Goal: Task Accomplishment & Management: Use online tool/utility

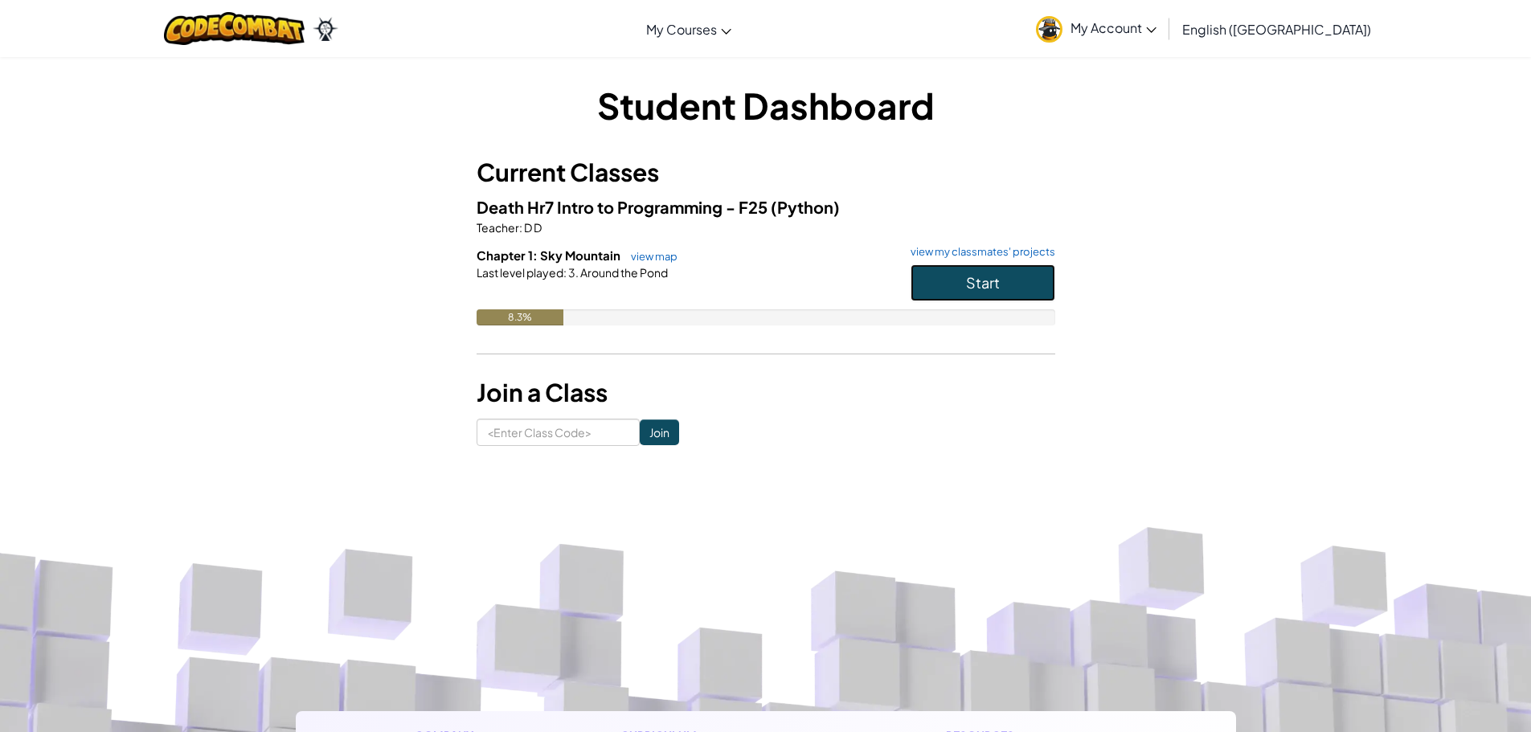
click at [1035, 275] on button "Start" at bounding box center [983, 282] width 145 height 37
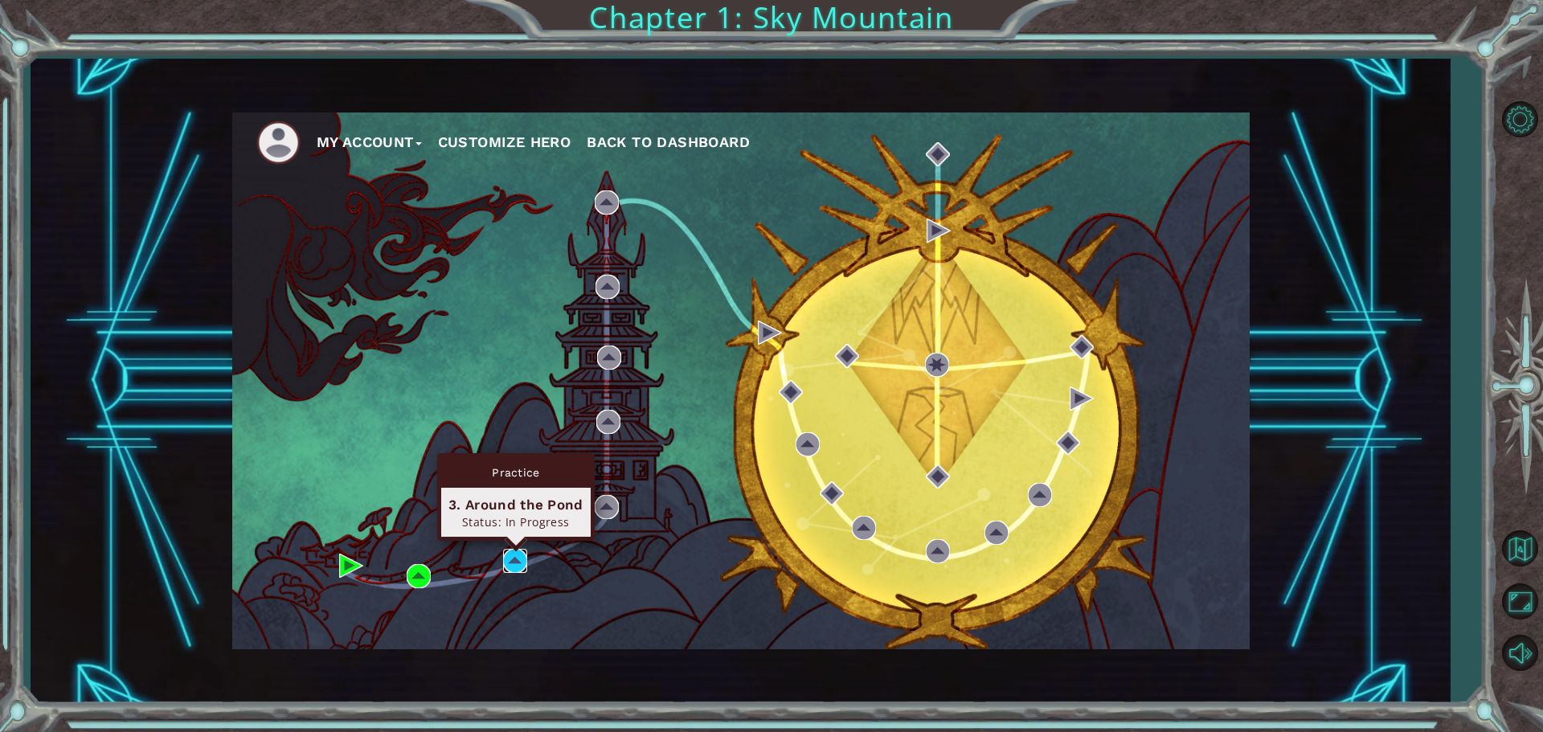
click at [520, 557] on img at bounding box center [515, 561] width 24 height 24
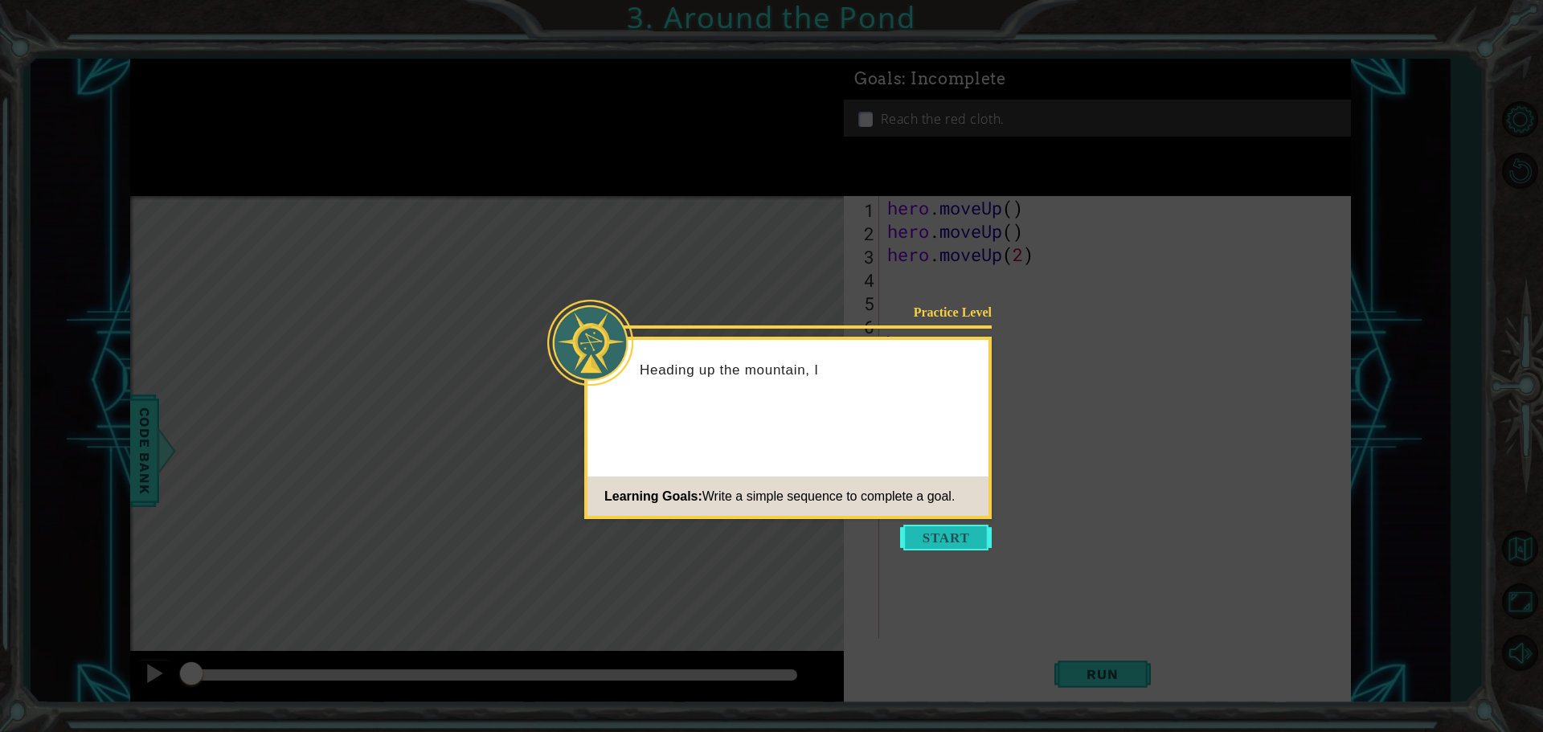
click at [934, 537] on button "Start" at bounding box center [946, 538] width 92 height 26
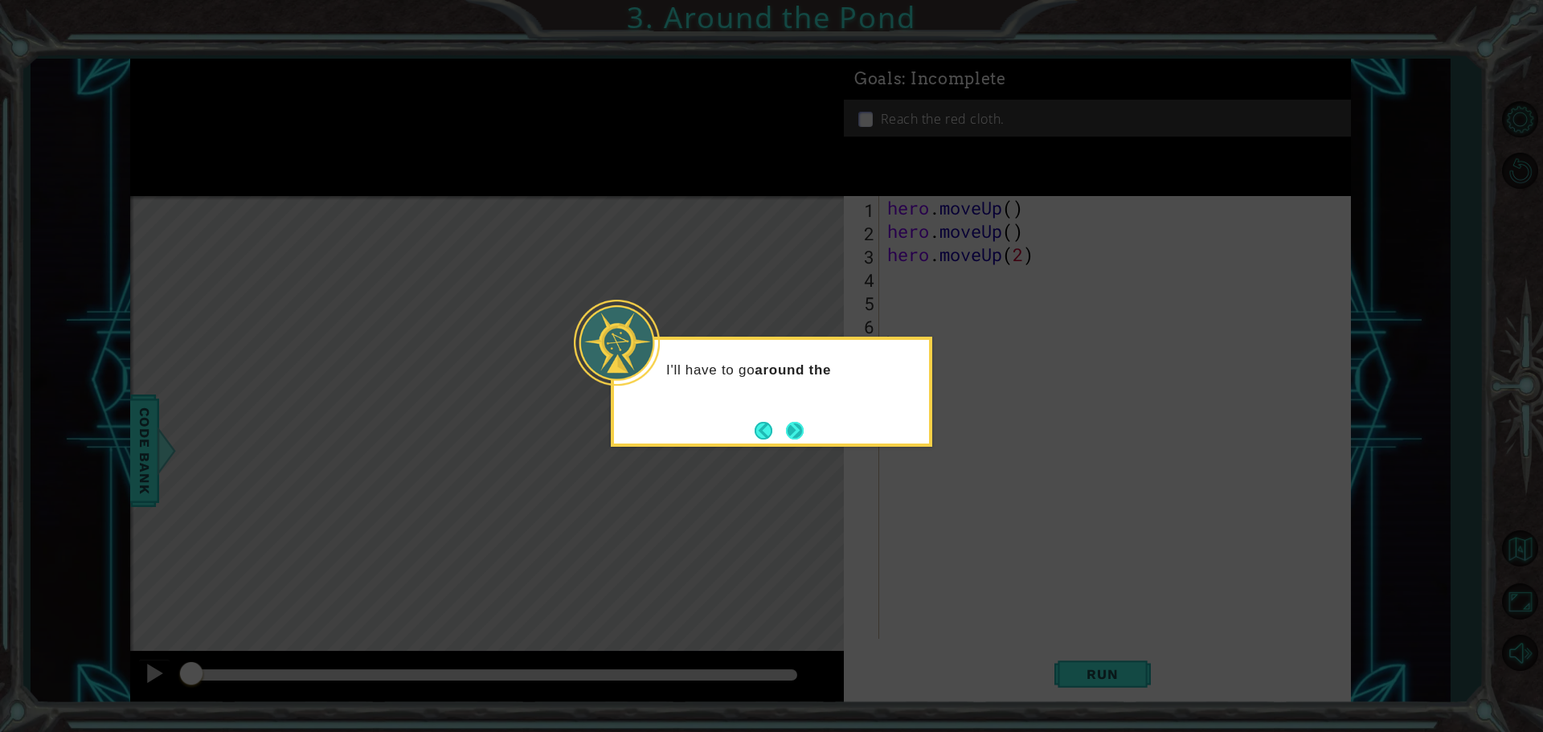
click at [796, 421] on button "Next" at bounding box center [795, 430] width 18 height 18
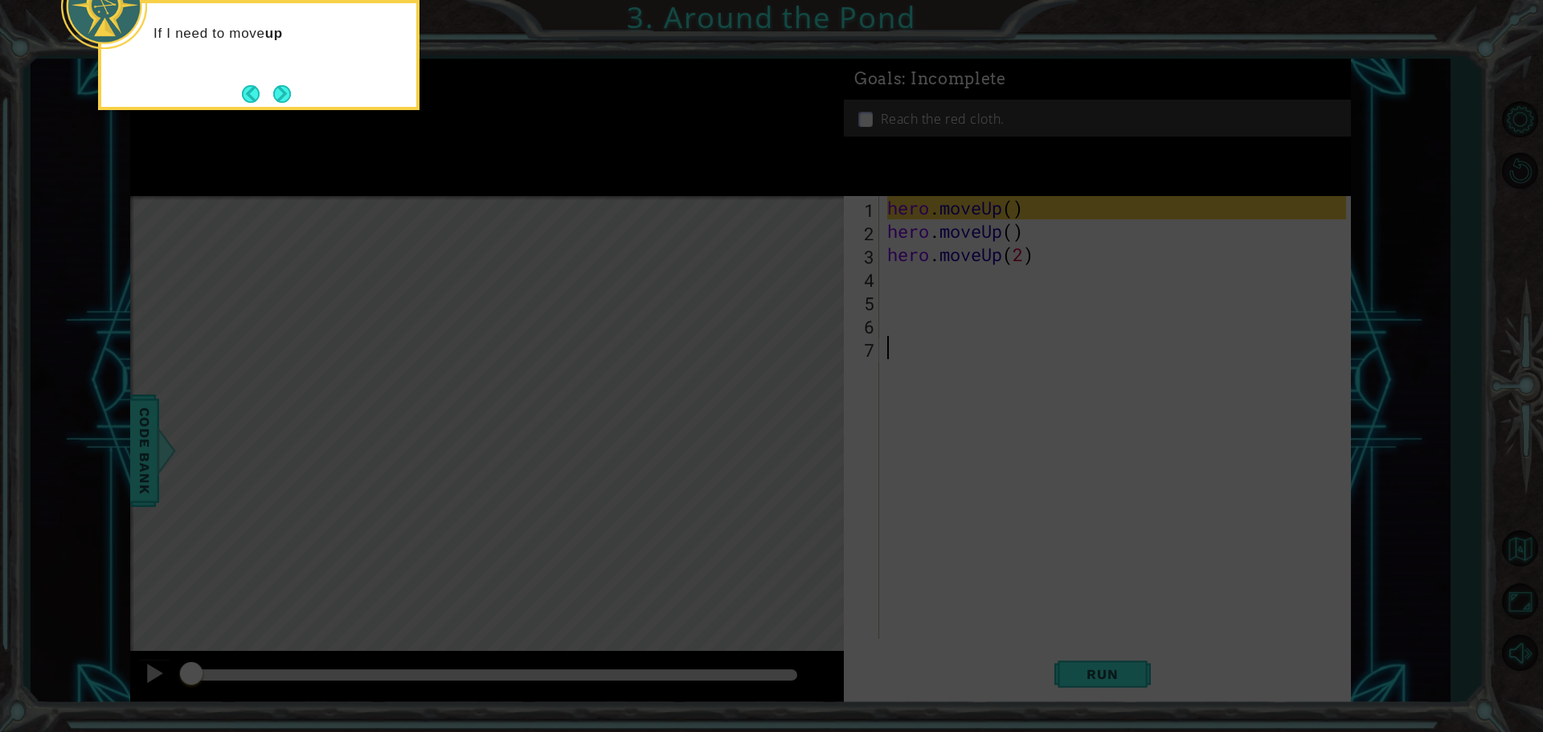
click at [266, 74] on div "If I need to move up" at bounding box center [259, 55] width 322 height 110
click at [275, 79] on div "If I need to move up on the map, I ca" at bounding box center [258, 50] width 315 height 81
click at [277, 85] on button "Next" at bounding box center [282, 94] width 18 height 18
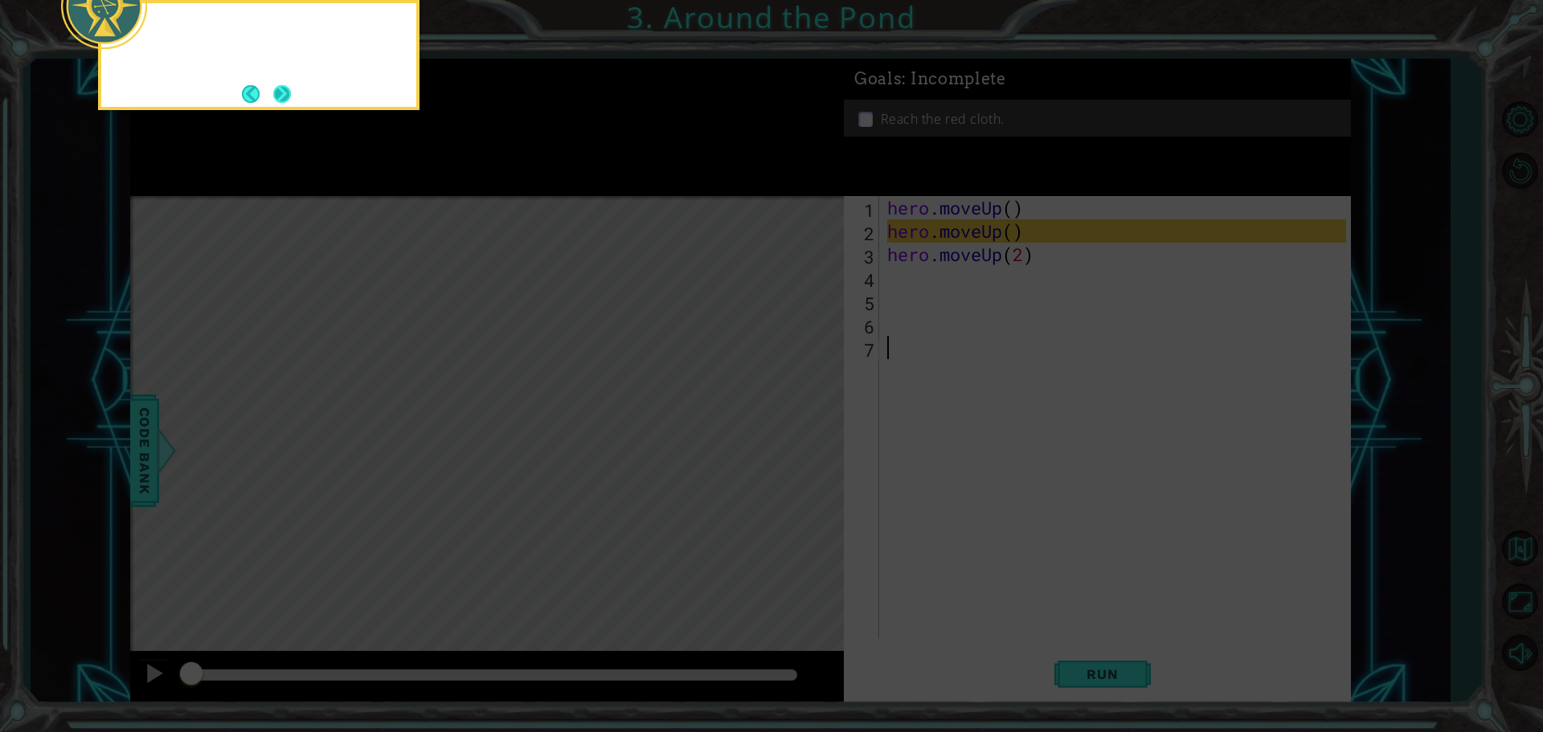
click at [278, 86] on button "Next" at bounding box center [282, 93] width 19 height 19
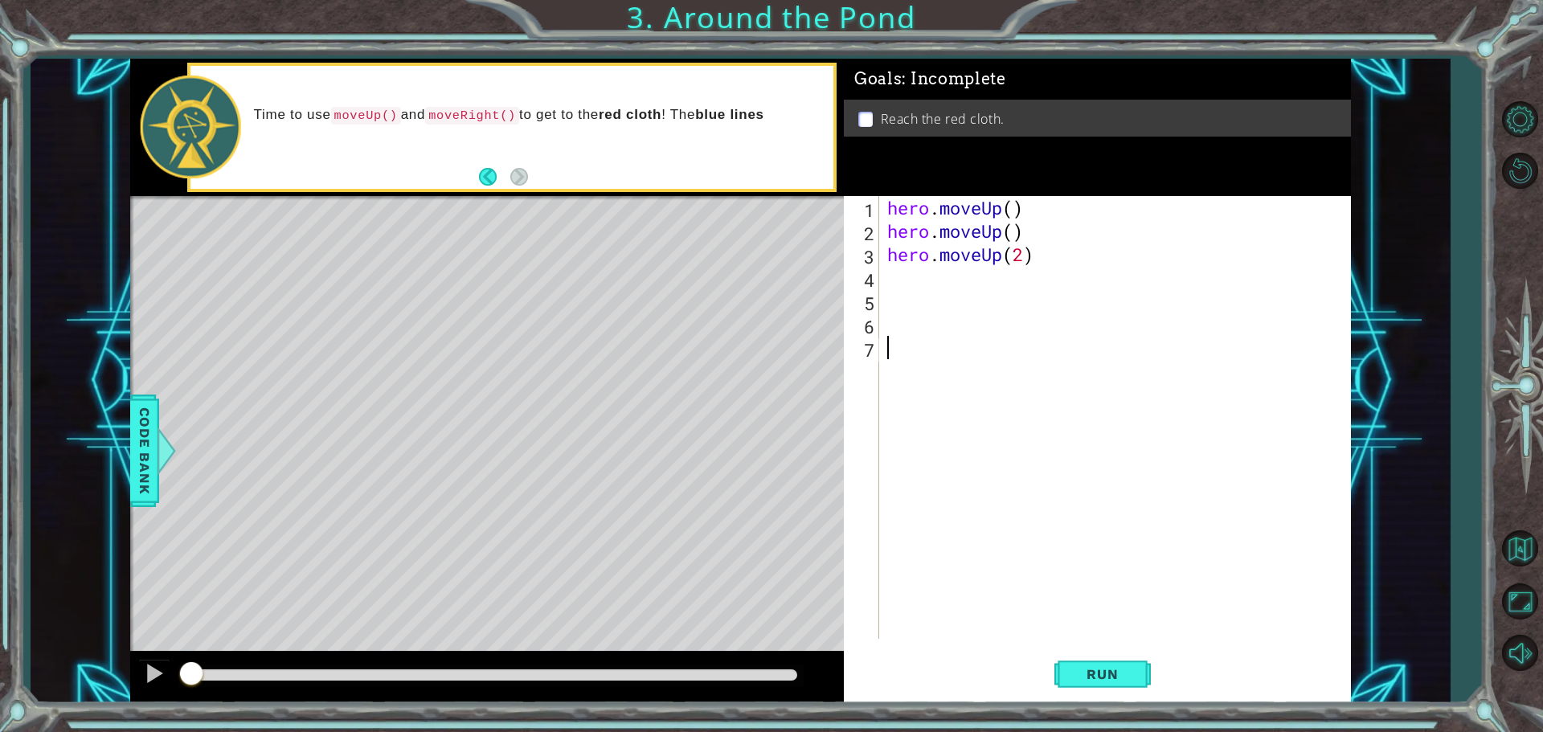
click at [897, 279] on div "hero . moveUp ( ) hero . moveUp ( ) hero . moveUp ( 2 )" at bounding box center [1119, 441] width 470 height 490
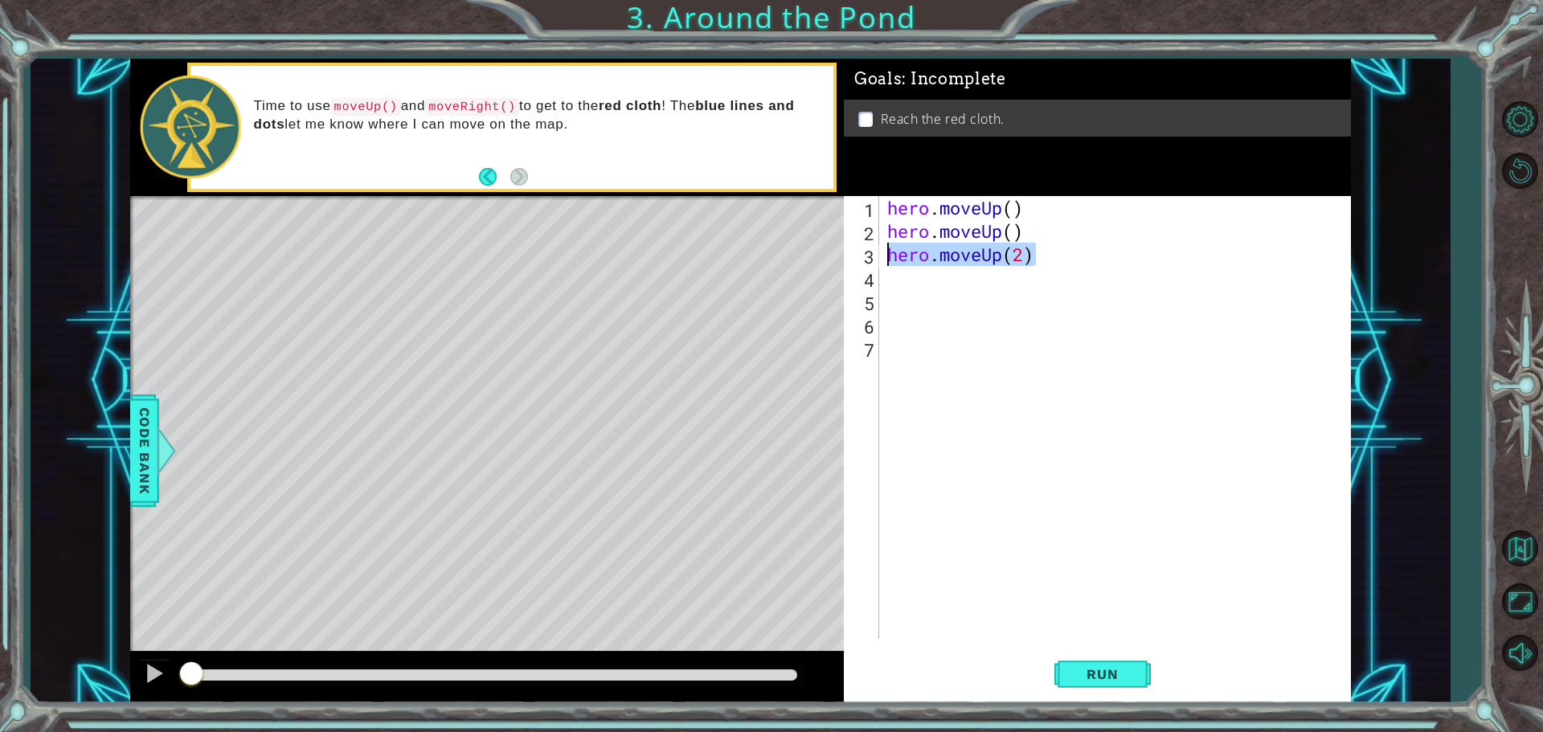
drag, startPoint x: 1034, startPoint y: 253, endPoint x: 888, endPoint y: 255, distance: 145.5
click at [888, 255] on div "hero . moveUp ( ) hero . moveUp ( ) hero . moveUp ( 2 )" at bounding box center [1119, 441] width 470 height 490
type textarea "hero.moveUp(2)"
click at [901, 279] on div "hero . moveUp ( ) hero . moveUp ( ) hero . moveUp ( 2 )" at bounding box center [1119, 441] width 470 height 490
paste textarea "hero.moveUp(2)"
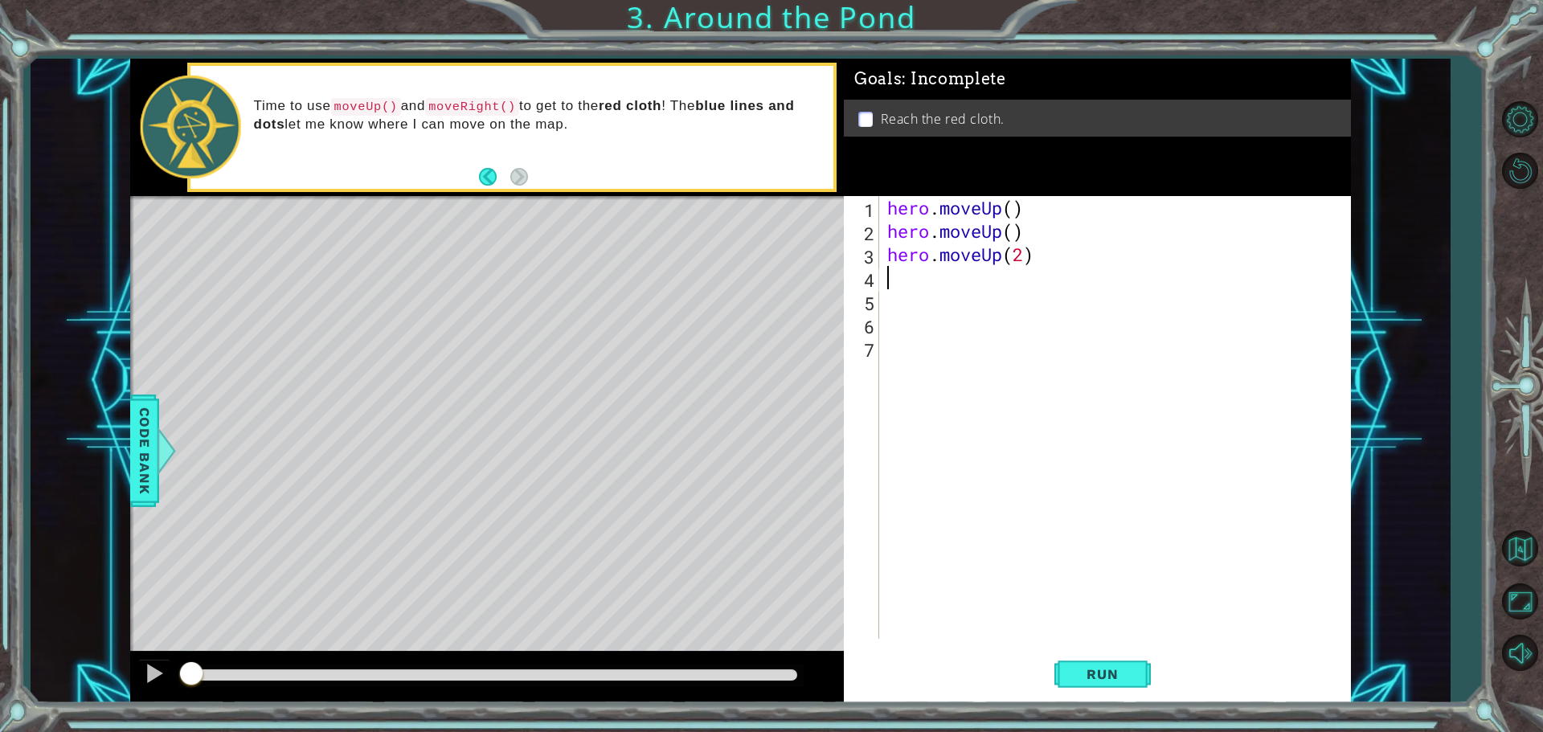
type textarea "hero.moveUp(2)"
click at [1057, 665] on button "Run" at bounding box center [1103, 674] width 96 height 51
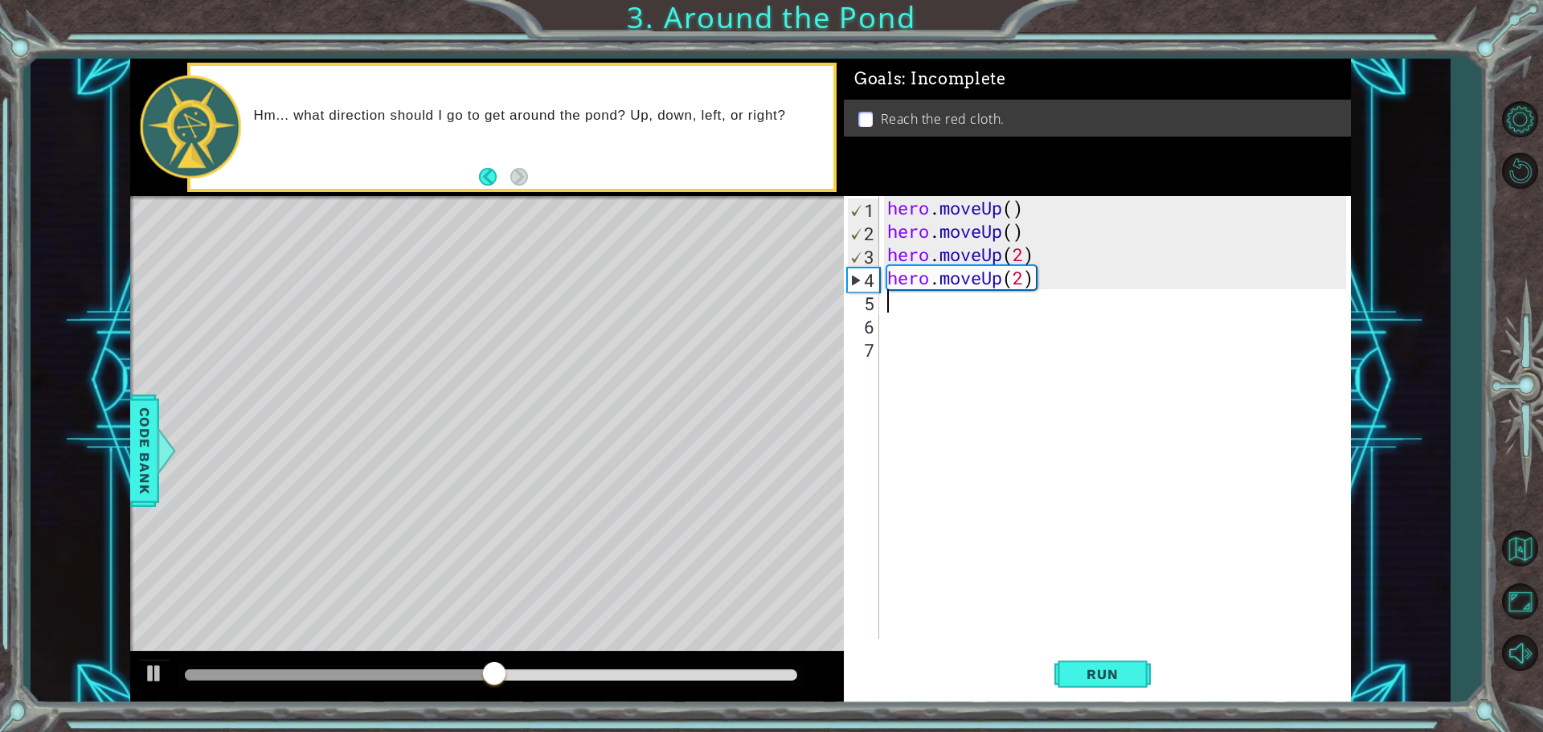
click at [899, 306] on div "hero . moveUp ( ) hero . moveUp ( ) hero . moveUp ( 2 ) hero . moveUp ( 2 )" at bounding box center [1119, 441] width 470 height 490
paste textarea "hero.moveUp(2)"
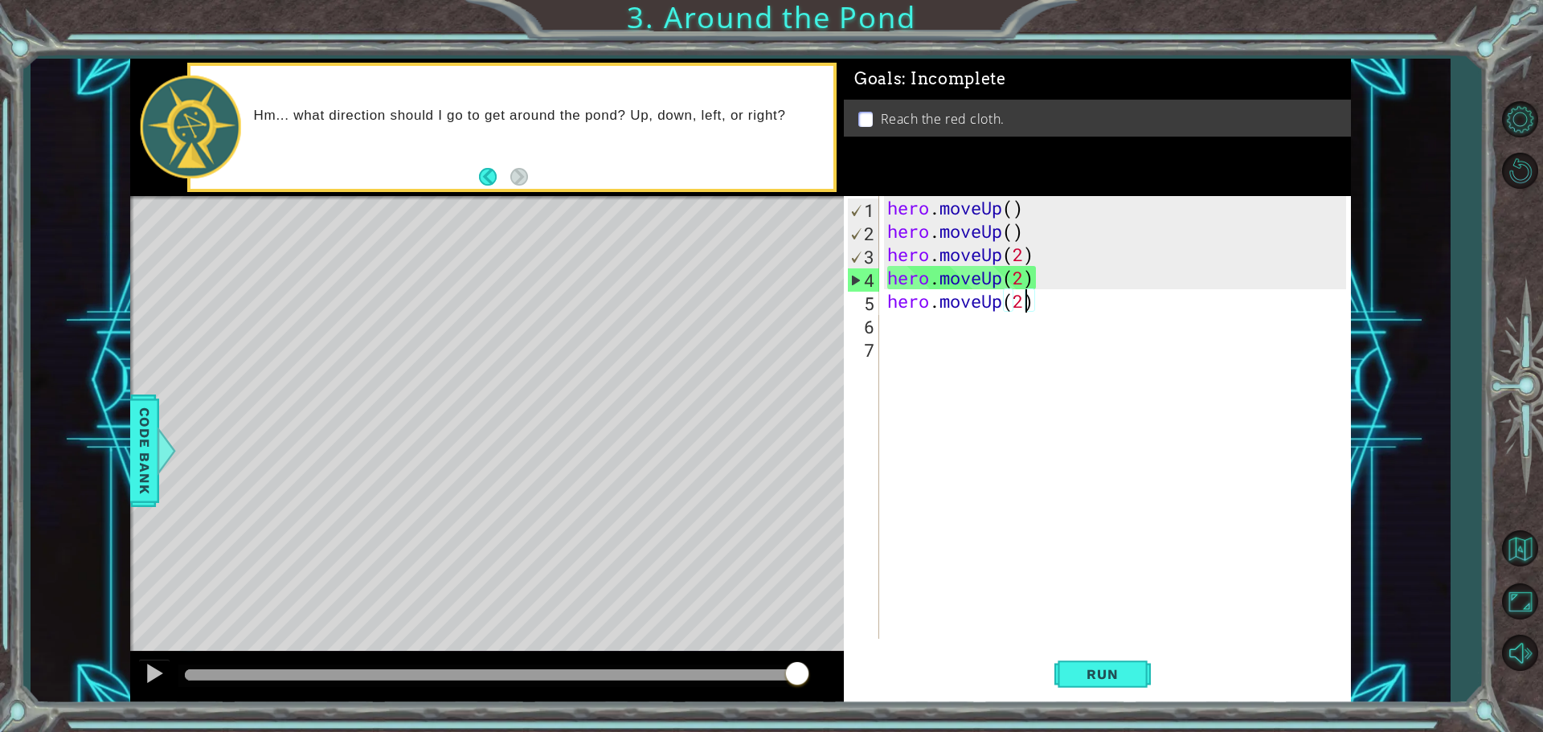
click at [1023, 305] on div "hero . moveUp ( ) hero . moveUp ( ) hero . moveUp ( 2 ) hero . moveUp ( 2 ) her…" at bounding box center [1119, 441] width 470 height 490
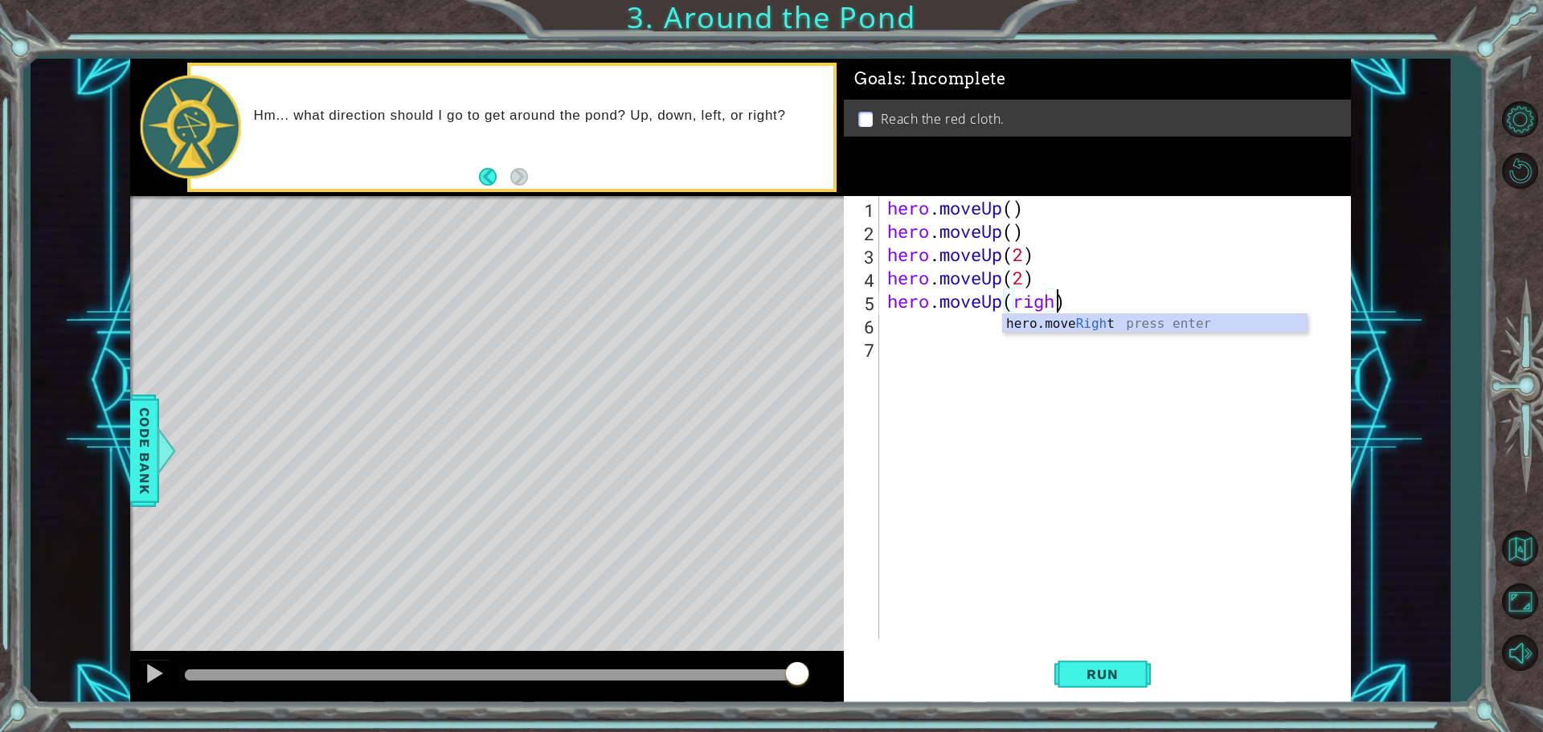
scroll to position [0, 7]
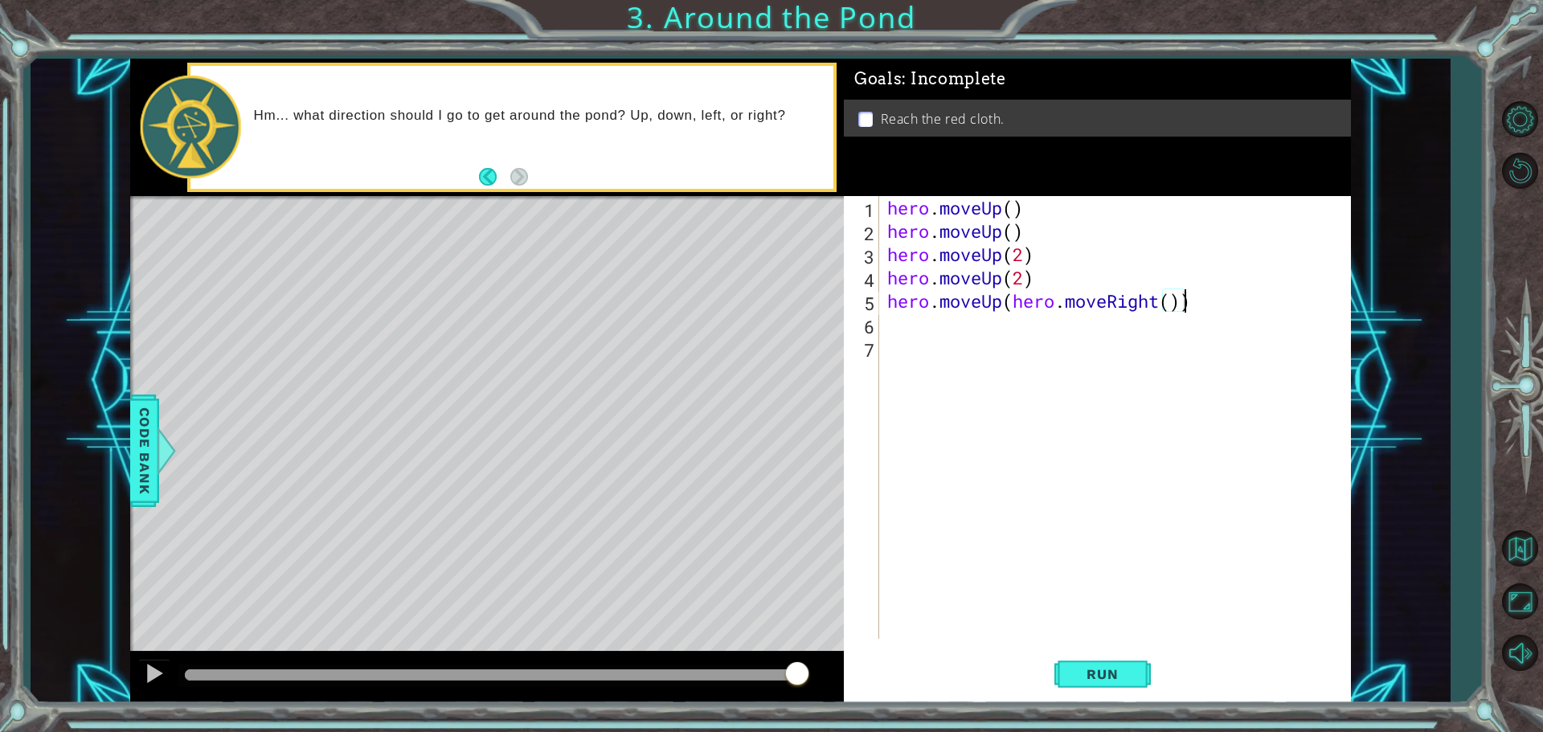
click at [1002, 304] on div "hero . moveUp ( ) hero . moveUp ( ) hero . moveUp ( 2 ) hero . moveUp ( 2 ) her…" at bounding box center [1119, 441] width 470 height 490
type textarea "(hero.moveRight())"
click at [1104, 690] on button "Run" at bounding box center [1103, 674] width 96 height 51
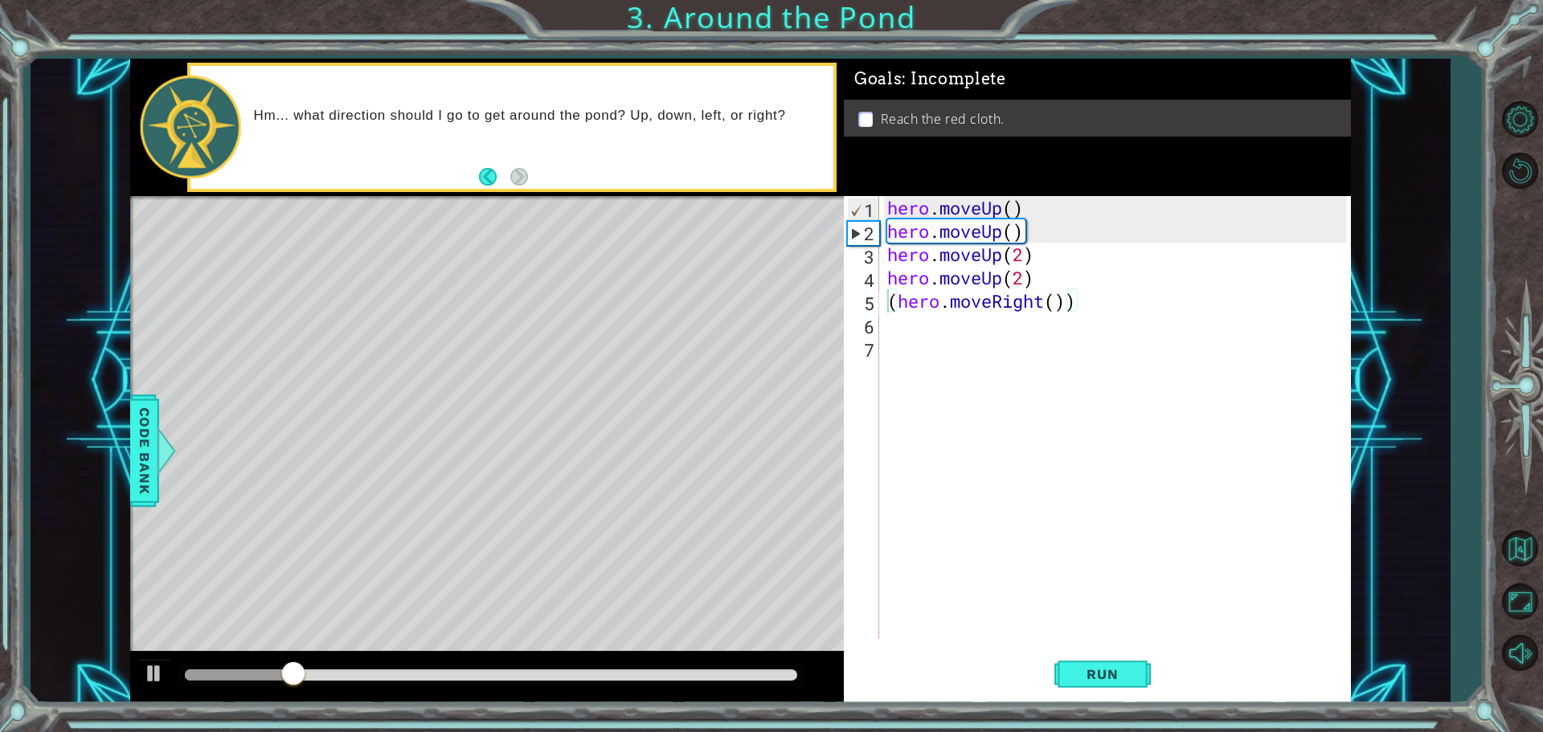
scroll to position [0, 0]
drag, startPoint x: 814, startPoint y: 322, endPoint x: 1178, endPoint y: 301, distance: 364.8
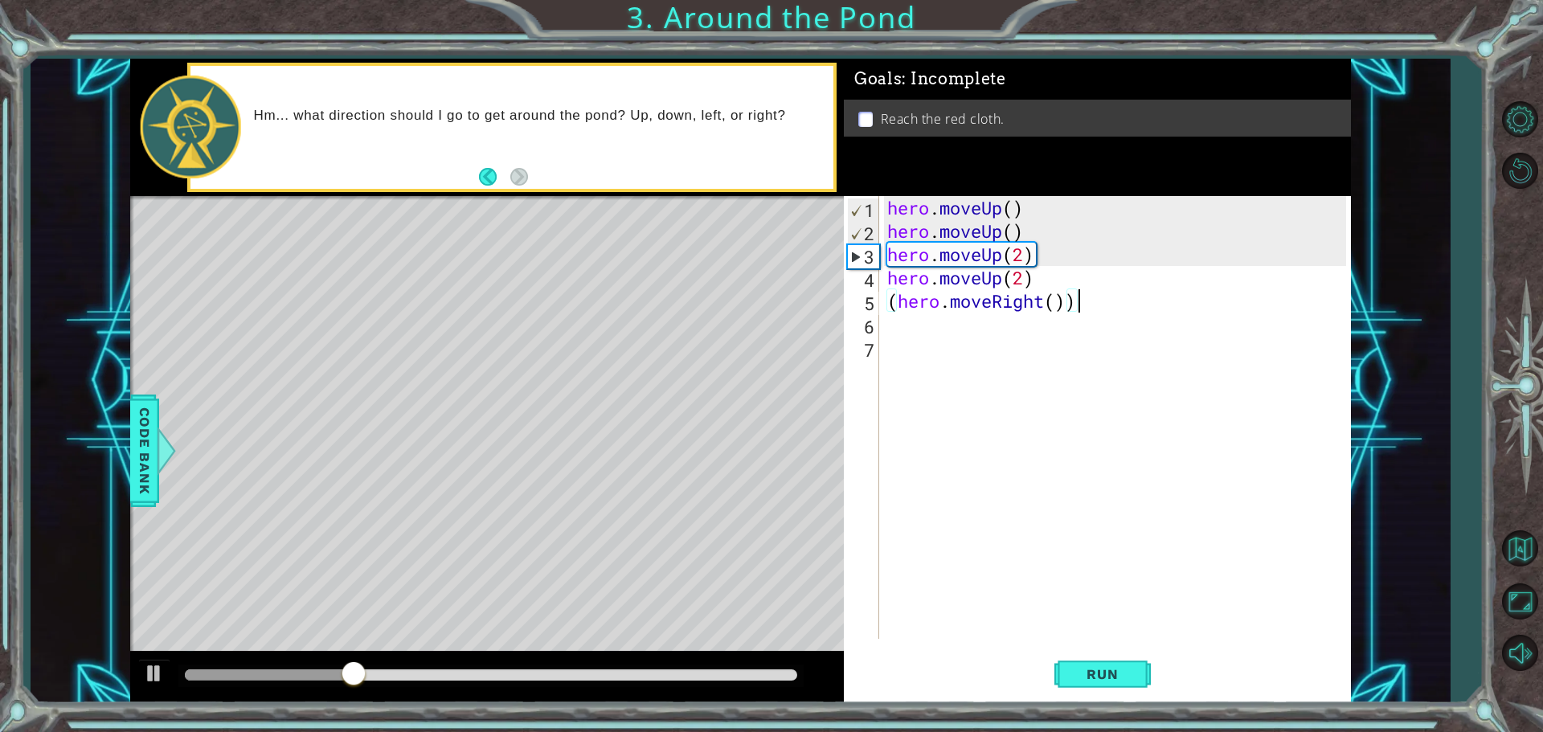
drag, startPoint x: 1178, startPoint y: 301, endPoint x: 1161, endPoint y: 294, distance: 18.1
drag, startPoint x: 1161, startPoint y: 294, endPoint x: 1066, endPoint y: 457, distance: 188.8
click at [1066, 457] on div "hero . moveUp ( ) hero . moveUp ( ) hero . moveUp ( 2 ) hero . moveUp ( 2 ) ( h…" at bounding box center [1119, 441] width 470 height 490
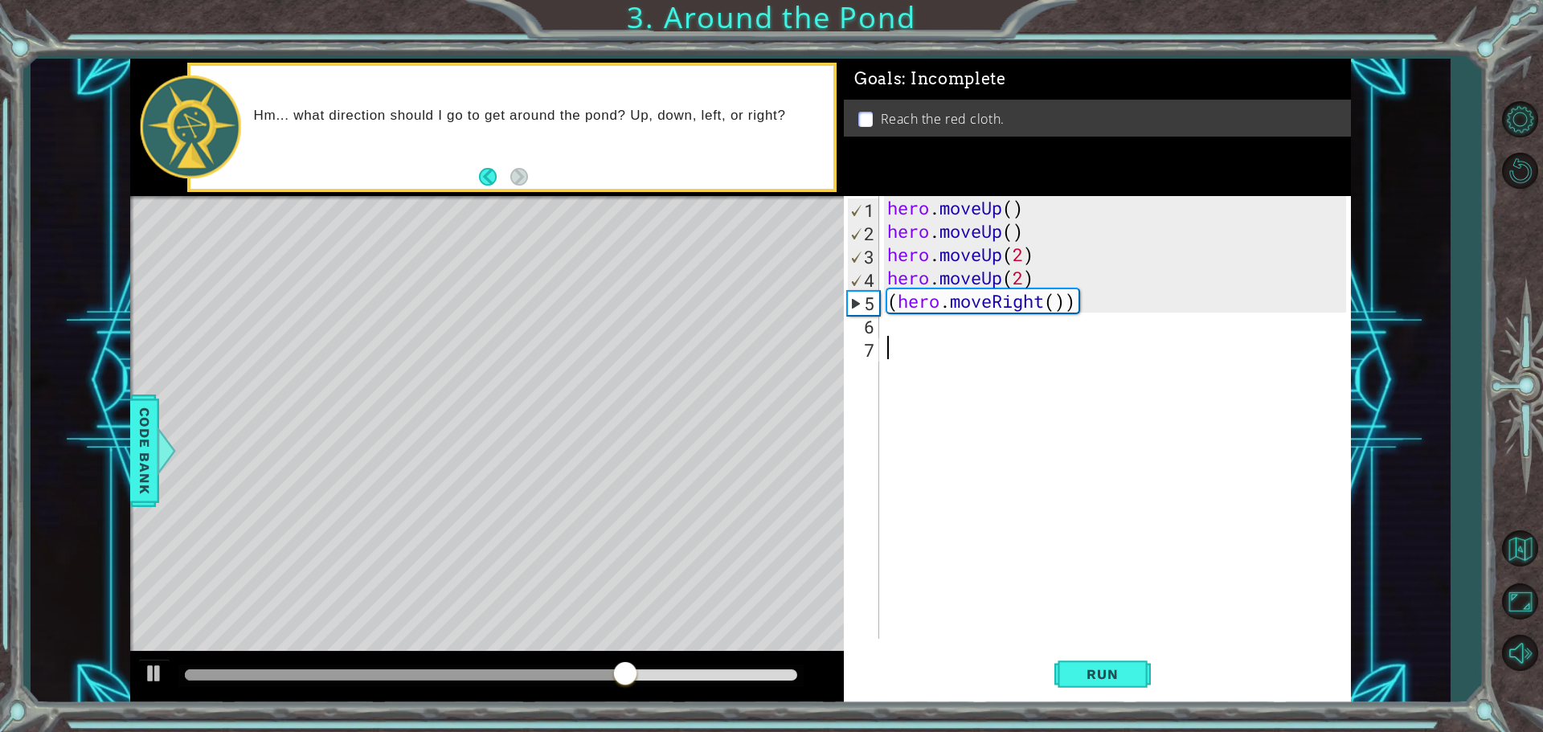
click at [897, 326] on div "hero . moveUp ( ) hero . moveUp ( ) hero . moveUp ( 2 ) hero . moveUp ( 2 ) ( h…" at bounding box center [1119, 441] width 470 height 490
paste textarea "hero.moveUp(2)"
click at [1023, 325] on div "hero . moveUp ( ) hero . moveUp ( ) hero . moveUp ( 2 ) hero . moveUp ( 2 ) ( h…" at bounding box center [1119, 441] width 470 height 490
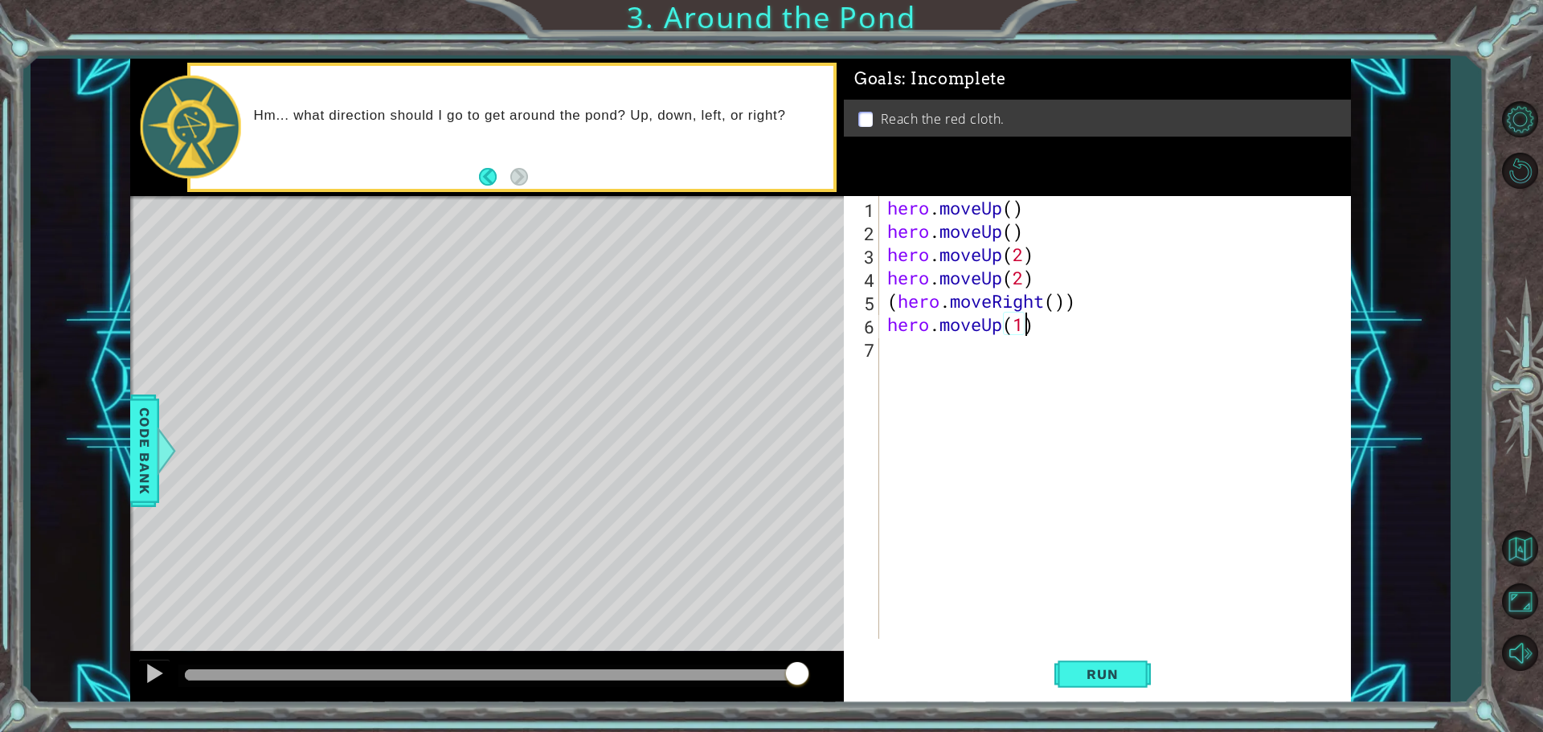
scroll to position [0, 6]
type textarea "hero.moveUp(1)"
click at [1117, 682] on button "Run" at bounding box center [1103, 674] width 96 height 51
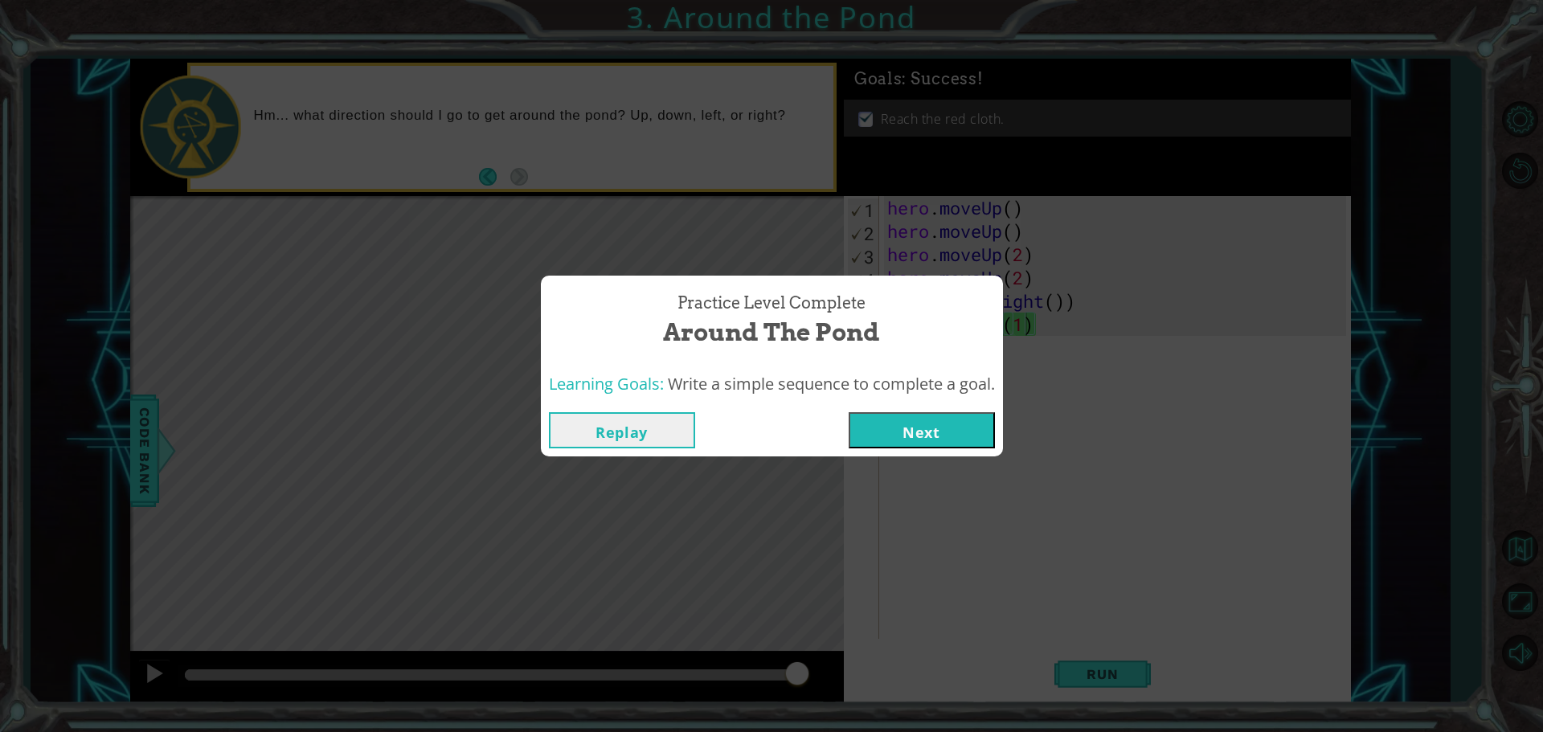
click at [898, 417] on button "Next" at bounding box center [922, 430] width 146 height 36
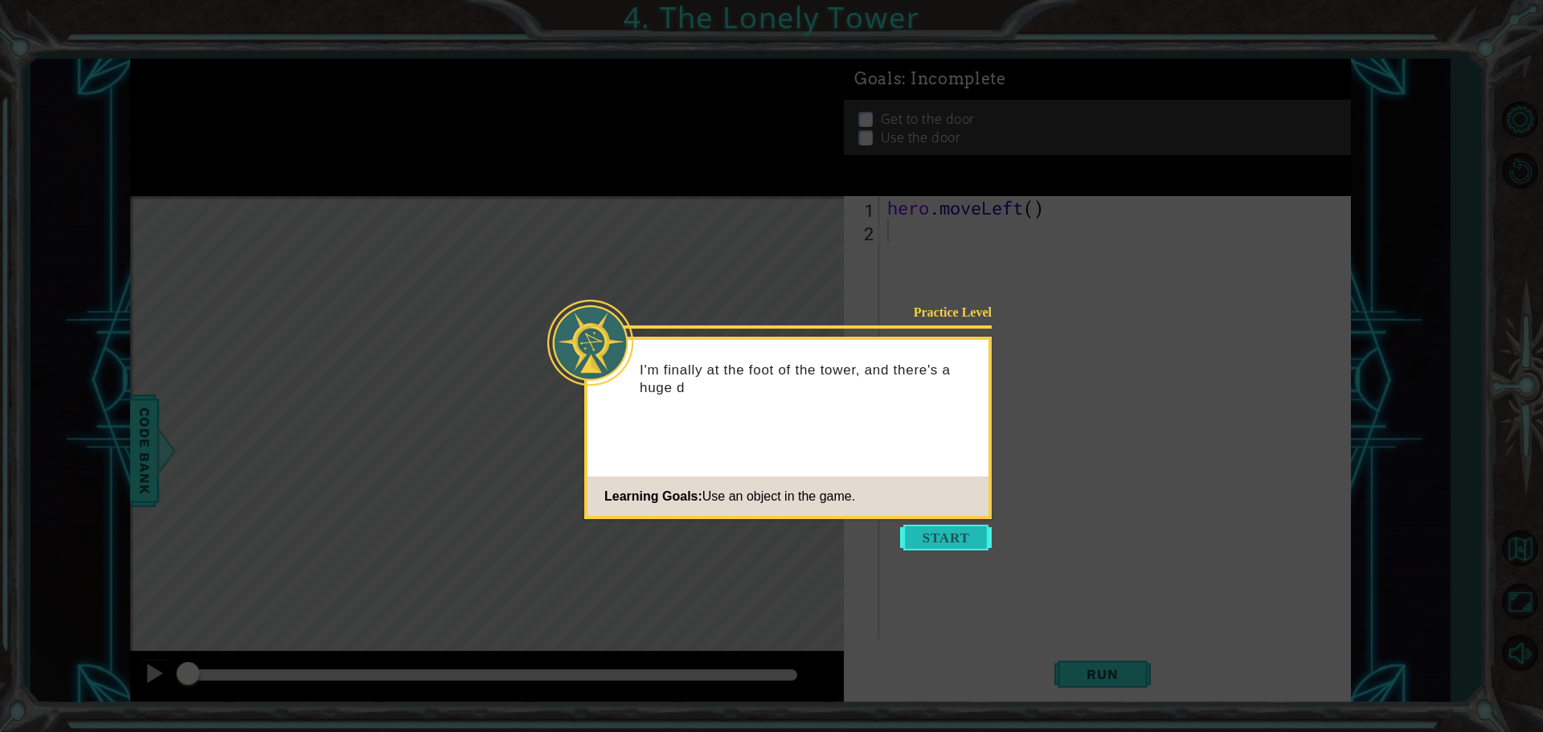
click at [934, 534] on button "Start" at bounding box center [946, 538] width 92 height 26
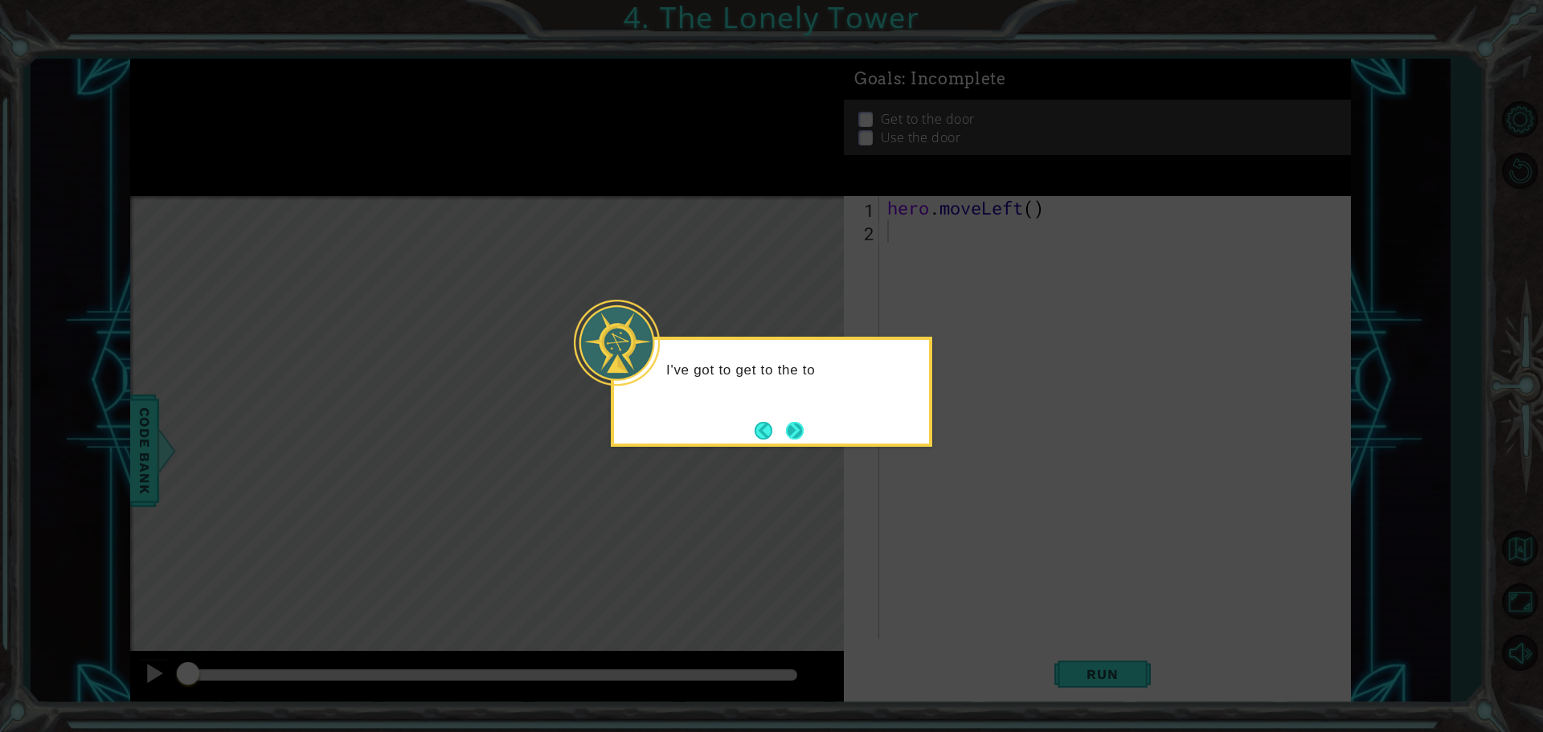
click at [800, 422] on button "Next" at bounding box center [795, 431] width 18 height 18
click at [791, 423] on button "Next" at bounding box center [795, 431] width 18 height 18
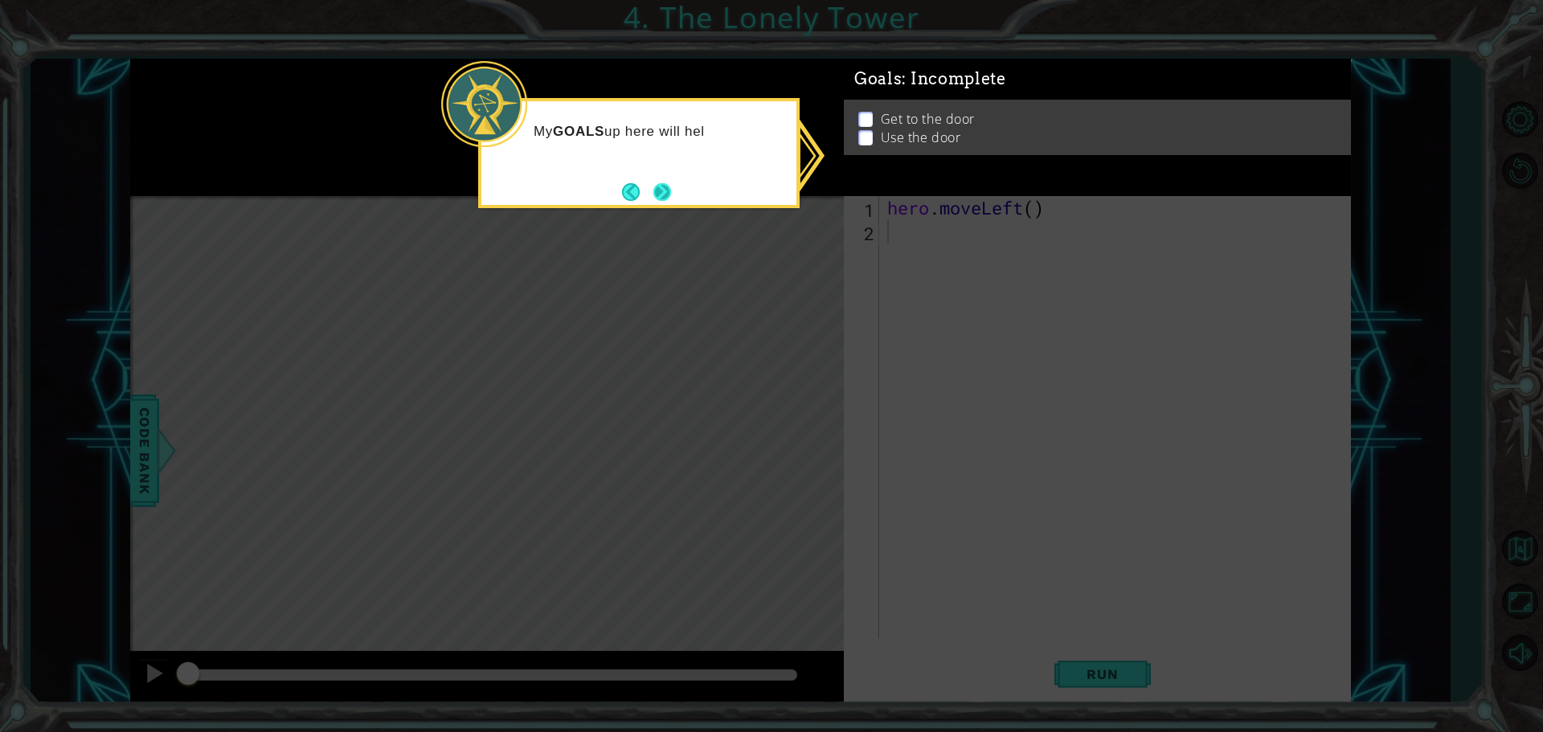
click at [670, 191] on button "Next" at bounding box center [662, 191] width 19 height 19
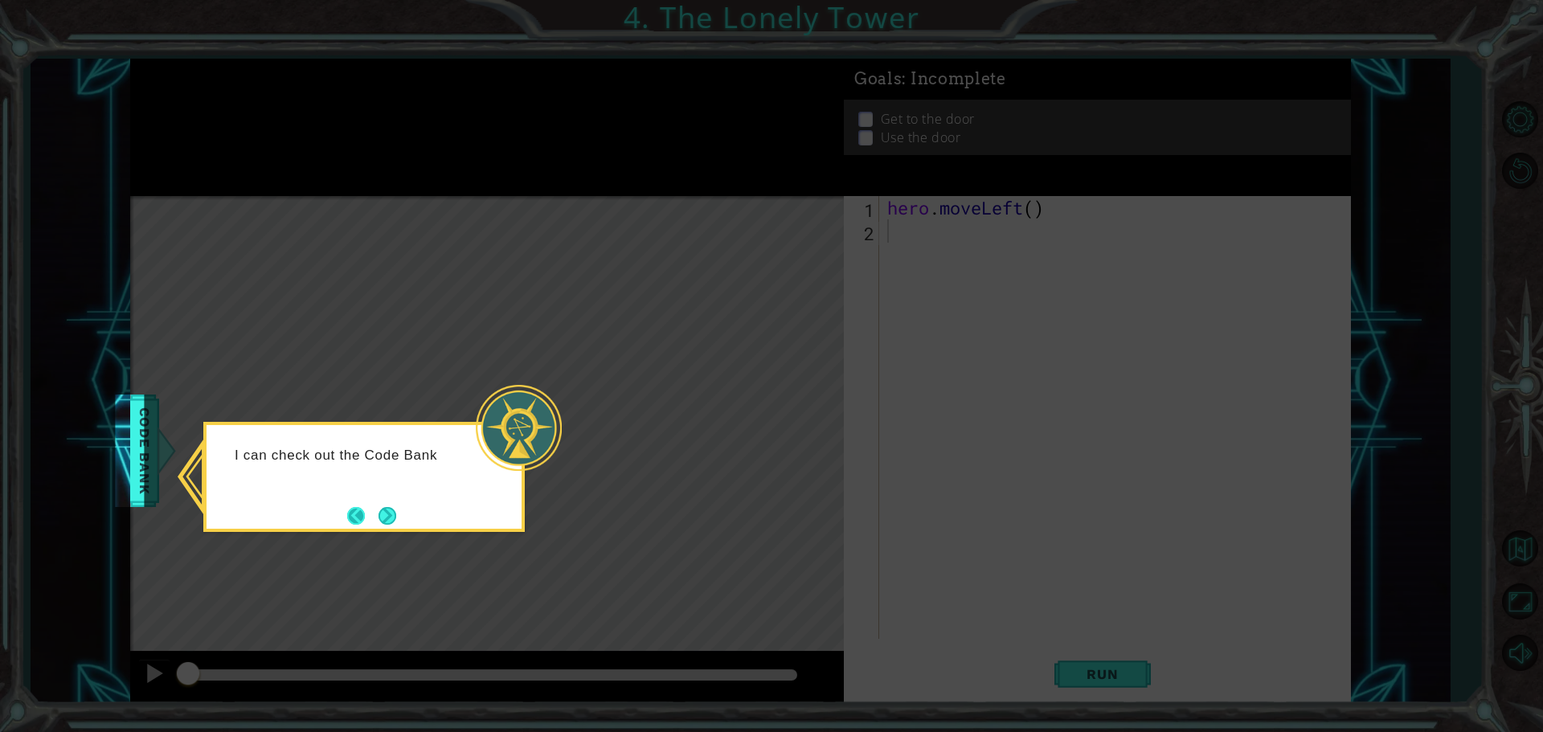
click at [369, 518] on button "Back" at bounding box center [362, 516] width 31 height 18
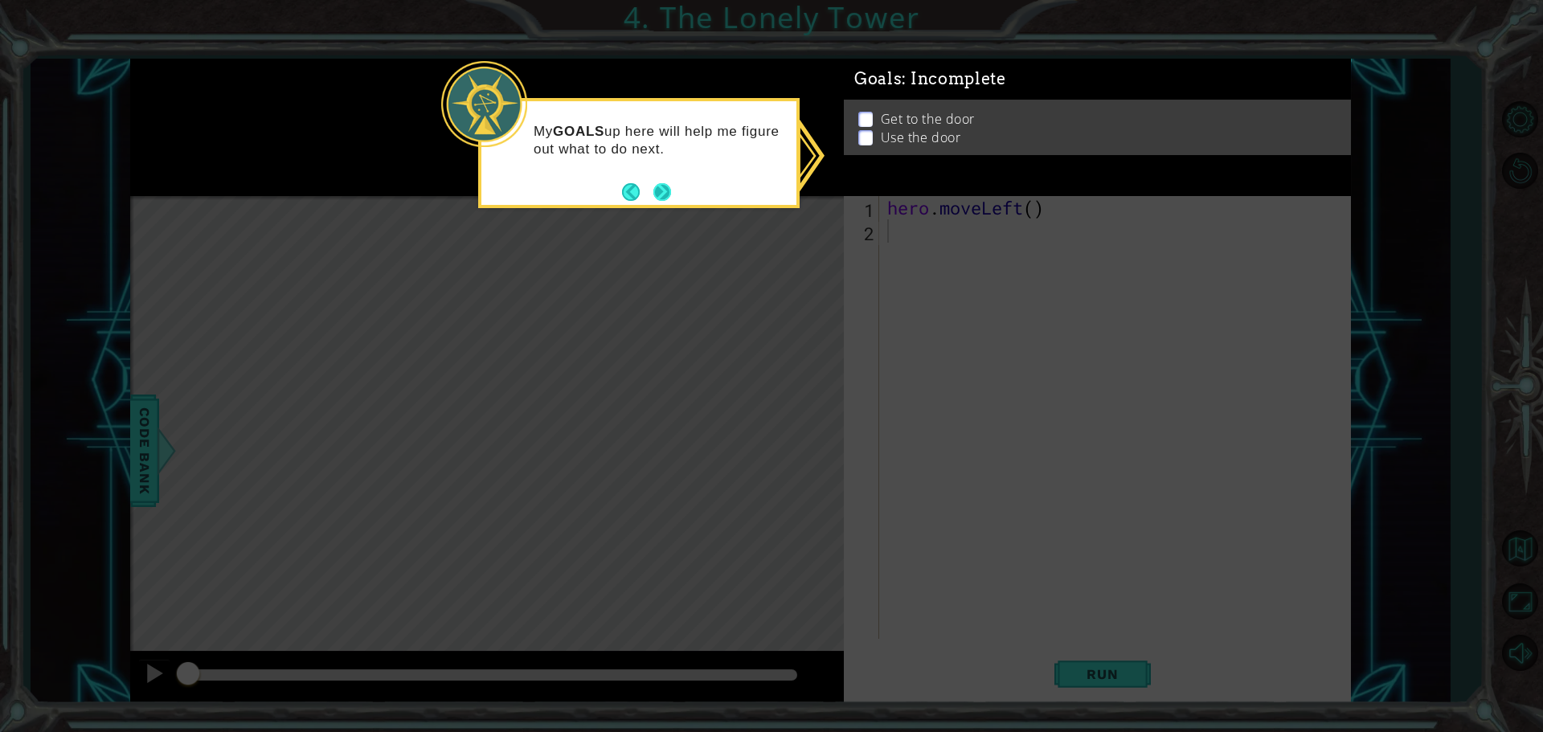
click at [655, 198] on button "Next" at bounding box center [663, 192] width 18 height 18
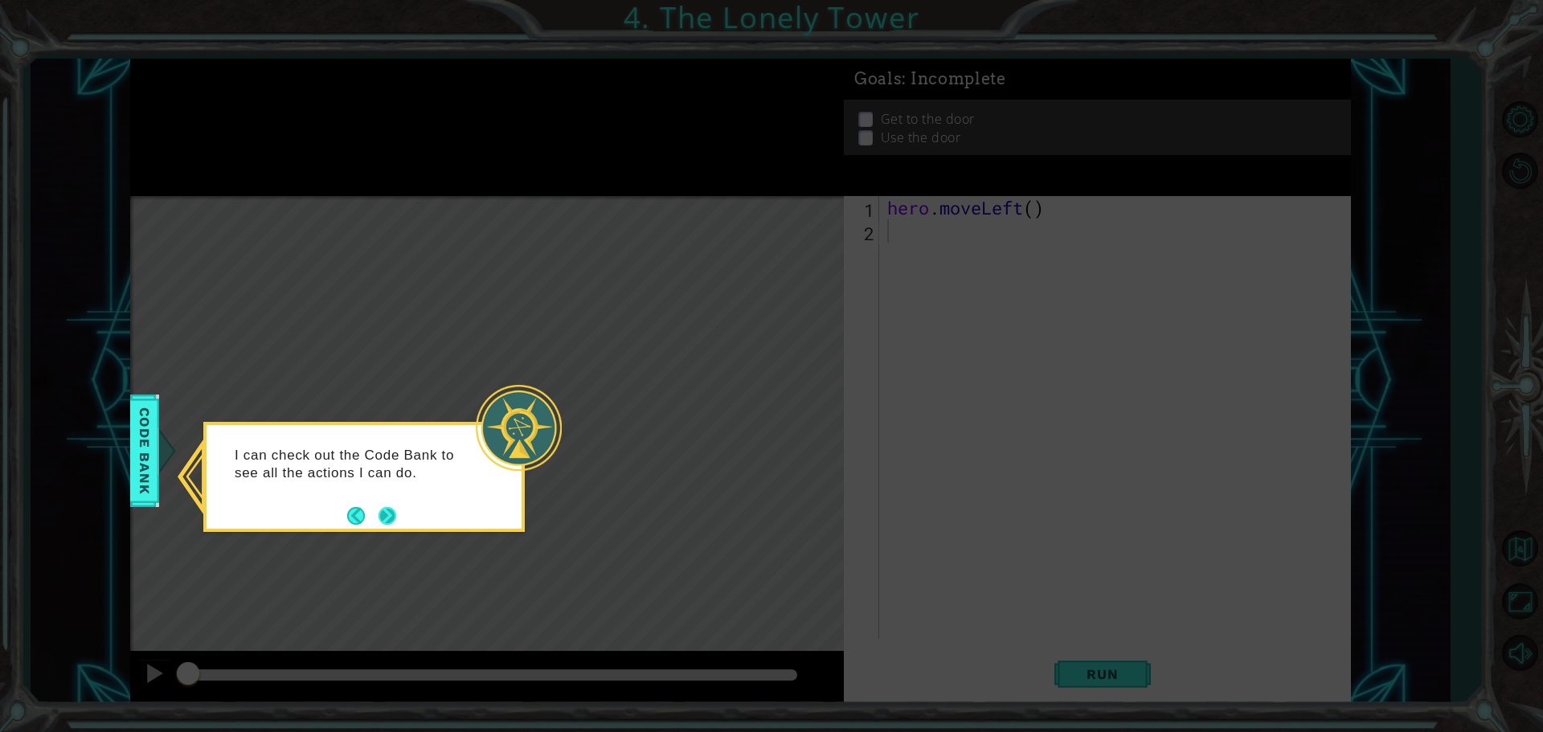
click at [387, 513] on button "Next" at bounding box center [388, 516] width 18 height 18
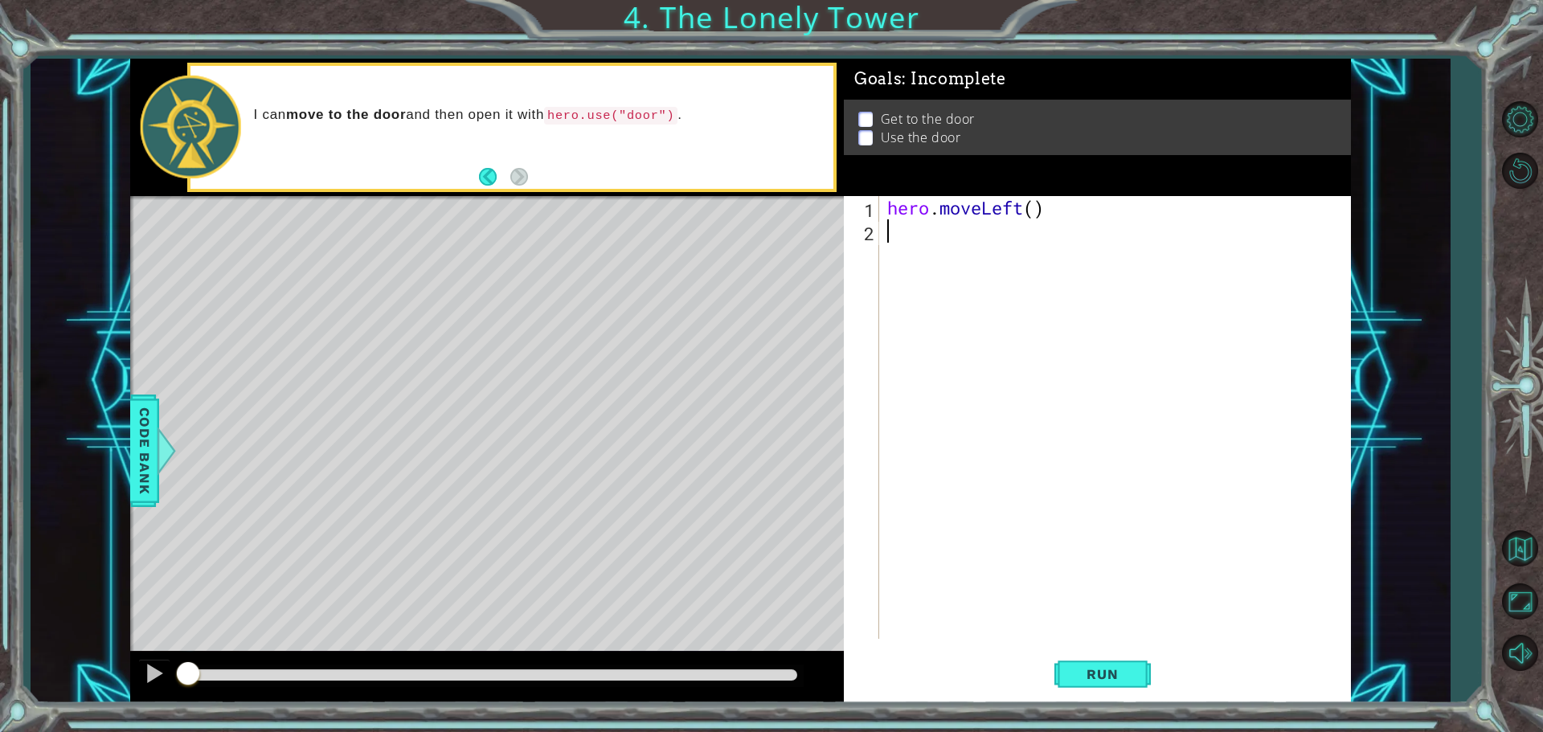
paste textarea "hero.moveUp(2)"
type textarea "hero.moveUp(2)"
click at [1092, 654] on button "Run" at bounding box center [1103, 674] width 96 height 51
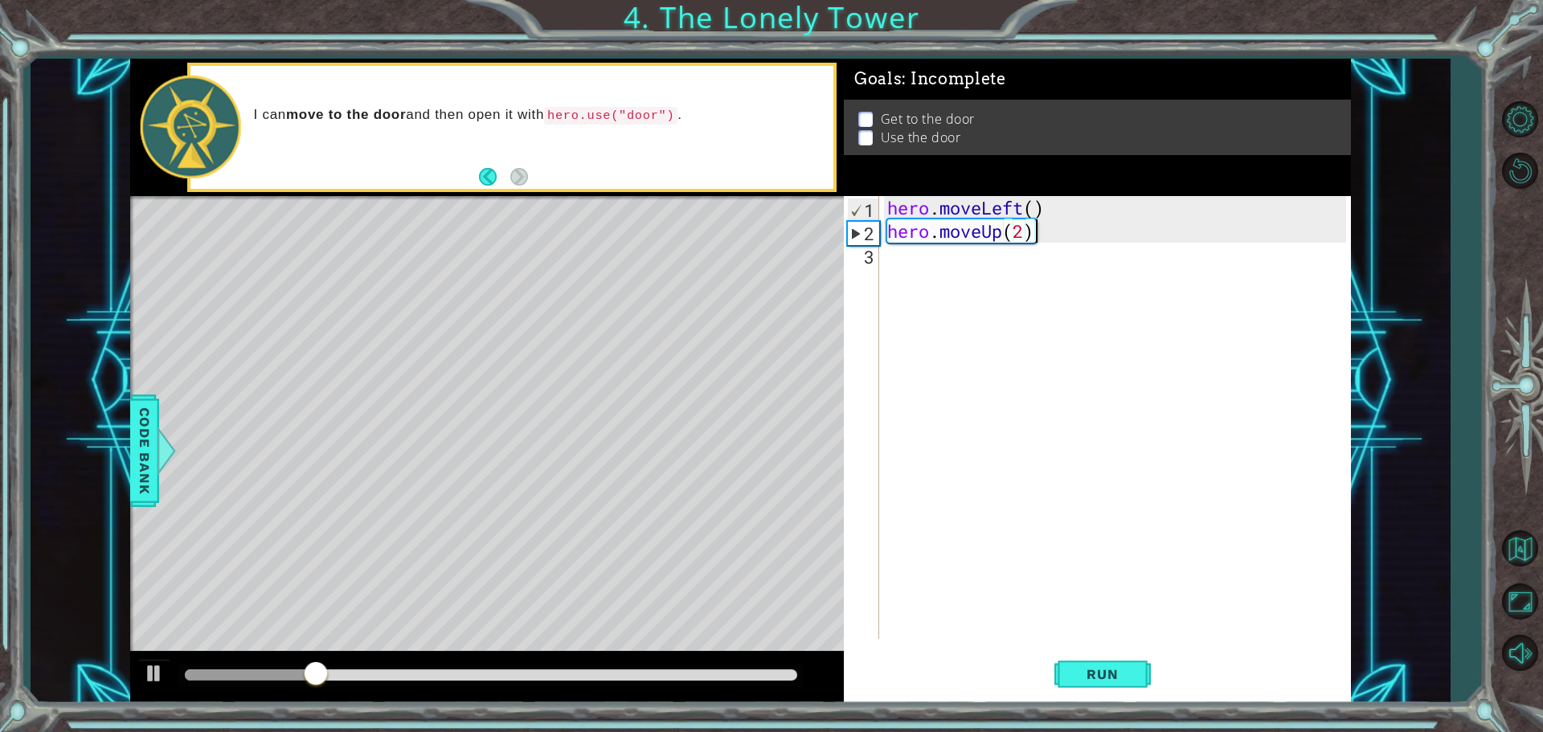
click at [891, 264] on div "hero . moveLeft ( ) hero . moveUp ( 2 )" at bounding box center [1119, 441] width 470 height 490
click at [896, 262] on div "hero . moveLeft ( ) hero . moveUp ( 2 )" at bounding box center [1119, 441] width 470 height 490
drag, startPoint x: 896, startPoint y: 262, endPoint x: 890, endPoint y: 252, distance: 11.2
click at [890, 252] on div "hero . moveLeft ( ) hero . moveUp ( 2 )" at bounding box center [1119, 441] width 470 height 490
click at [893, 252] on div "hero . moveLeft ( ) hero . moveUp ( 2 )" at bounding box center [1119, 441] width 470 height 490
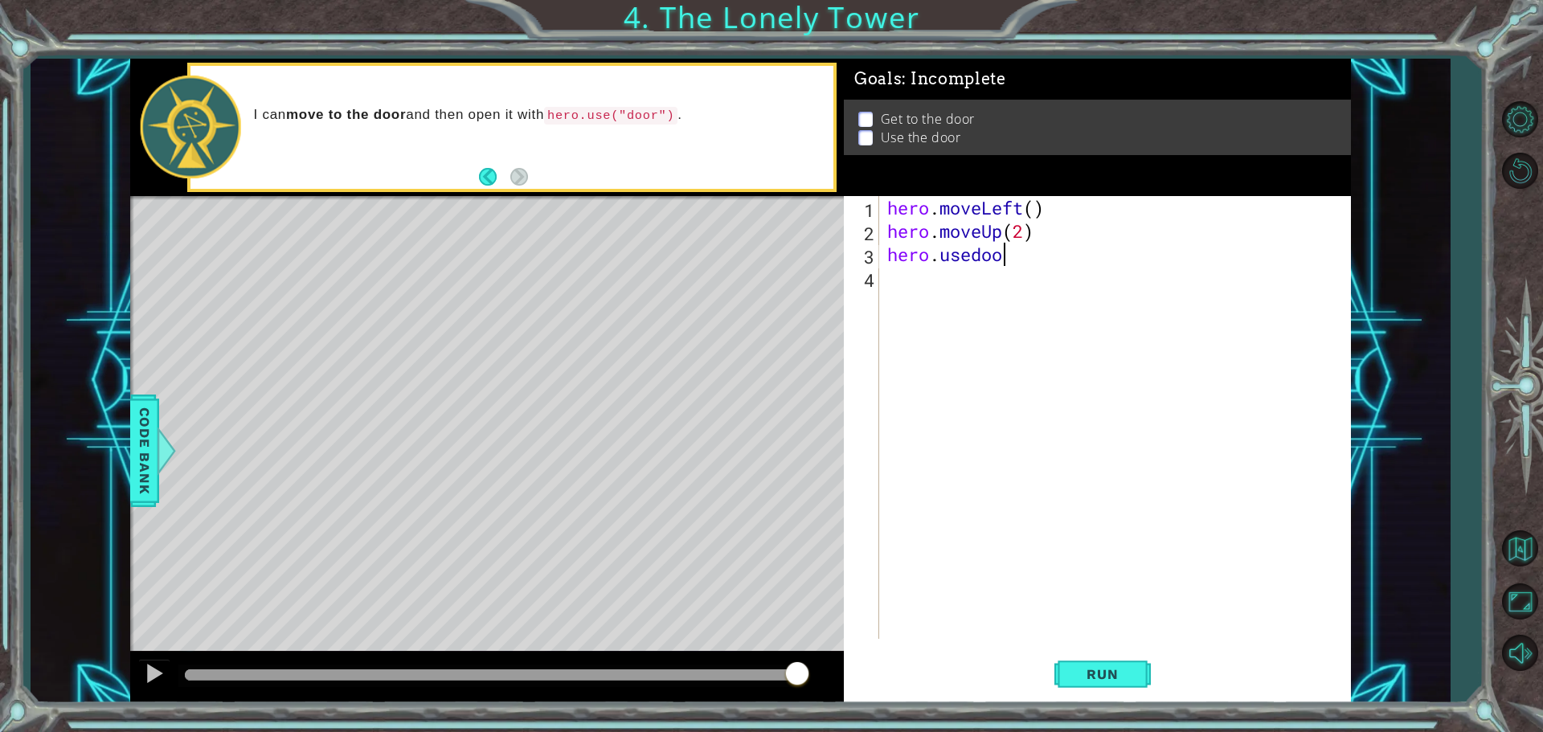
scroll to position [0, 5]
click at [973, 256] on div "hero . moveLeft ( ) hero . moveUp ( 2 ) hero . usedoor" at bounding box center [1119, 441] width 470 height 490
click at [1030, 262] on div "hero . moveLeft ( ) hero . moveUp ( 2 ) hero . use ( door" at bounding box center [1119, 441] width 470 height 490
type textarea "hero.use(door)"
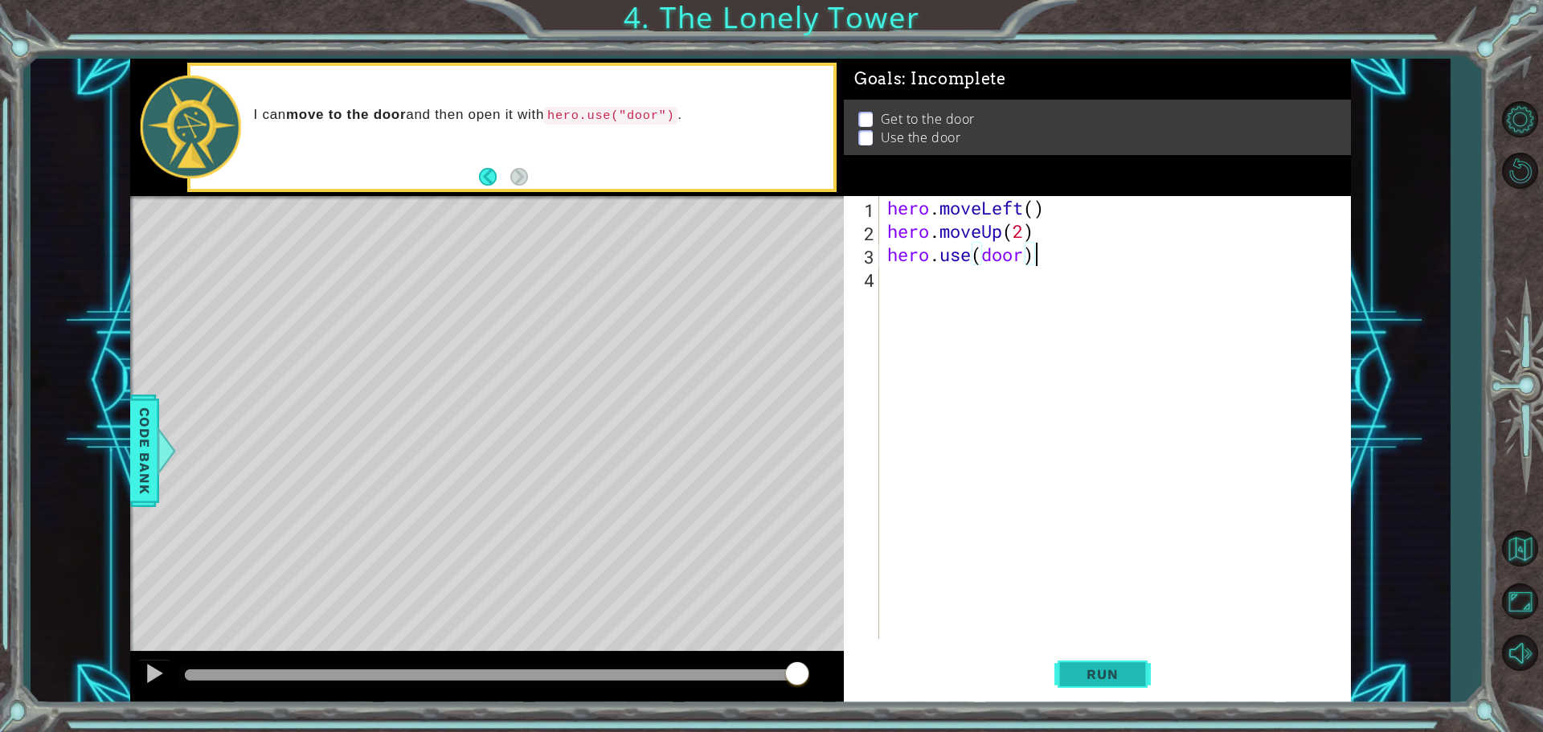
click at [1060, 668] on button "Run" at bounding box center [1103, 674] width 96 height 51
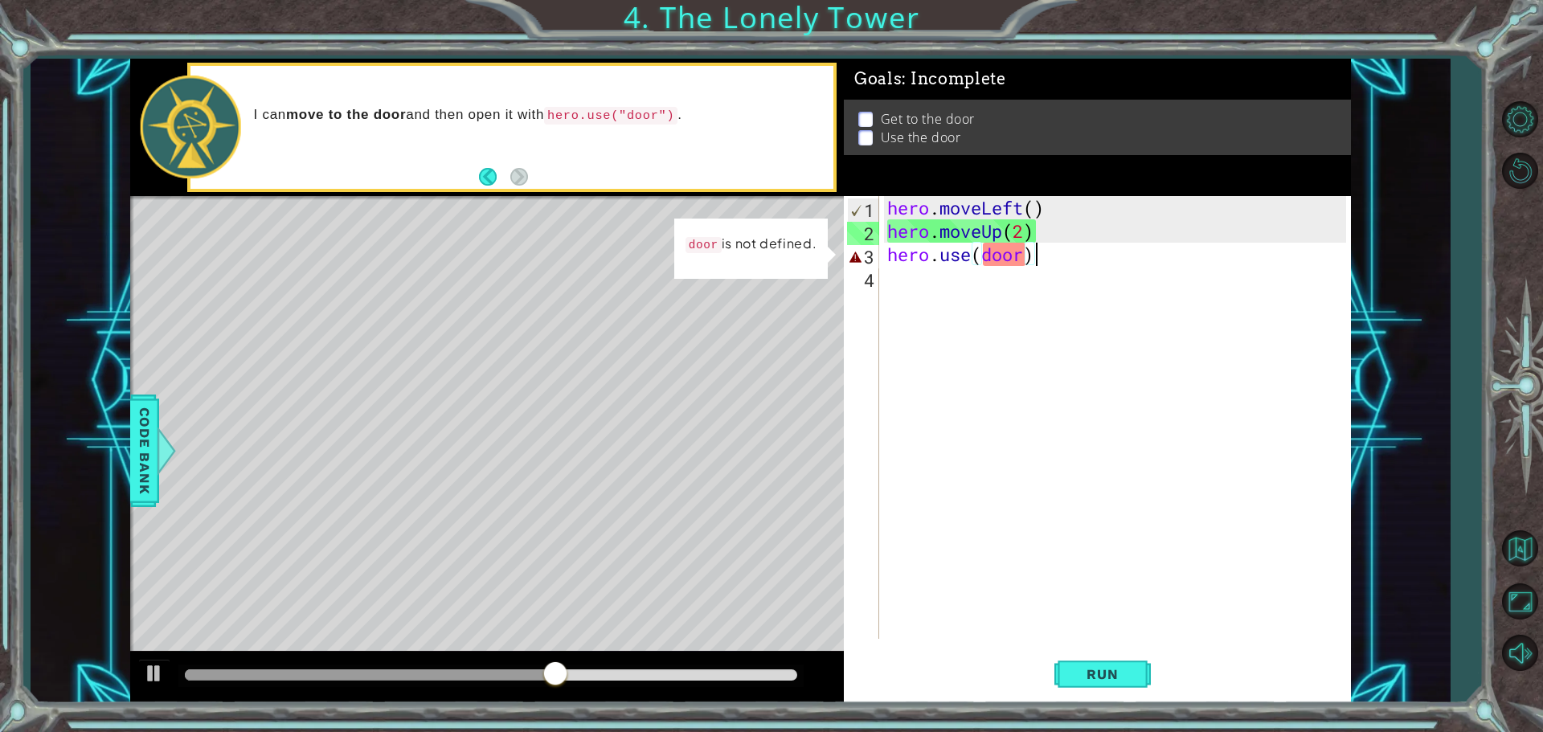
click at [890, 280] on div "hero . moveLeft ( ) hero . moveUp ( 2 ) hero . use ( door )" at bounding box center [1119, 441] width 470 height 490
paste textarea "hero.moveUp(2)"
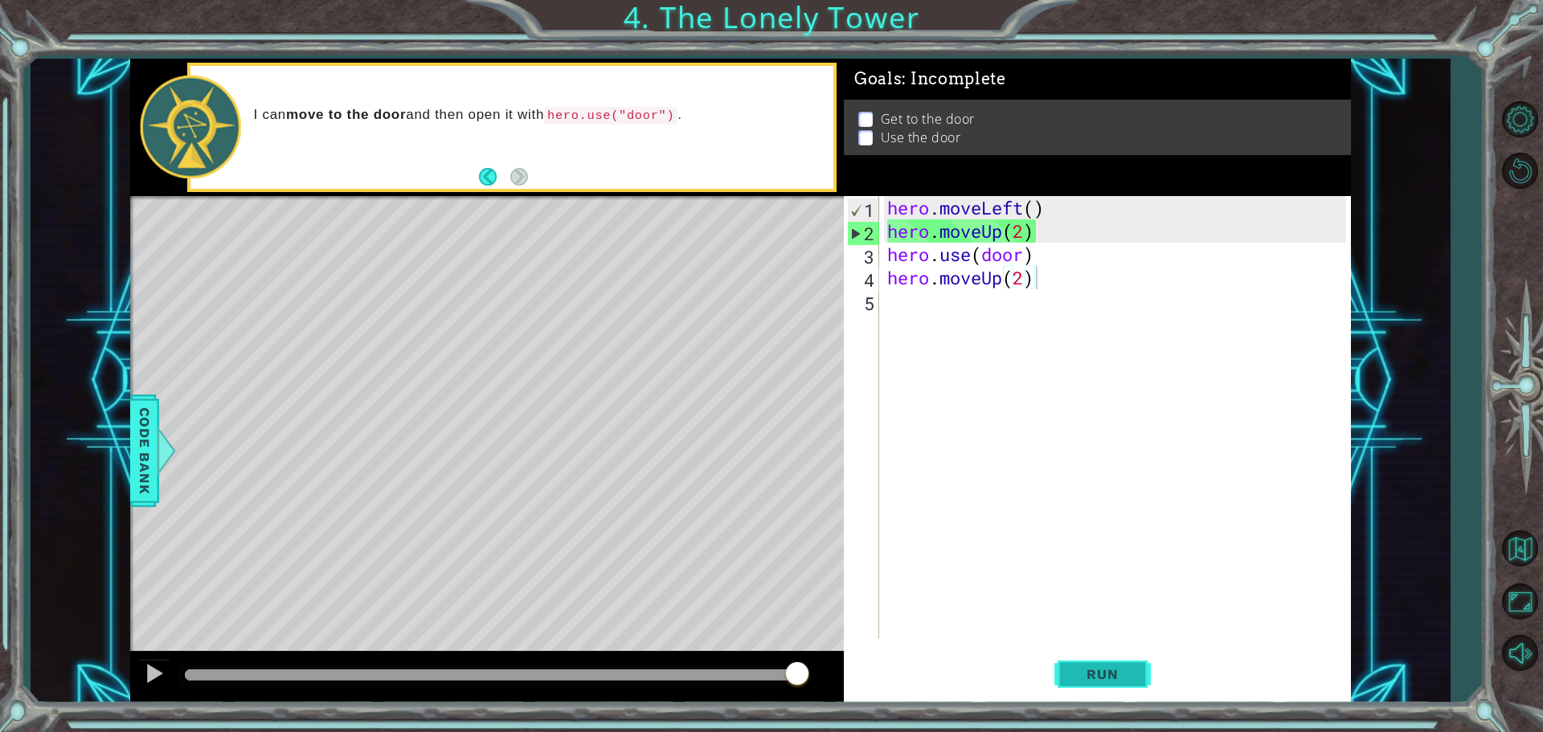
click at [1071, 666] on button "Run" at bounding box center [1103, 674] width 96 height 51
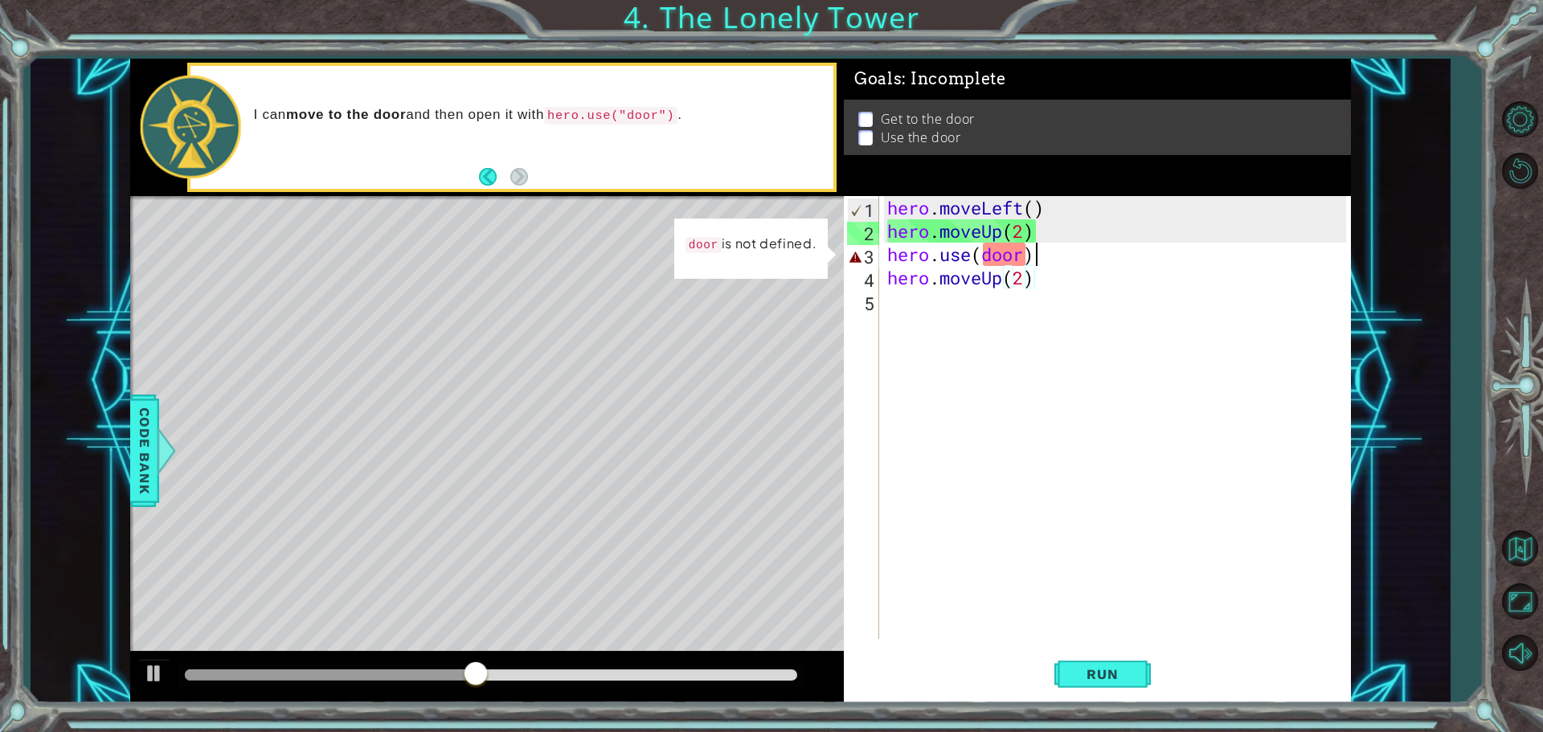
click at [1041, 257] on div "hero . moveLeft ( ) hero . moveUp ( 2 ) hero . use ( door ) hero . moveUp ( 2 )" at bounding box center [1119, 441] width 470 height 490
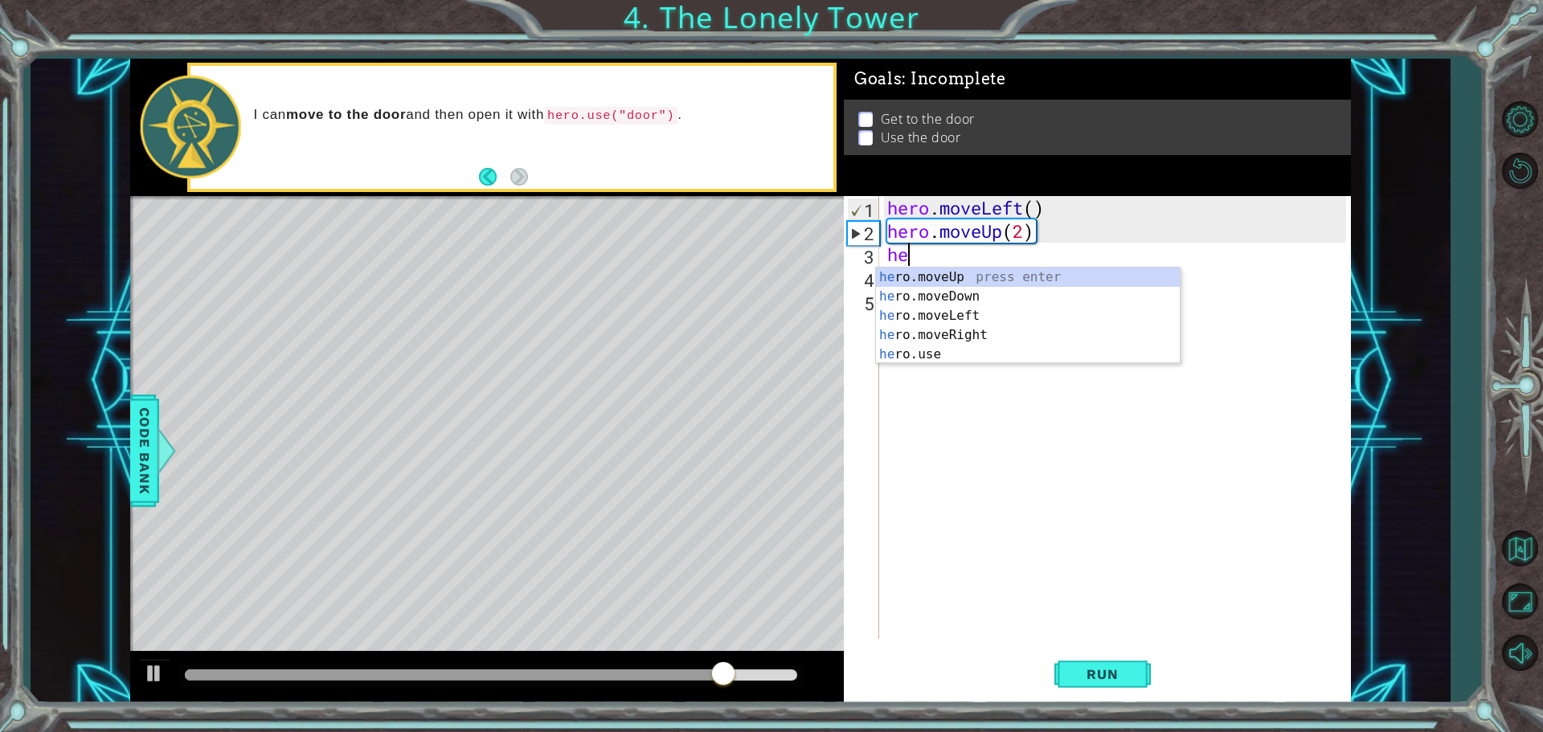
type textarea "h"
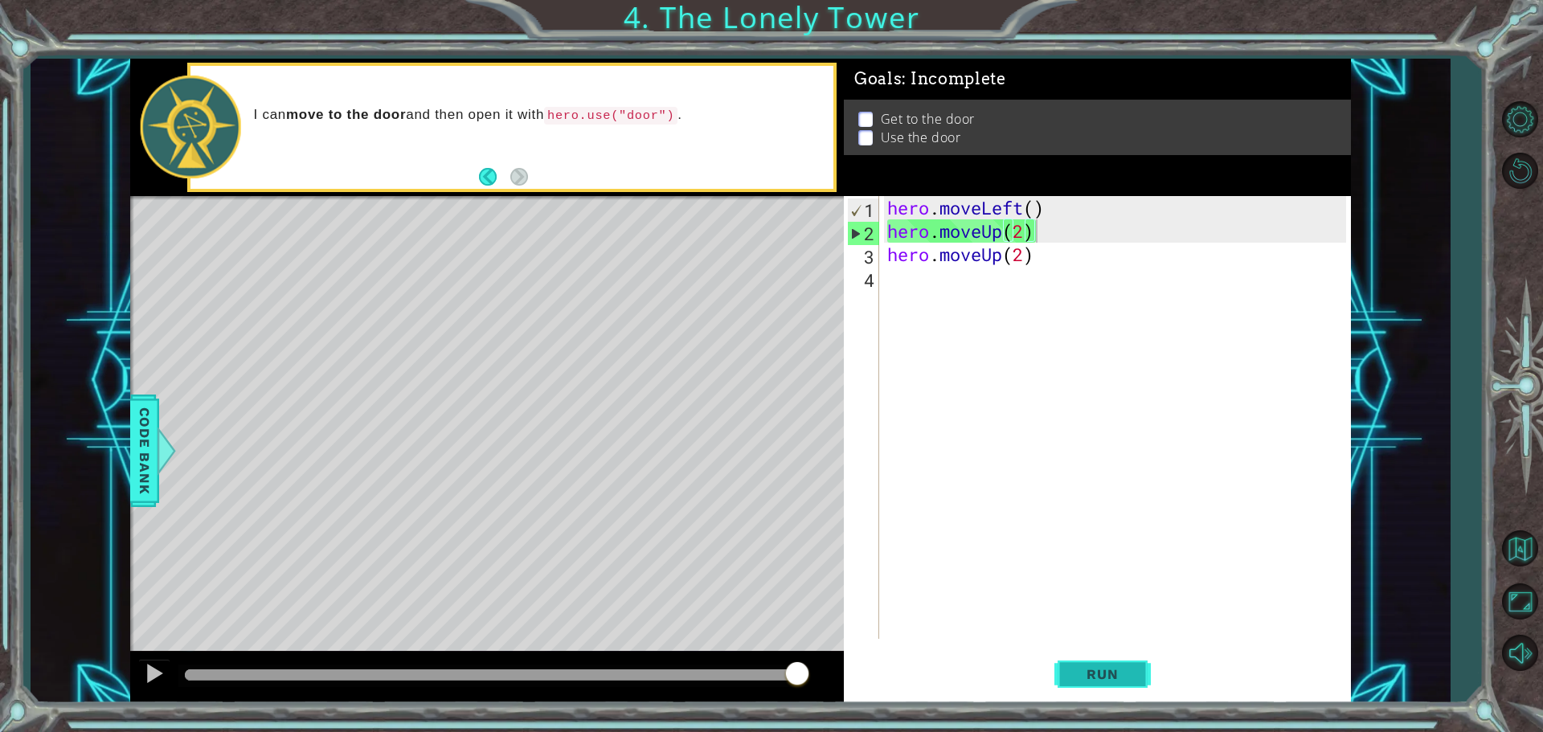
click at [1113, 680] on span "Run" at bounding box center [1103, 674] width 64 height 16
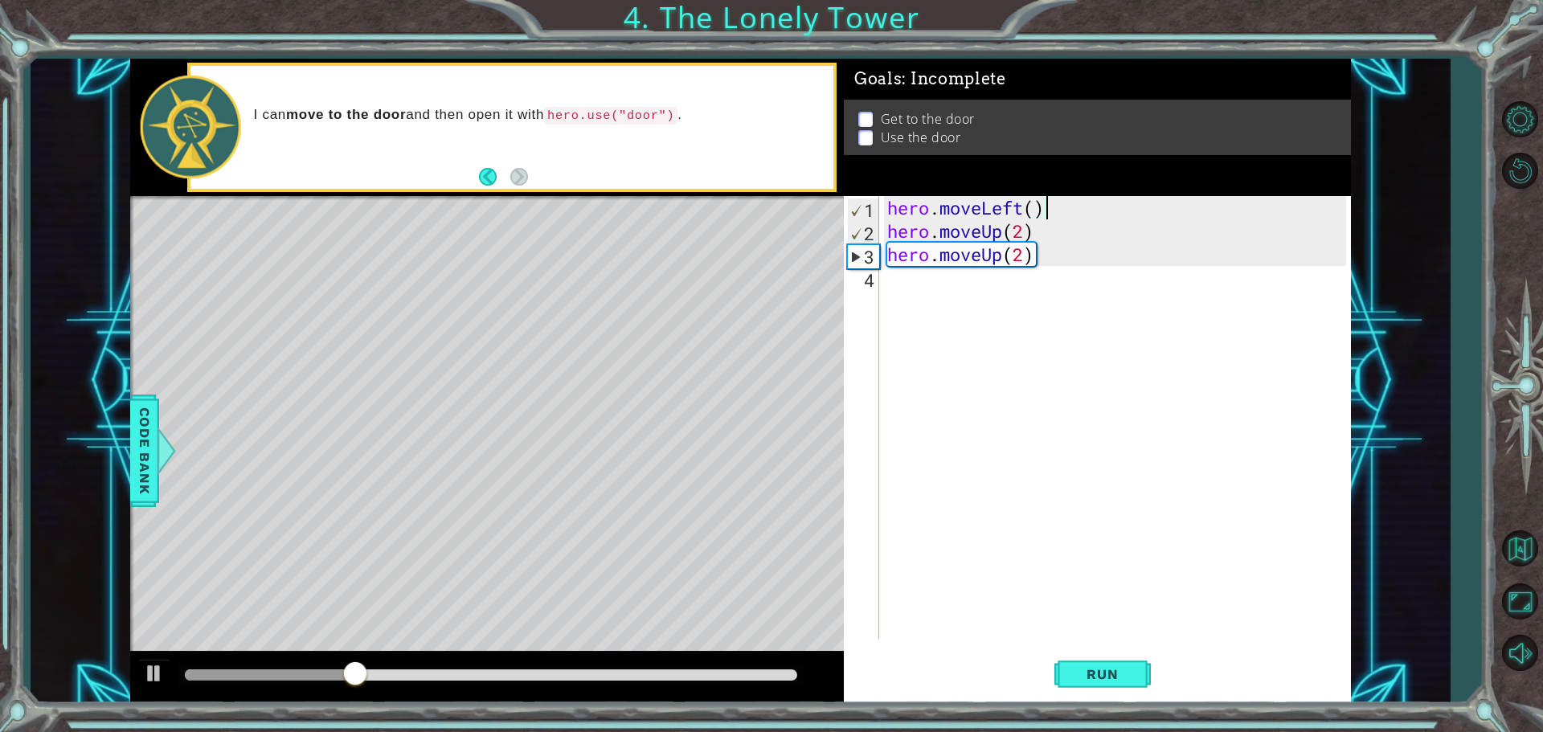
drag, startPoint x: 1043, startPoint y: 210, endPoint x: 1094, endPoint y: 206, distance: 50.8
click at [1094, 206] on div "hero . moveLeft ( ) hero . moveUp ( 2 ) hero . moveUp ( 2 )" at bounding box center [1119, 441] width 470 height 490
click at [1035, 207] on div "hero . moveLeft ( ) hero . moveUp ( 2 ) hero . moveUp ( 2 )" at bounding box center [1119, 441] width 470 height 490
type textarea "hero.moveLeft(2)"
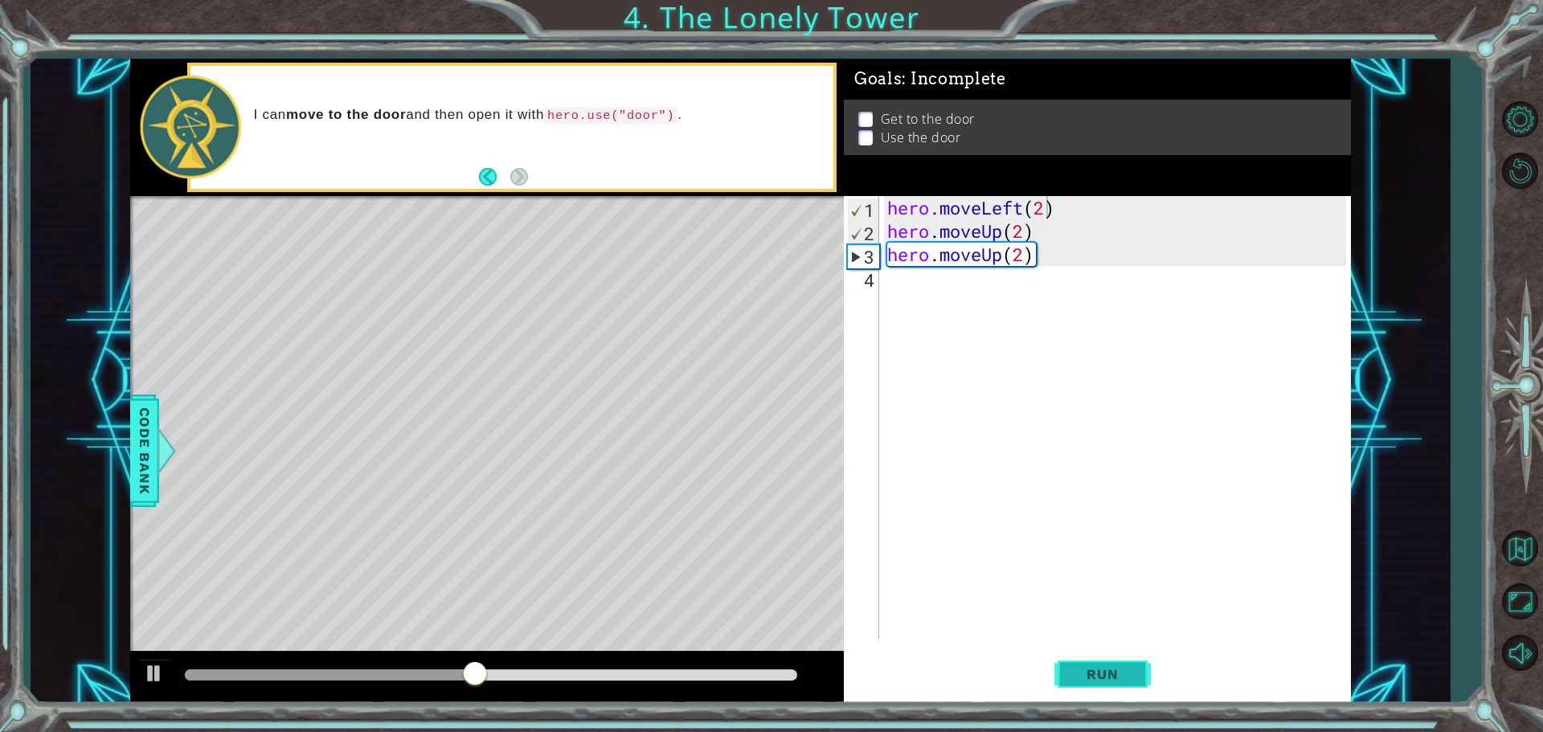
click at [1084, 668] on span "Run" at bounding box center [1103, 674] width 64 height 16
click at [914, 286] on div "hero . moveLeft ( 2 ) hero . moveUp ( 2 ) hero . moveUp ( 2 )" at bounding box center [1119, 441] width 470 height 490
type textarea "h"
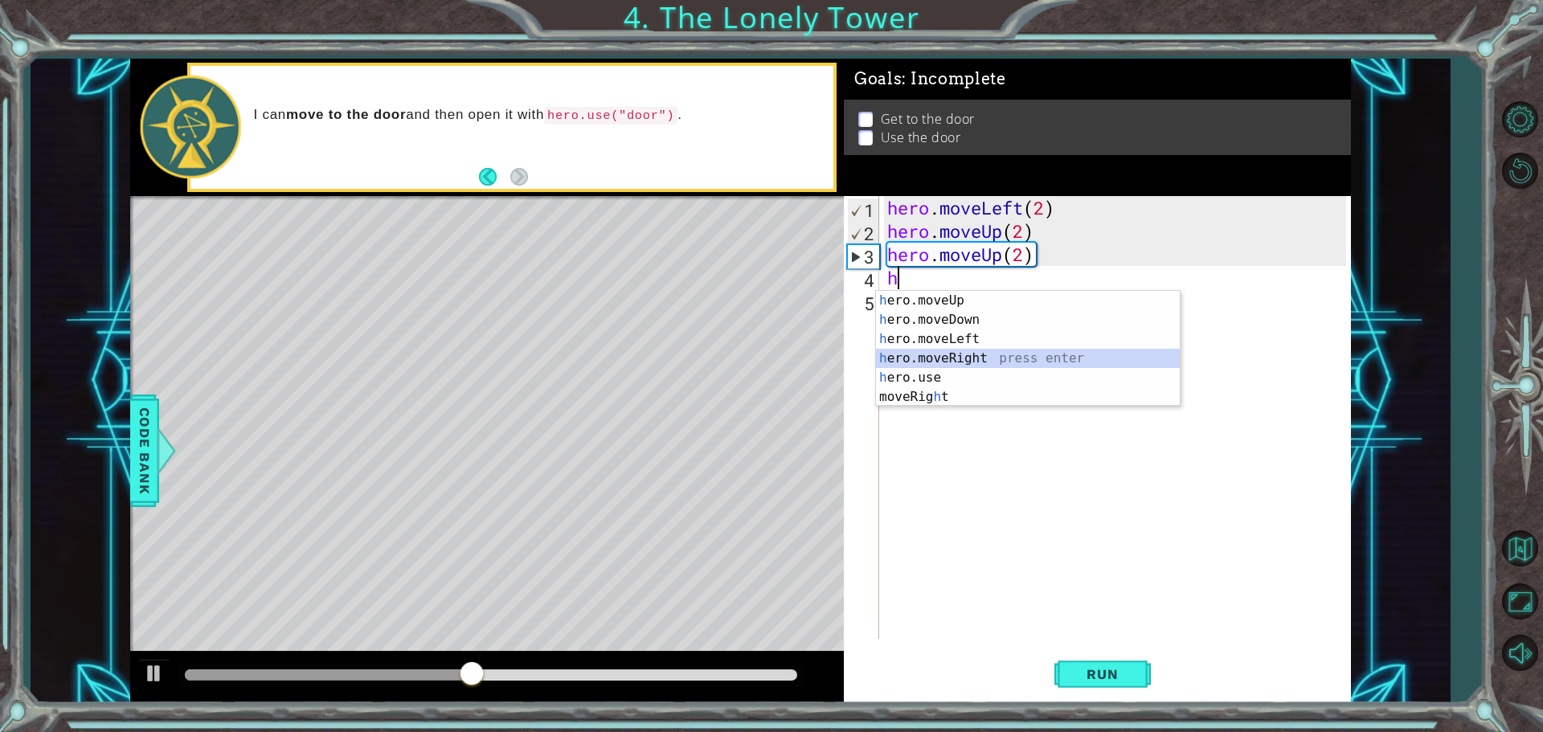
click at [944, 351] on div "h ero.moveUp press enter h ero.moveDown press enter h ero.moveLeft press enter …" at bounding box center [1028, 368] width 304 height 154
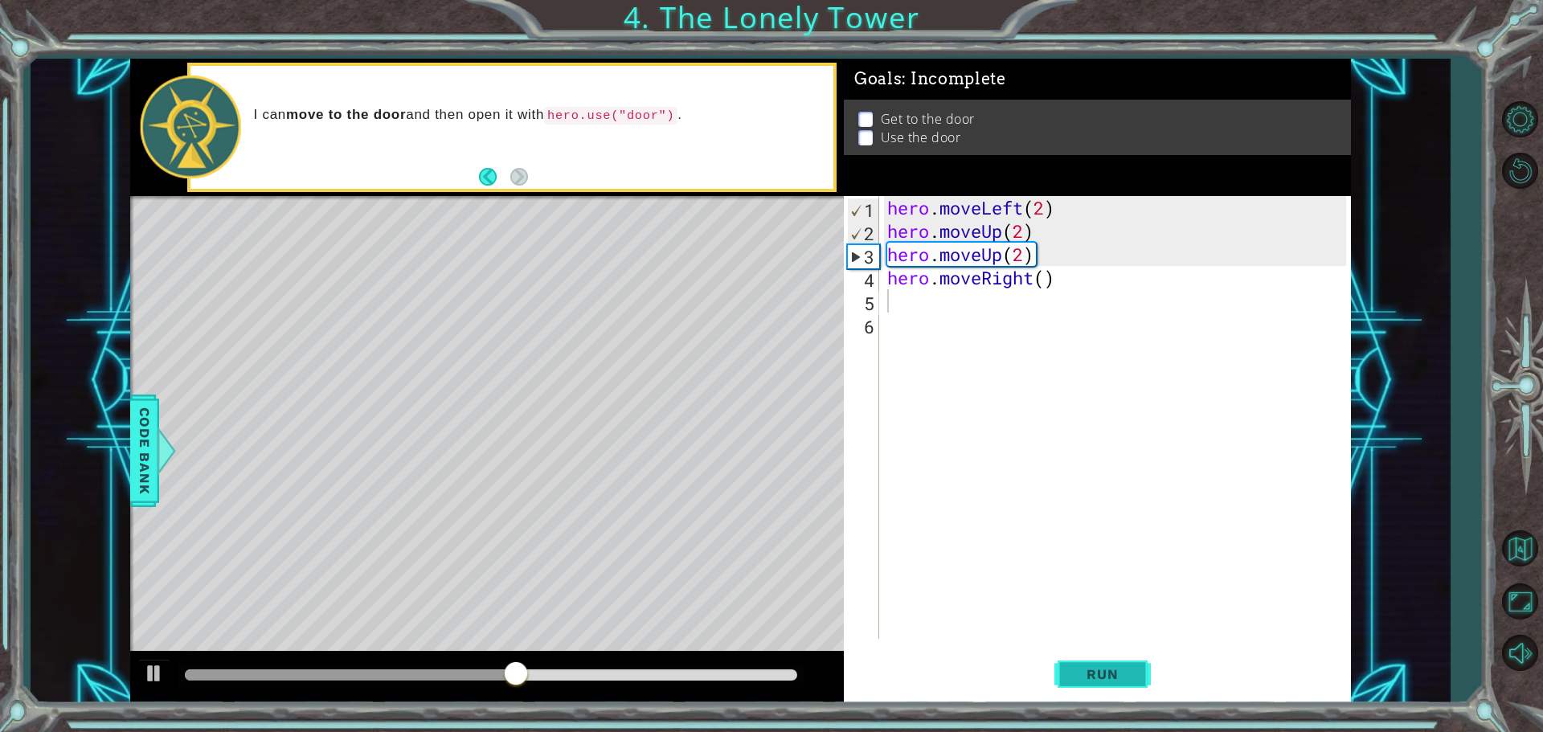
click at [1077, 670] on span "Run" at bounding box center [1103, 674] width 64 height 16
click at [1128, 670] on span "Run" at bounding box center [1103, 674] width 64 height 16
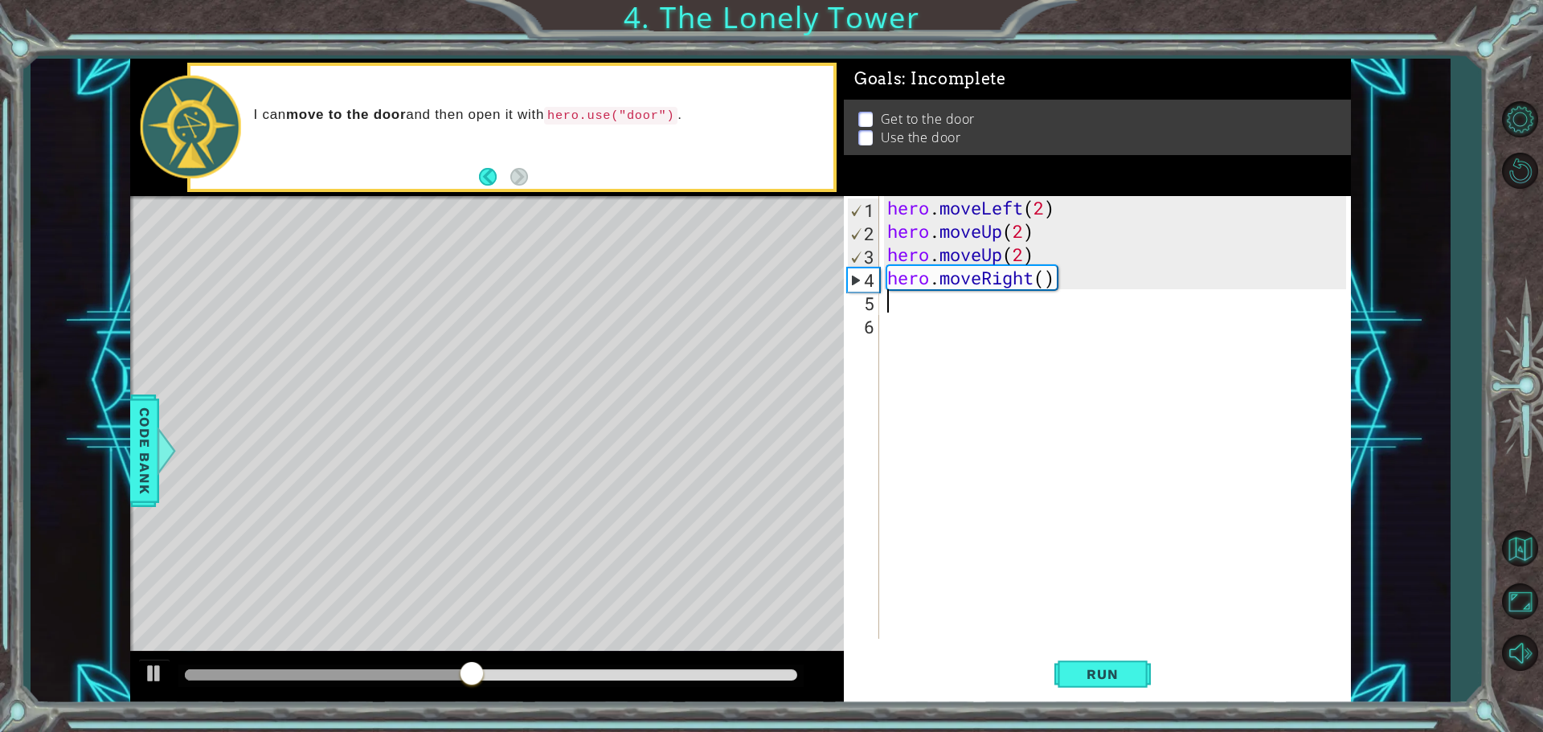
click at [902, 303] on div "hero . moveLeft ( 2 ) hero . moveUp ( 2 ) hero . moveUp ( 2 ) hero . moveRight …" at bounding box center [1119, 441] width 470 height 490
type textarea "h"
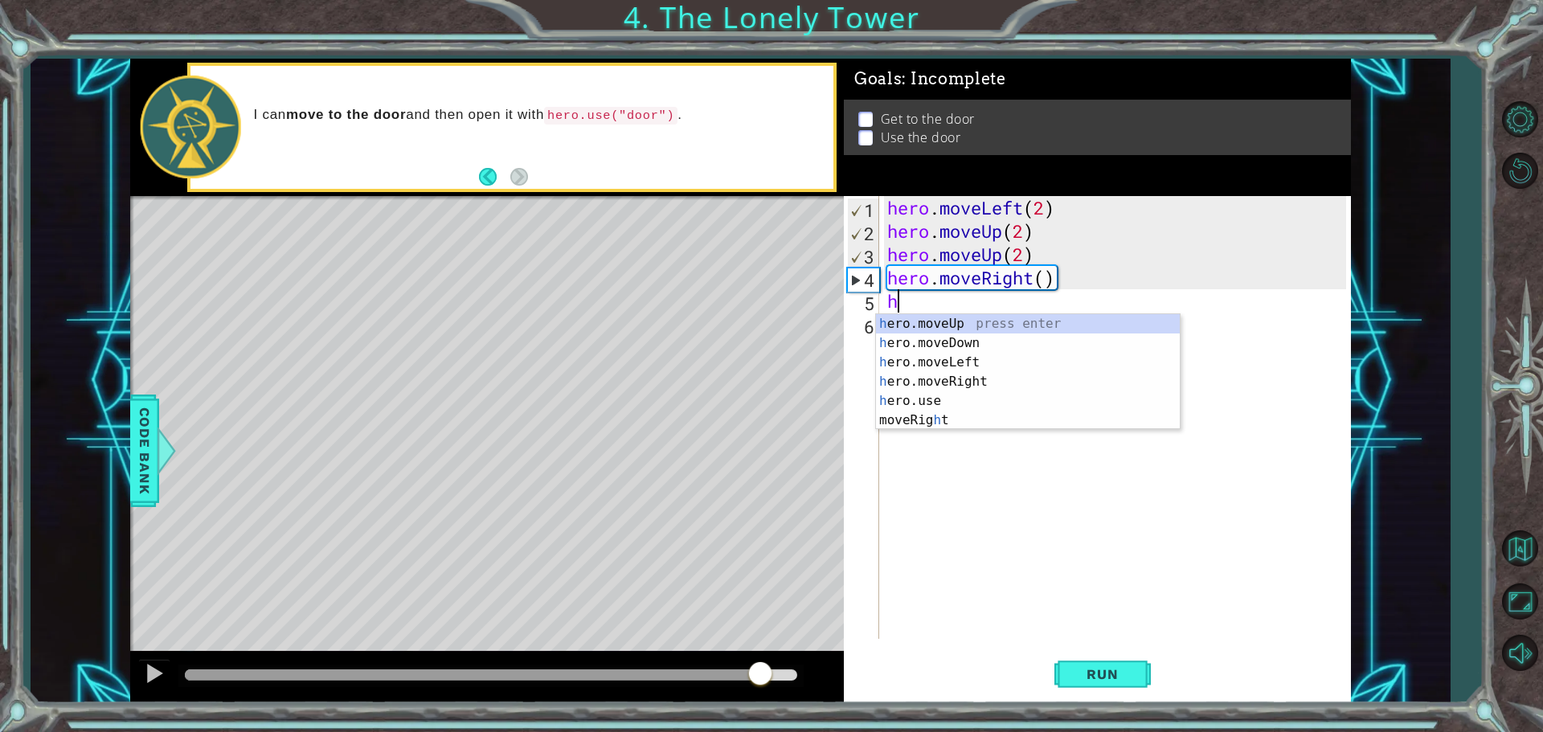
click at [759, 678] on div at bounding box center [491, 675] width 613 height 11
click at [789, 670] on div at bounding box center [491, 675] width 613 height 11
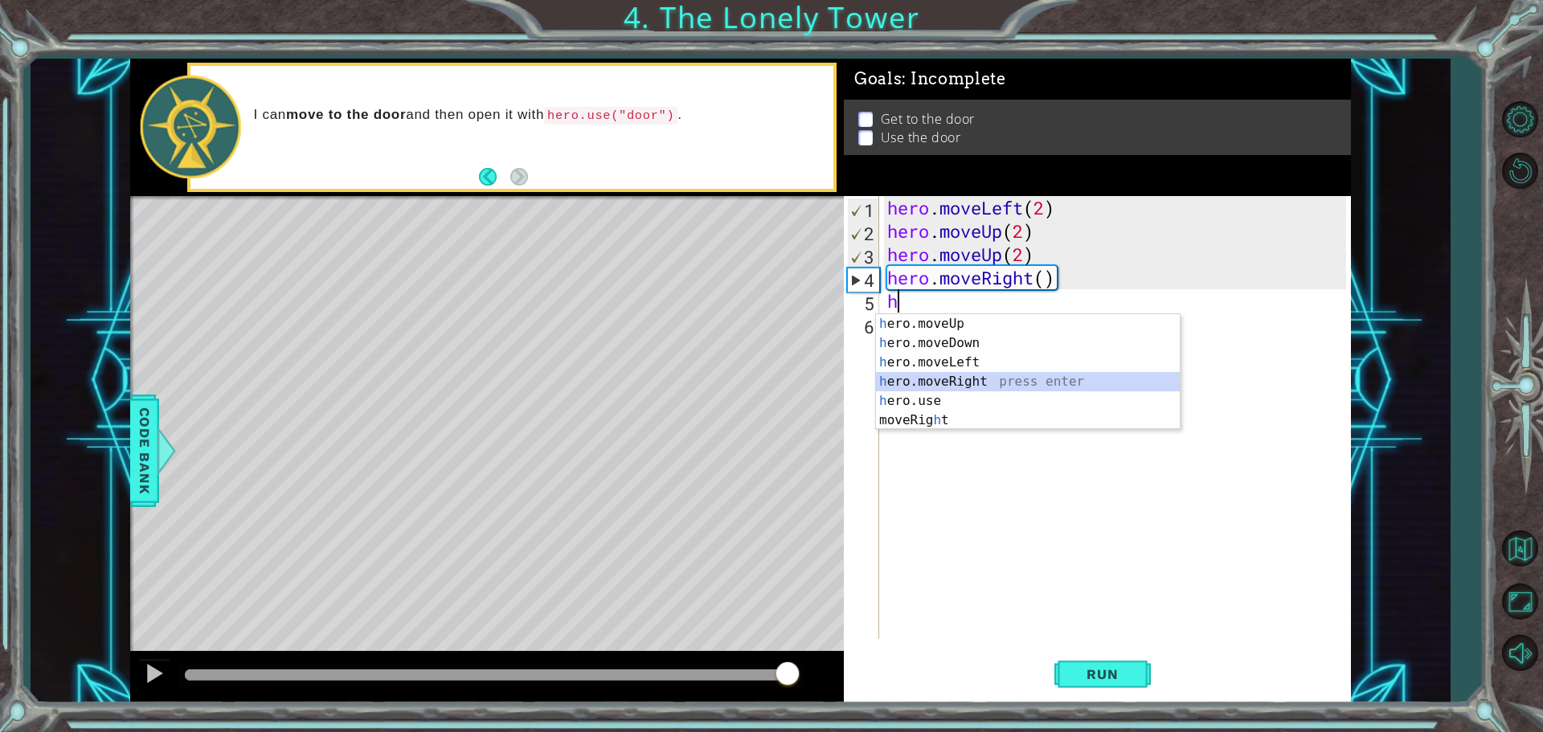
click at [944, 374] on div "h ero.moveUp press enter h ero.moveDown press enter h ero.moveLeft press enter …" at bounding box center [1028, 391] width 304 height 154
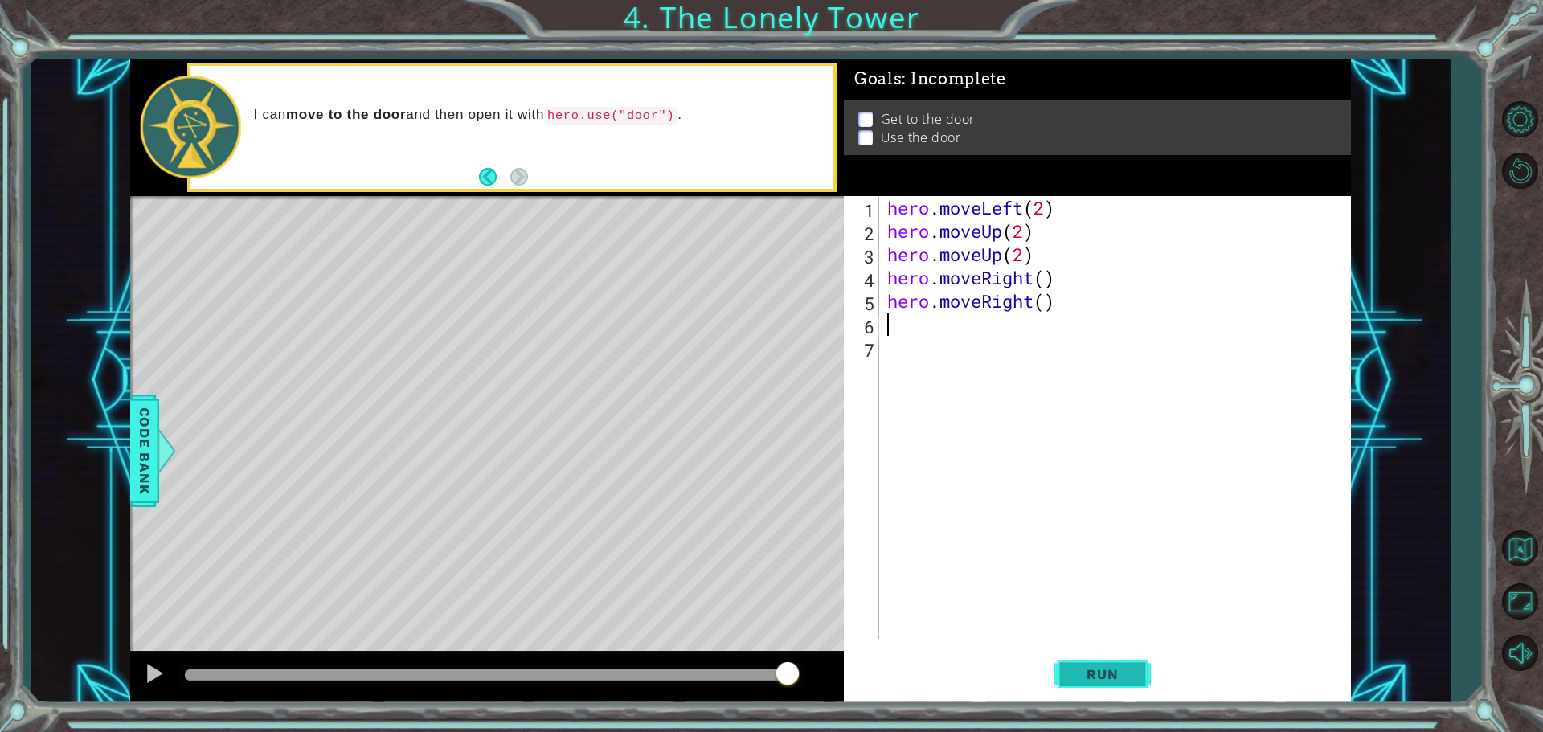
click at [1112, 676] on span "Run" at bounding box center [1103, 674] width 64 height 16
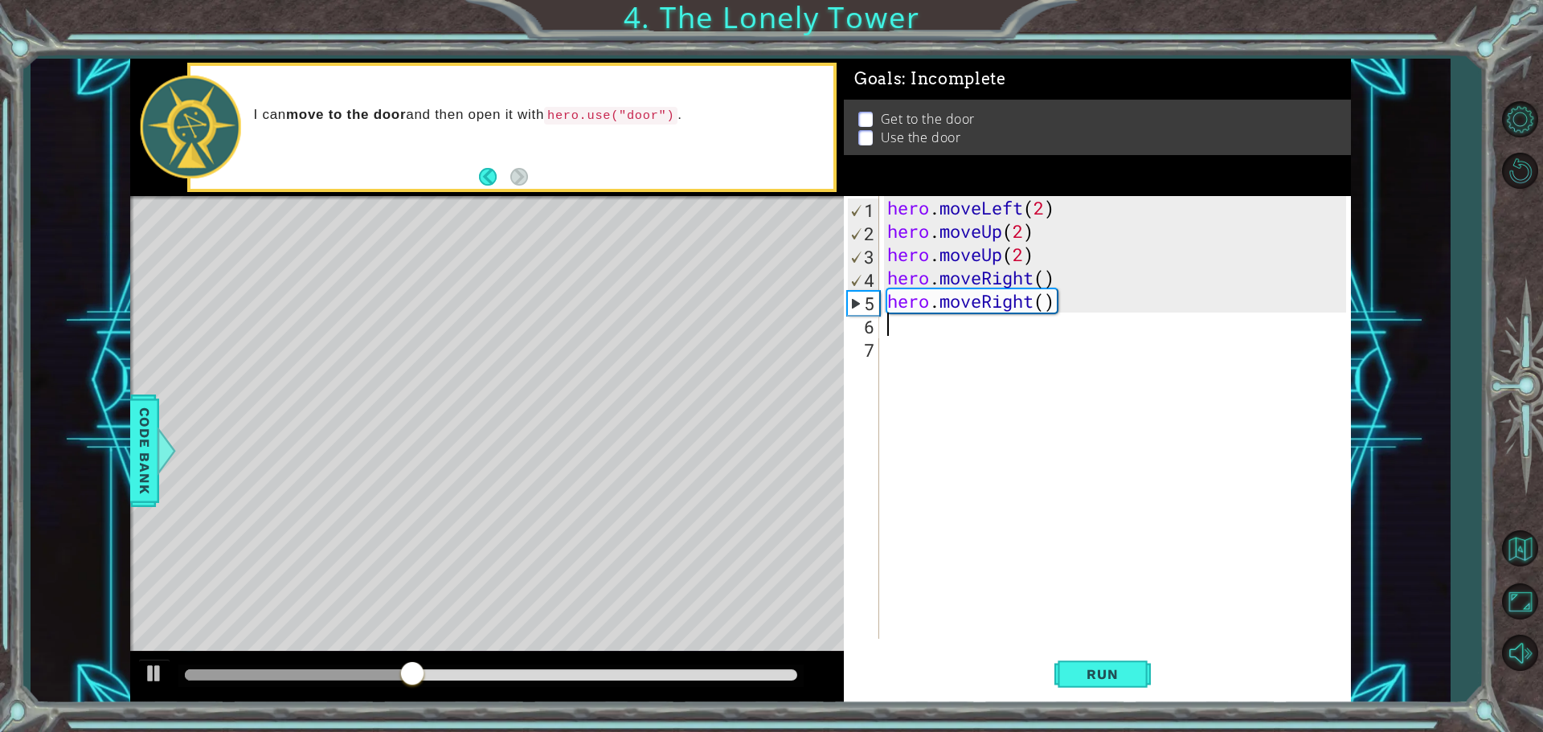
type textarea "h"
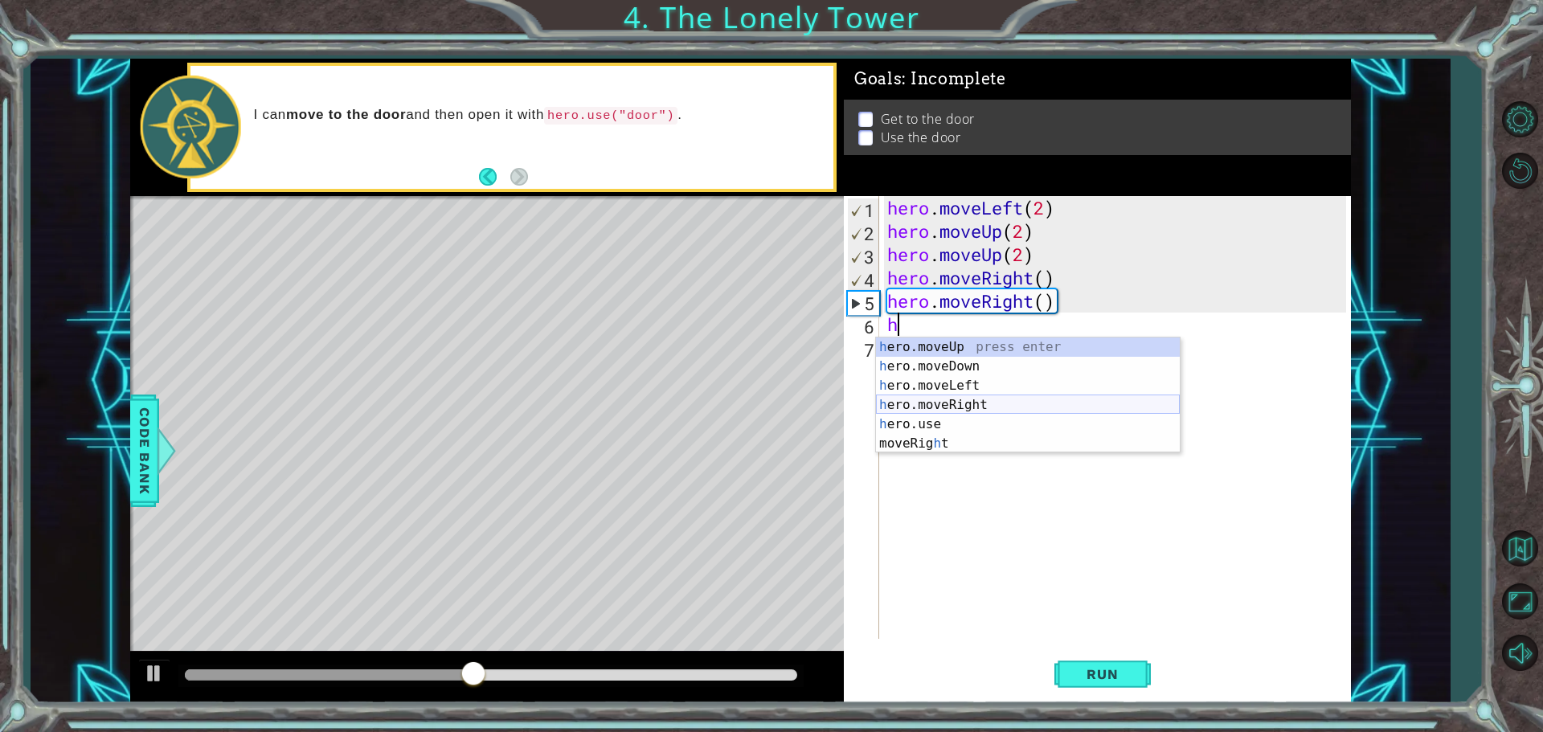
click at [959, 397] on div "h ero.moveUp press enter h ero.moveDown press enter h ero.moveLeft press enter …" at bounding box center [1028, 415] width 304 height 154
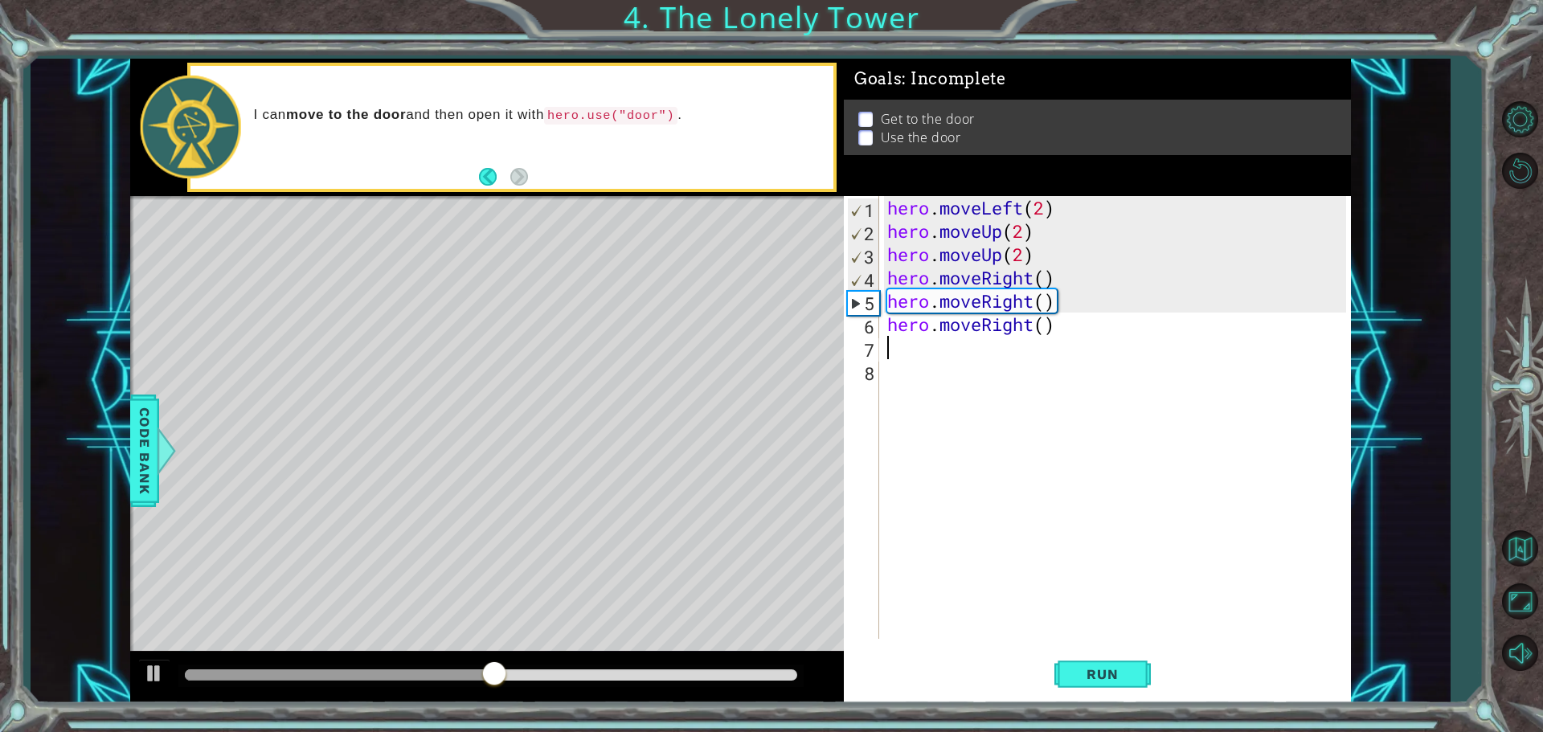
click at [1115, 711] on div "1 ההההההההההההההההההההההההההההההההההההההההההההההההההההההההההההההההההההההההההההה…" at bounding box center [771, 366] width 1543 height 732
click at [1115, 687] on button "Run" at bounding box center [1103, 674] width 96 height 51
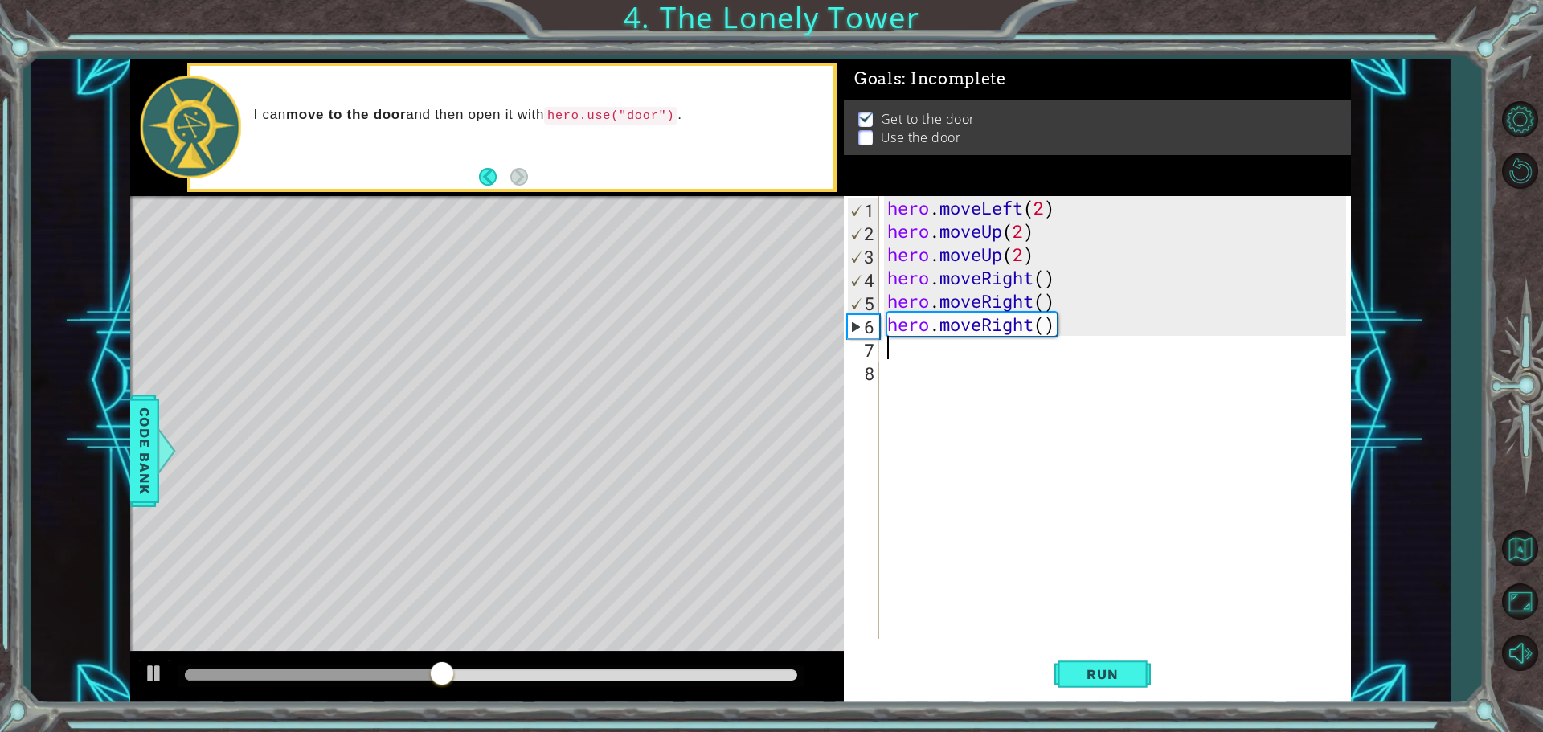
click at [902, 362] on div "hero . moveLeft ( 2 ) hero . moveUp ( 2 ) hero . moveUp ( 2 ) hero . moveRight …" at bounding box center [1119, 441] width 470 height 490
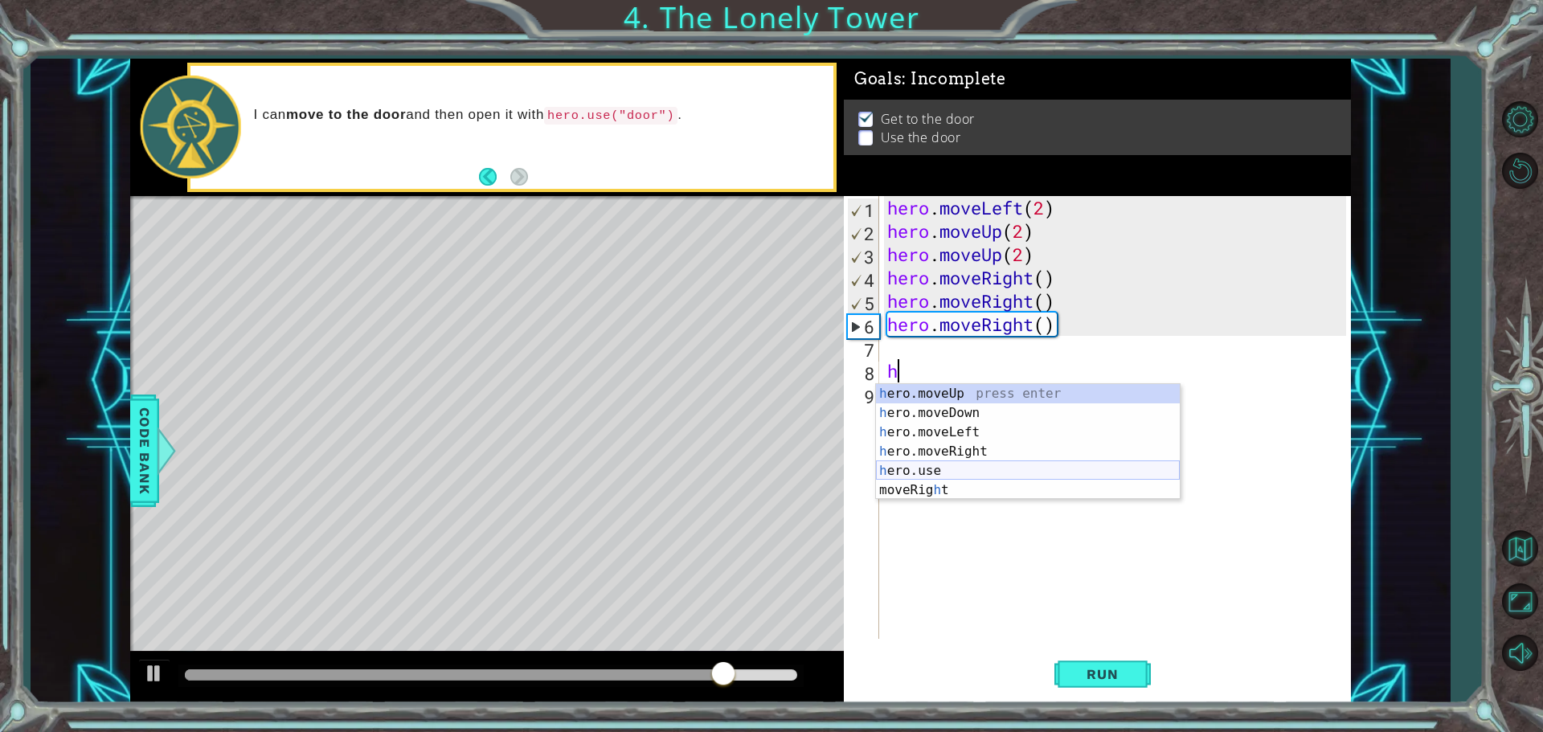
click at [948, 472] on div "h ero.moveUp press enter h ero.moveDown press enter h ero.moveLeft press enter …" at bounding box center [1028, 461] width 304 height 154
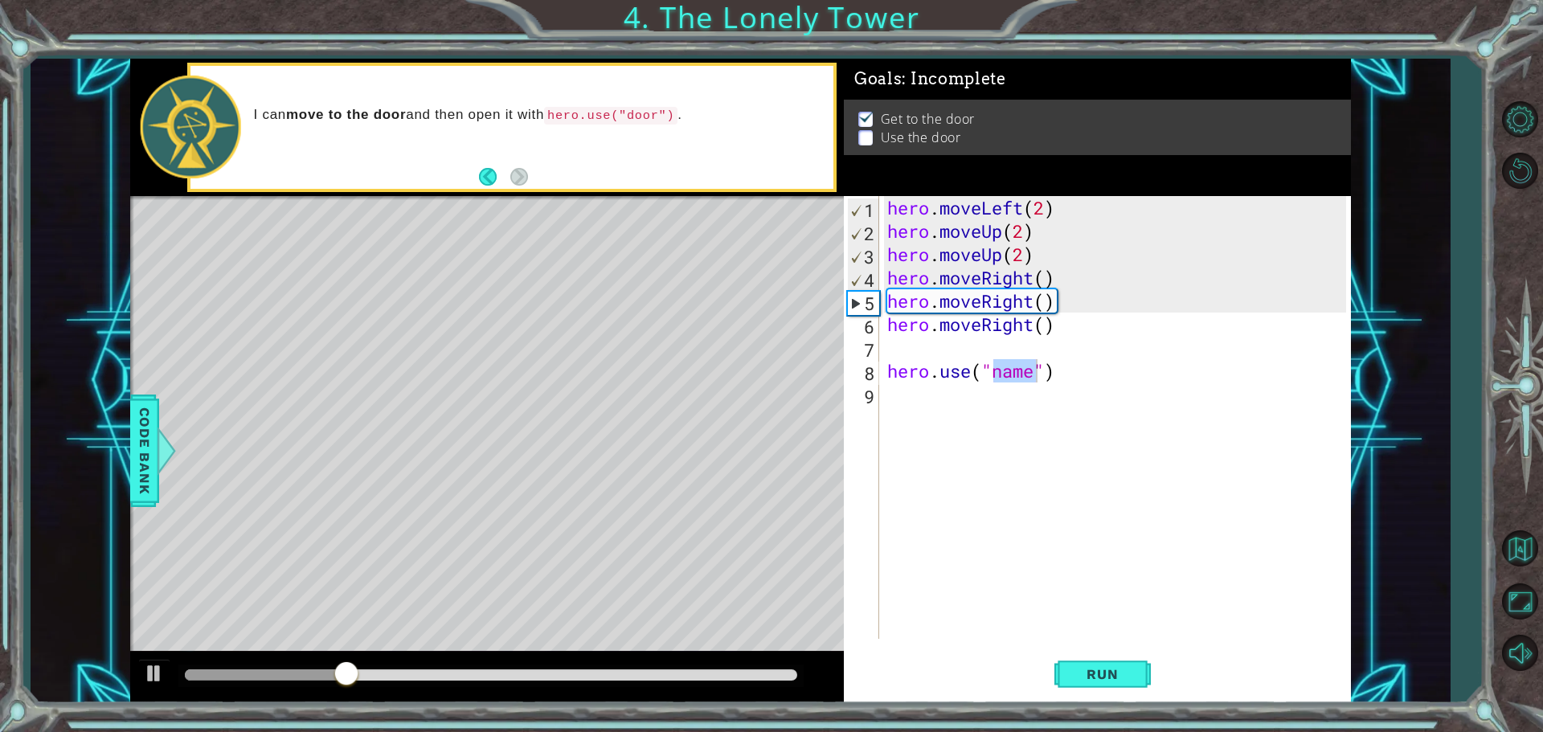
click at [1044, 371] on div "hero . moveLeft ( 2 ) hero . moveUp ( 2 ) hero . moveUp ( 2 ) hero . moveRight …" at bounding box center [1119, 441] width 470 height 490
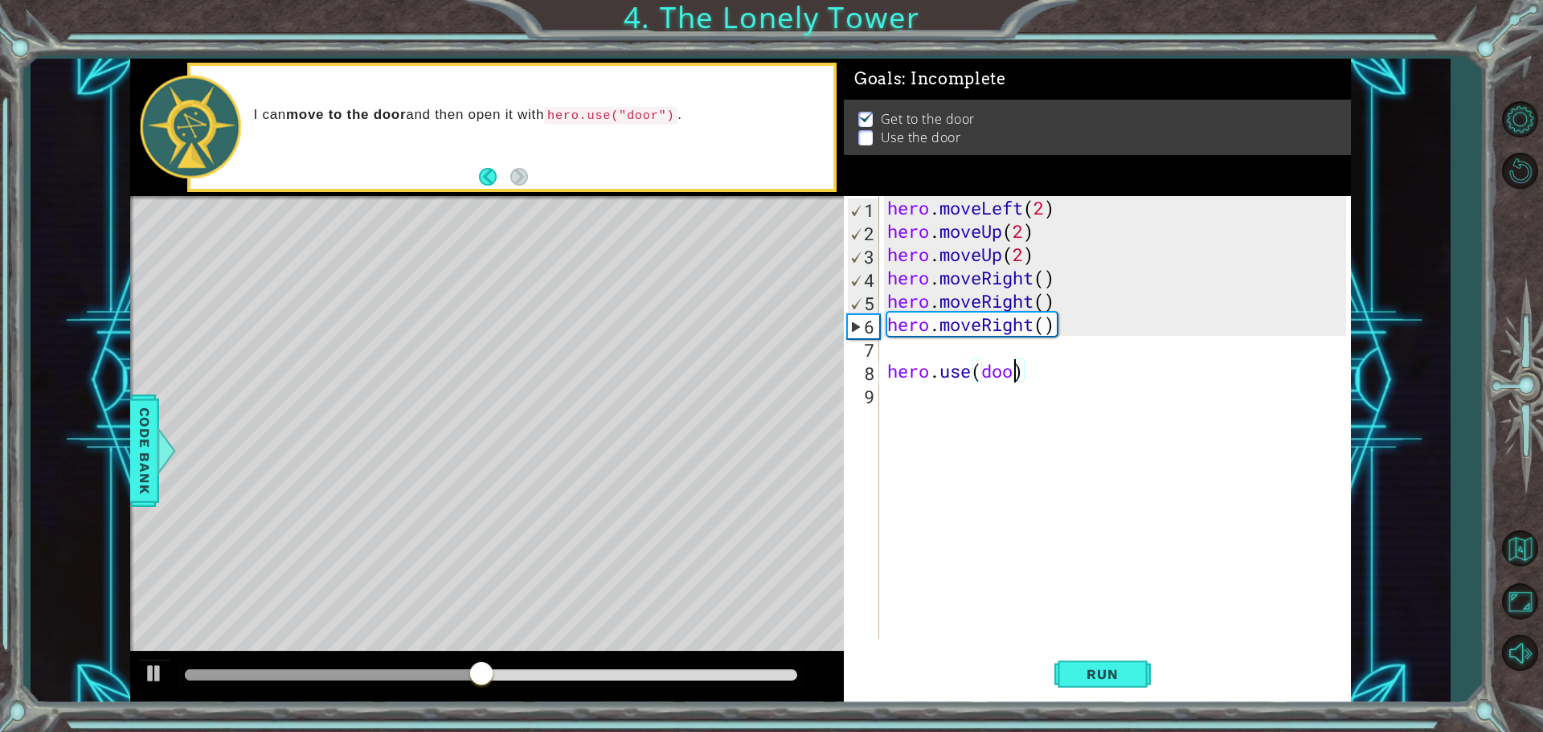
scroll to position [0, 6]
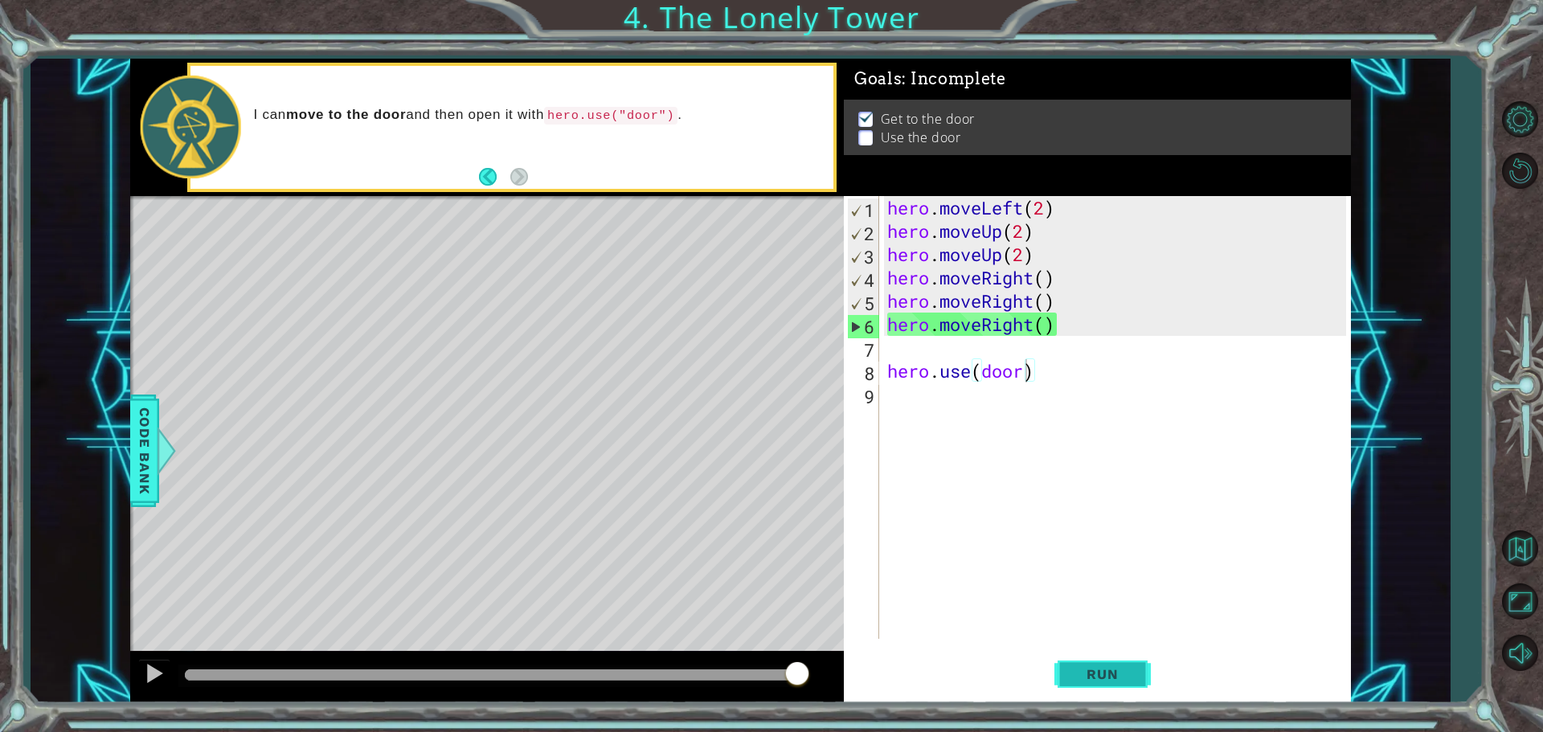
click at [1078, 686] on button "Run" at bounding box center [1103, 674] width 96 height 51
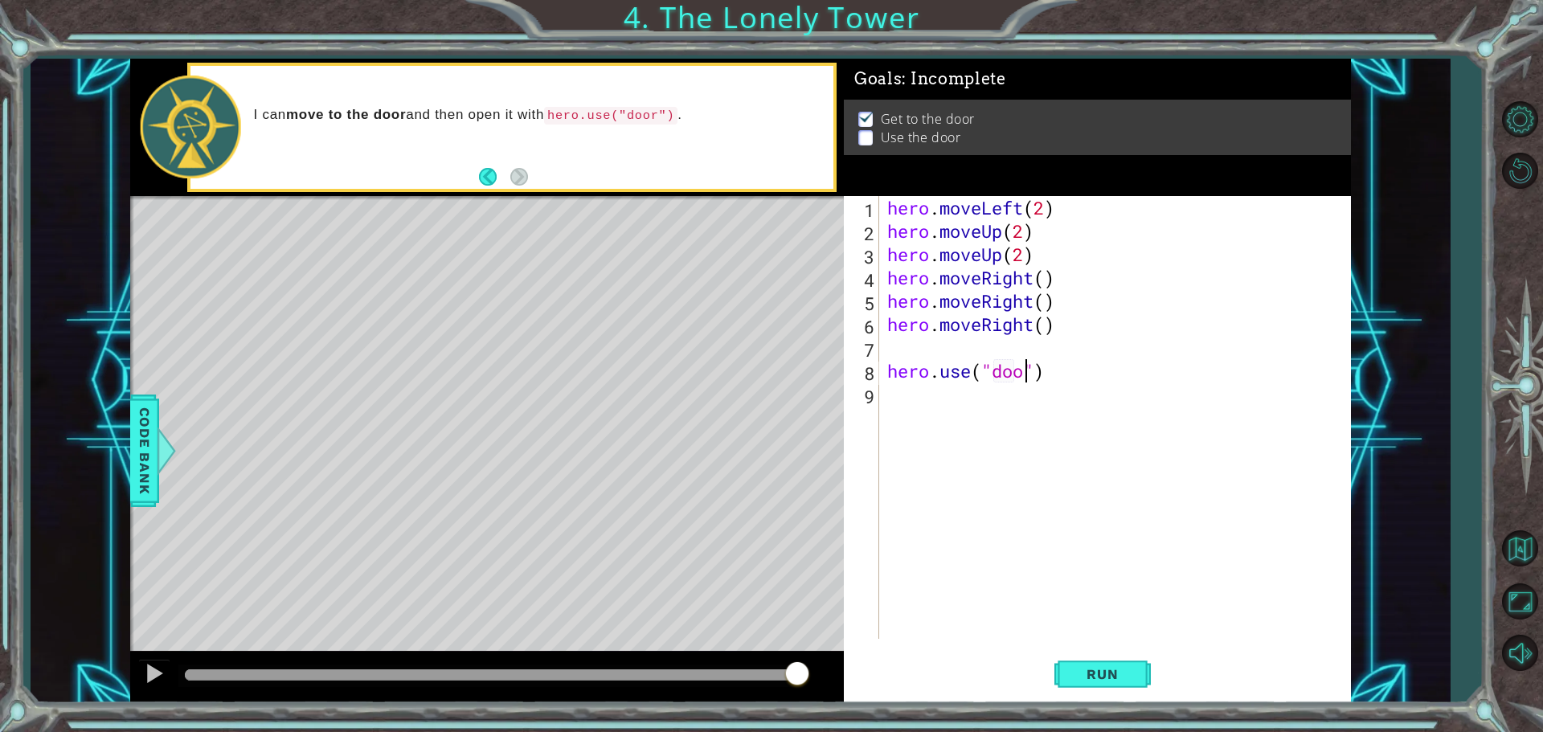
scroll to position [0, 6]
type textarea "hero.use("door")"
click at [1094, 706] on div "1 ההההההההההההההההההההההההההההההההההההההההההההההההההההההההההההההההההההההההההההה…" at bounding box center [771, 366] width 1543 height 732
click at [1096, 689] on button "Run" at bounding box center [1103, 674] width 96 height 51
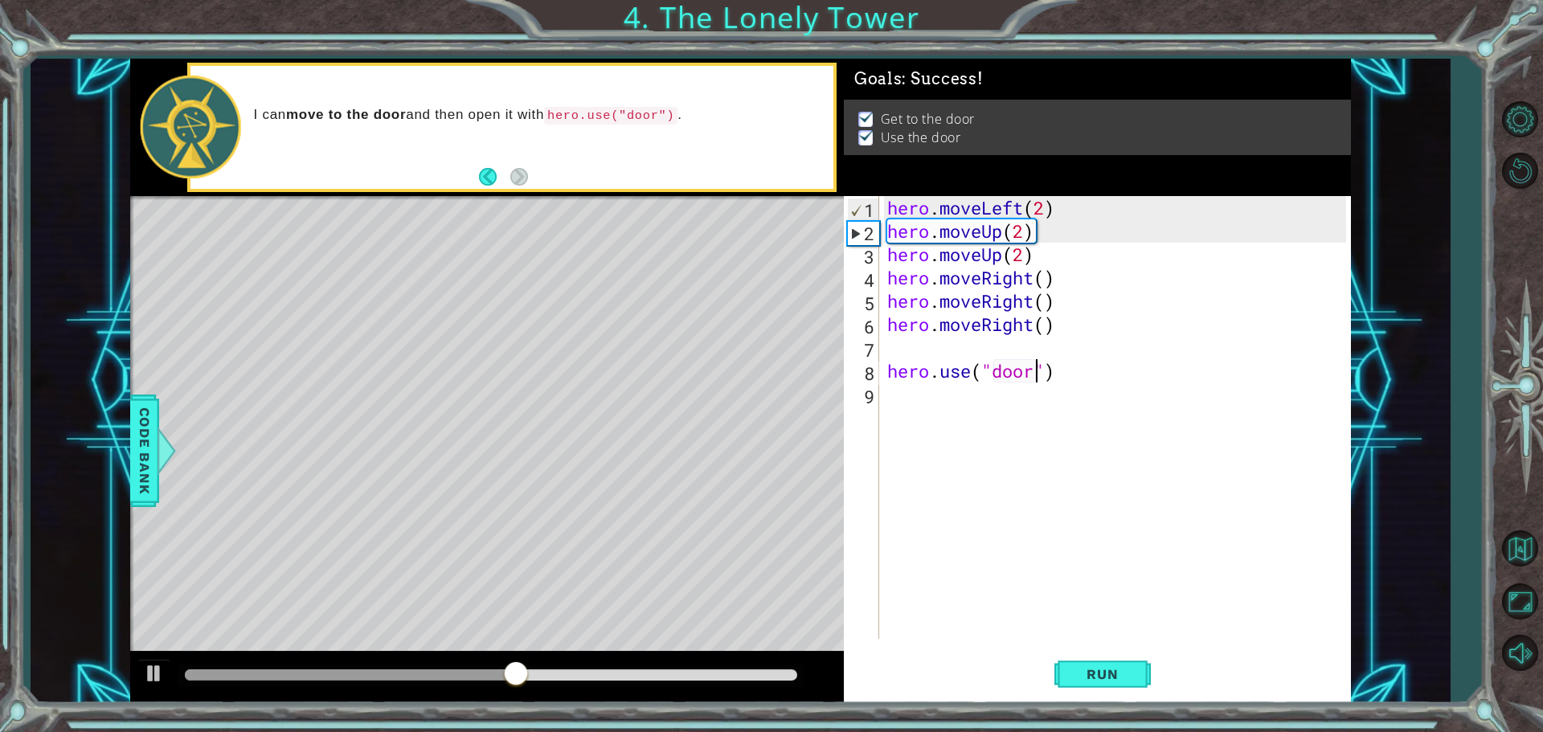
click at [759, 672] on div at bounding box center [491, 675] width 613 height 11
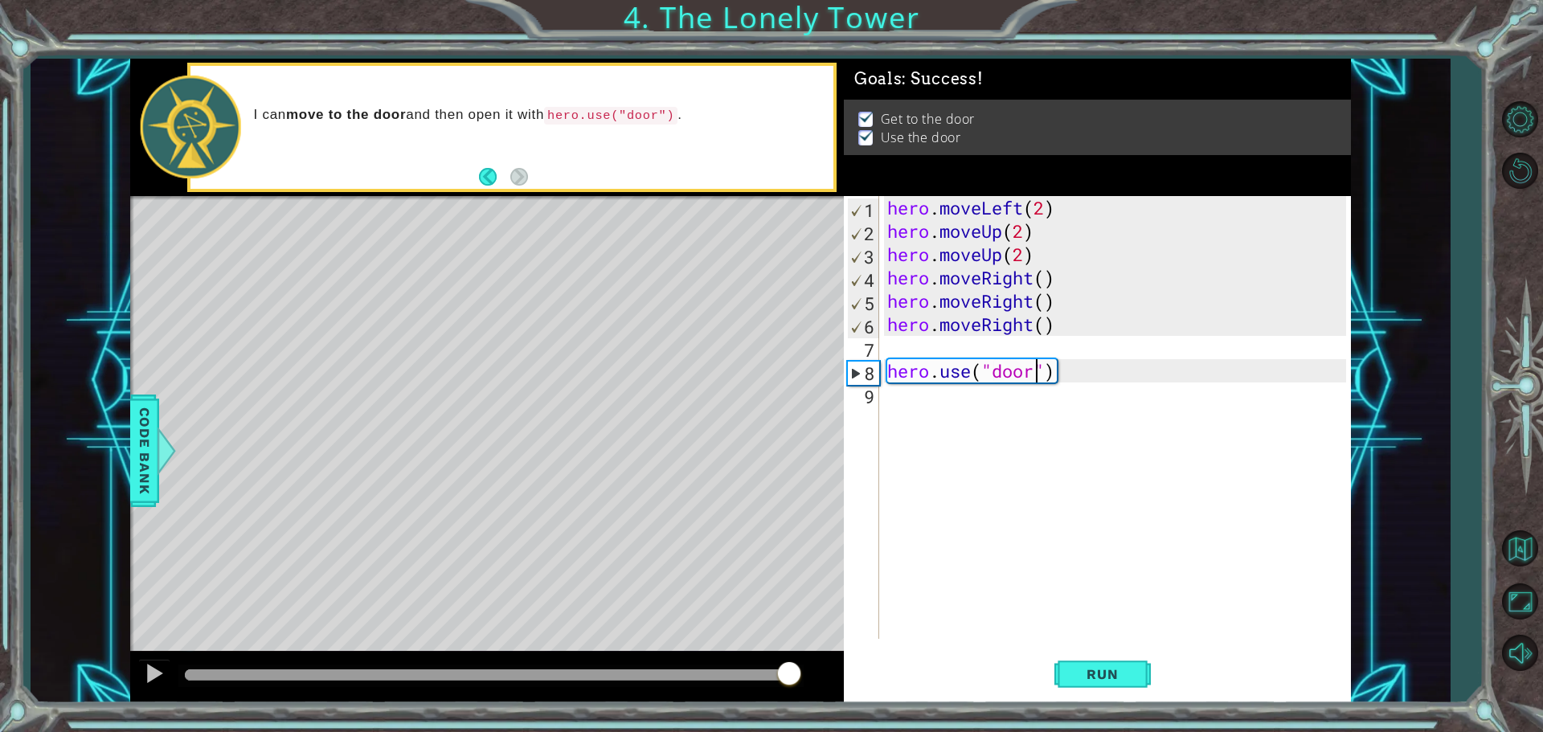
drag, startPoint x: 764, startPoint y: 677, endPoint x: 793, endPoint y: 682, distance: 29.5
click at [792, 682] on div at bounding box center [789, 675] width 29 height 29
click at [911, 402] on div "hero . moveLeft ( 2 ) hero . moveUp ( 2 ) hero . moveUp ( 2 ) hero . moveRight …" at bounding box center [1119, 441] width 470 height 490
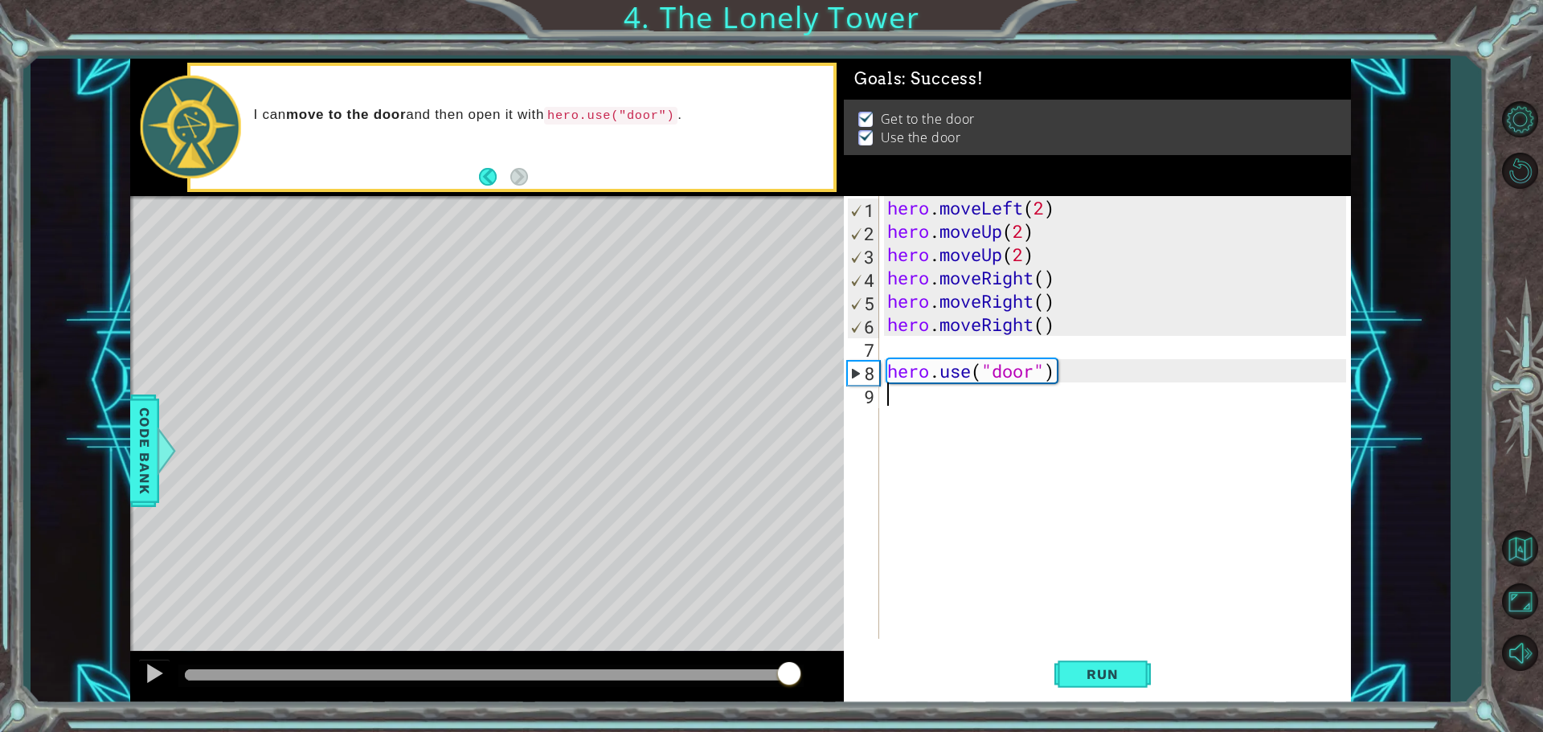
type textarea "h"
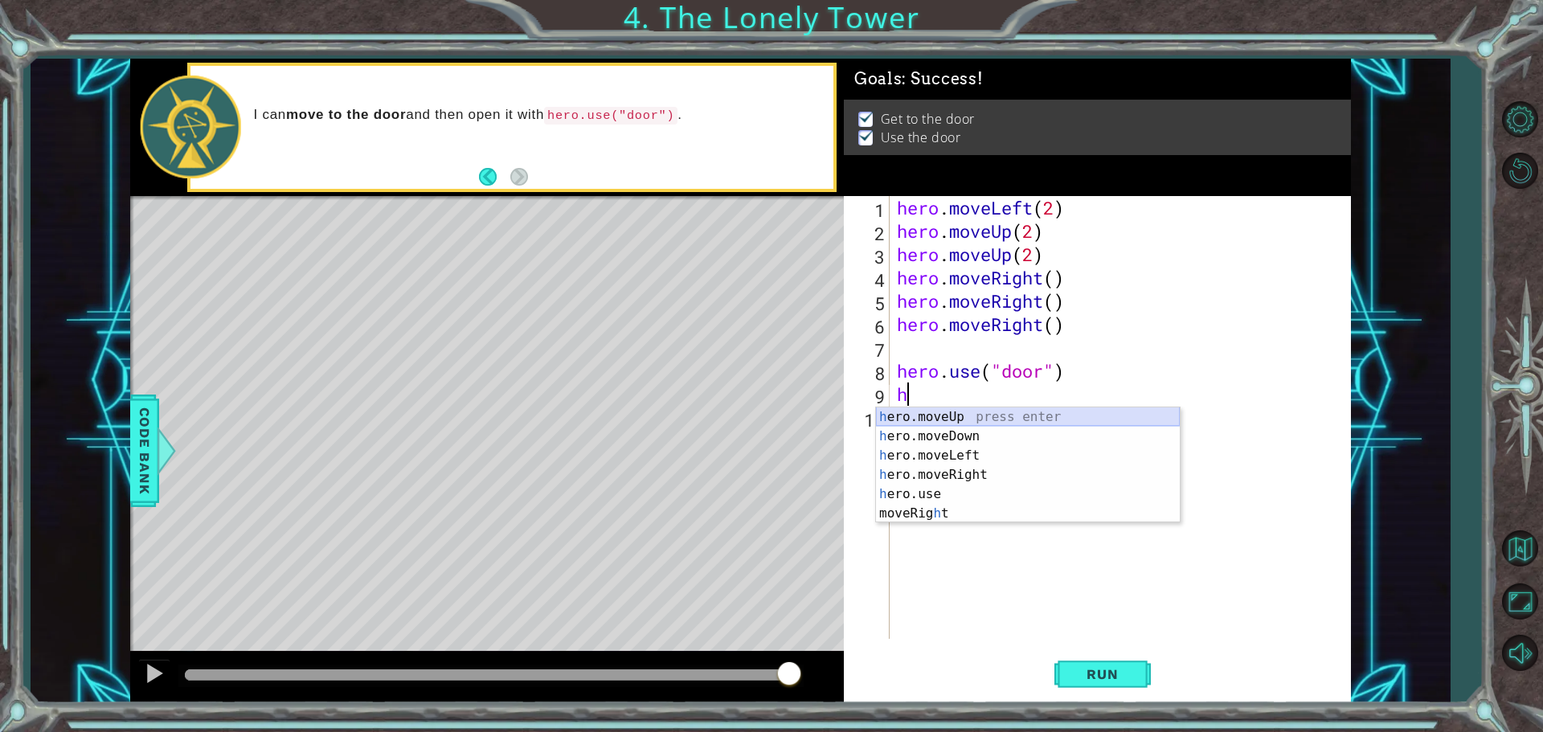
click at [1002, 419] on div "h ero.moveUp press enter h ero.moveDown press enter h ero.moveLeft press enter …" at bounding box center [1028, 485] width 304 height 154
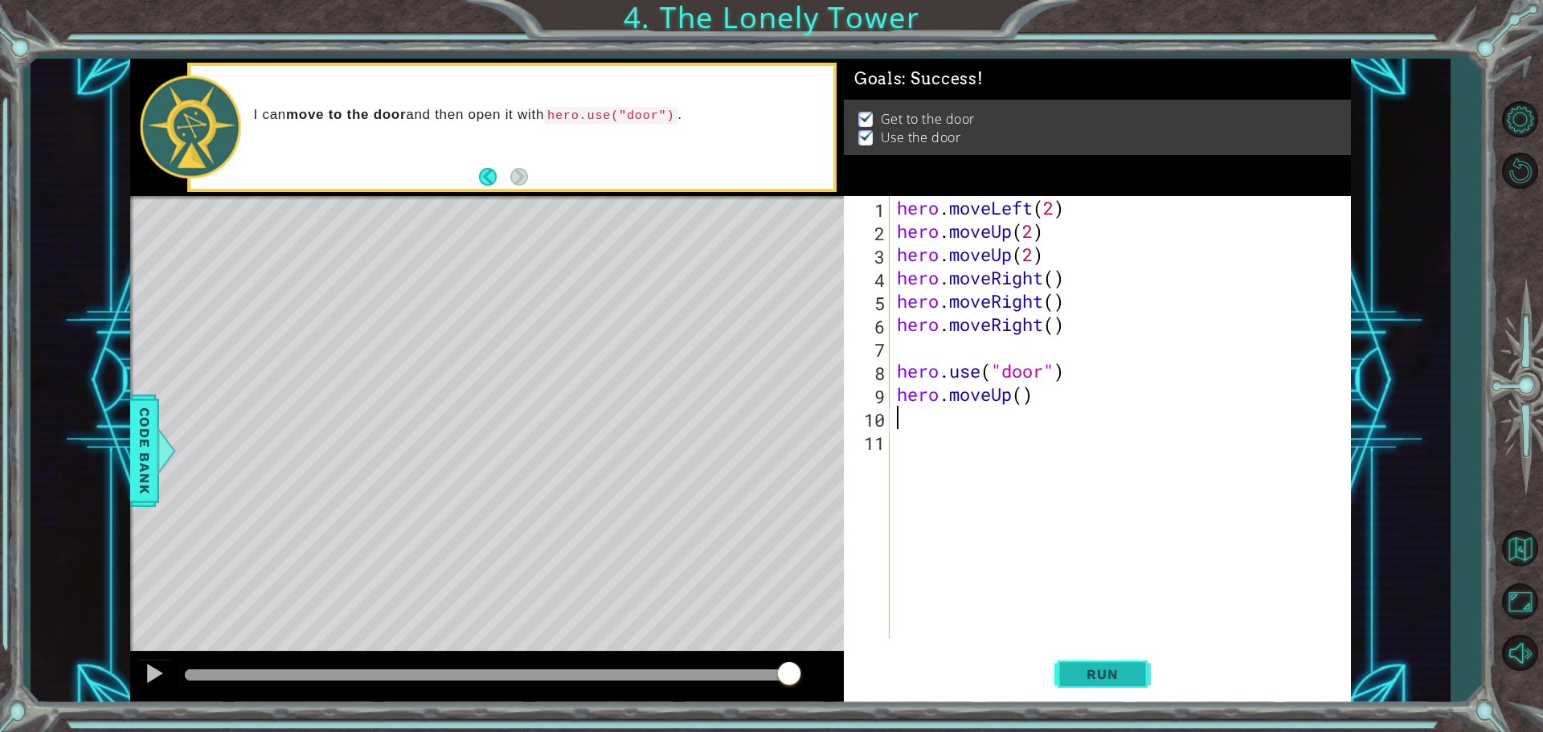
click at [1076, 680] on span "Run" at bounding box center [1103, 674] width 64 height 16
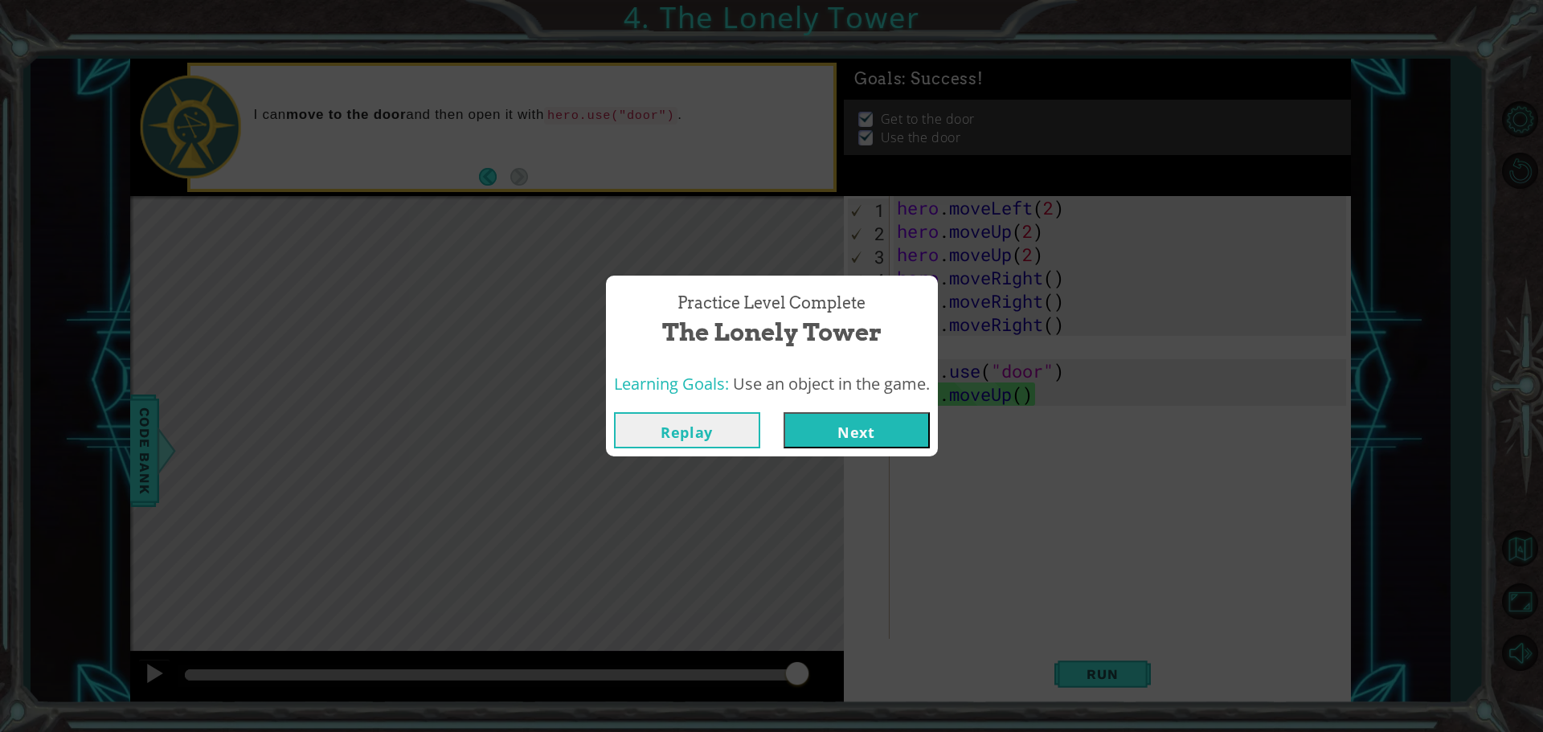
click at [816, 424] on button "Next" at bounding box center [857, 430] width 146 height 36
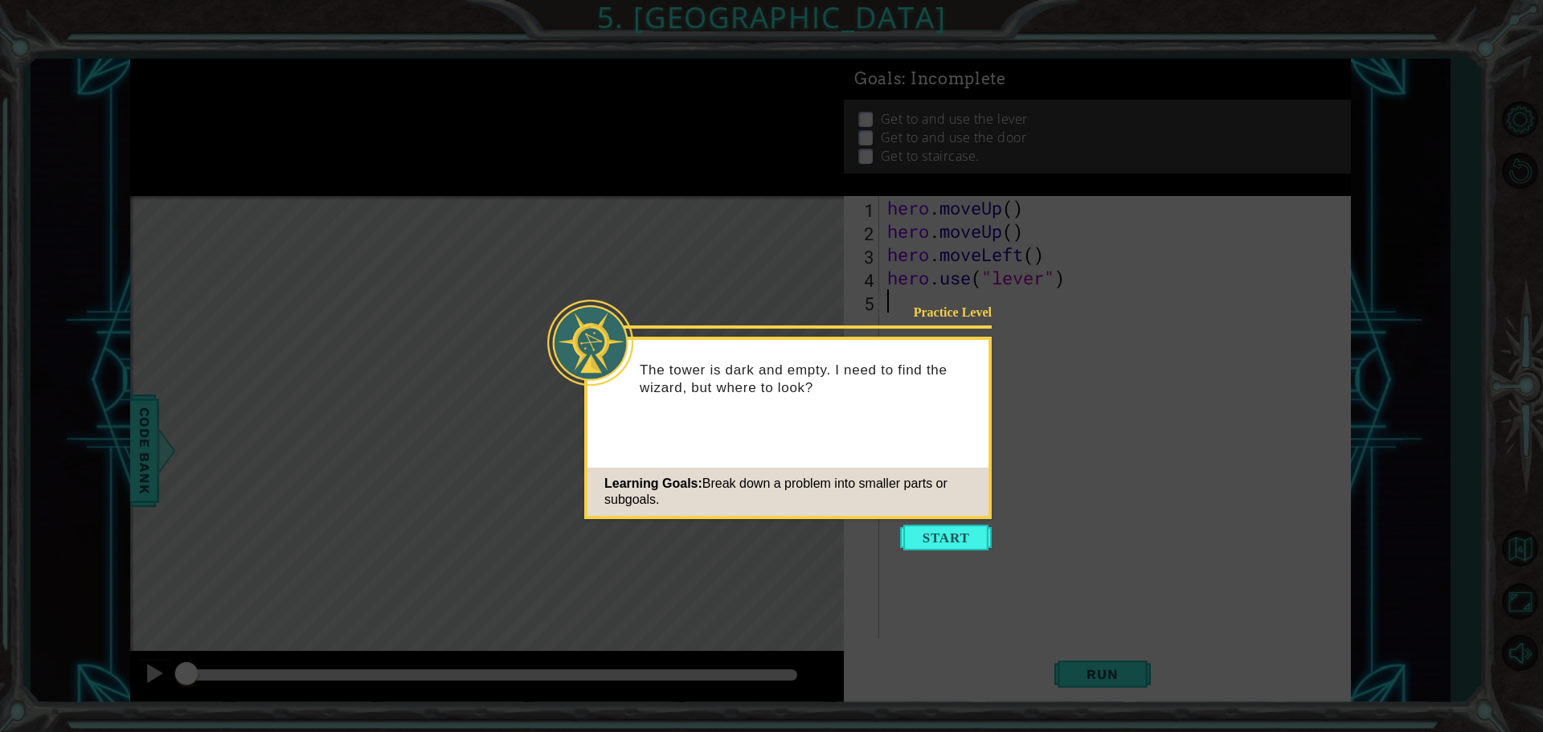
click at [963, 515] on div "Learning Goals: Break down a problem into smaller parts or subgoals." at bounding box center [788, 492] width 401 height 48
click at [965, 523] on icon at bounding box center [771, 366] width 1543 height 732
click at [969, 538] on button "Start" at bounding box center [946, 538] width 92 height 26
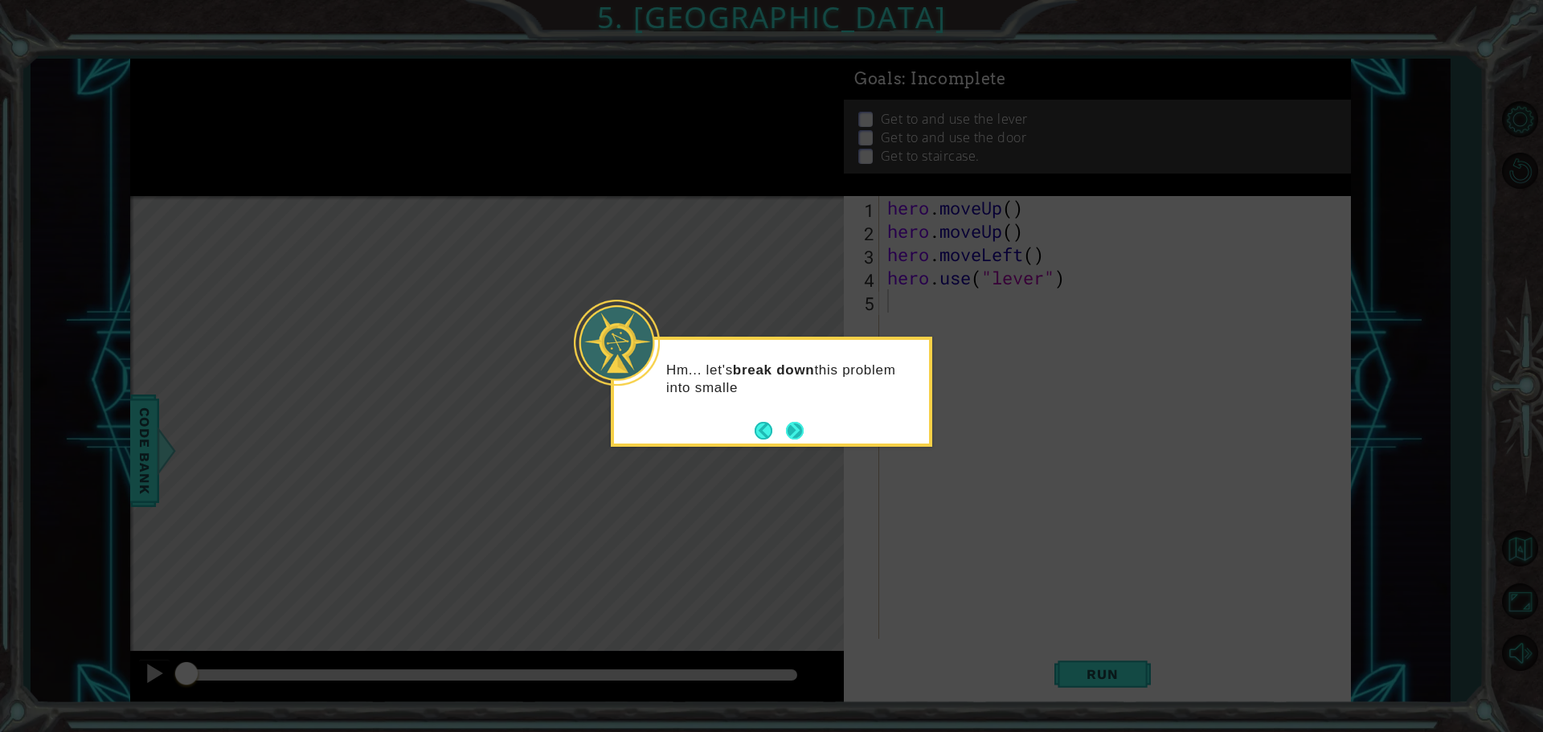
click at [804, 436] on button "Next" at bounding box center [795, 431] width 18 height 18
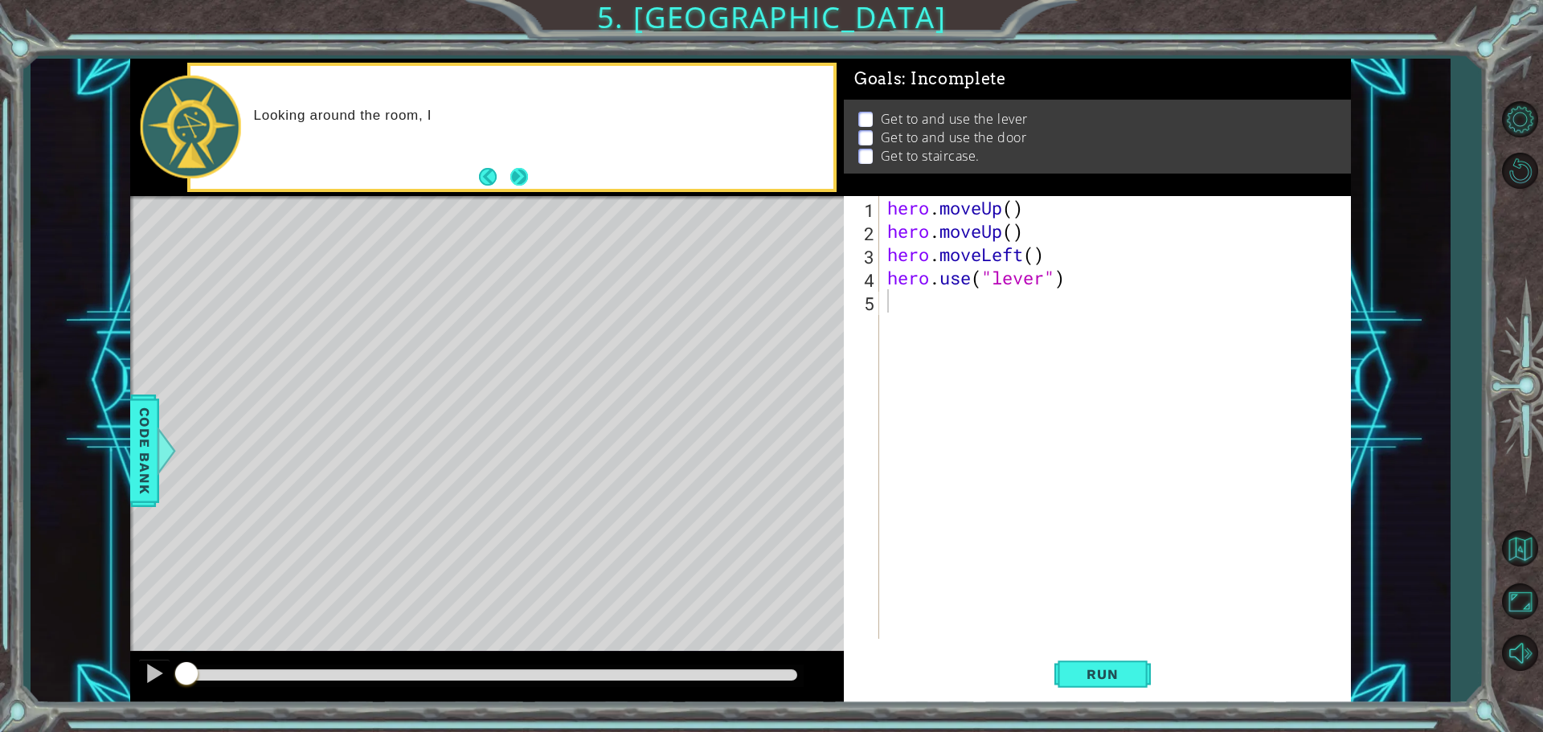
click at [524, 170] on button "Next" at bounding box center [519, 176] width 18 height 18
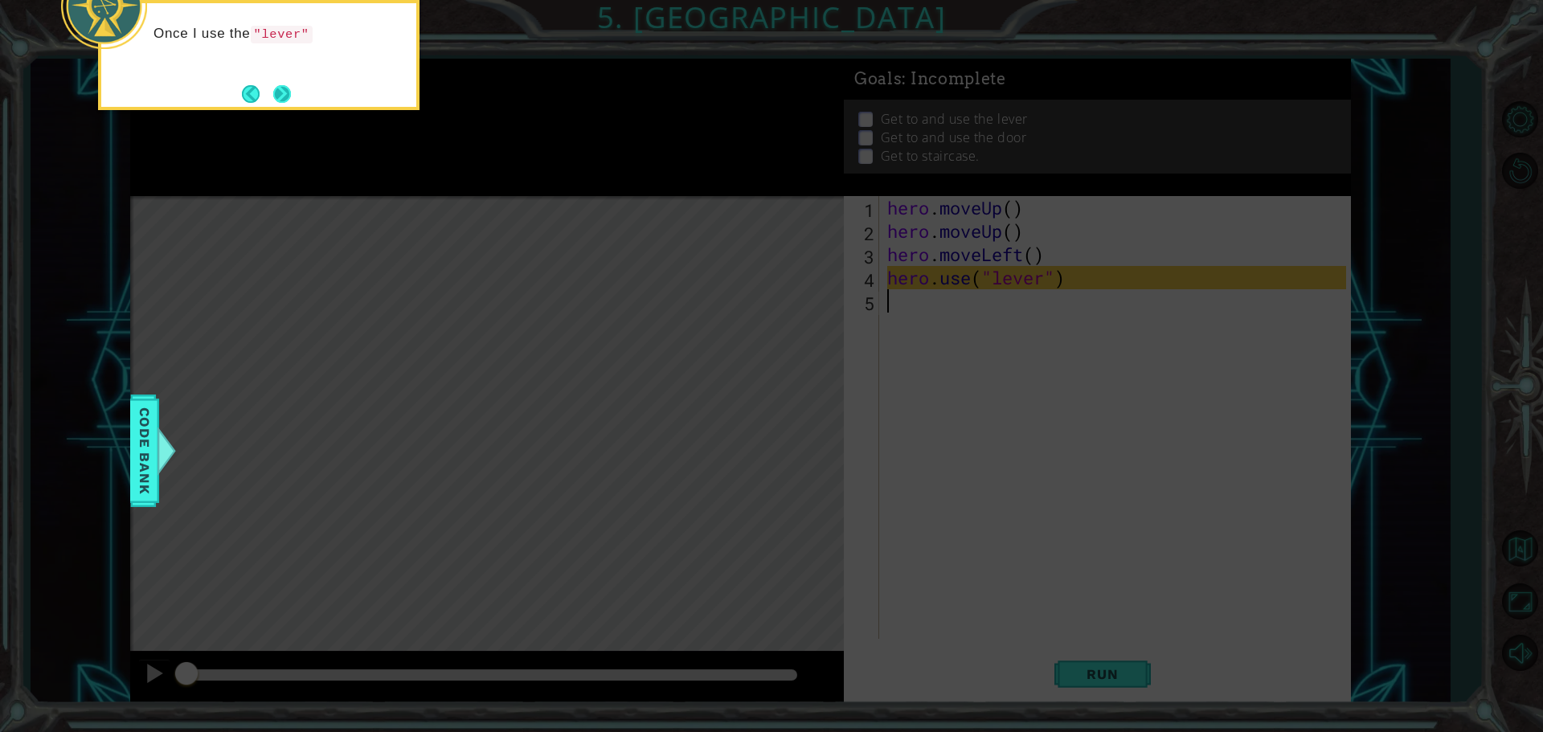
click at [279, 88] on button "Next" at bounding box center [282, 94] width 18 height 18
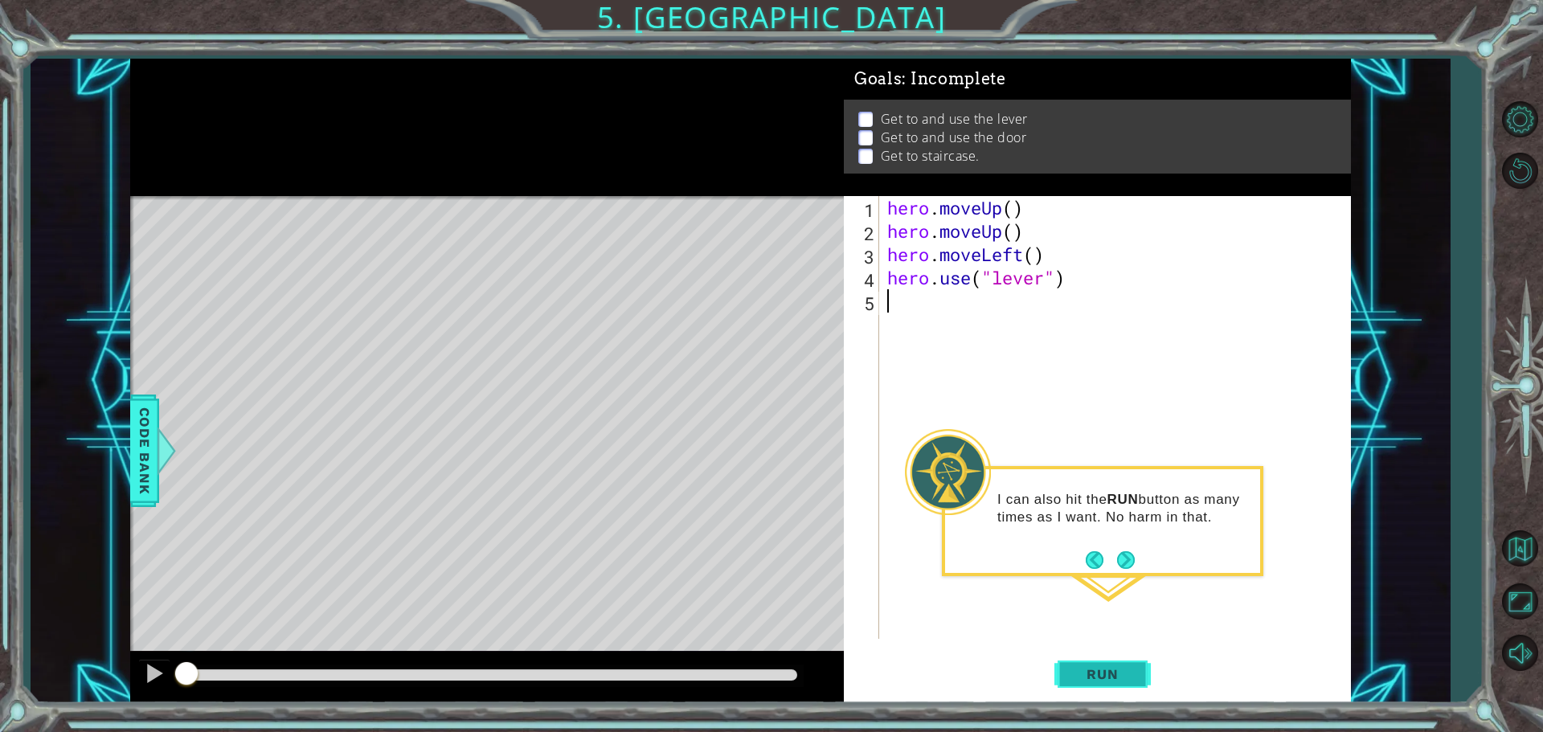
click at [1094, 669] on span "Run" at bounding box center [1103, 674] width 64 height 16
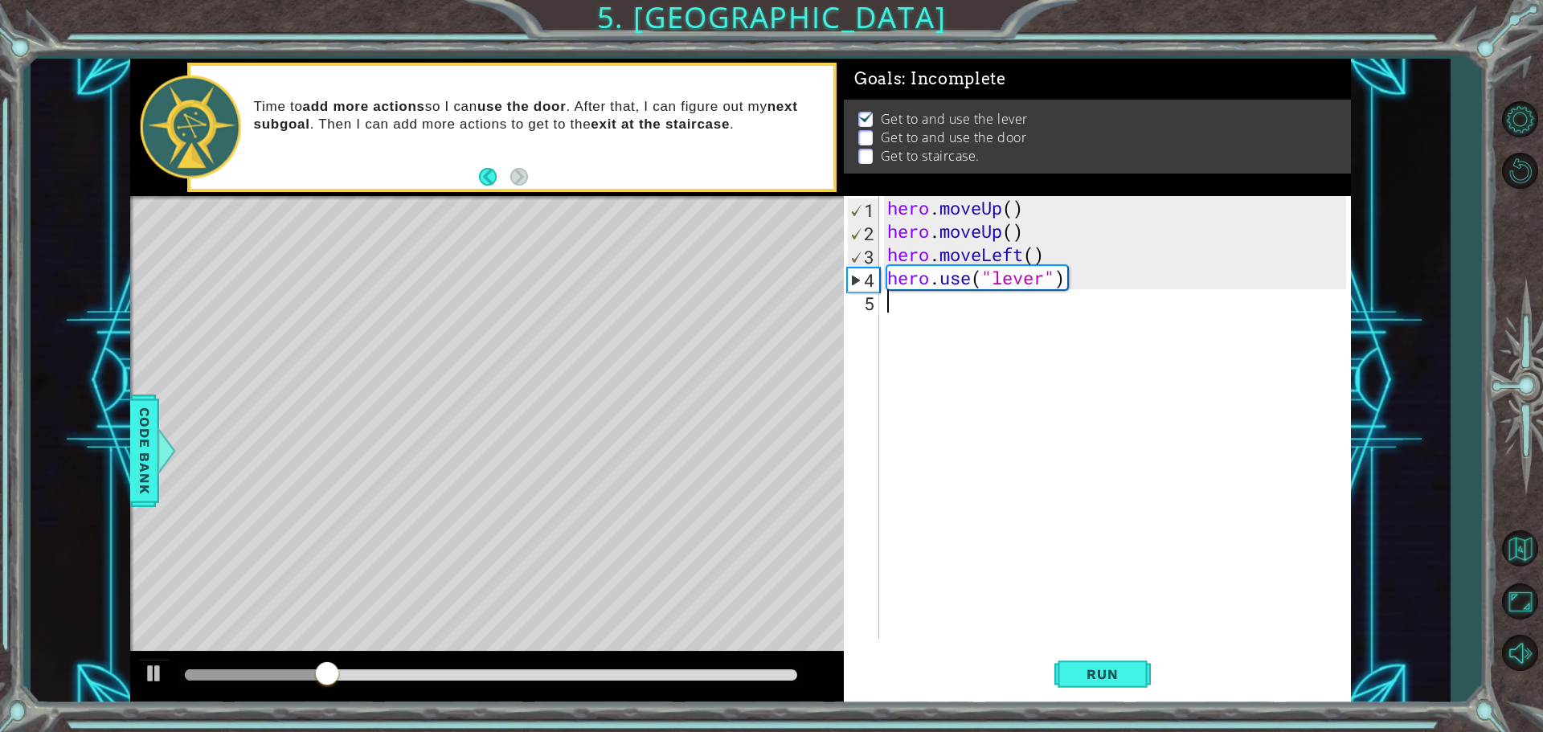
type textarea "h"
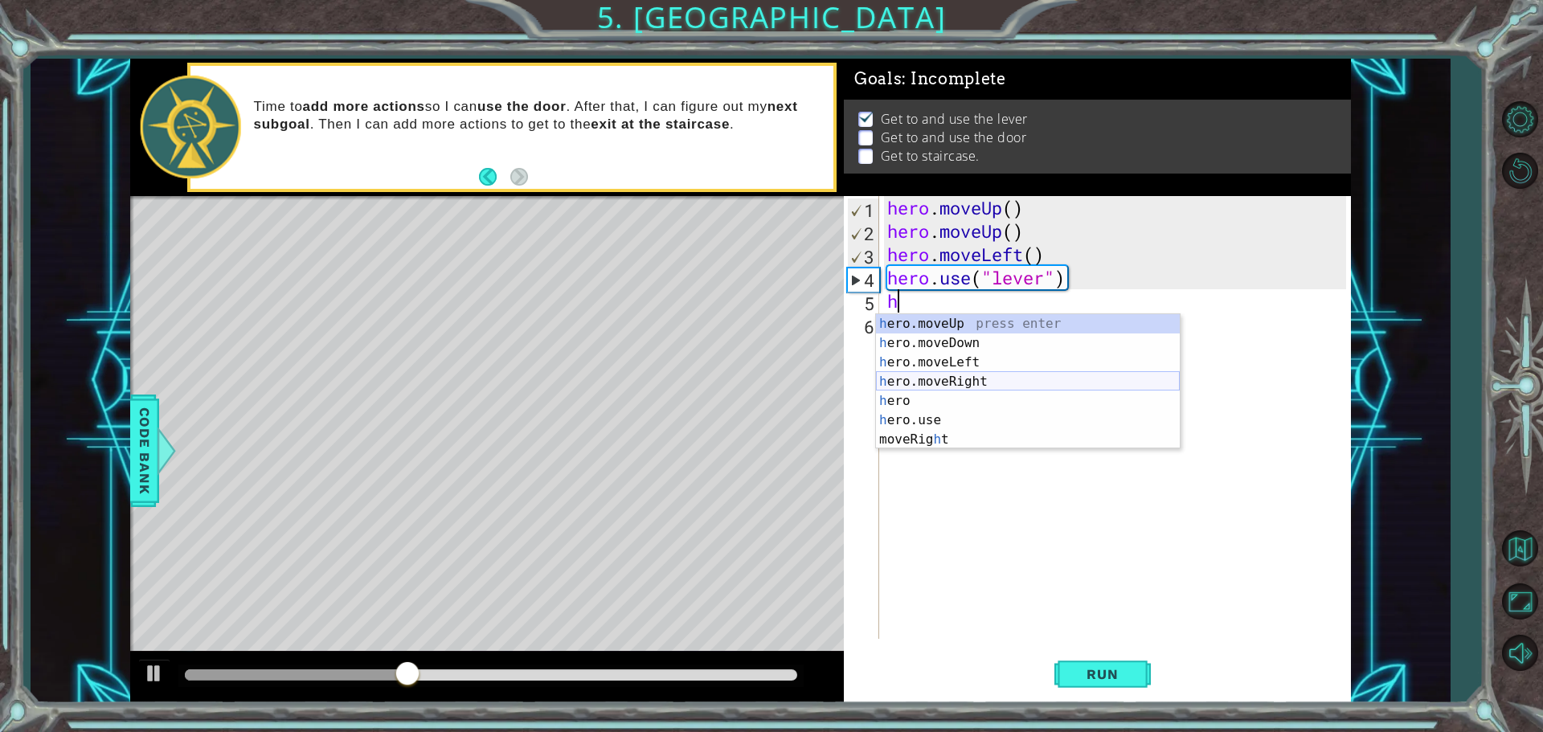
click at [934, 379] on div "h ero.moveUp press enter h ero.moveDown press enter h ero.moveLeft press enter …" at bounding box center [1028, 401] width 304 height 174
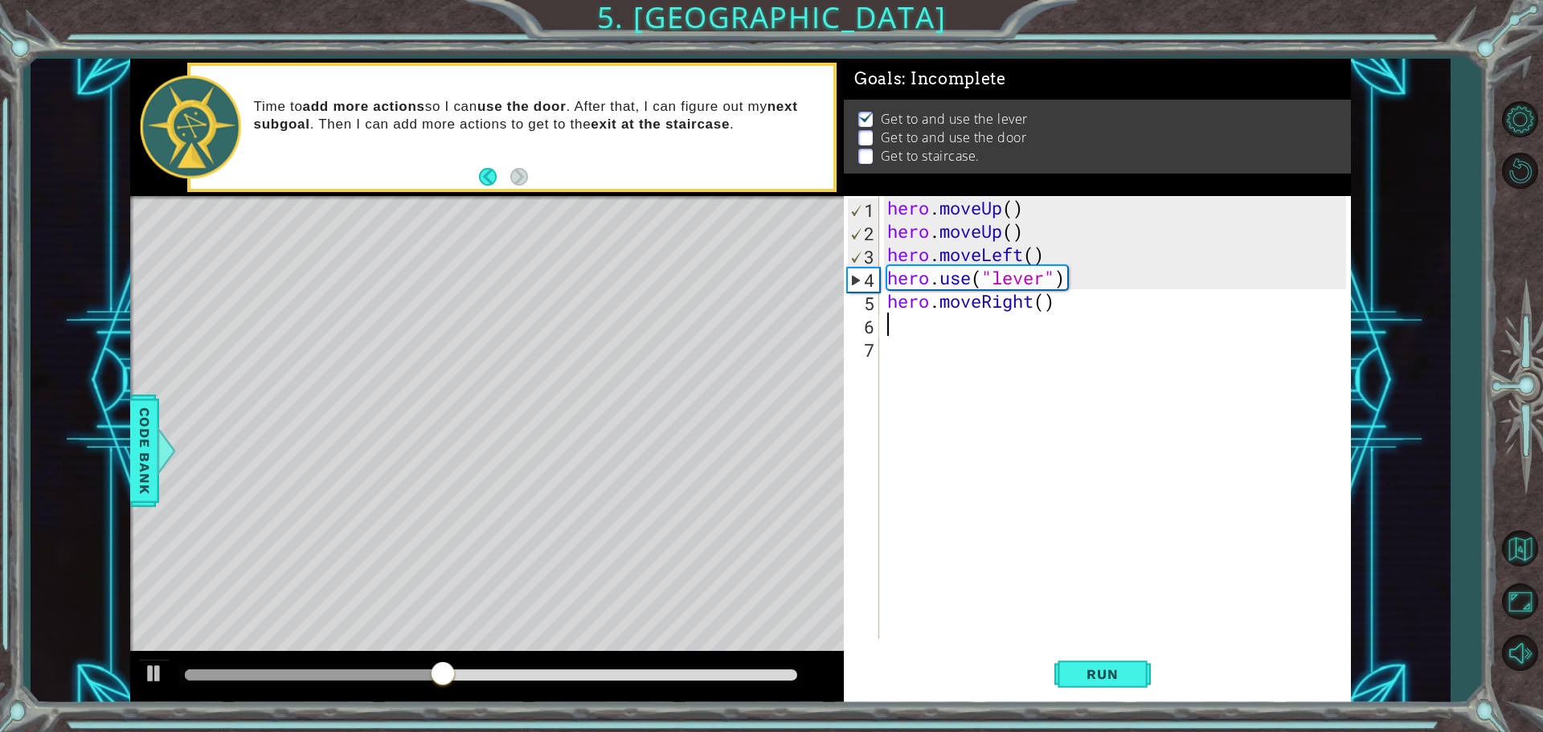
type textarea "h"
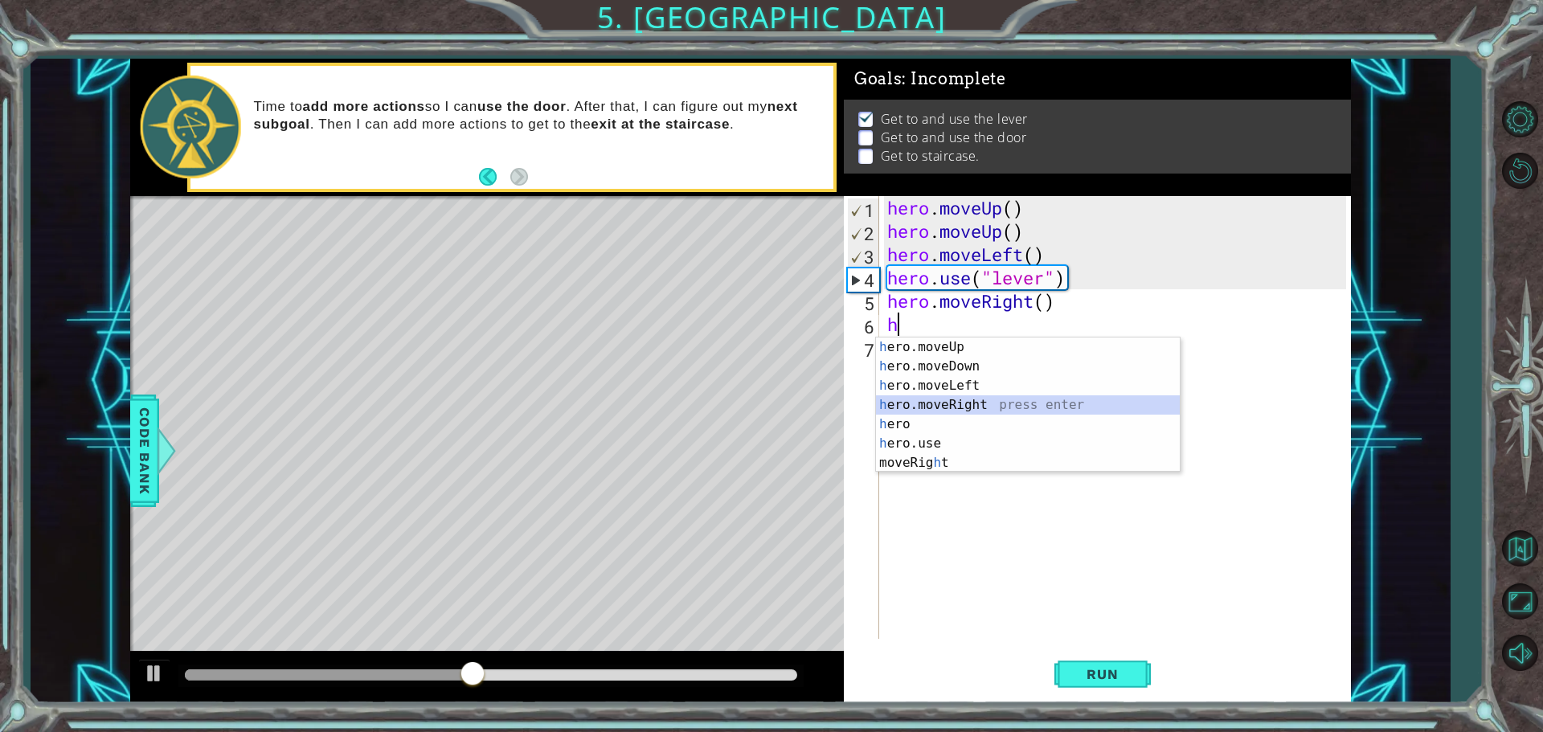
click at [990, 402] on div "h ero.moveUp press enter h ero.moveDown press enter h ero.moveLeft press enter …" at bounding box center [1028, 425] width 304 height 174
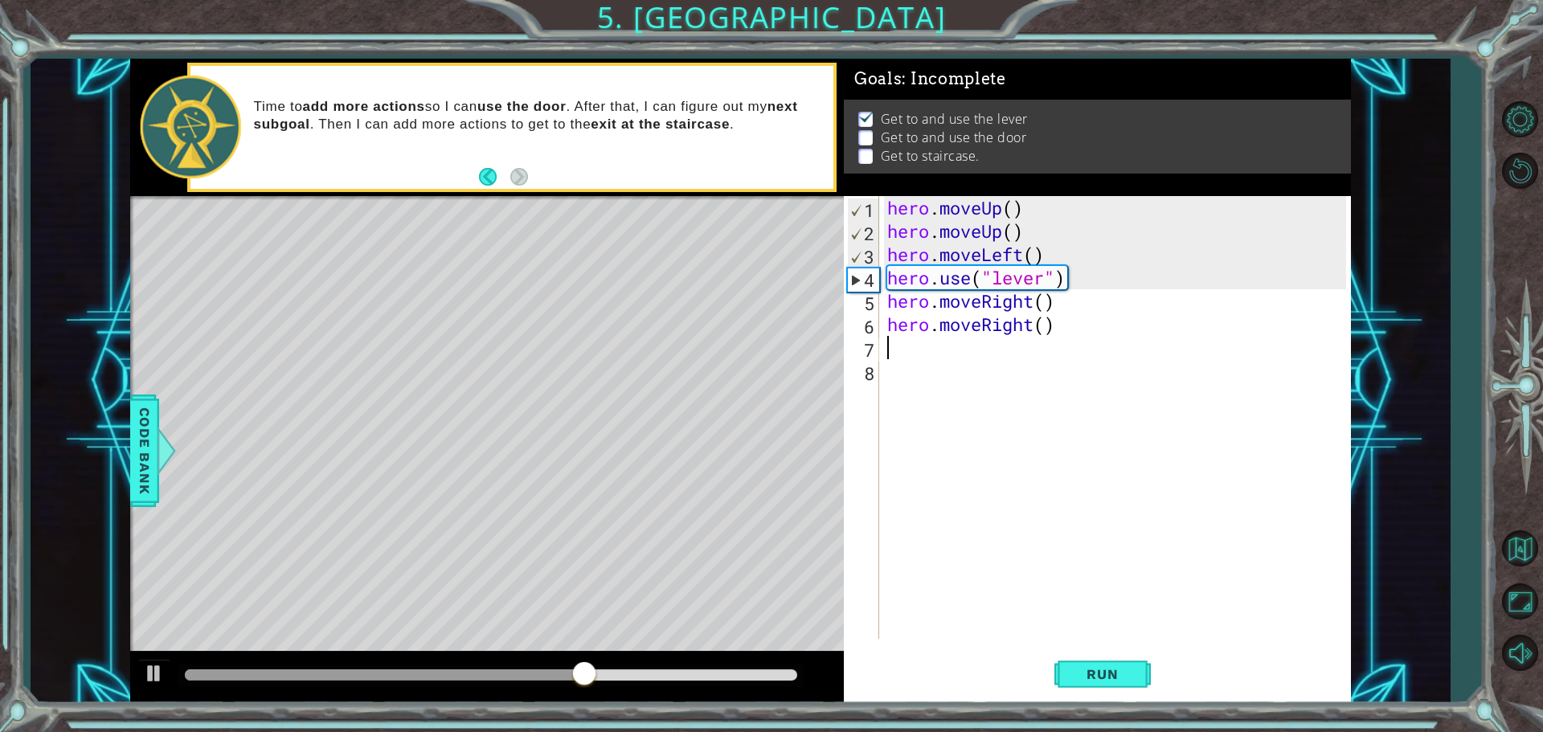
click at [906, 351] on div "hero . moveUp ( ) hero . moveUp ( ) hero . moveLeft ( ) hero . use ( "lever" ) …" at bounding box center [1119, 441] width 470 height 490
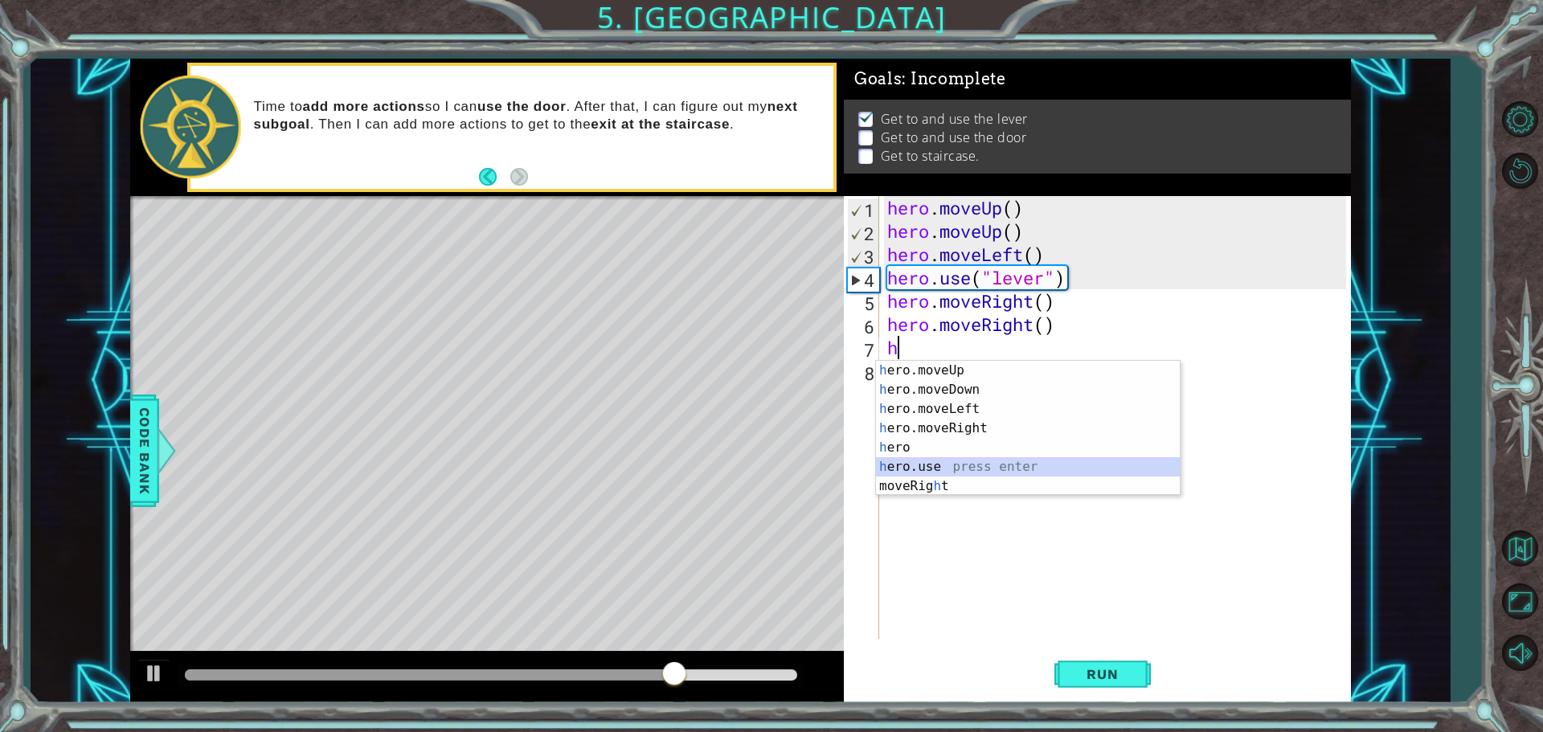
click at [934, 461] on div "h ero.moveUp press enter h ero.moveDown press enter h ero.moveLeft press enter …" at bounding box center [1028, 448] width 304 height 174
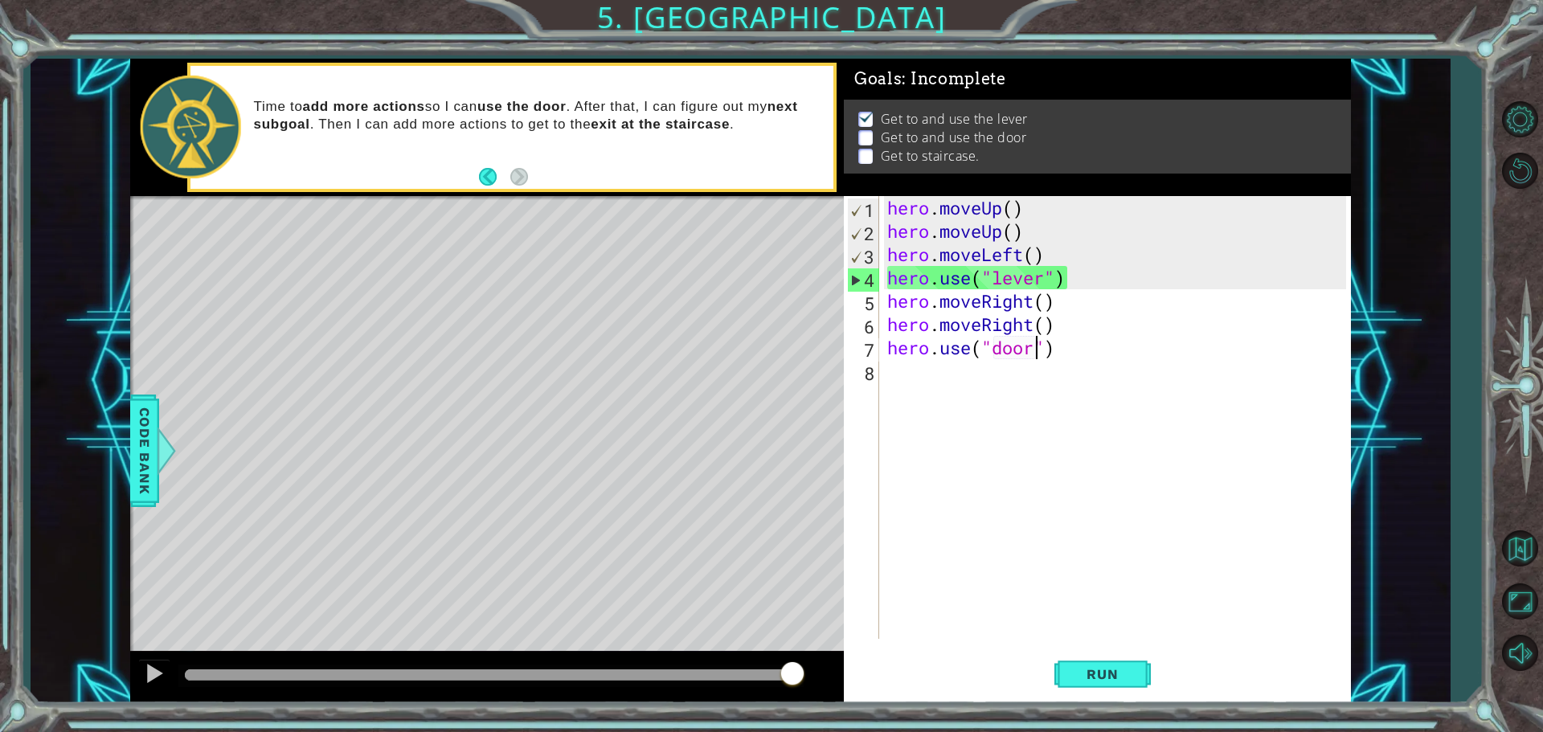
scroll to position [0, 6]
type textarea "hero.use("door")"
click at [1134, 675] on span "Run" at bounding box center [1103, 674] width 64 height 16
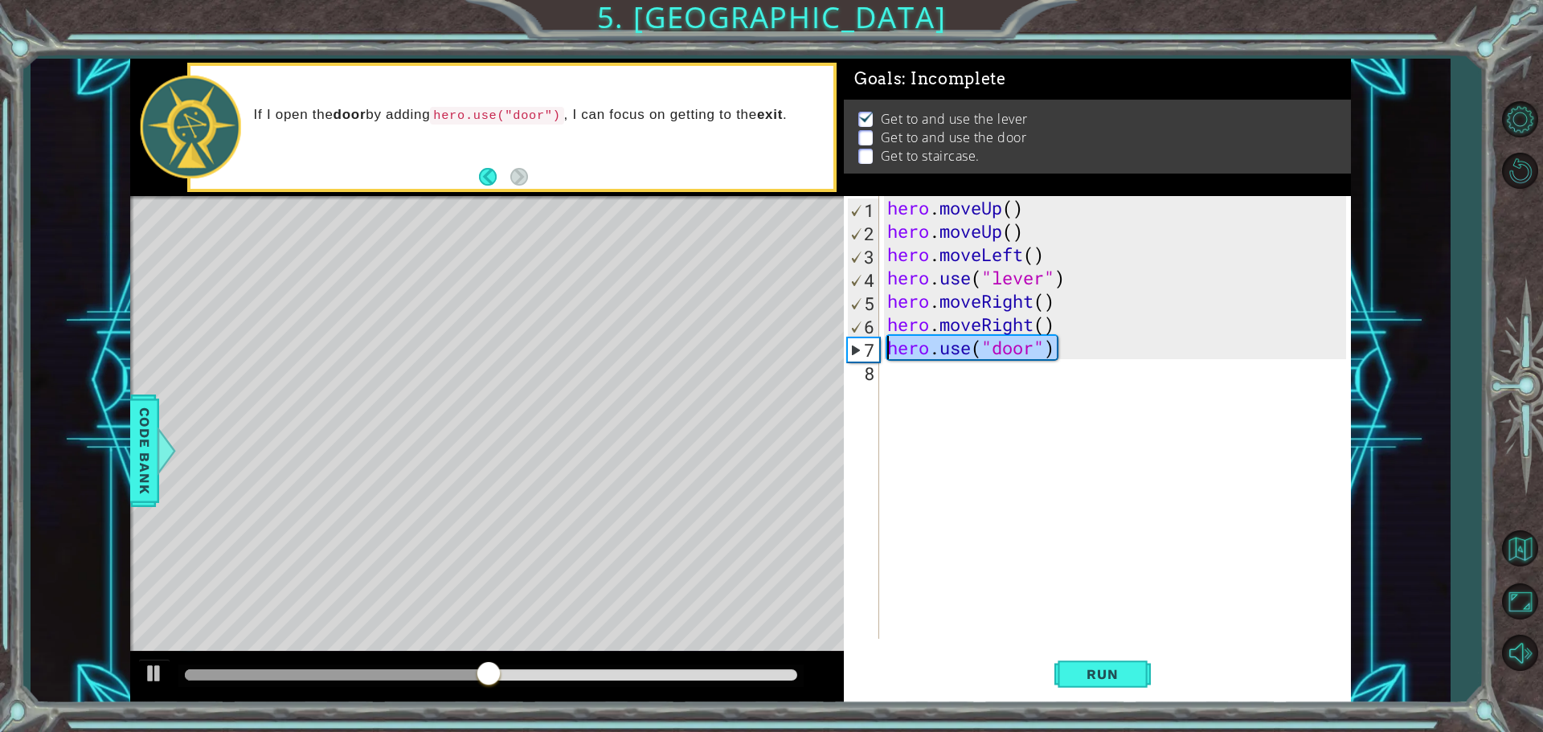
drag, startPoint x: 1068, startPoint y: 349, endPoint x: 869, endPoint y: 356, distance: 199.5
click at [869, 356] on div "hero.use("door") 1 2 3 4 5 6 7 8 hero . moveUp ( ) hero . moveUp ( ) hero . mov…" at bounding box center [1095, 417] width 502 height 443
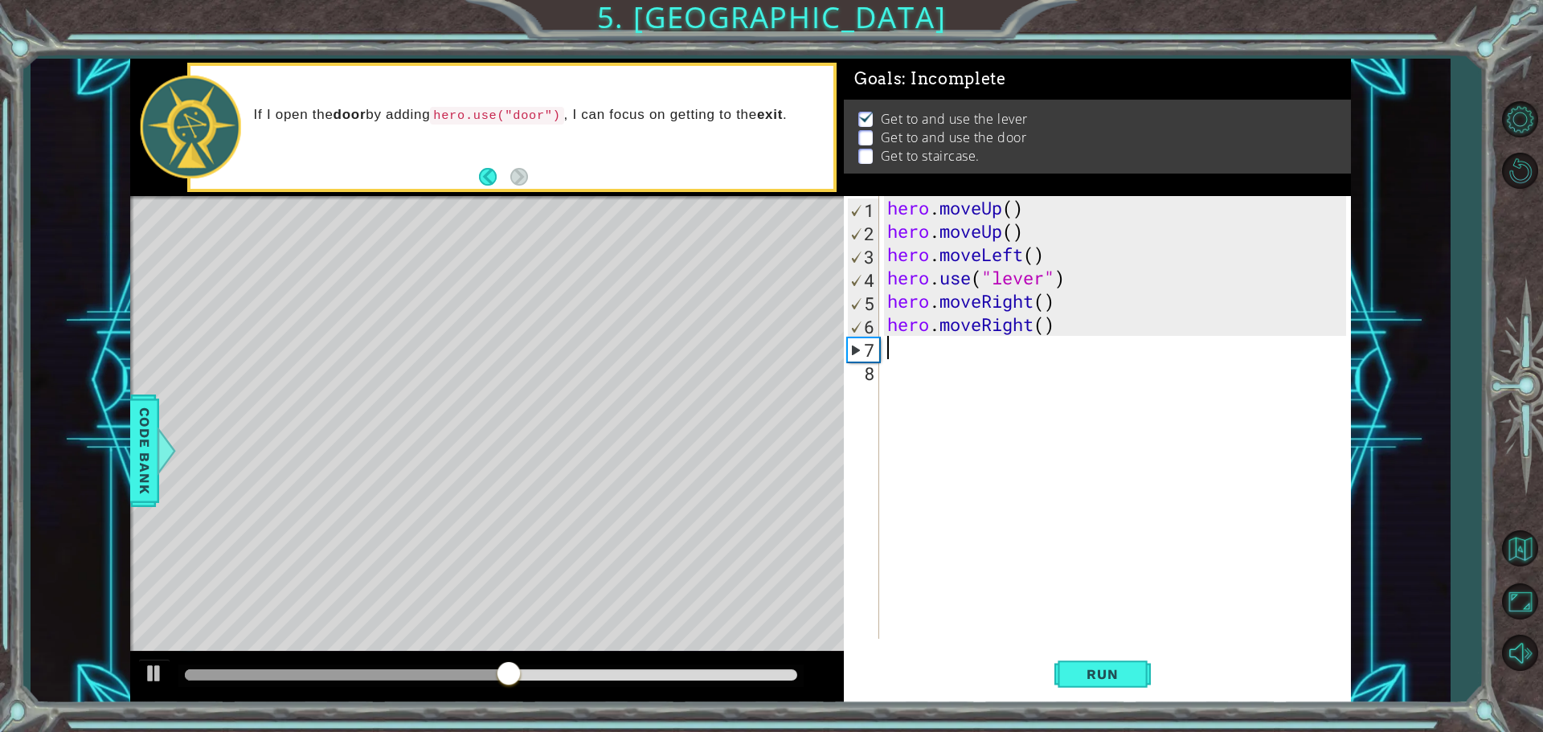
scroll to position [0, 0]
type textarea "h"
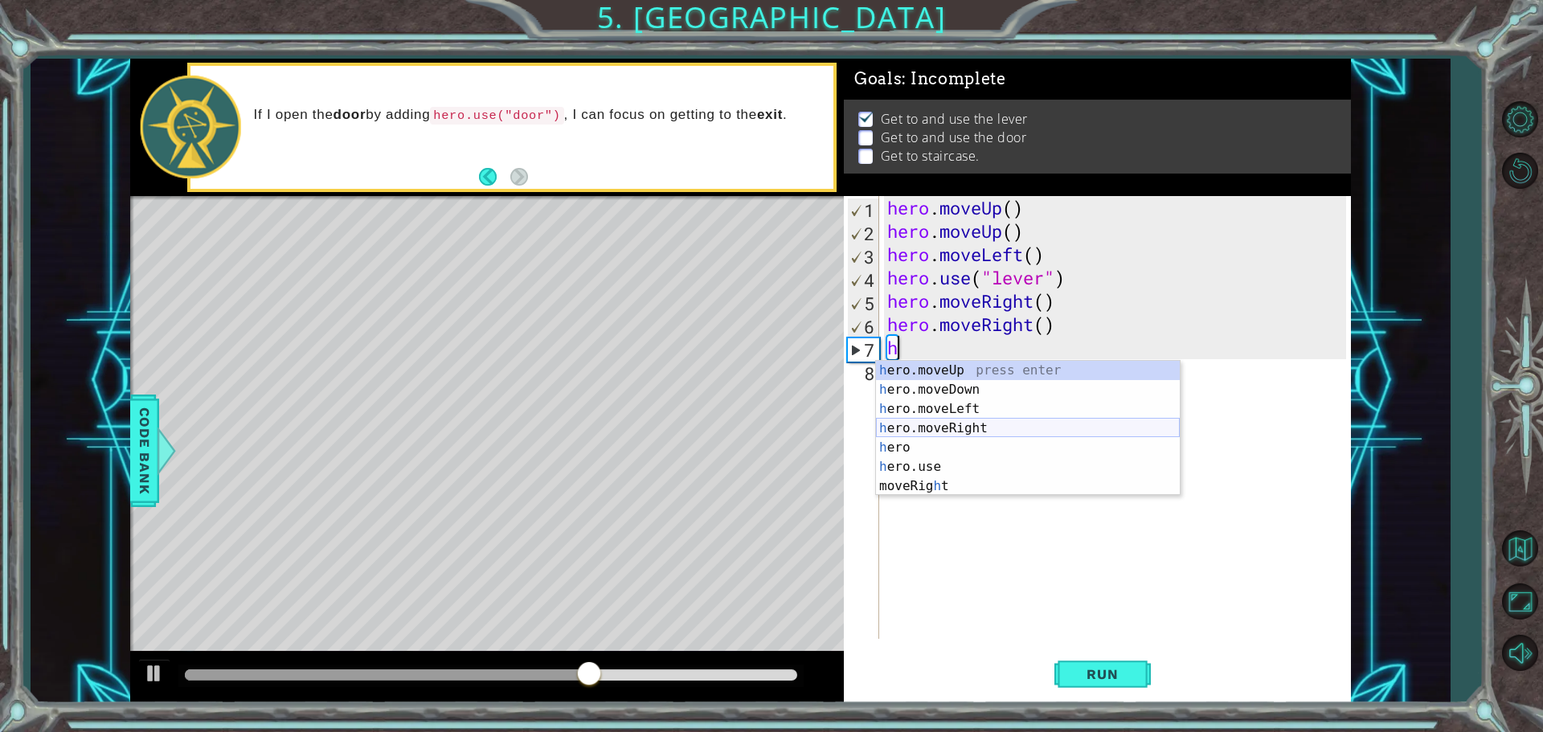
click at [945, 430] on div "h ero.moveUp press enter h ero.moveDown press enter h ero.moveLeft press enter …" at bounding box center [1028, 448] width 304 height 174
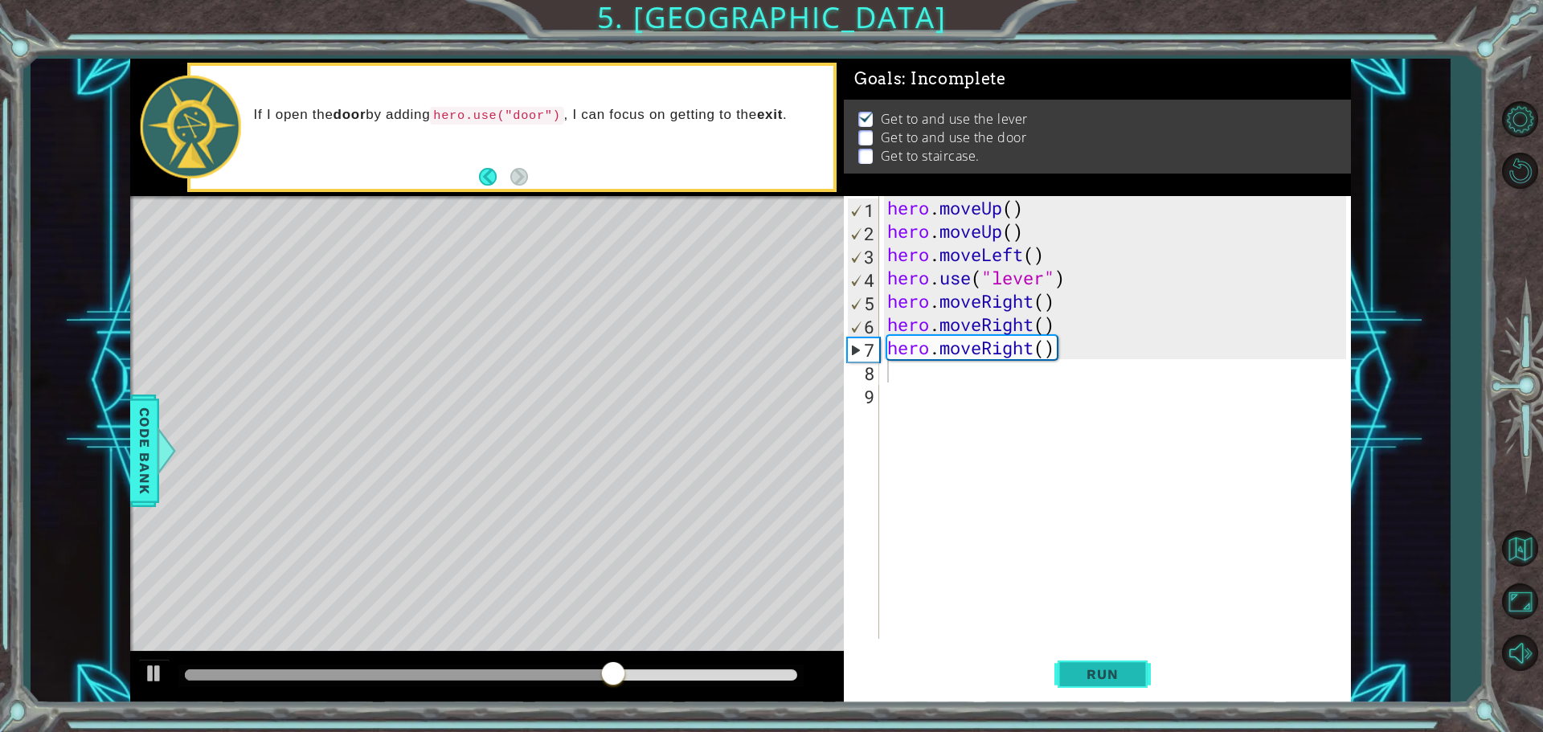
click at [1109, 686] on button "Run" at bounding box center [1103, 674] width 96 height 51
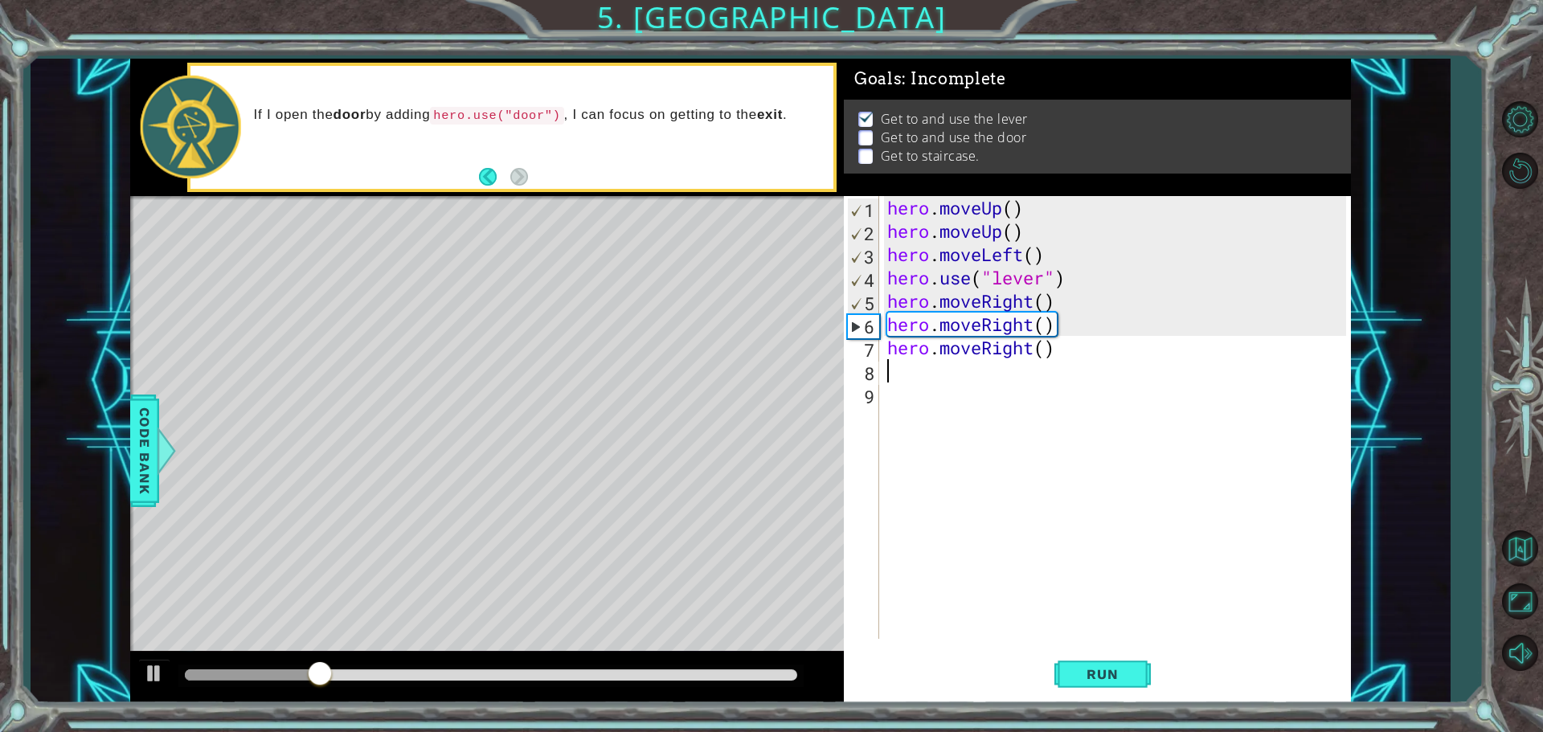
click at [789, 670] on div at bounding box center [491, 675] width 613 height 11
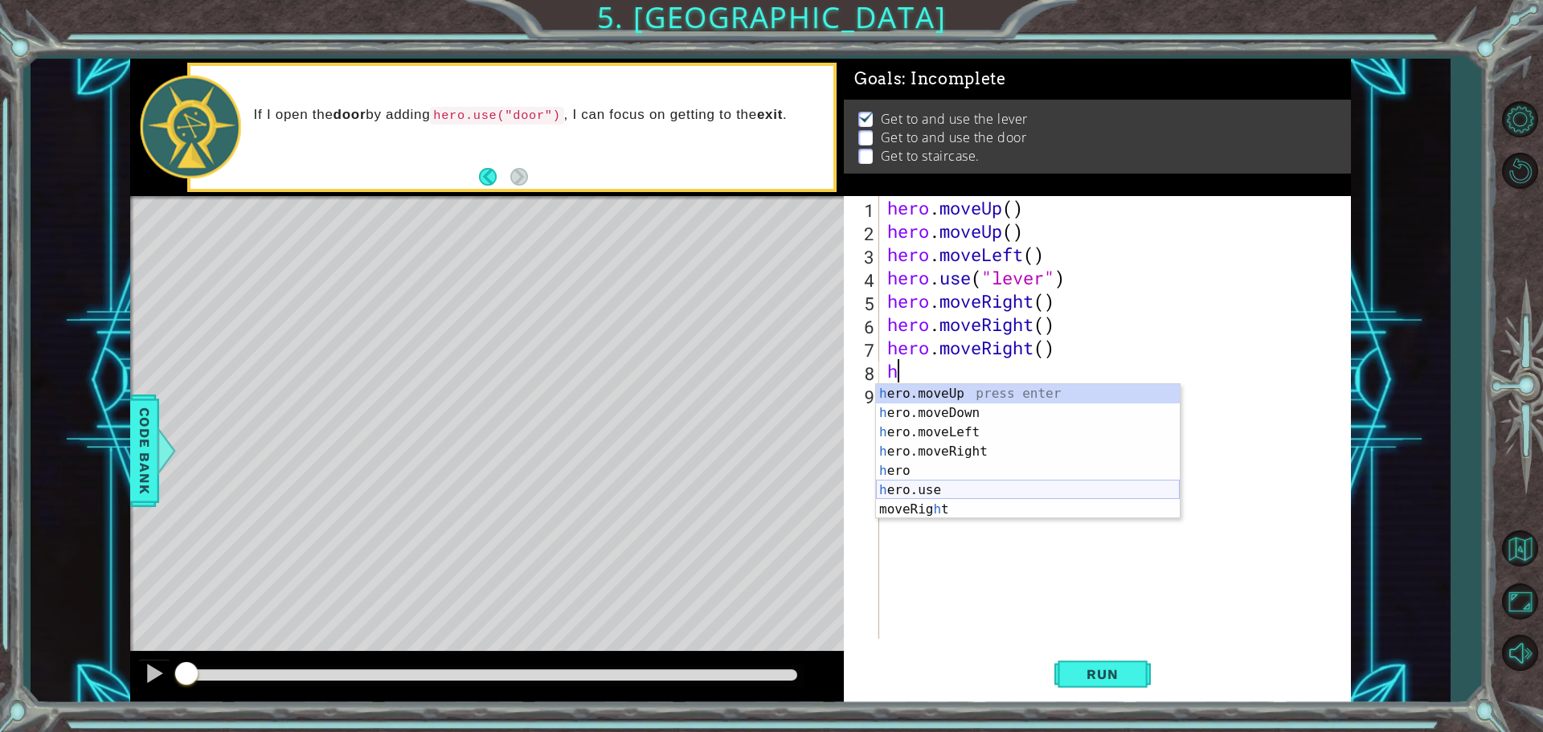
click at [935, 494] on div "h ero.moveUp press enter h ero.moveDown press enter h ero.moveLeft press enter …" at bounding box center [1028, 471] width 304 height 174
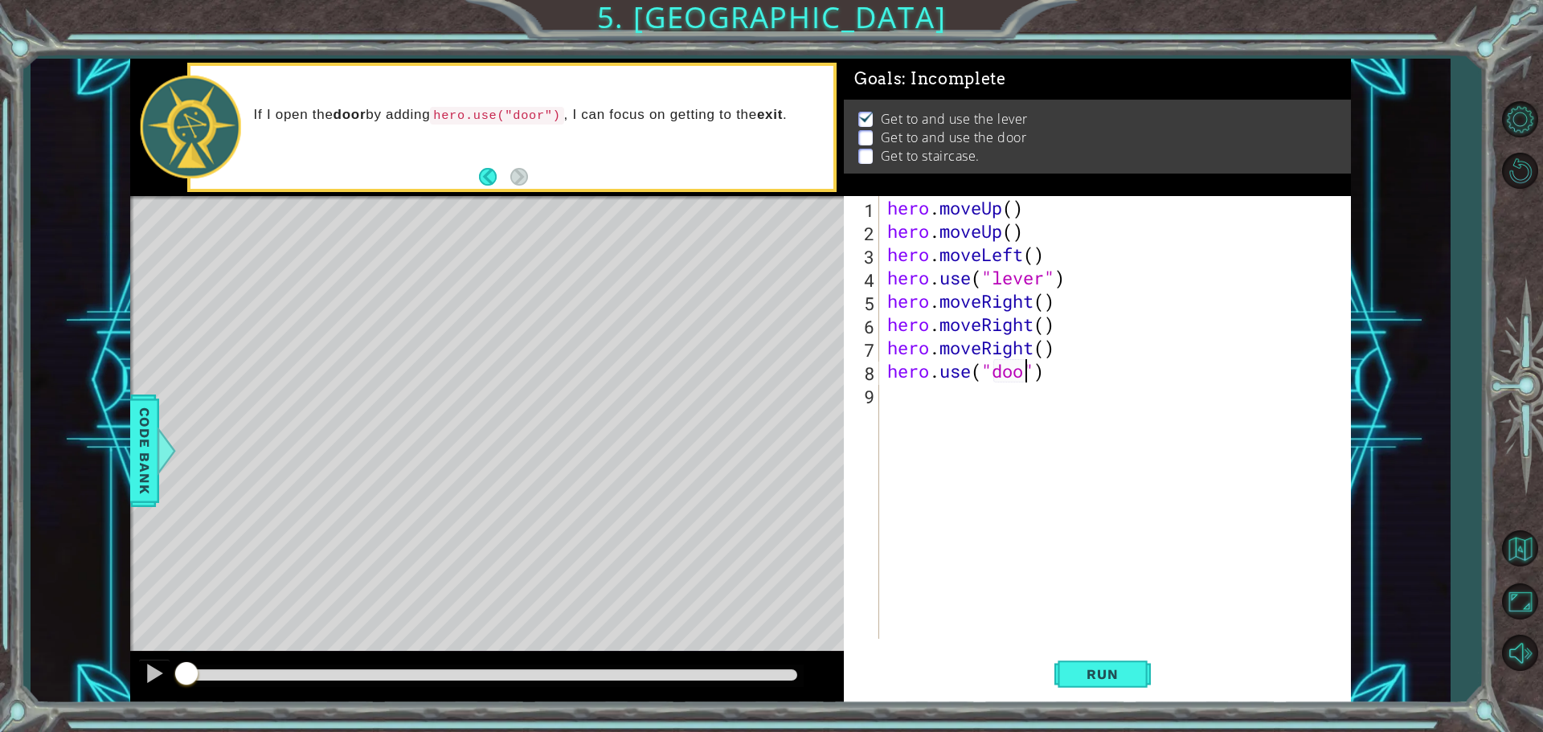
type textarea "hero.use("door")"
click at [1097, 683] on button "Run" at bounding box center [1103, 674] width 96 height 51
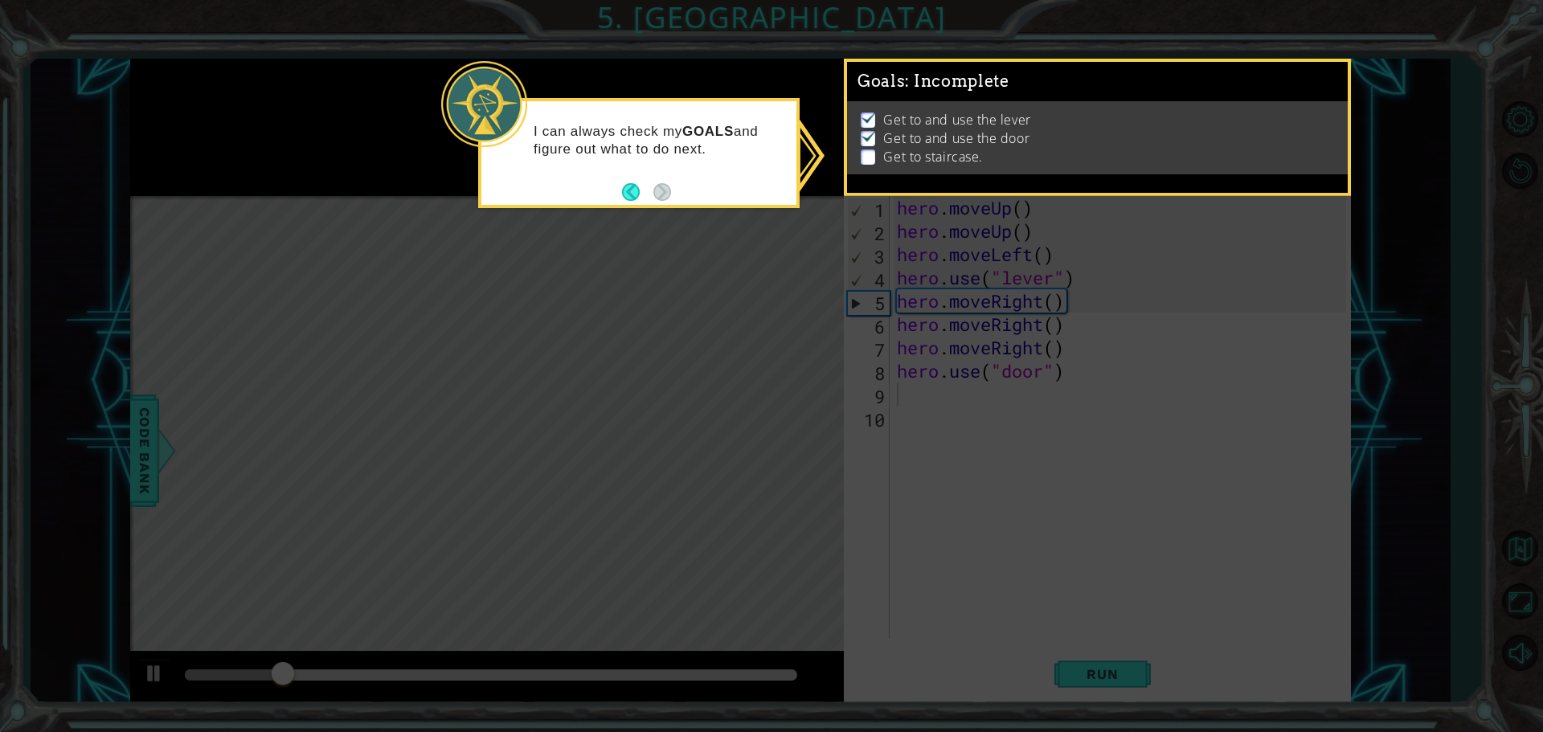
click at [708, 294] on icon at bounding box center [771, 366] width 1543 height 732
click at [636, 194] on button "Back" at bounding box center [637, 192] width 31 height 18
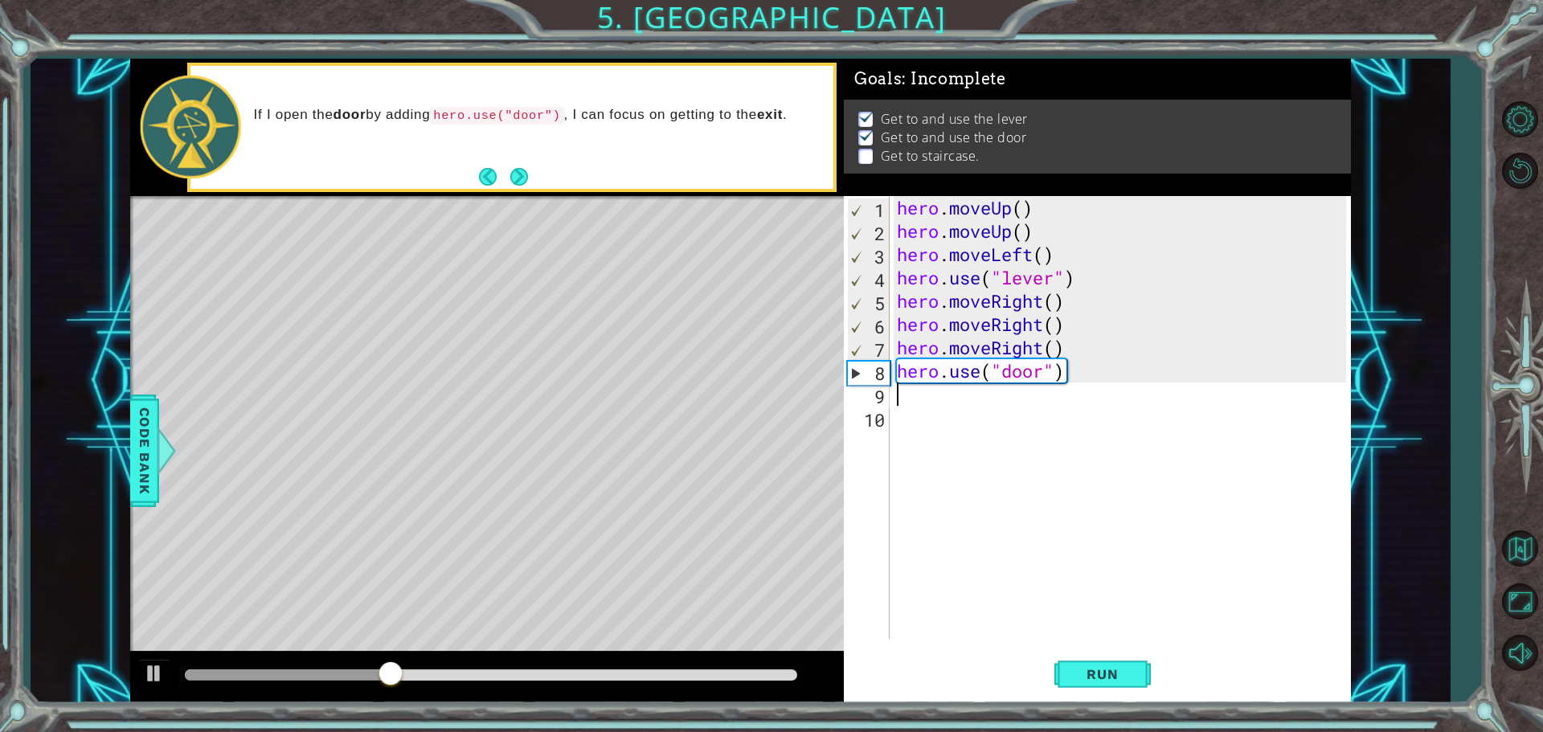
click at [919, 400] on div "hero . moveUp ( ) hero . moveUp ( ) hero . moveLeft ( ) hero . use ( "lever" ) …" at bounding box center [1124, 441] width 461 height 490
type textarea "h"
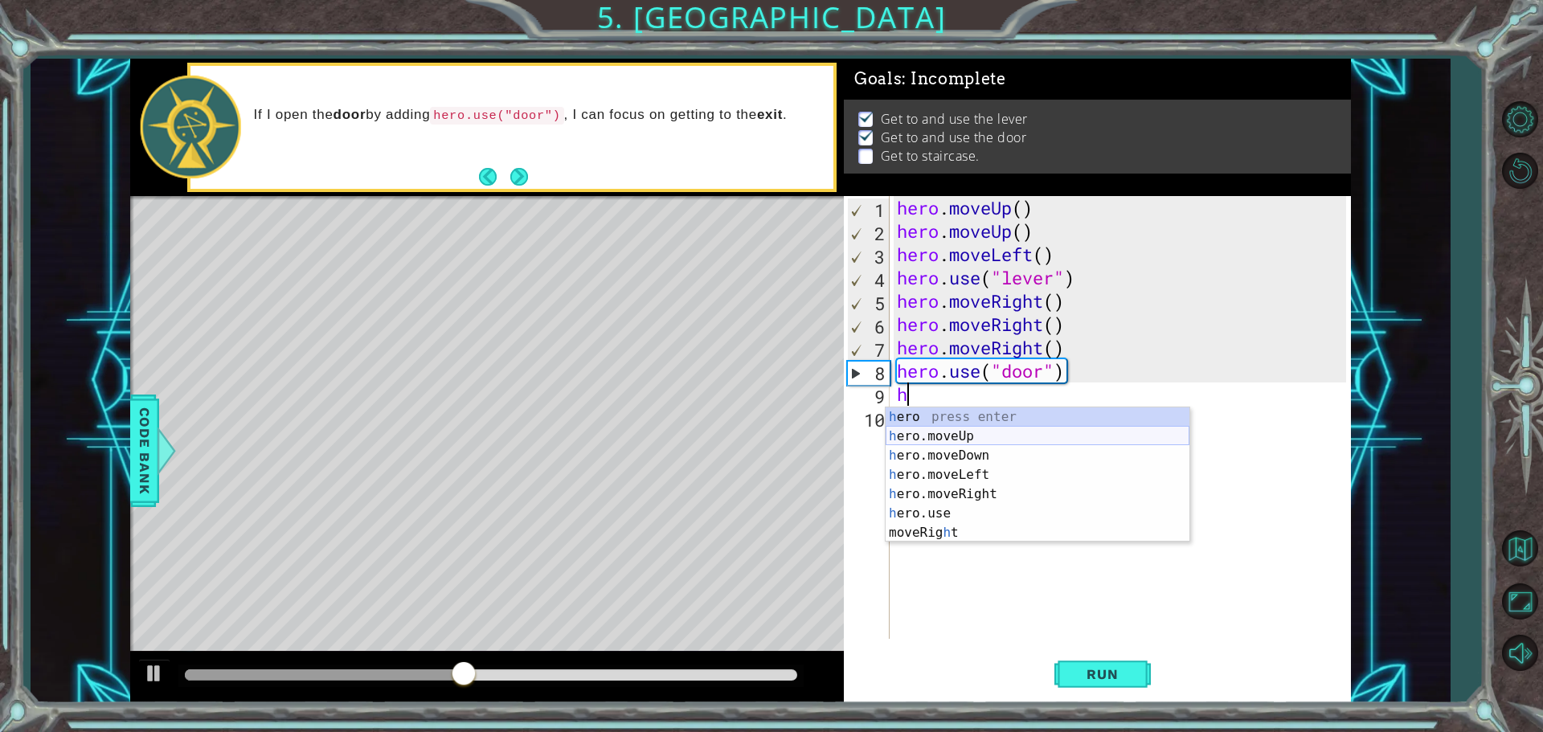
click at [950, 432] on div "h ero press enter h ero.moveUp press enter h ero.moveDown press enter h ero.mov…" at bounding box center [1038, 495] width 304 height 174
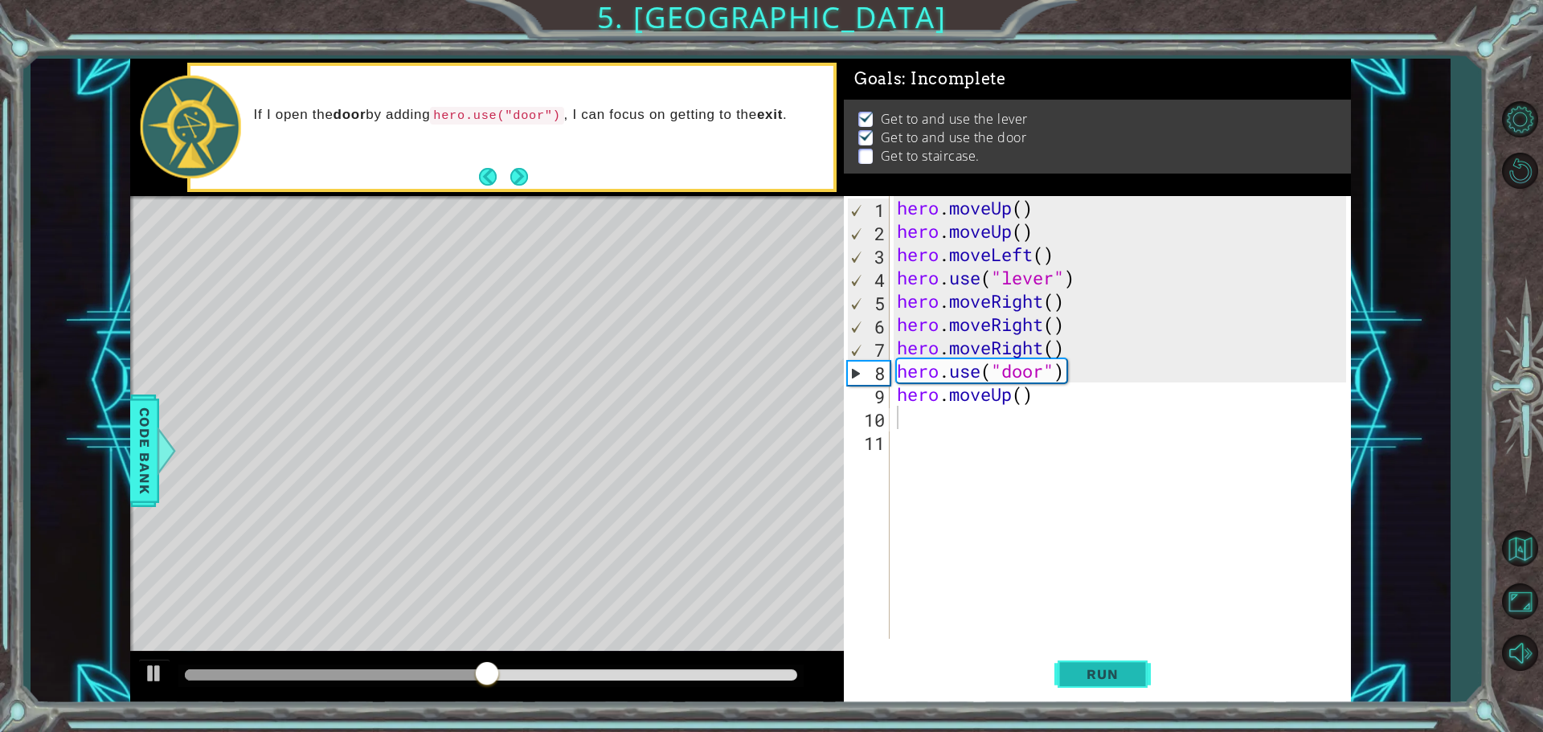
click at [1086, 666] on button "Run" at bounding box center [1103, 674] width 96 height 51
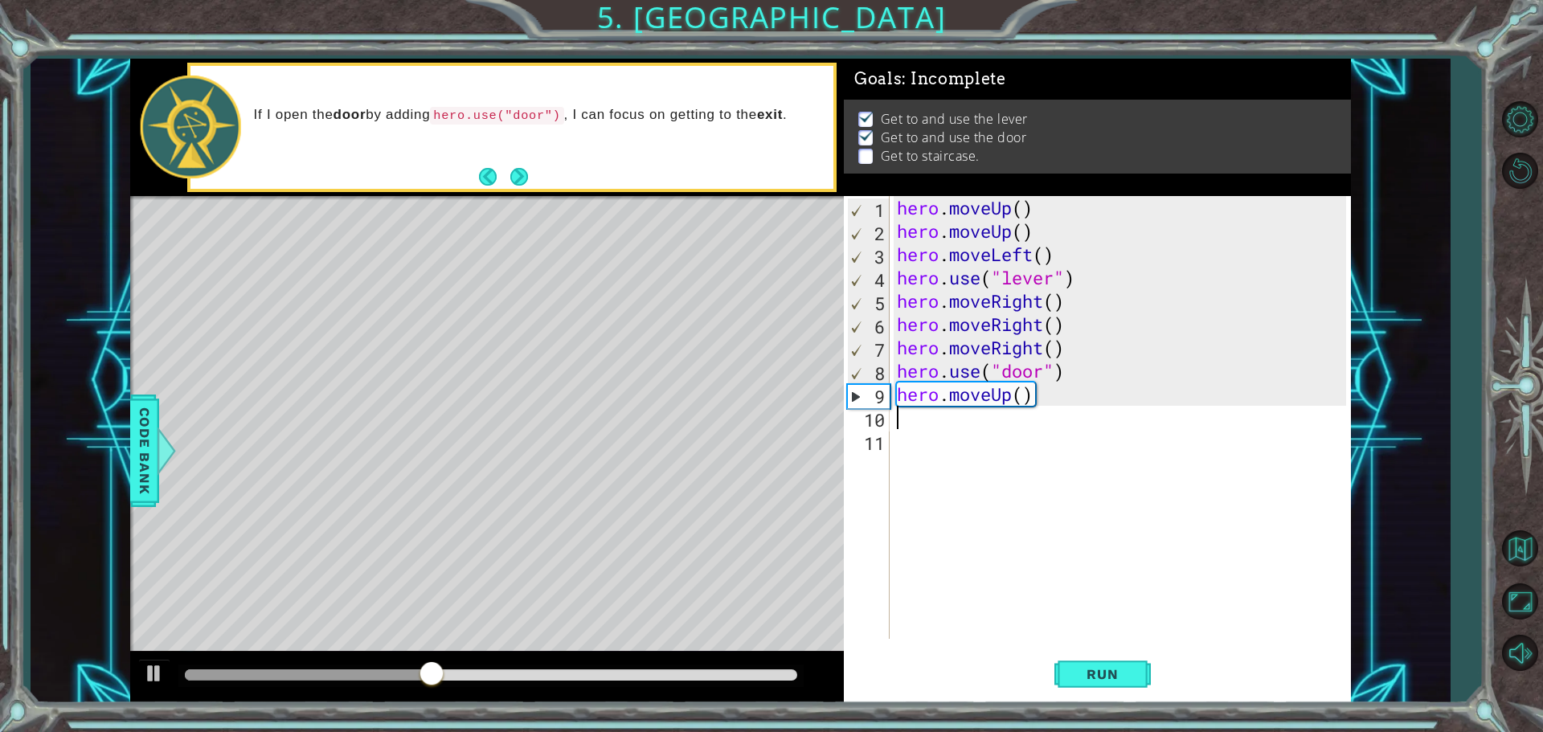
type textarea "h"
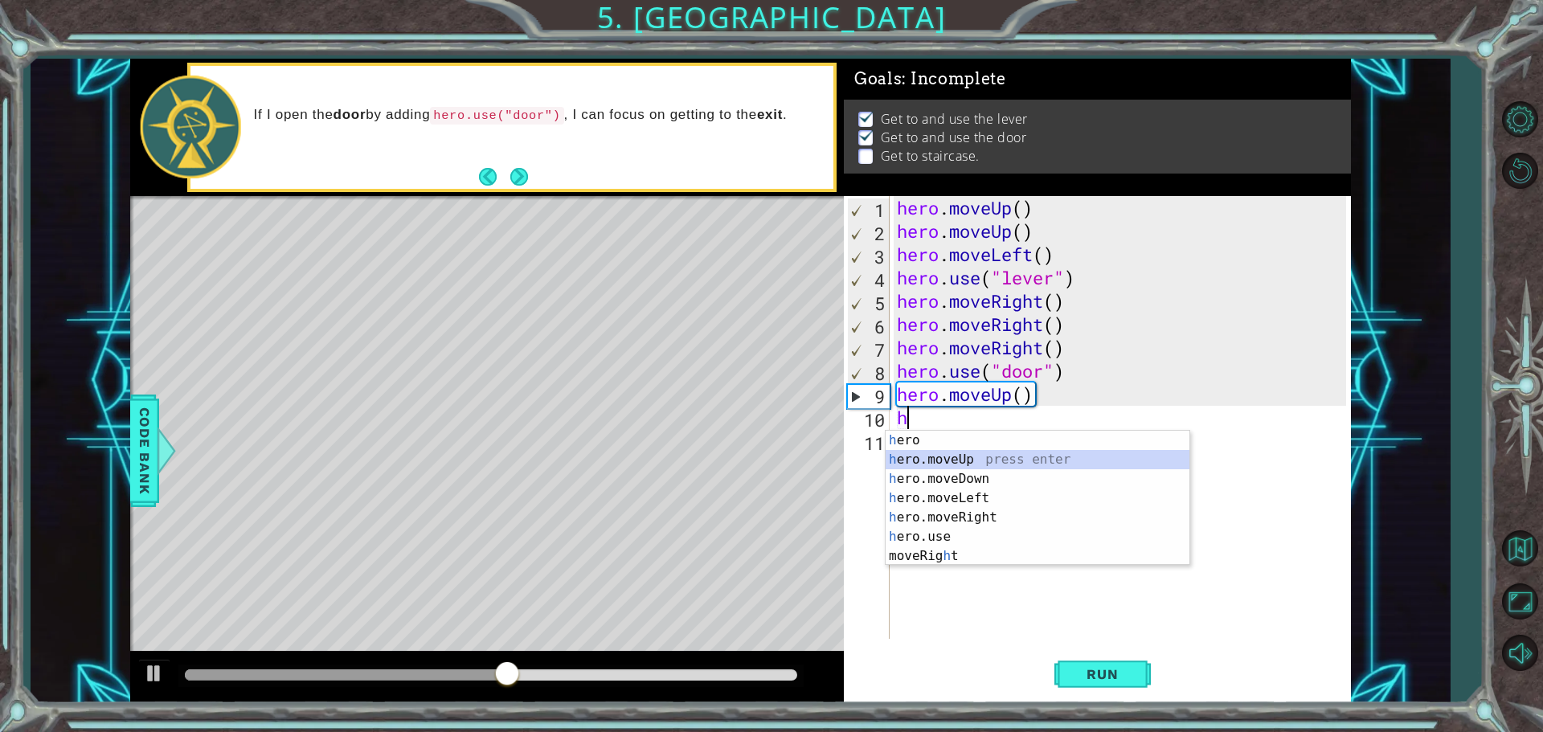
click at [953, 464] on div "h ero press enter h ero.moveUp press enter h ero.moveDown press enter h ero.mov…" at bounding box center [1038, 518] width 304 height 174
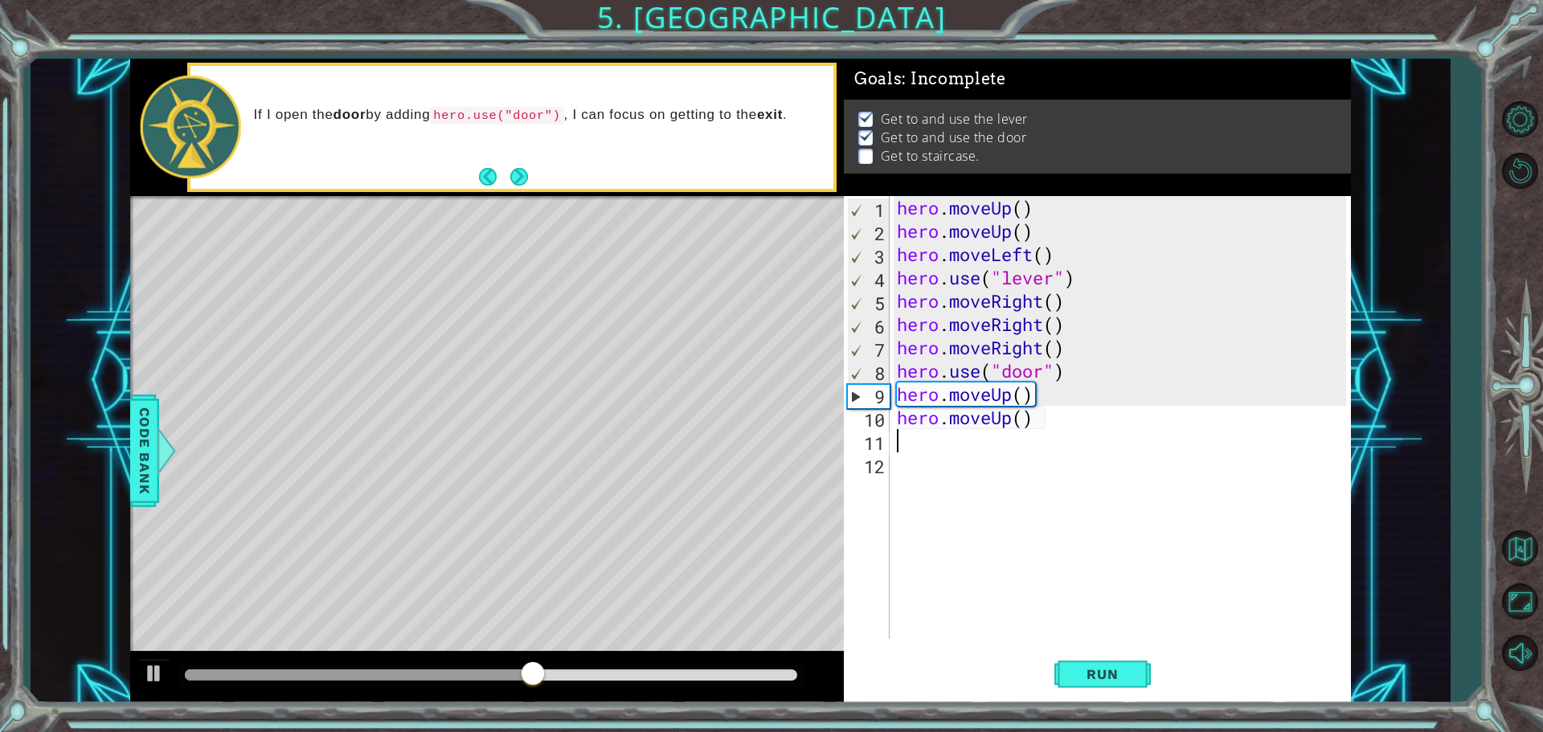
type textarea "h"
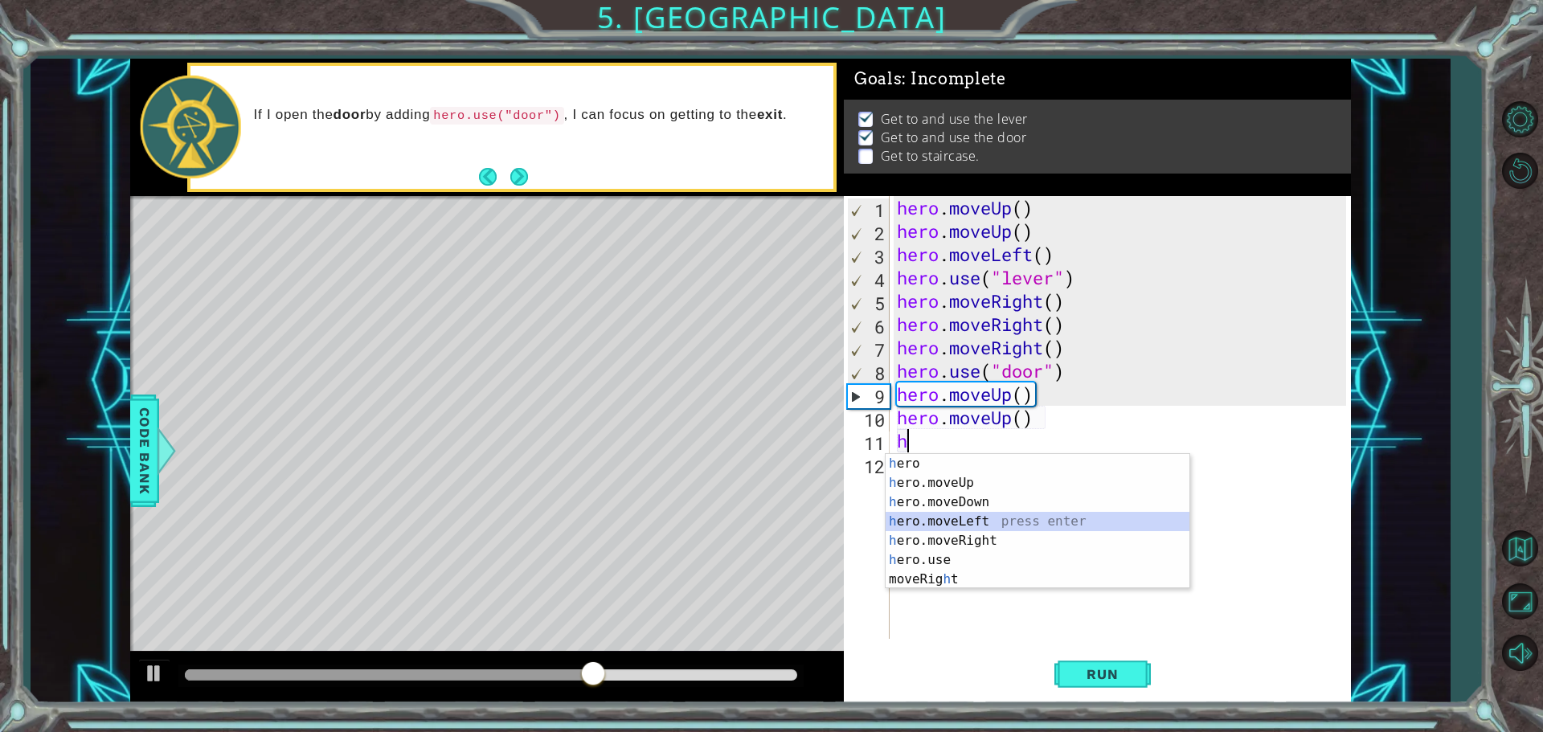
click at [933, 516] on div "h ero press enter h ero.moveUp press enter h ero.moveDown press enter h ero.mov…" at bounding box center [1038, 541] width 304 height 174
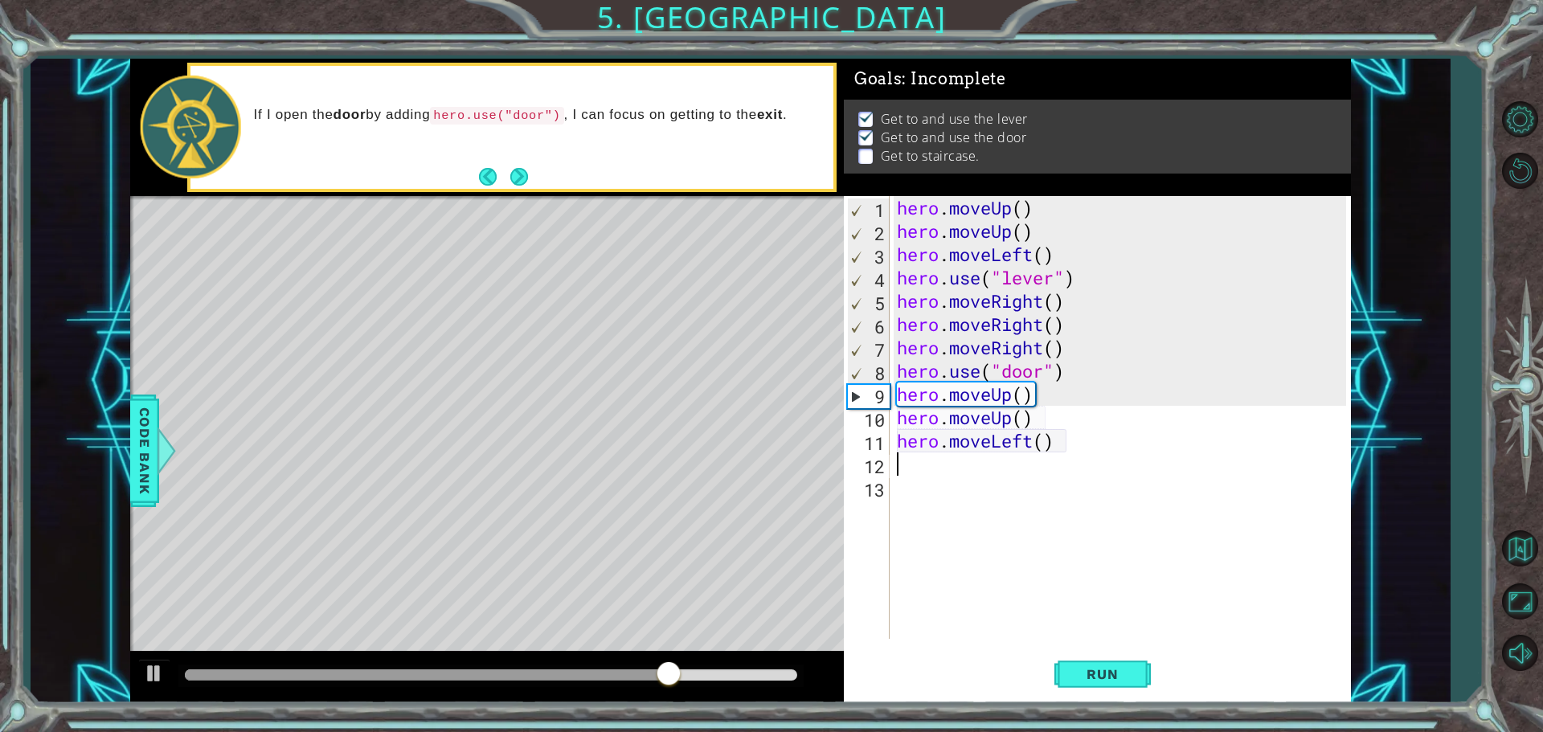
type textarea "h"
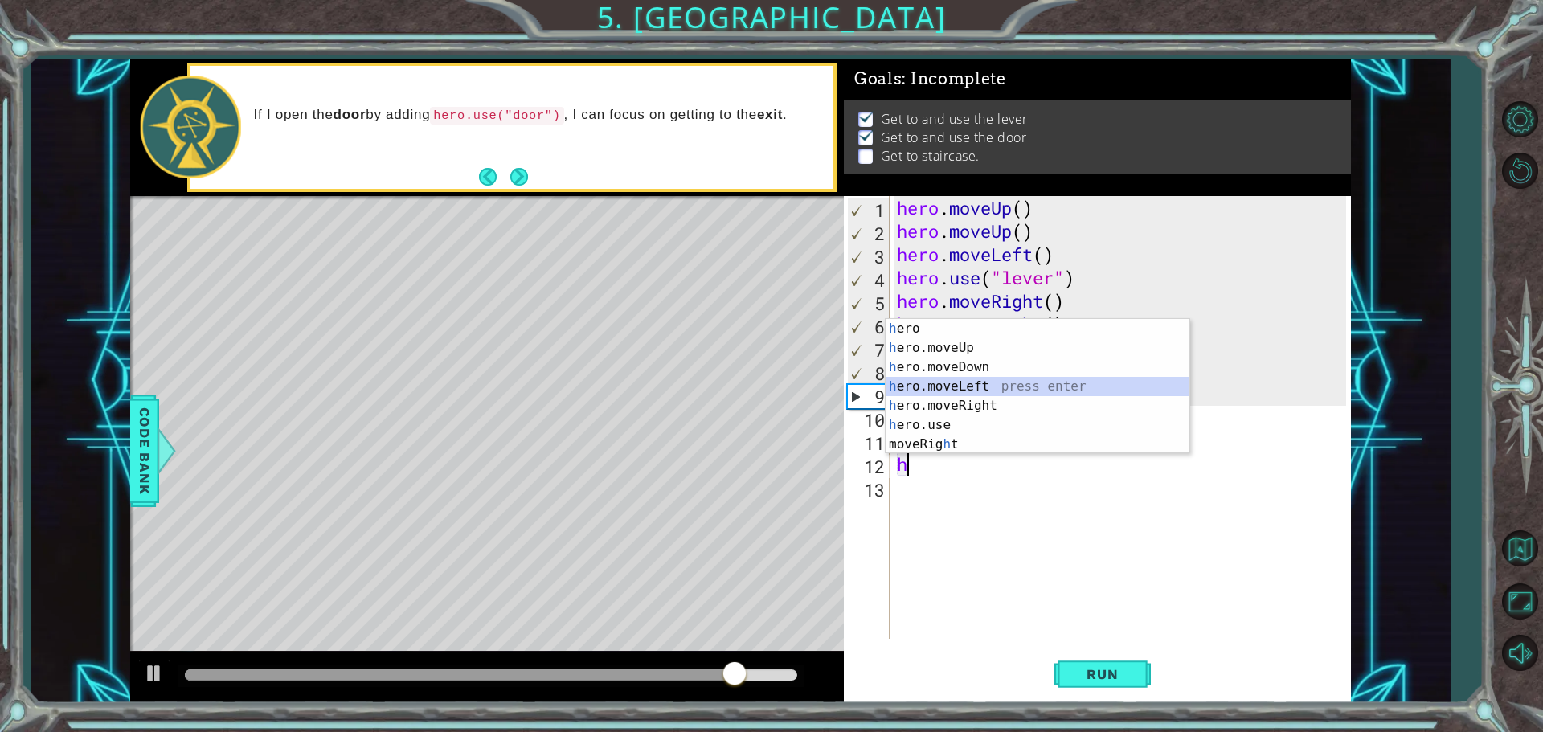
click at [937, 391] on div "h ero press enter h ero.moveUp press enter h ero.moveDown press enter h ero.mov…" at bounding box center [1038, 406] width 304 height 174
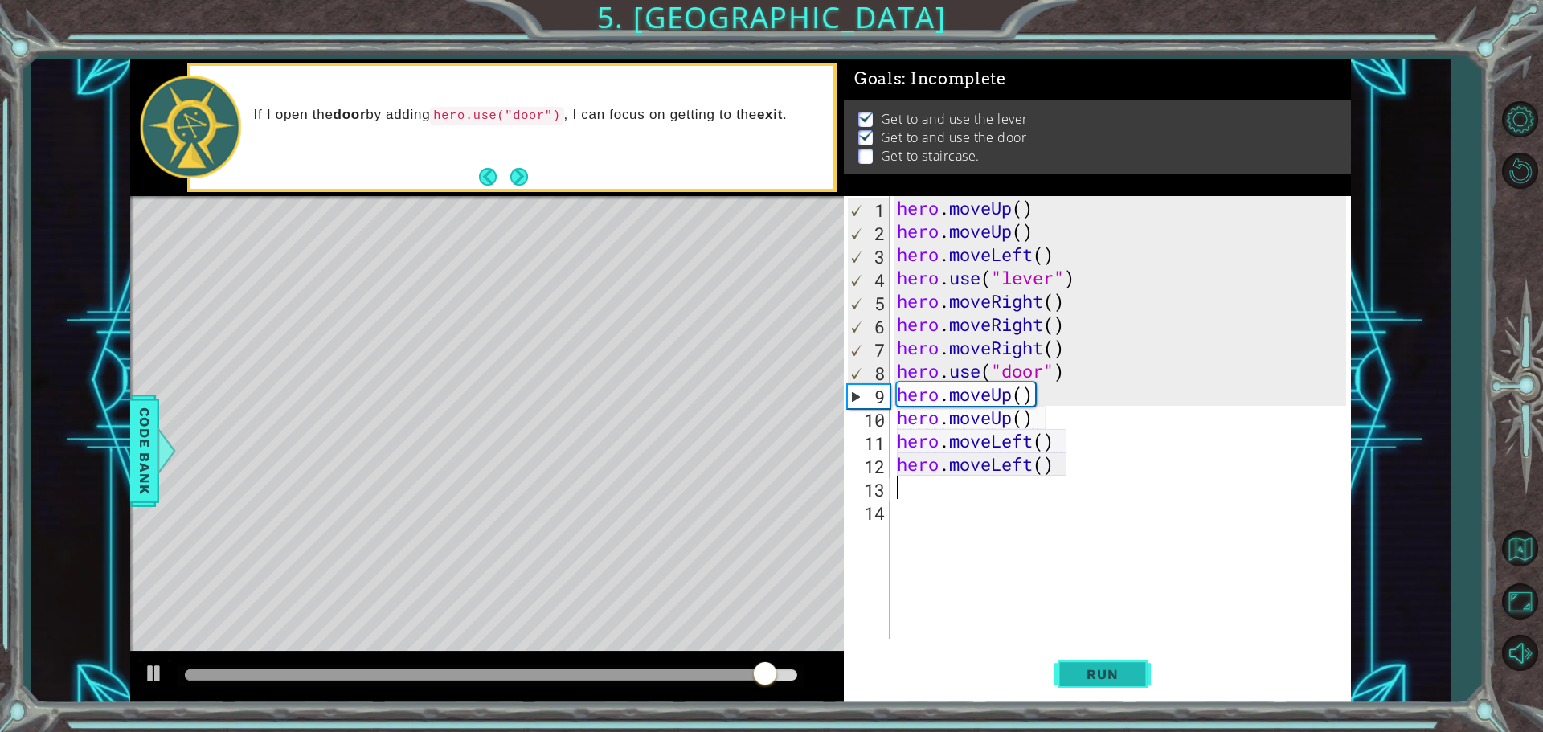
click at [1085, 678] on span "Run" at bounding box center [1103, 674] width 64 height 16
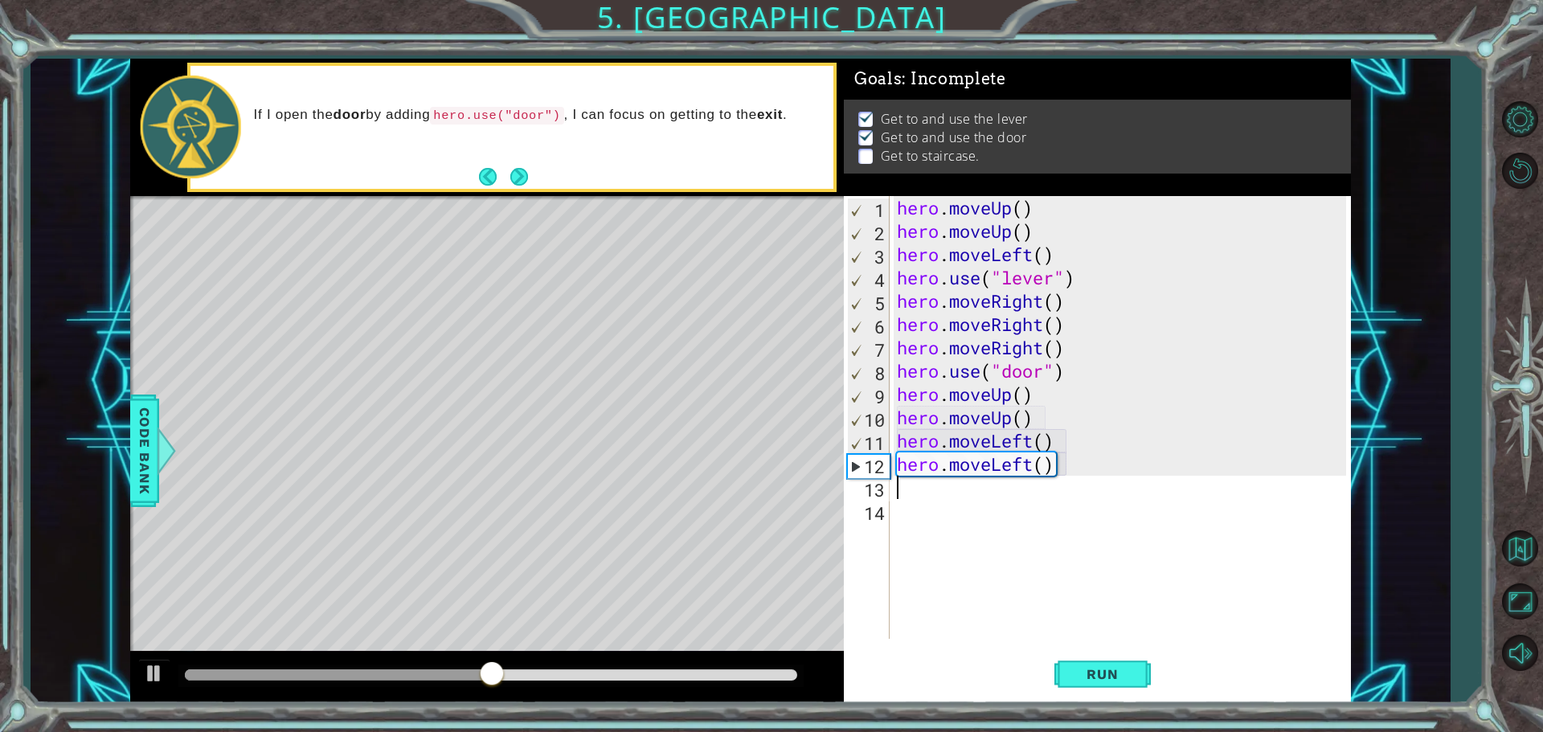
type textarea "h"
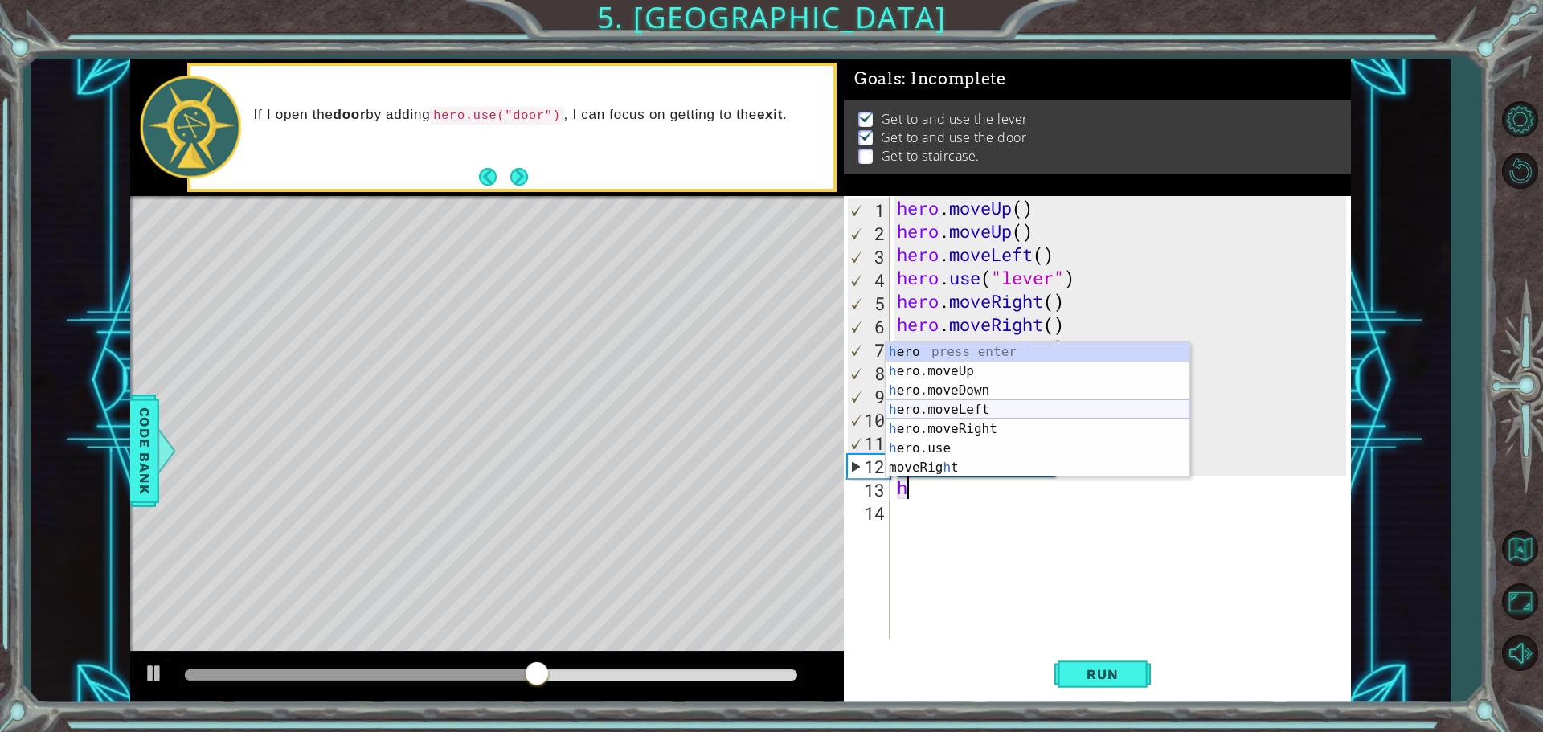
click at [915, 402] on div "h ero press enter h ero.moveUp press enter h ero.moveDown press enter h ero.mov…" at bounding box center [1038, 429] width 304 height 174
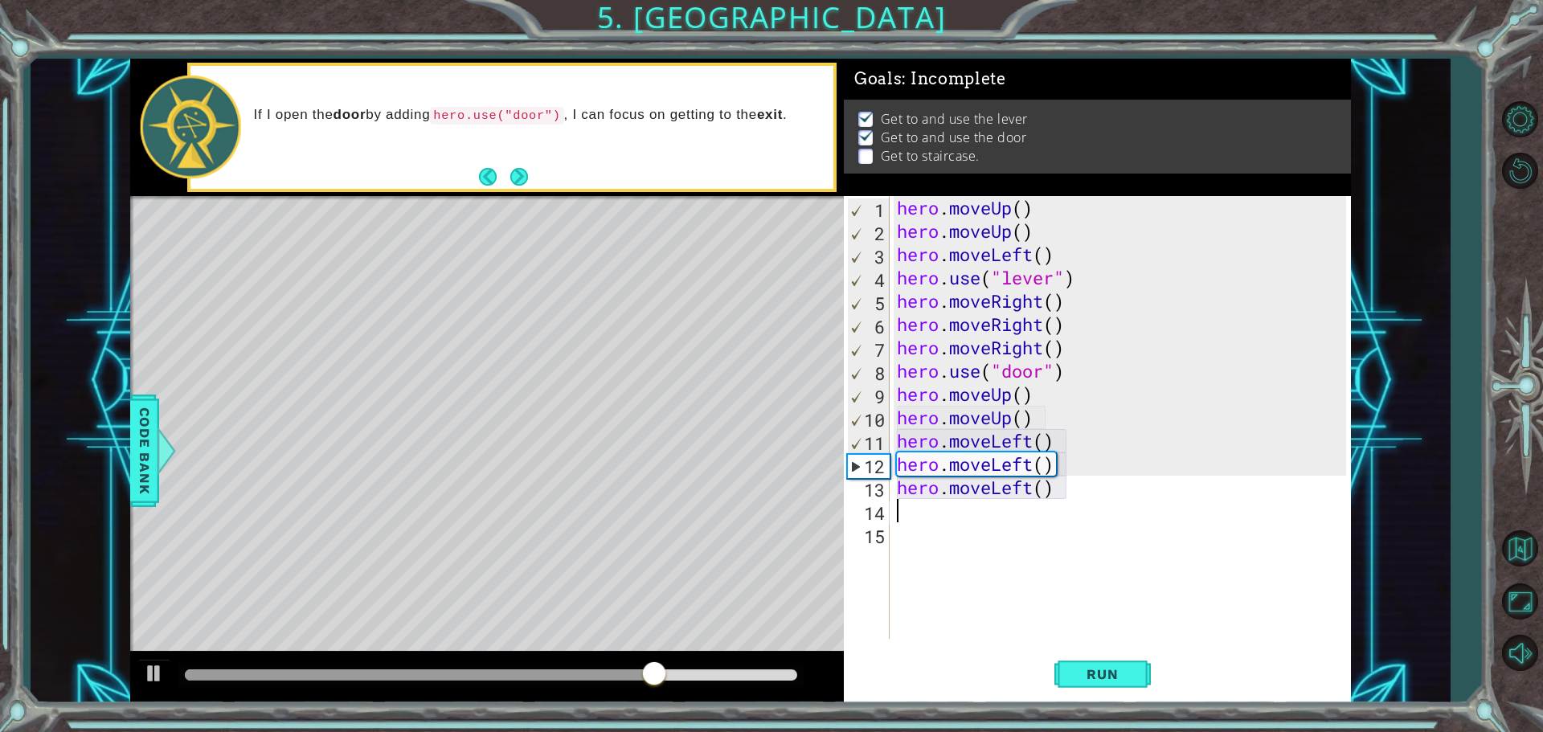
type textarea "h"
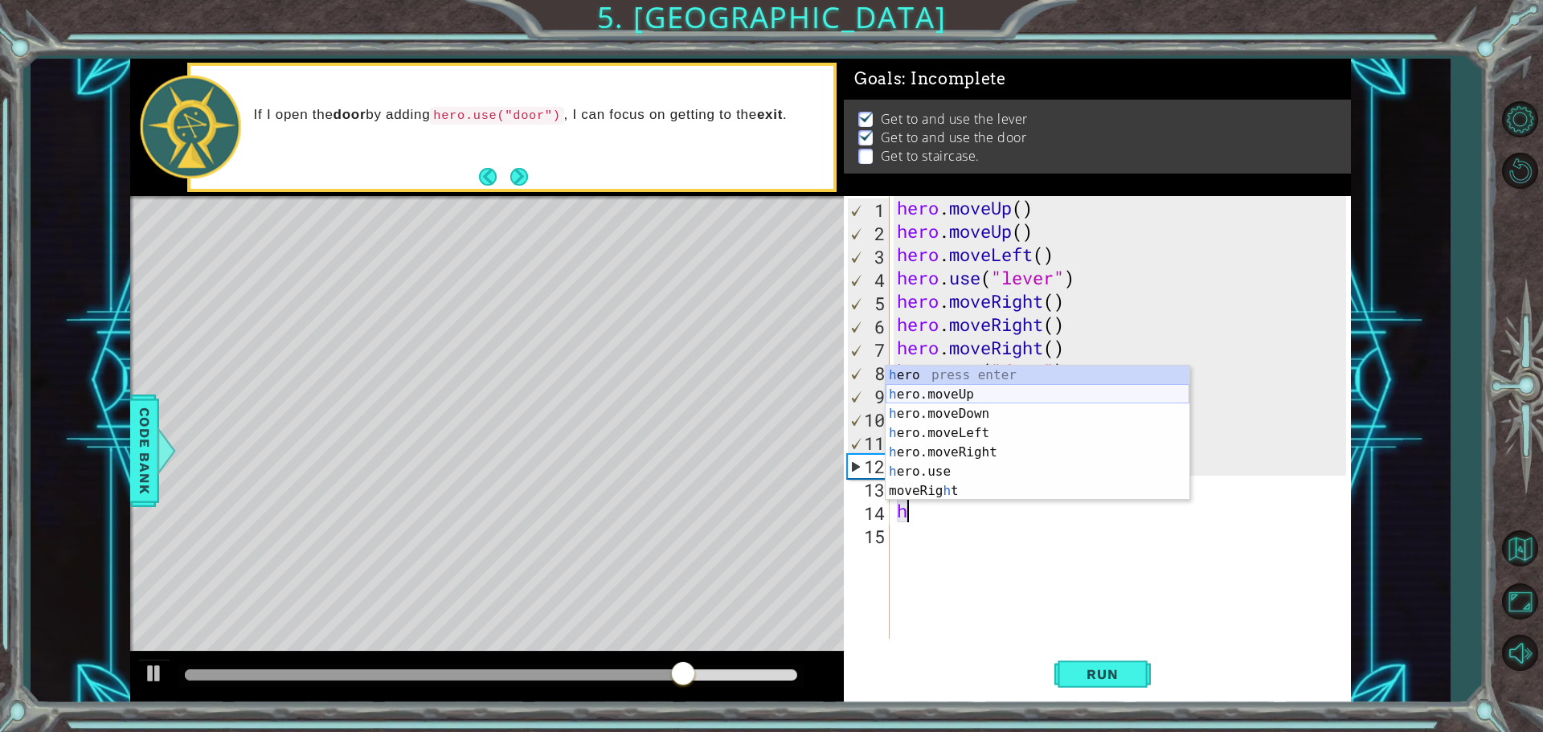
click at [1003, 397] on div "h ero press enter h ero.moveUp press enter h ero.moveDown press enter h ero.mov…" at bounding box center [1038, 453] width 304 height 174
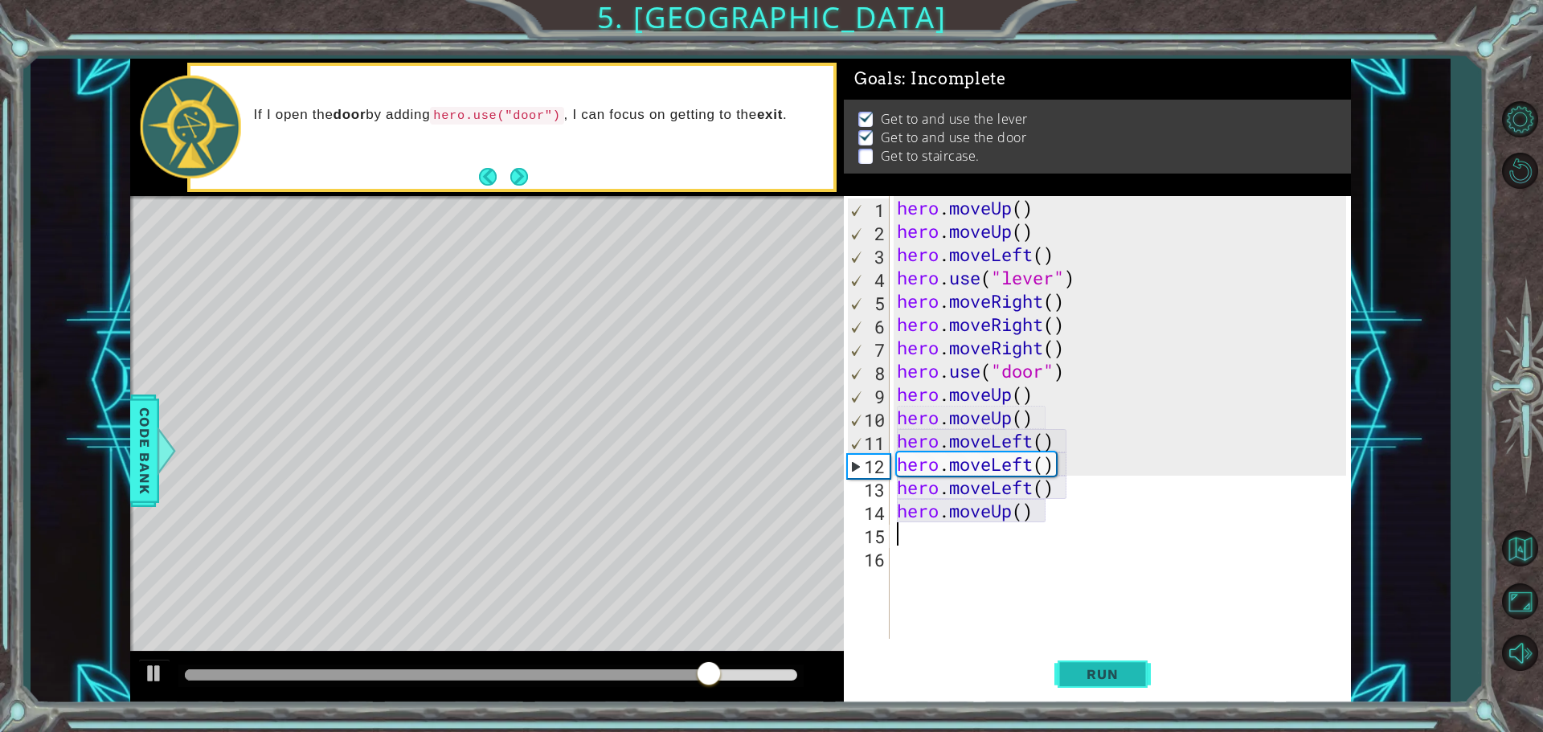
click at [1097, 682] on span "Run" at bounding box center [1103, 674] width 64 height 16
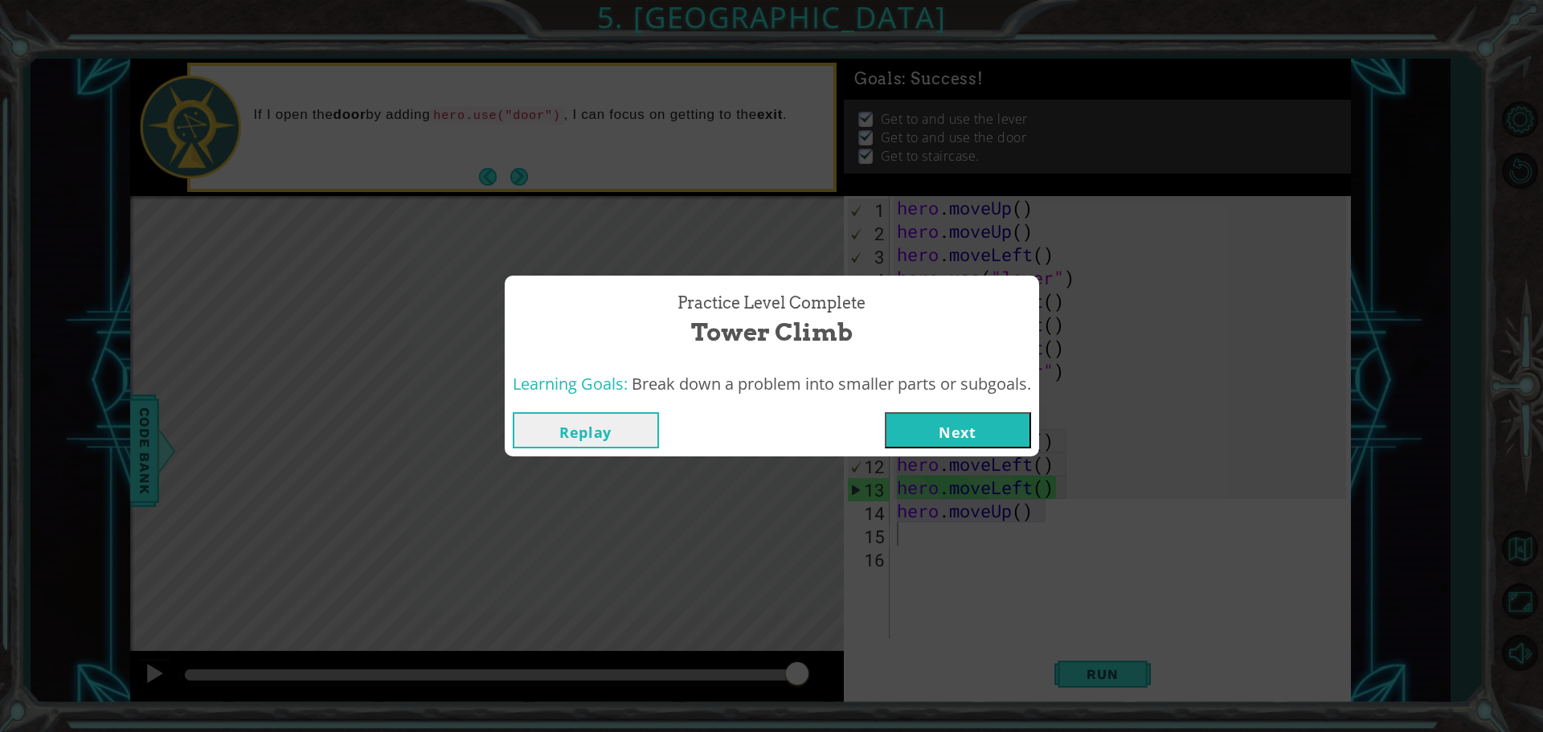
click at [912, 414] on button "Next" at bounding box center [958, 430] width 146 height 36
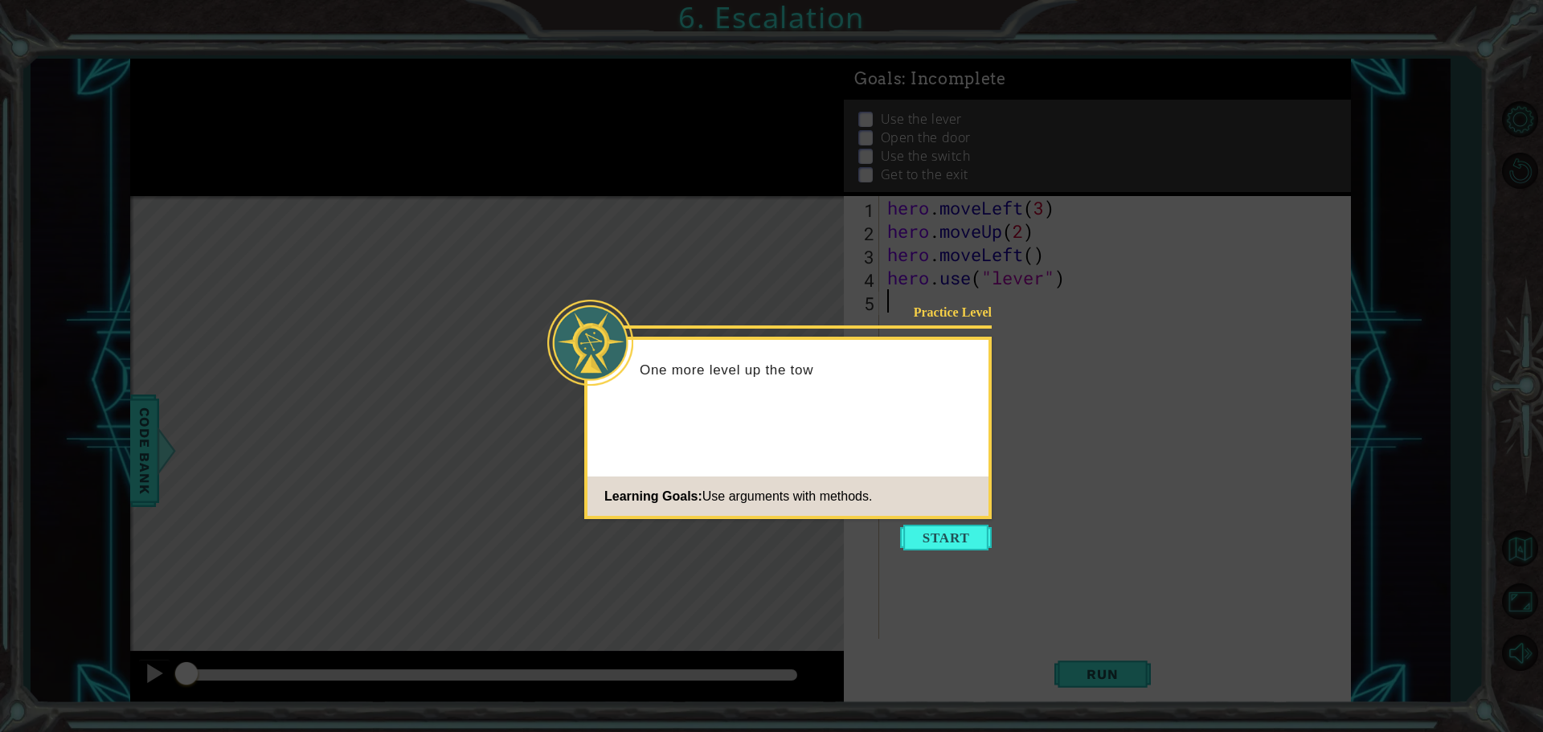
click at [979, 538] on button "Start" at bounding box center [946, 538] width 92 height 26
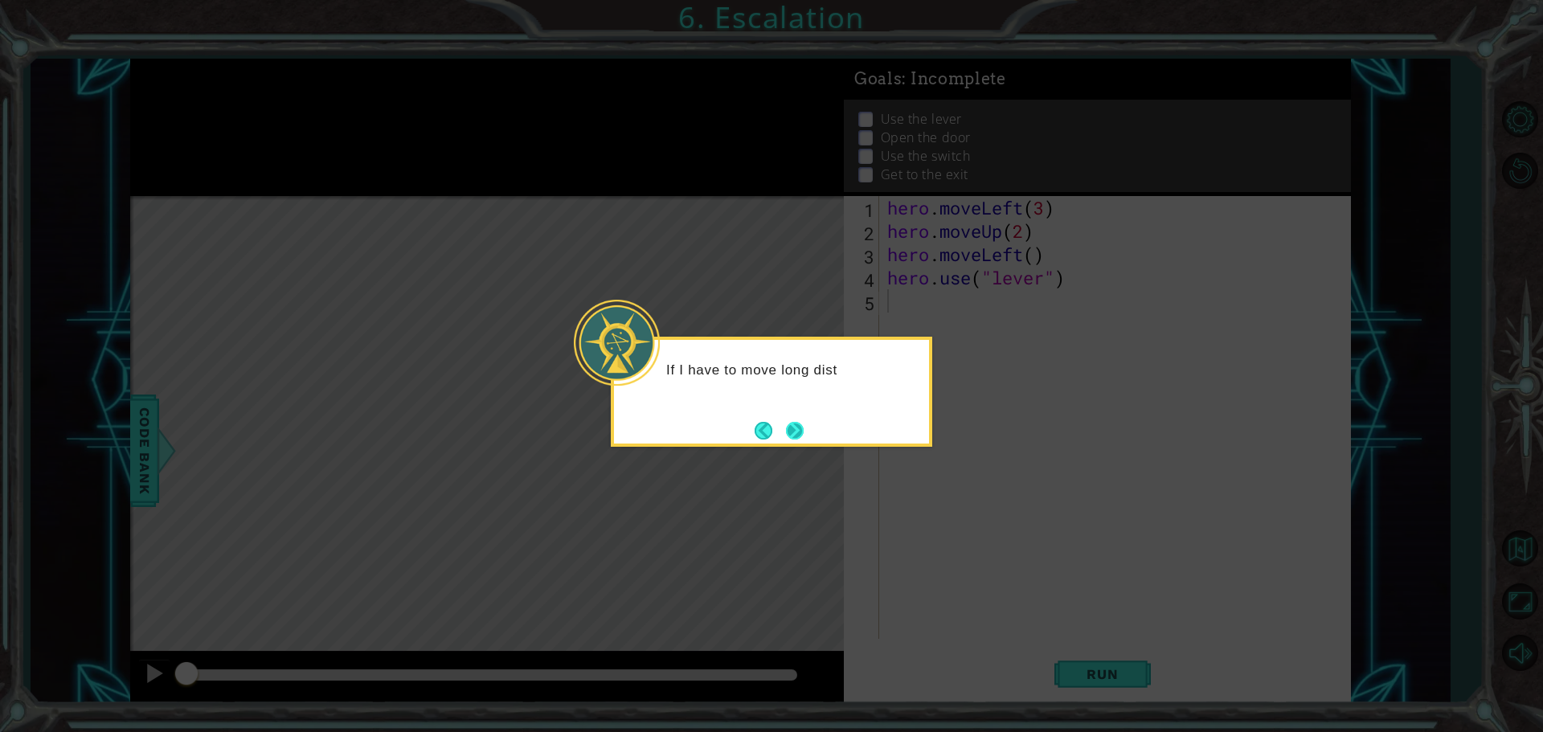
click at [801, 425] on button "Next" at bounding box center [794, 430] width 18 height 18
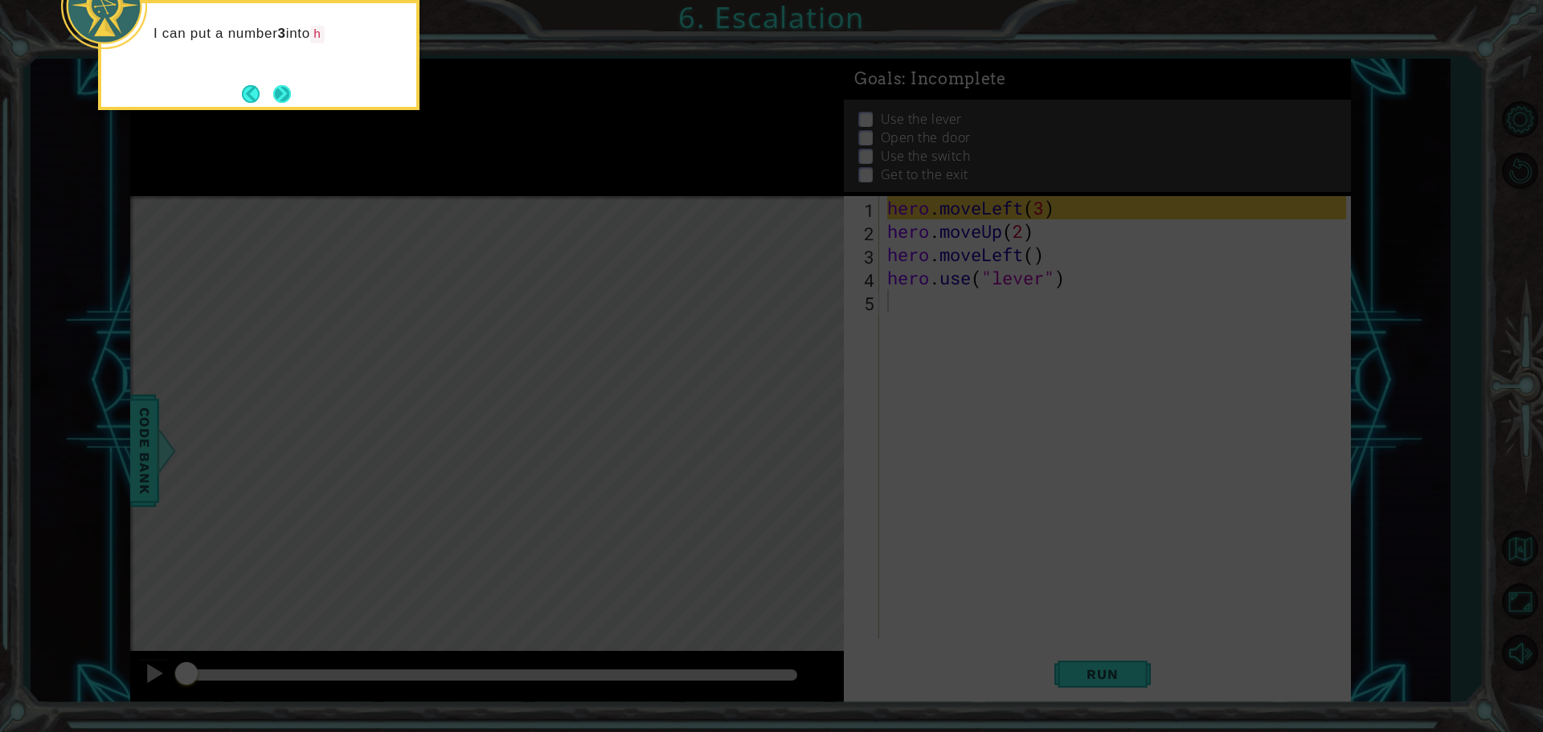
click at [289, 83] on button "Next" at bounding box center [282, 94] width 22 height 22
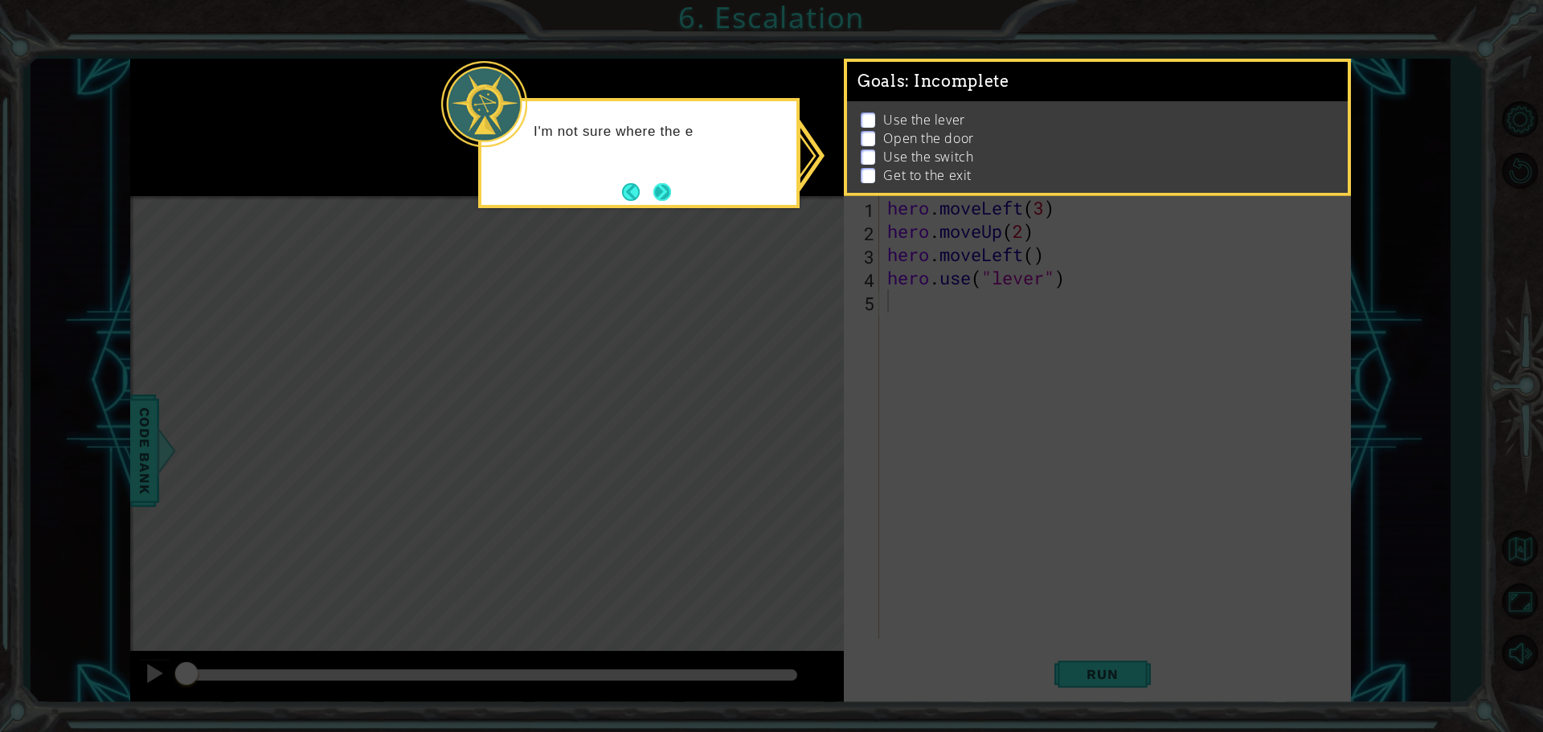
click at [671, 191] on button "Next" at bounding box center [663, 192] width 18 height 18
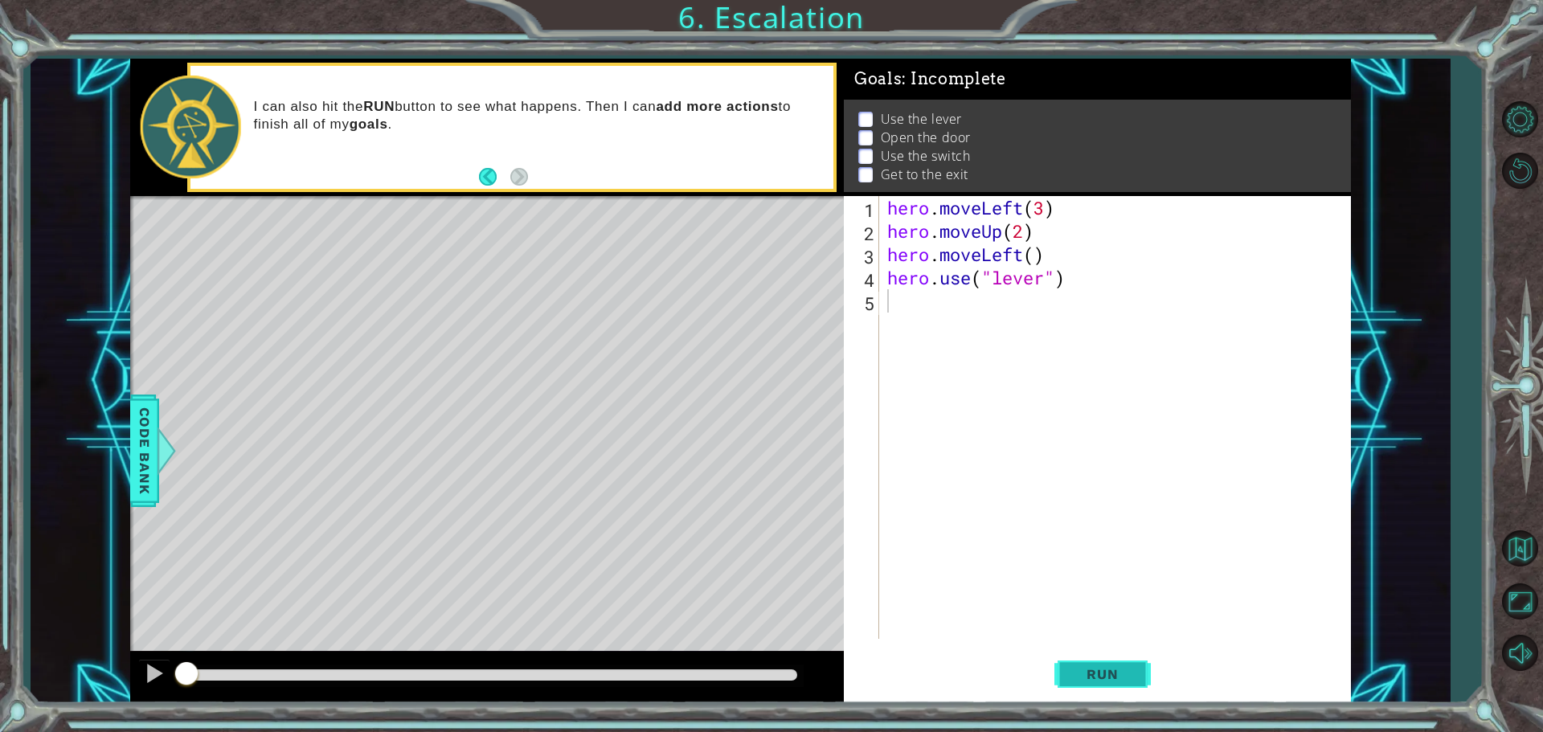
click at [1094, 672] on span "Run" at bounding box center [1103, 674] width 64 height 16
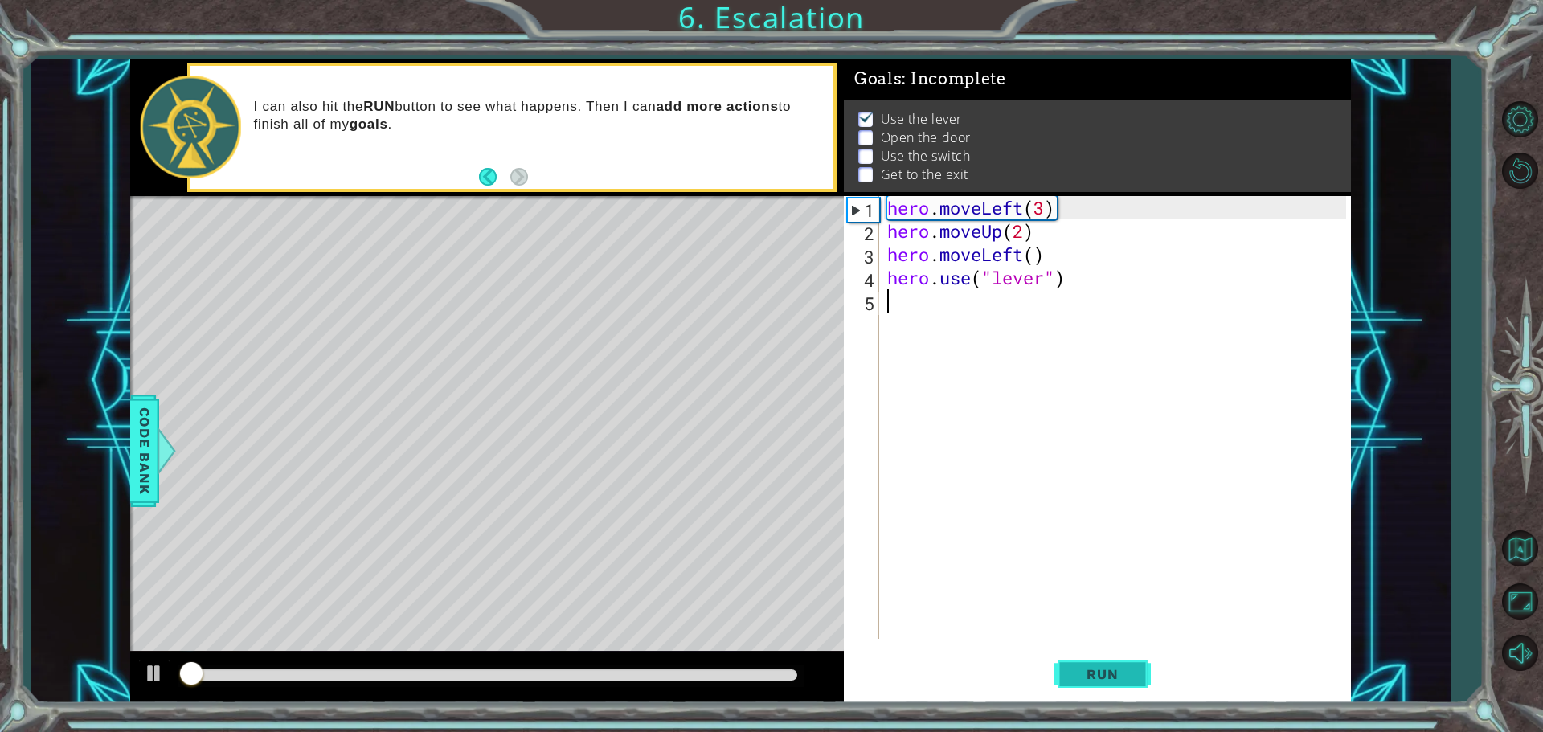
scroll to position [8, 0]
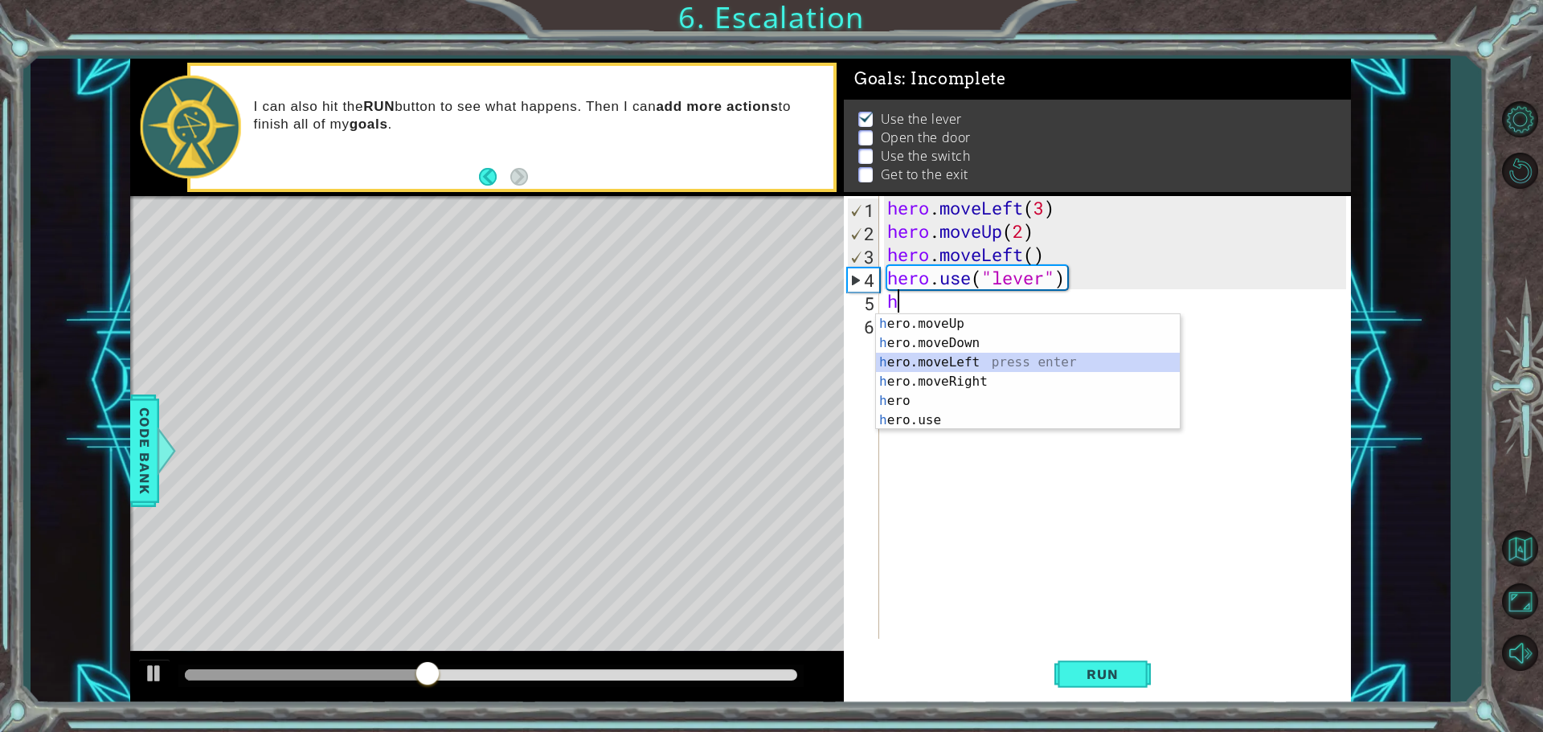
click at [949, 364] on div "h ero.moveUp press enter h ero.moveDown press enter h ero.moveLeft press enter …" at bounding box center [1028, 391] width 304 height 154
type textarea "hero.moveLeft(1)"
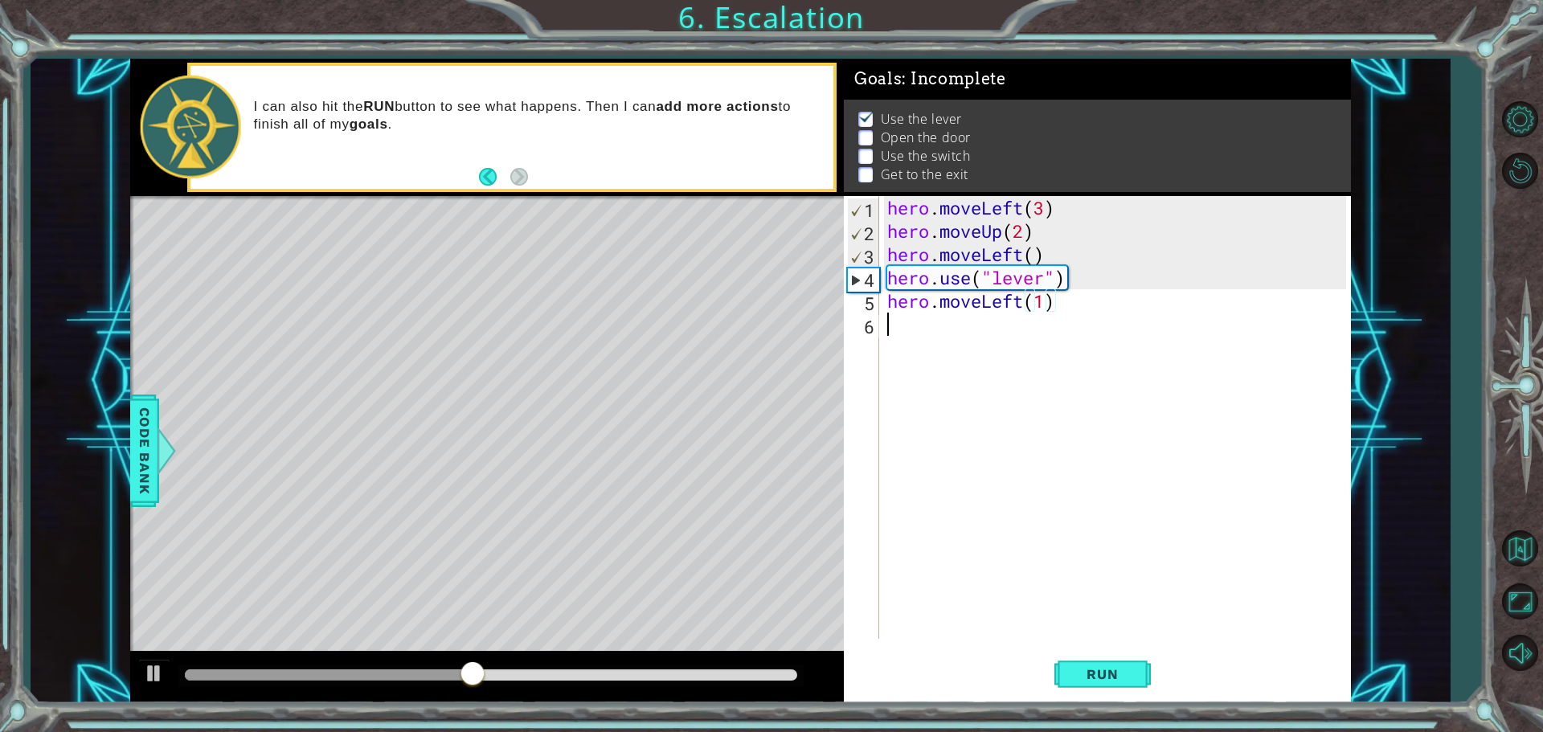
click at [915, 321] on div "hero . moveLeft ( 3 ) hero . moveUp ( 2 ) hero . moveLeft ( ) hero . use ( "lev…" at bounding box center [1119, 441] width 470 height 490
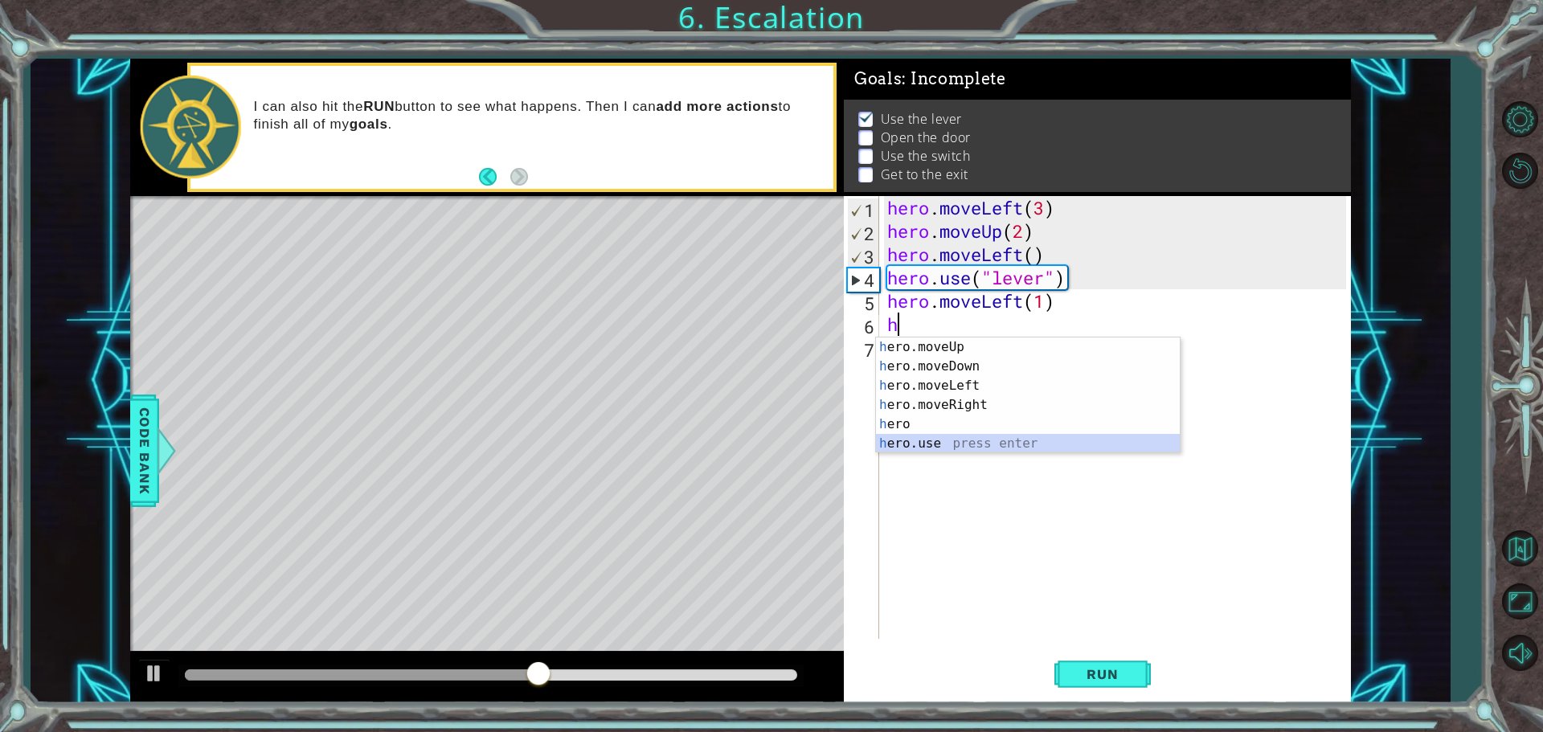
click at [920, 437] on div "h ero.moveUp press enter h ero.moveDown press enter h ero.moveLeft press enter …" at bounding box center [1028, 415] width 304 height 154
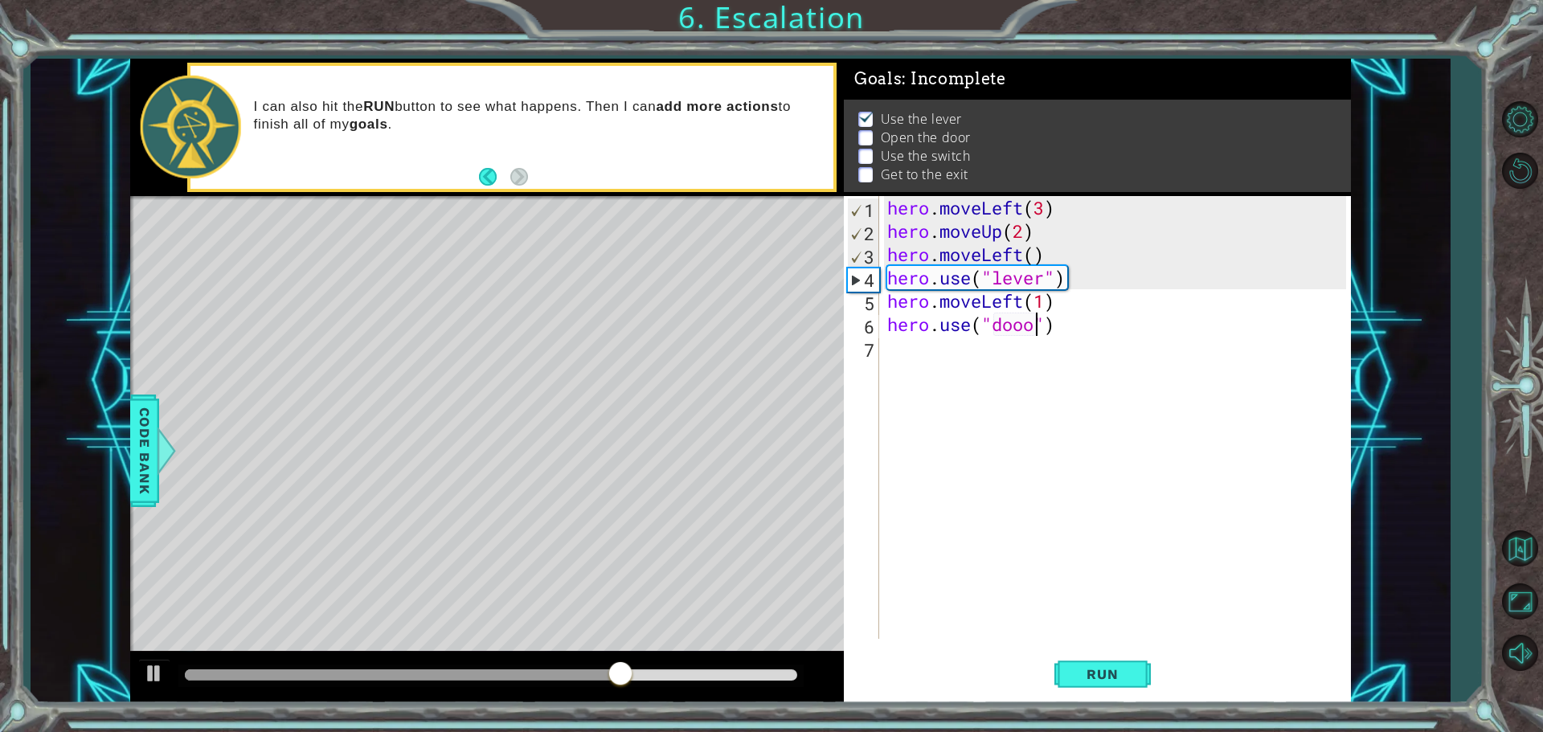
type textarea "hero.use("dooor")"
click at [935, 353] on div "hero . moveLeft ( 3 ) hero . moveUp ( 2 ) hero . moveLeft ( ) hero . use ( "lev…" at bounding box center [1119, 441] width 470 height 490
click at [1041, 330] on div "hero . moveLeft ( 3 ) hero . moveUp ( 2 ) hero . moveLeft ( ) hero . use ( "lev…" at bounding box center [1119, 441] width 470 height 490
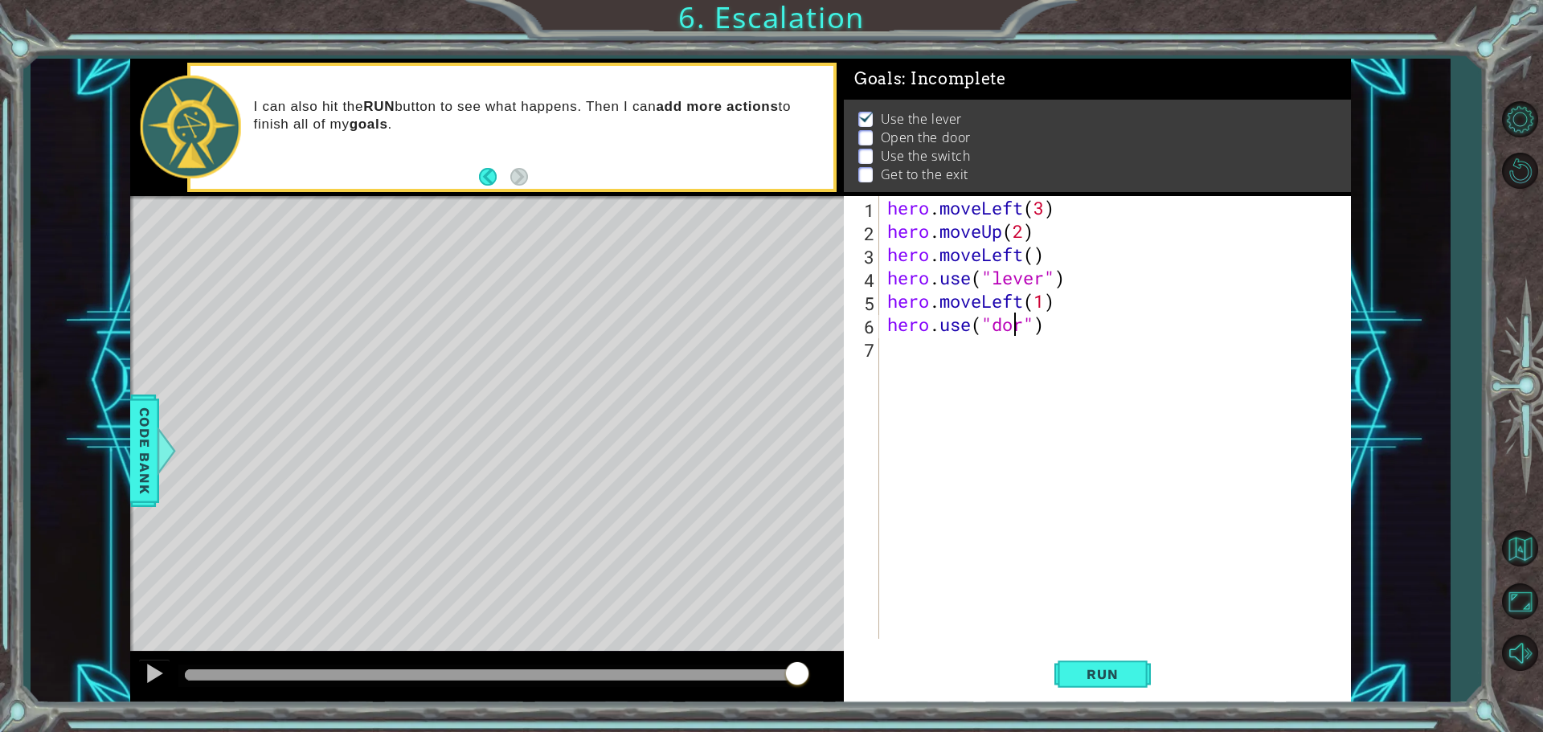
type textarea "hero.use("door")"
click at [908, 356] on div "hero . moveLeft ( 3 ) hero . moveUp ( 2 ) hero . moveLeft ( ) hero . use ( "lev…" at bounding box center [1119, 441] width 470 height 490
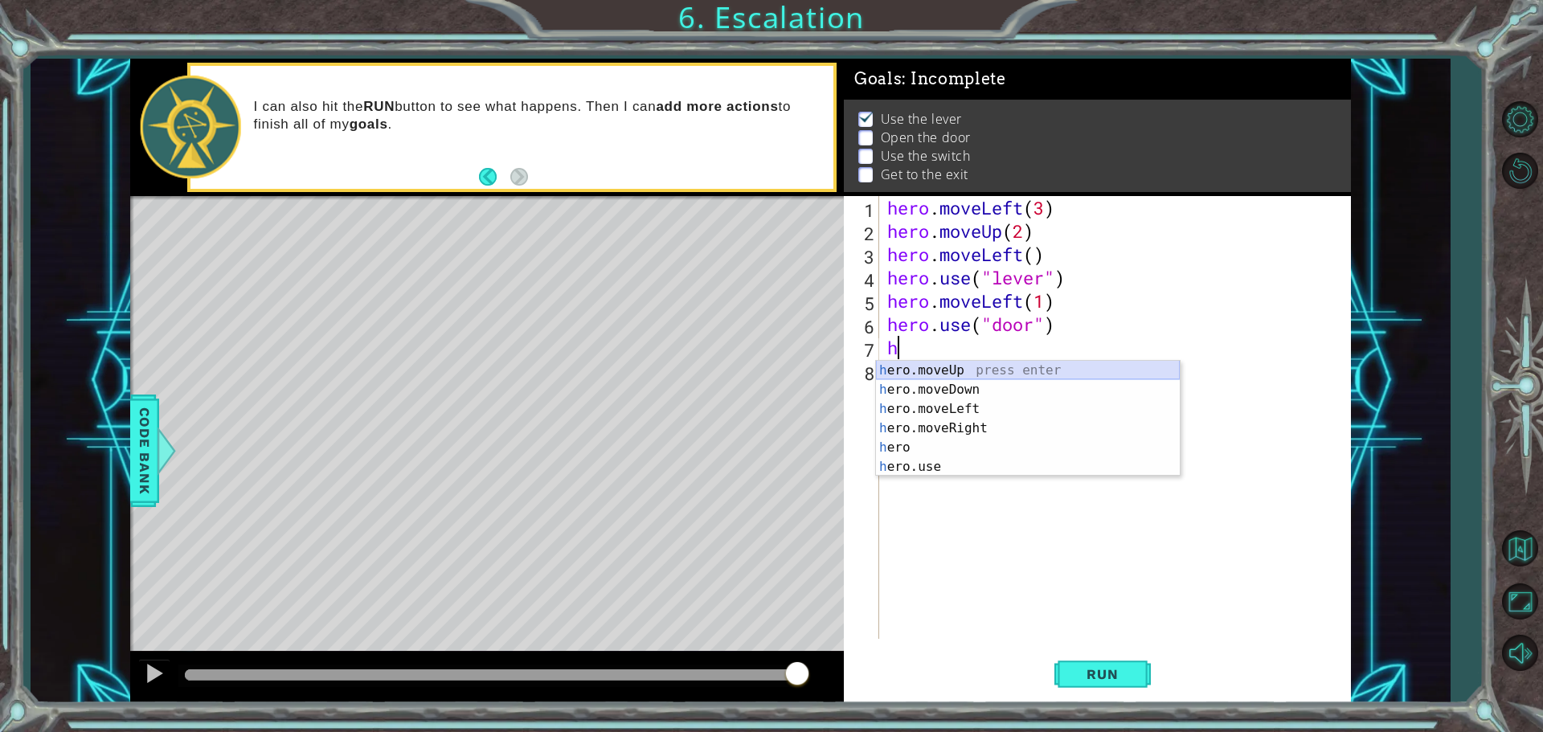
click at [977, 367] on div "h ero.moveUp press enter h ero.moveDown press enter h ero.moveLeft press enter …" at bounding box center [1028, 438] width 304 height 154
type textarea "hero.moveUp(1)"
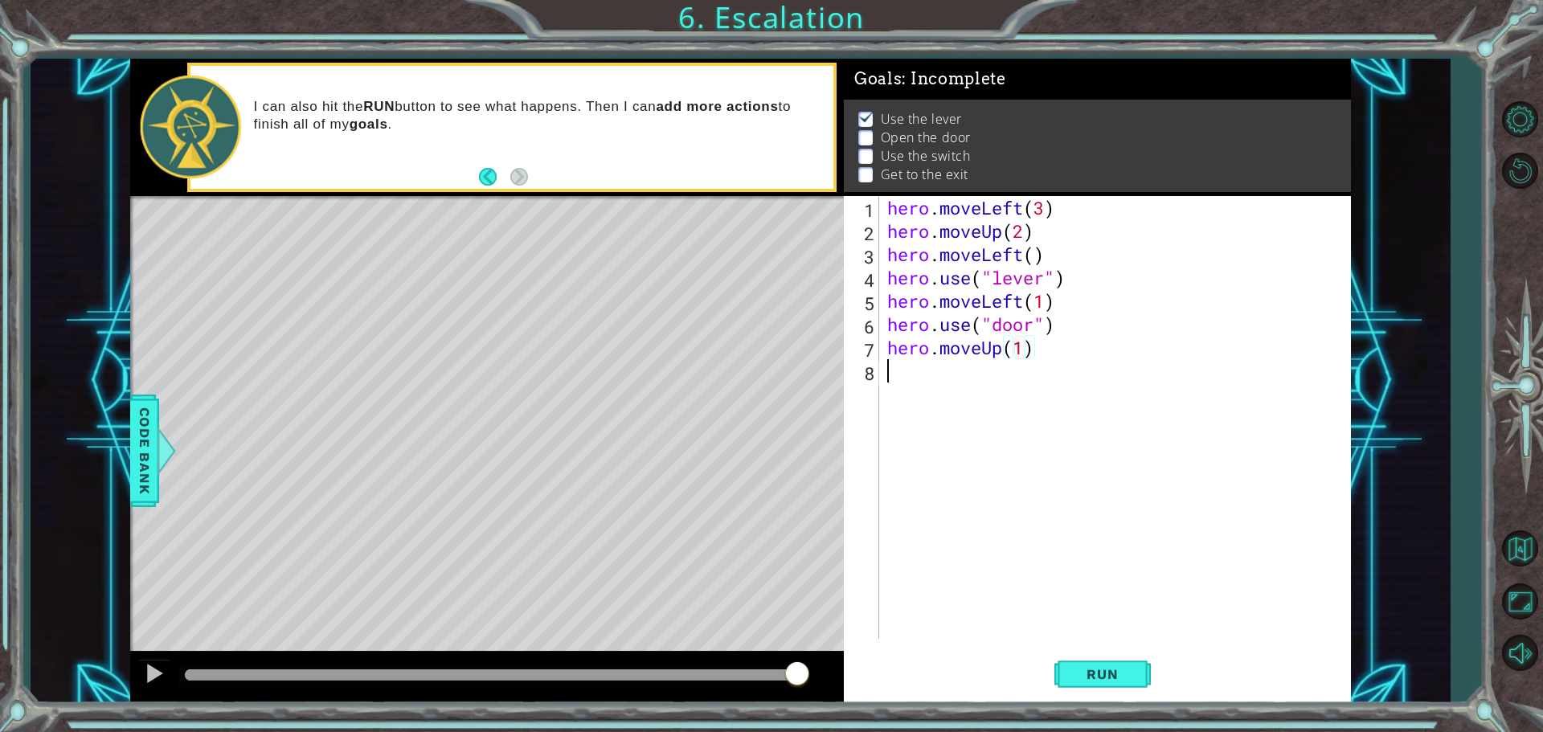
click at [920, 380] on div "hero . moveLeft ( 3 ) hero . moveUp ( 2 ) hero . moveLeft ( ) hero . use ( "lev…" at bounding box center [1119, 441] width 470 height 490
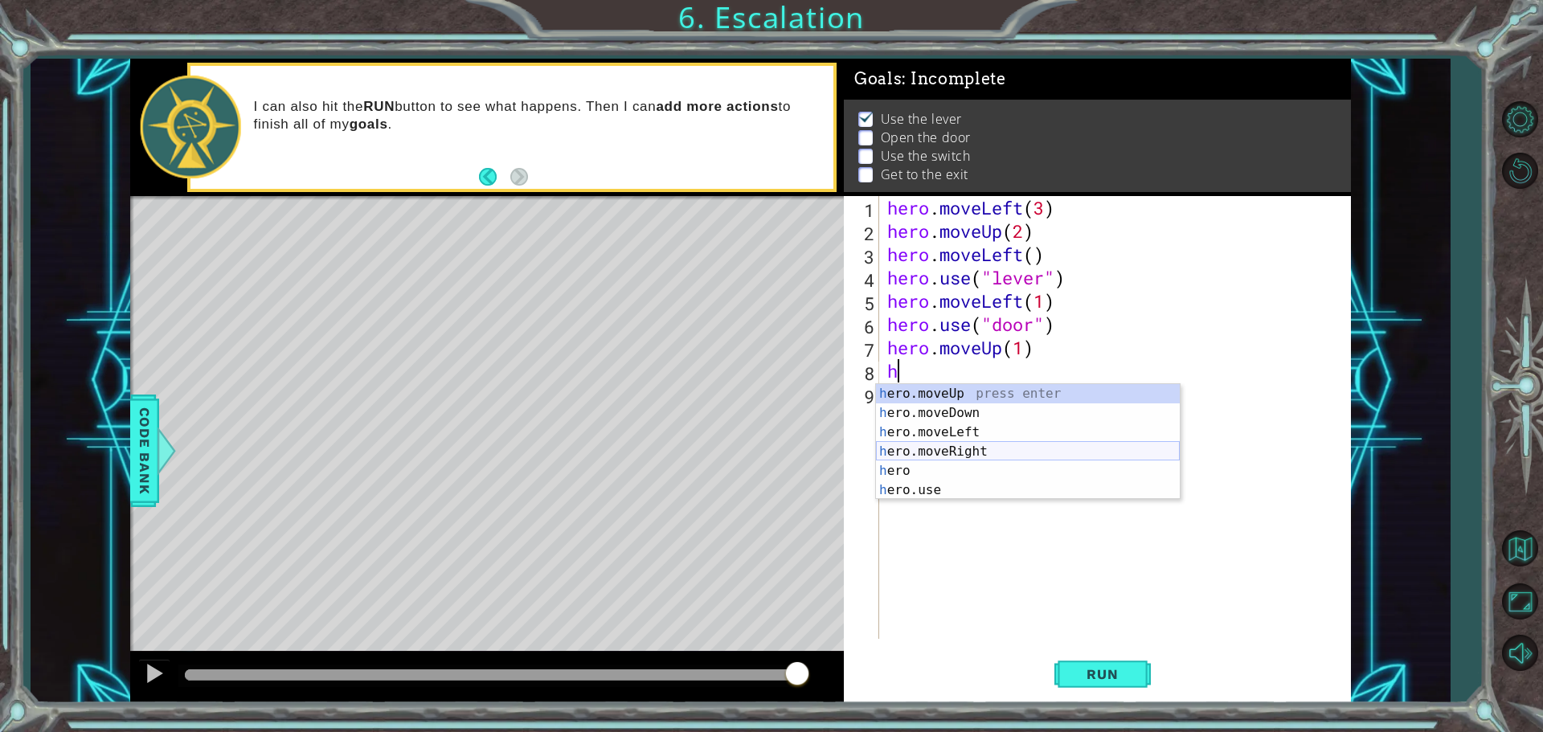
click at [969, 449] on div "h ero.moveUp press enter h ero.moveDown press enter h ero.moveLeft press enter …" at bounding box center [1028, 461] width 304 height 154
type textarea "hero.moveRight(1)"
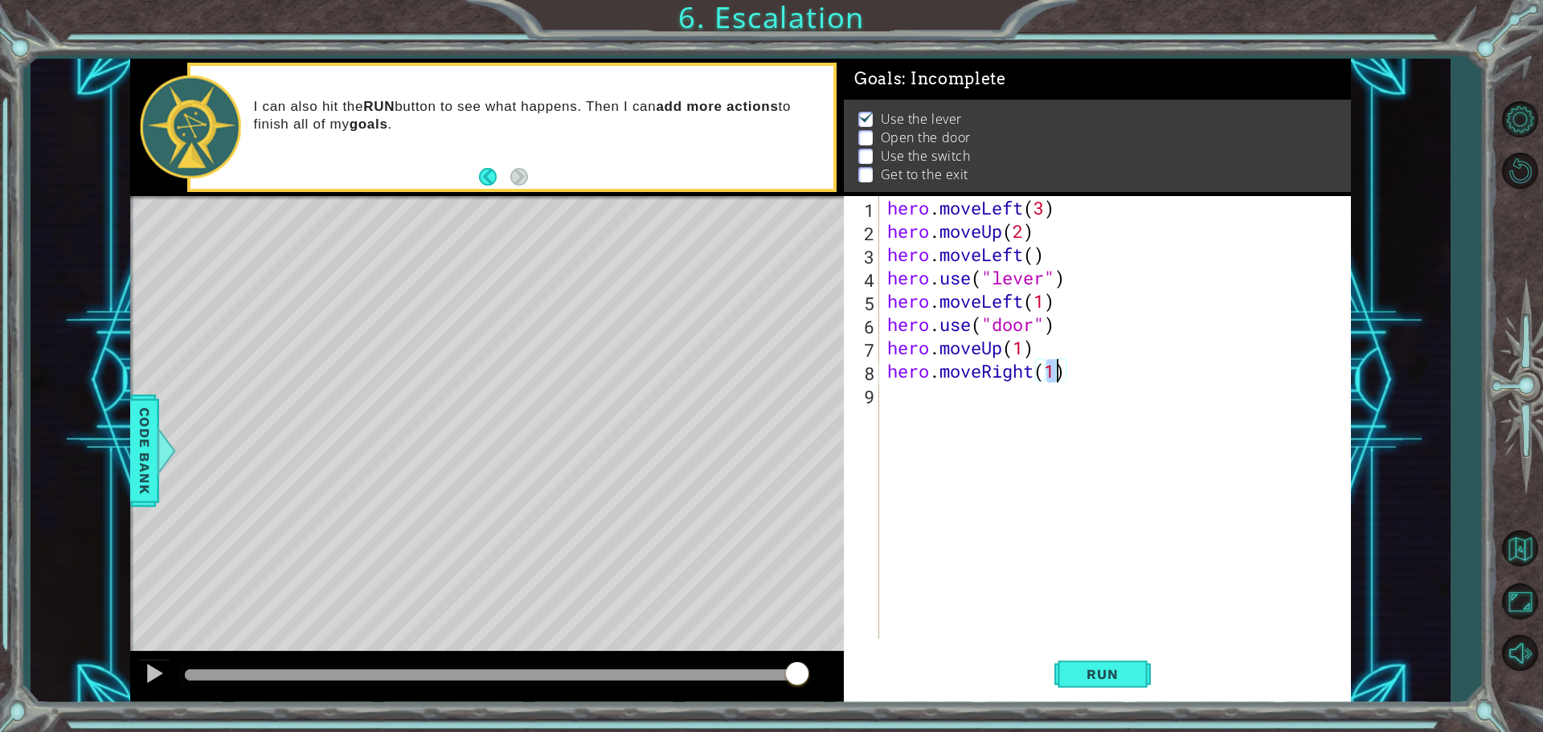
click at [1003, 407] on div "hero . moveLeft ( 3 ) hero . moveUp ( 2 ) hero . moveLeft ( ) hero . use ( "lev…" at bounding box center [1119, 441] width 470 height 490
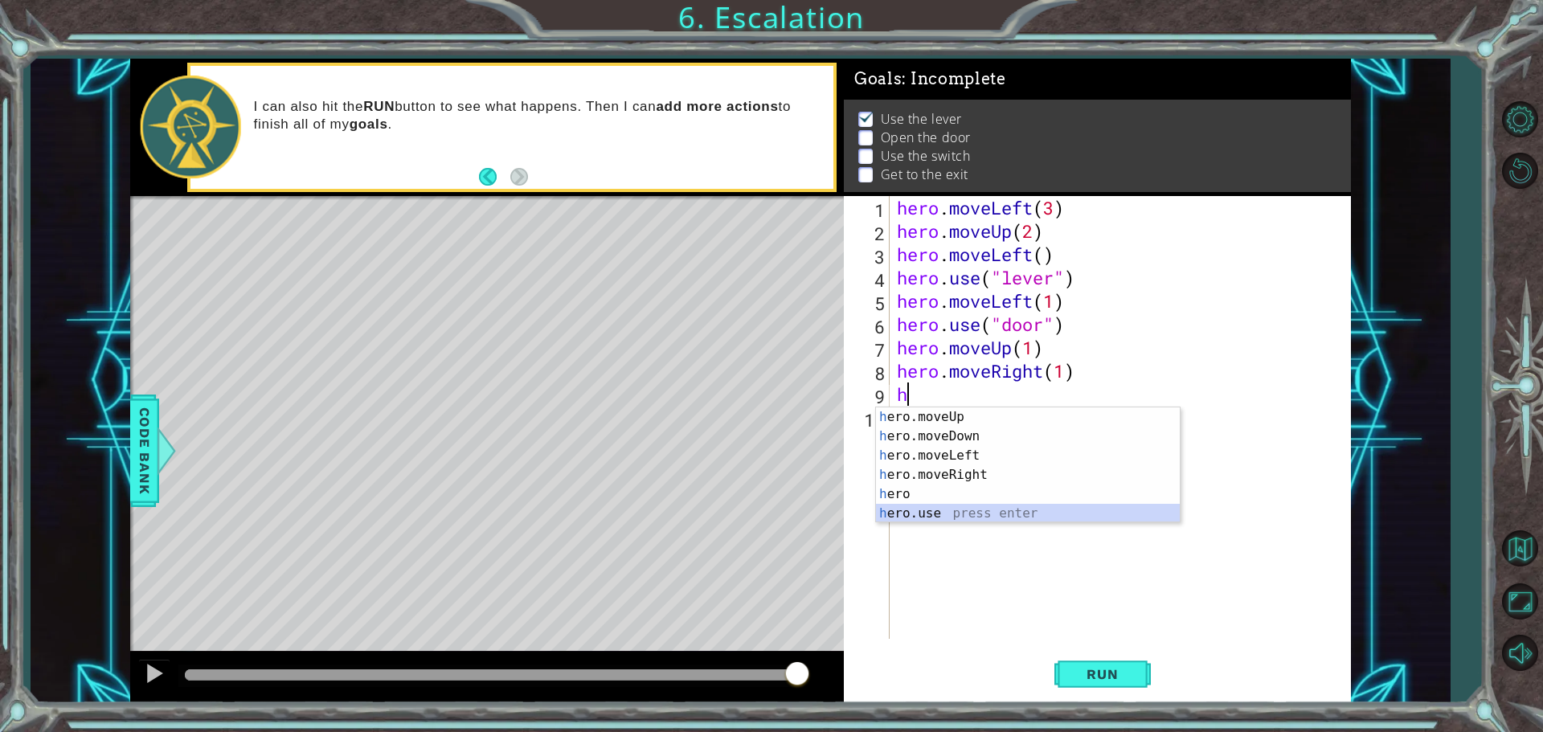
click at [908, 510] on div "h ero.moveUp press enter h ero.moveDown press enter h ero.moveLeft press enter …" at bounding box center [1028, 485] width 304 height 154
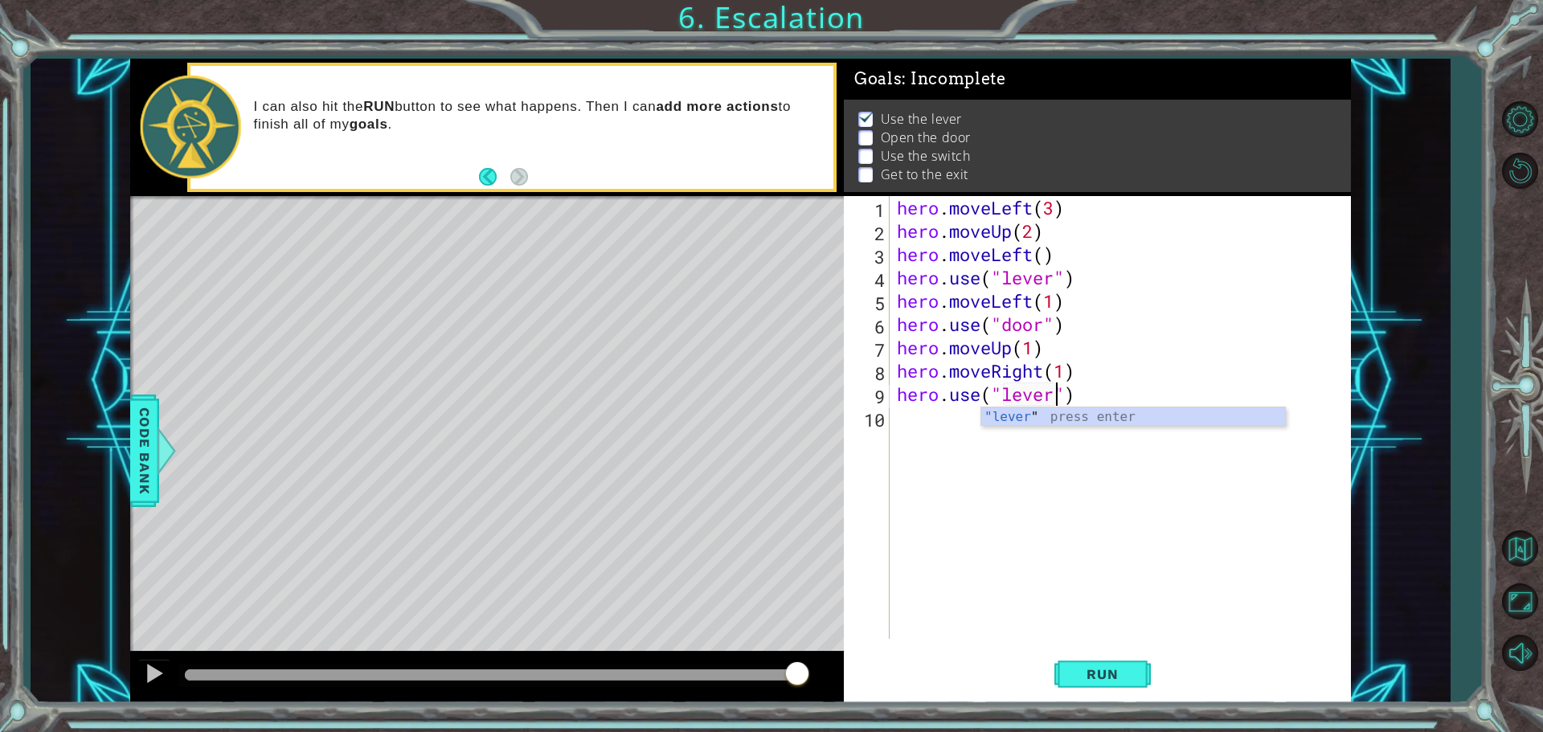
scroll to position [0, 7]
type textarea "hero.use("lever")"
click at [1064, 648] on div "hero.use("lever") 1 2 3 4 5 6 7 8 9 10 hero . moveLeft ( 3 ) hero . moveUp ( 2 …" at bounding box center [1097, 449] width 507 height 507
click at [1065, 666] on button "Run" at bounding box center [1103, 674] width 96 height 51
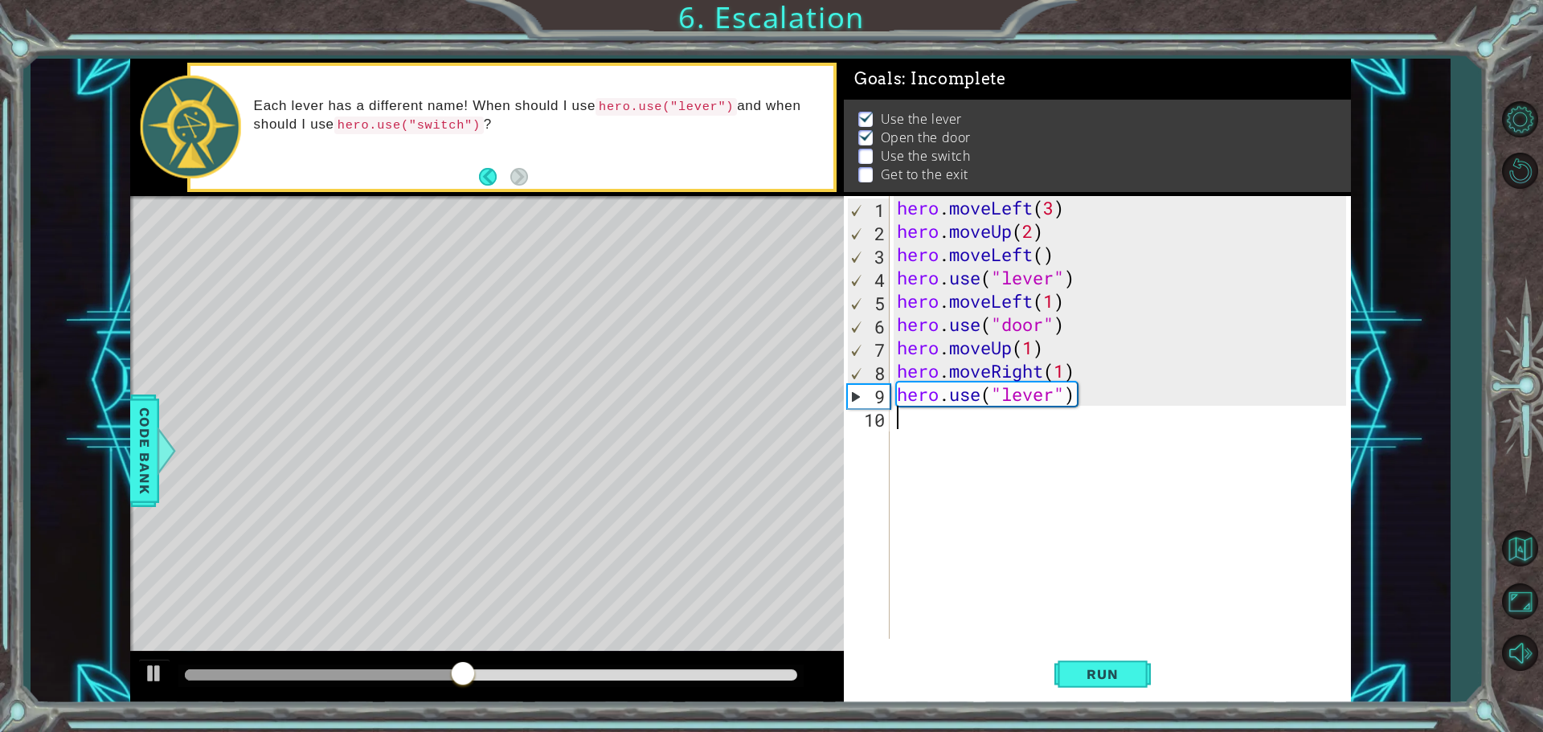
click at [920, 432] on div "hero . moveLeft ( 3 ) hero . moveUp ( 2 ) hero . moveLeft ( ) hero . use ( "lev…" at bounding box center [1124, 441] width 461 height 490
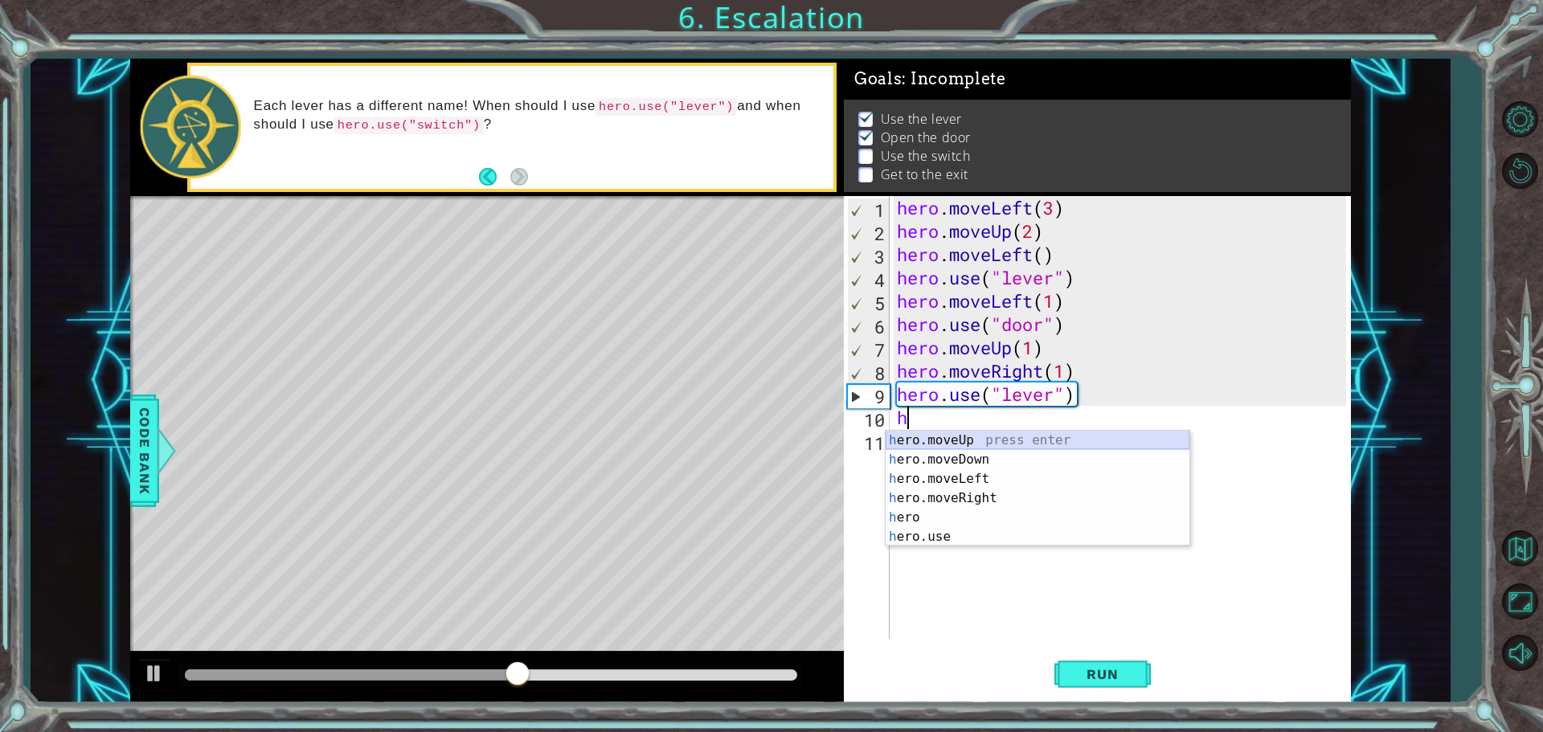
click at [949, 438] on div "h ero.moveUp press enter h ero.moveDown press enter h ero.moveLeft press enter …" at bounding box center [1038, 508] width 304 height 154
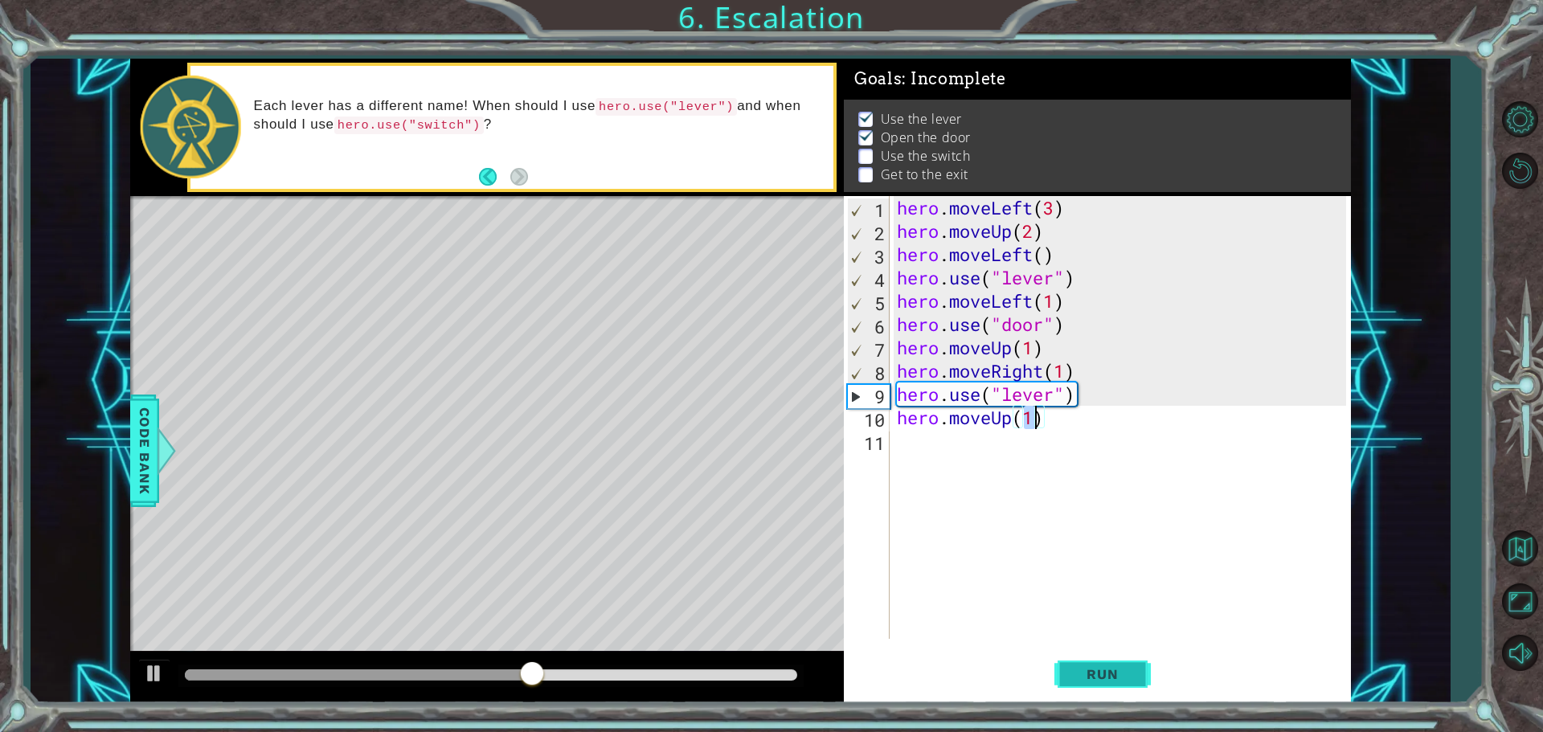
type textarea "hero.moveUp(1)"
click at [1088, 658] on button "Run" at bounding box center [1103, 674] width 96 height 51
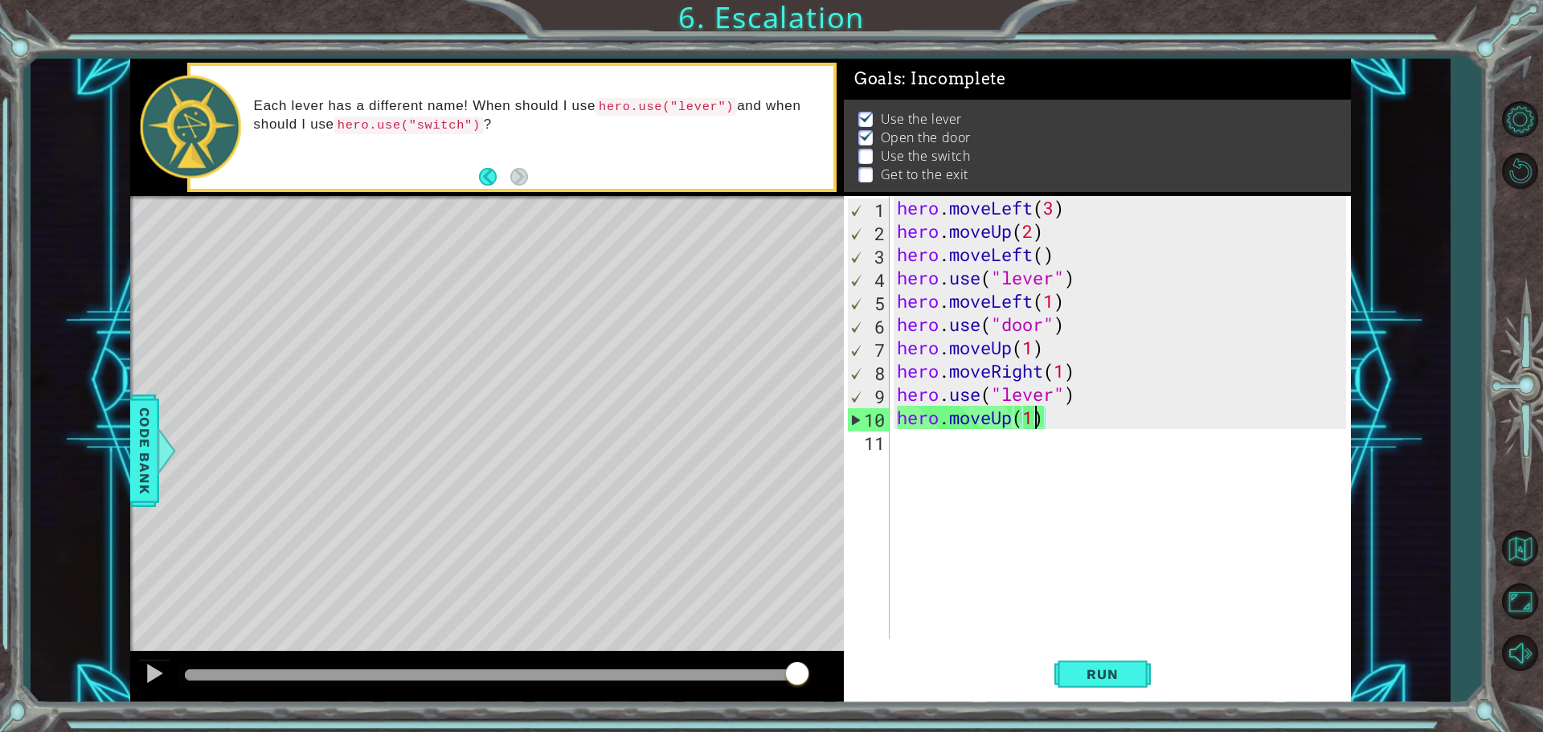
click at [931, 460] on div "hero . moveLeft ( 3 ) hero . moveUp ( 2 ) hero . moveLeft ( ) hero . use ( "lev…" at bounding box center [1124, 441] width 461 height 490
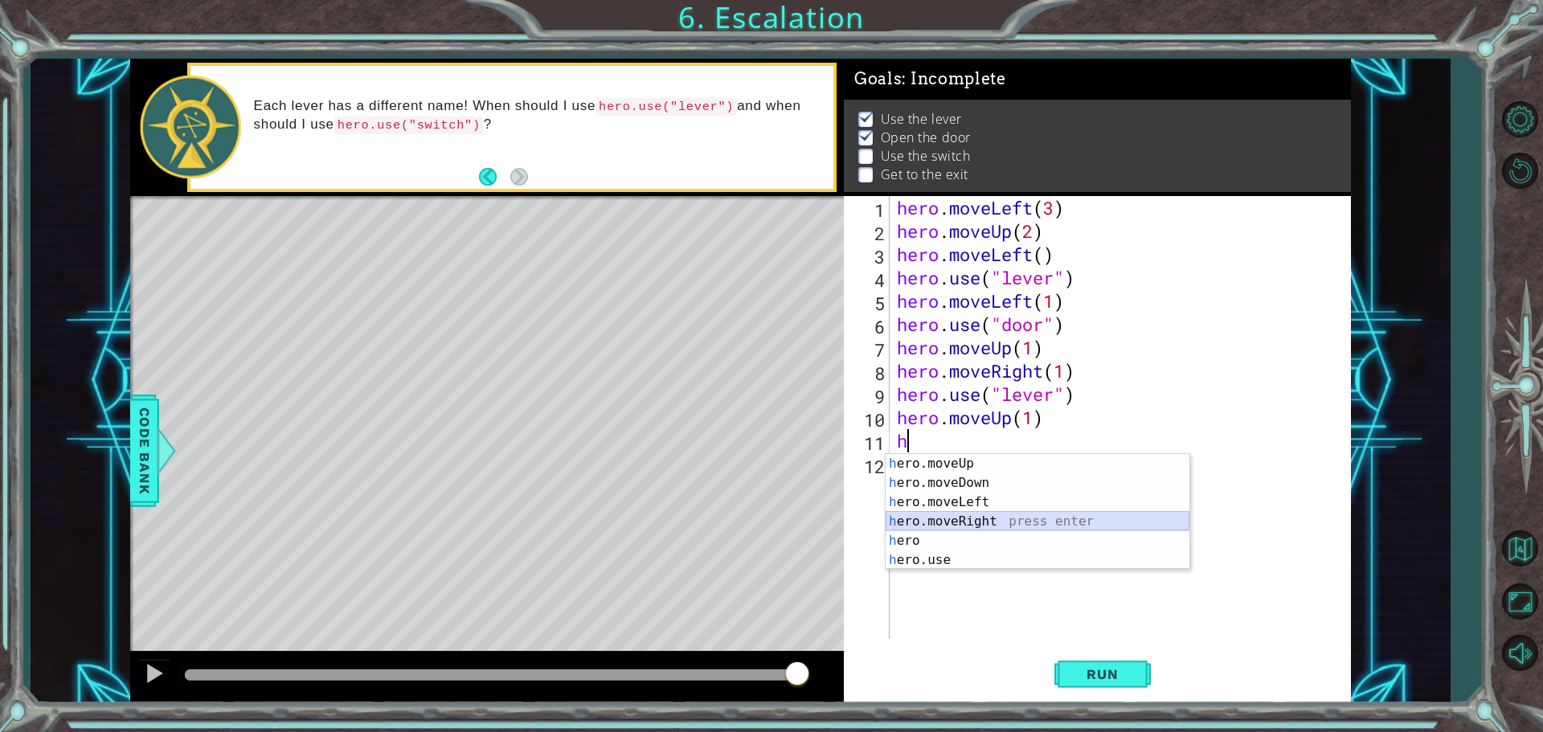
click at [941, 528] on div "h ero.moveUp press enter h ero.moveDown press enter h ero.moveLeft press enter …" at bounding box center [1038, 531] width 304 height 154
type textarea "hero.moveRight(1)"
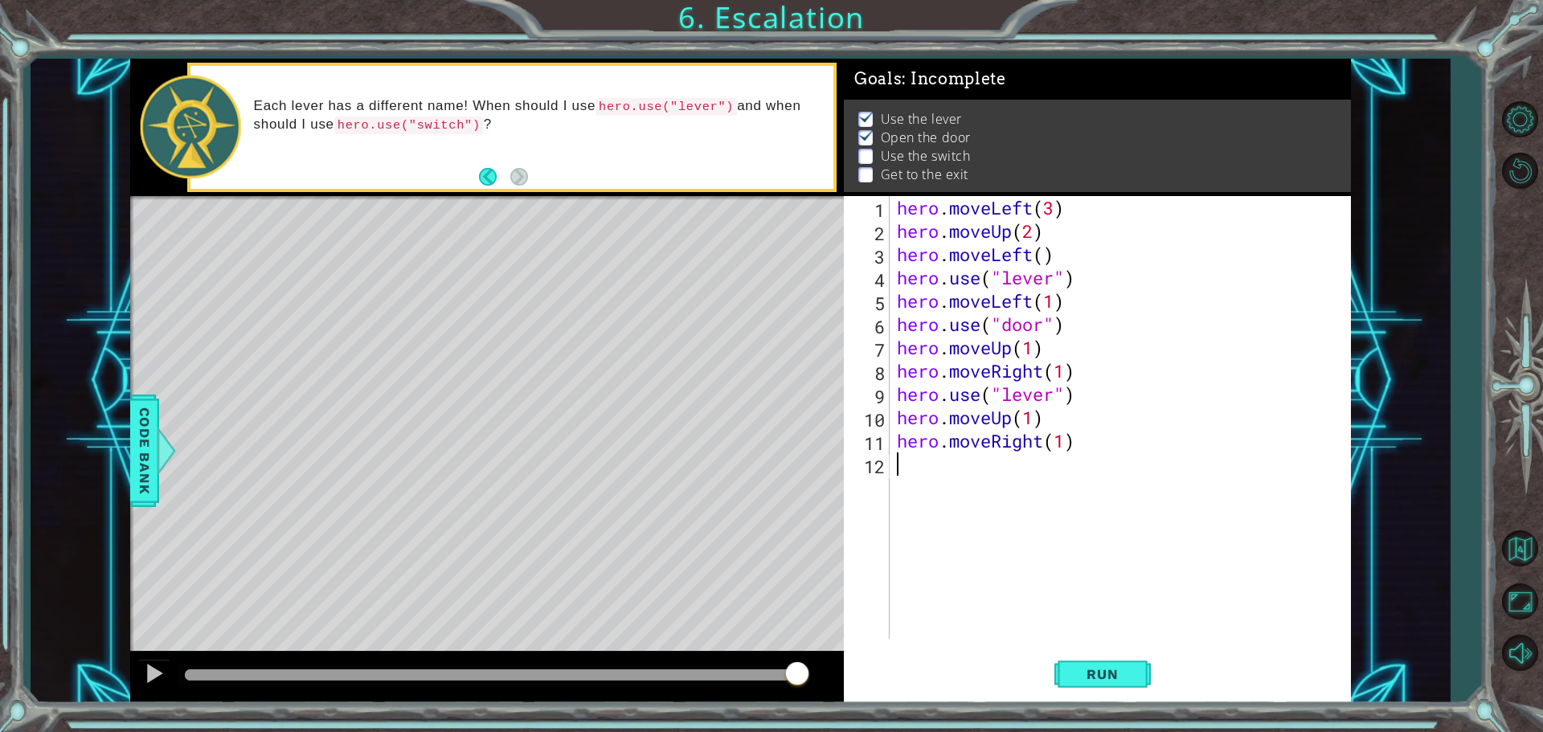
click at [942, 483] on div "hero . moveLeft ( 3 ) hero . moveUp ( 2 ) hero . moveLeft ( ) hero . use ( "lev…" at bounding box center [1124, 441] width 461 height 490
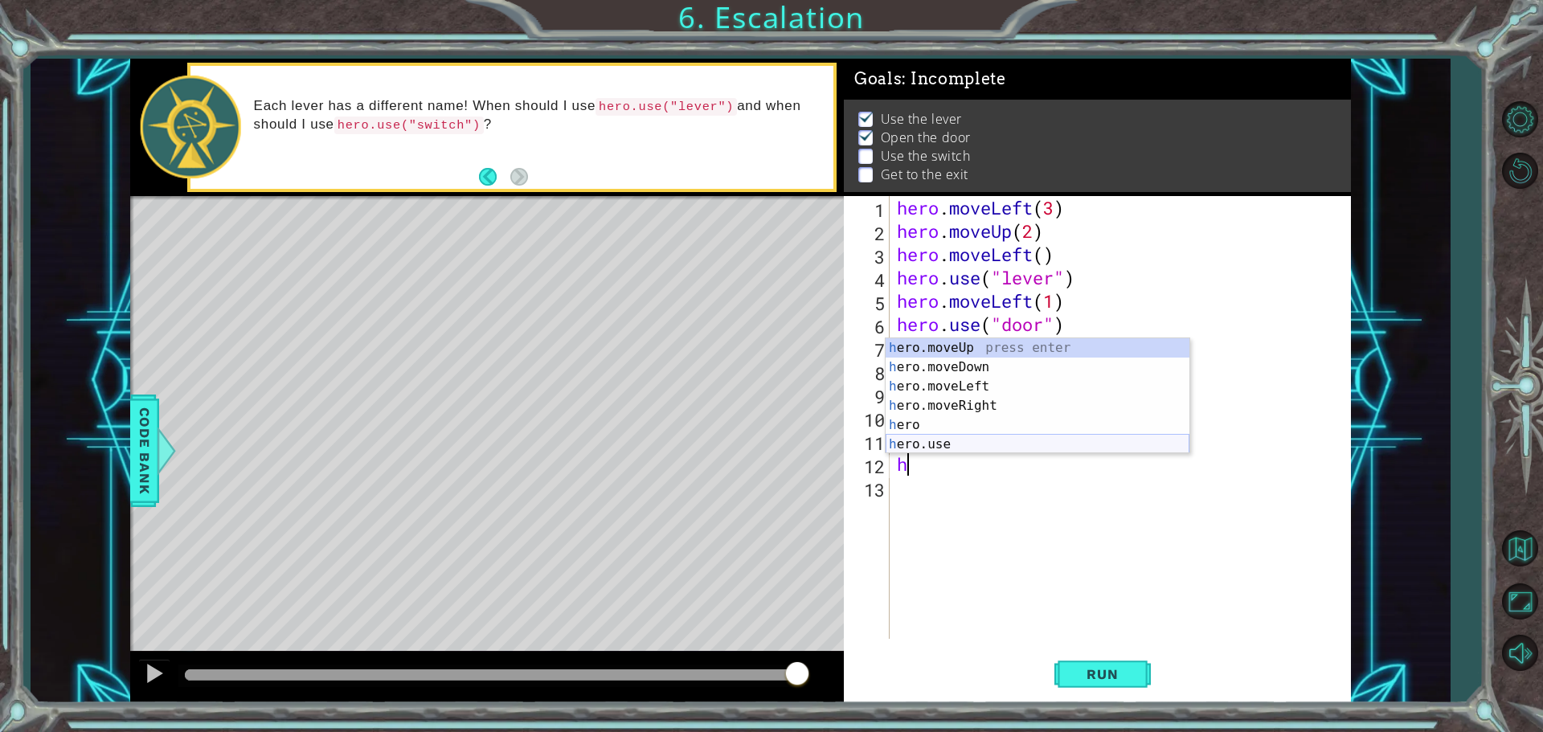
click at [924, 440] on div "h ero.moveUp press enter h ero.moveDown press enter h ero.moveLeft press enter …" at bounding box center [1038, 415] width 304 height 154
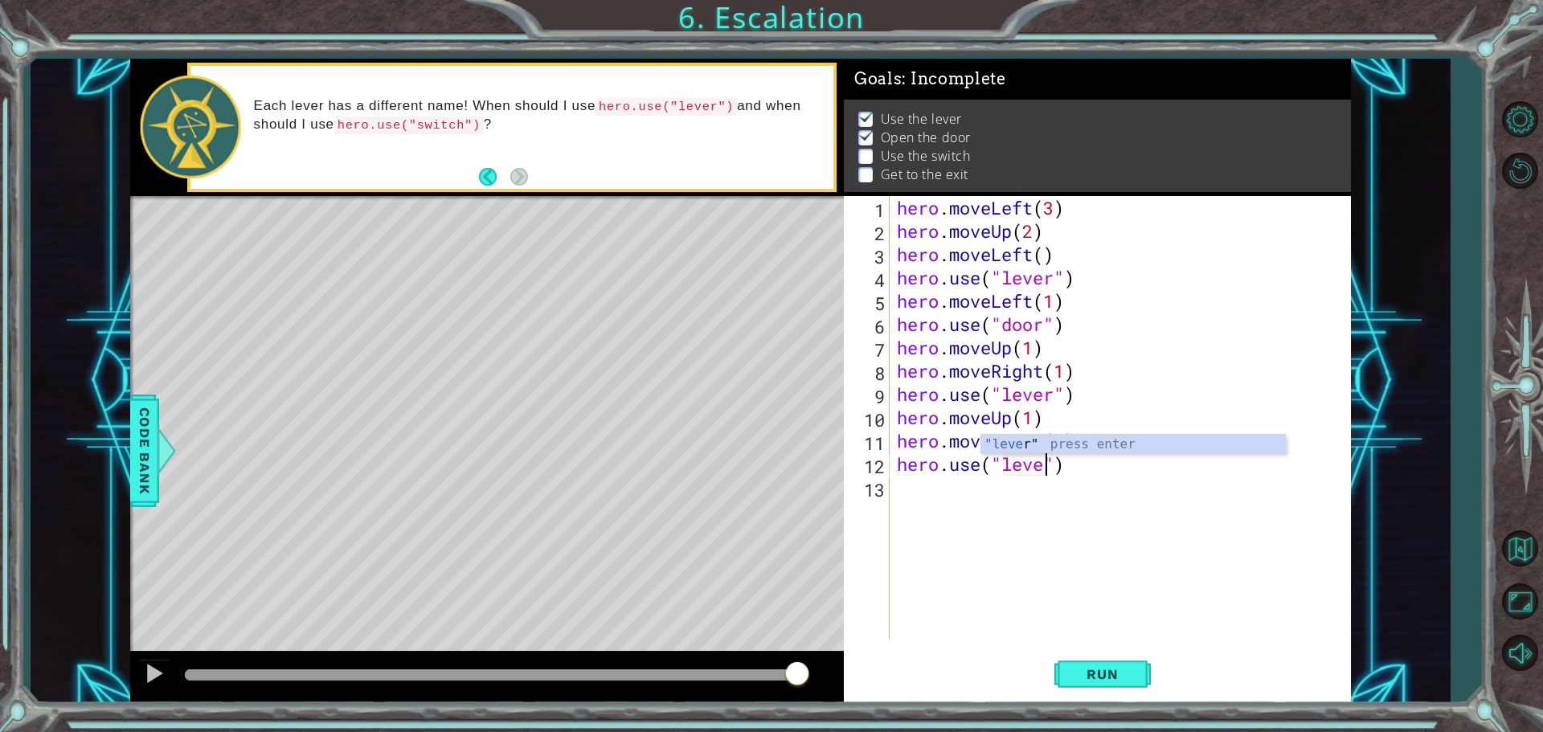
type textarea "hero.use("lever")"
click at [933, 506] on div "hero . moveLeft ( 3 ) hero . moveUp ( 2 ) hero . moveLeft ( ) hero . use ( "lev…" at bounding box center [1124, 441] width 461 height 490
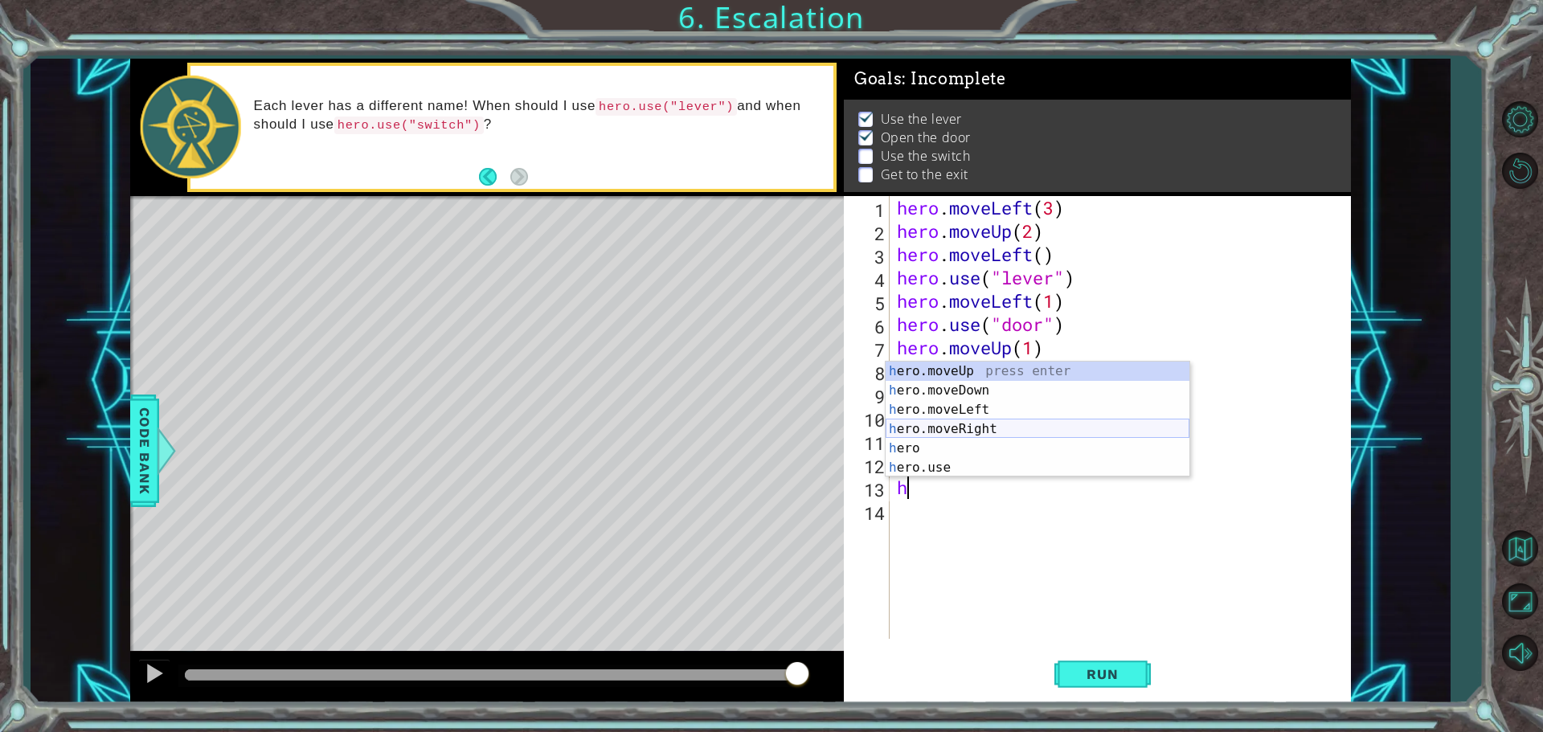
click at [983, 428] on div "h ero.moveUp press enter h ero.moveDown press enter h ero.moveLeft press enter …" at bounding box center [1038, 439] width 304 height 154
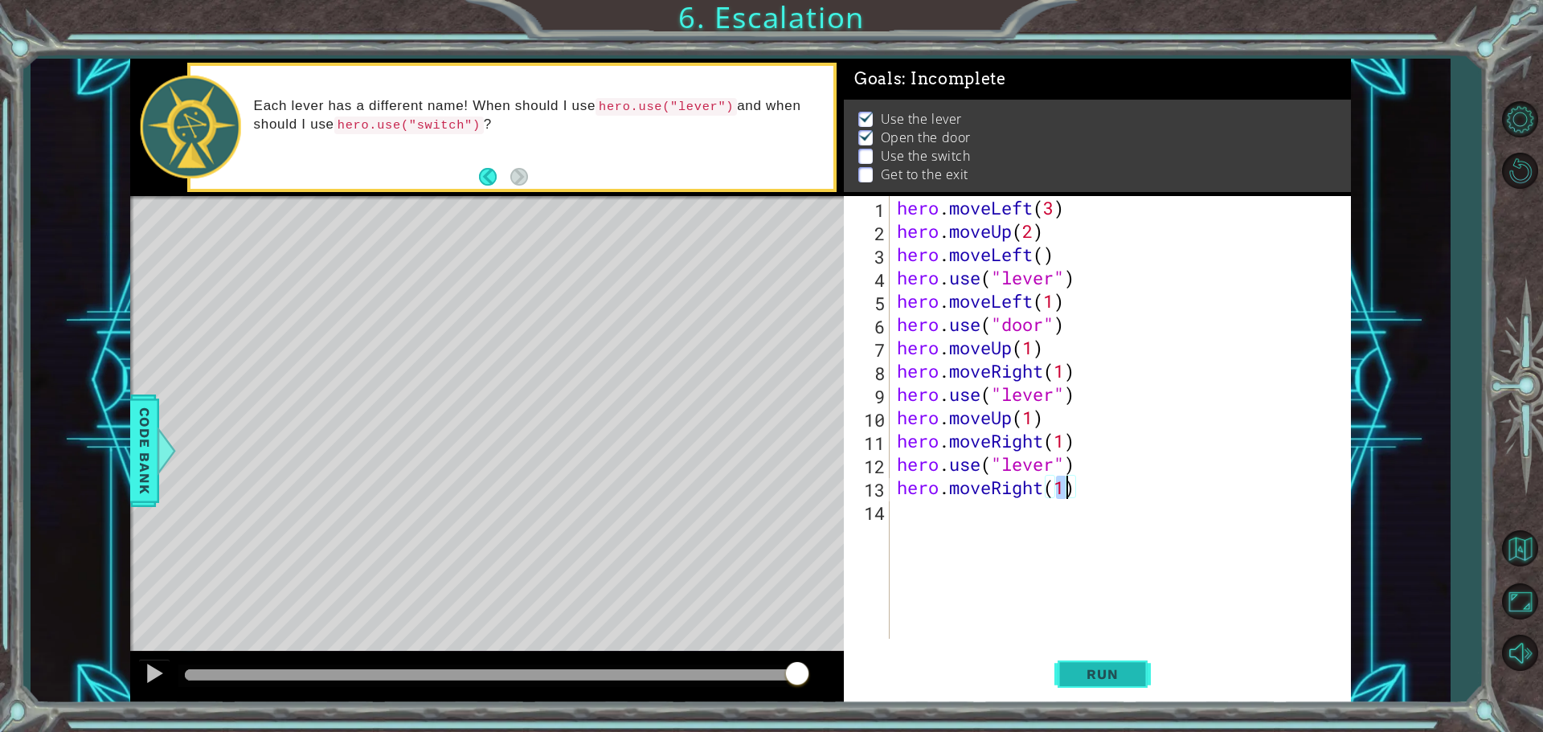
type textarea "hero.moveRight(1)"
click at [1107, 686] on button "Run" at bounding box center [1103, 674] width 96 height 51
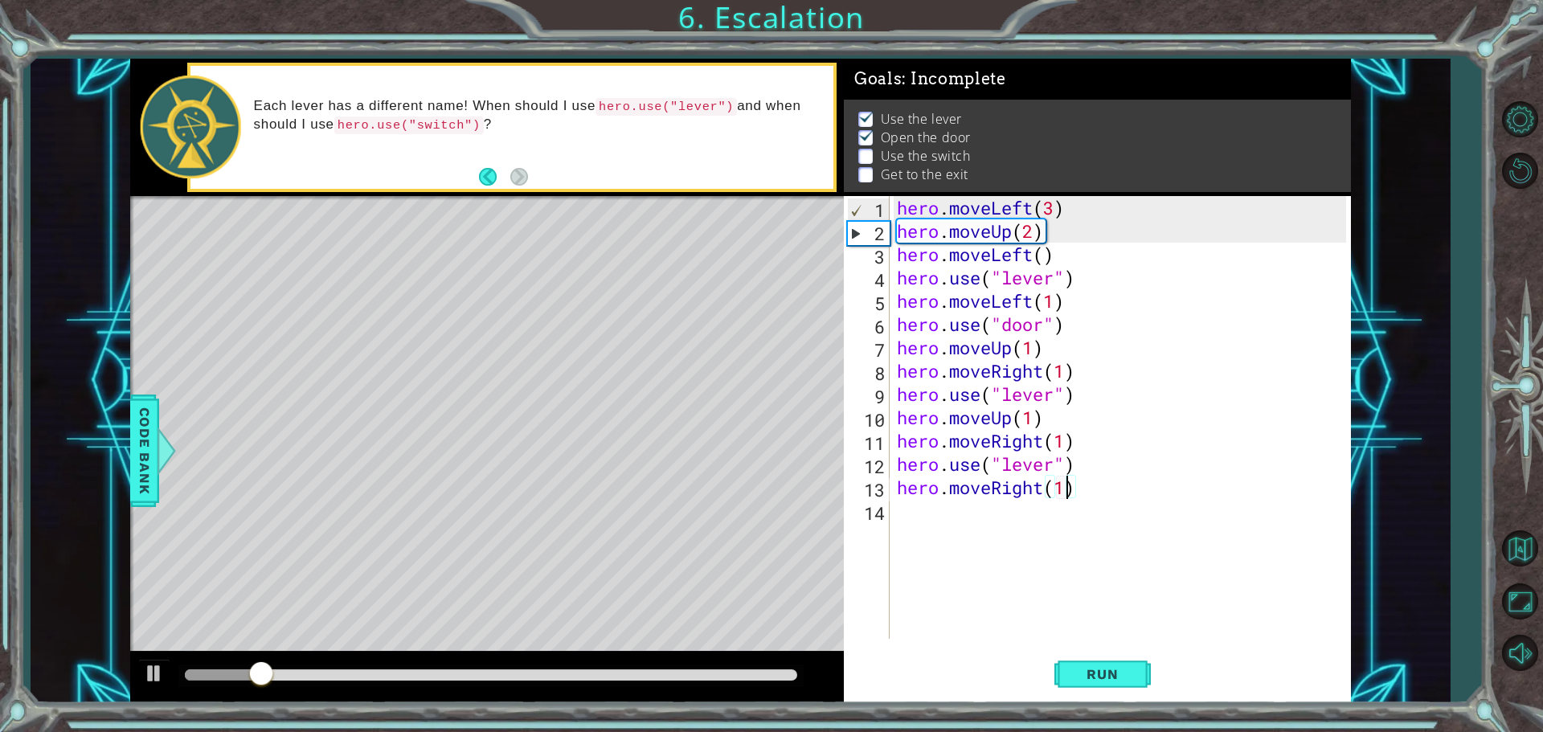
click at [788, 672] on div at bounding box center [491, 675] width 613 height 11
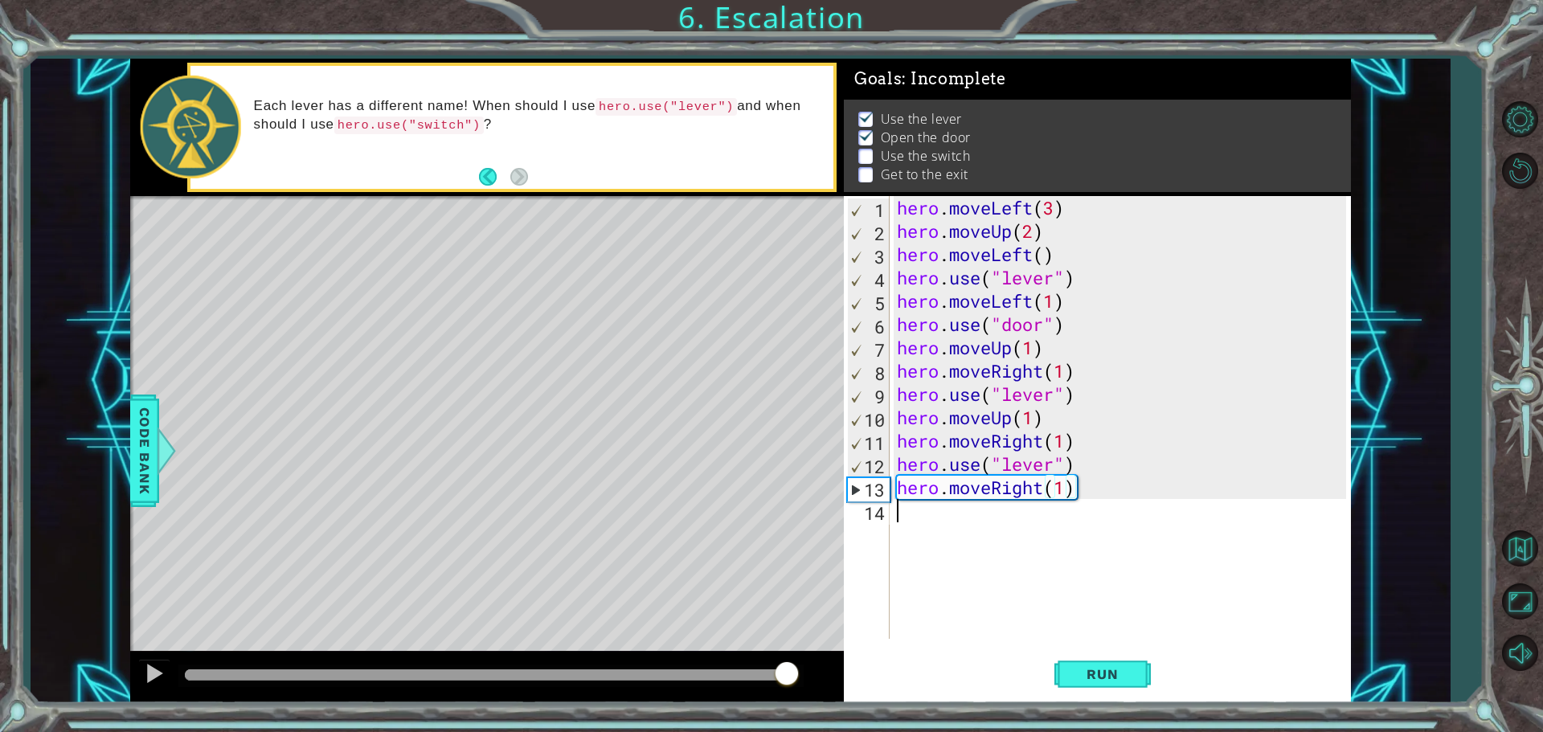
click at [958, 535] on div "hero . moveLeft ( 3 ) hero . moveUp ( 2 ) hero . moveLeft ( ) hero . use ( "lev…" at bounding box center [1124, 441] width 461 height 490
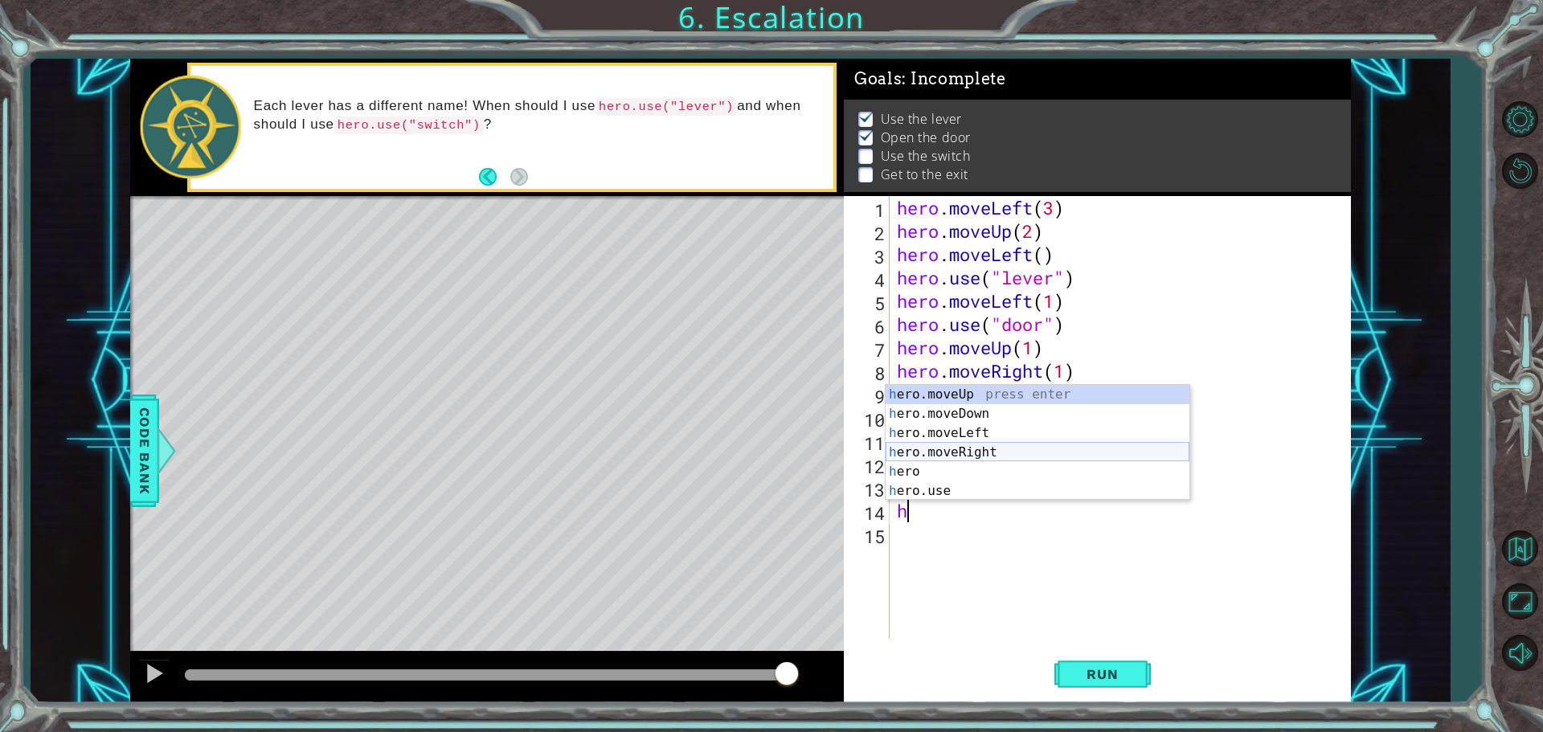
click at [973, 445] on div "h ero.moveUp press enter h ero.moveDown press enter h ero.moveLeft press enter …" at bounding box center [1038, 462] width 304 height 154
type textarea "hero.moveRight(1)"
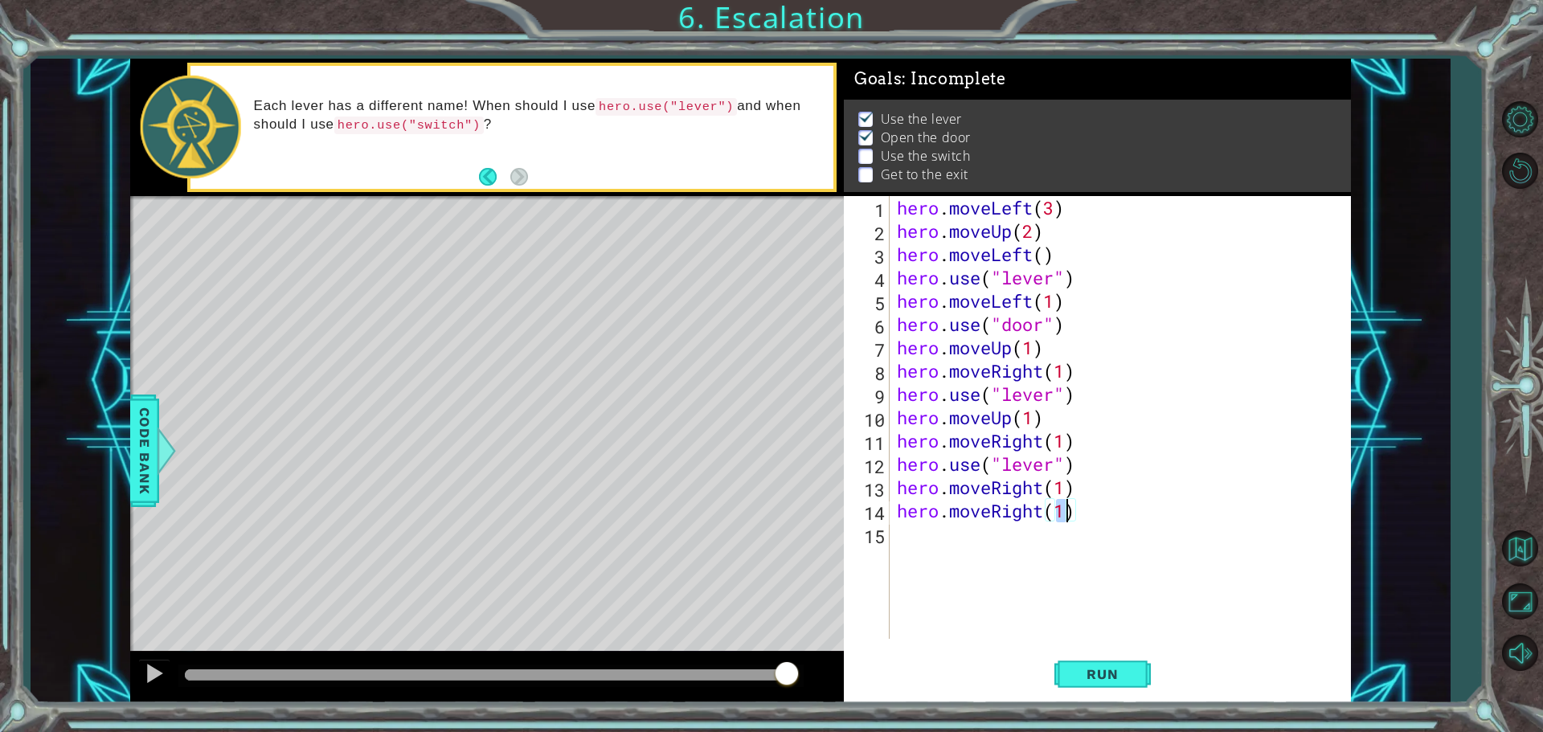
click at [936, 539] on div "hero . moveLeft ( 3 ) hero . moveUp ( 2 ) hero . moveLeft ( ) hero . use ( "lev…" at bounding box center [1124, 441] width 461 height 490
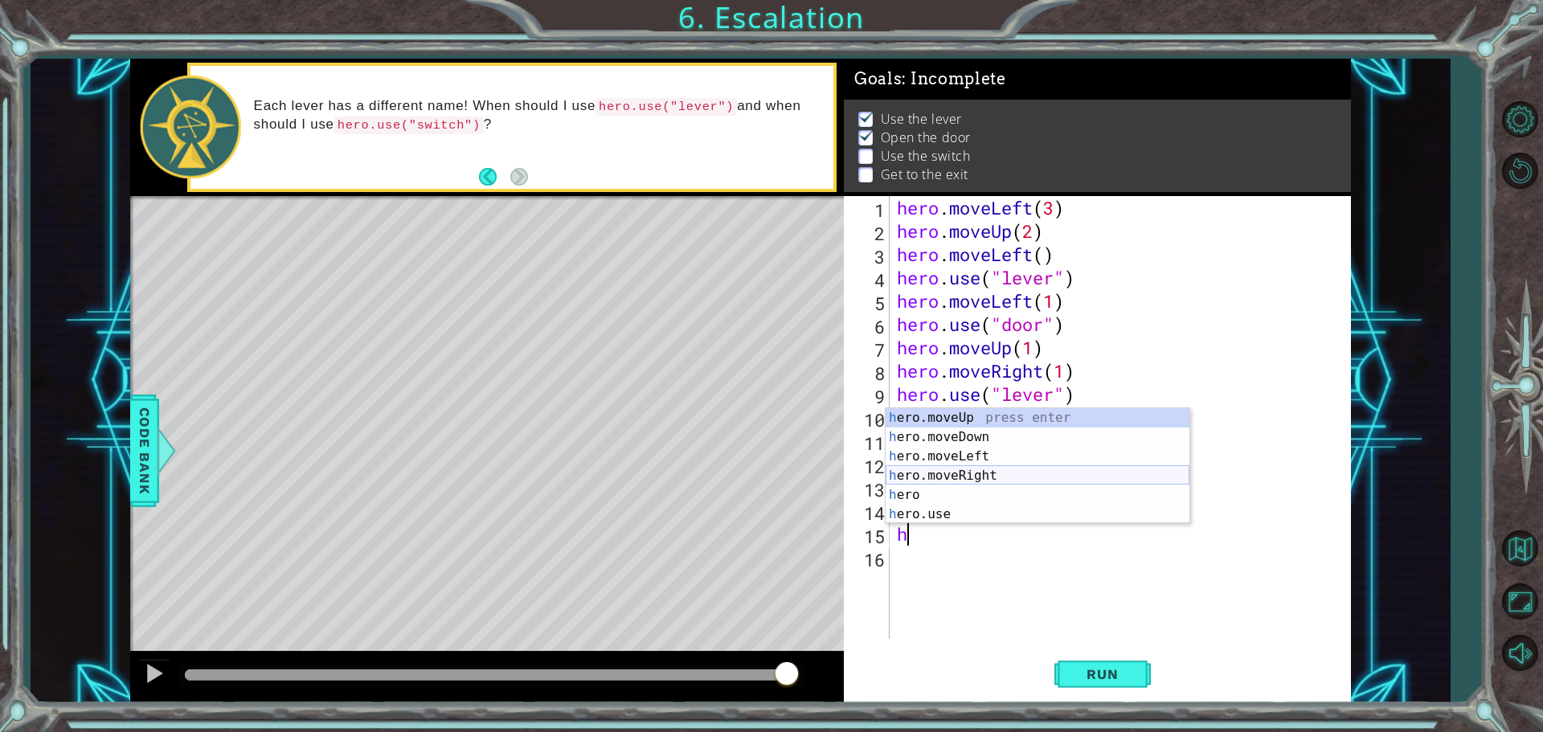
click at [961, 479] on div "h ero.moveUp press enter h ero.moveDown press enter h ero.moveLeft press enter …" at bounding box center [1038, 485] width 304 height 154
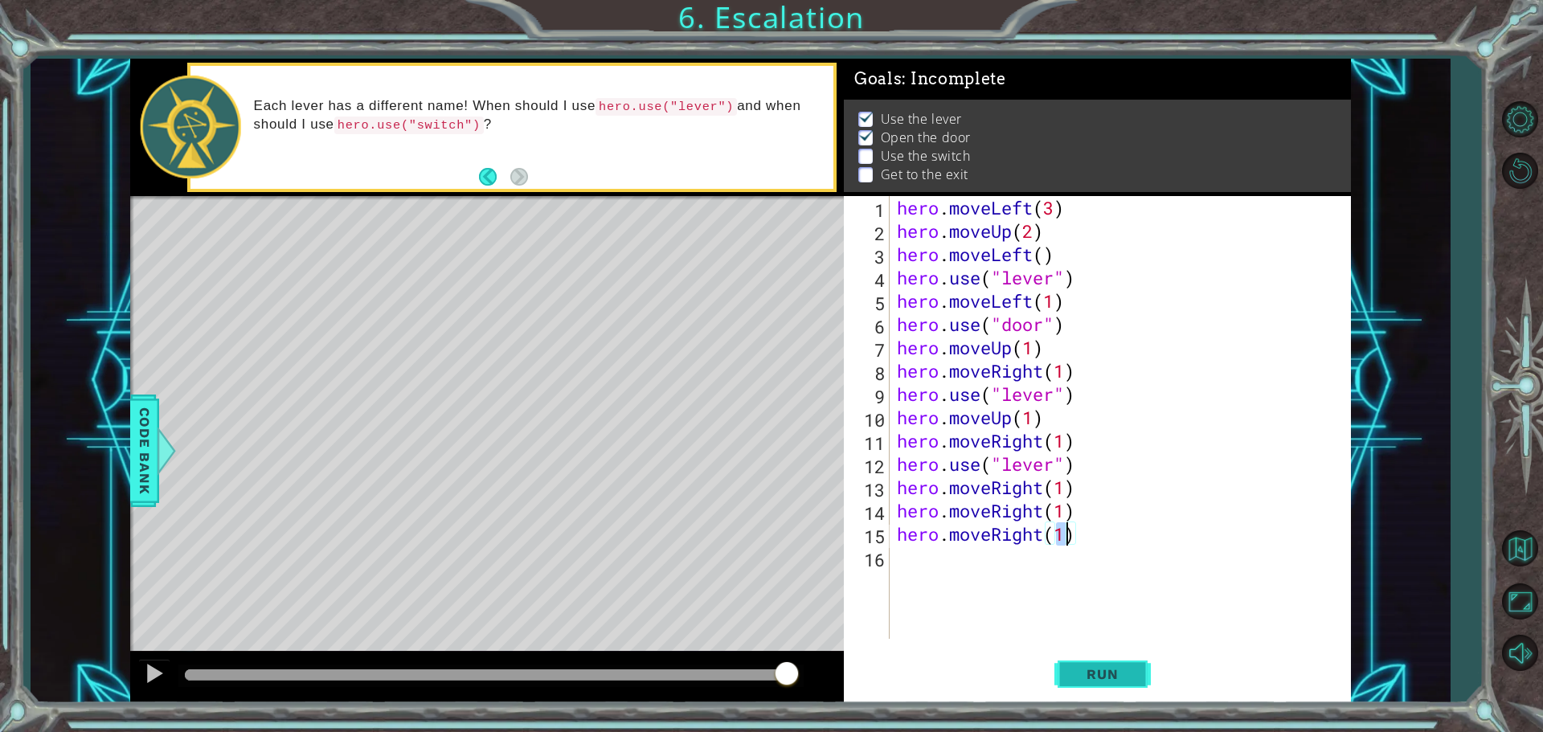
type textarea "hero.moveRight(1)"
click at [1123, 687] on button "Run" at bounding box center [1103, 674] width 96 height 51
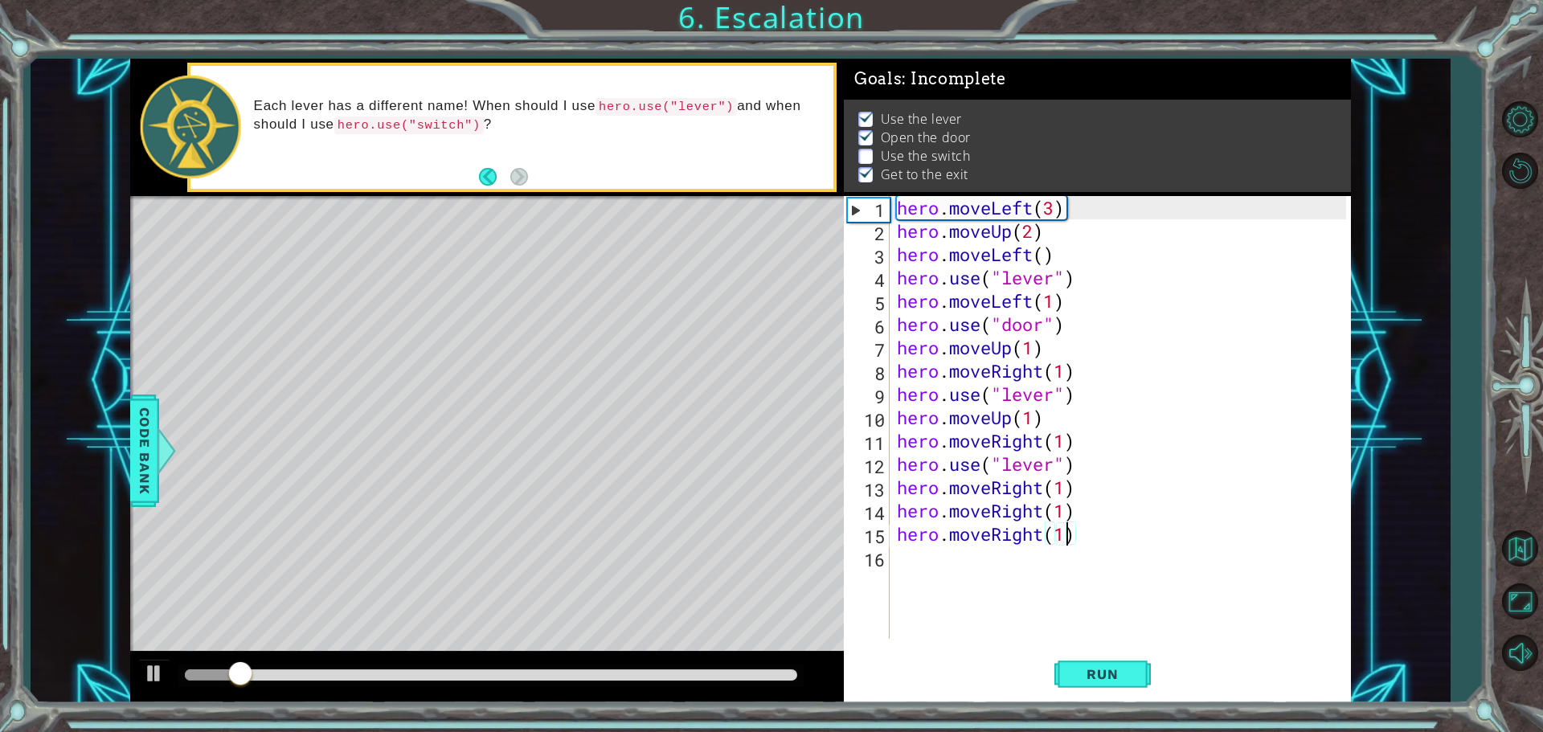
click at [784, 672] on div at bounding box center [491, 675] width 613 height 11
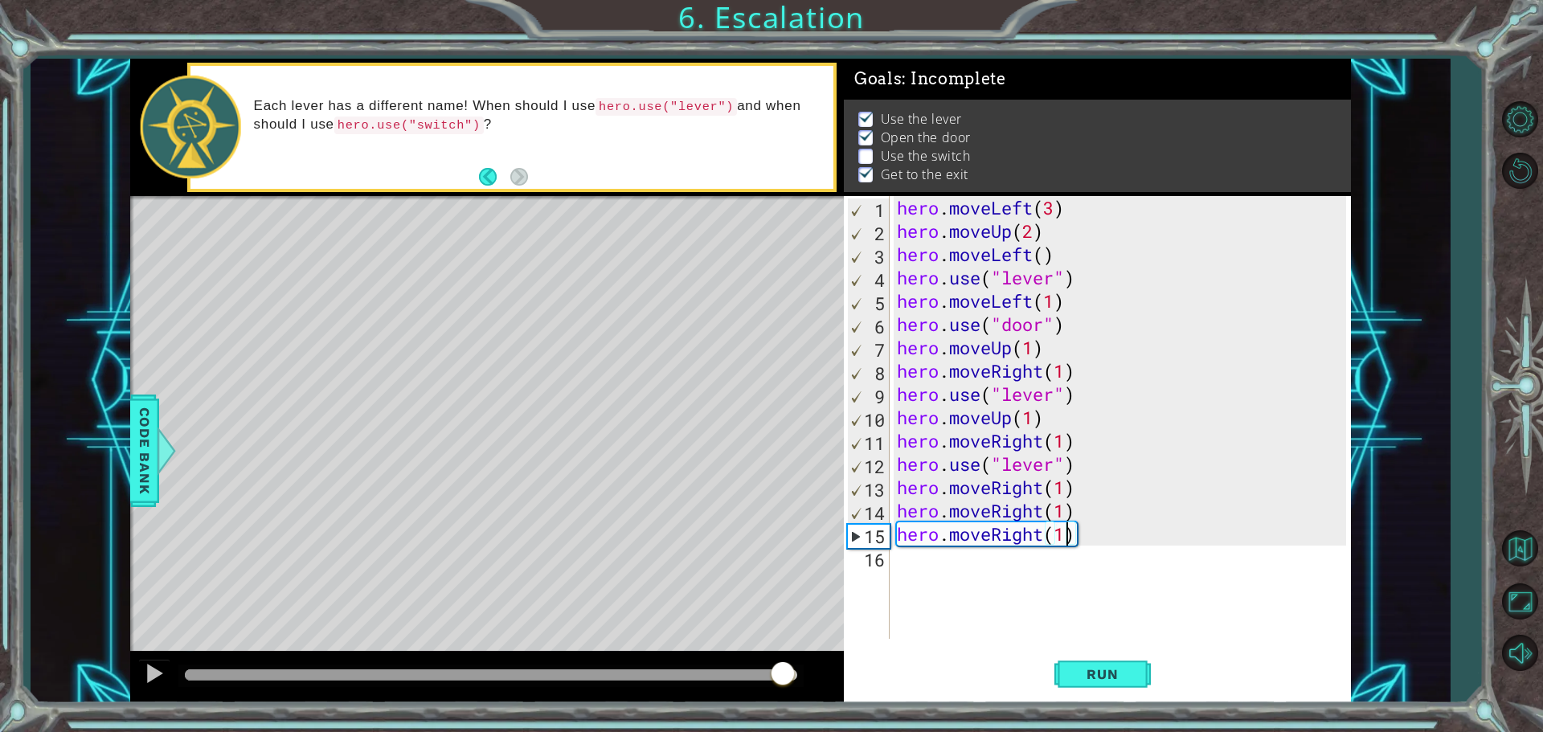
click at [937, 572] on div "hero . moveLeft ( 3 ) hero . moveUp ( 2 ) hero . moveLeft ( ) hero . use ( "lev…" at bounding box center [1124, 441] width 461 height 490
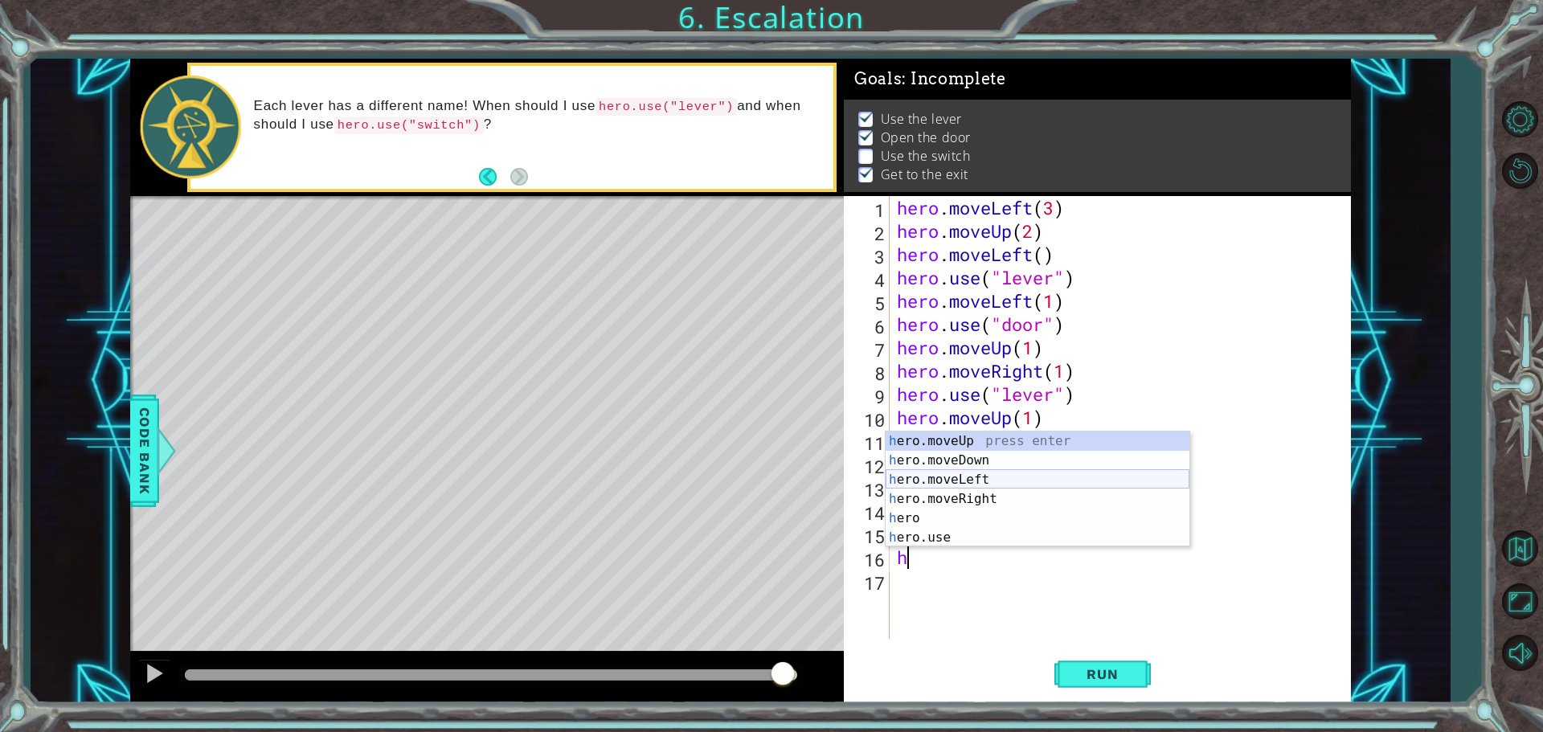
click at [965, 482] on div "h ero.moveUp press enter h ero.moveDown press enter h ero.moveLeft press enter …" at bounding box center [1038, 509] width 304 height 154
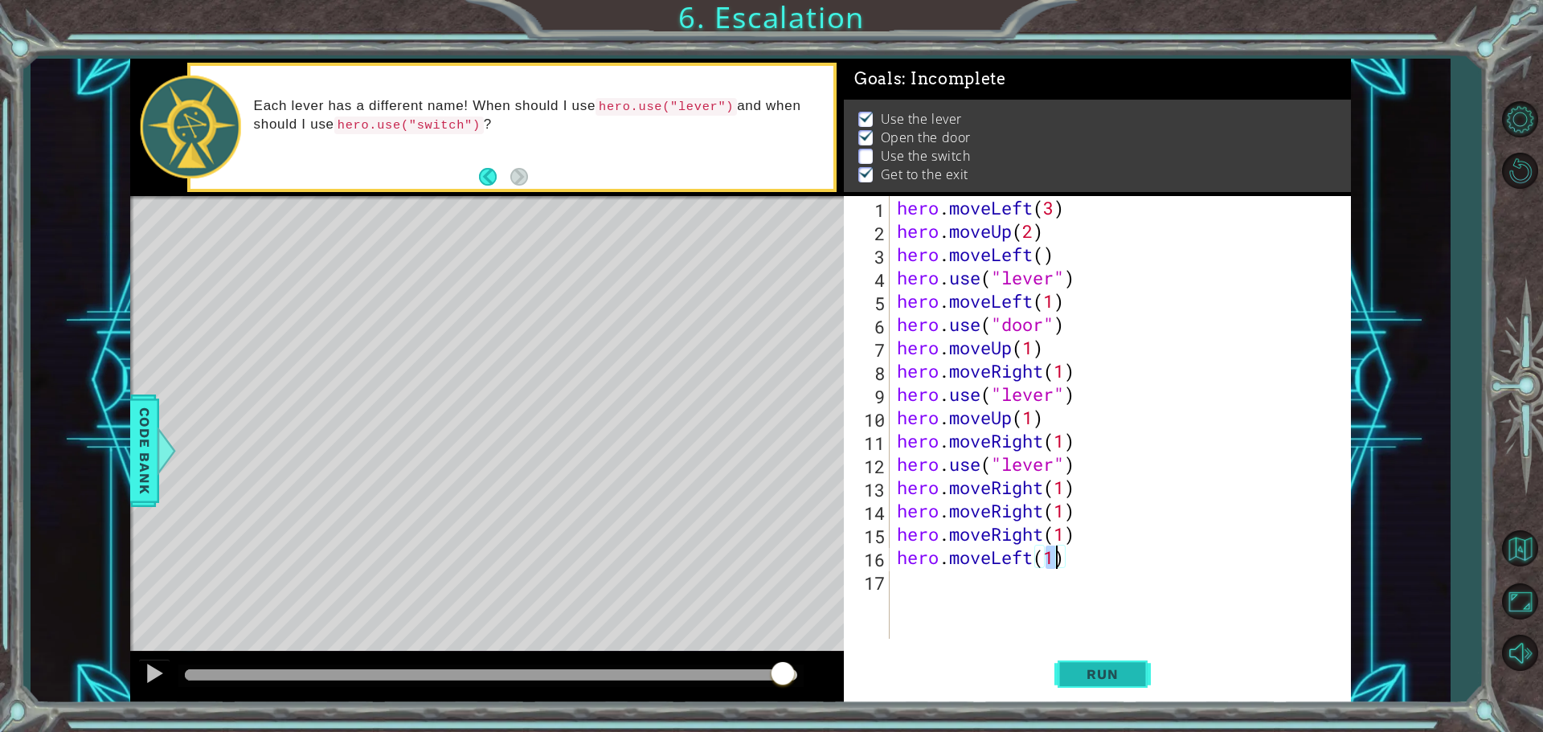
type textarea "hero.moveLeft(1)"
click at [1088, 669] on span "Run" at bounding box center [1103, 674] width 64 height 16
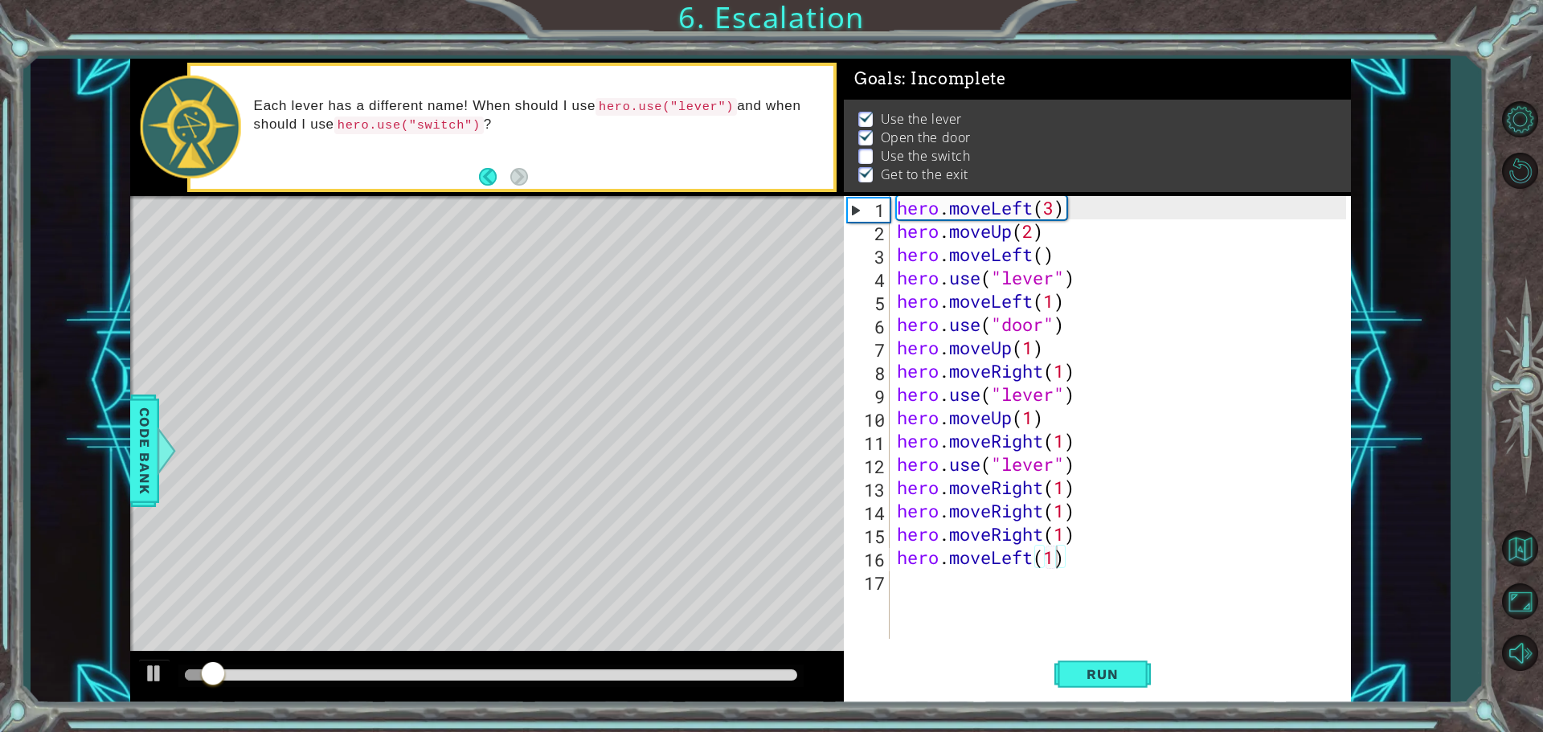
click at [777, 684] on div at bounding box center [490, 676] width 625 height 23
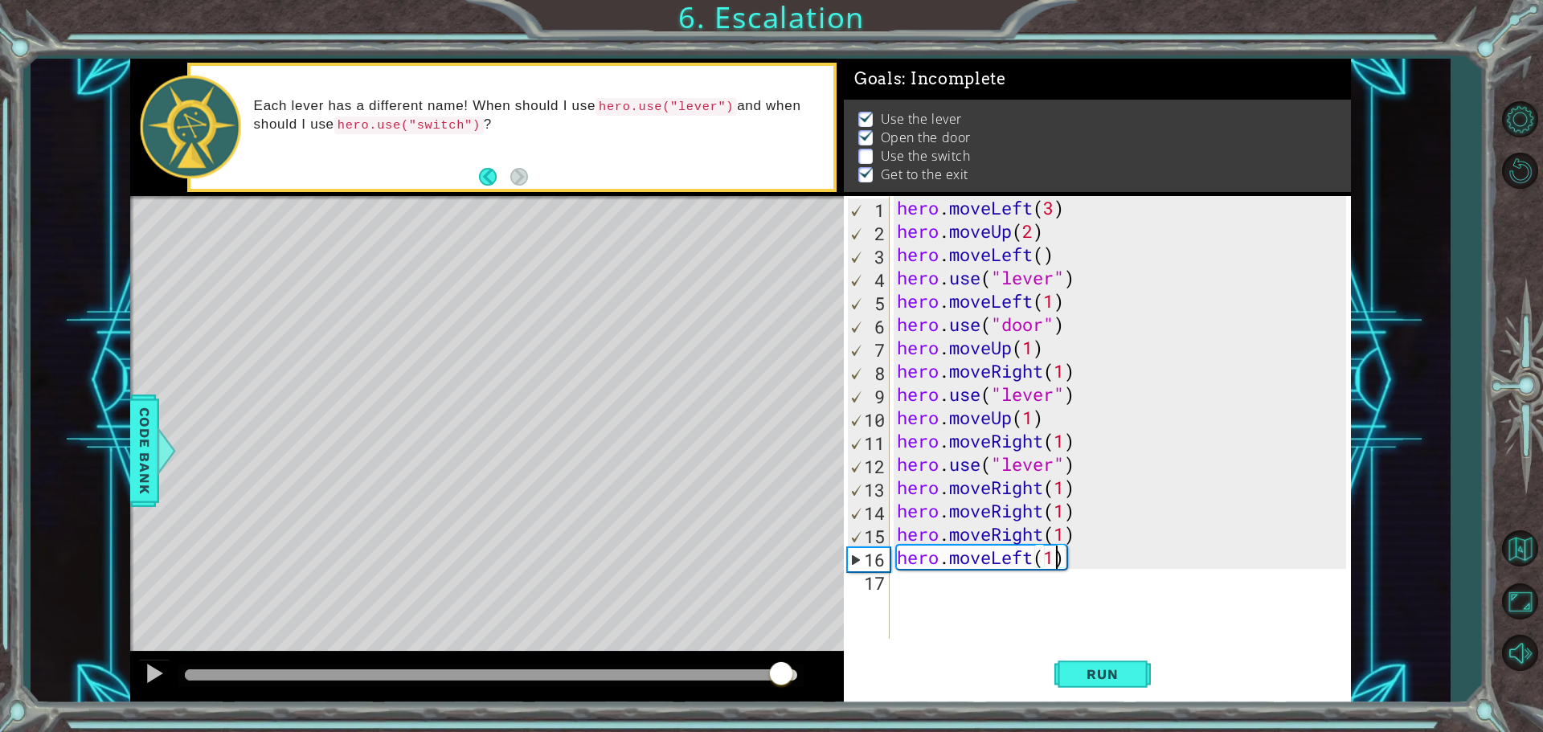
click at [781, 674] on div at bounding box center [491, 675] width 613 height 11
click at [928, 585] on div "hero . moveLeft ( 3 ) hero . moveUp ( 2 ) hero . moveLeft ( ) hero . use ( "lev…" at bounding box center [1124, 441] width 461 height 490
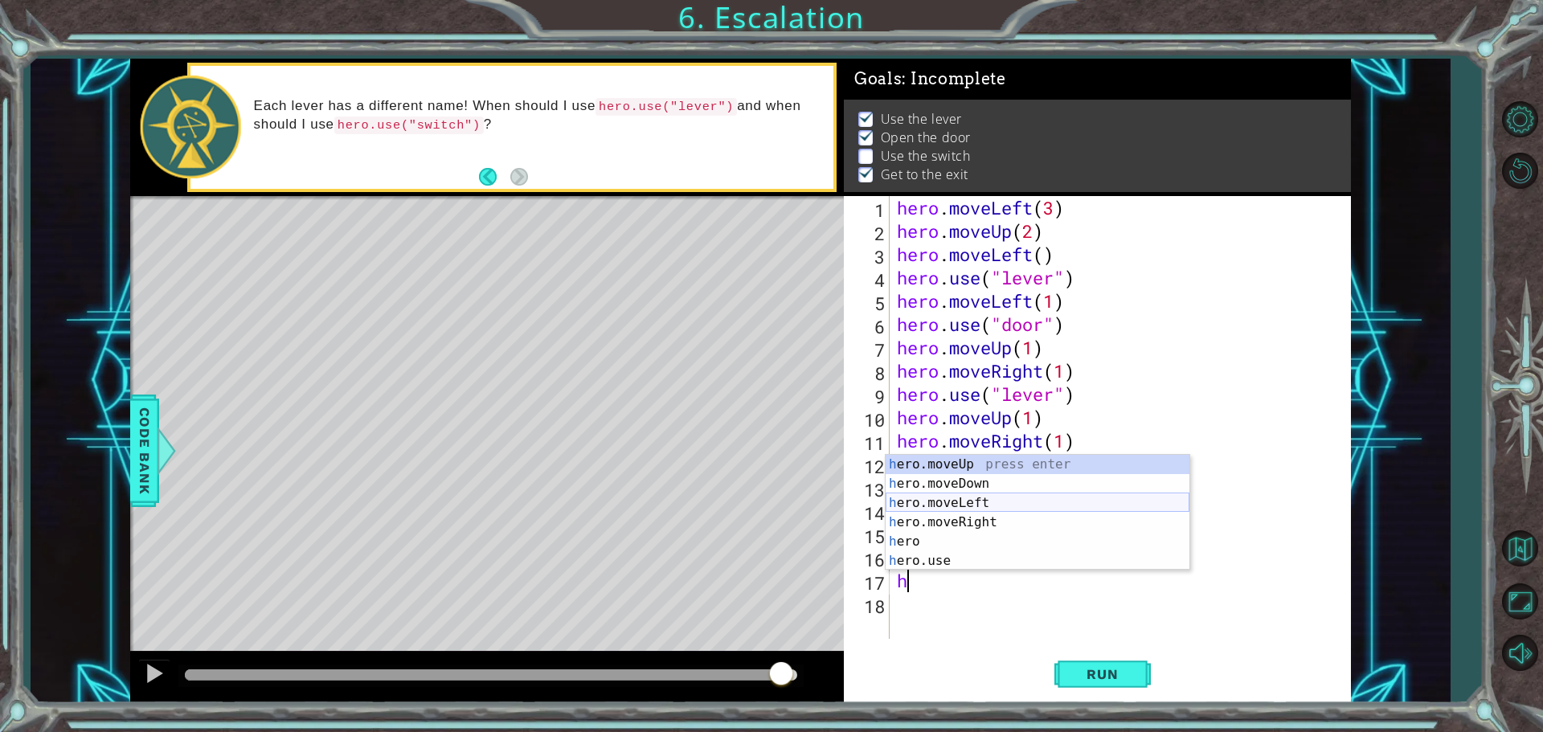
click at [957, 507] on div "h ero.moveUp press enter h ero.moveDown press enter h ero.moveLeft press enter …" at bounding box center [1038, 532] width 304 height 154
type textarea "hero.moveLeft(1)"
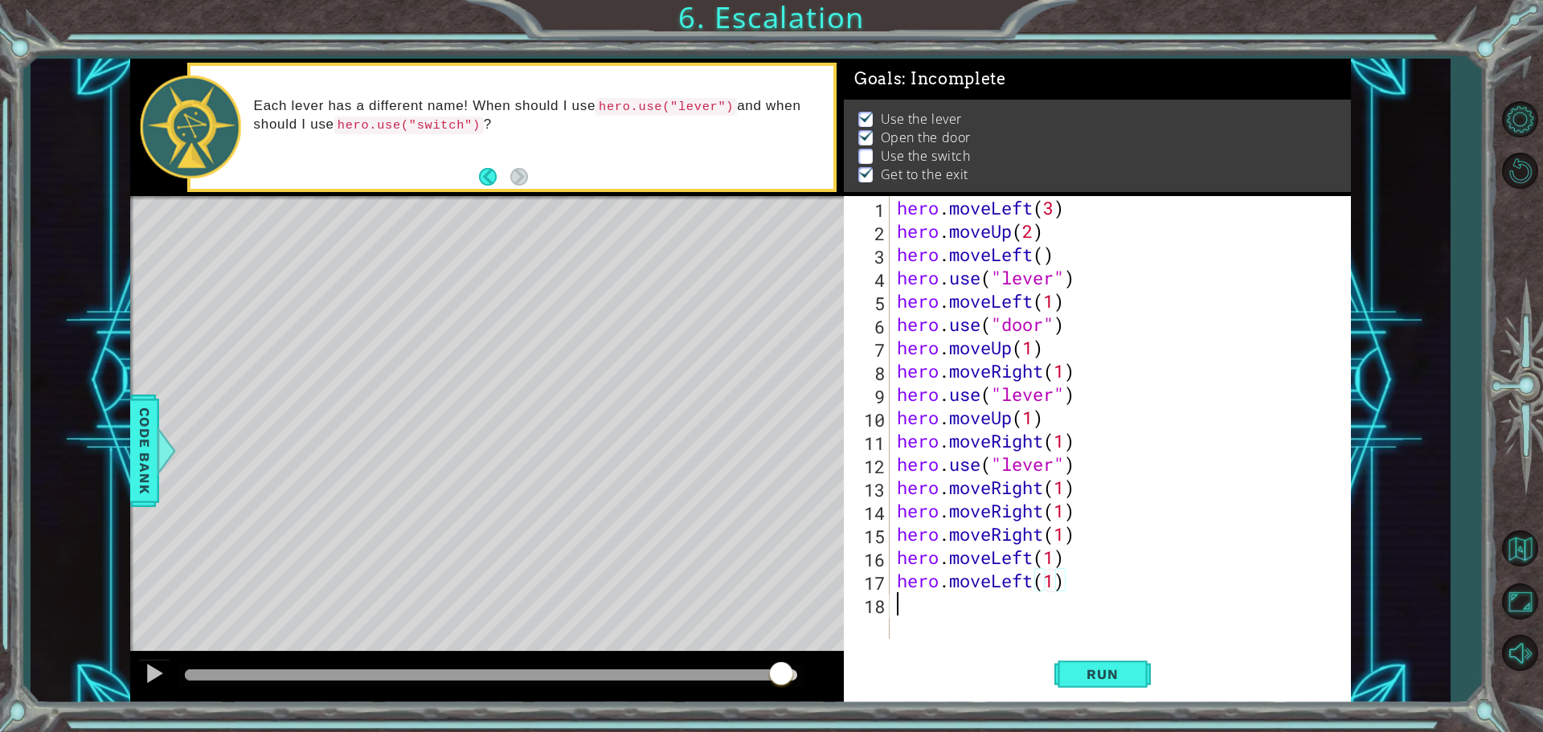
click at [949, 609] on div "hero . moveLeft ( 3 ) hero . moveUp ( 2 ) hero . moveLeft ( ) hero . use ( "lev…" at bounding box center [1124, 441] width 461 height 490
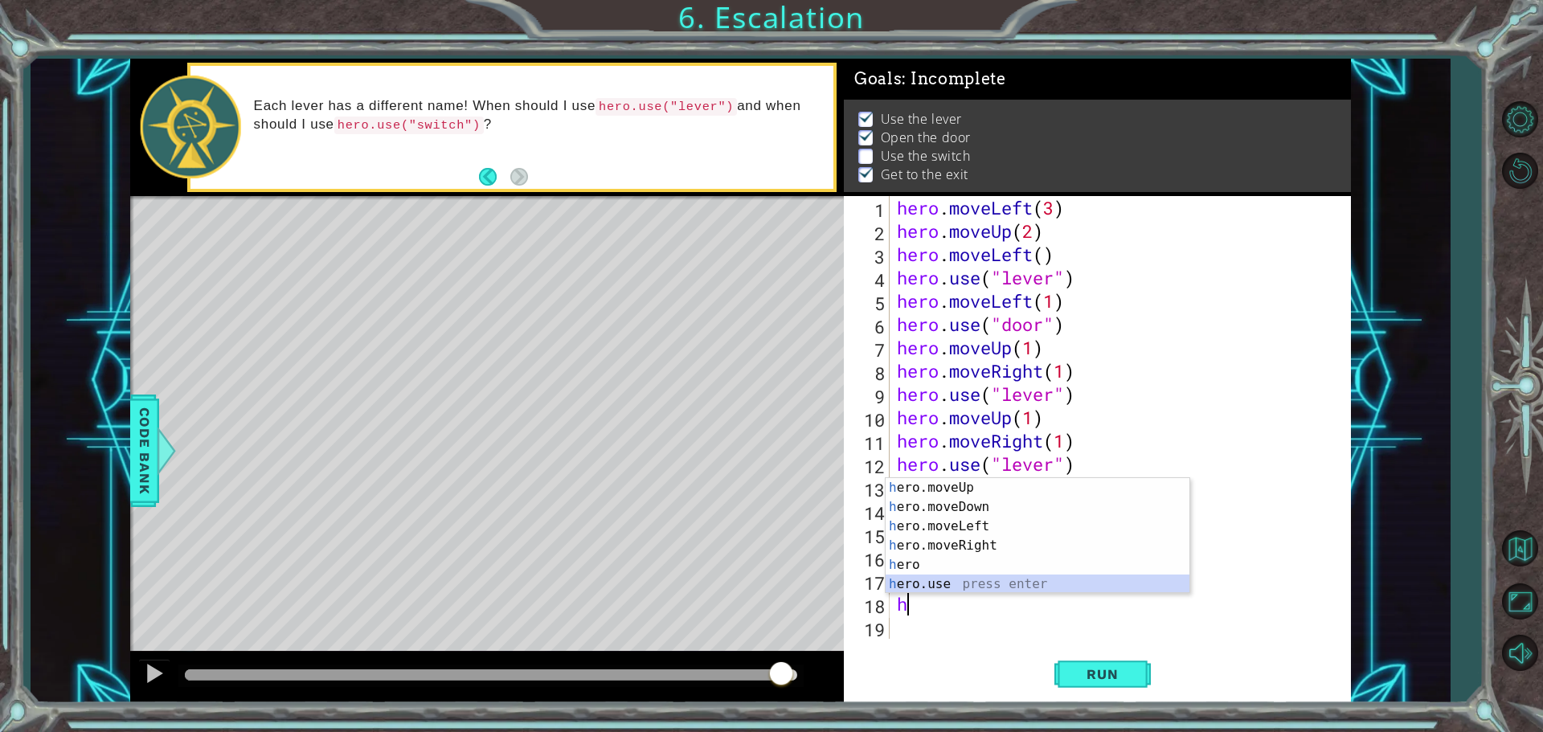
click at [941, 580] on div "h ero.moveUp press enter h ero.moveDown press enter h ero.moveLeft press enter …" at bounding box center [1038, 555] width 304 height 154
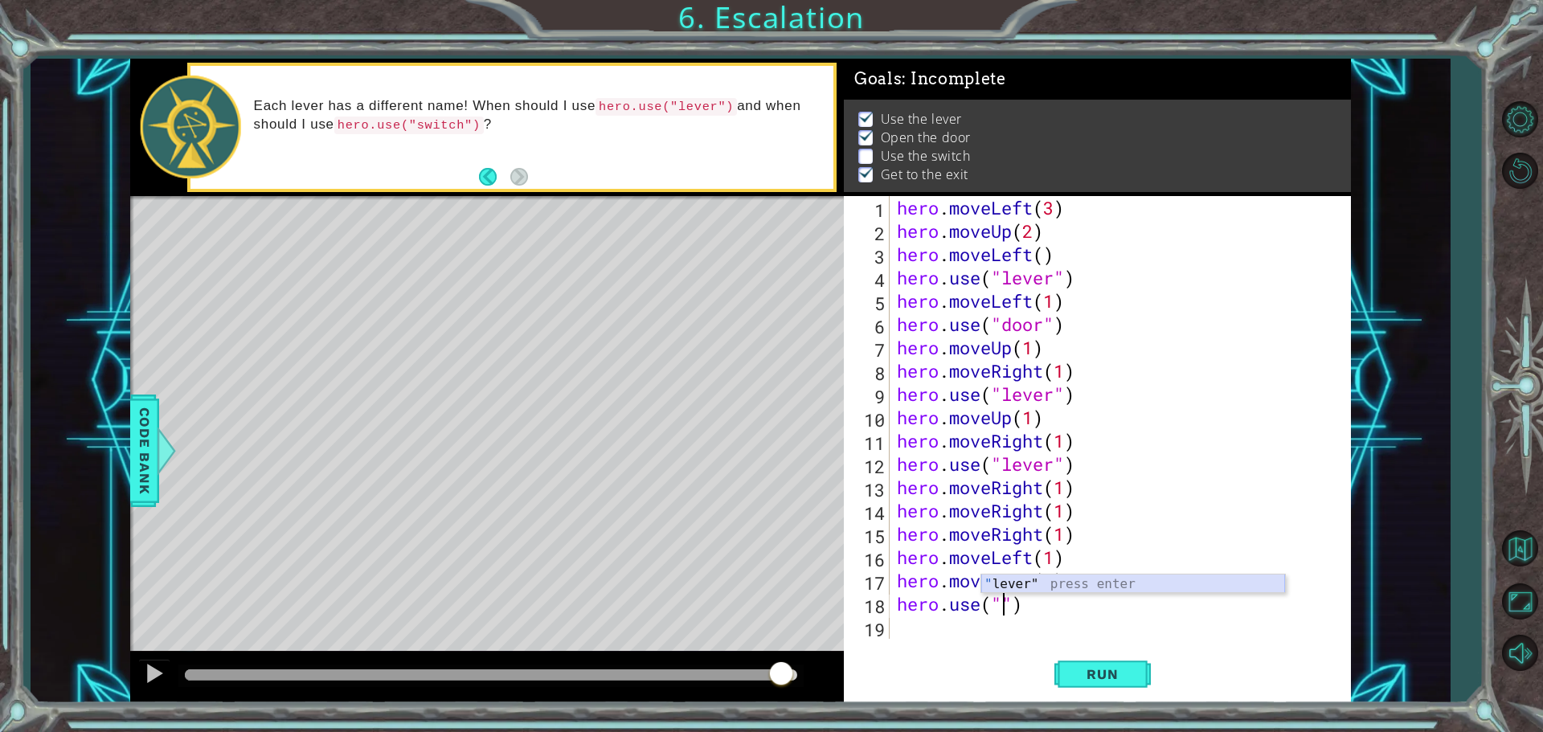
click at [1038, 580] on div "" lever" press enter" at bounding box center [1134, 604] width 304 height 58
type textarea "hero.use("lever")"
click at [1071, 668] on span "Run" at bounding box center [1103, 674] width 64 height 16
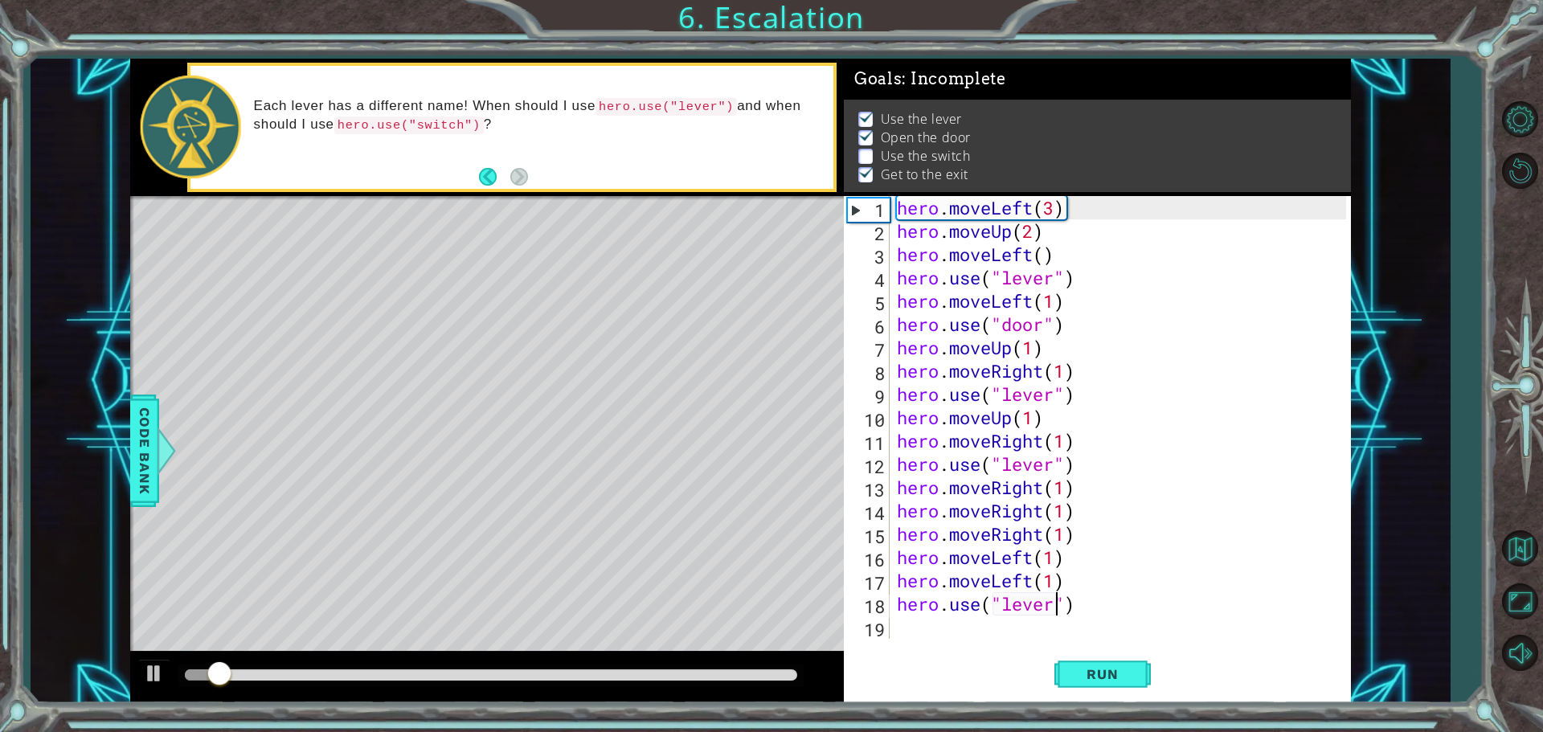
click at [785, 677] on div at bounding box center [491, 675] width 613 height 11
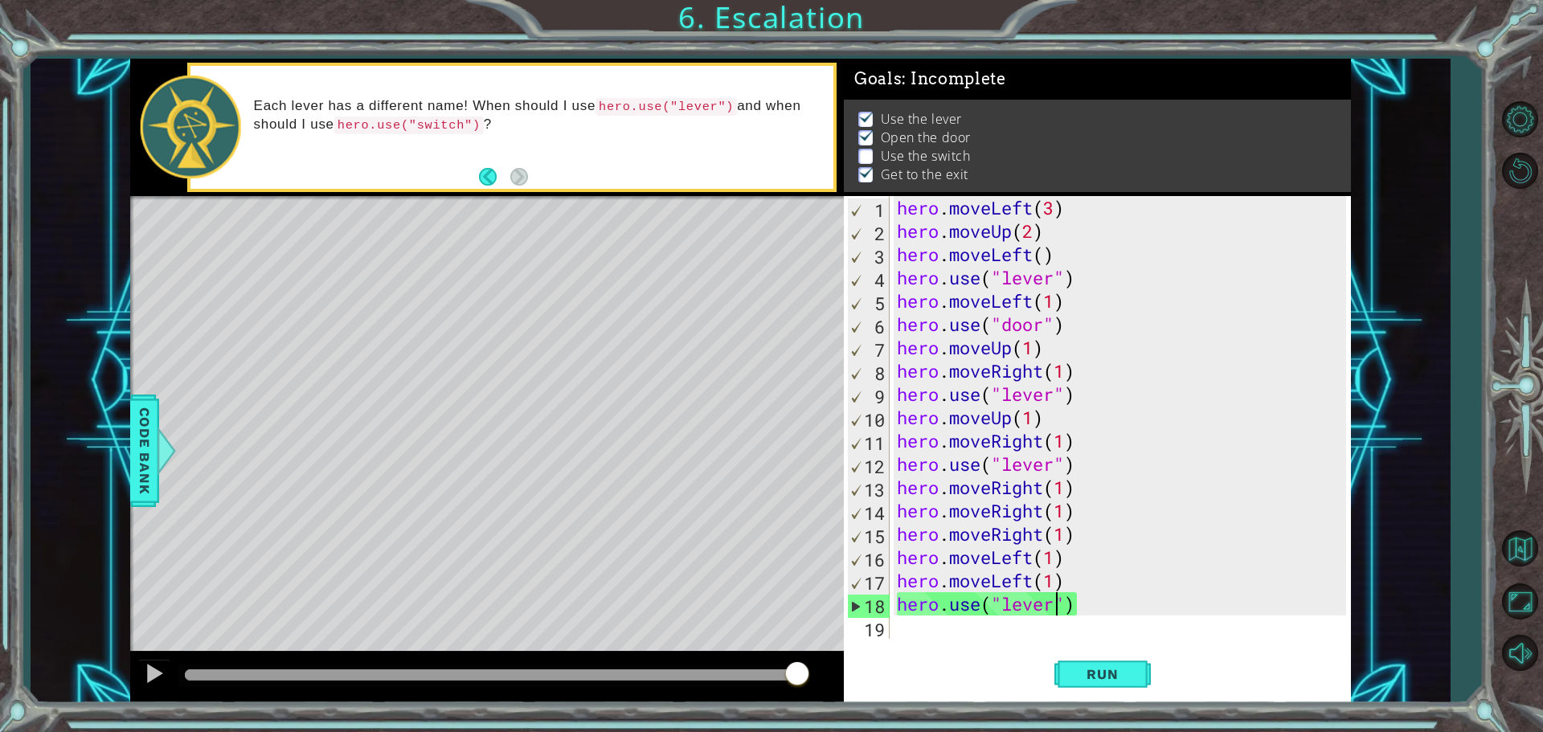
drag, startPoint x: 781, startPoint y: 674, endPoint x: 812, endPoint y: 667, distance: 32.0
click at [811, 668] on div at bounding box center [797, 675] width 29 height 29
click at [1101, 657] on button "Run" at bounding box center [1103, 674] width 96 height 51
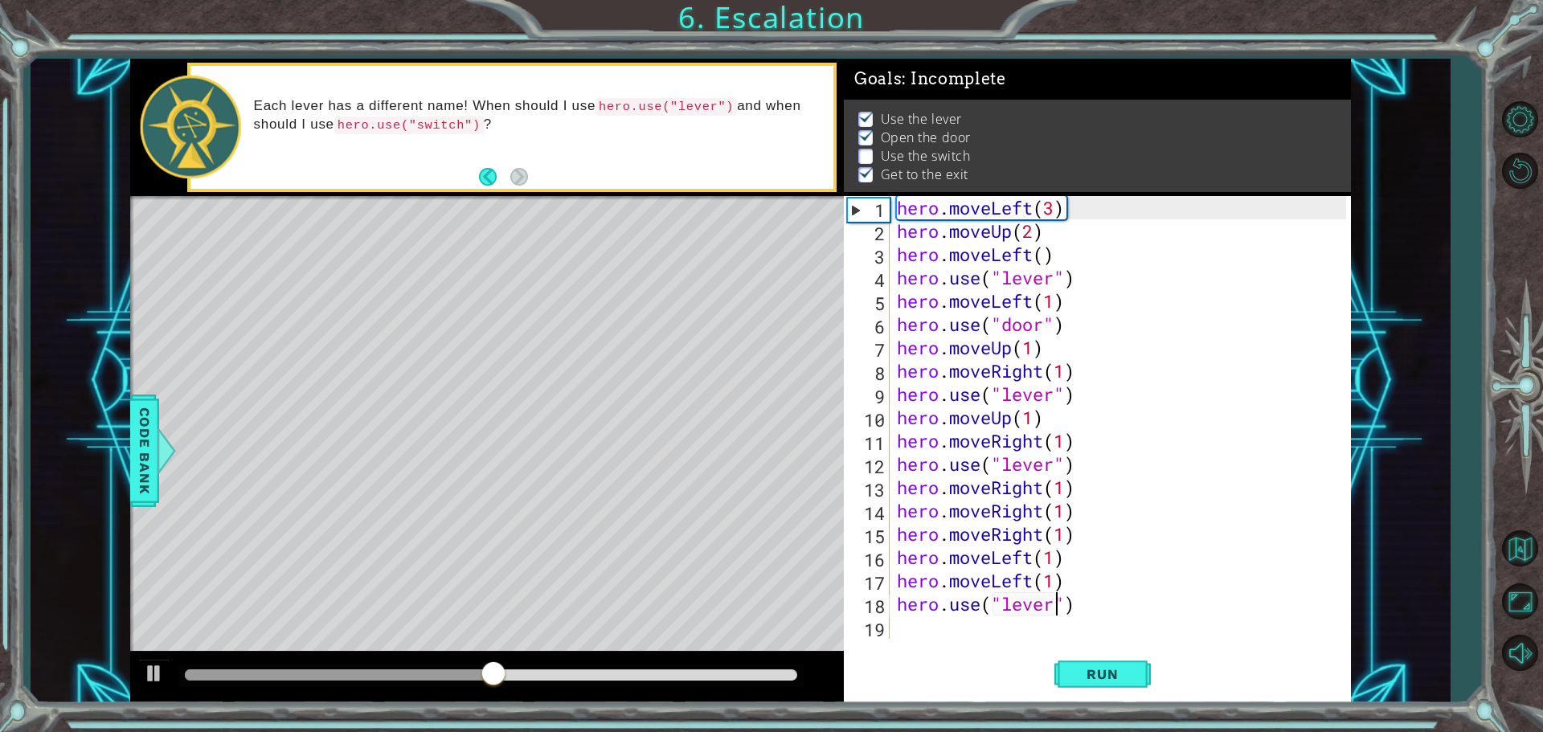
click at [789, 670] on div at bounding box center [491, 675] width 613 height 11
click at [957, 632] on div "hero . moveLeft ( 3 ) hero . moveUp ( 2 ) hero . moveLeft ( ) hero . use ( "lev…" at bounding box center [1124, 441] width 461 height 490
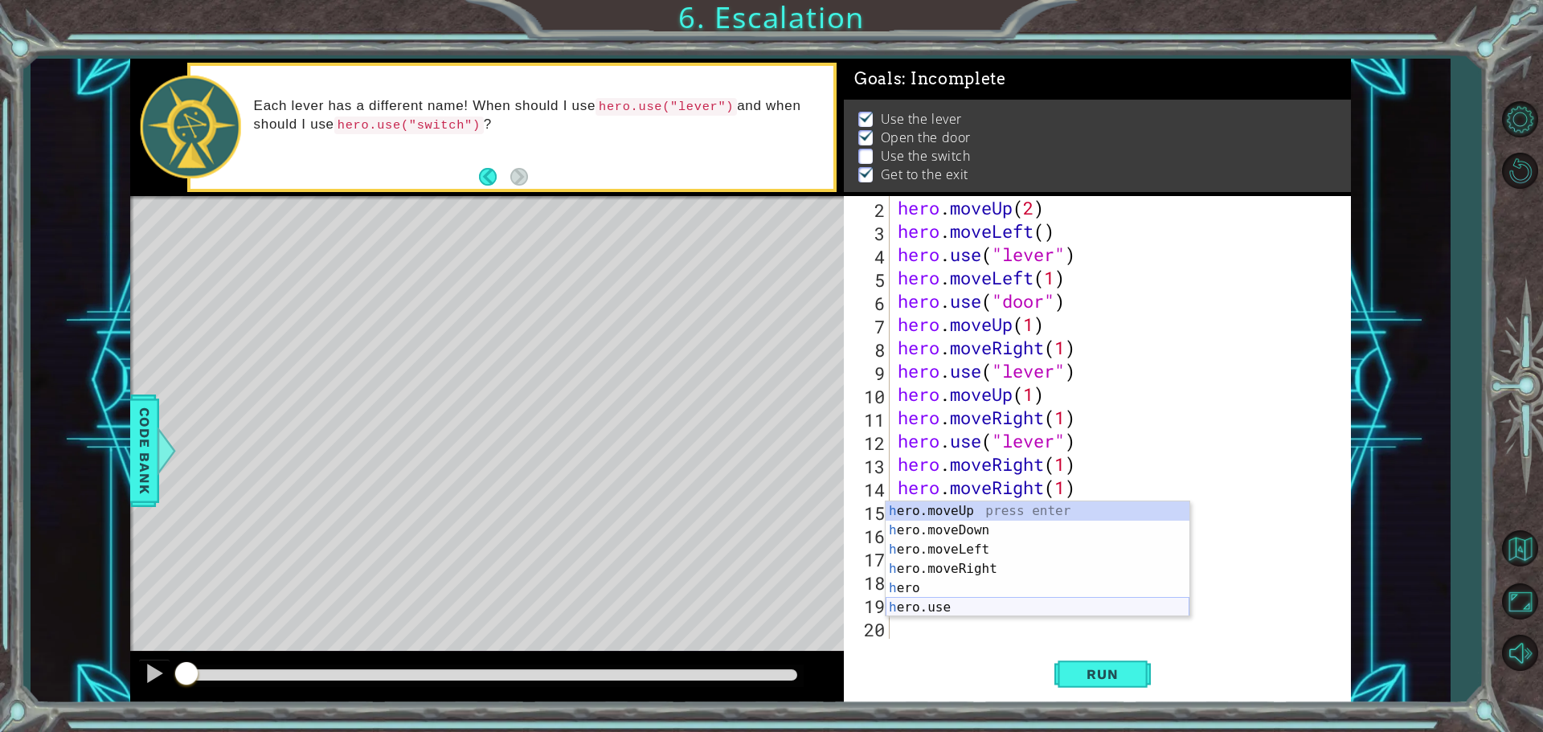
click at [968, 612] on div "h ero.moveUp press enter h ero.moveDown press enter h ero.moveLeft press enter …" at bounding box center [1038, 579] width 304 height 154
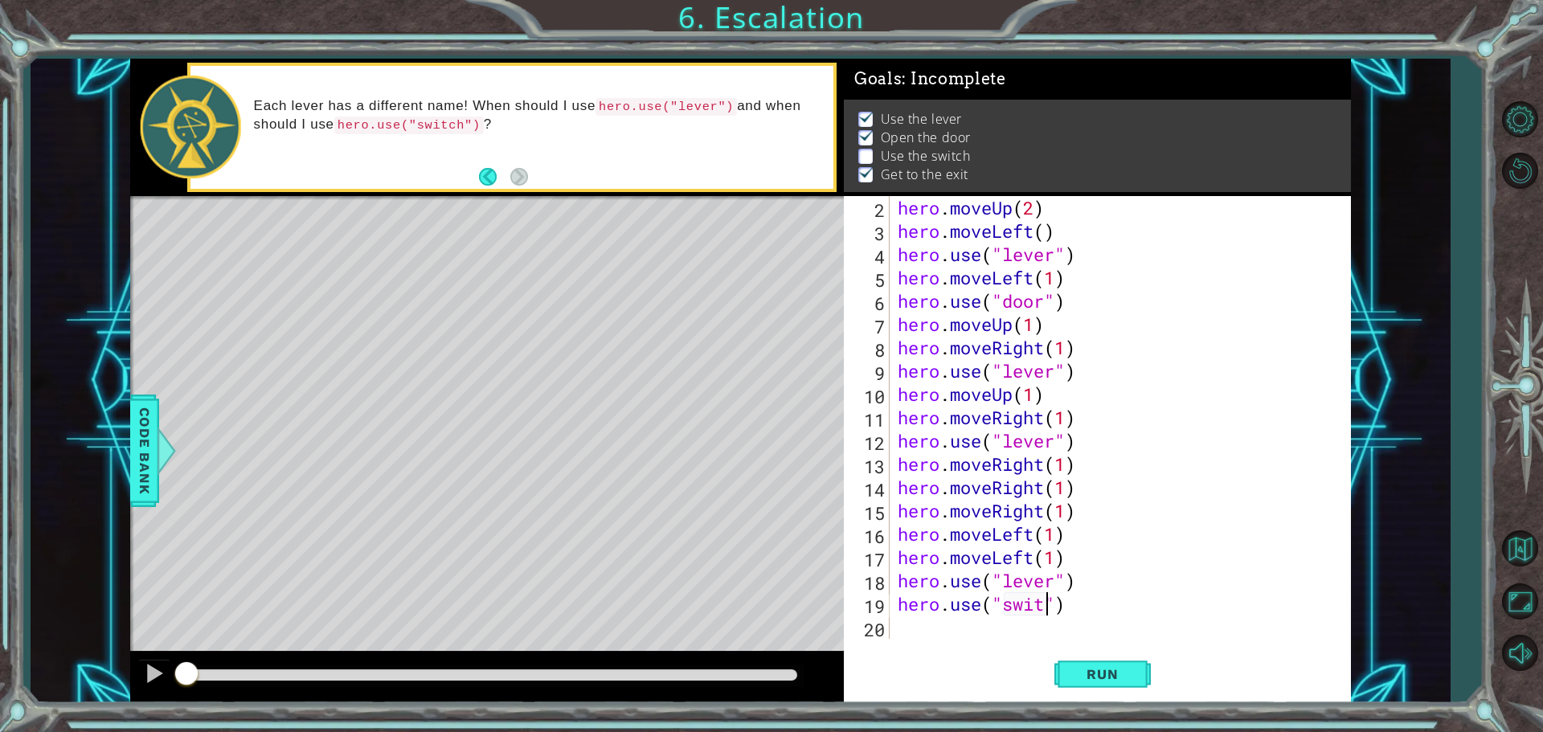
scroll to position [0, 7]
type textarea "hero.use("switch")"
click at [1117, 665] on button "Run" at bounding box center [1103, 674] width 96 height 51
click at [791, 670] on div at bounding box center [491, 675] width 613 height 11
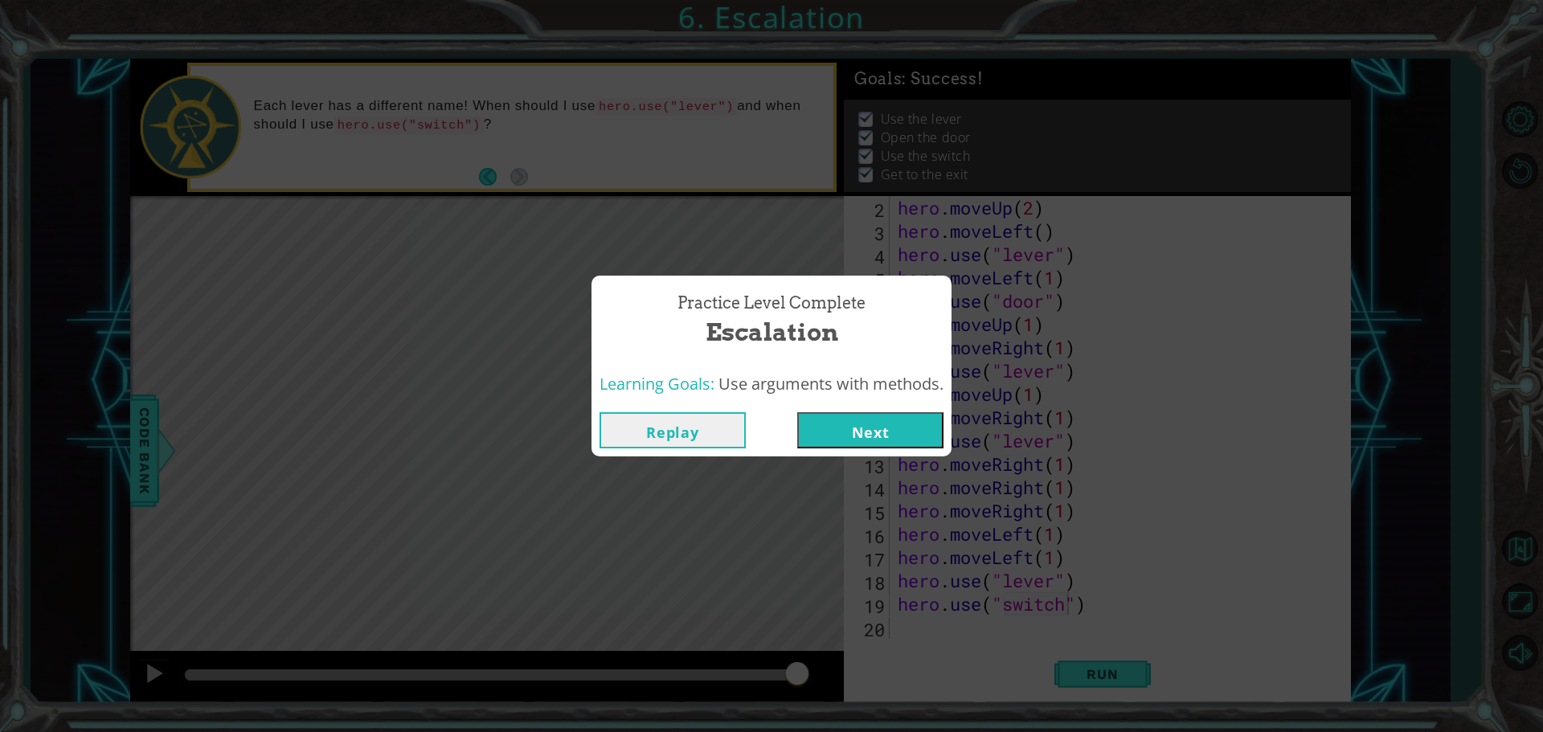
click at [912, 434] on button "Next" at bounding box center [870, 430] width 146 height 36
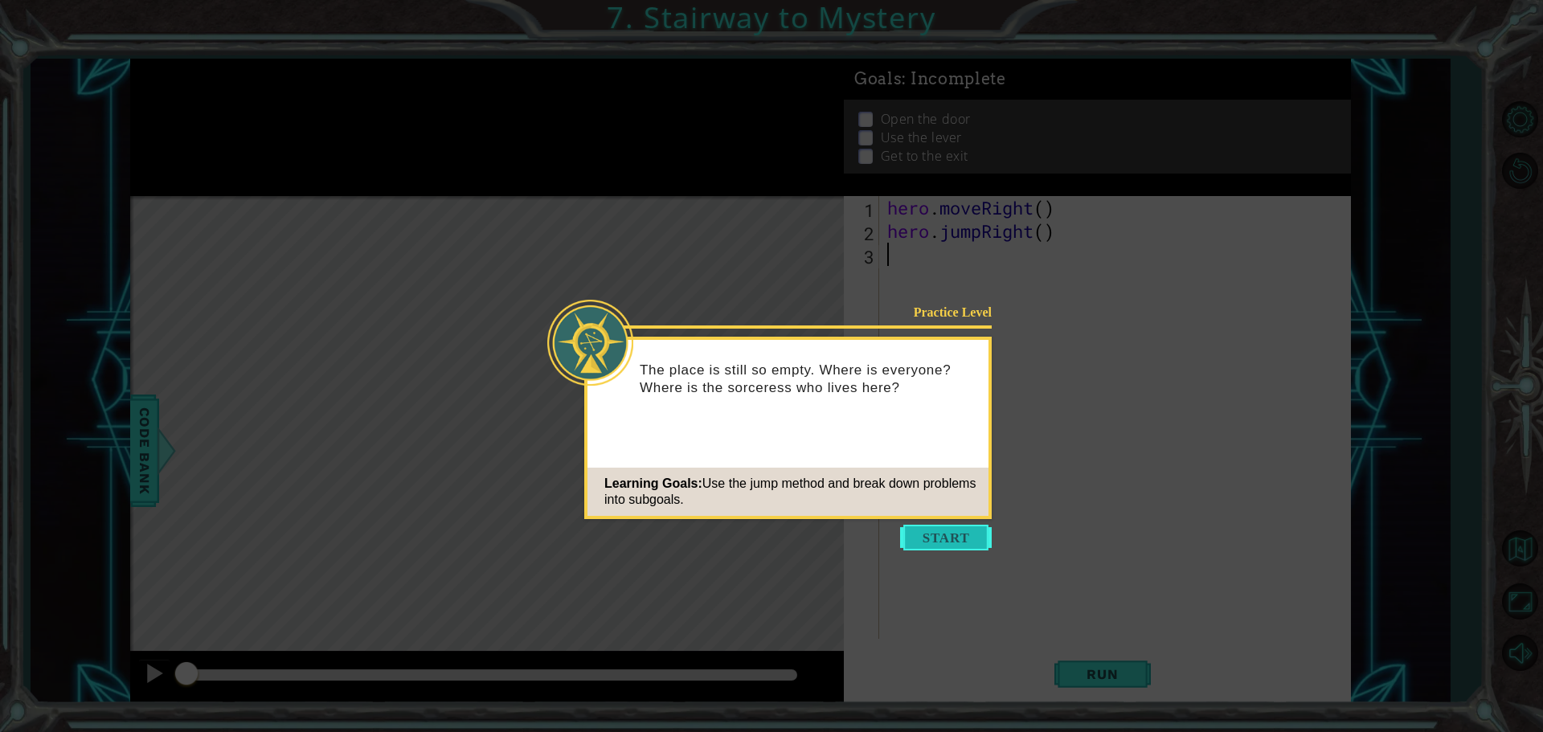
click at [912, 541] on button "Start" at bounding box center [946, 538] width 92 height 26
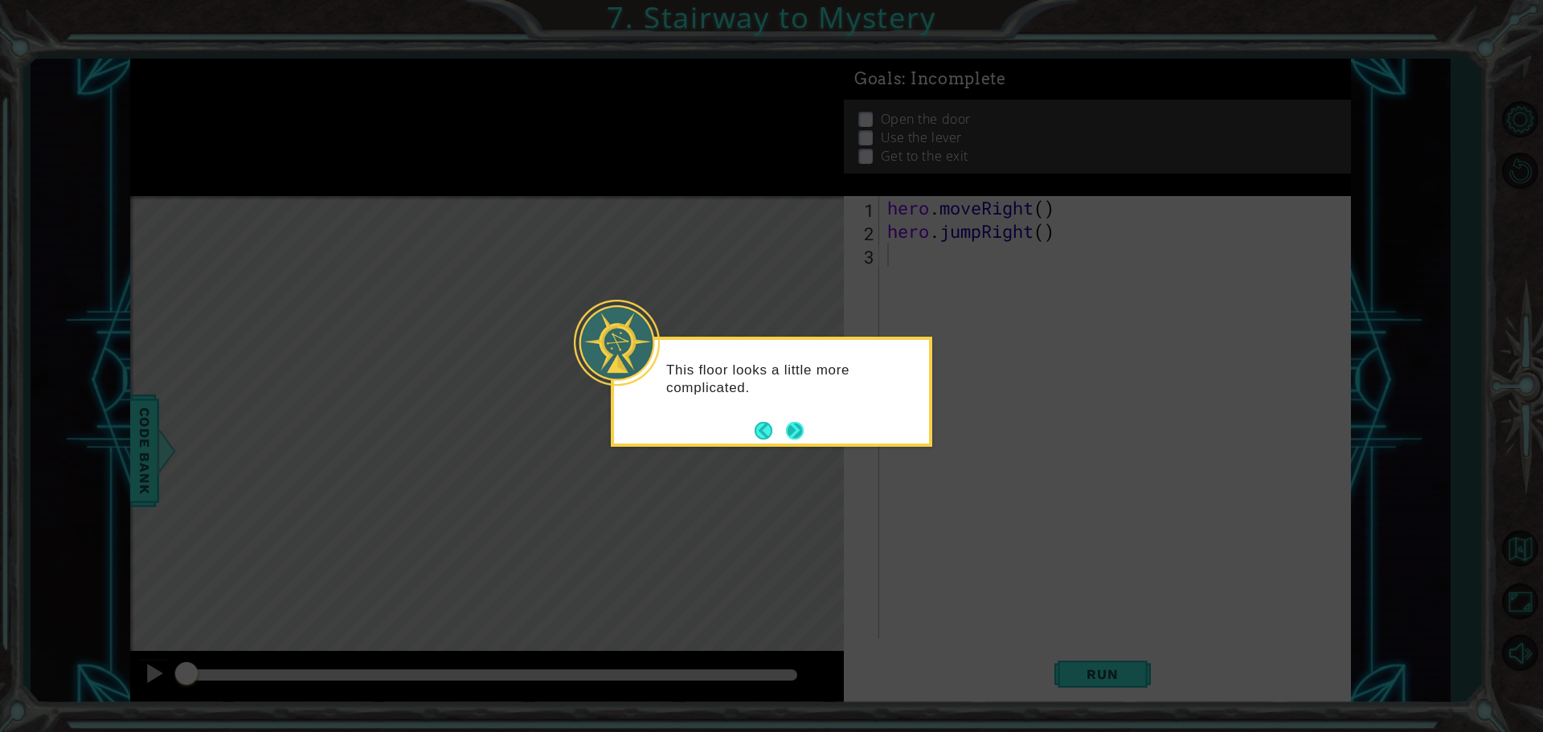
click at [790, 434] on button "Next" at bounding box center [794, 430] width 18 height 18
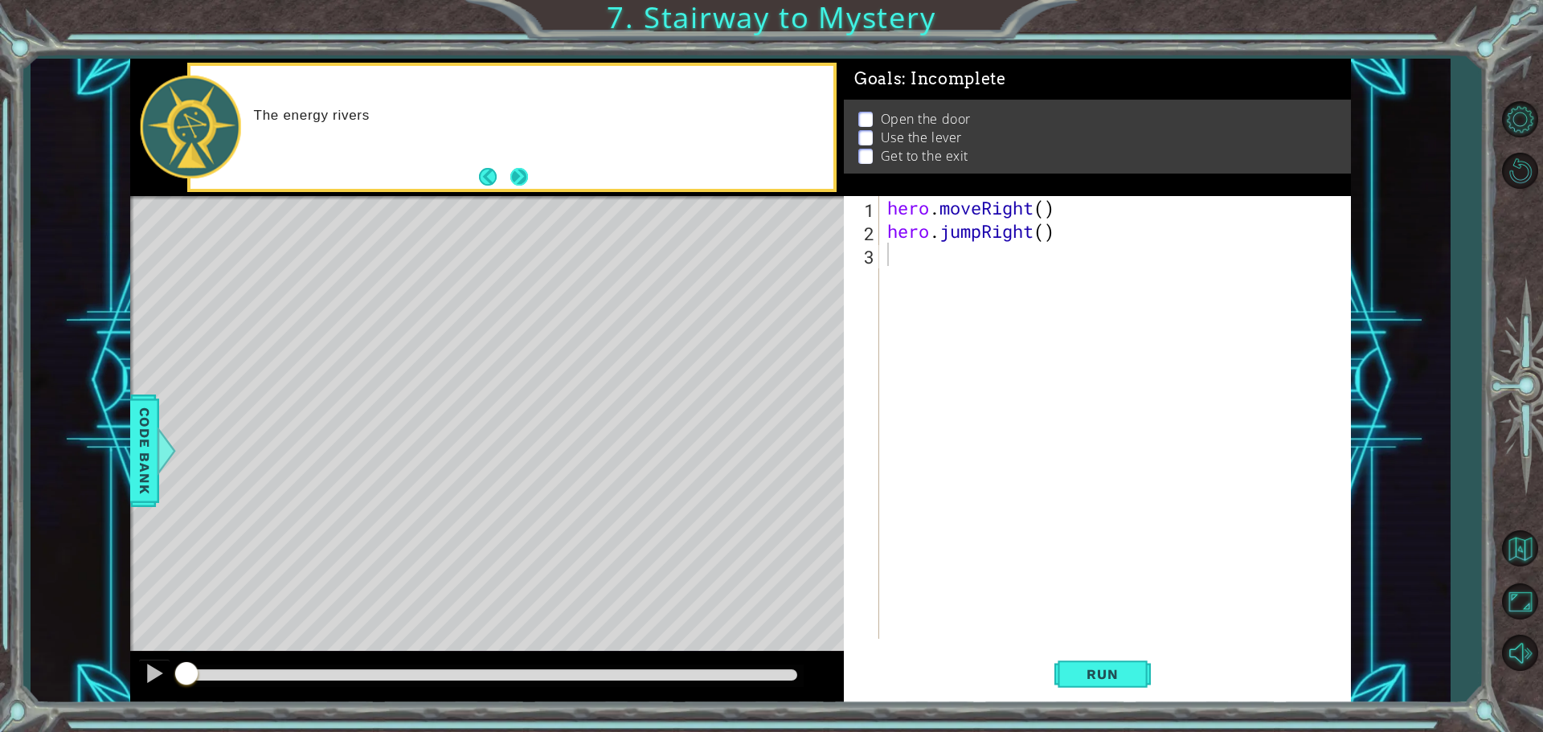
click at [517, 178] on button "Next" at bounding box center [519, 177] width 18 height 18
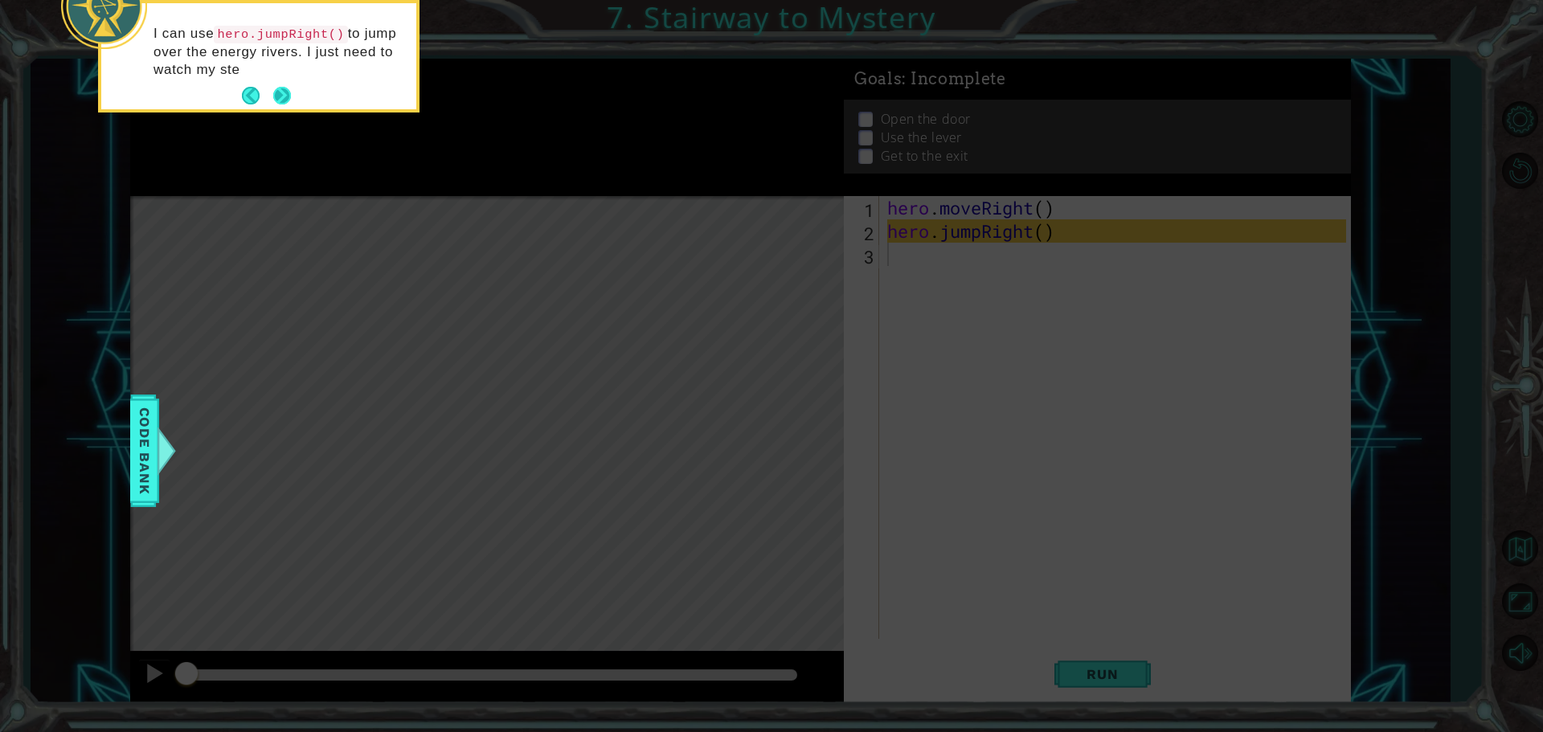
click at [282, 88] on button "Next" at bounding box center [282, 96] width 18 height 18
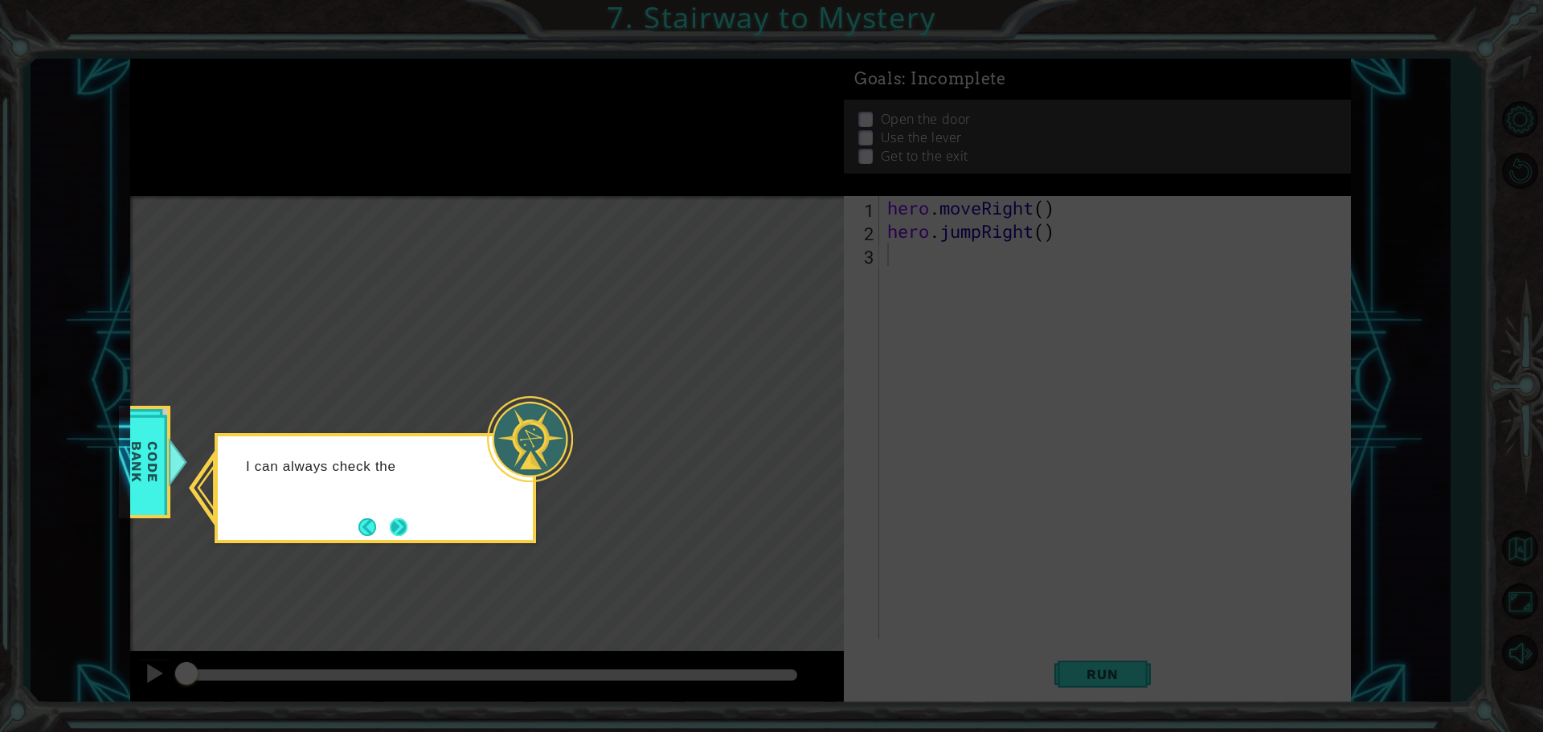
click at [405, 526] on button "Next" at bounding box center [399, 527] width 18 height 18
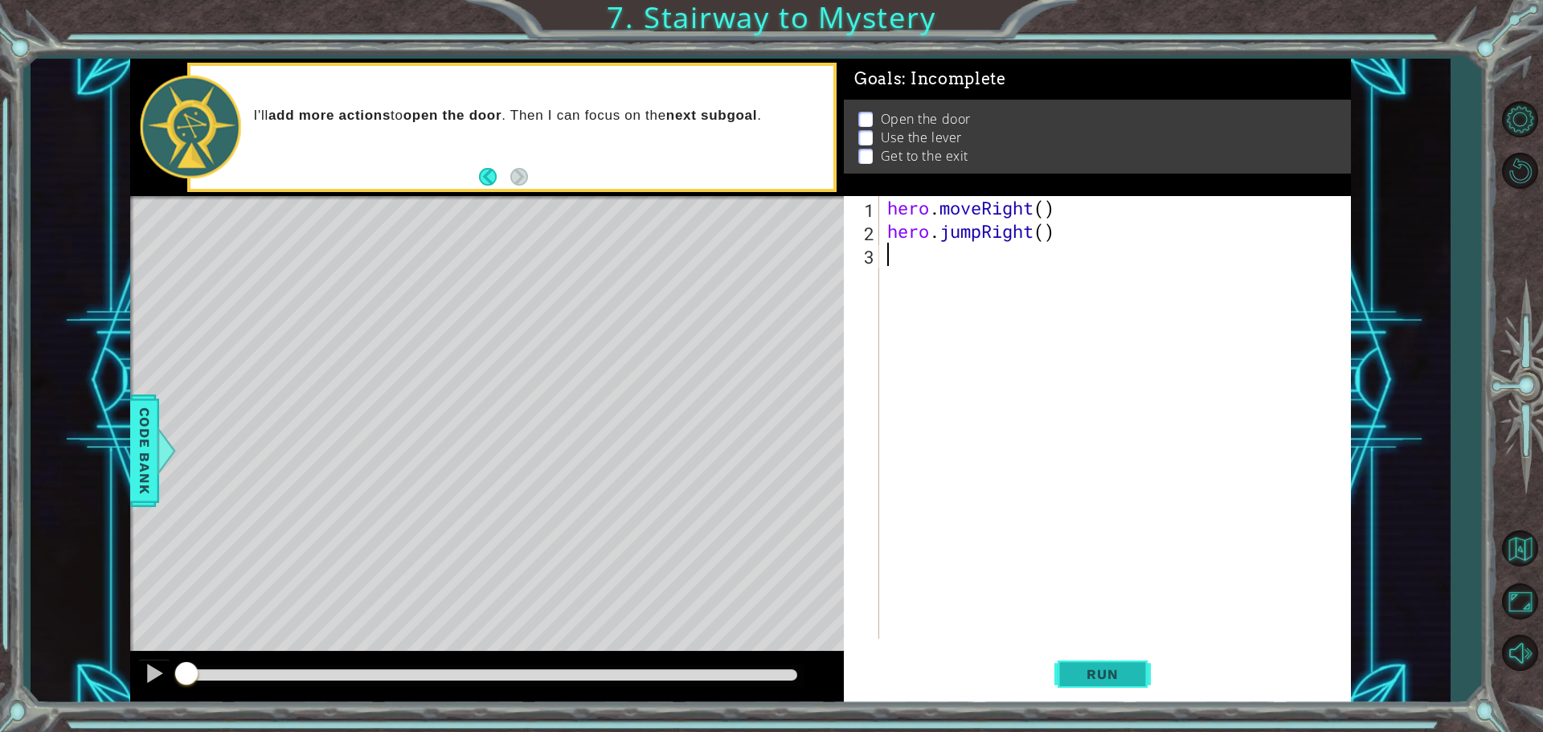
click at [1073, 668] on span "Run" at bounding box center [1103, 674] width 64 height 16
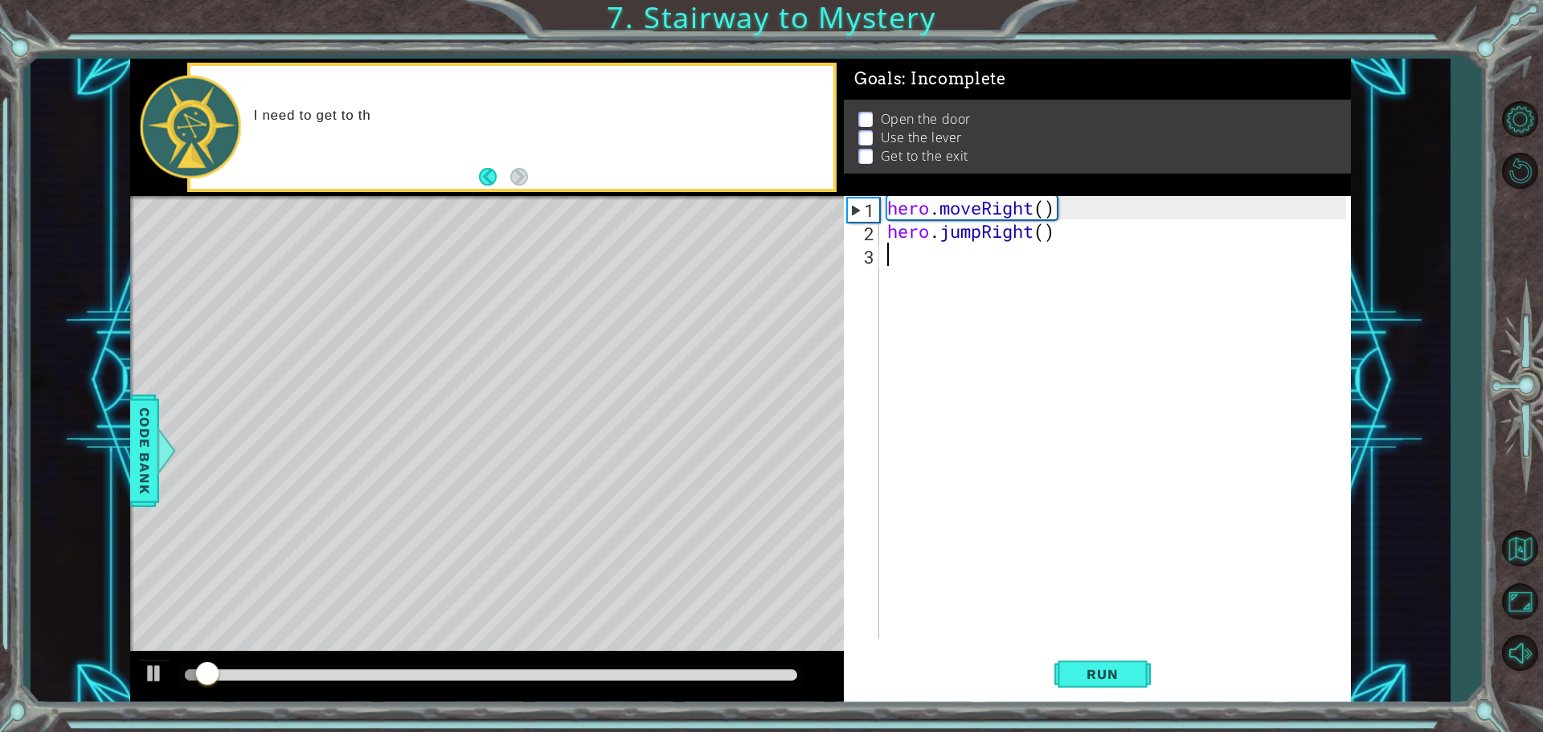
click at [793, 674] on div at bounding box center [491, 675] width 613 height 11
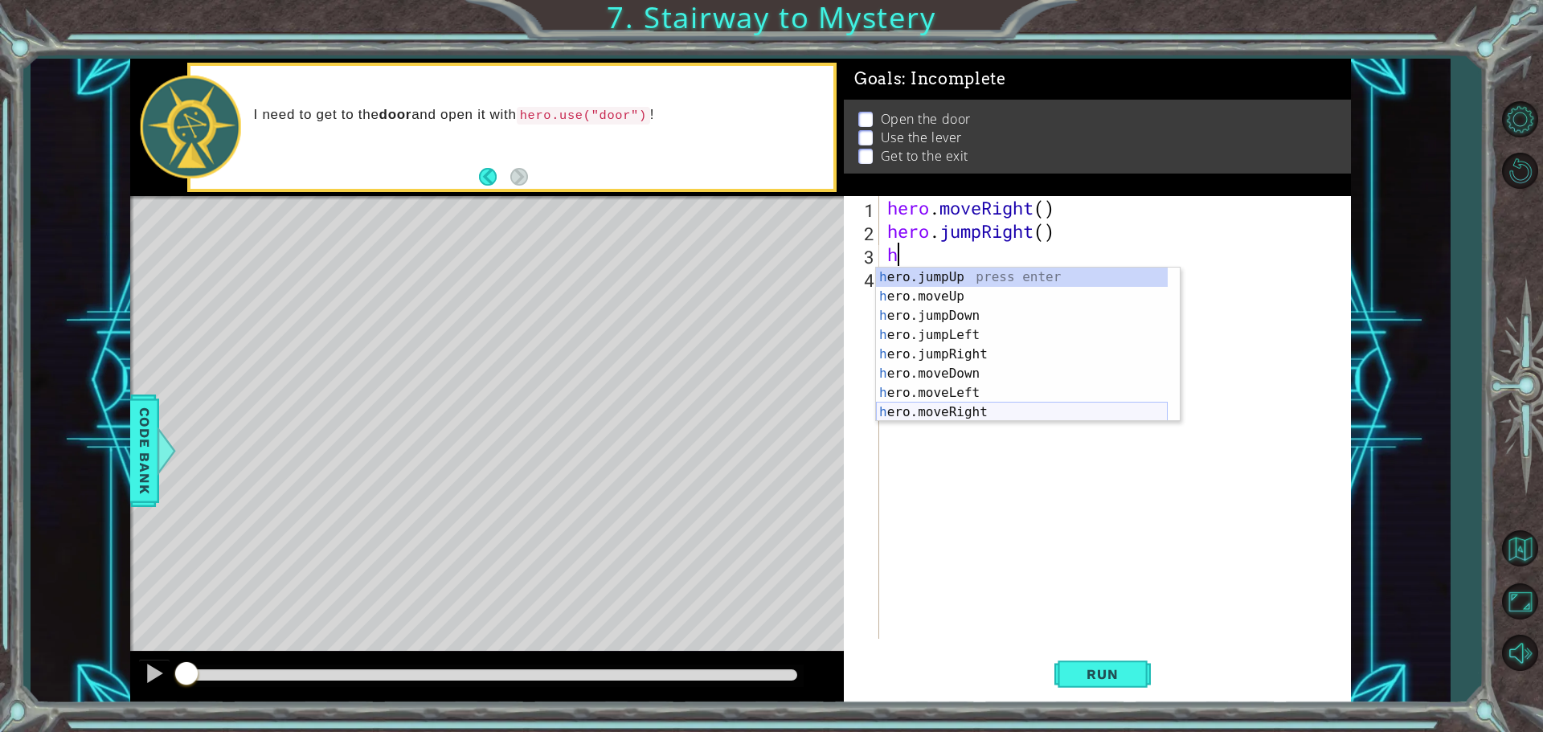
click at [949, 414] on div "h ero.jumpUp press enter h ero.moveUp press enter h ero.jumpDown press enter h …" at bounding box center [1022, 364] width 292 height 193
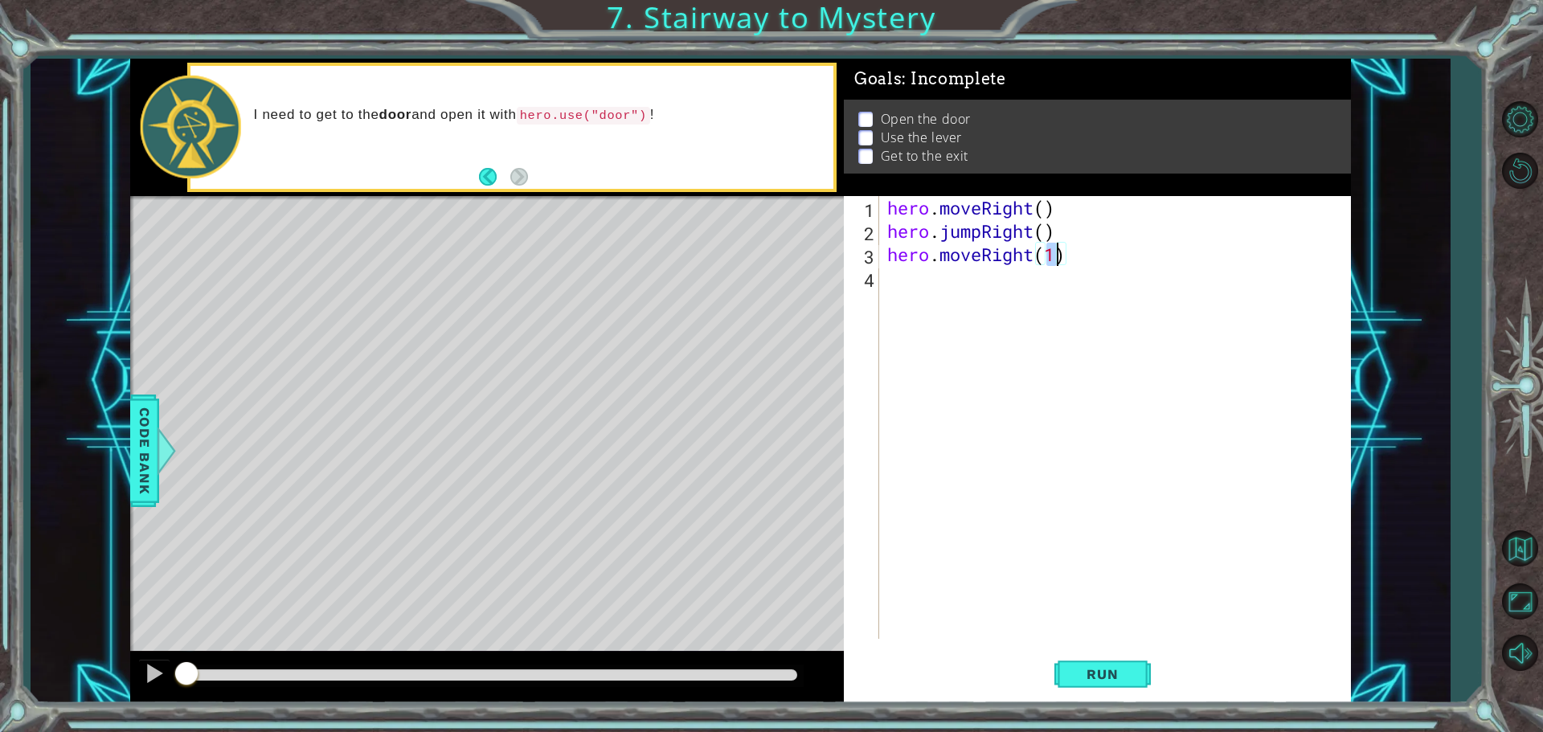
type textarea "hero.moveRight(1)"
click at [883, 277] on div "hero.moveRight(1) 1 2 3 4 hero . moveRight ( ) hero . jumpRight ( ) hero . move…" at bounding box center [1095, 417] width 502 height 443
click at [902, 281] on div "hero . moveRight ( ) hero . jumpRight ( ) hero . moveRight ( 1 )" at bounding box center [1119, 441] width 470 height 490
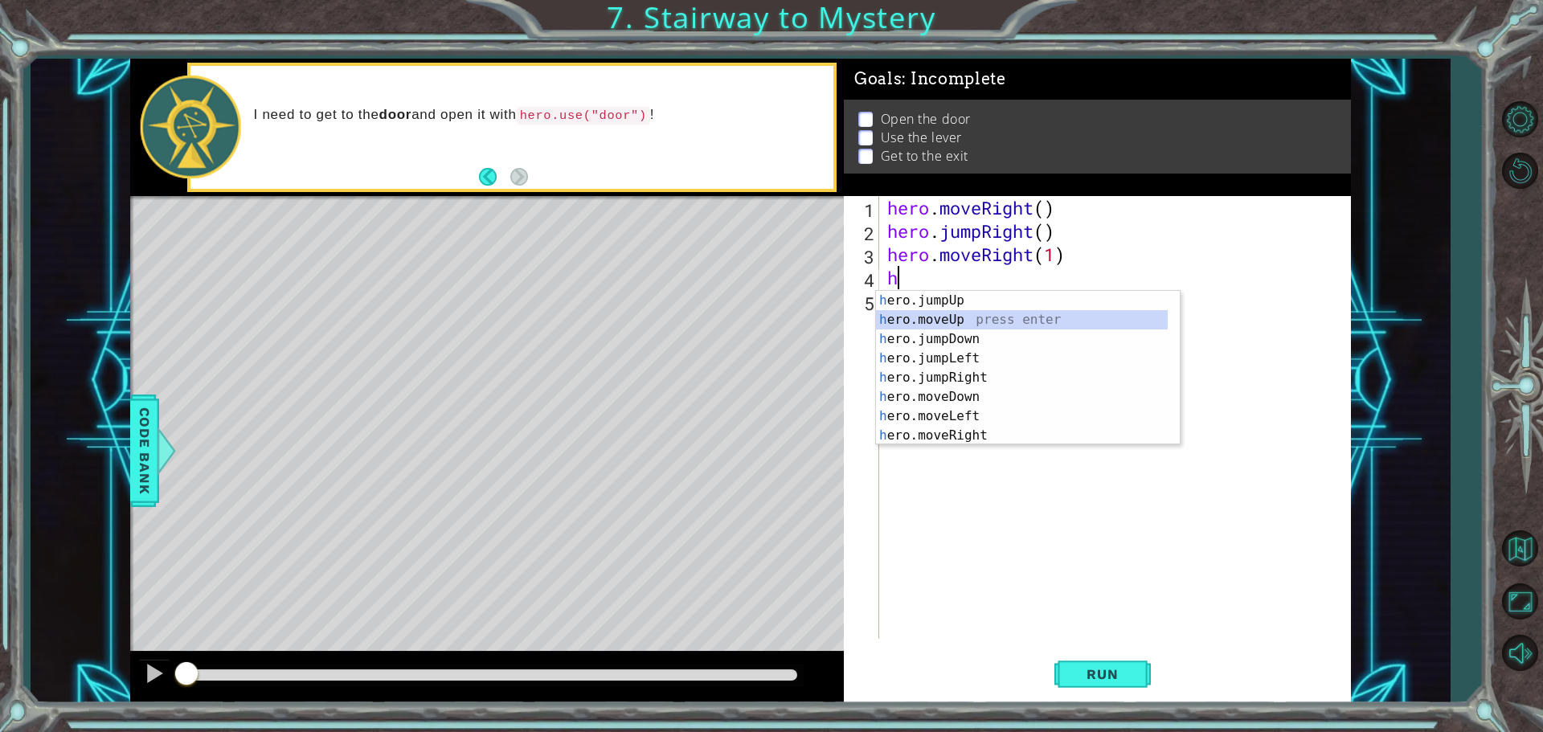
click at [934, 320] on div "h ero.jumpUp press enter h ero.moveUp press enter h ero.jumpDown press enter h …" at bounding box center [1022, 387] width 292 height 193
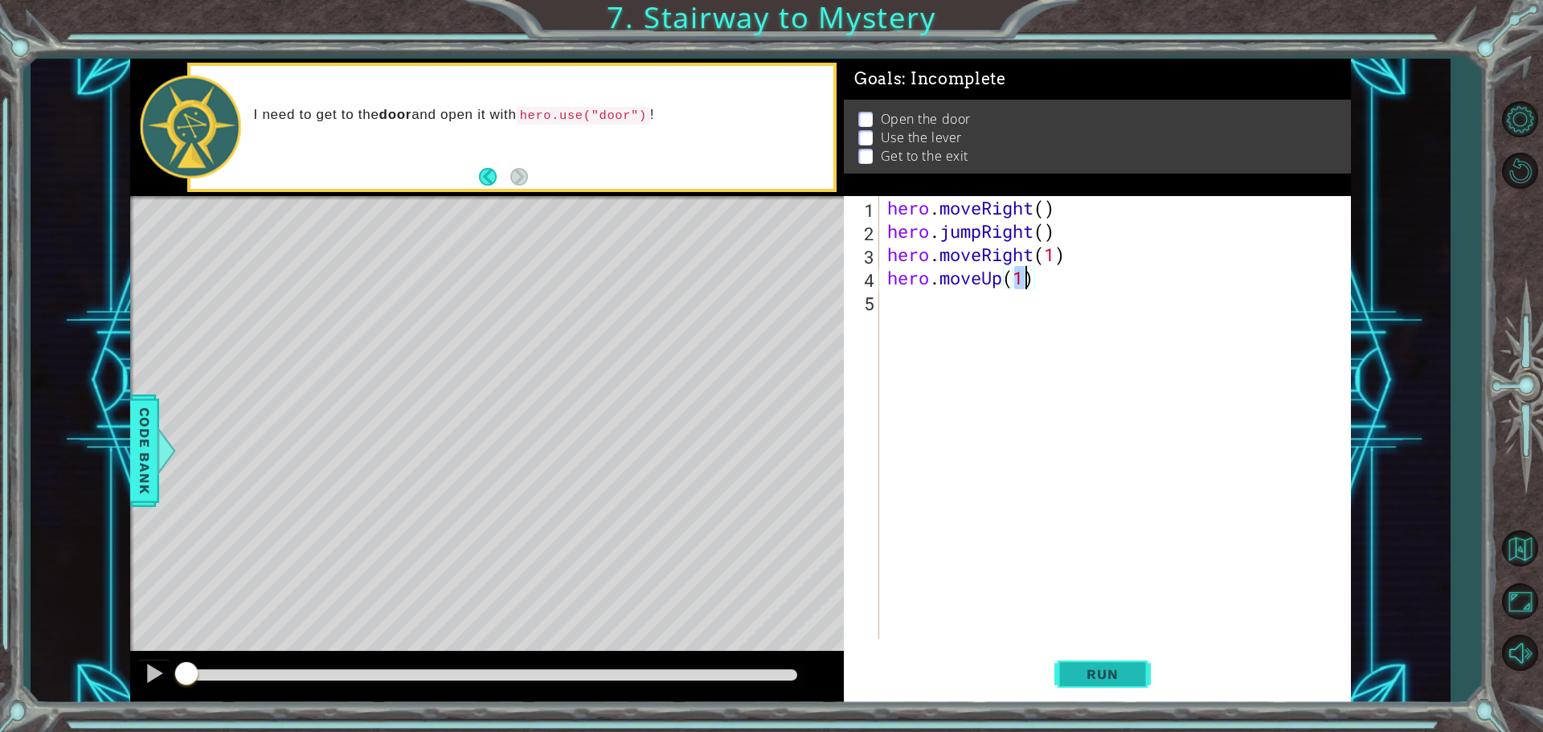
type textarea "hero.moveUp(1)"
click at [1076, 662] on button "Run" at bounding box center [1103, 674] width 96 height 51
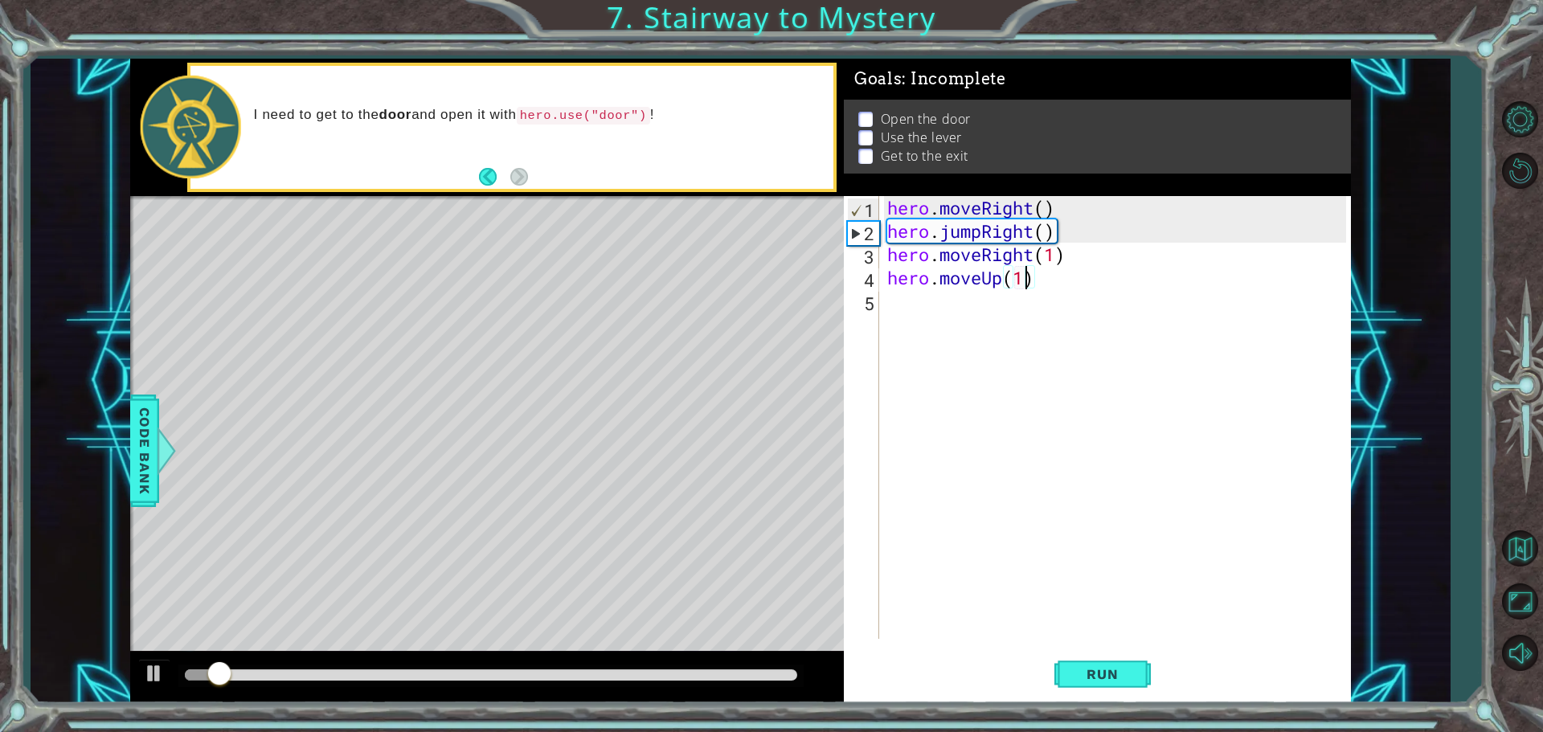
click at [794, 675] on div at bounding box center [491, 675] width 613 height 11
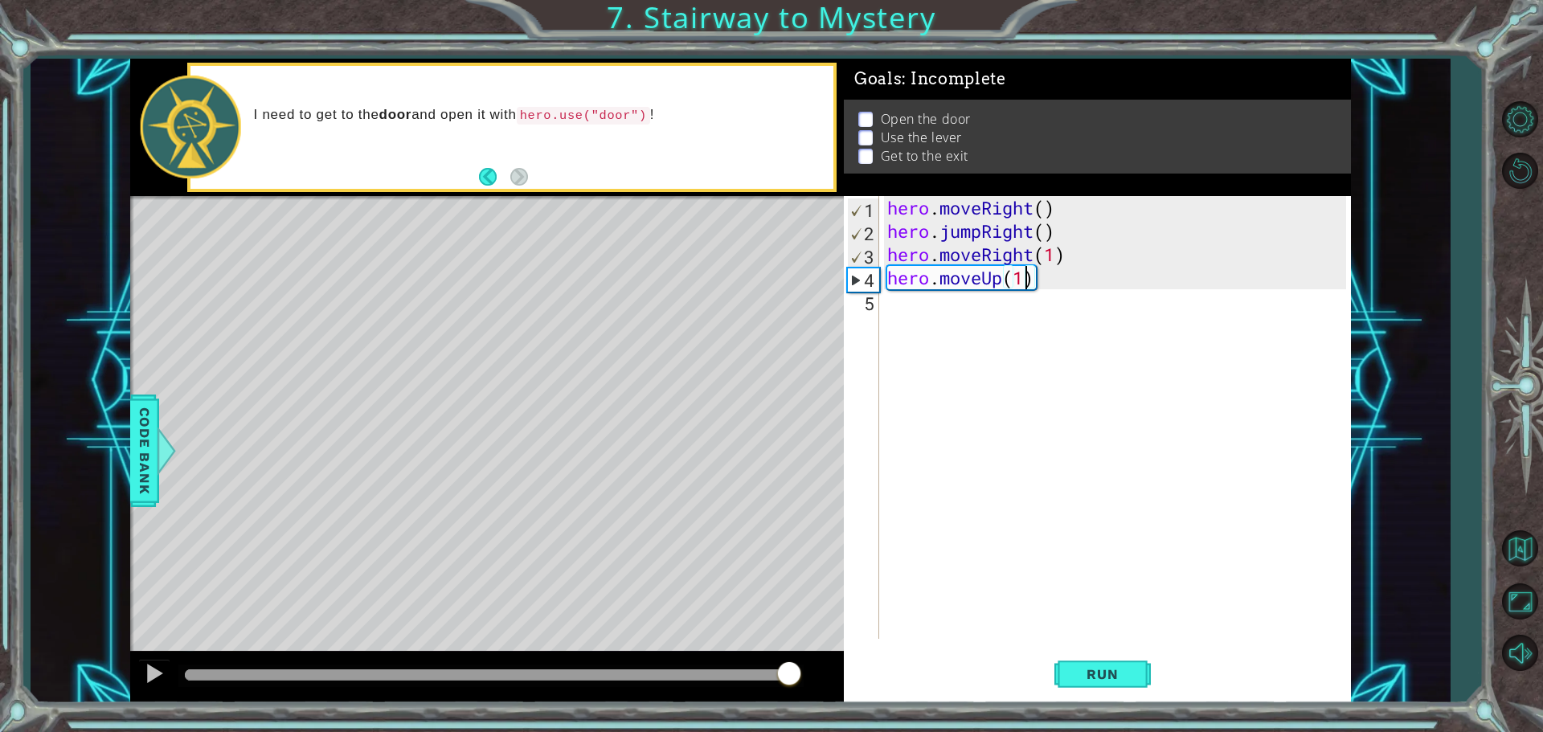
click at [790, 674] on div at bounding box center [491, 675] width 613 height 11
click at [908, 314] on div "hero . moveRight ( ) hero . jumpRight ( ) hero . moveRight ( 1 ) hero . moveUp …" at bounding box center [1119, 441] width 470 height 490
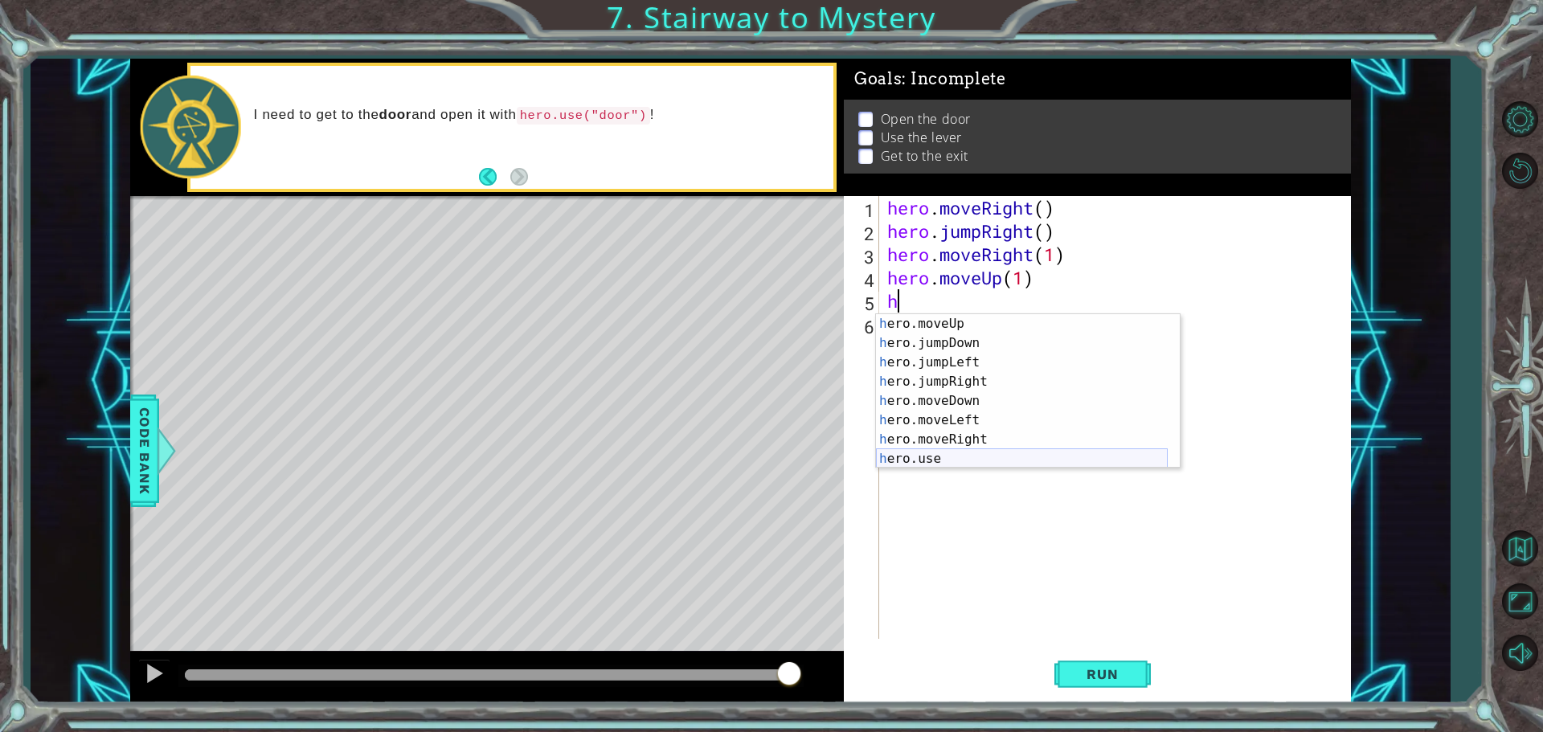
scroll to position [19, 0]
click at [933, 453] on div "h ero.moveUp press enter h ero.jumpDown press enter h ero.jumpLeft press enter …" at bounding box center [1022, 410] width 292 height 193
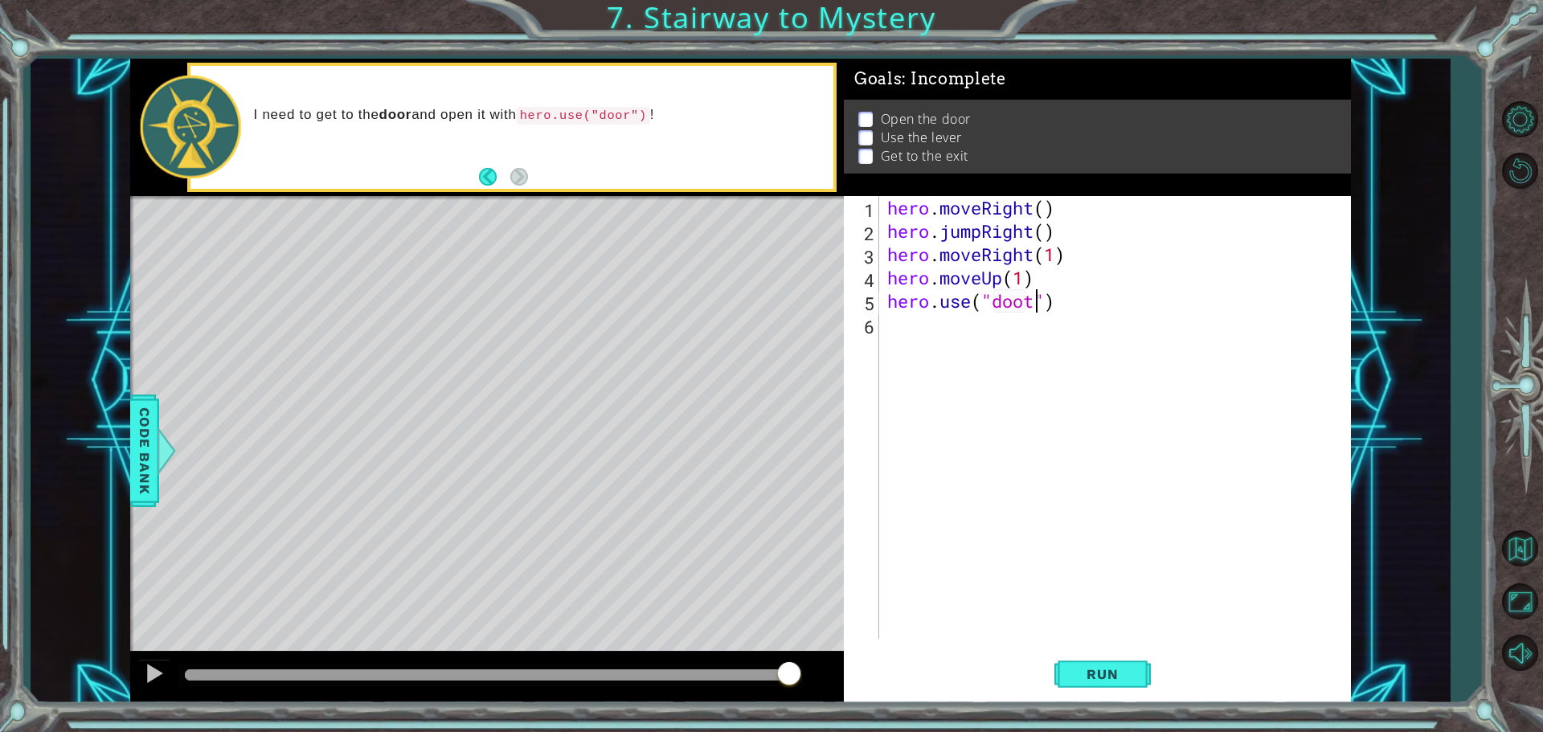
scroll to position [0, 6]
type textarea "hero.use("door")"
click at [1064, 678] on button "Run" at bounding box center [1103, 674] width 96 height 51
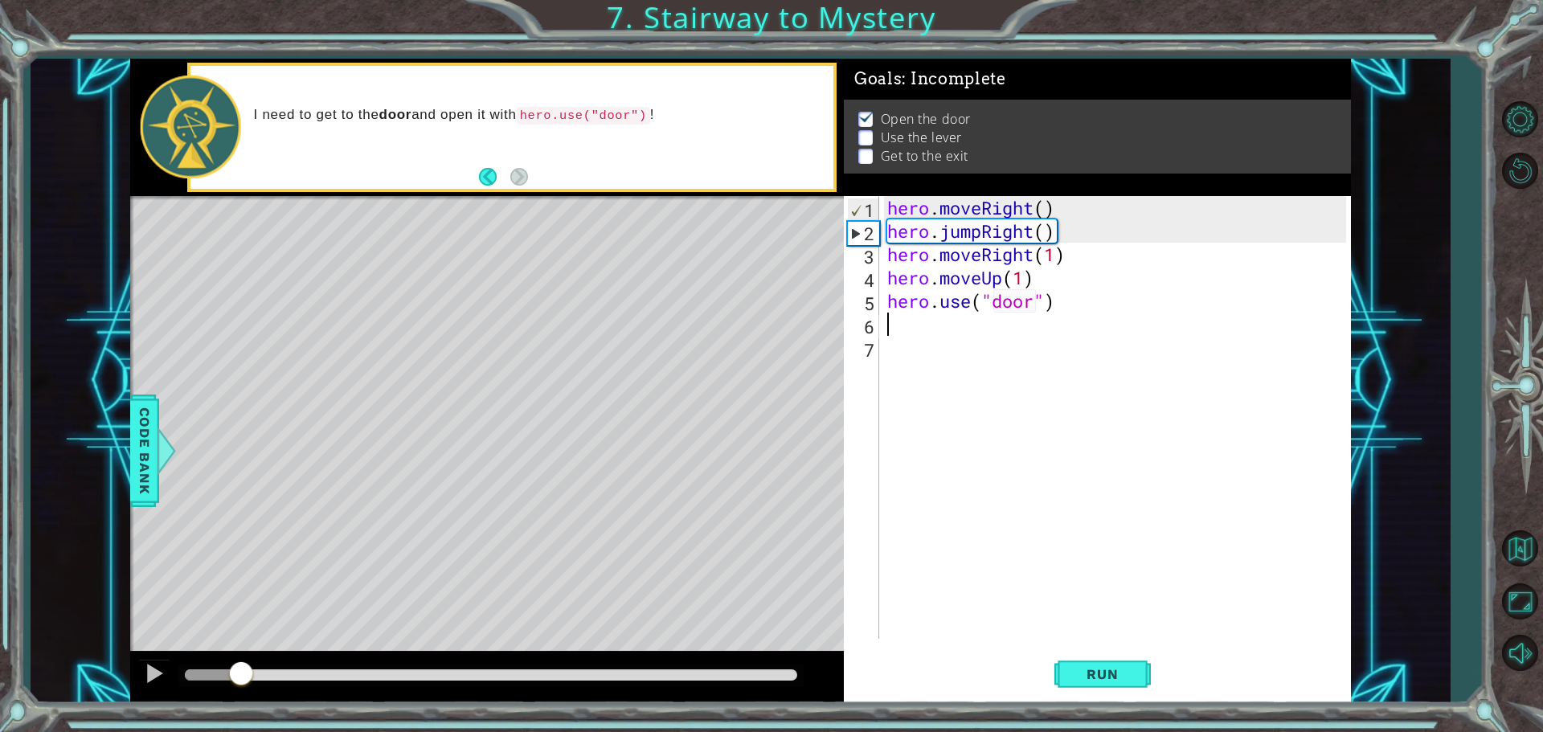
click at [790, 678] on div at bounding box center [491, 675] width 613 height 11
click at [790, 675] on div at bounding box center [491, 675] width 613 height 11
click at [789, 668] on div at bounding box center [490, 676] width 625 height 23
click at [786, 671] on div at bounding box center [491, 675] width 613 height 11
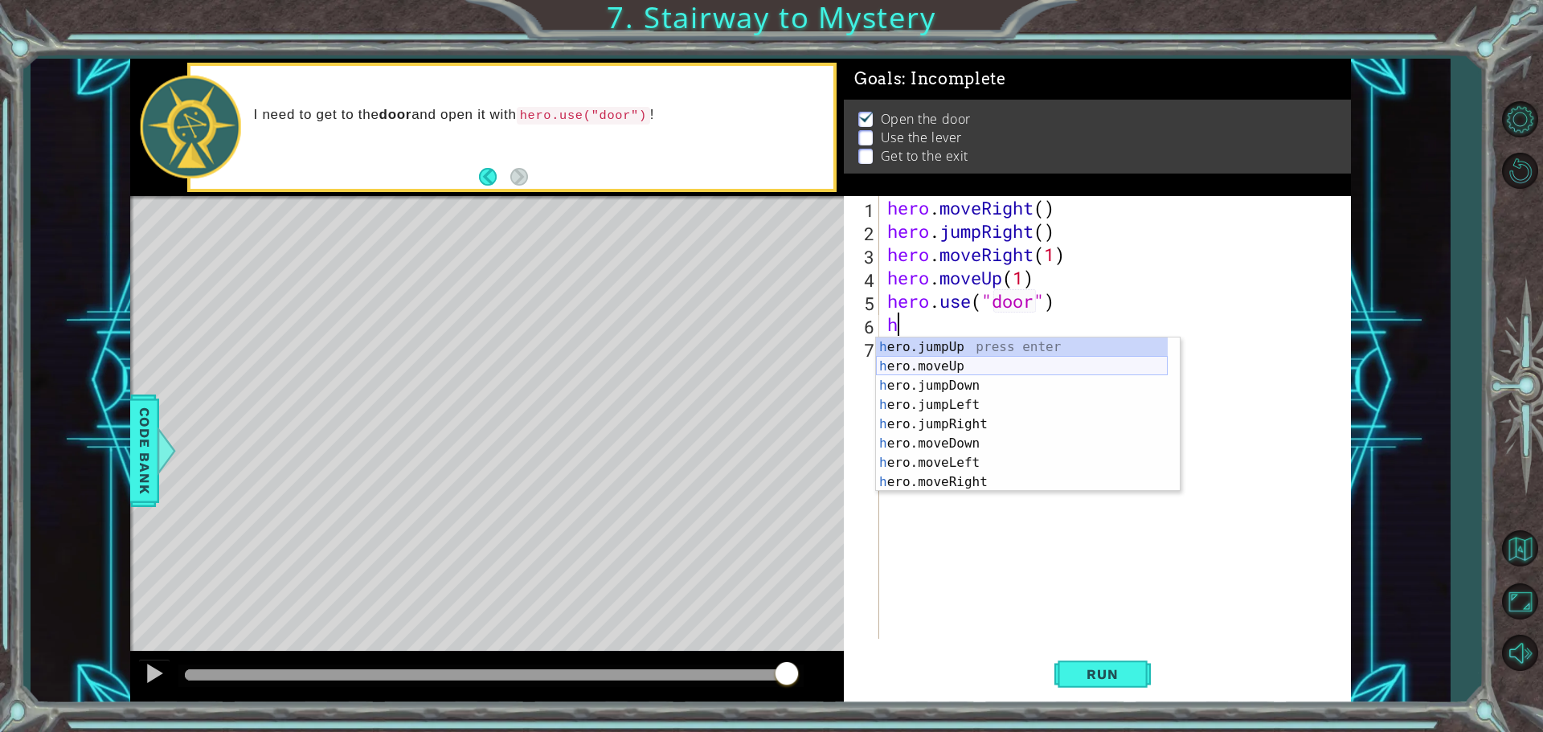
click at [1038, 365] on div "h ero.jumpUp press enter h ero.moveUp press enter h ero.jumpDown press enter h …" at bounding box center [1022, 434] width 292 height 193
type textarea "hero.moveUp(1)"
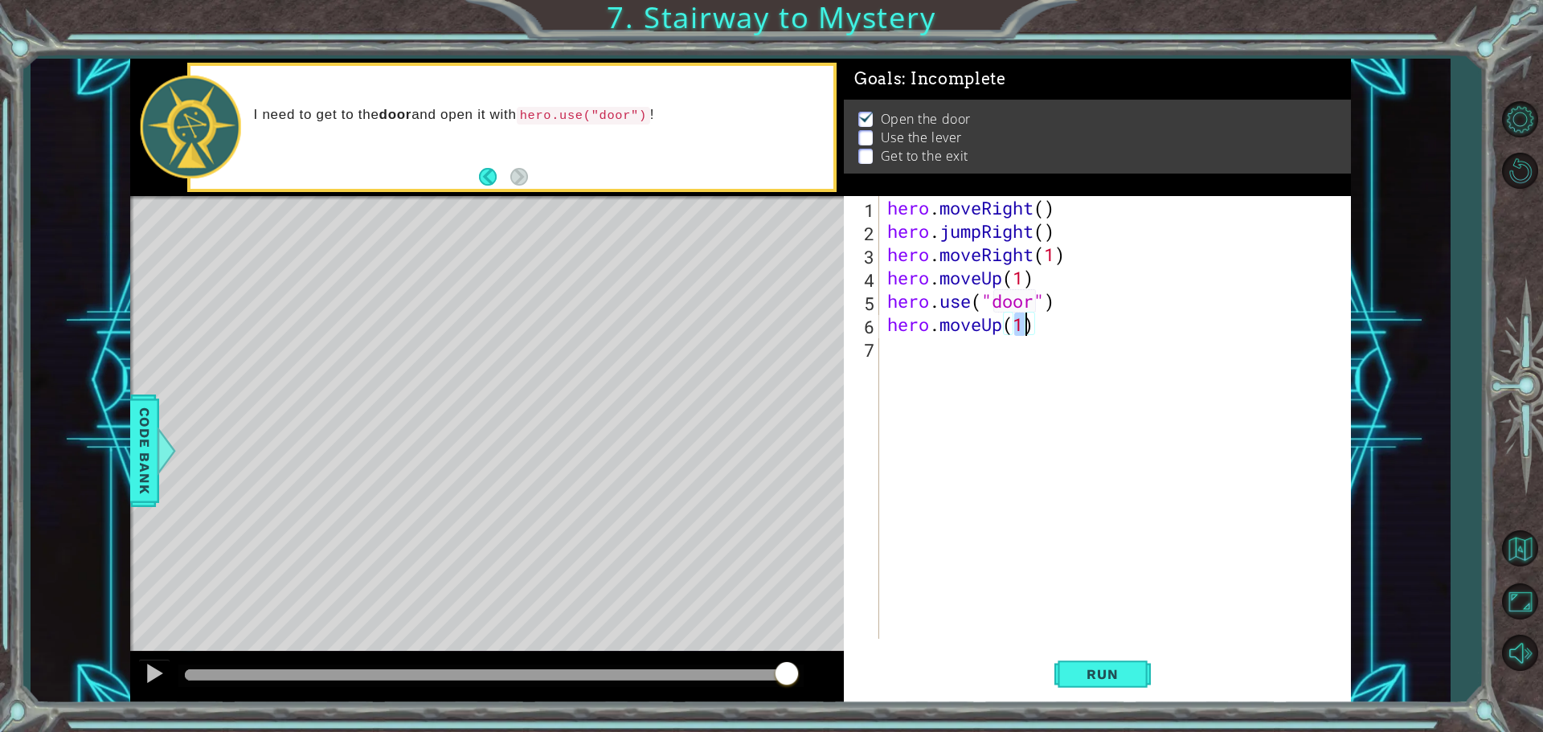
click at [896, 354] on div "hero . moveRight ( ) hero . jumpRight ( ) hero . moveRight ( 1 ) hero . moveUp …" at bounding box center [1119, 441] width 470 height 490
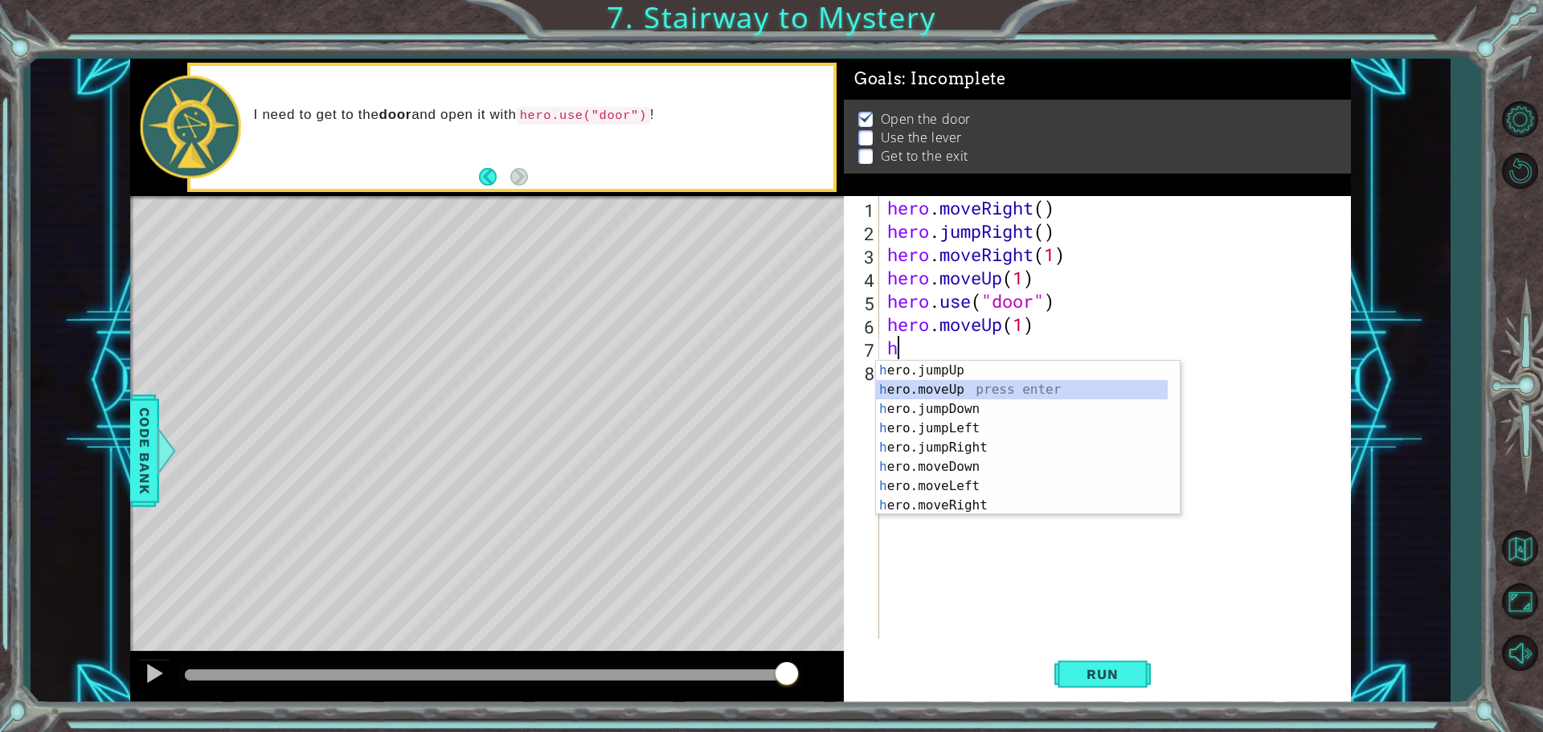
click at [1000, 393] on div "h ero.jumpUp press enter h ero.moveUp press enter h ero.jumpDown press enter h …" at bounding box center [1022, 457] width 292 height 193
type textarea "hero.moveUp(1)"
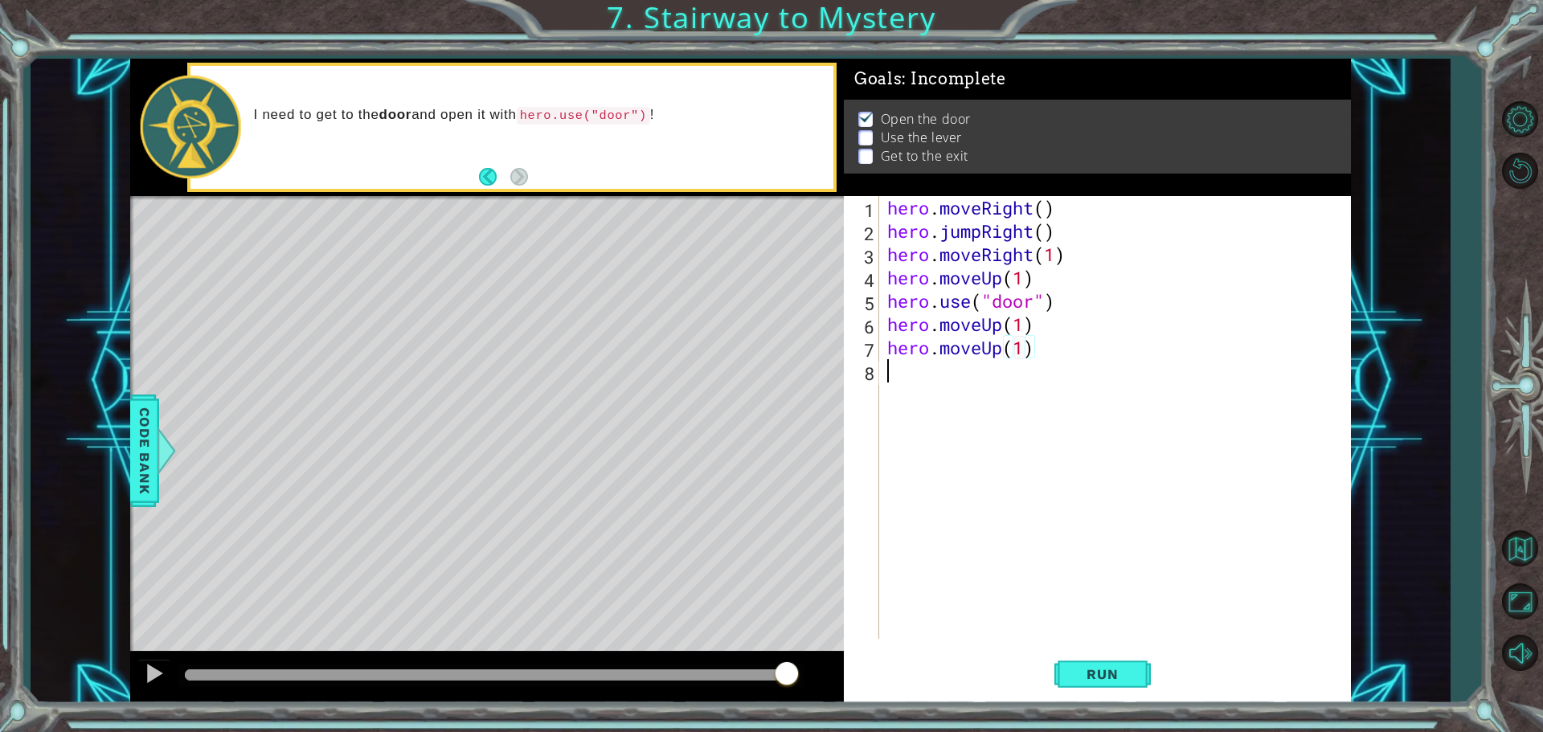
click at [974, 394] on div "hero . moveRight ( ) hero . jumpRight ( ) hero . moveRight ( 1 ) hero . moveUp …" at bounding box center [1119, 441] width 470 height 490
type textarea "h"
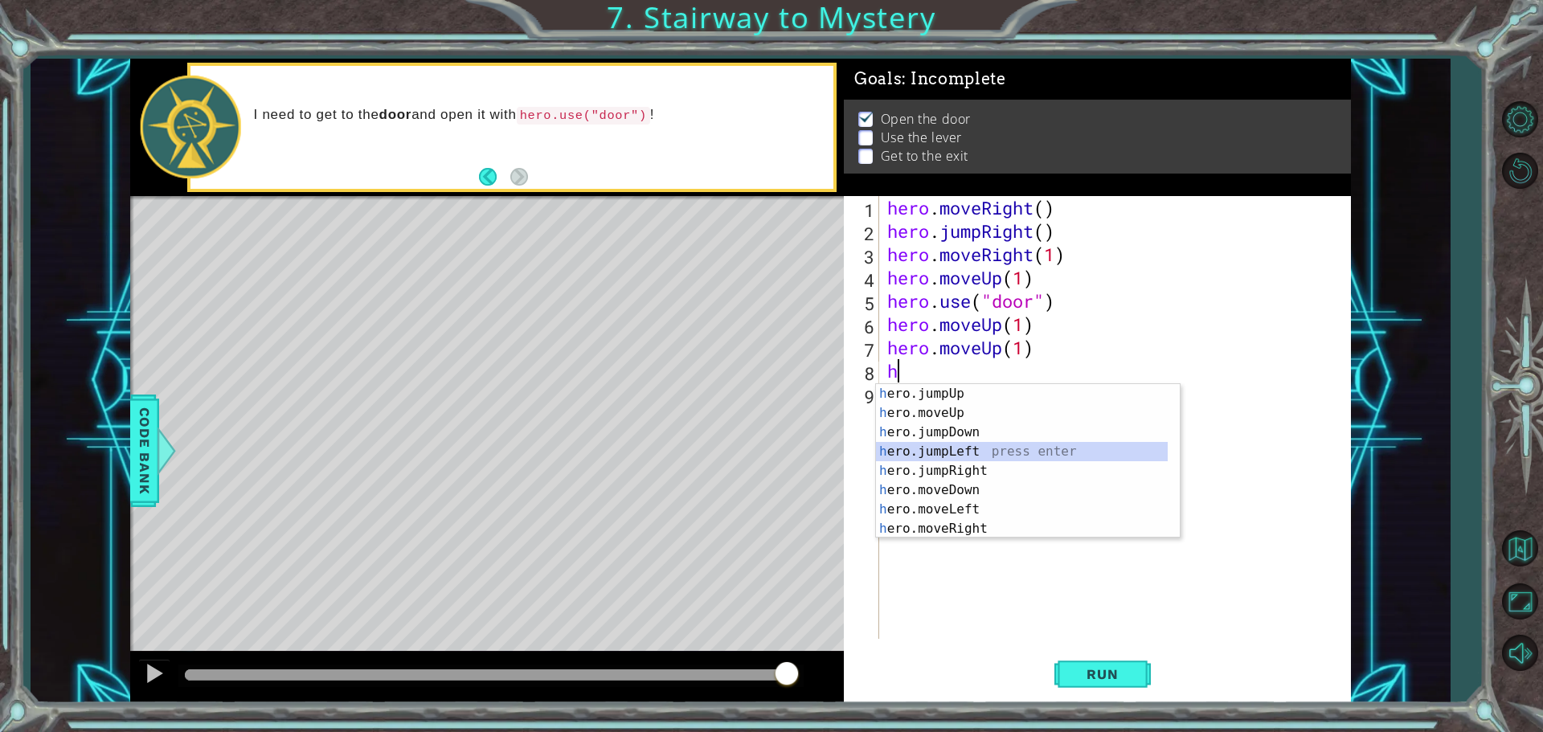
click at [982, 454] on div "h ero.jumpUp press enter h ero.moveUp press enter h ero.jumpDown press enter h …" at bounding box center [1022, 480] width 292 height 193
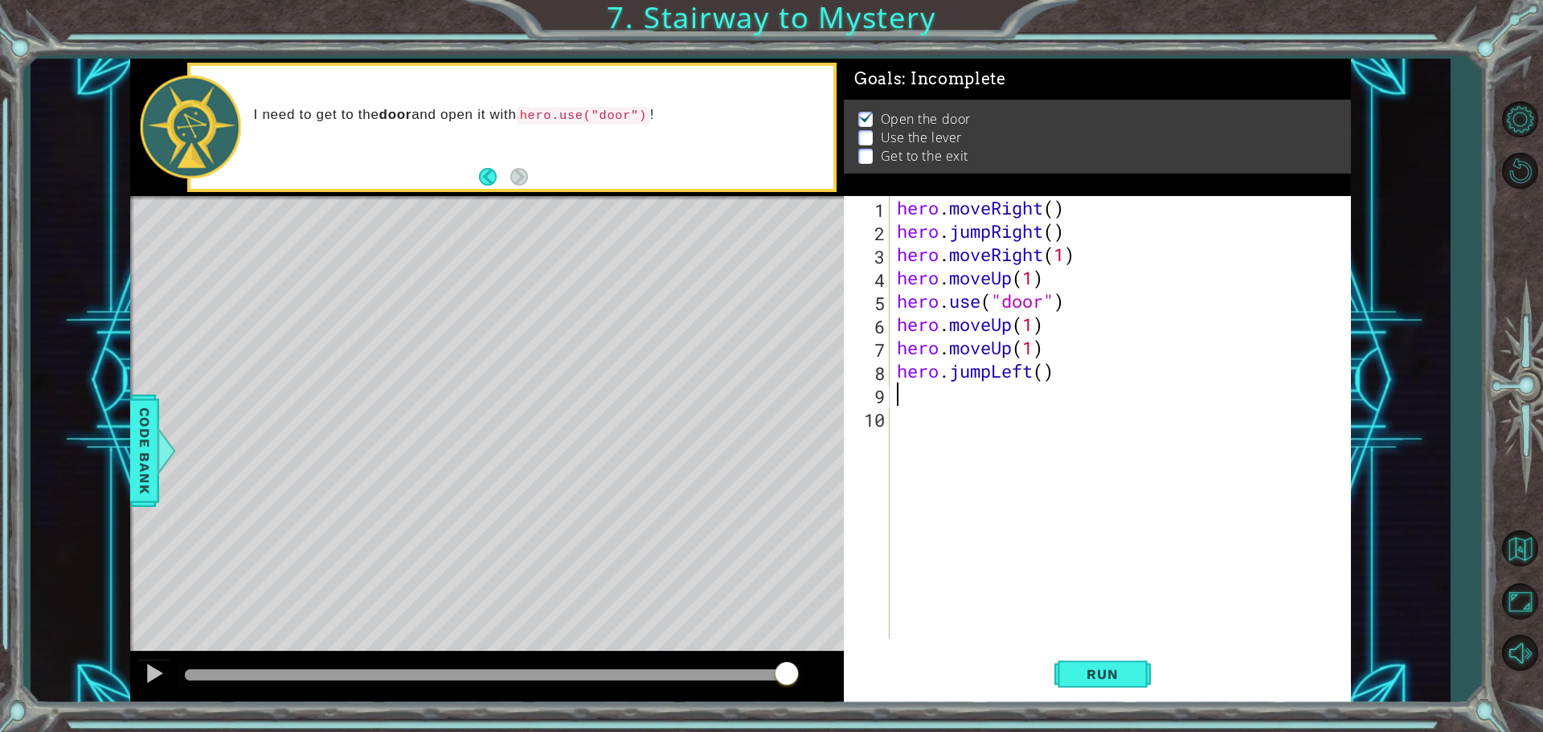
click at [932, 391] on div "hero . moveRight ( ) hero . jumpRight ( ) hero . moveRight ( 1 ) hero . moveUp …" at bounding box center [1124, 441] width 461 height 490
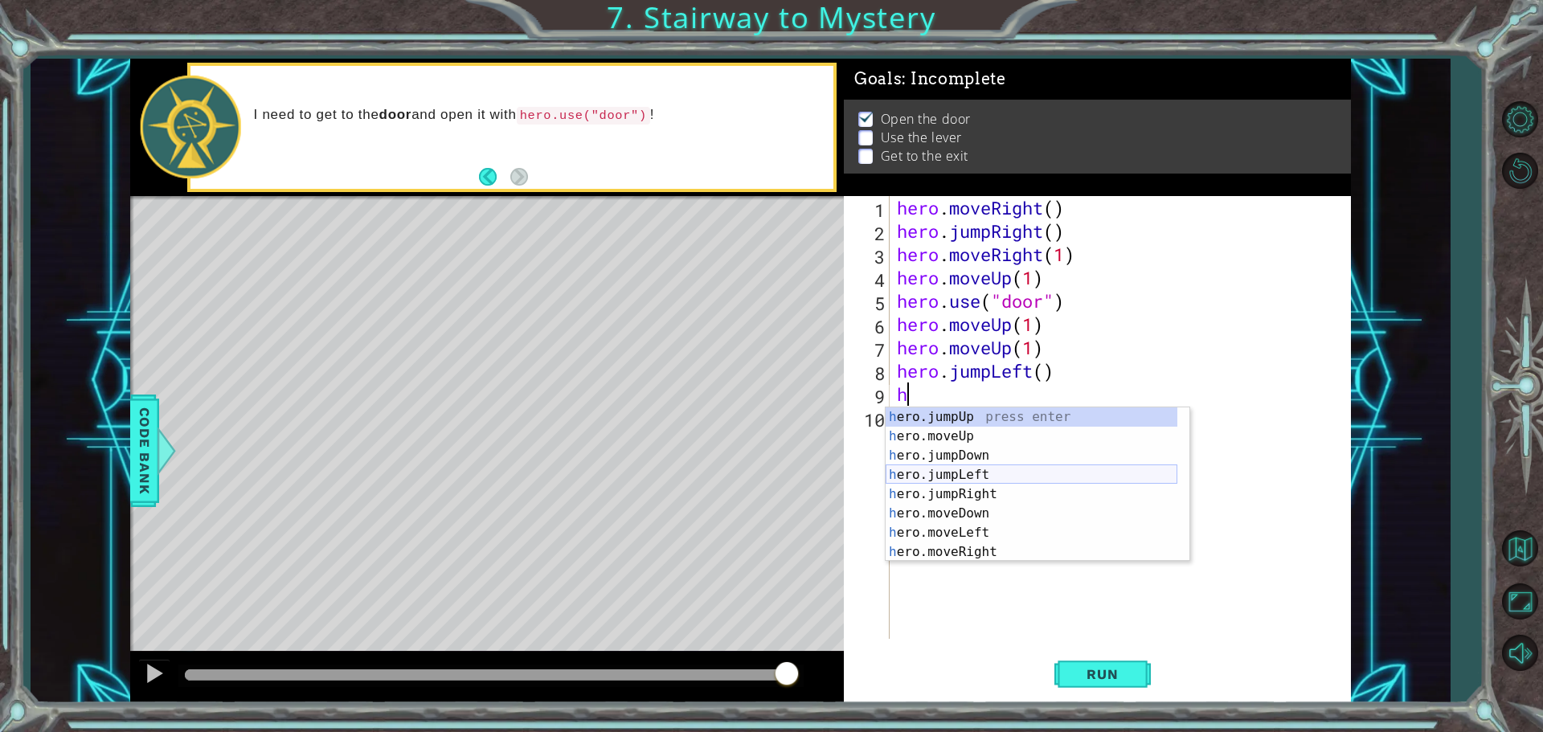
scroll to position [39, 0]
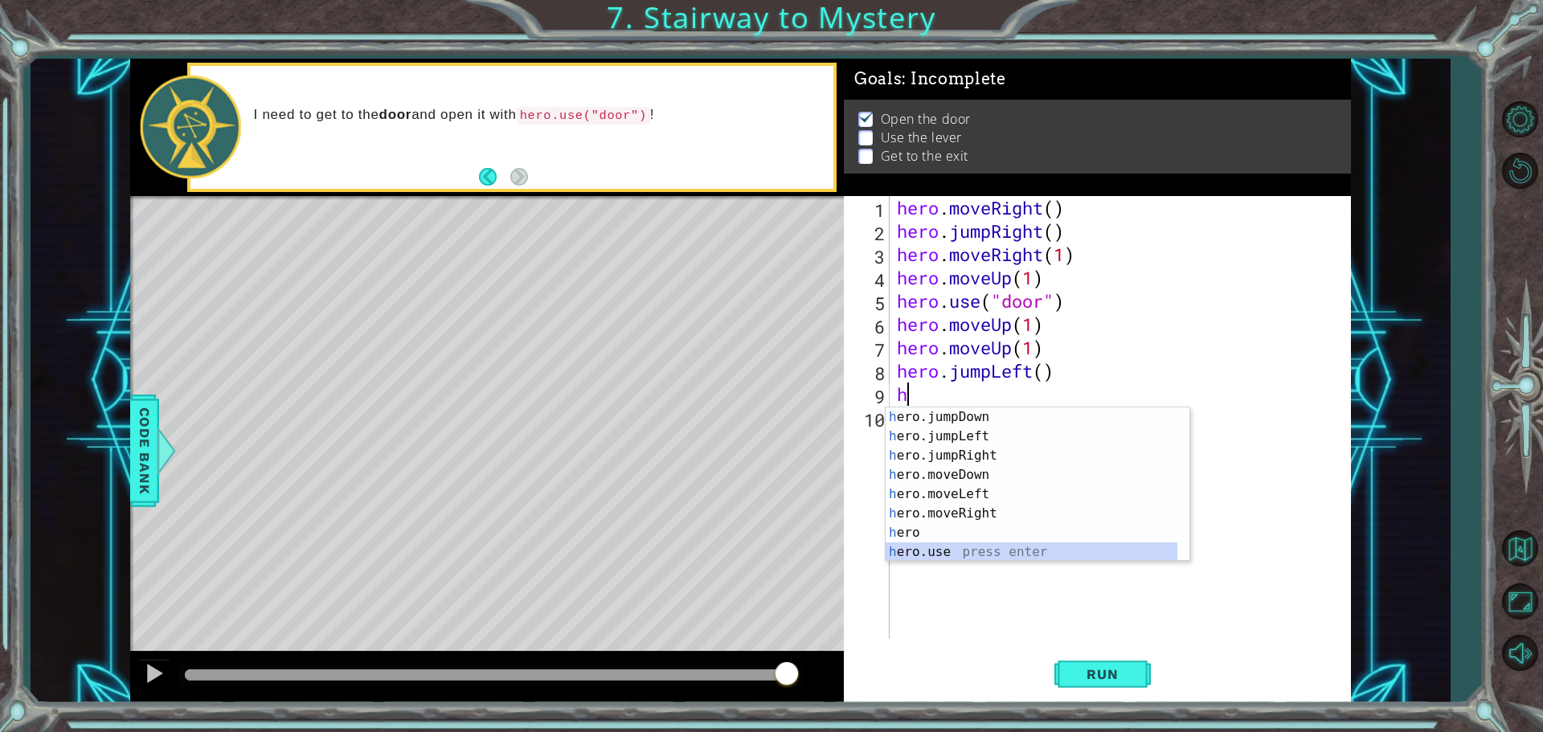
click at [945, 551] on div "h ero.jumpDown press enter h ero.jumpLeft press enter h ero.jumpRight press ent…" at bounding box center [1032, 504] width 292 height 193
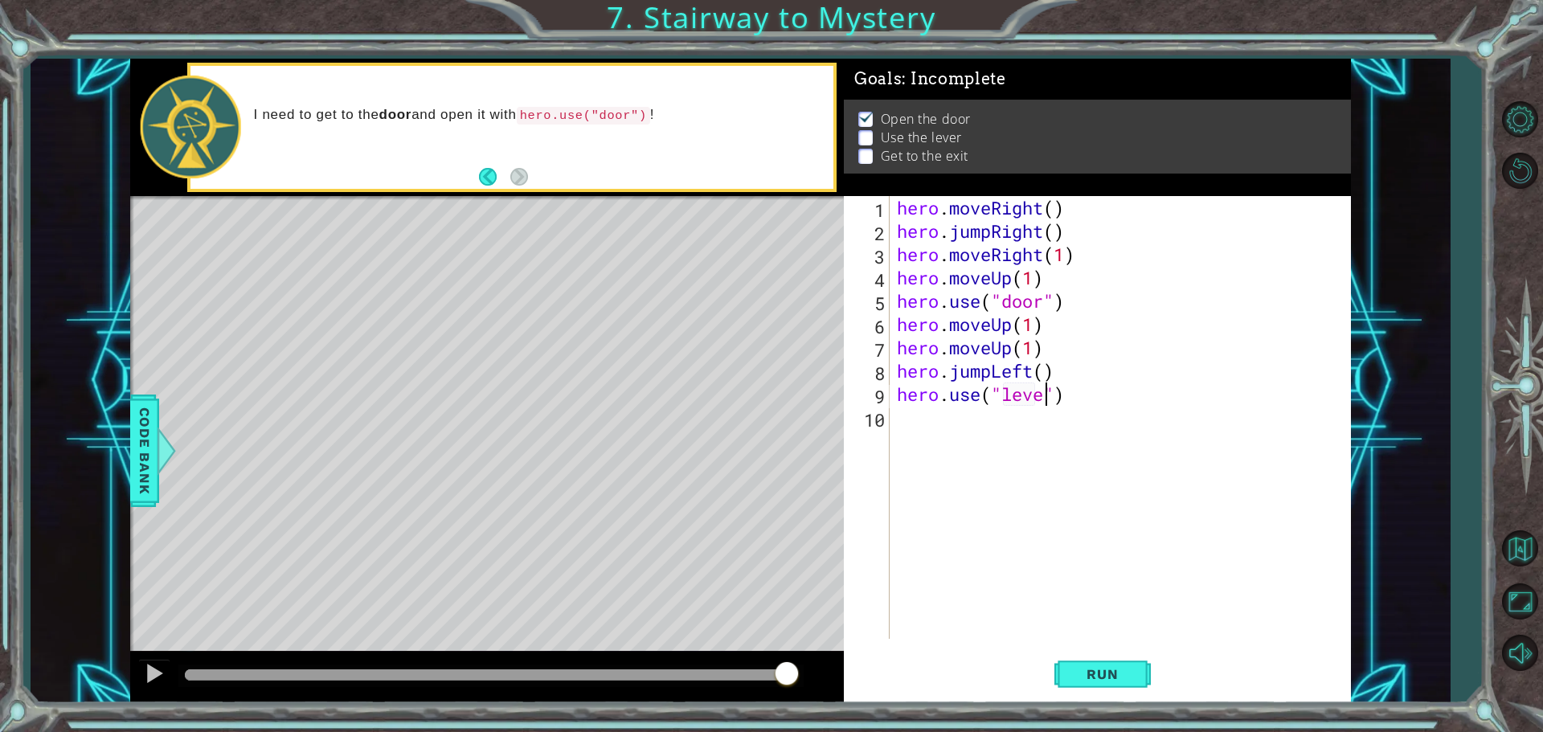
type textarea "hero.use("lever")"
click at [978, 432] on div "hero . moveRight ( ) hero . jumpRight ( ) hero . moveRight ( 1 ) hero . moveUp …" at bounding box center [1124, 441] width 461 height 490
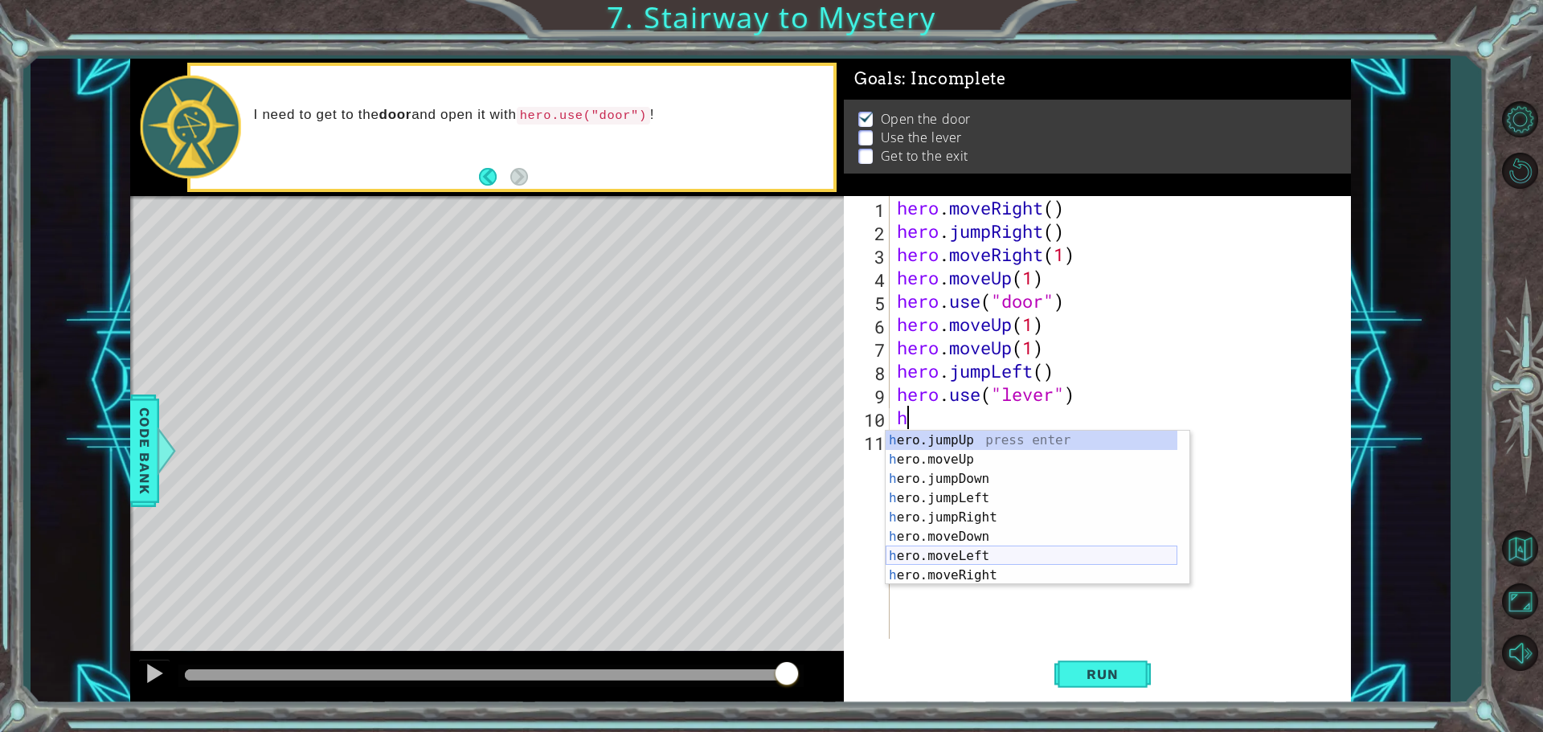
click at [977, 559] on div "h ero.jumpUp press enter h ero.moveUp press enter h ero.jumpDown press enter h …" at bounding box center [1032, 527] width 292 height 193
type textarea "hero.moveLeft(1)"
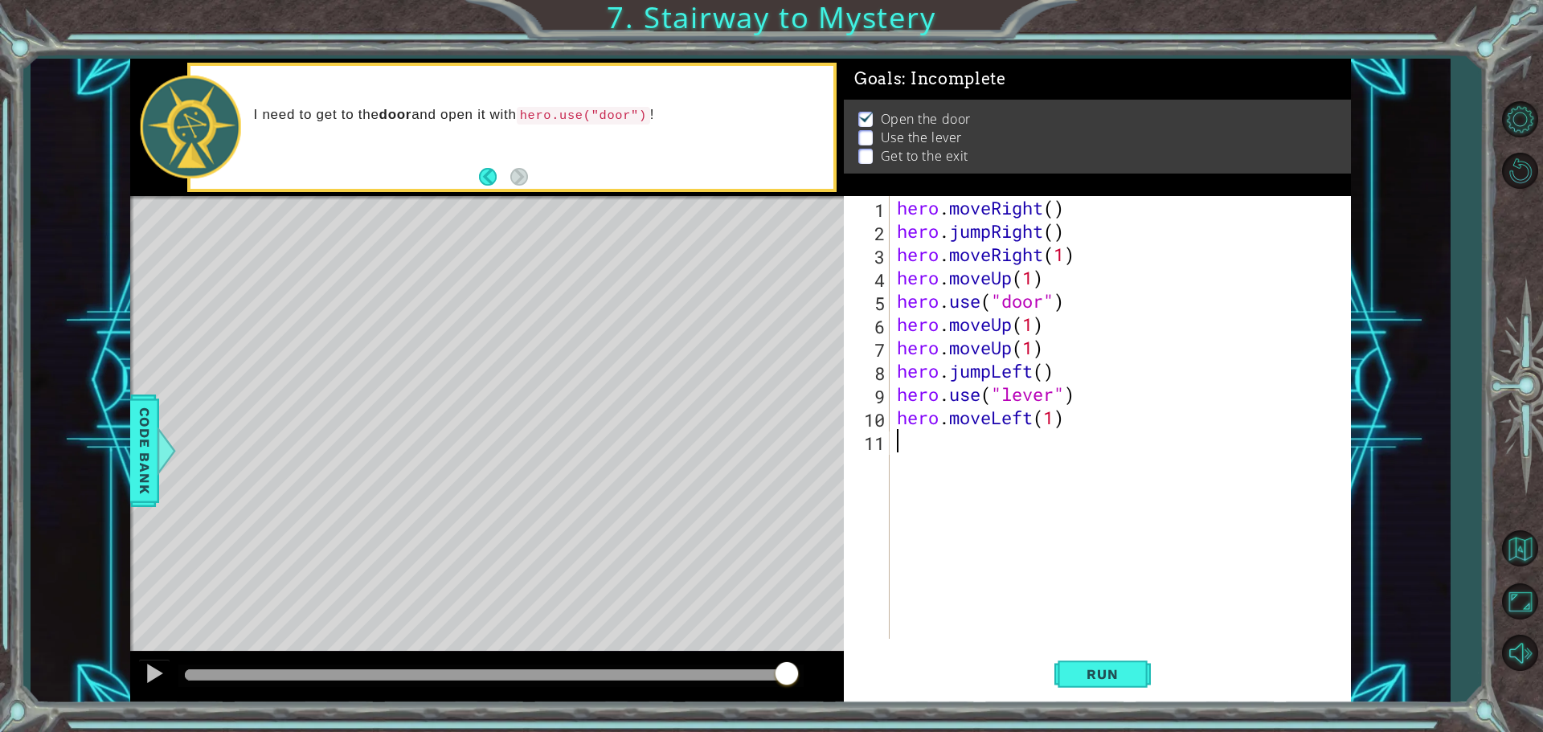
click at [953, 447] on div "hero . moveRight ( ) hero . jumpRight ( ) hero . moveRight ( 1 ) hero . moveUp …" at bounding box center [1124, 441] width 461 height 490
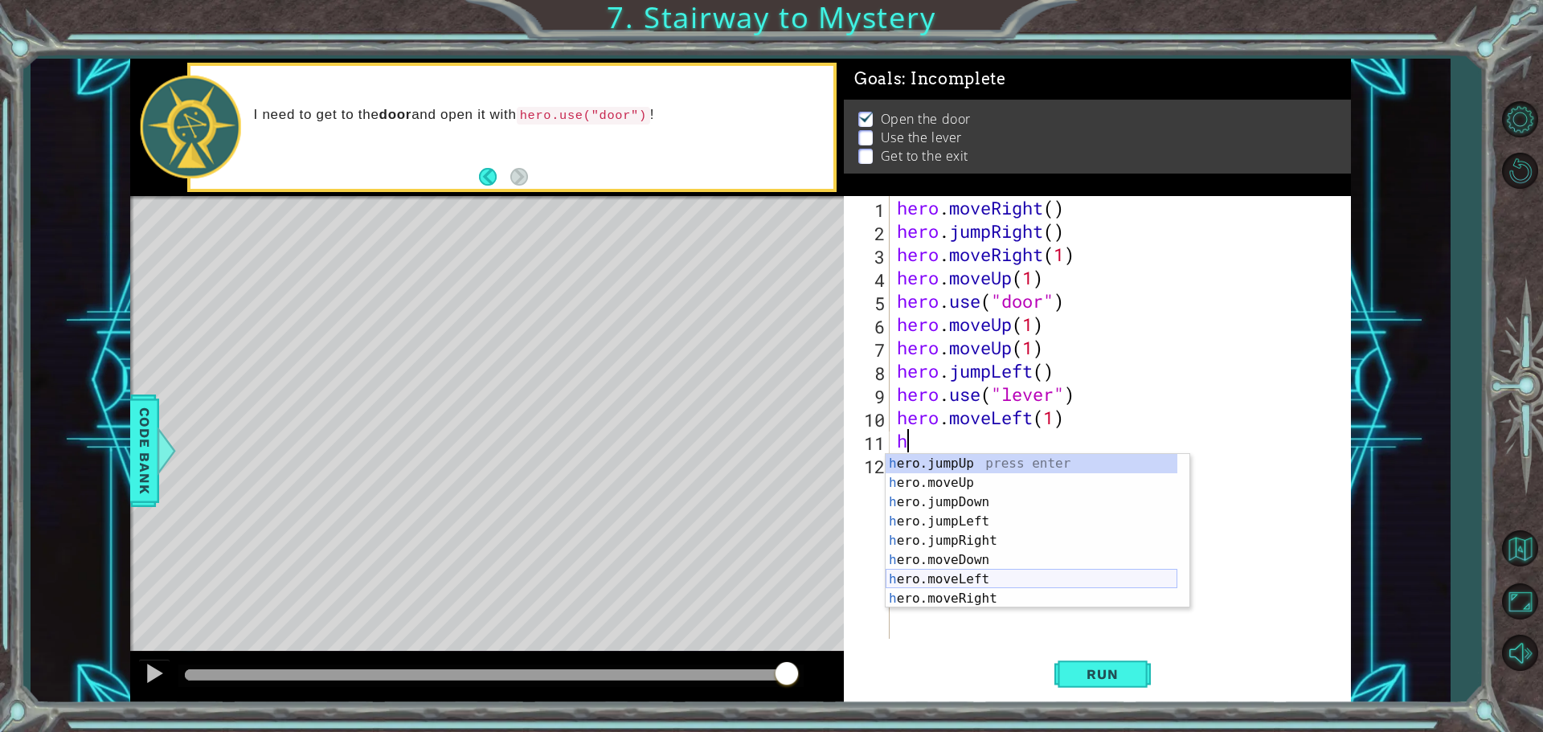
click at [967, 583] on div "h ero.jumpUp press enter h ero.moveUp press enter h ero.jumpDown press enter h …" at bounding box center [1032, 550] width 292 height 193
type textarea "hero.moveLeft(1)"
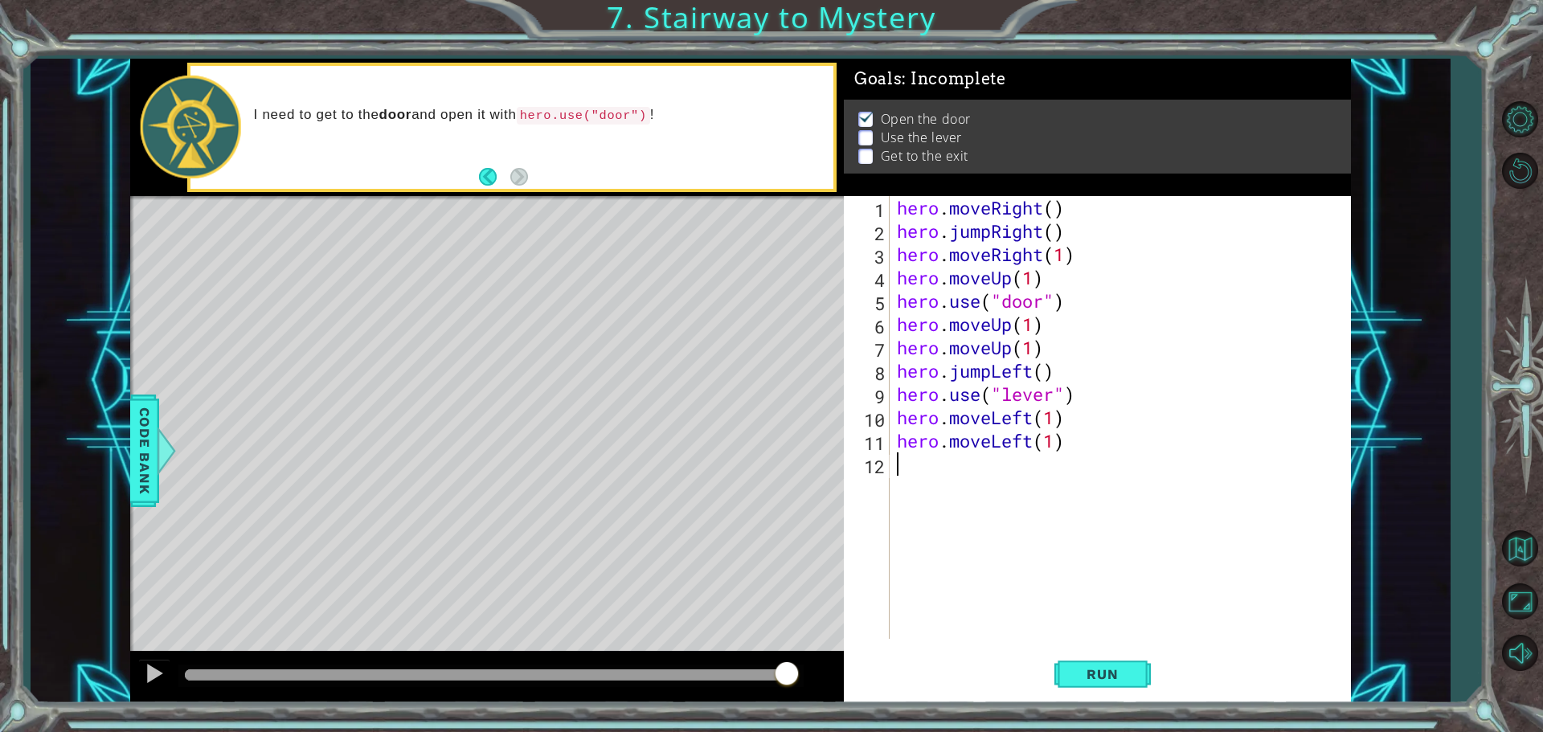
click at [930, 478] on div "hero . moveRight ( ) hero . jumpRight ( ) hero . moveRight ( 1 ) hero . moveUp …" at bounding box center [1124, 441] width 461 height 490
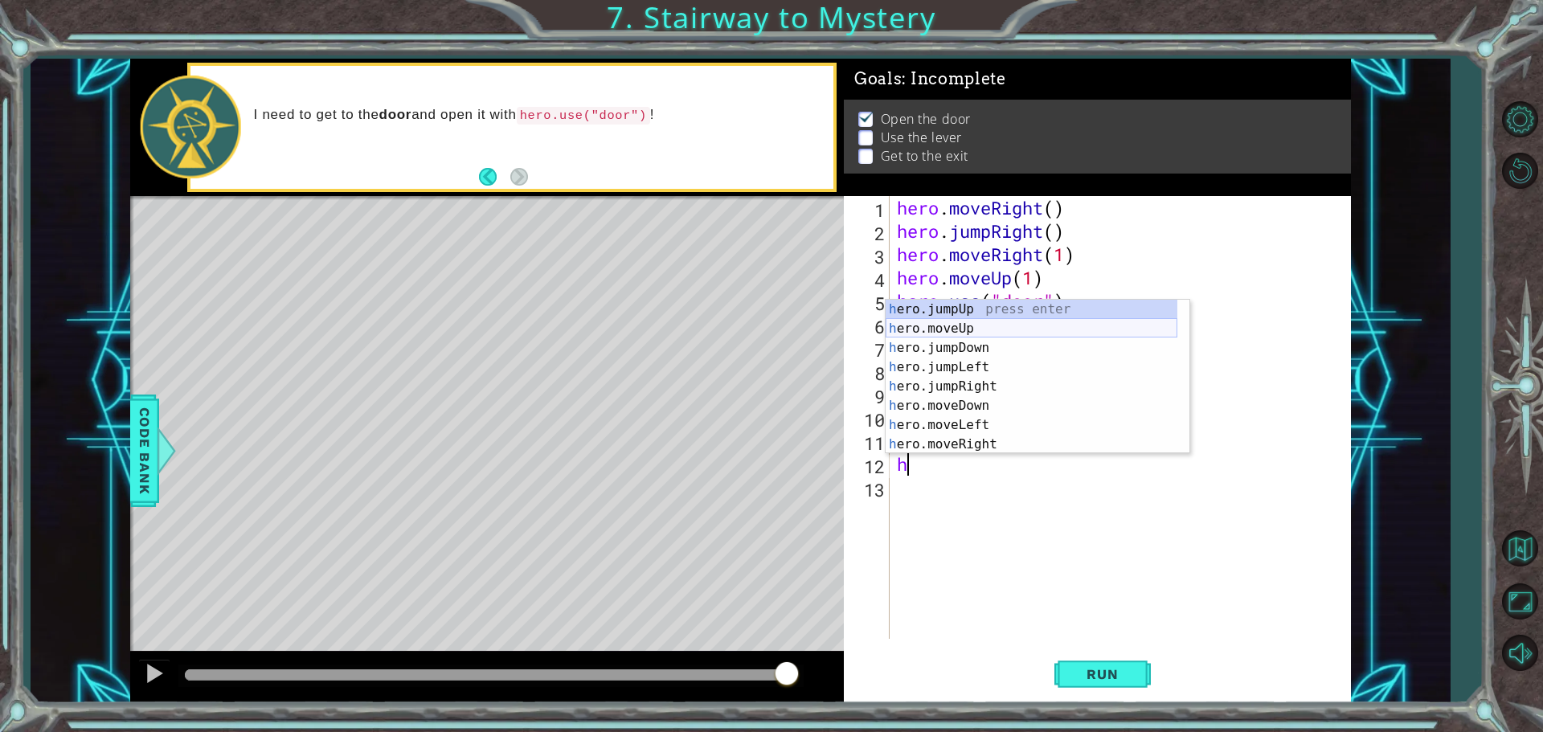
click at [966, 330] on div "h ero.jumpUp press enter h ero.moveUp press enter h ero.jumpDown press enter h …" at bounding box center [1032, 396] width 292 height 193
type textarea "hero.moveUp(1)"
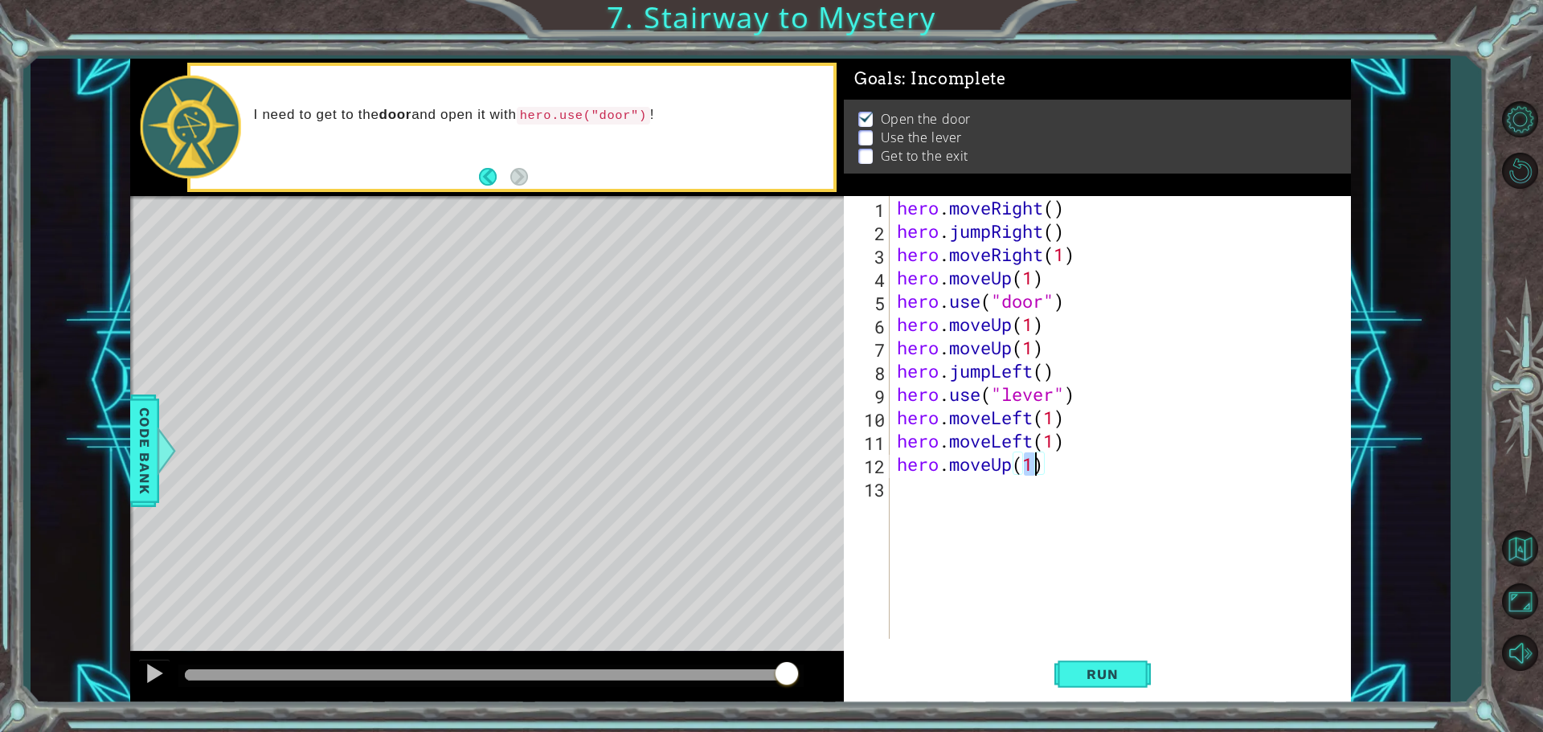
click at [981, 488] on div "hero . moveRight ( ) hero . jumpRight ( ) hero . moveRight ( 1 ) hero . moveUp …" at bounding box center [1124, 441] width 461 height 490
type textarea "h"
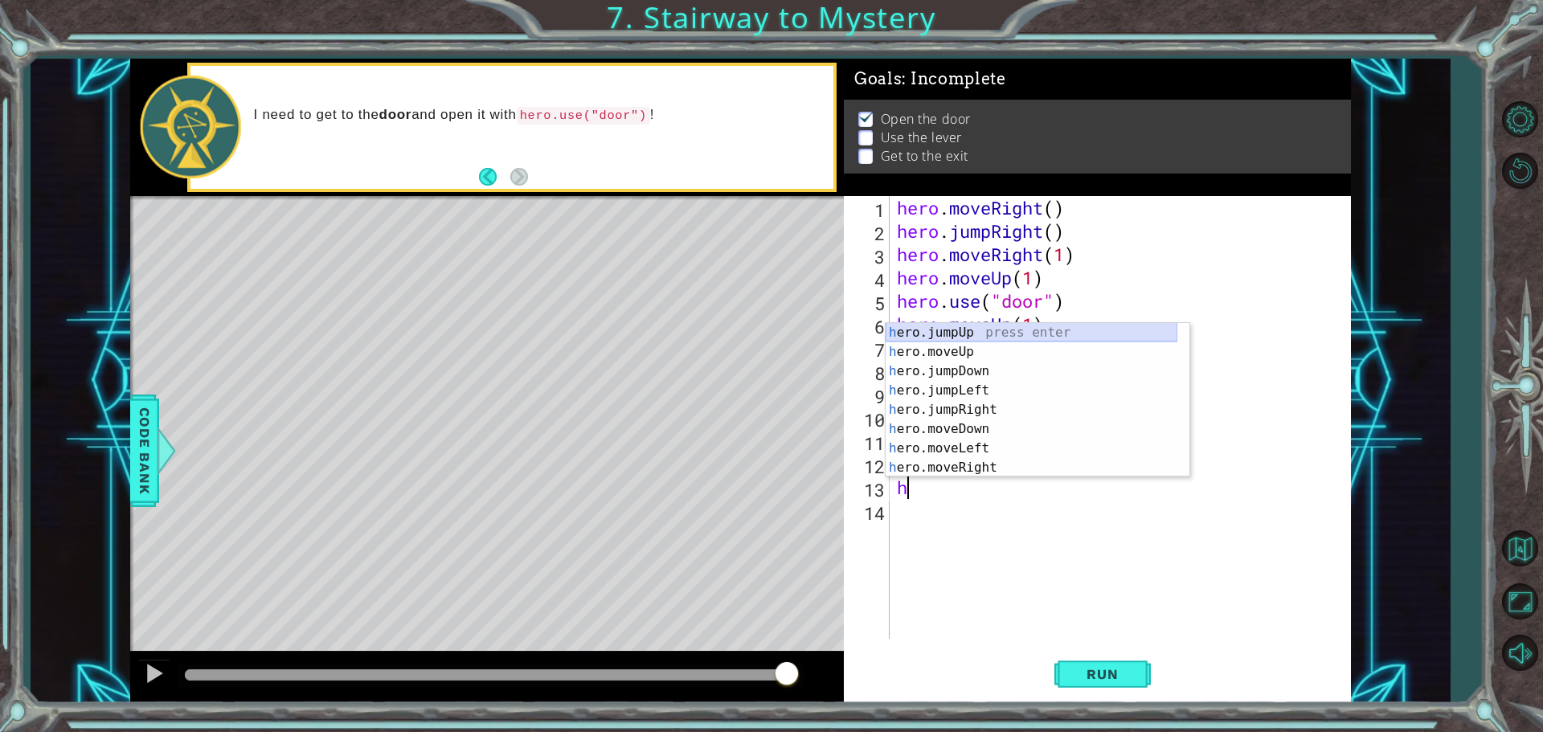
click at [936, 328] on div "h ero.jumpUp press enter h ero.moveUp press enter h ero.jumpDown press enter h …" at bounding box center [1032, 419] width 292 height 193
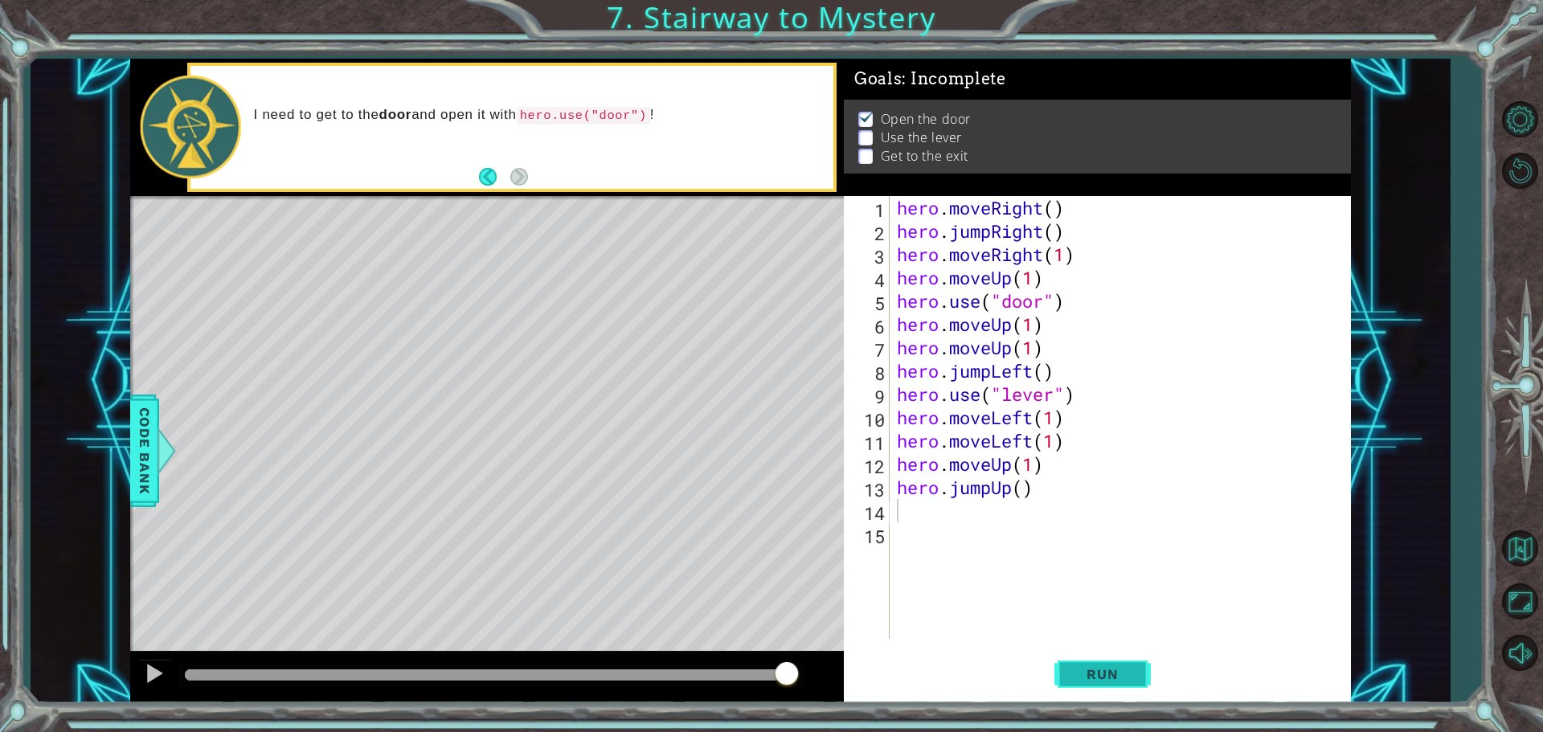
click at [1060, 659] on button "Run" at bounding box center [1103, 674] width 96 height 51
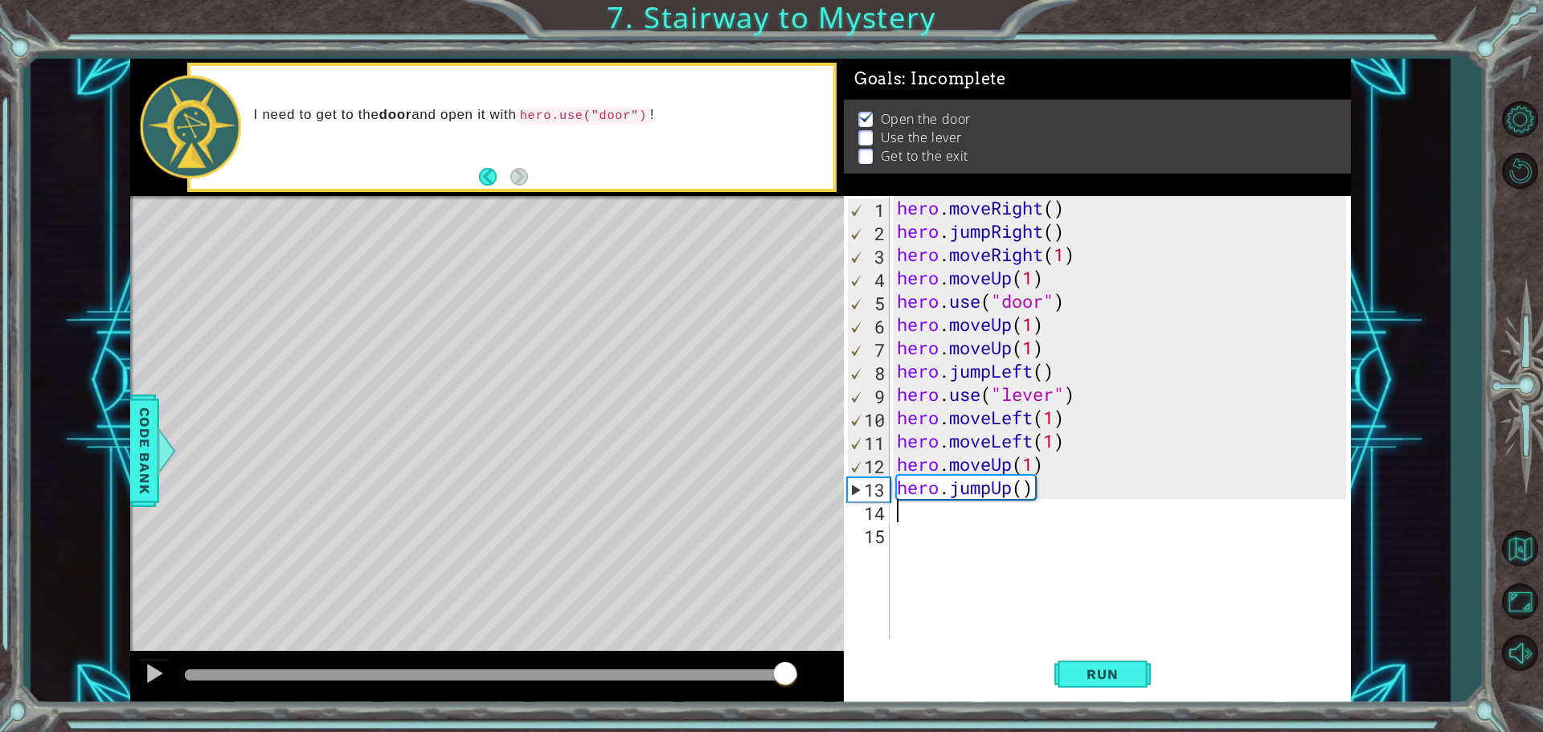
click at [785, 674] on div at bounding box center [491, 675] width 613 height 11
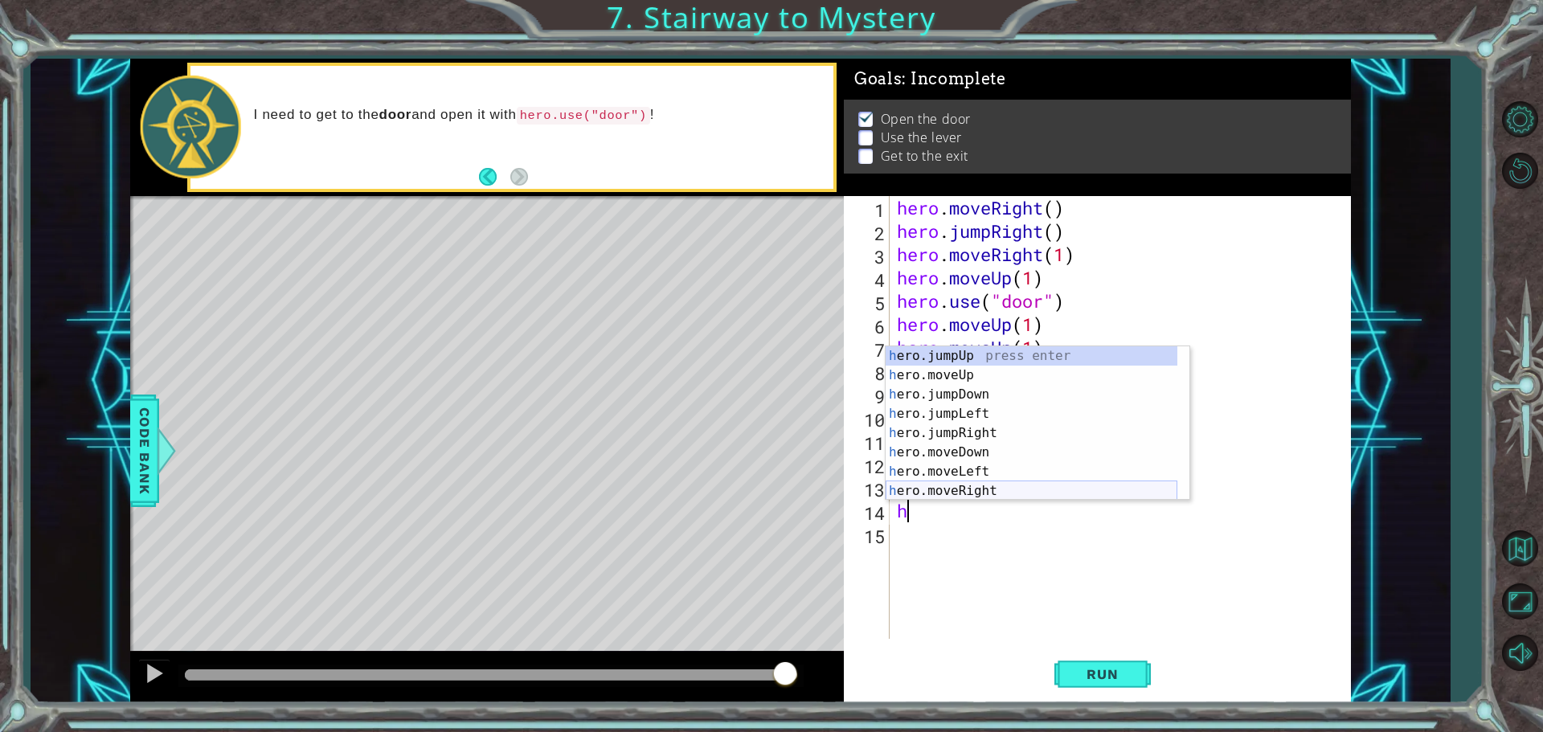
click at [958, 492] on div "h ero.jumpUp press enter h ero.moveUp press enter h ero.jumpDown press enter h …" at bounding box center [1032, 442] width 292 height 193
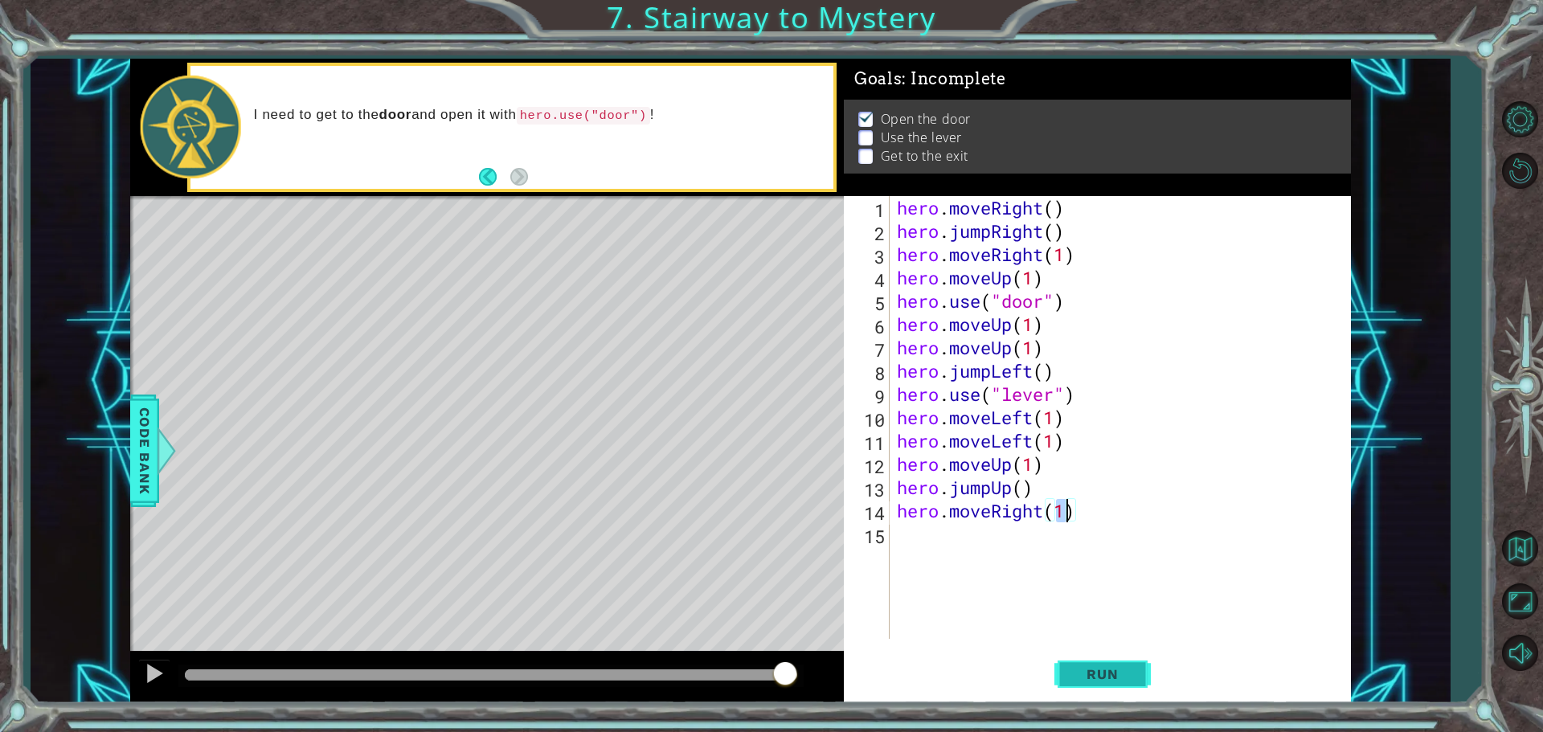
type textarea "hero.moveRight(1)"
click at [1093, 666] on button "Run" at bounding box center [1103, 674] width 96 height 51
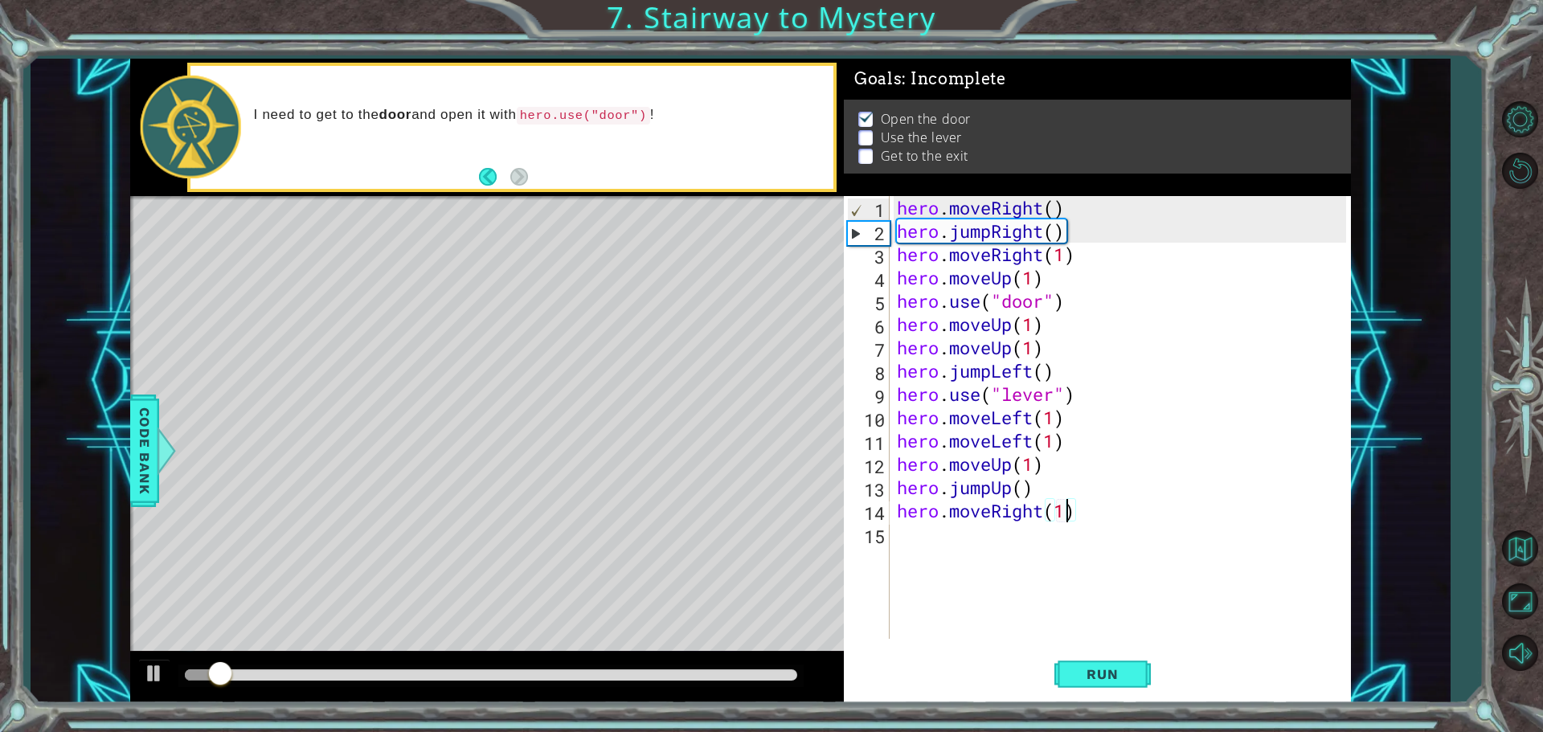
click at [792, 678] on div at bounding box center [491, 675] width 613 height 11
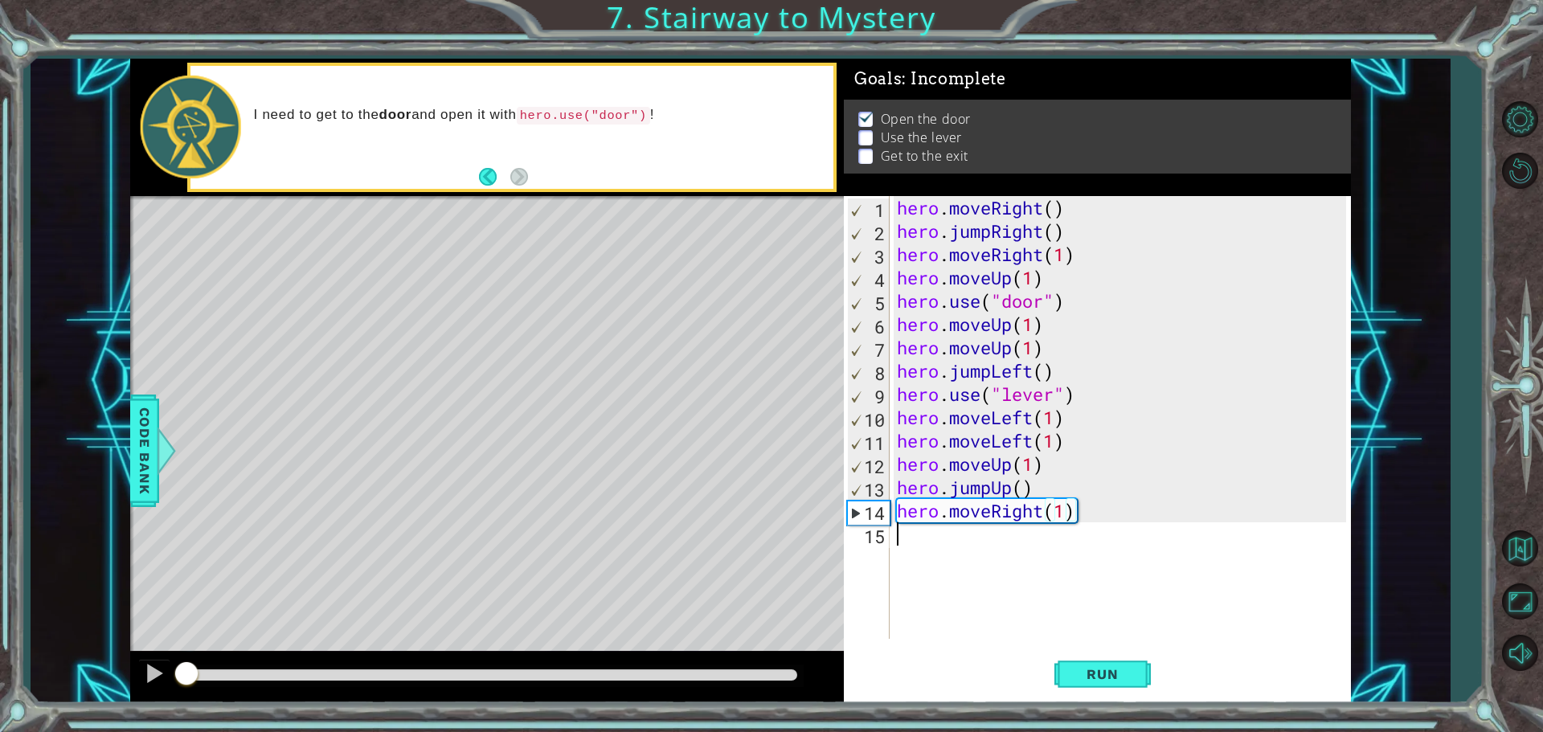
click at [937, 554] on div "hero . moveRight ( ) hero . jumpRight ( ) hero . moveRight ( 1 ) hero . moveUp …" at bounding box center [1124, 441] width 461 height 490
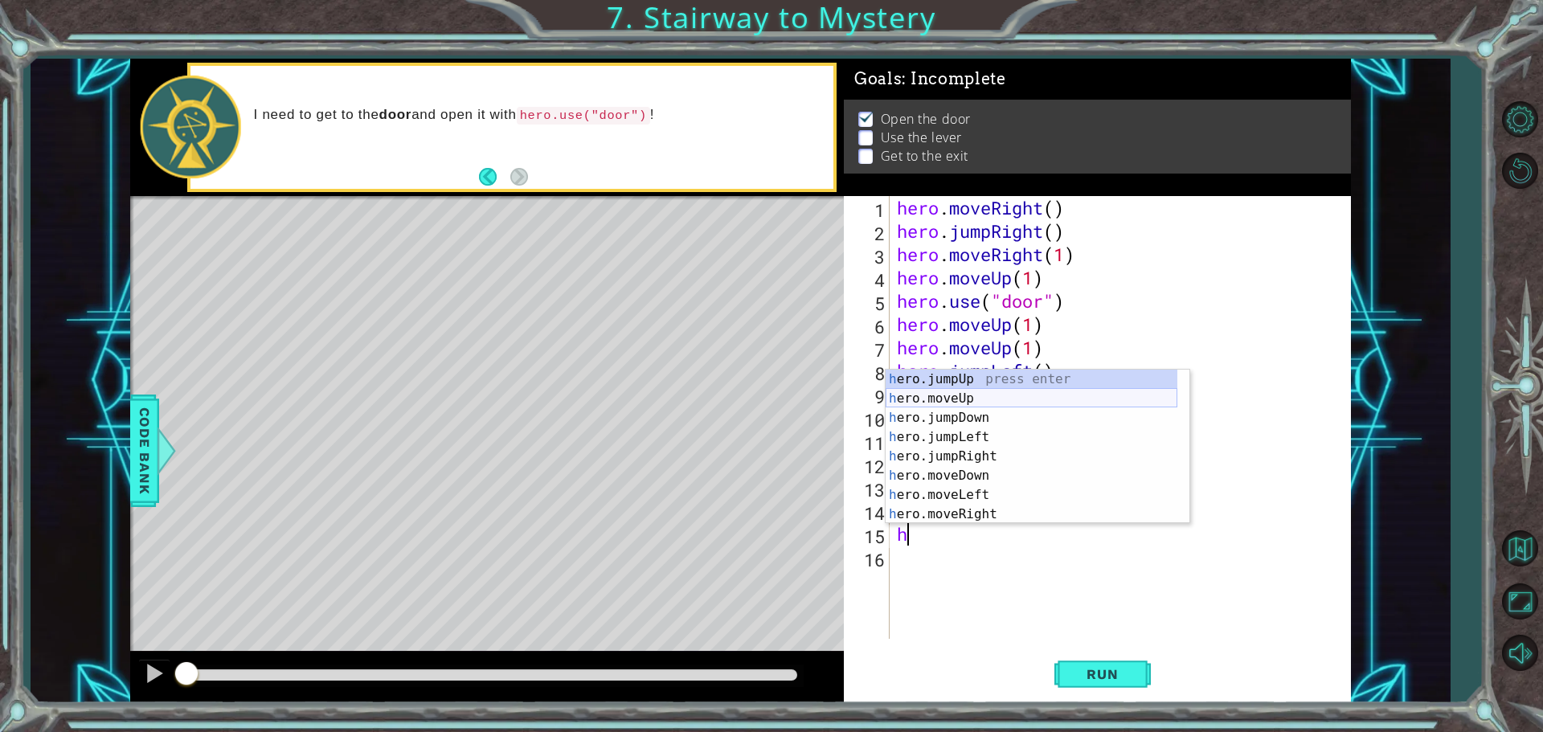
click at [969, 400] on div "h ero.jumpUp press enter h ero.moveUp press enter h ero.jumpDown press enter h …" at bounding box center [1032, 466] width 292 height 193
type textarea "hero.moveUp(1)"
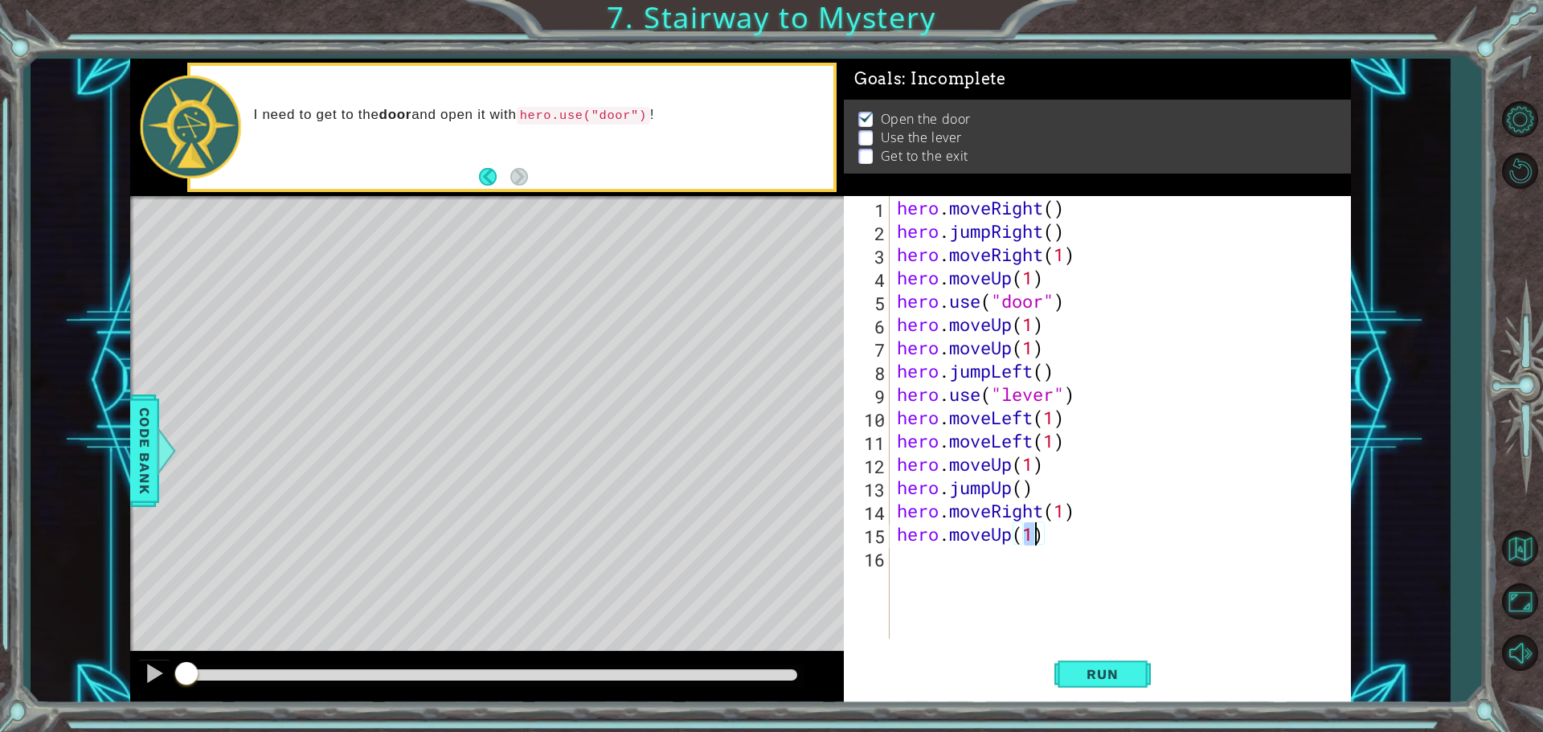
click at [924, 564] on div "hero . moveRight ( ) hero . jumpRight ( ) hero . moveRight ( 1 ) hero . moveUp …" at bounding box center [1124, 441] width 461 height 490
type textarea "h"
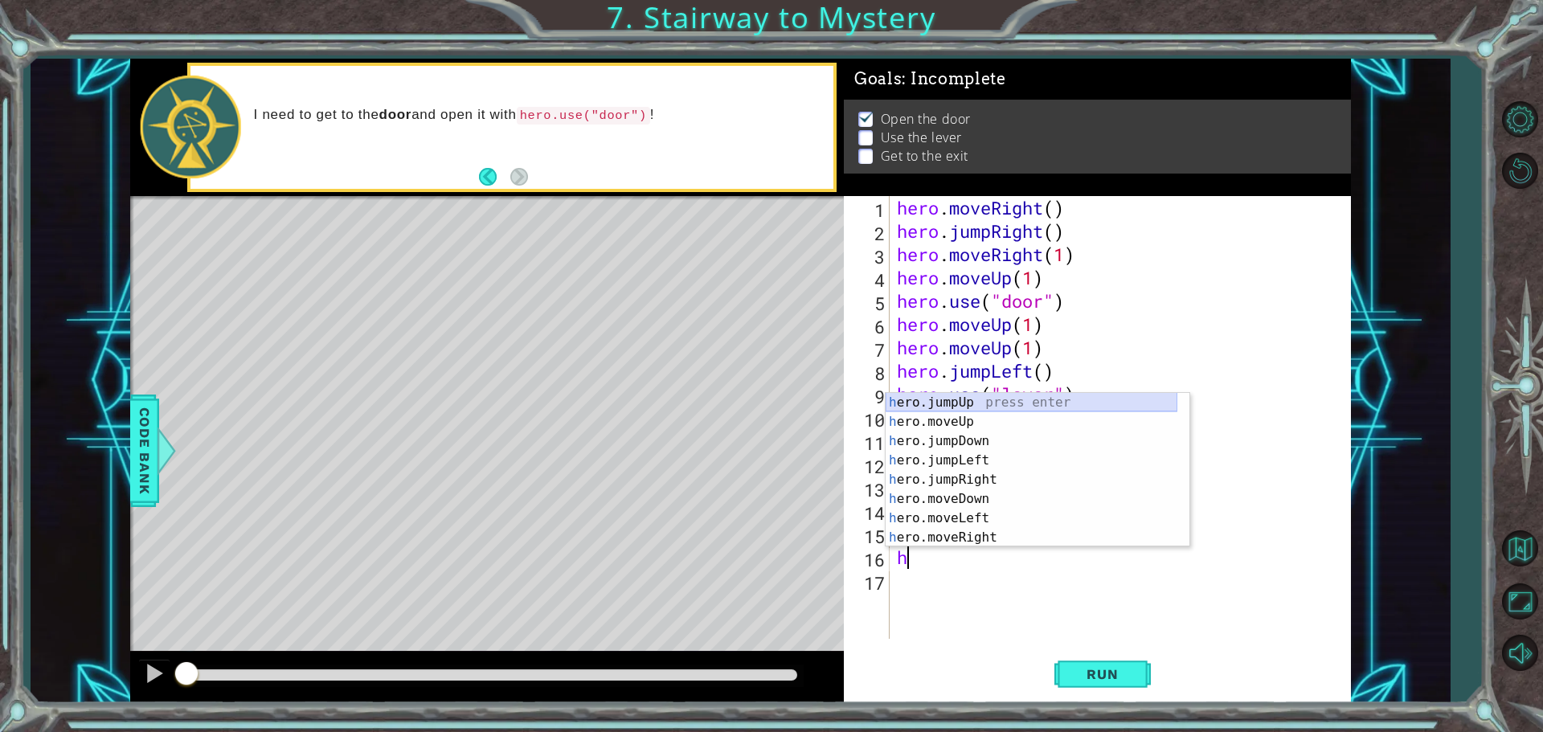
click at [966, 405] on div "h ero.jumpUp press enter h ero.moveUp press enter h ero.jumpDown press enter h …" at bounding box center [1032, 489] width 292 height 193
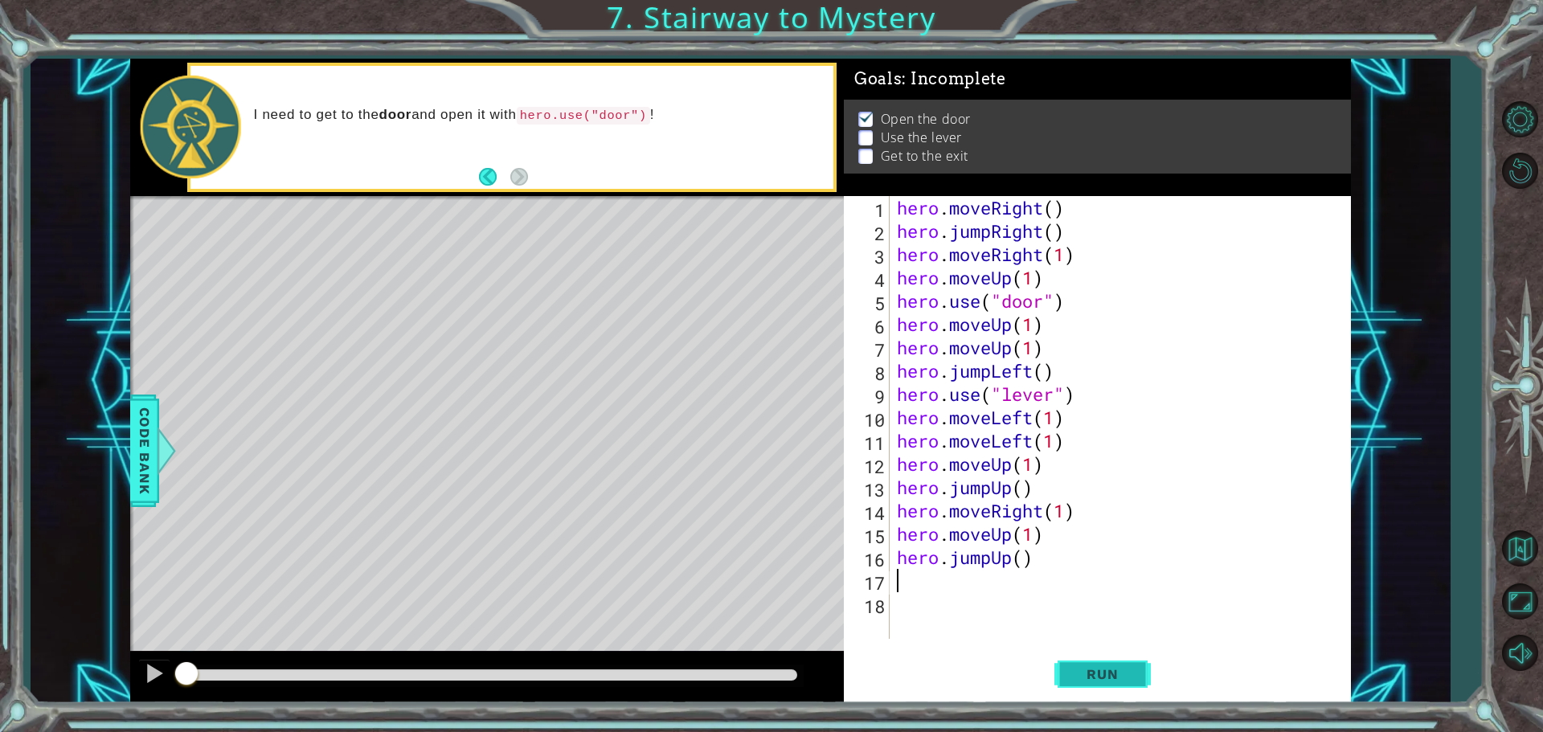
click at [1111, 665] on button "Run" at bounding box center [1103, 674] width 96 height 51
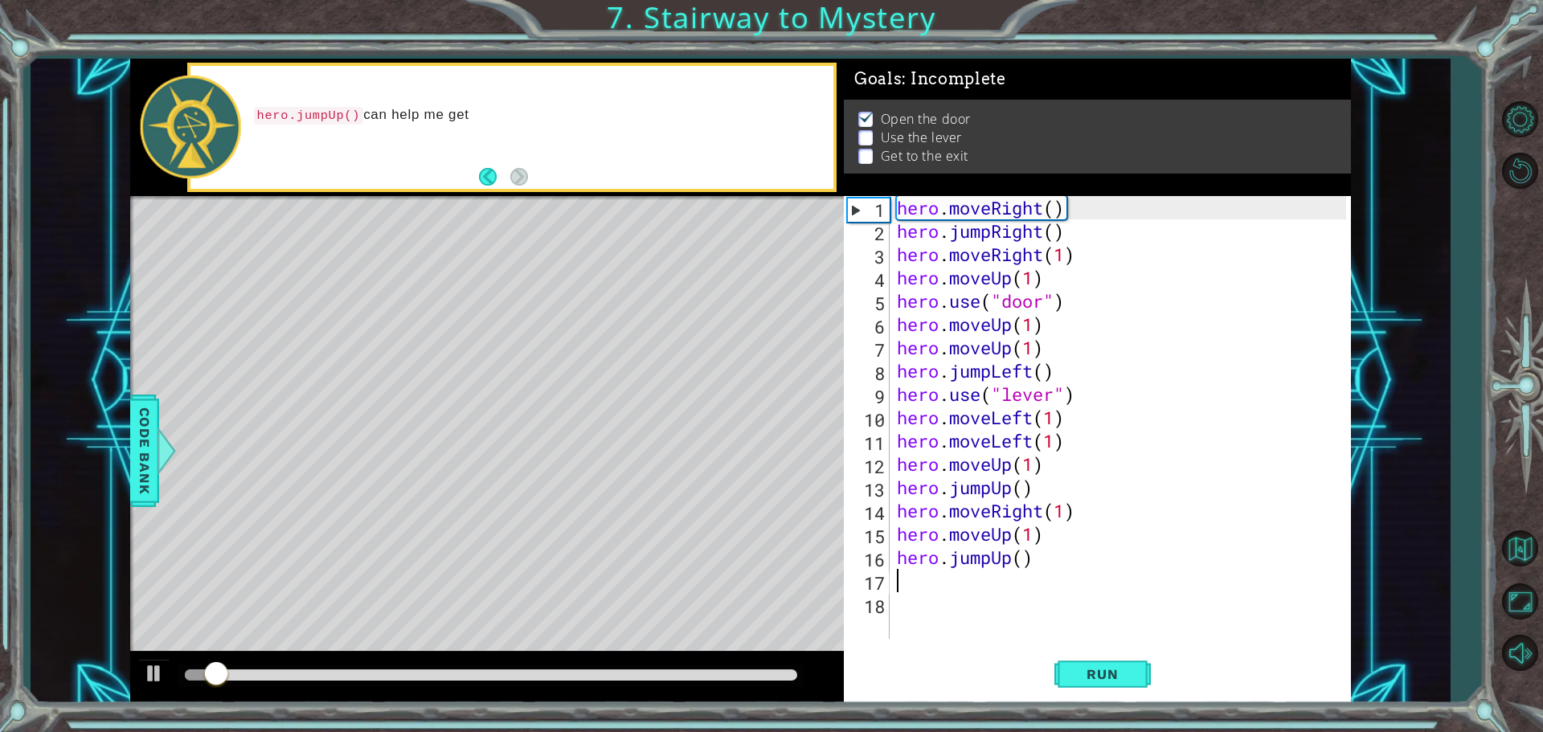
click at [785, 668] on div at bounding box center [490, 676] width 625 height 23
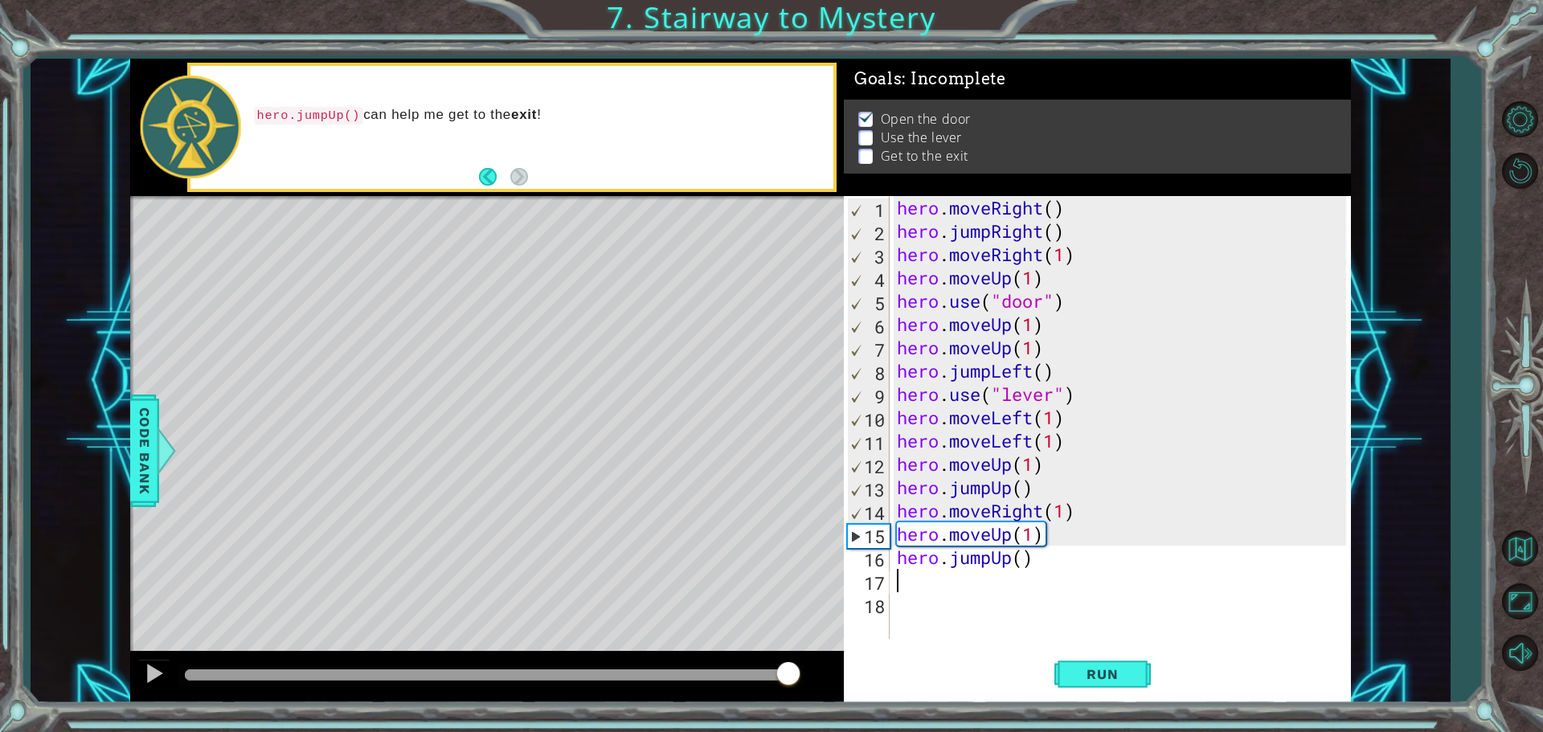
click at [790, 670] on div at bounding box center [491, 675] width 613 height 11
click at [1101, 681] on span "Run" at bounding box center [1103, 674] width 64 height 16
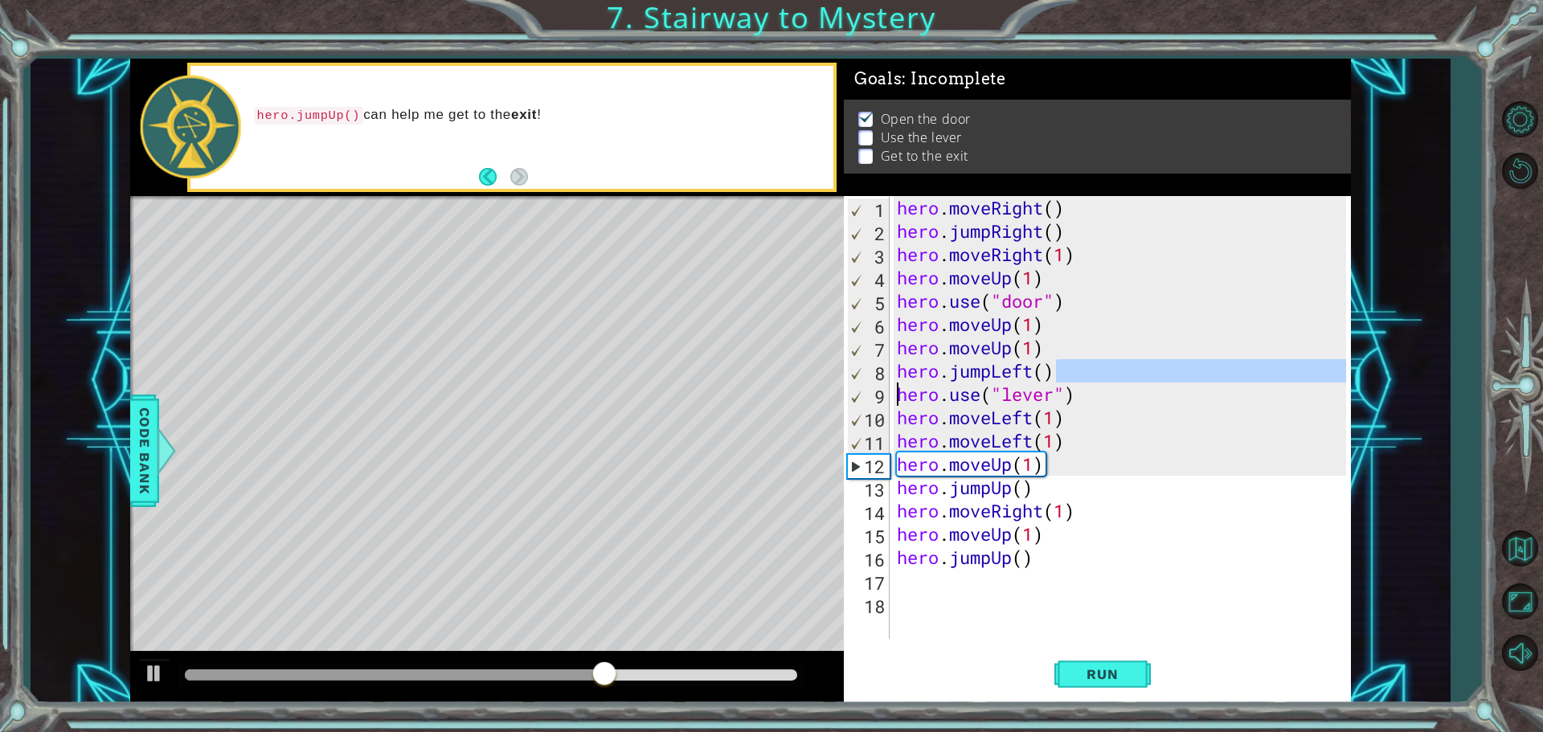
drag, startPoint x: 1060, startPoint y: 375, endPoint x: 750, endPoint y: 393, distance: 310.0
click at [750, 393] on div "1 ההההההההההההההההההההההההההההההההההההההההההההההההההההההההההההההההההההההההההההה…" at bounding box center [740, 381] width 1221 height 645
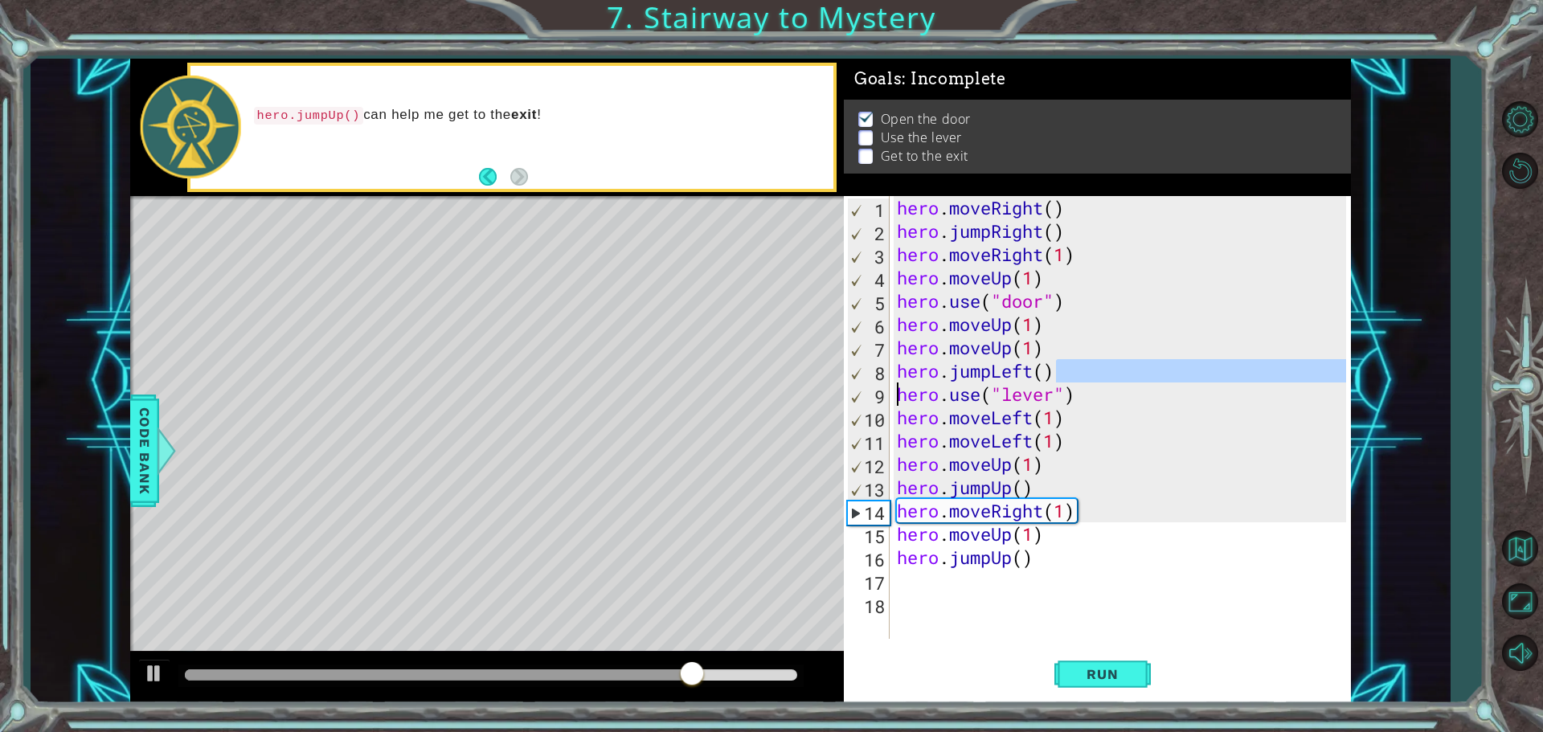
click at [1055, 375] on div "hero . moveRight ( ) hero . jumpRight ( ) hero . moveRight ( 1 ) hero . moveUp …" at bounding box center [1120, 417] width 453 height 443
type textarea "hero.jumpLeft()"
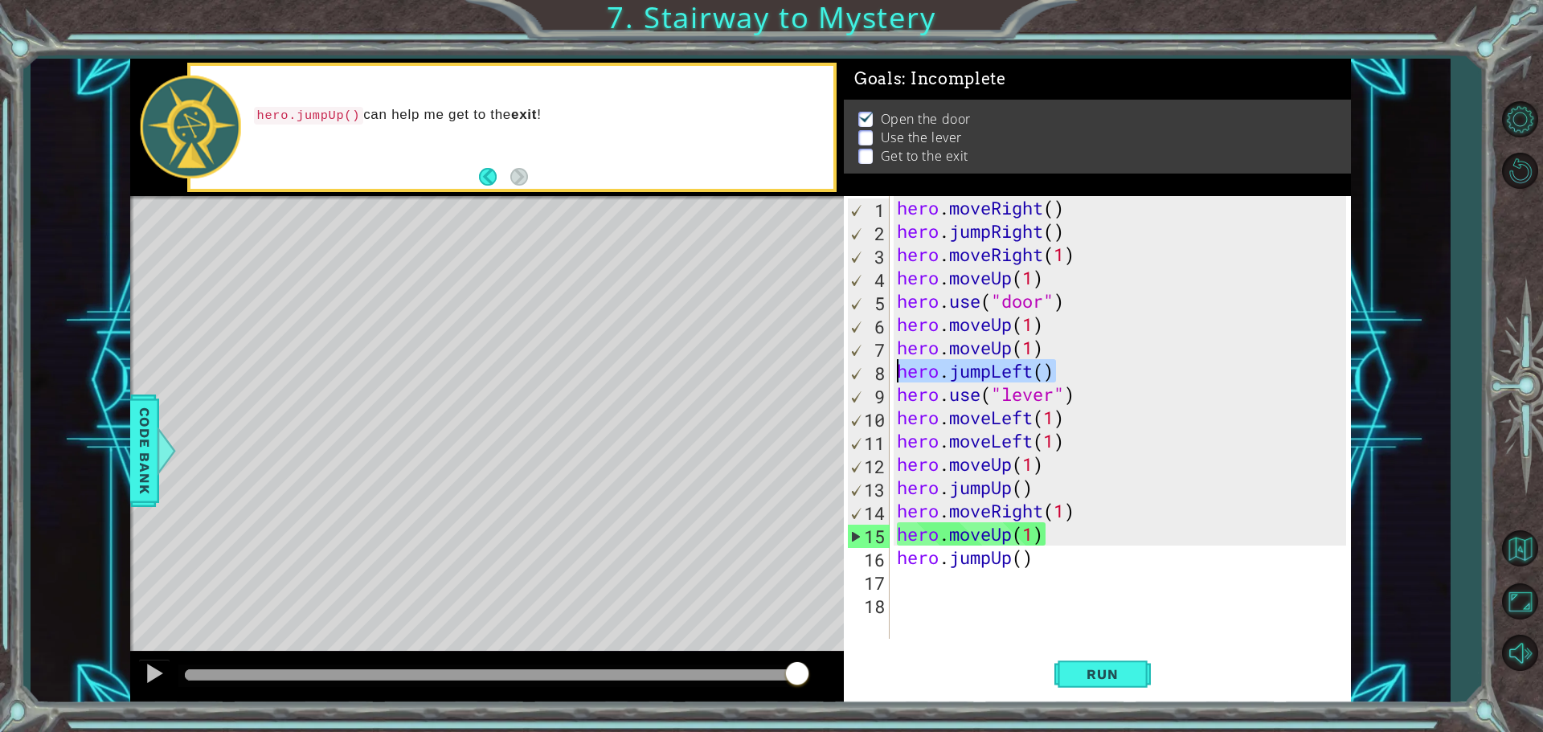
drag, startPoint x: 1055, startPoint y: 375, endPoint x: 901, endPoint y: 376, distance: 153.5
click at [901, 376] on div "hero . moveRight ( ) hero . jumpRight ( ) hero . moveRight ( 1 ) hero . moveUp …" at bounding box center [1124, 441] width 461 height 490
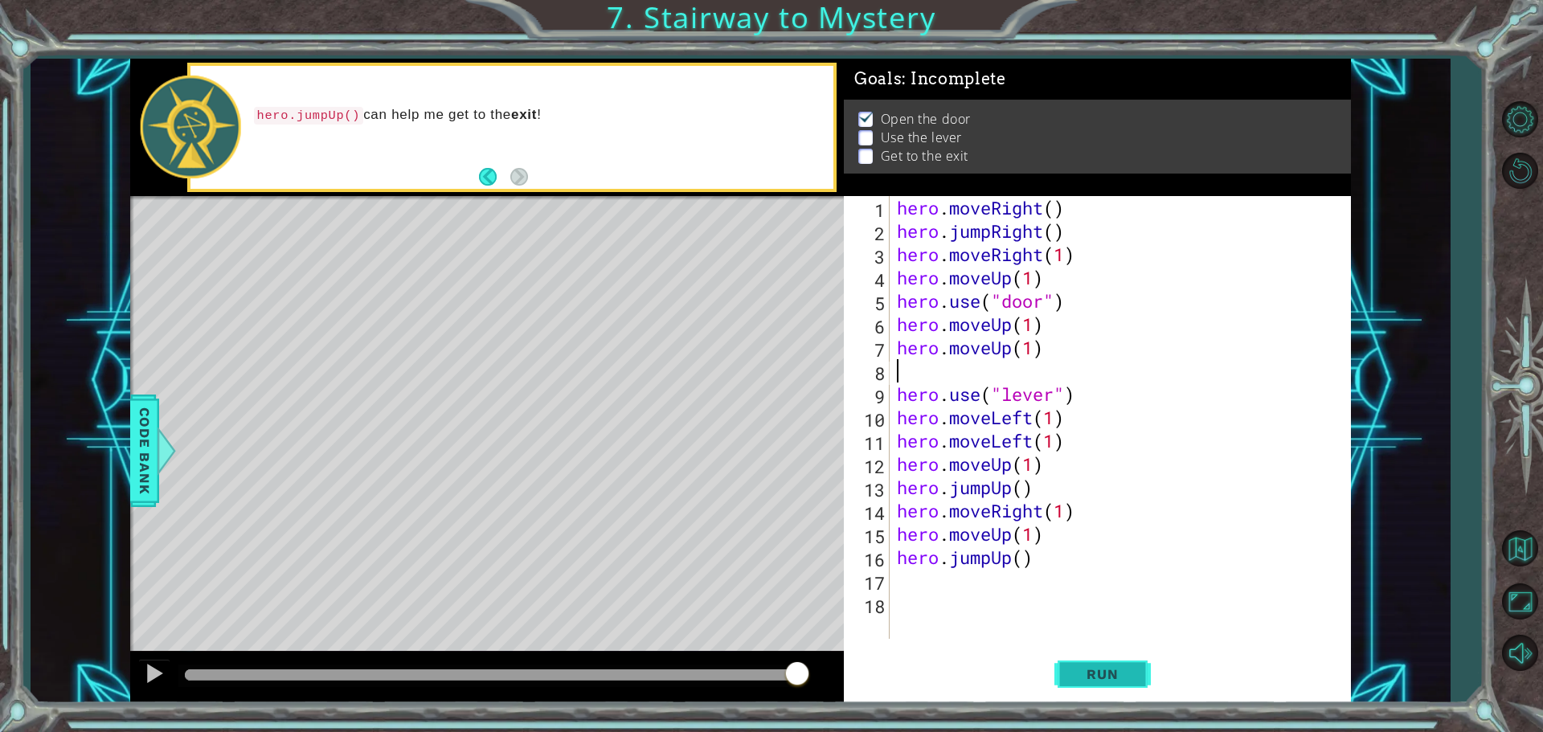
click at [1107, 677] on span "Run" at bounding box center [1103, 674] width 64 height 16
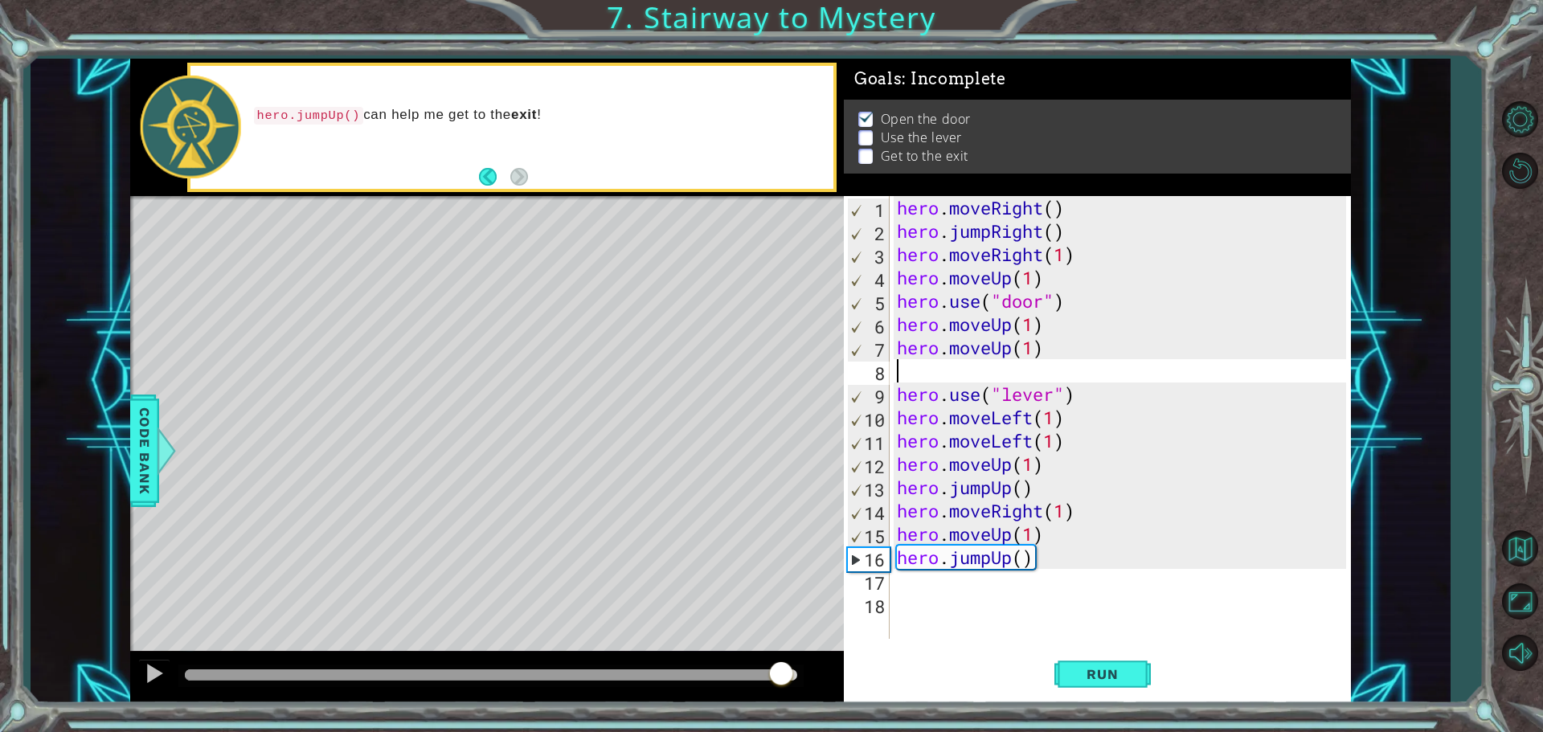
drag, startPoint x: 766, startPoint y: 665, endPoint x: 781, endPoint y: 673, distance: 16.6
click at [781, 673] on div at bounding box center [491, 675] width 613 height 11
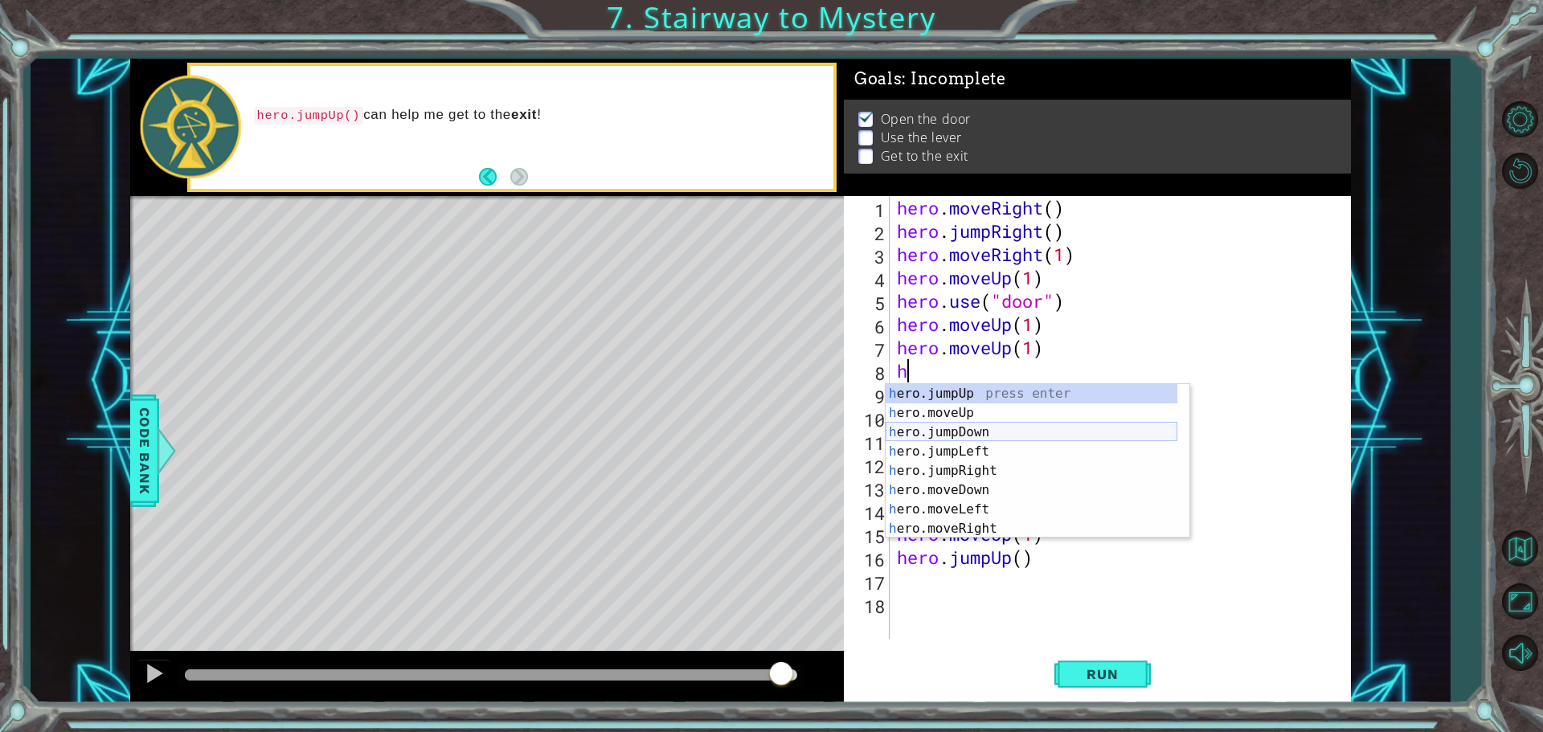
scroll to position [39, 0]
click at [958, 531] on div "h ero.jumpDown press enter h ero.jumpLeft press enter h ero.jumpRight press ent…" at bounding box center [1032, 480] width 292 height 193
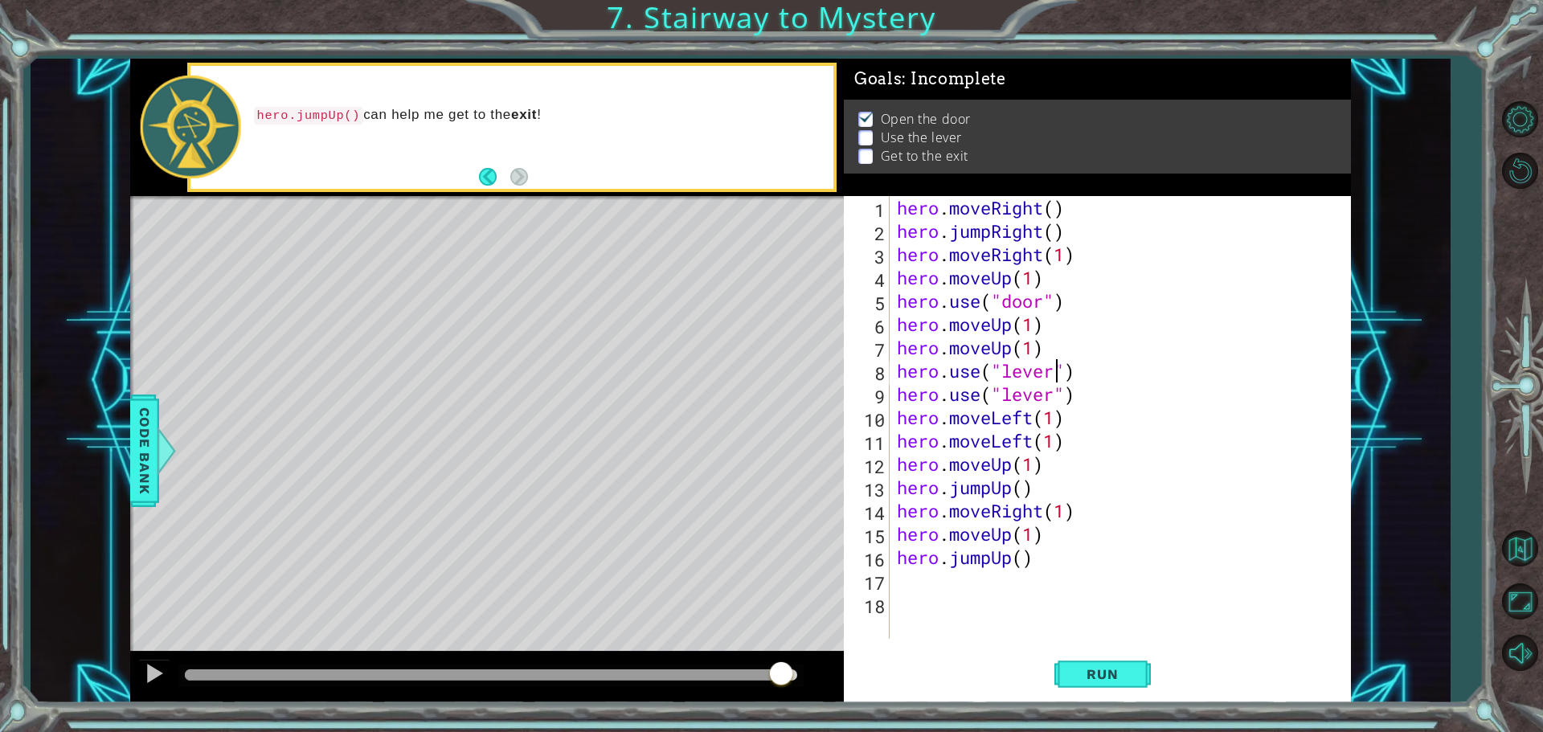
scroll to position [0, 7]
type textarea "hero.use("lever")"
click at [1068, 673] on button "Run" at bounding box center [1103, 674] width 96 height 51
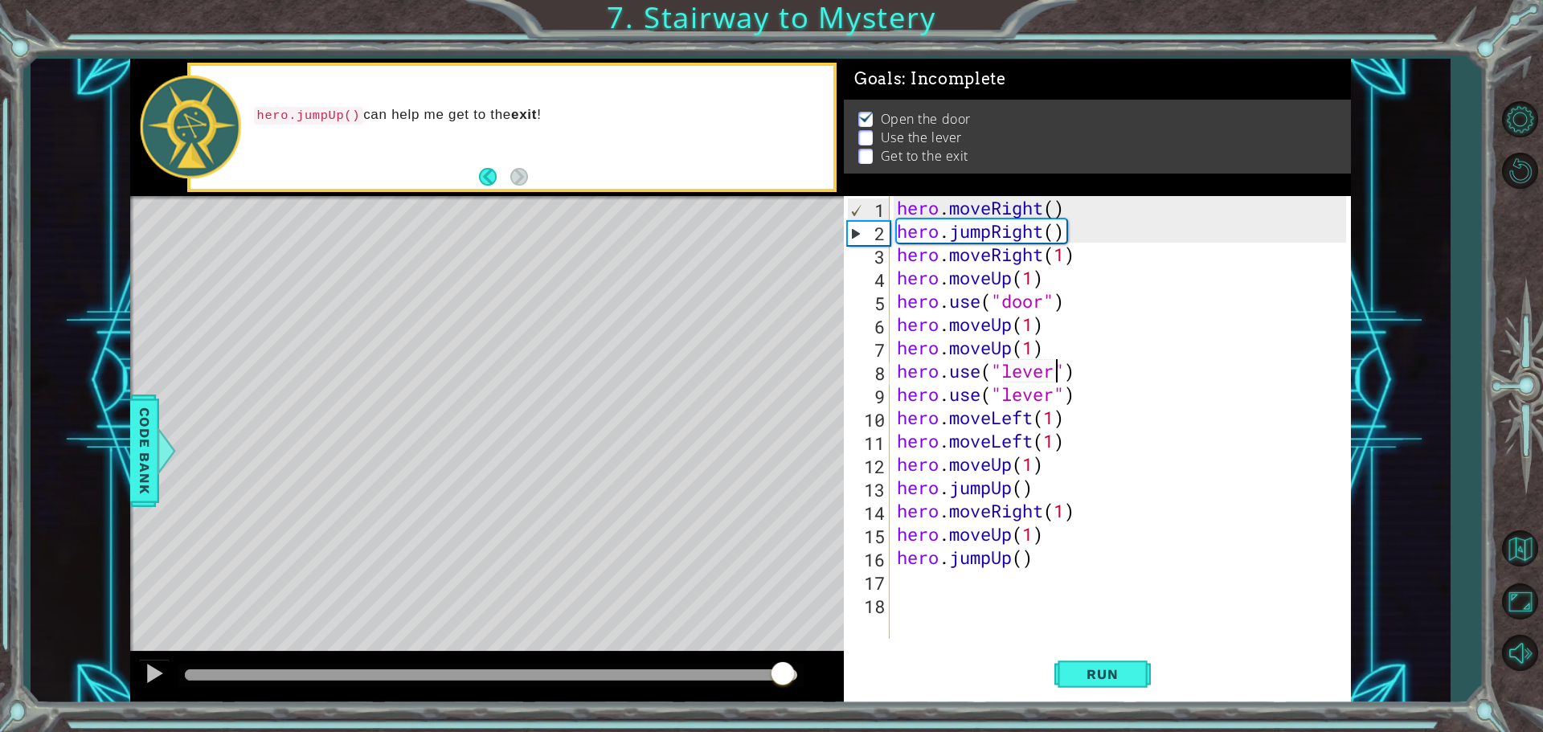
click at [782, 678] on div at bounding box center [491, 675] width 613 height 11
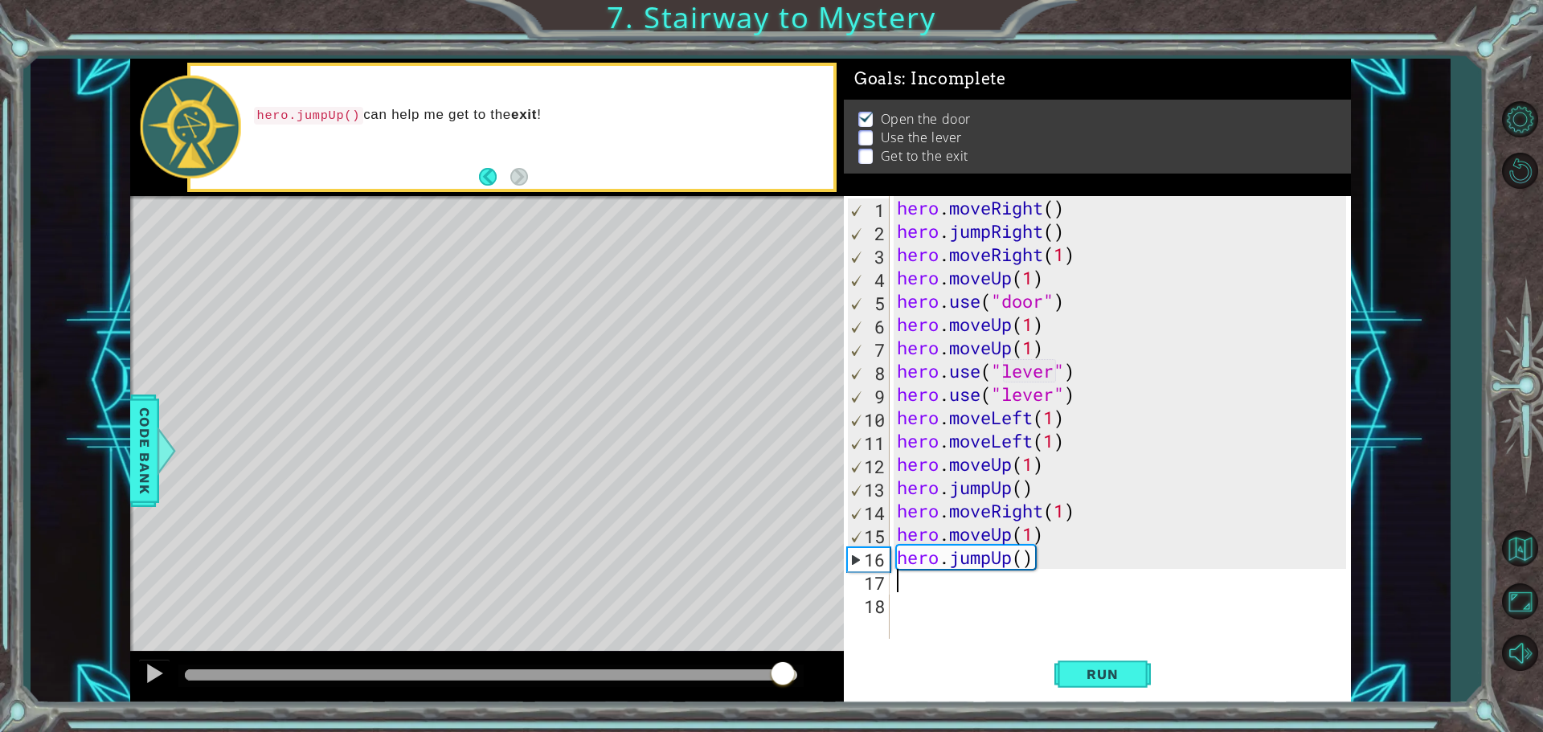
click at [974, 591] on div "hero . moveRight ( ) hero . jumpRight ( ) hero . moveRight ( 1 ) hero . moveUp …" at bounding box center [1124, 441] width 461 height 490
drag, startPoint x: 1080, startPoint y: 396, endPoint x: 863, endPoint y: 391, distance: 217.1
click at [863, 391] on div "1 2 3 4 5 6 7 8 9 10 11 12 13 14 15 16 17 18 hero . moveRight ( ) hero . jumpRi…" at bounding box center [1095, 417] width 502 height 443
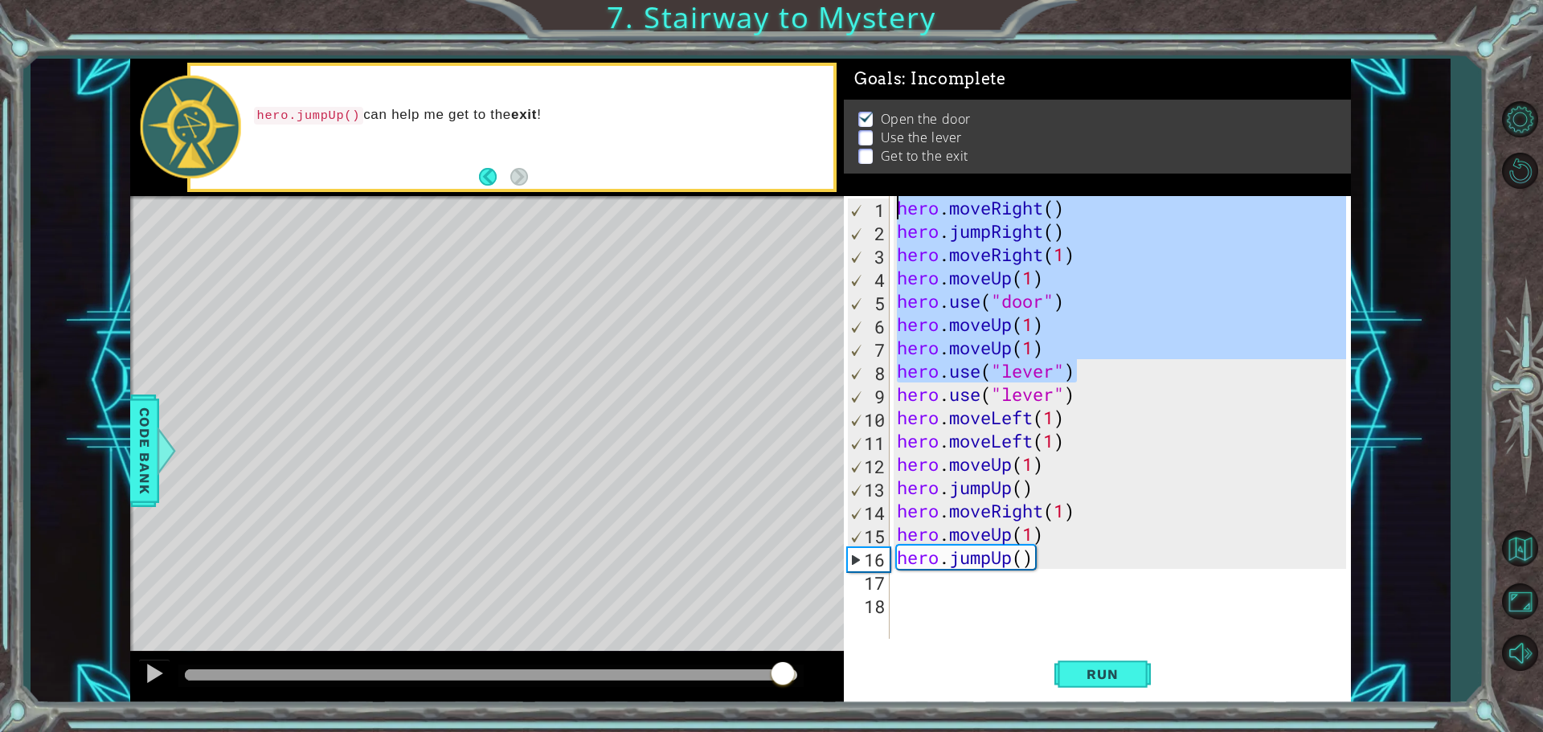
drag, startPoint x: 1080, startPoint y: 381, endPoint x: 848, endPoint y: 181, distance: 306.0
click at [848, 181] on div "Goals : Incomplete Open the door Use the lever Get to the exit hero.use("lever"…" at bounding box center [1097, 381] width 507 height 645
type textarea "hero.moveRight() hero.jumpRight()"
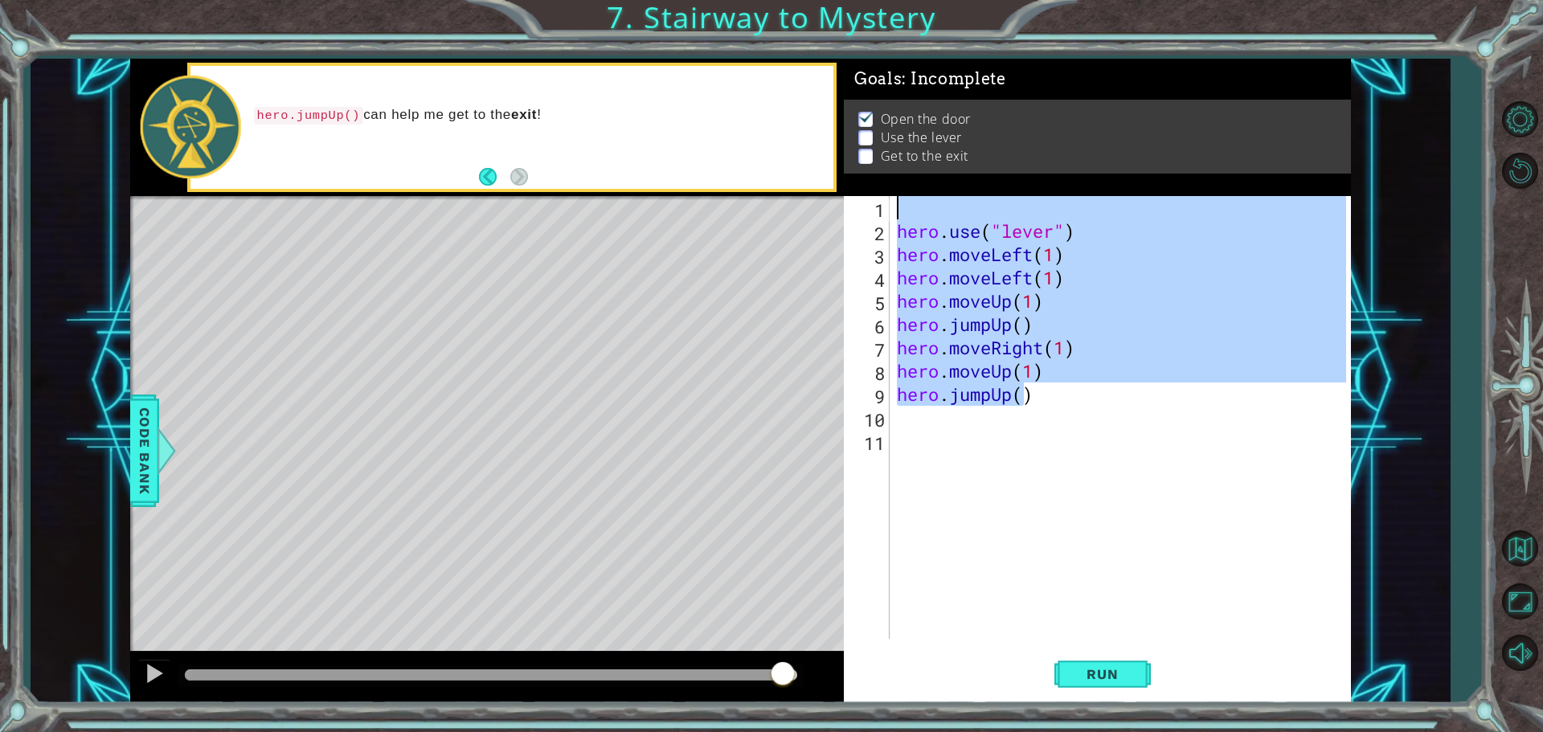
drag, startPoint x: 1030, startPoint y: 392, endPoint x: 945, endPoint y: 189, distance: 220.2
click at [945, 189] on div "Goals : Incomplete Open the door Use the lever Get to the exit 1 2 3 4 5 6 7 8 …" at bounding box center [1097, 381] width 507 height 645
type textarea ")"
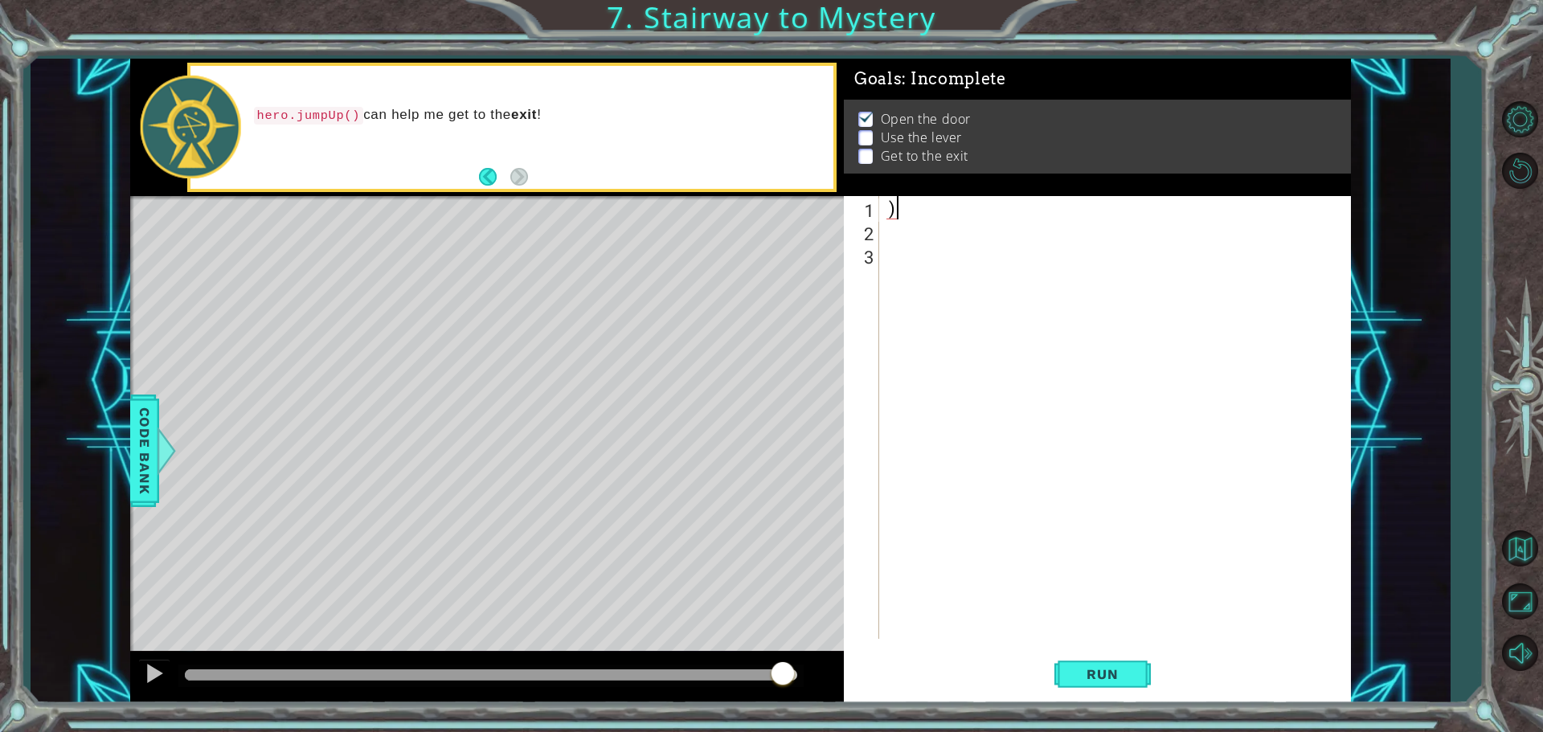
click at [904, 207] on div ")" at bounding box center [1118, 441] width 471 height 490
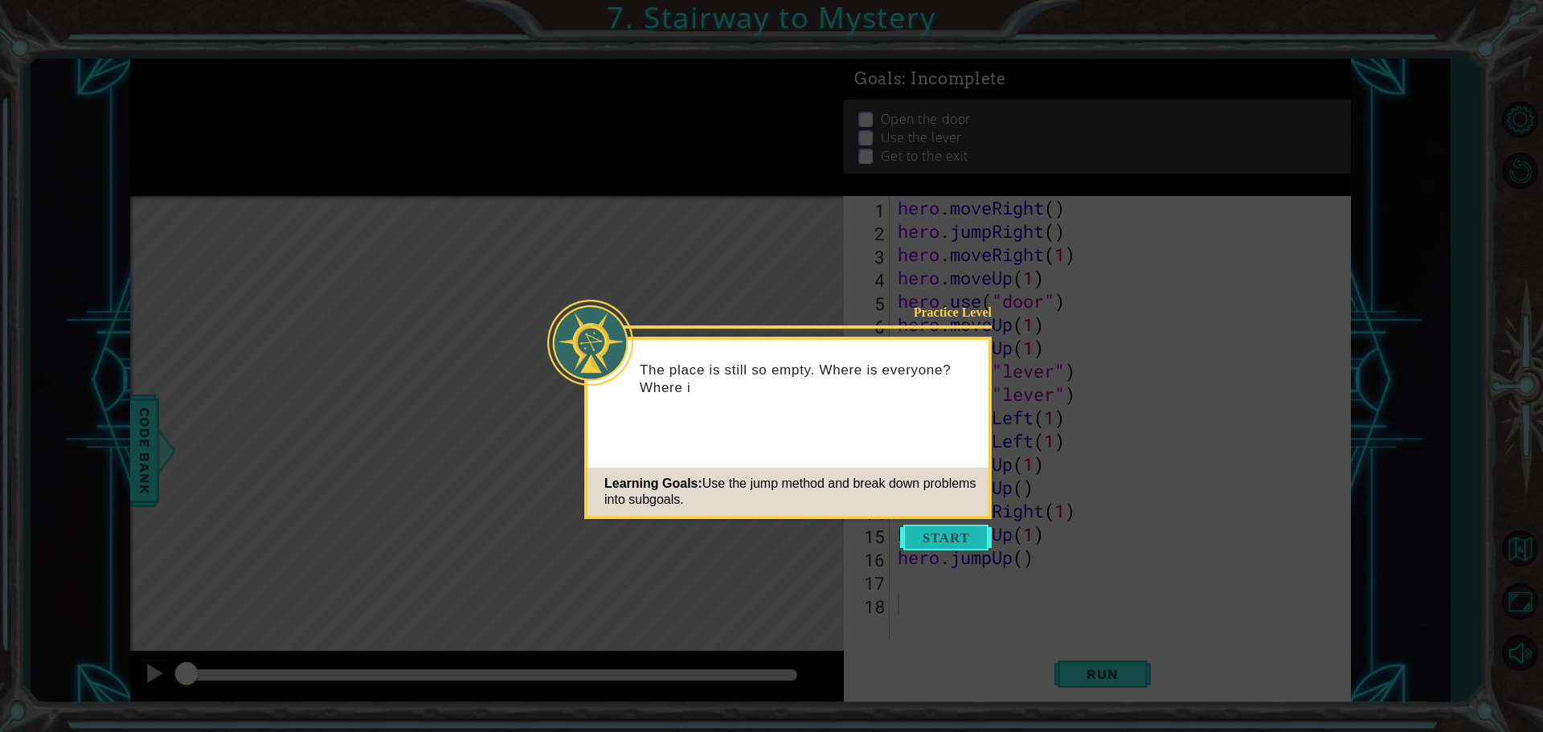
click at [924, 527] on button "Start" at bounding box center [946, 538] width 92 height 26
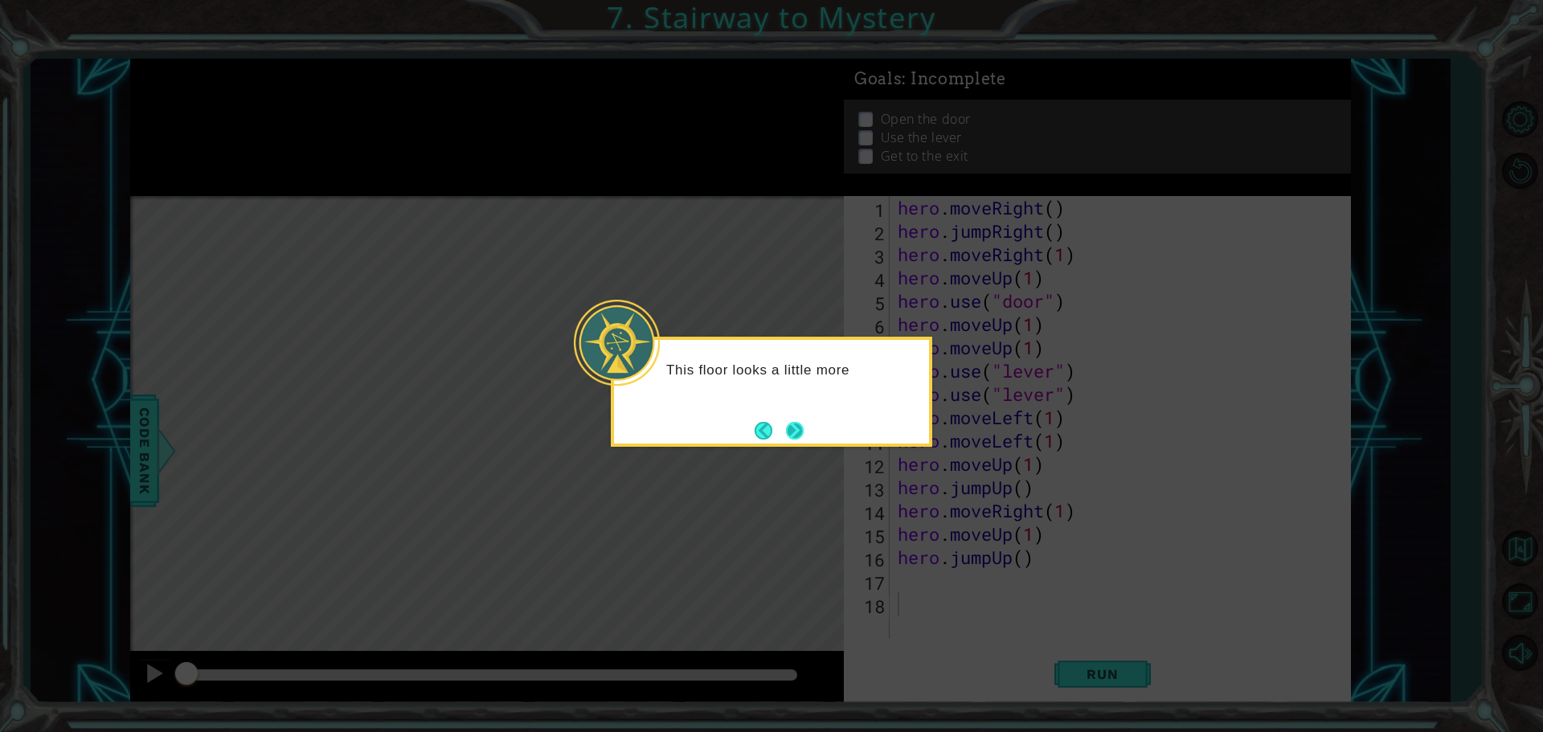
click at [805, 425] on button "Next" at bounding box center [795, 430] width 18 height 18
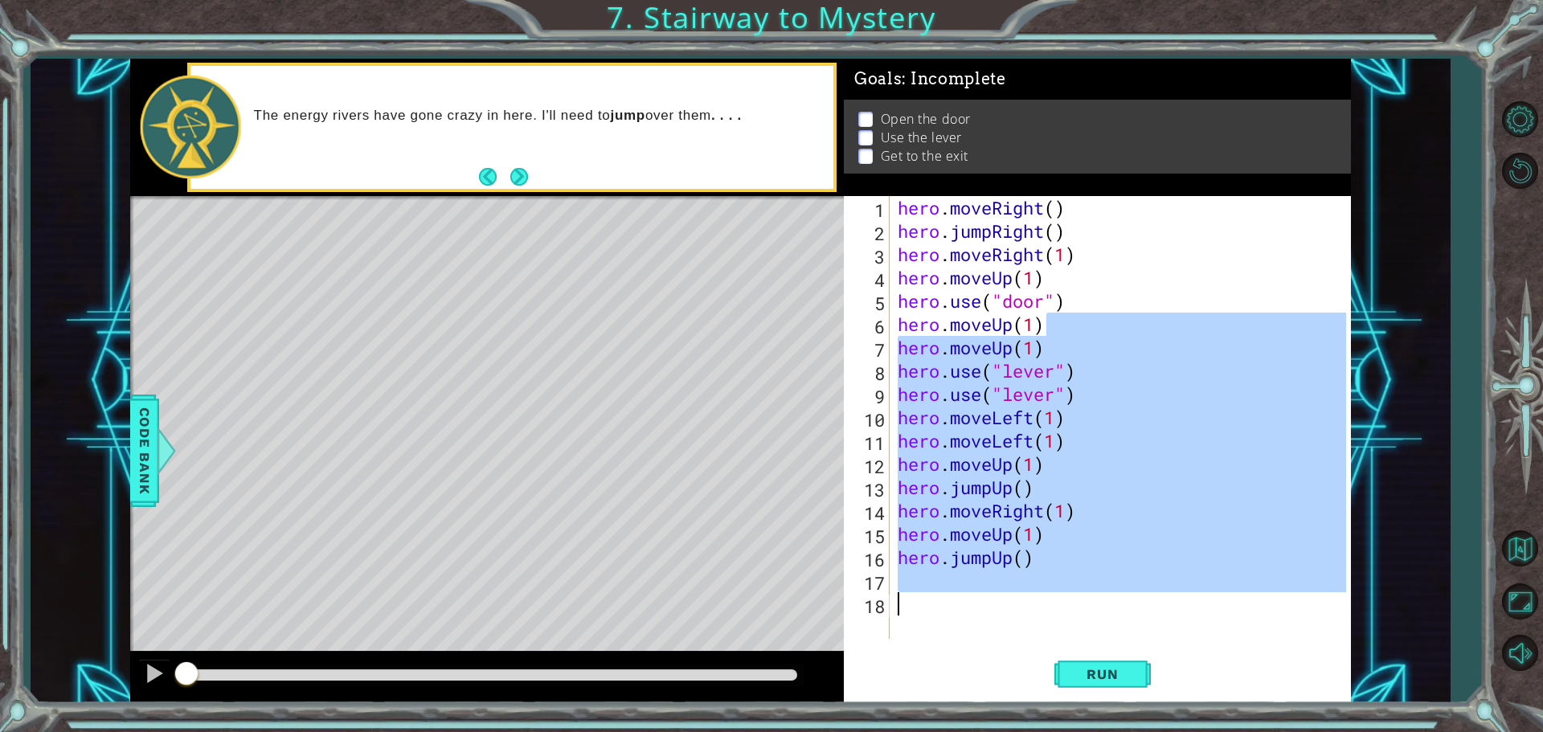
drag, startPoint x: 1055, startPoint y: 334, endPoint x: 875, endPoint y: 671, distance: 382.3
click at [875, 671] on div "1 2 3 4 5 6 7 8 9 10 11 12 13 14 15 16 17 18 hero . moveRight ( ) hero . jumpRi…" at bounding box center [1097, 449] width 507 height 507
type textarea "hero.moveUp(1)"
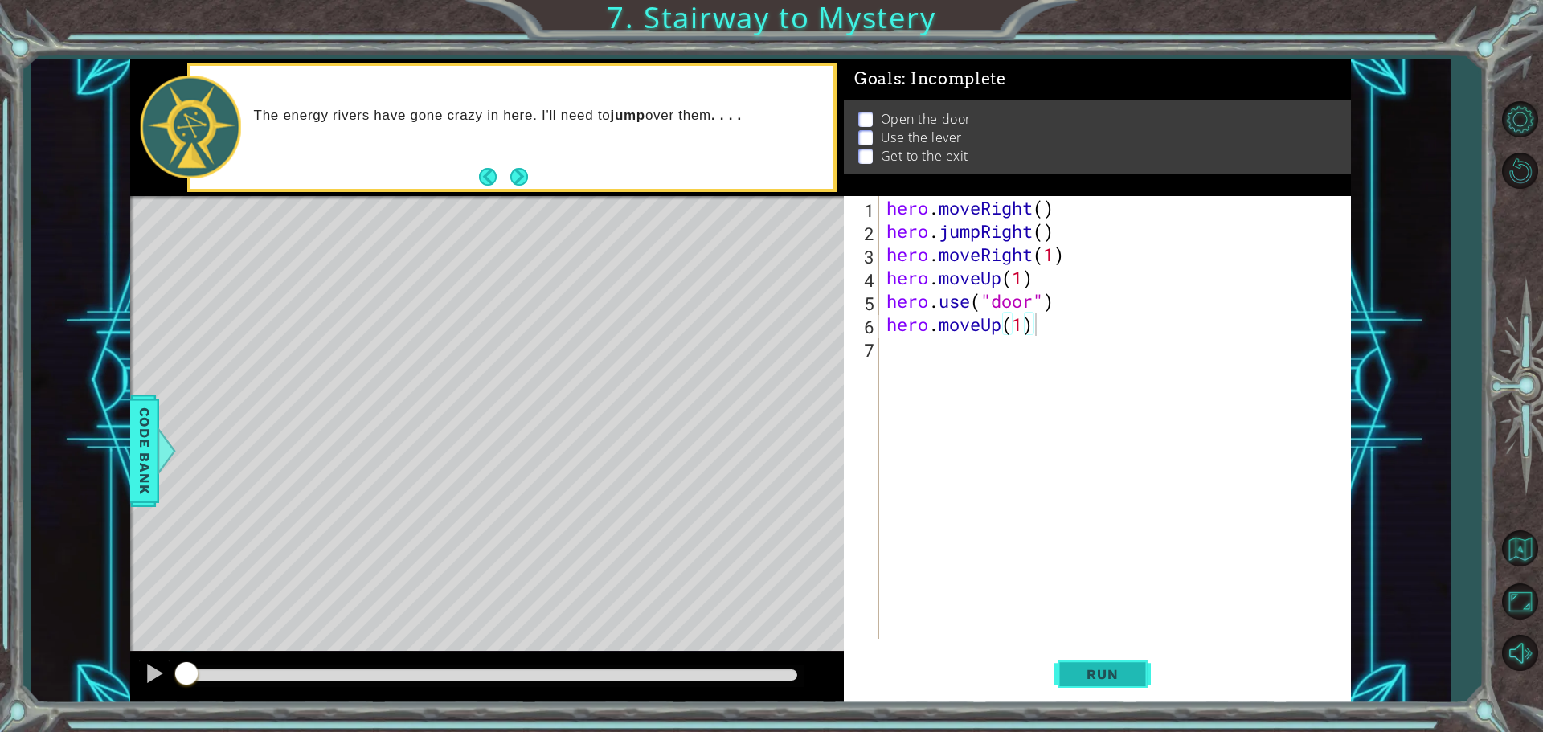
click at [1126, 678] on span "Run" at bounding box center [1103, 674] width 64 height 16
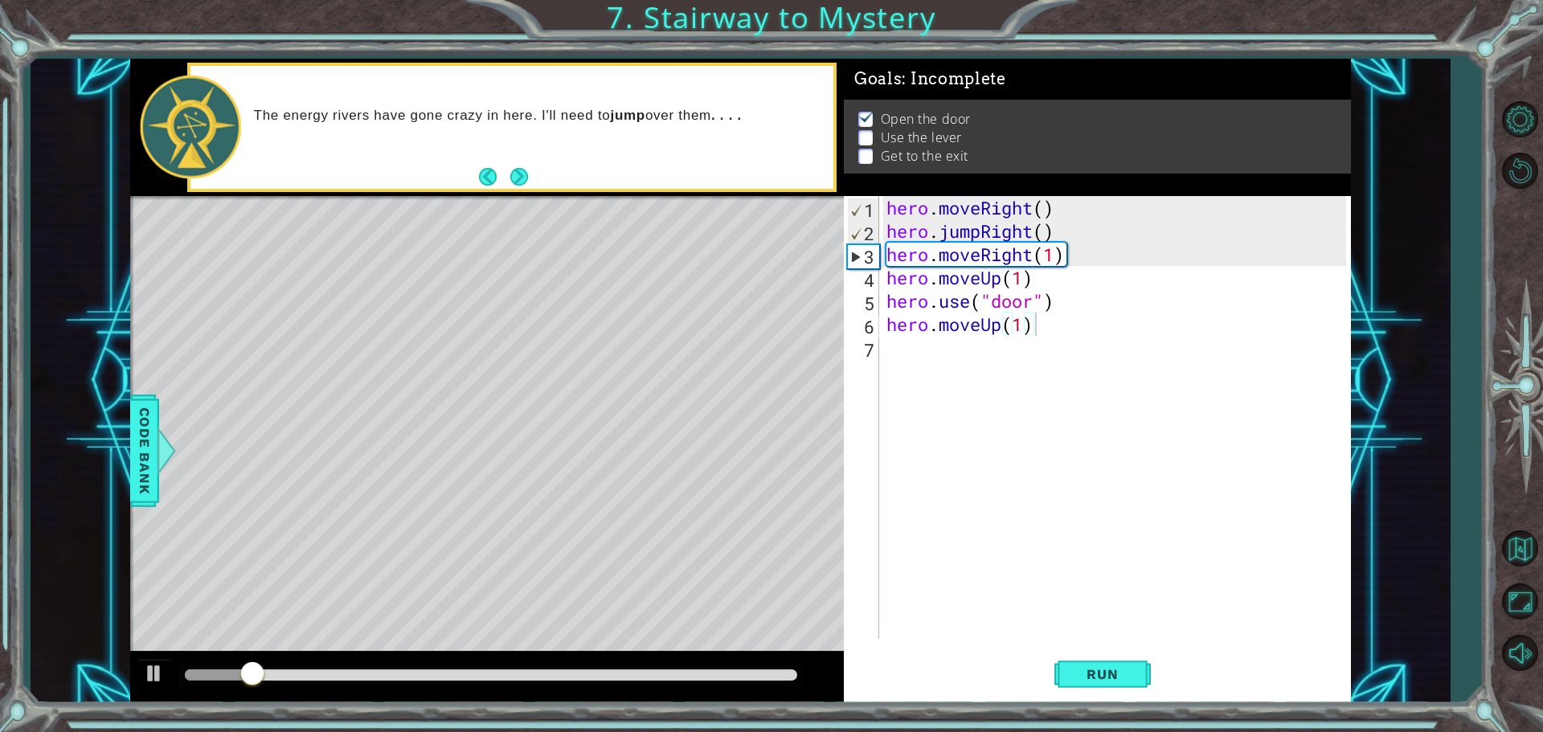
click at [781, 666] on div at bounding box center [490, 676] width 625 height 23
click at [785, 670] on div at bounding box center [491, 675] width 613 height 11
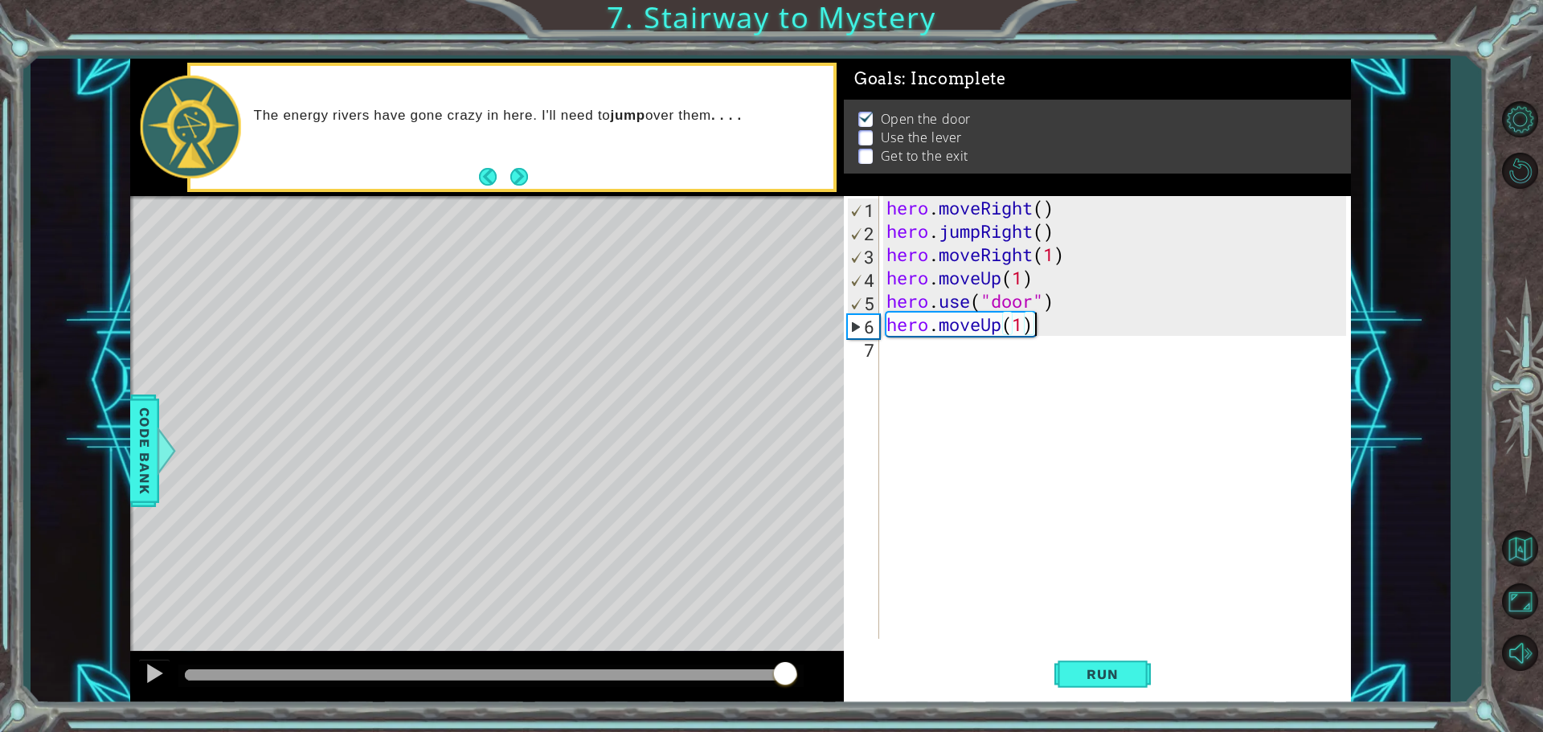
click at [899, 355] on div "hero . moveRight ( ) hero . jumpRight ( ) hero . moveRight ( 1 ) hero . moveUp …" at bounding box center [1118, 441] width 471 height 490
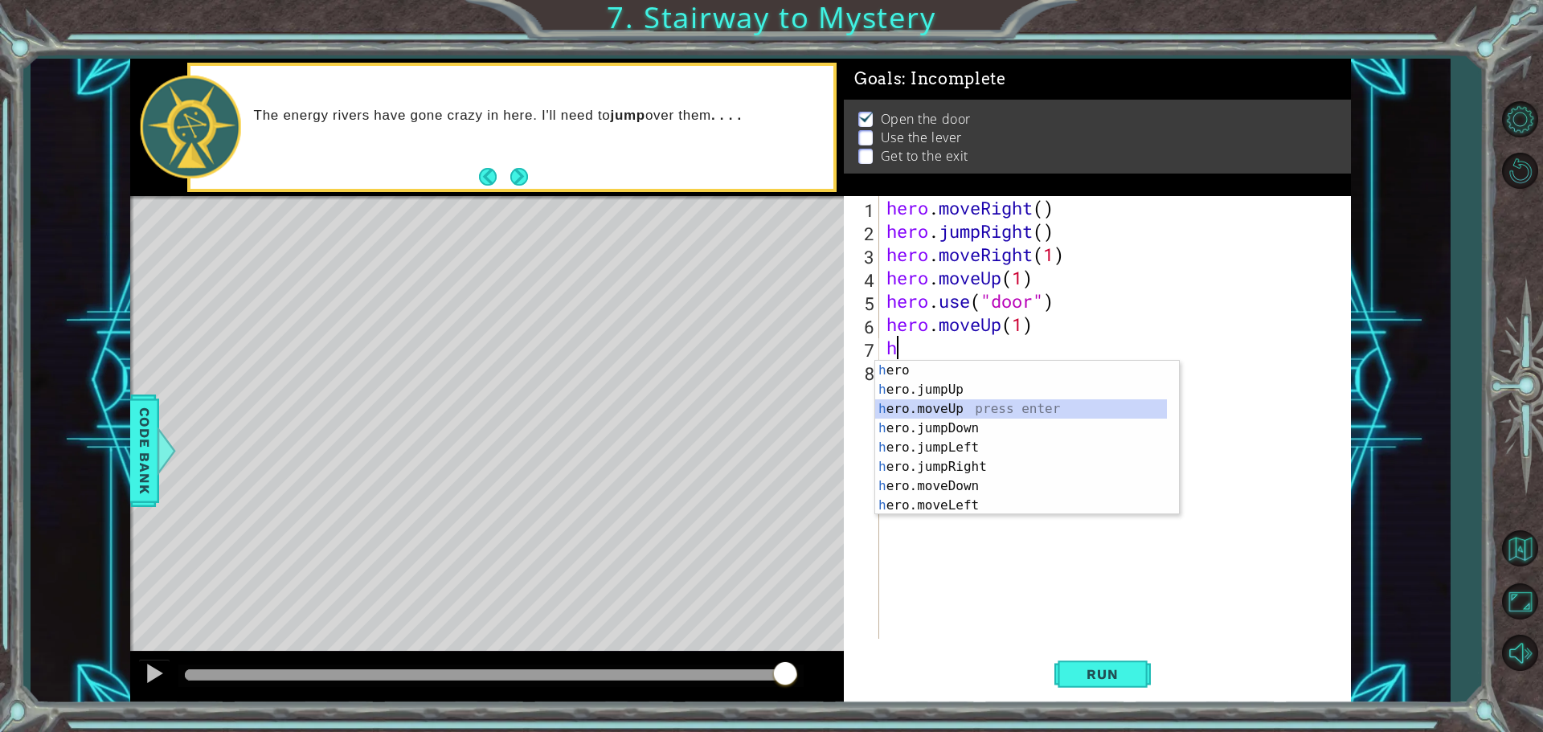
click at [923, 404] on div "h ero press enter h ero.jumpUp press enter h ero.moveUp press enter h ero.jumpD…" at bounding box center [1021, 457] width 292 height 193
type textarea "hero.moveUp(1)"
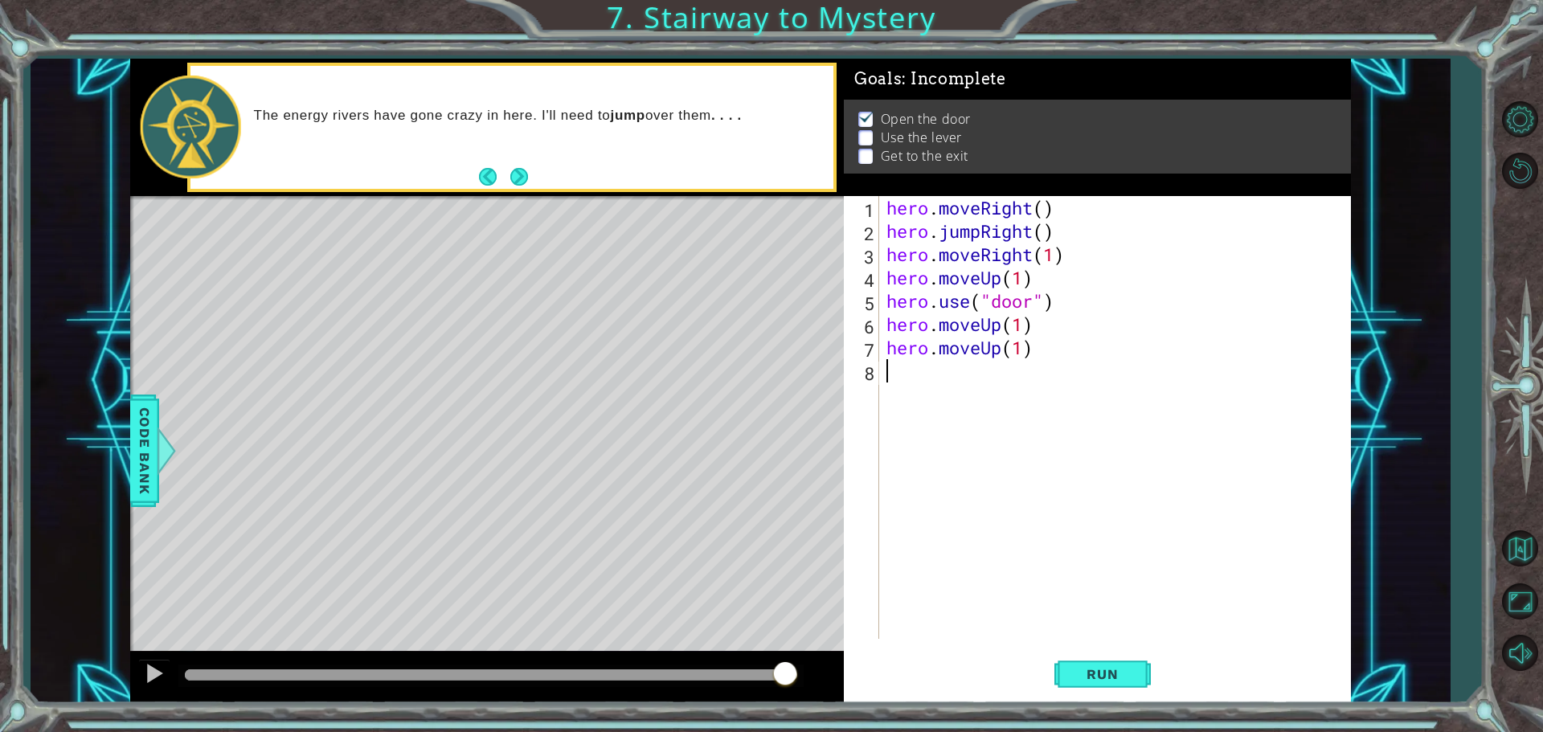
drag, startPoint x: 920, startPoint y: 379, endPoint x: 920, endPoint y: 370, distance: 9.7
click at [920, 370] on div "hero . moveRight ( ) hero . jumpRight ( ) hero . moveRight ( 1 ) hero . moveUp …" at bounding box center [1118, 441] width 471 height 490
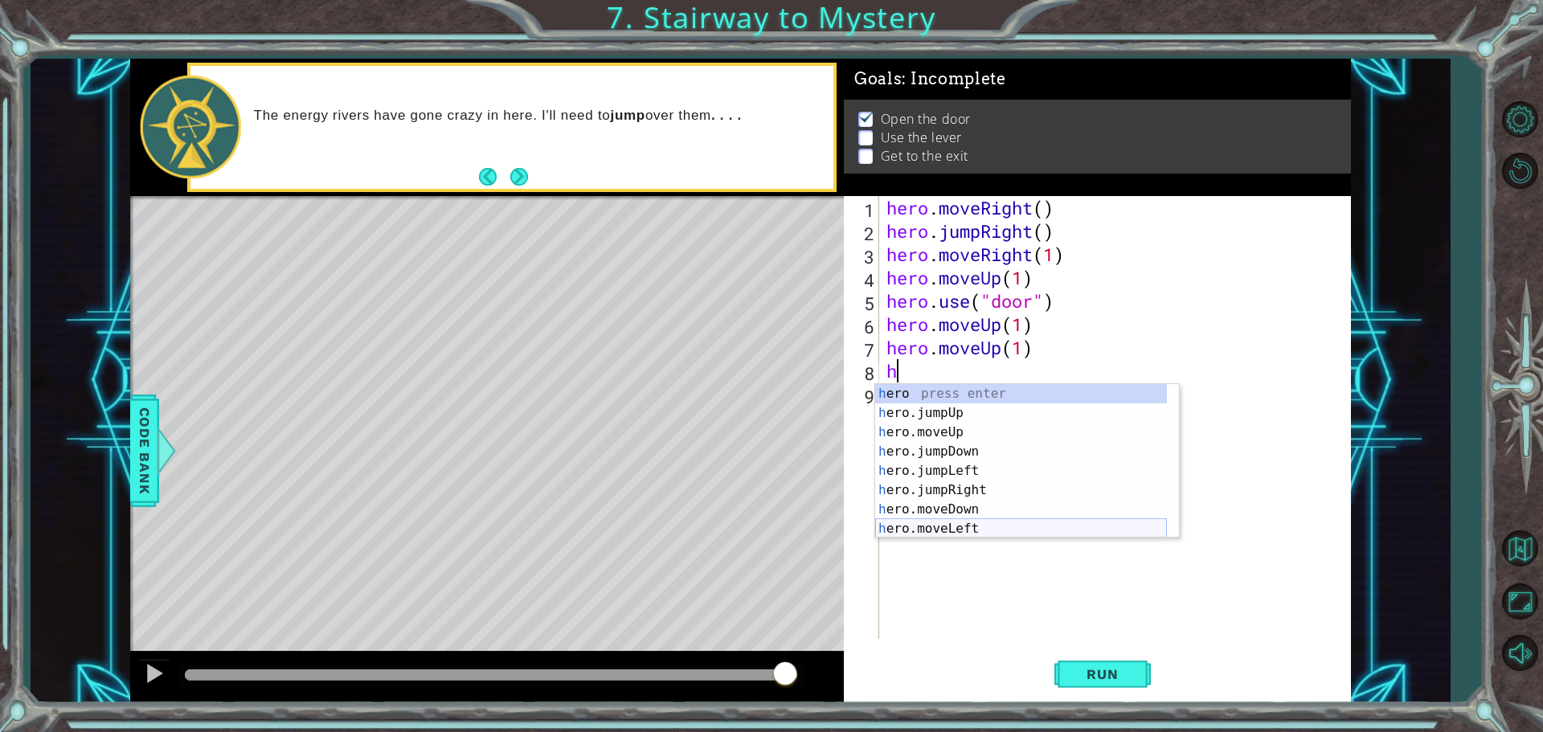
click at [954, 524] on div "h ero press enter h ero.jumpUp press enter h ero.moveUp press enter h ero.jumpD…" at bounding box center [1021, 480] width 292 height 193
type textarea "hero.moveLeft(1)"
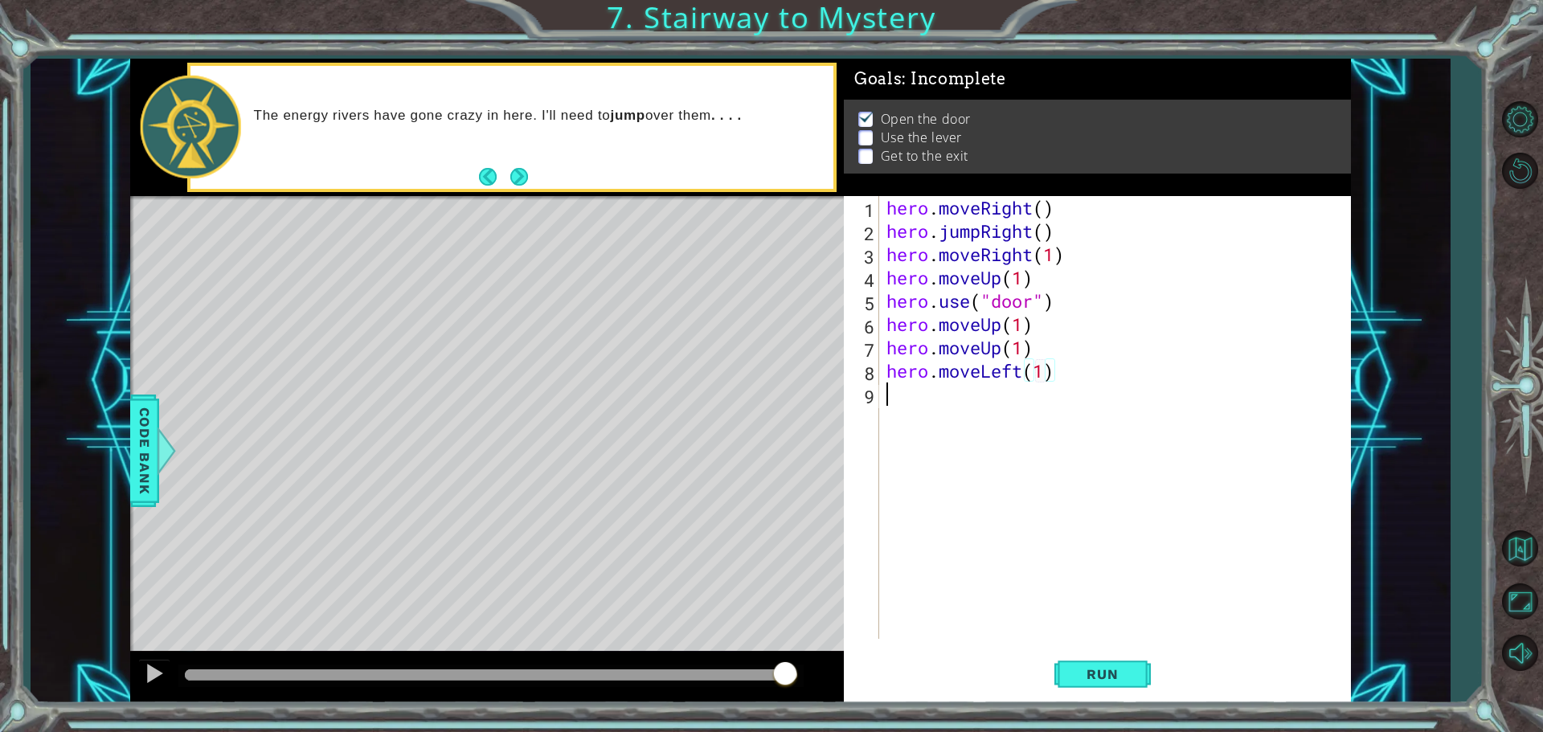
click at [994, 410] on div "hero . moveRight ( ) hero . jumpRight ( ) hero . moveRight ( 1 ) hero . moveUp …" at bounding box center [1118, 441] width 471 height 490
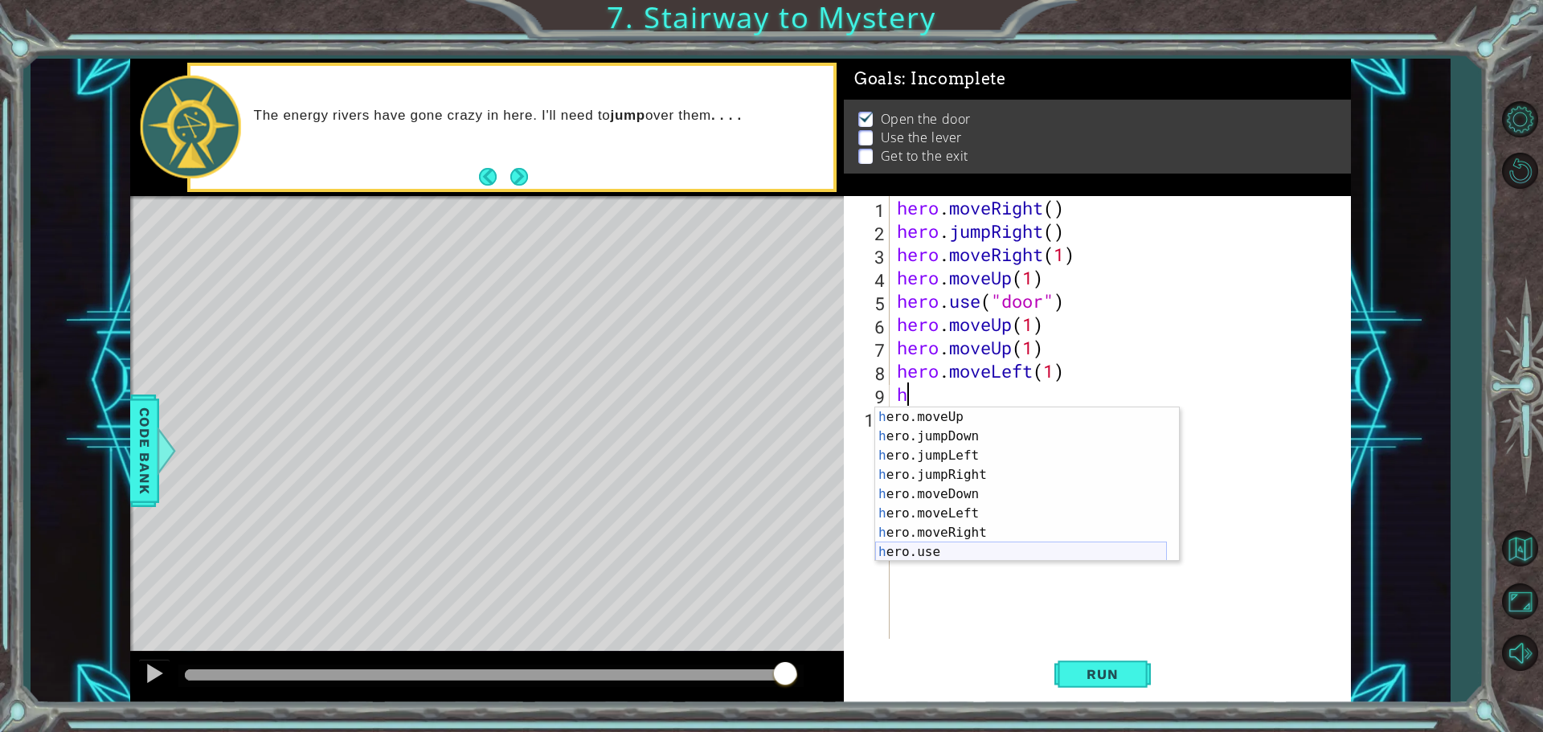
scroll to position [39, 0]
click at [962, 545] on div "h ero.moveUp press enter h ero.jumpDown press enter h ero.jumpLeft press enter …" at bounding box center [1021, 504] width 292 height 193
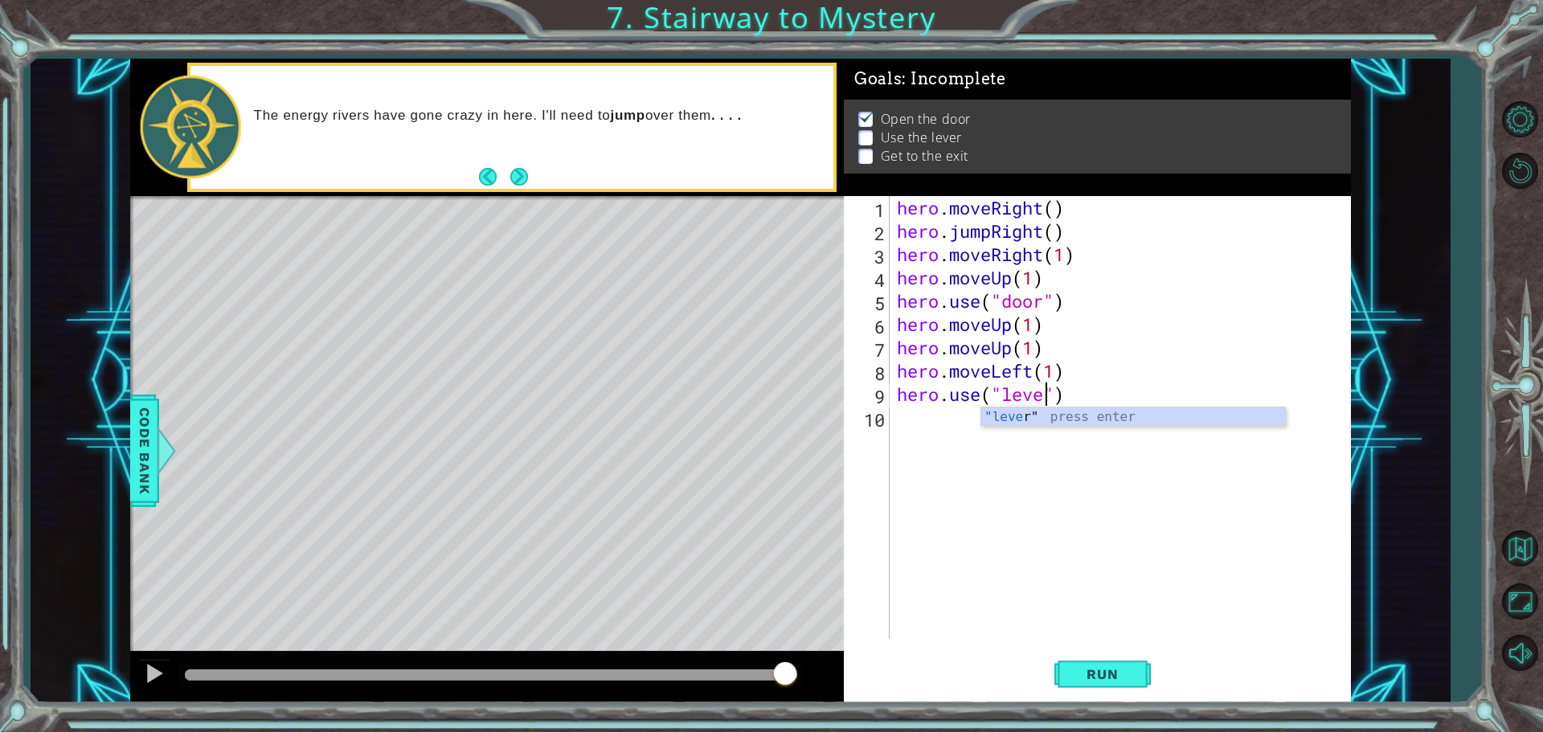
scroll to position [0, 7]
type textarea "hero.use("lever")"
click at [1074, 688] on button "Run" at bounding box center [1103, 674] width 96 height 51
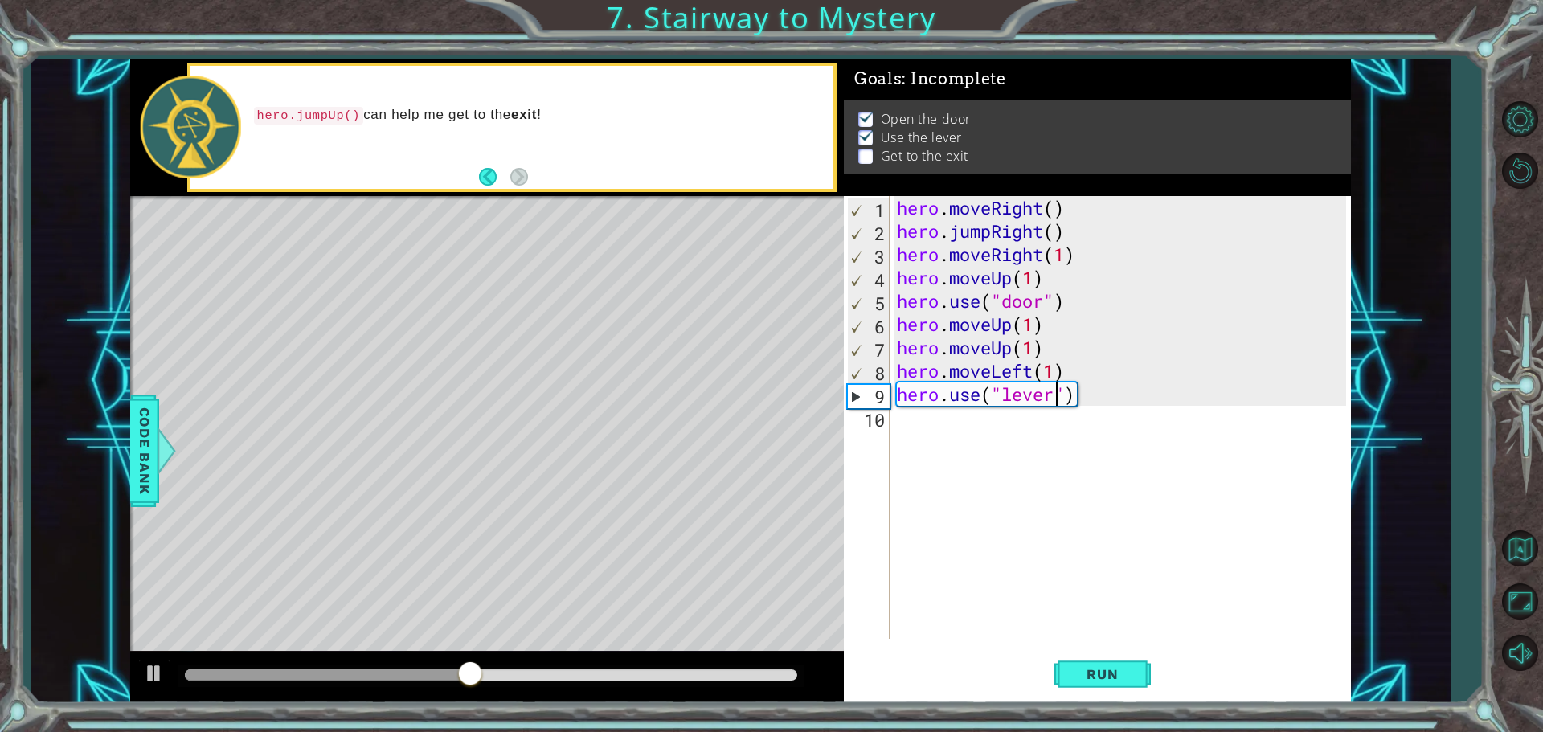
click at [897, 419] on div "hero . moveRight ( ) hero . jumpRight ( ) hero . moveRight ( 1 ) hero . moveUp …" at bounding box center [1124, 441] width 461 height 490
type textarea "h"
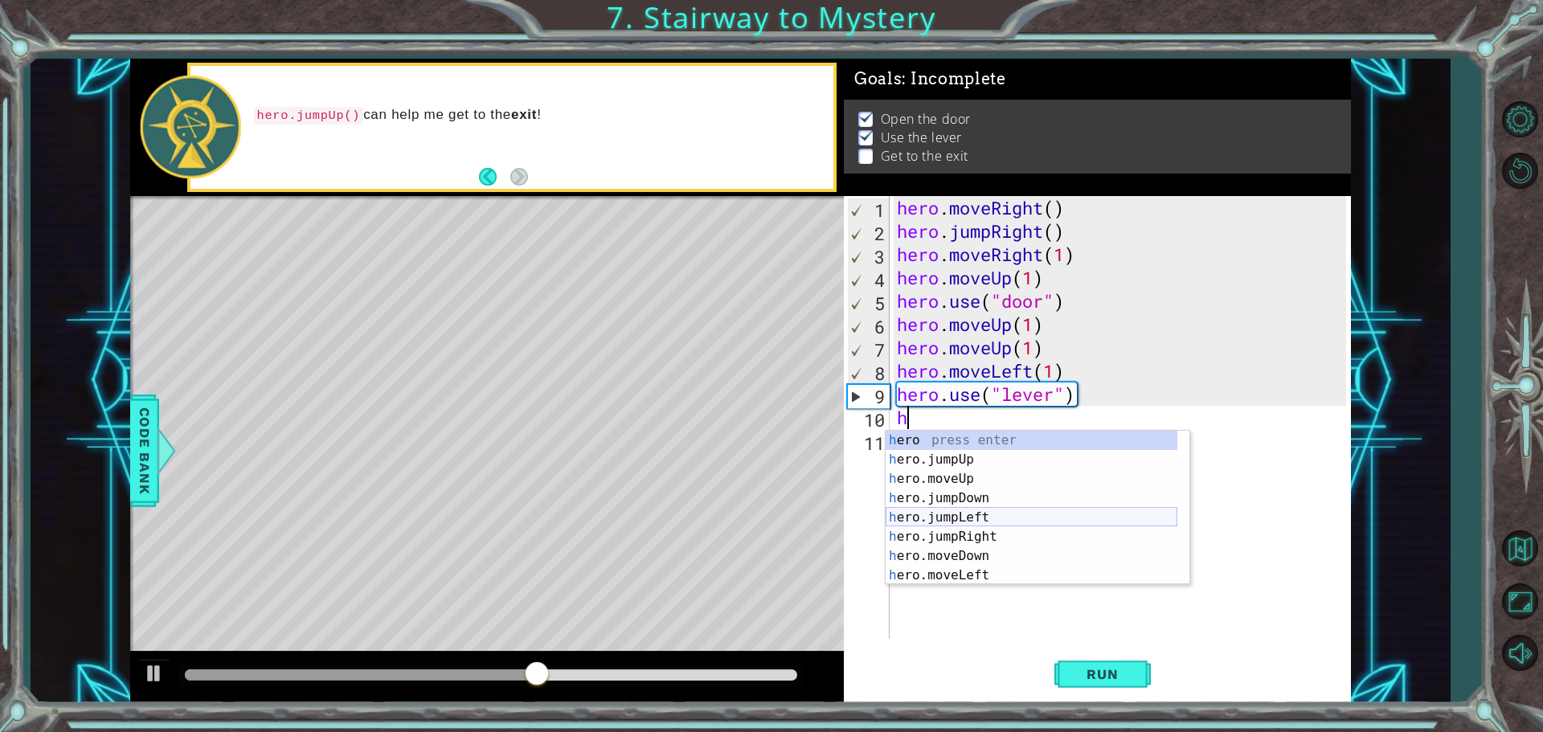
click at [960, 512] on div "h ero press enter h ero.jumpUp press enter h ero.moveUp press enter h ero.jumpD…" at bounding box center [1032, 527] width 292 height 193
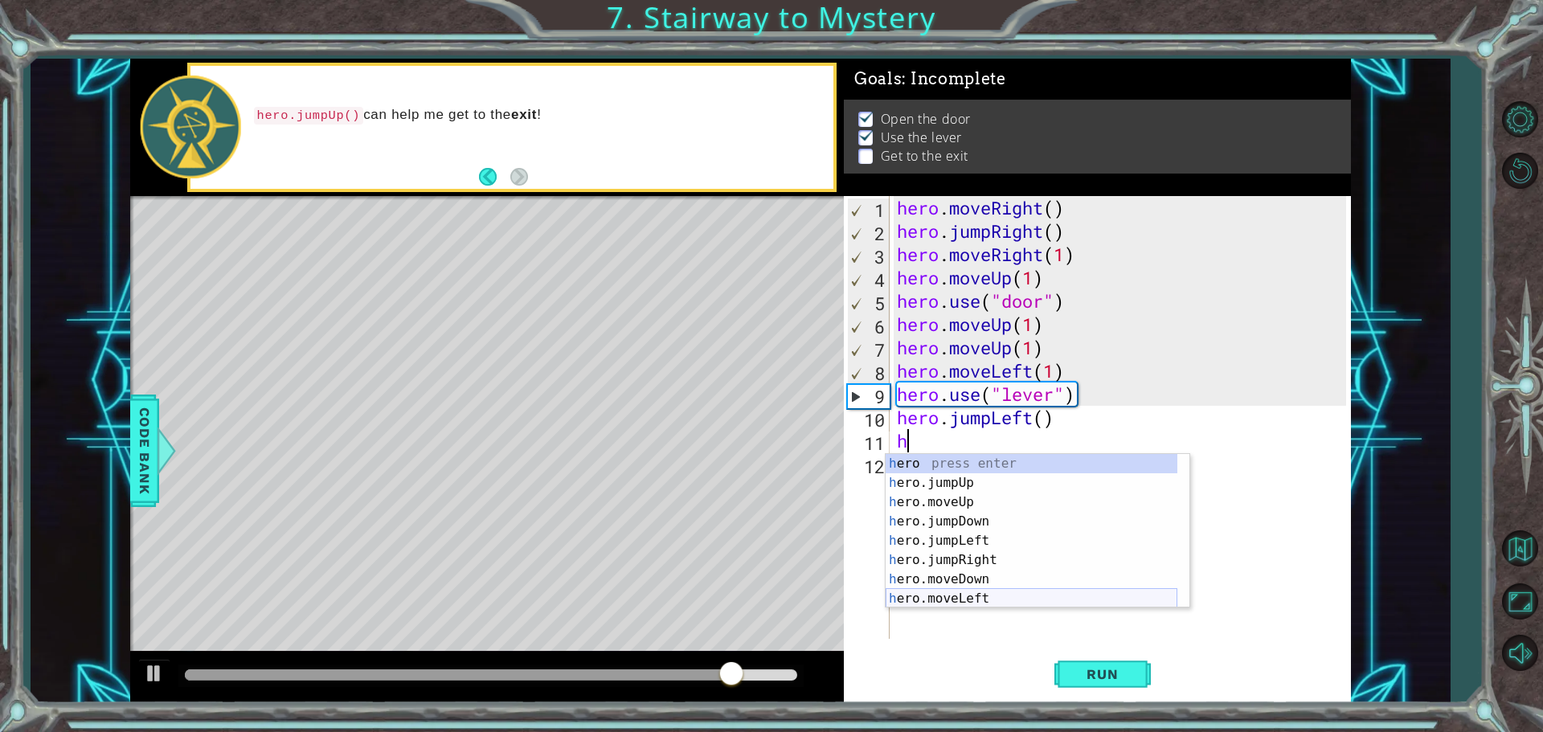
click at [951, 596] on div "h ero press enter h ero.jumpUp press enter h ero.moveUp press enter h ero.jumpD…" at bounding box center [1032, 550] width 292 height 193
type textarea "hero.moveLeft(1)"
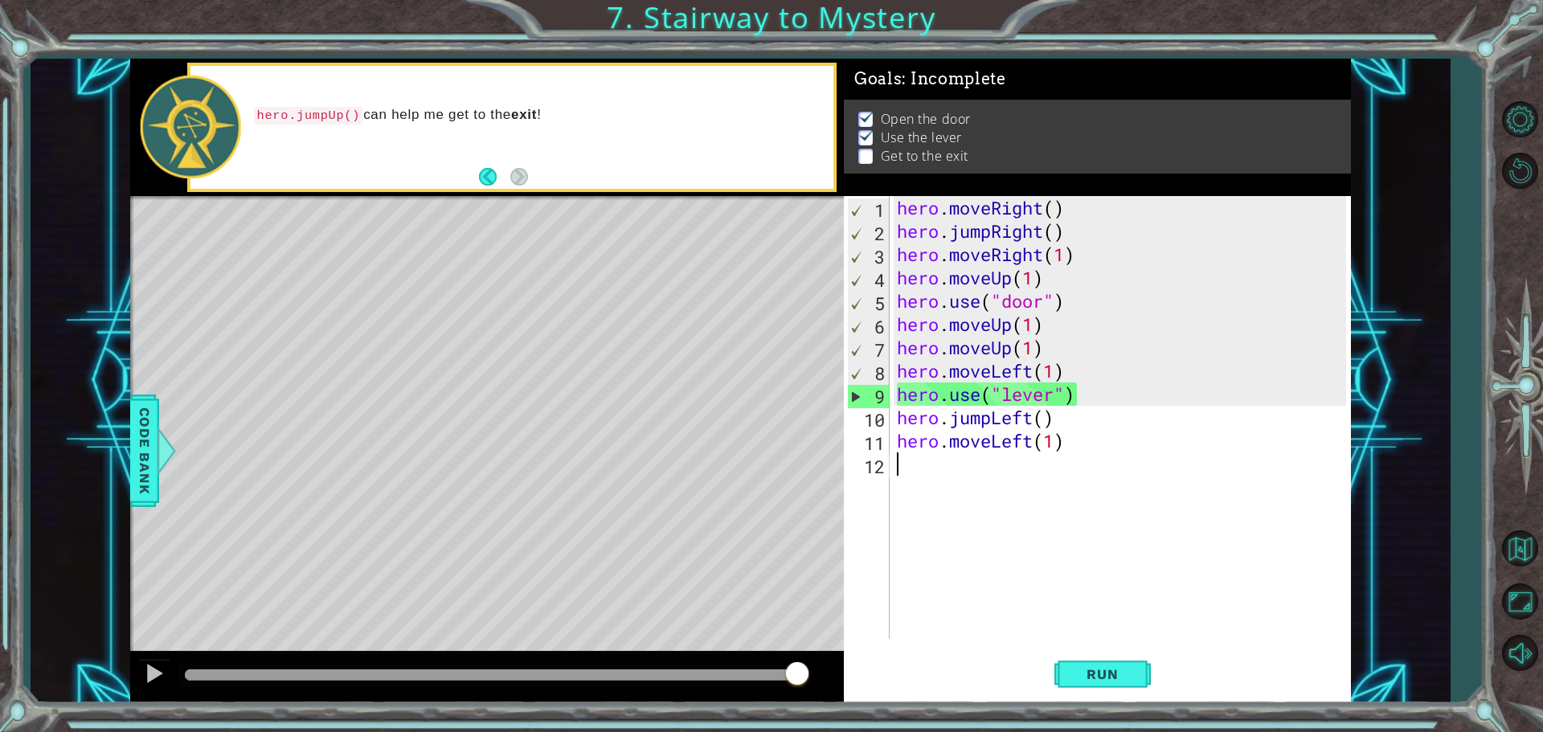
click at [925, 477] on div "hero . moveRight ( ) hero . jumpRight ( ) hero . moveRight ( 1 ) hero . moveUp …" at bounding box center [1124, 441] width 461 height 490
type textarea "h"
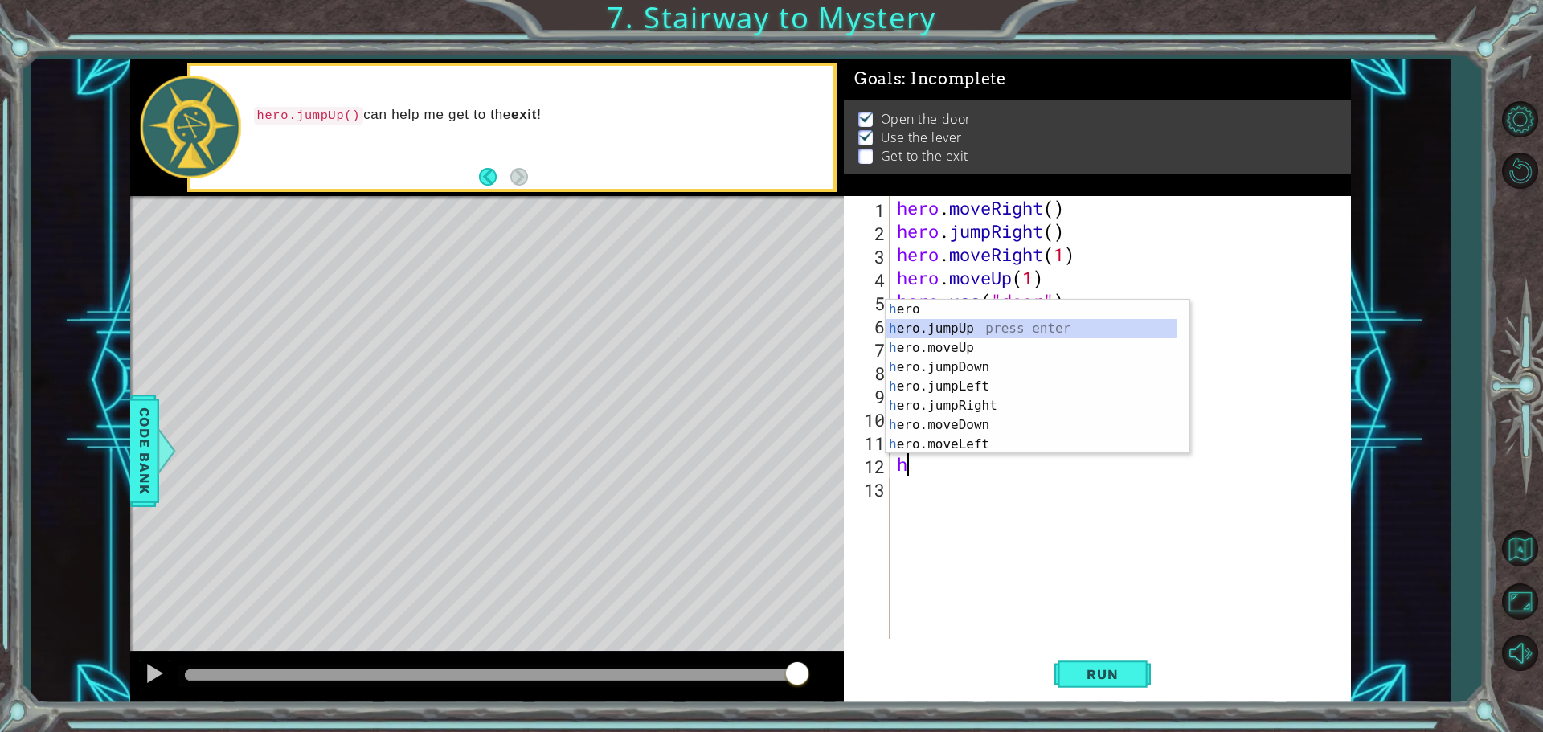
click at [966, 328] on div "h ero press enter h ero.jumpUp press enter h ero.moveUp press enter h ero.jumpD…" at bounding box center [1032, 396] width 292 height 193
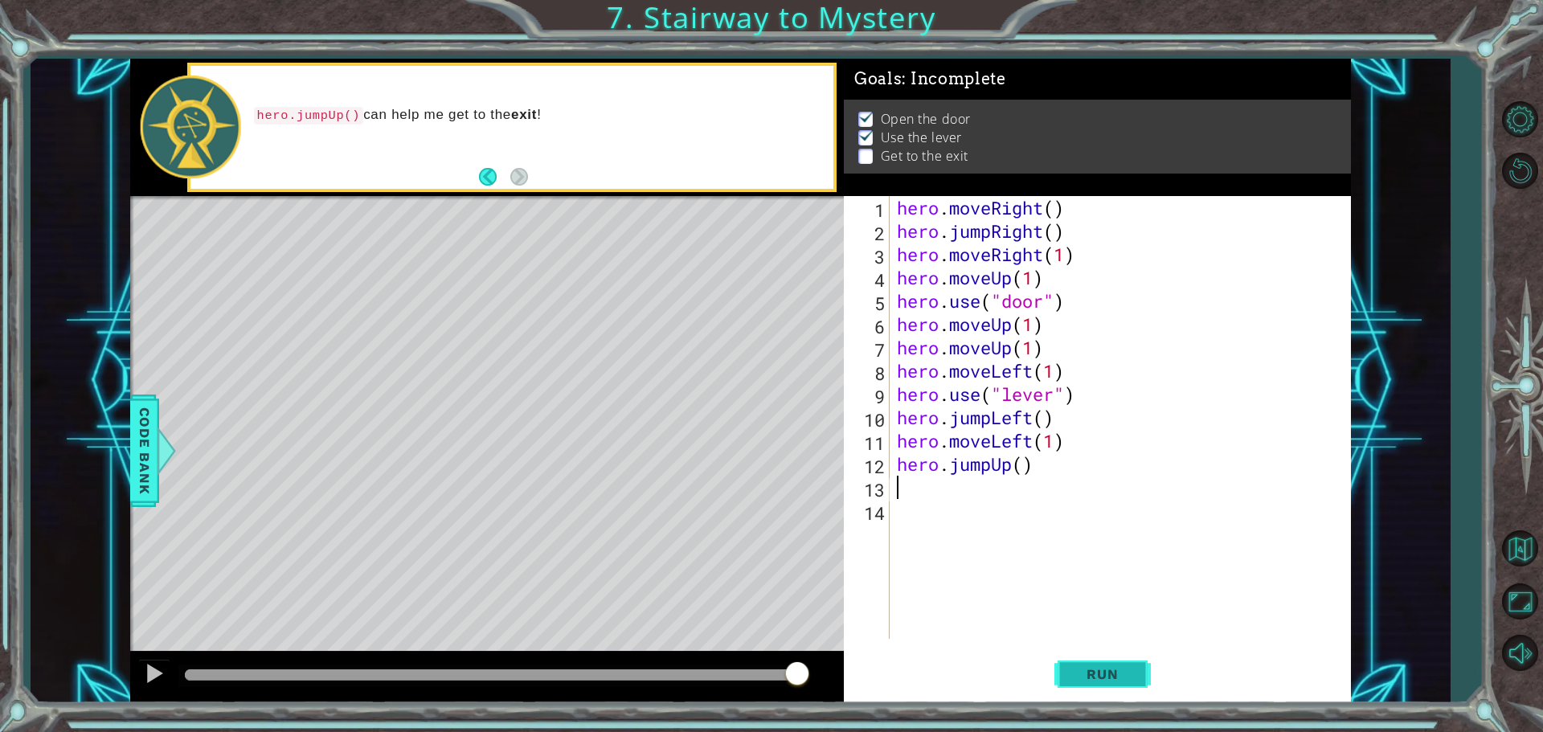
click at [1108, 670] on span "Run" at bounding box center [1103, 674] width 64 height 16
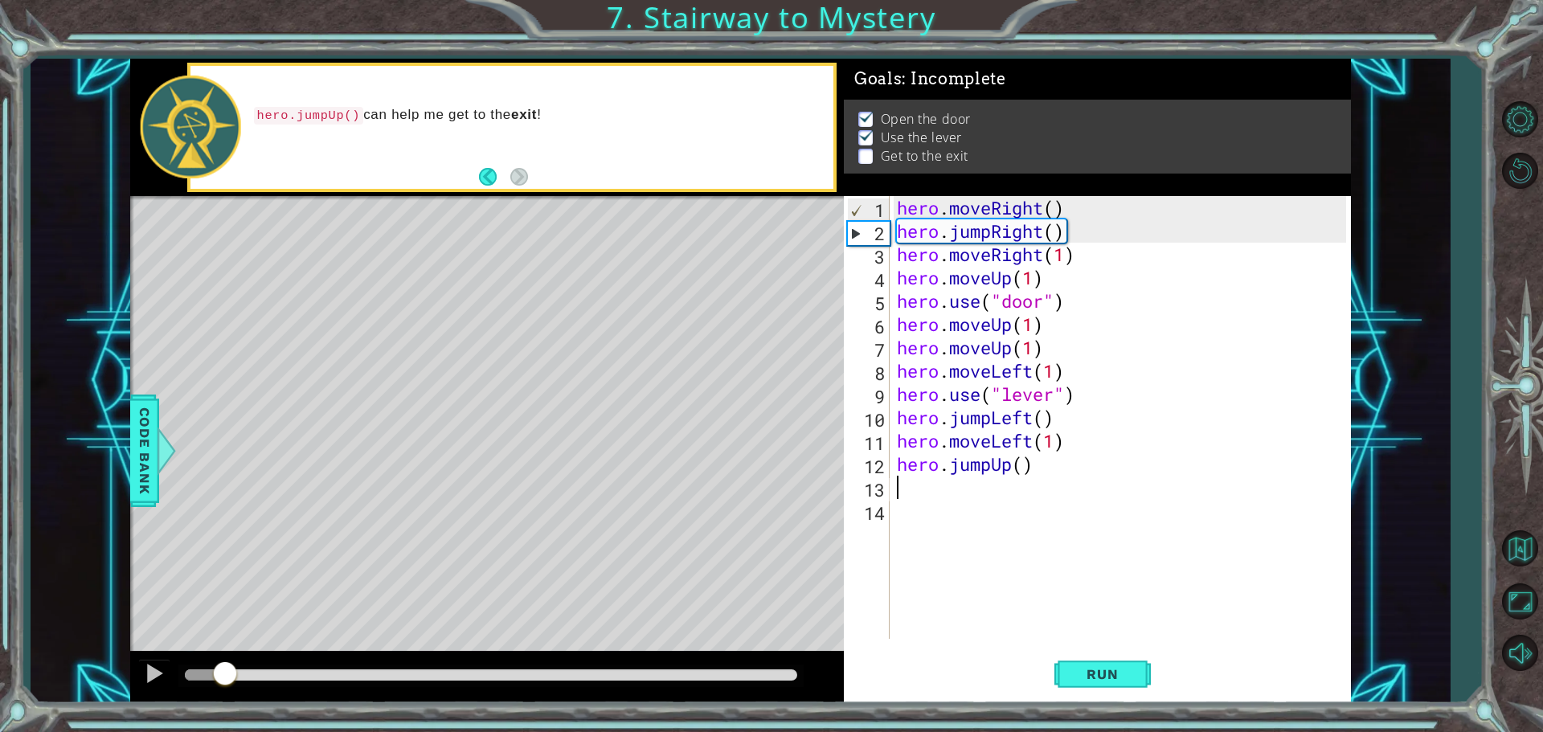
click at [785, 671] on div at bounding box center [491, 675] width 613 height 11
click at [1121, 660] on button "Run" at bounding box center [1103, 674] width 96 height 51
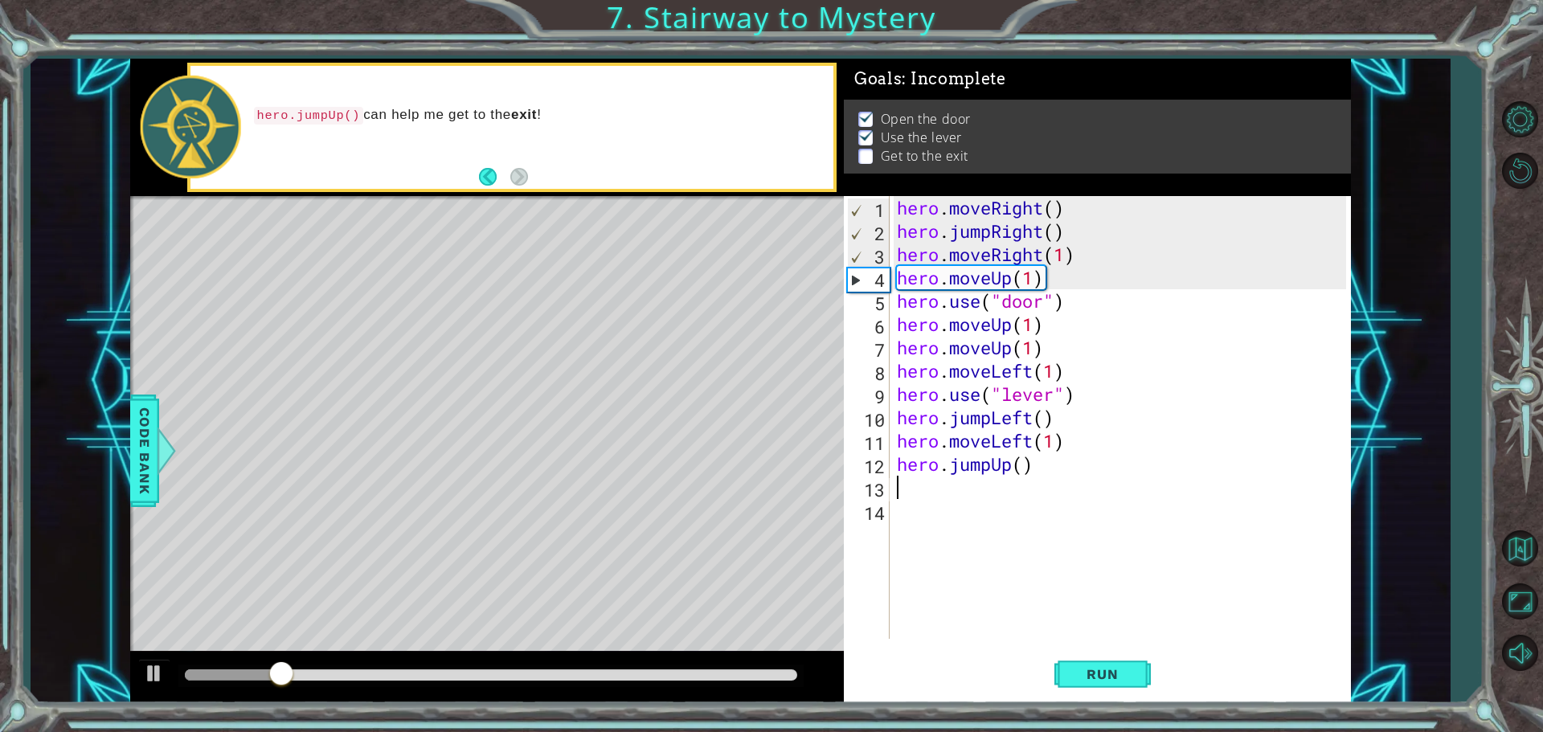
click at [793, 674] on div at bounding box center [491, 675] width 613 height 11
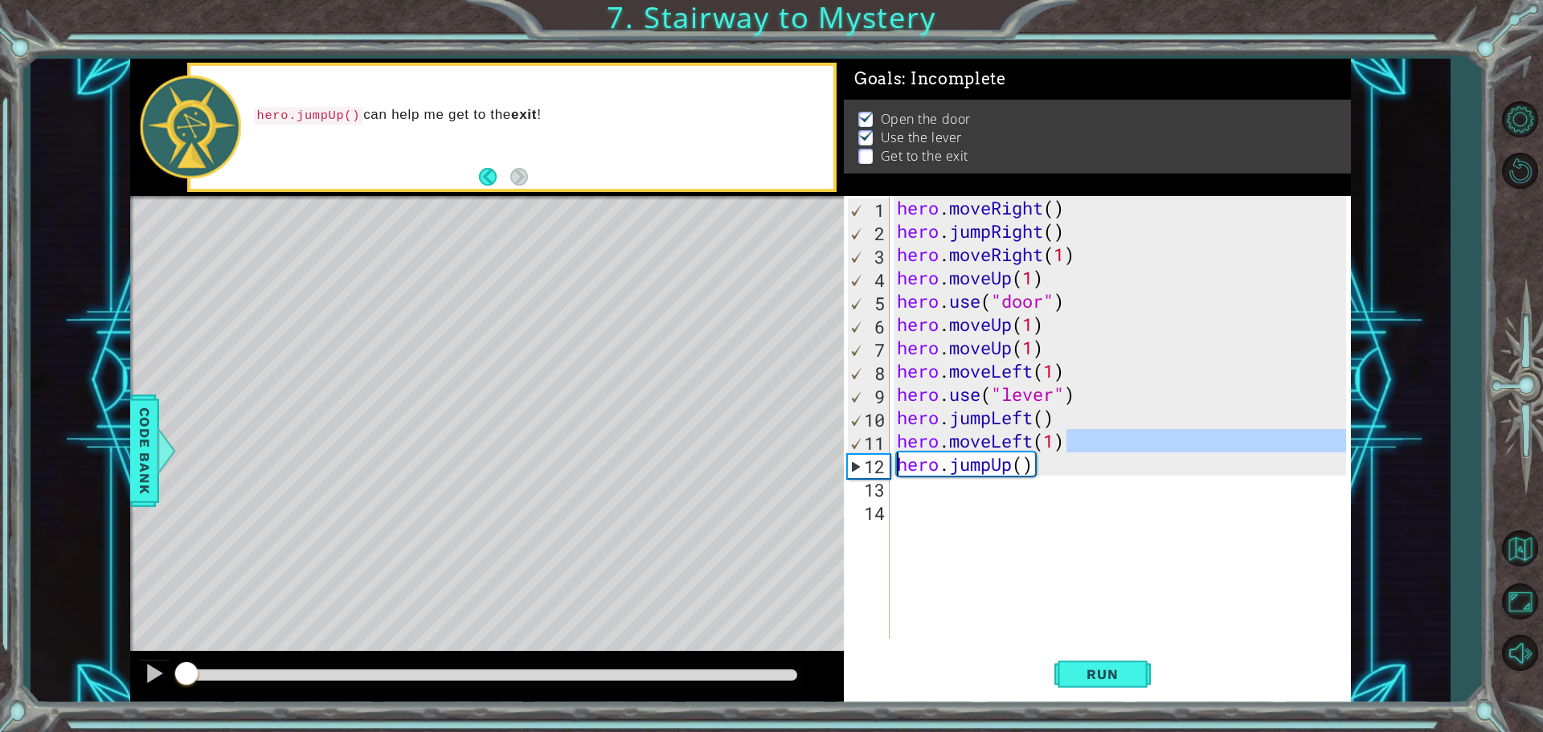
drag, startPoint x: 1078, startPoint y: 447, endPoint x: 895, endPoint y: 453, distance: 183.4
click at [895, 453] on div "hero . moveRight ( ) hero . jumpRight ( ) hero . moveRight ( 1 ) hero . moveUp …" at bounding box center [1124, 441] width 461 height 490
click at [900, 437] on div "hero . moveRight ( ) hero . jumpRight ( ) hero . moveRight ( 1 ) hero . moveUp …" at bounding box center [1124, 441] width 461 height 490
type textarea "hero.moveLeft(1)"
drag, startPoint x: 898, startPoint y: 445, endPoint x: 1065, endPoint y: 439, distance: 167.3
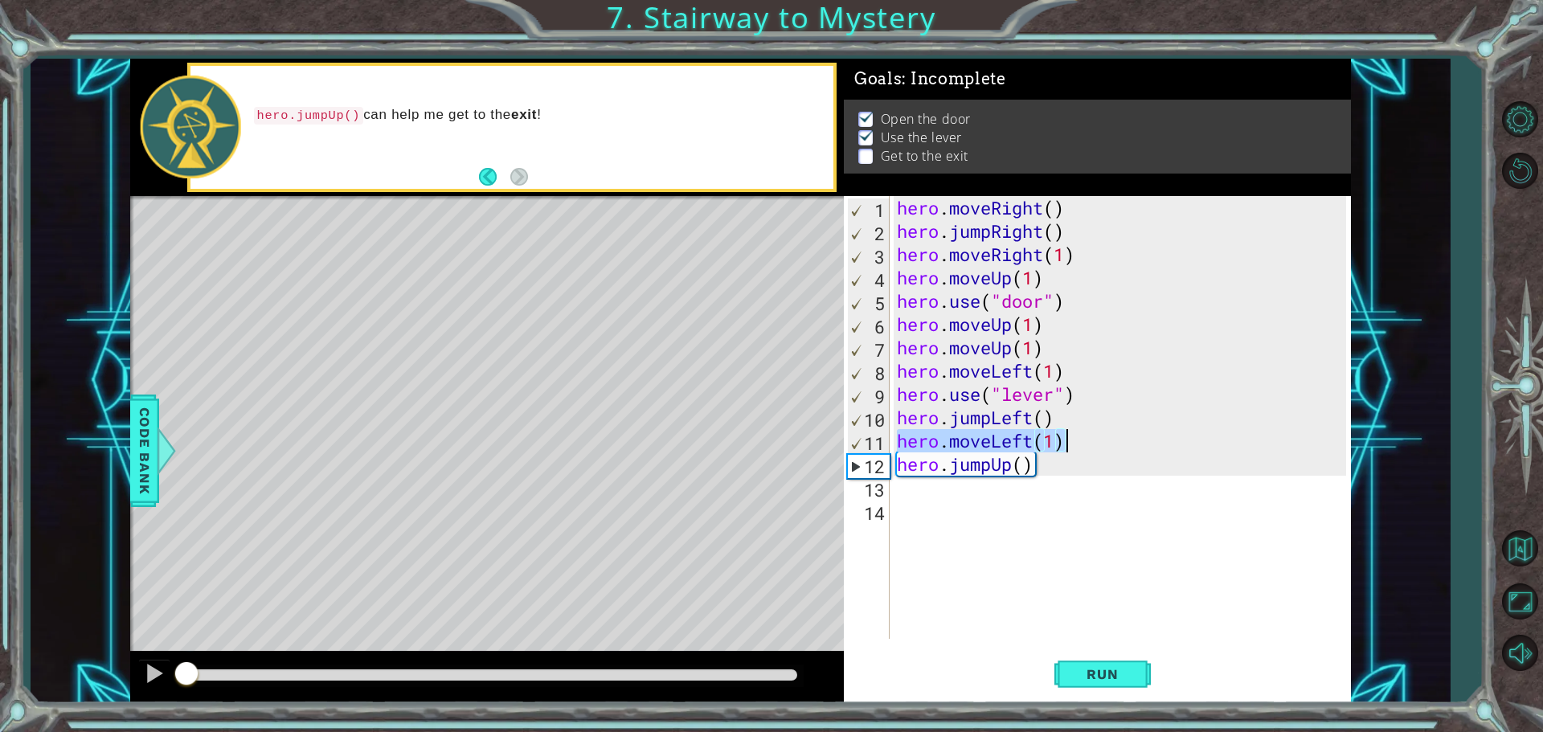
click at [1065, 439] on div "hero . moveRight ( ) hero . jumpRight ( ) hero . moveRight ( 1 ) hero . moveUp …" at bounding box center [1124, 441] width 461 height 490
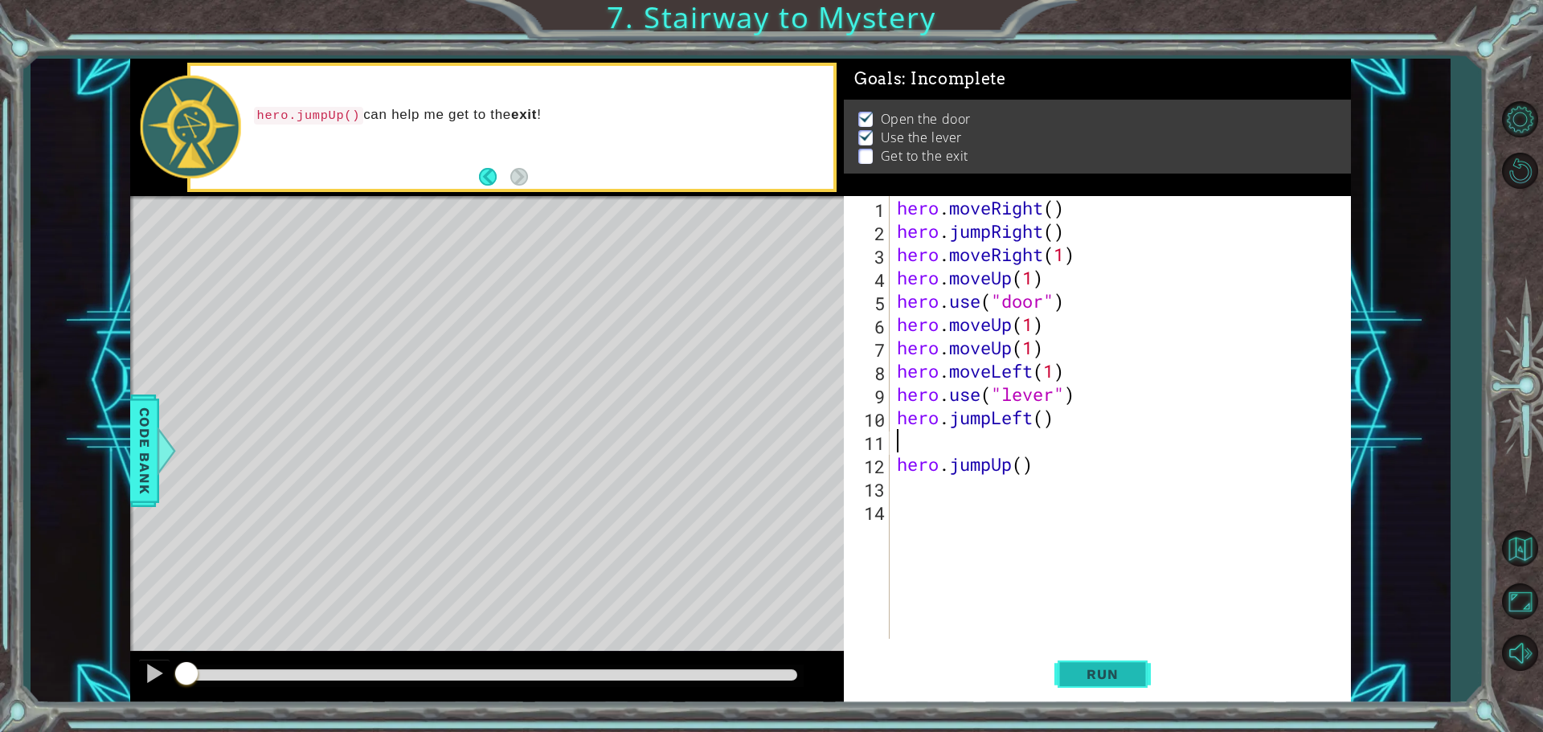
click at [1086, 674] on span "Run" at bounding box center [1103, 674] width 64 height 16
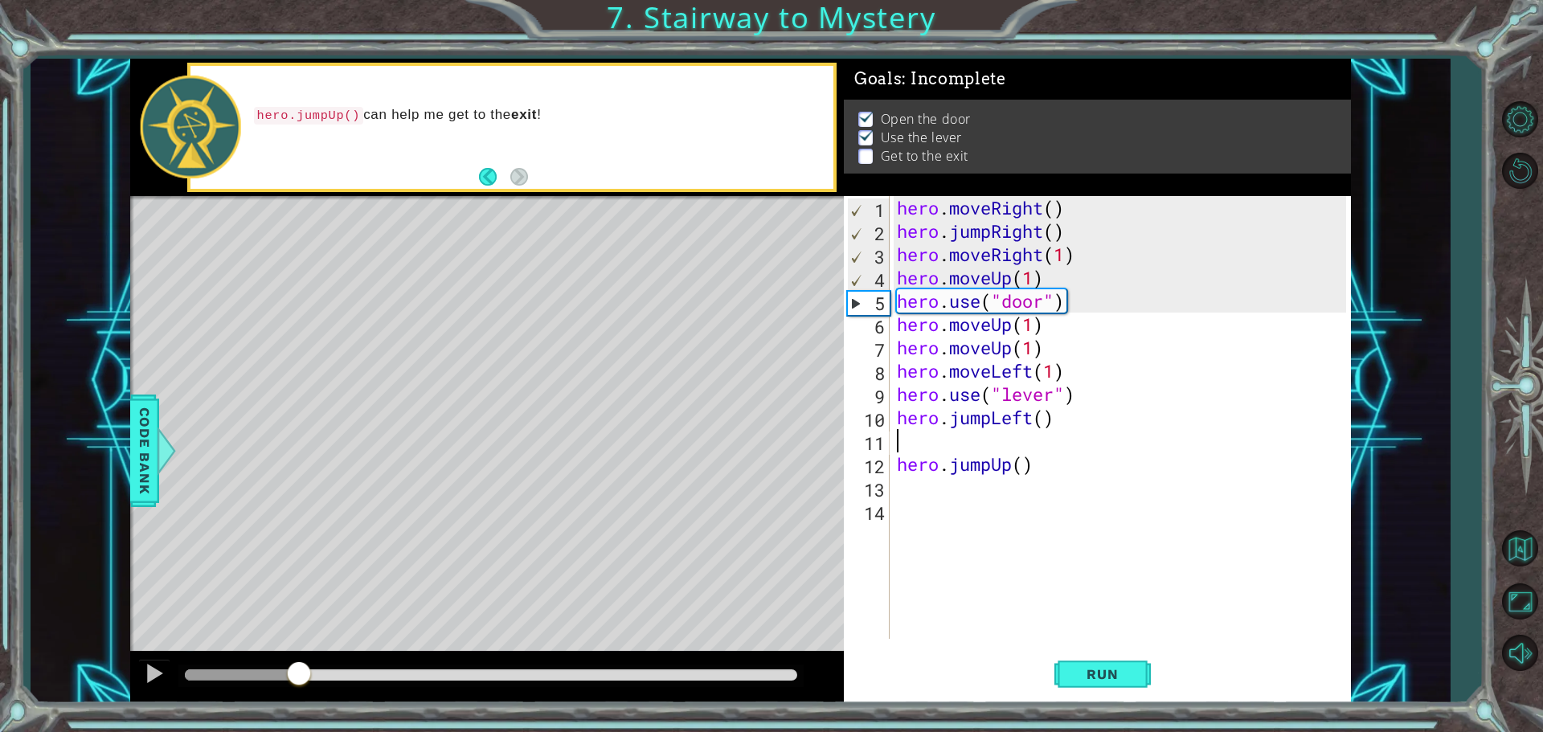
click at [793, 671] on div at bounding box center [491, 675] width 613 height 11
click at [790, 672] on div at bounding box center [491, 675] width 613 height 11
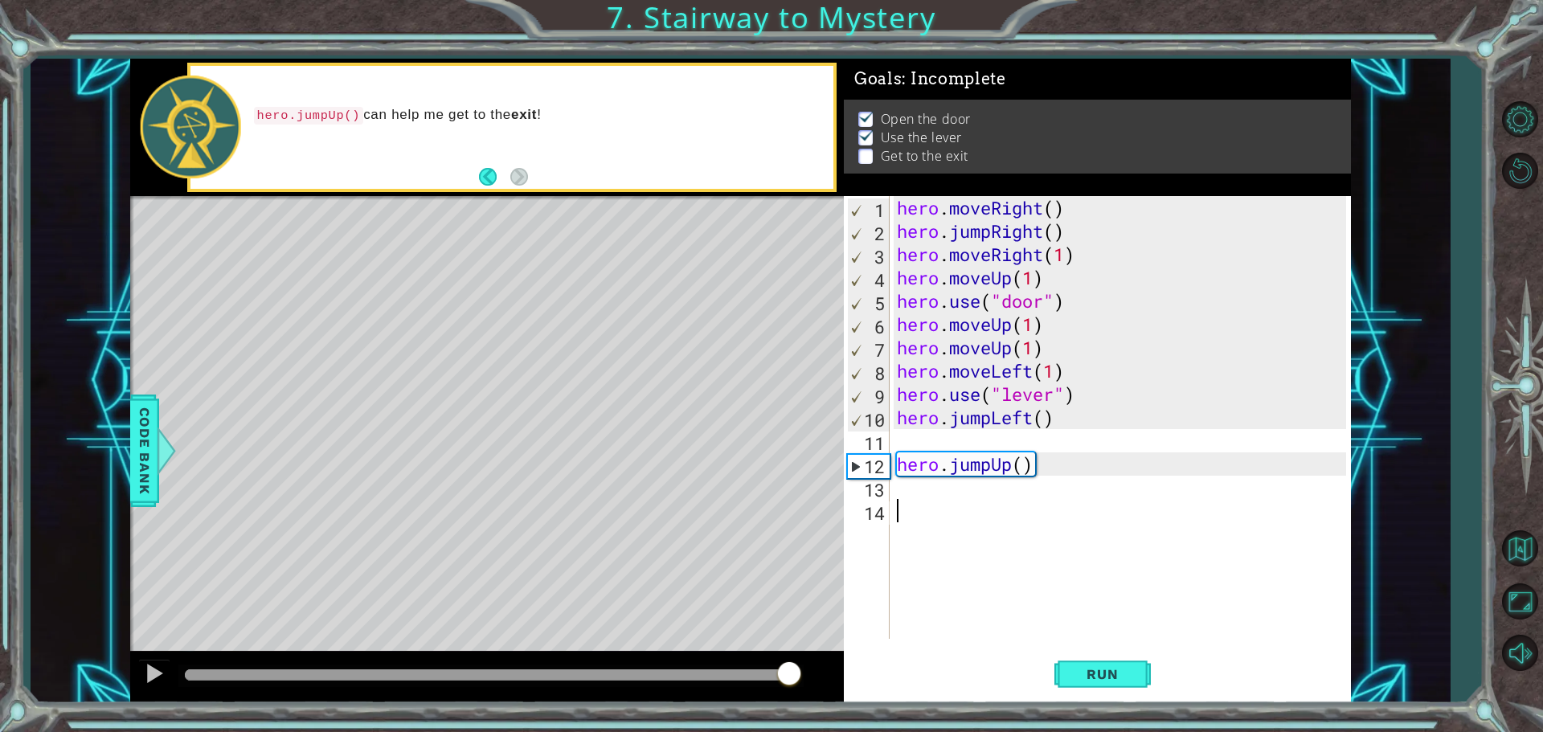
click at [914, 505] on div "hero . moveRight ( ) hero . jumpRight ( ) hero . moveRight ( 1 ) hero . moveUp …" at bounding box center [1124, 441] width 461 height 490
click at [915, 482] on div "hero . moveRight ( ) hero . jumpRight ( ) hero . moveRight ( 1 ) hero . moveUp …" at bounding box center [1124, 441] width 461 height 490
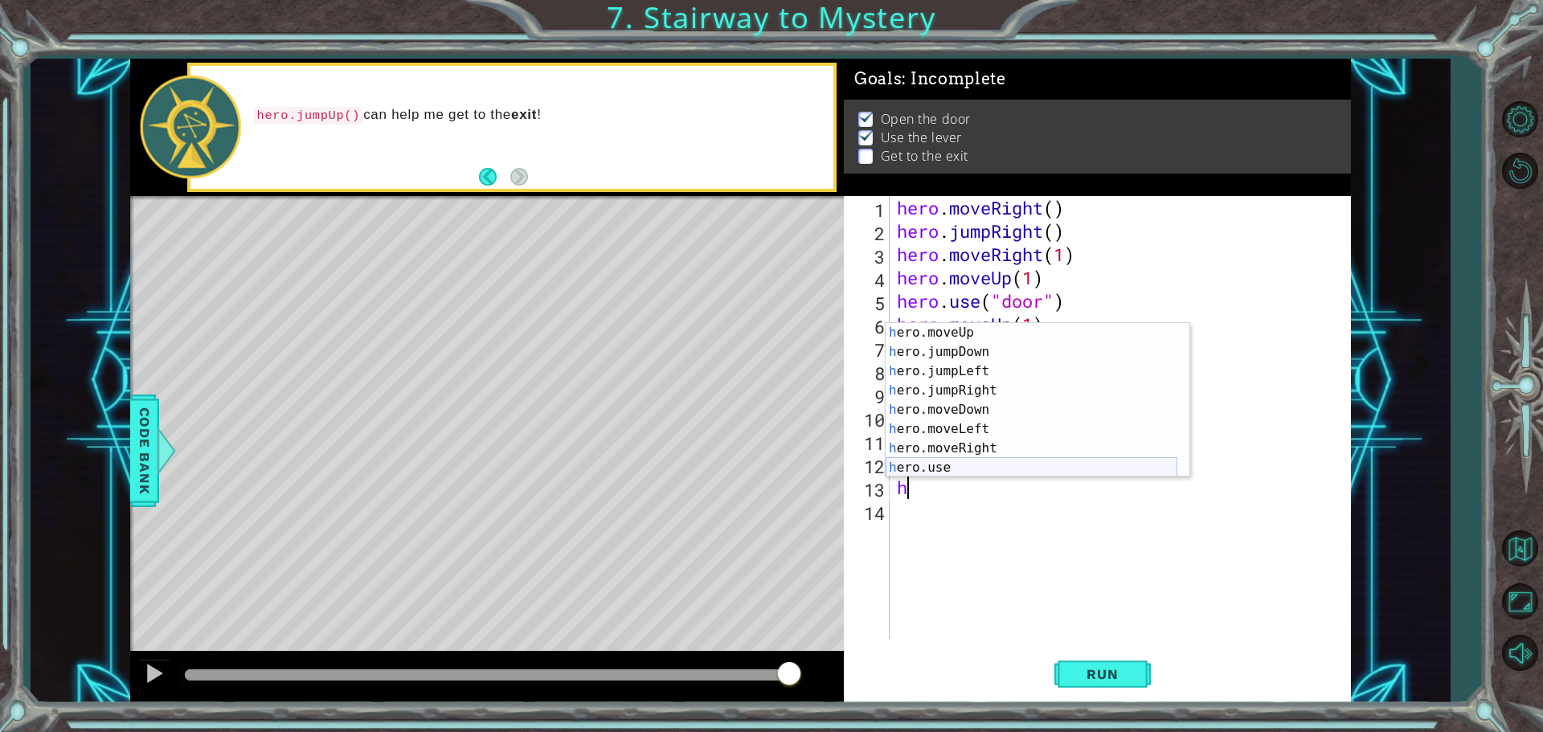
scroll to position [39, 0]
click at [957, 449] on div "h ero.moveUp press enter h ero.jumpDown press enter h ero.jumpLeft press enter …" at bounding box center [1032, 419] width 292 height 193
type textarea "hero.moveRight(1)"
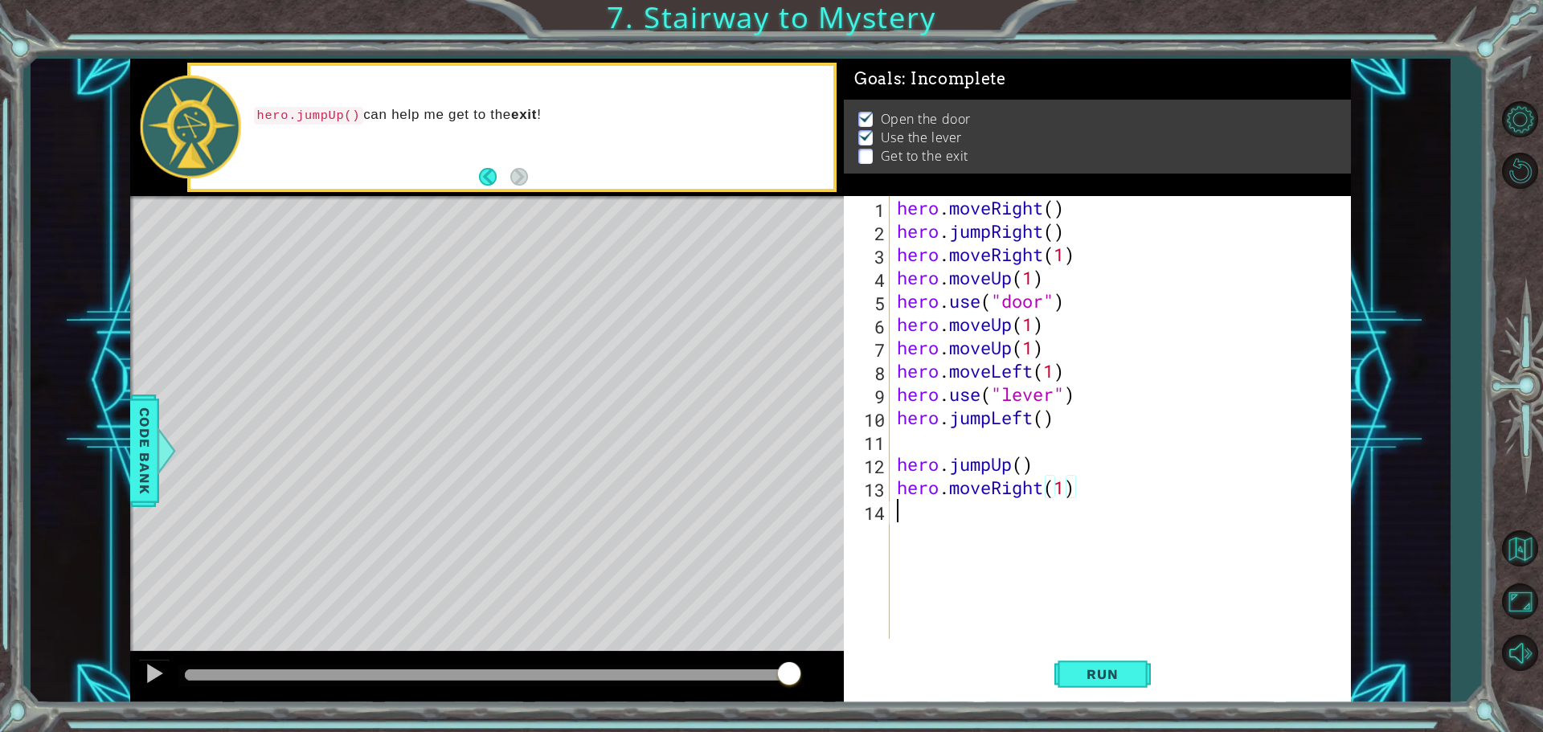
click at [922, 518] on div "hero . moveRight ( ) hero . jumpRight ( ) hero . moveRight ( 1 ) hero . moveUp …" at bounding box center [1124, 441] width 461 height 490
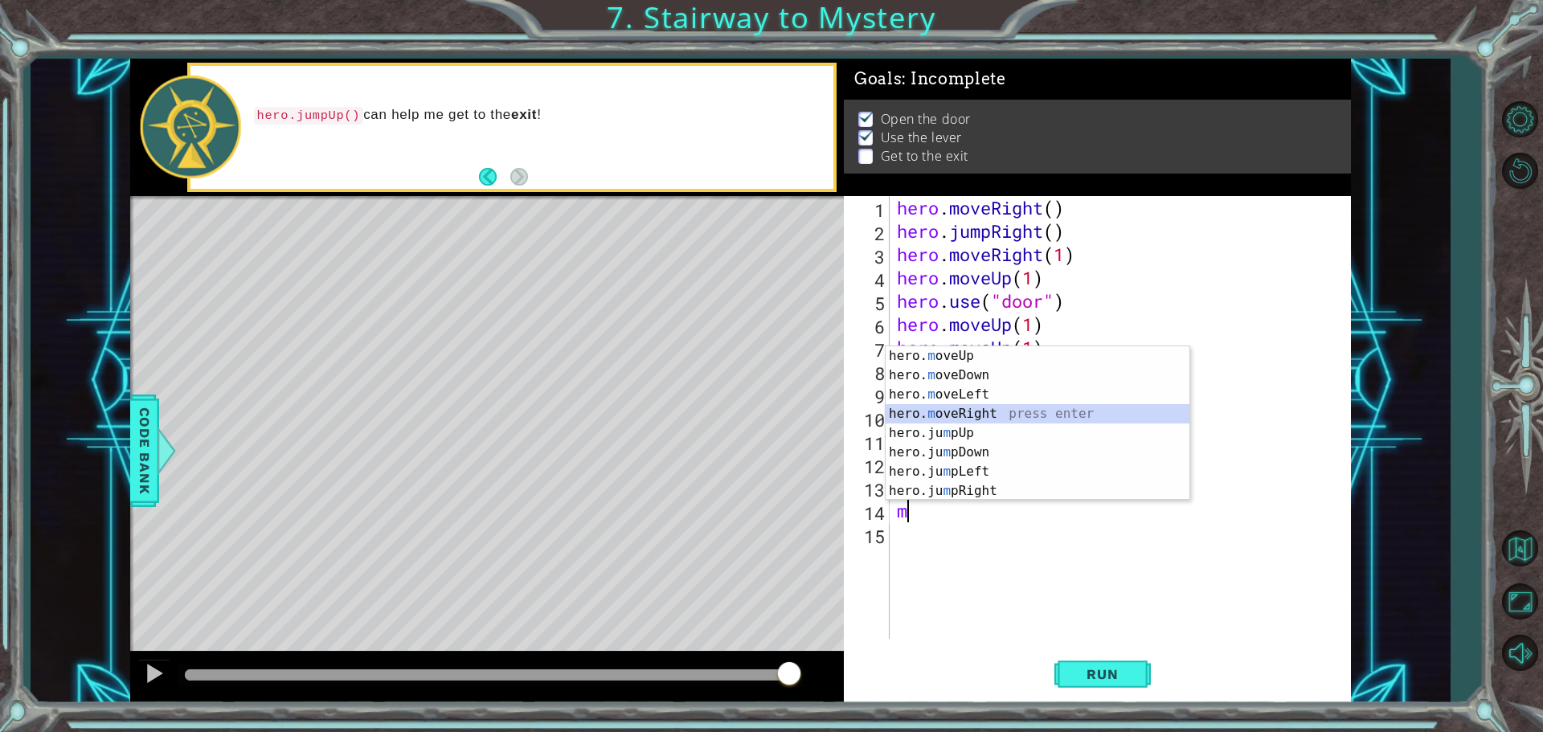
click at [964, 415] on div "hero. m oveUp press enter hero. m oveDown press enter hero. m oveLeft press ent…" at bounding box center [1038, 442] width 304 height 193
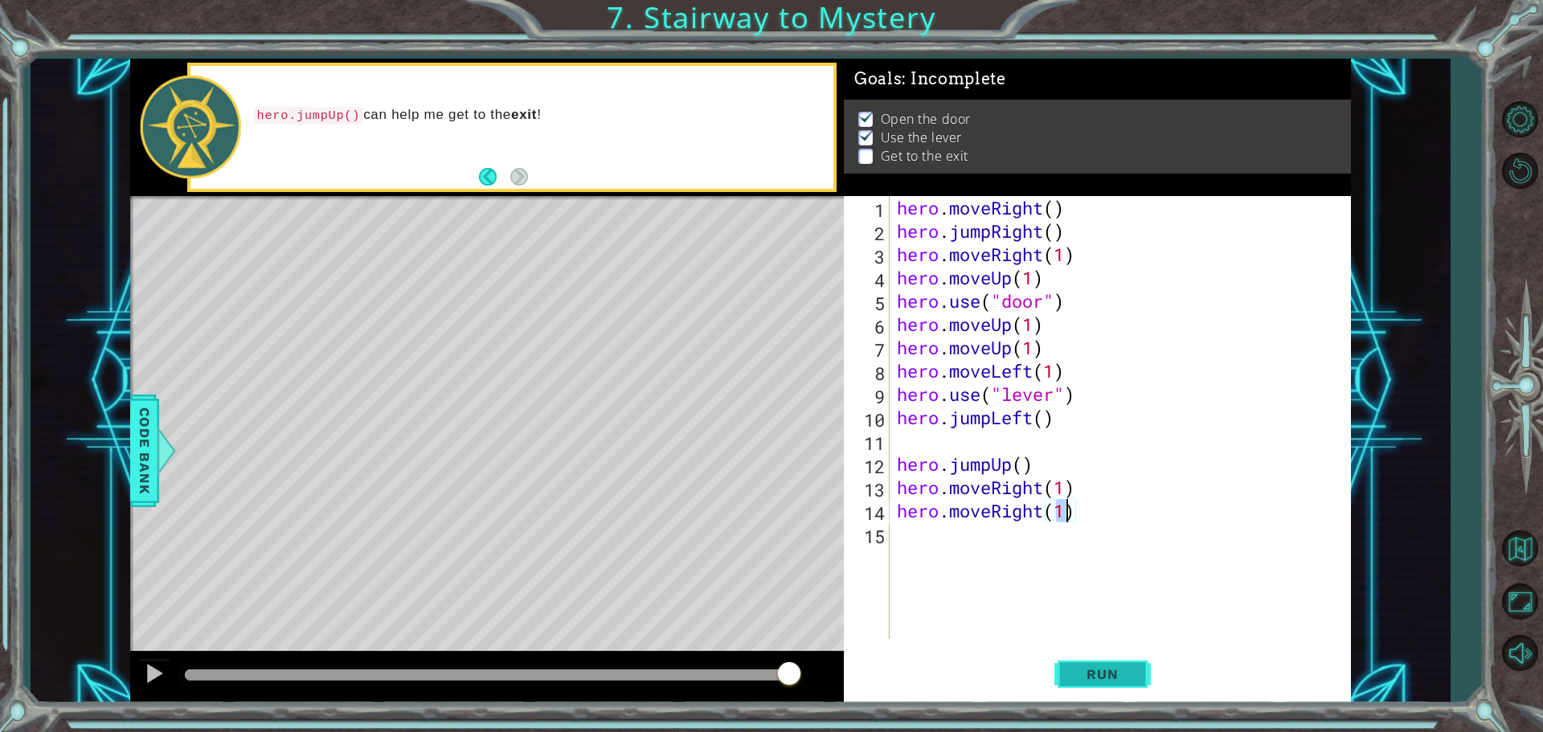
type textarea "hero.moveRight(1)"
click at [1111, 664] on button "Run" at bounding box center [1103, 674] width 96 height 51
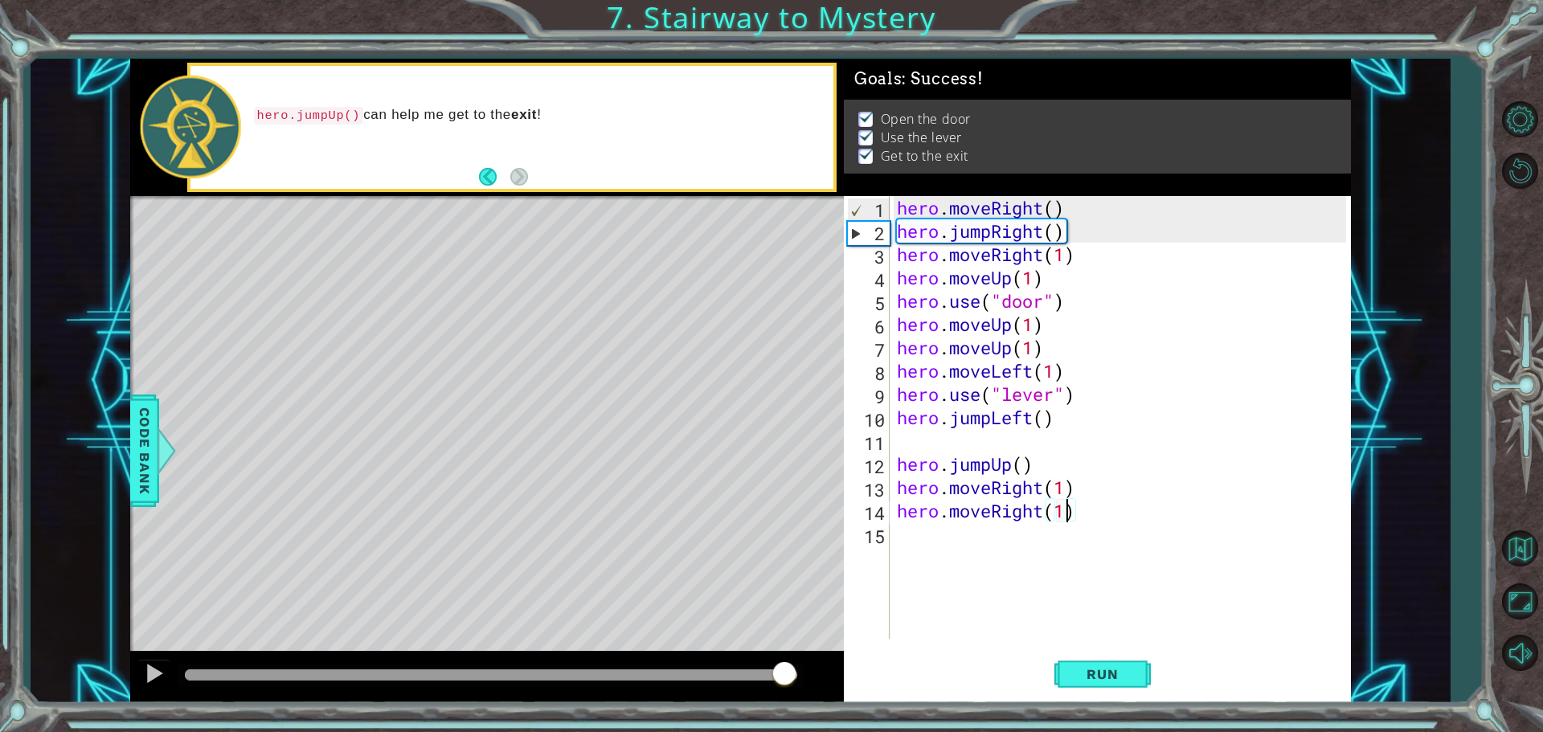
click at [785, 671] on div at bounding box center [491, 675] width 613 height 11
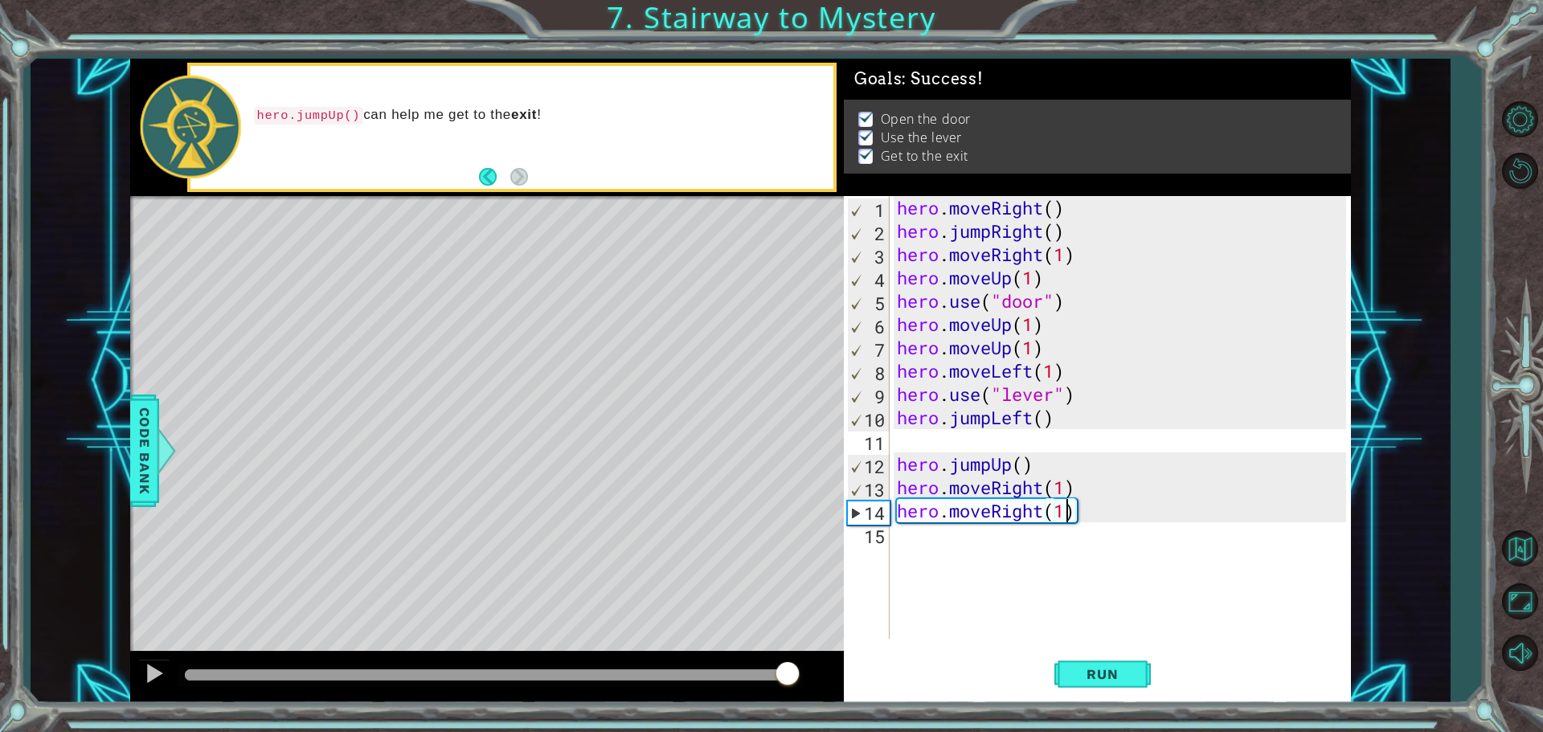
click at [789, 671] on div at bounding box center [491, 675] width 613 height 11
click at [1108, 673] on span "Run" at bounding box center [1103, 674] width 64 height 16
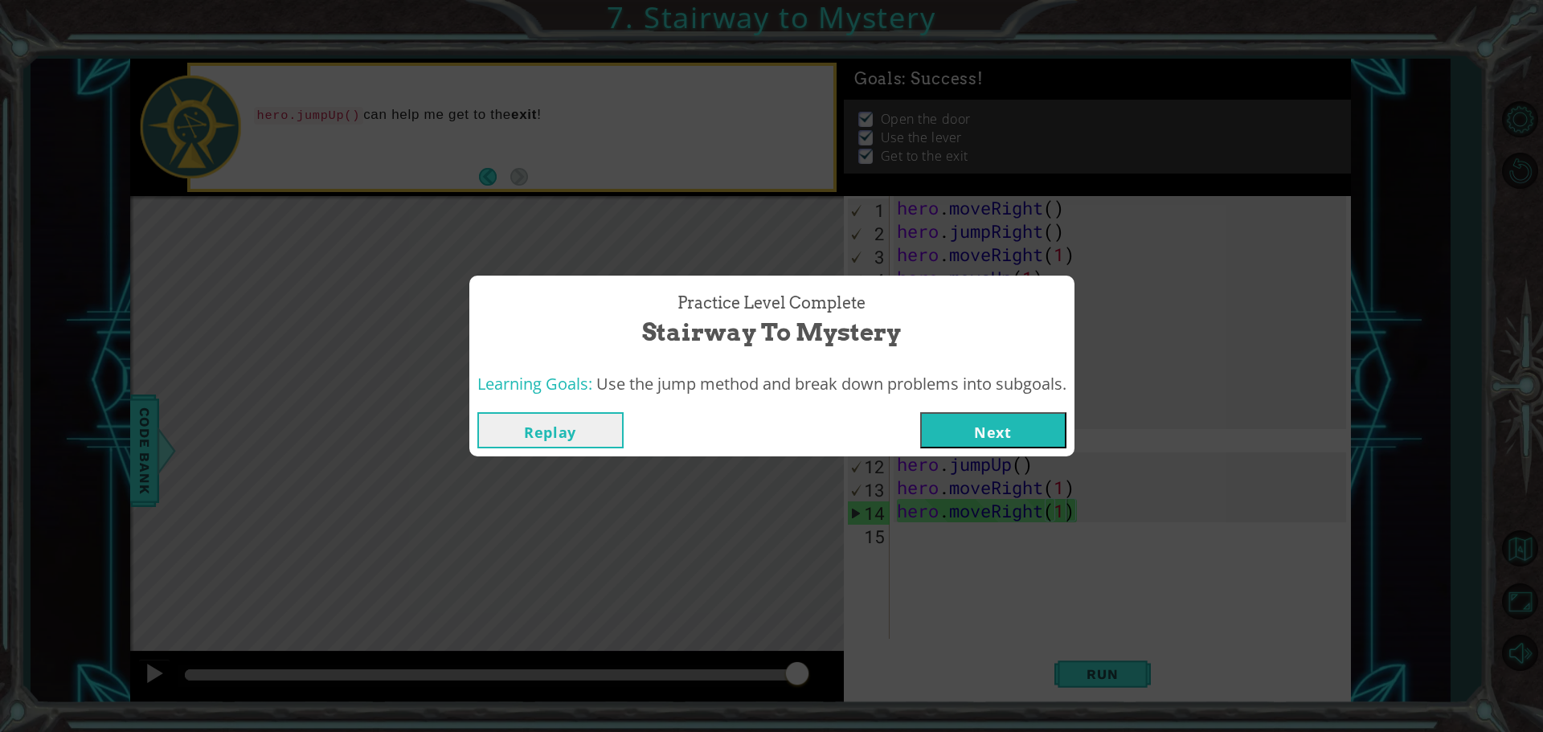
click at [1035, 432] on button "Next" at bounding box center [993, 430] width 146 height 36
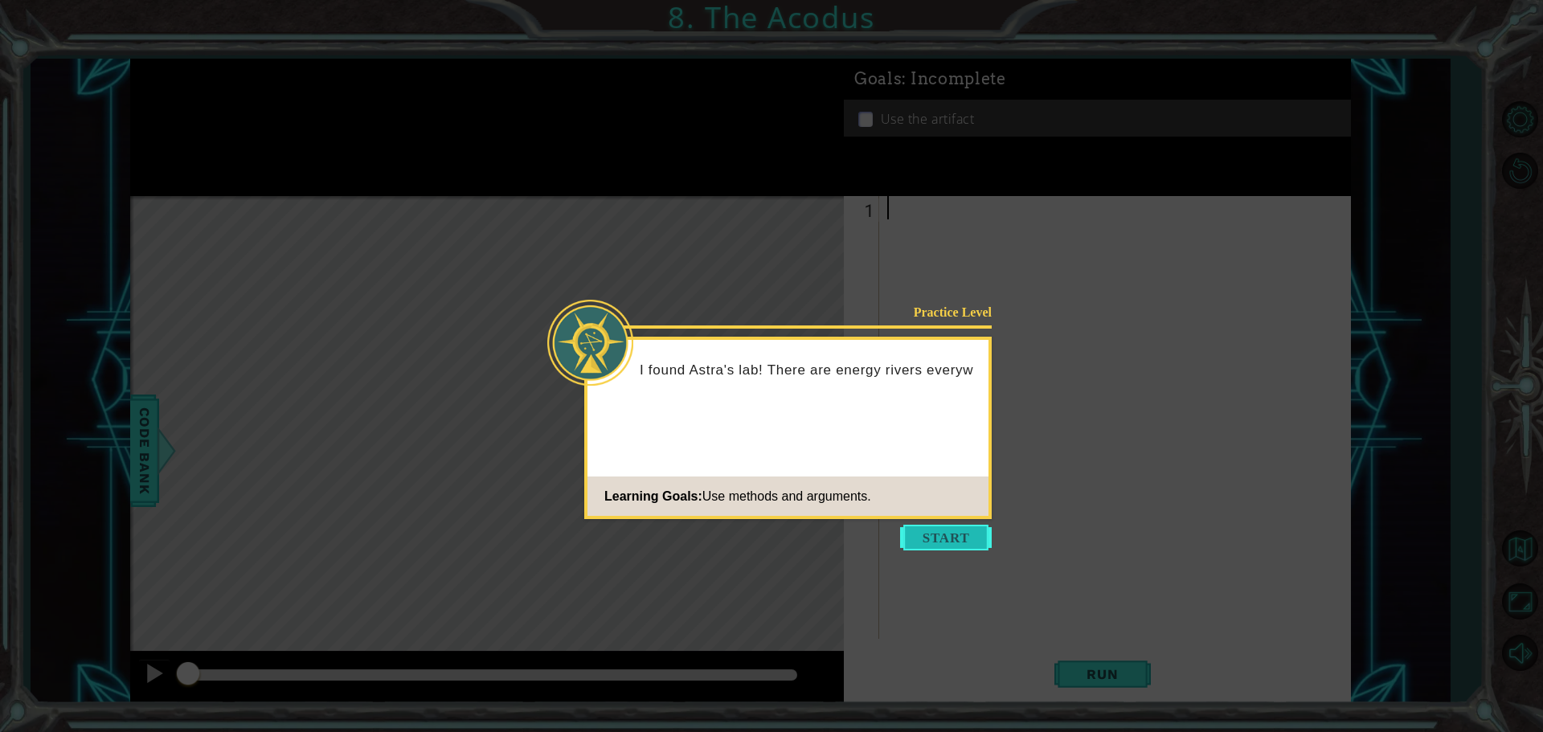
click at [900, 534] on button "Start" at bounding box center [946, 538] width 92 height 26
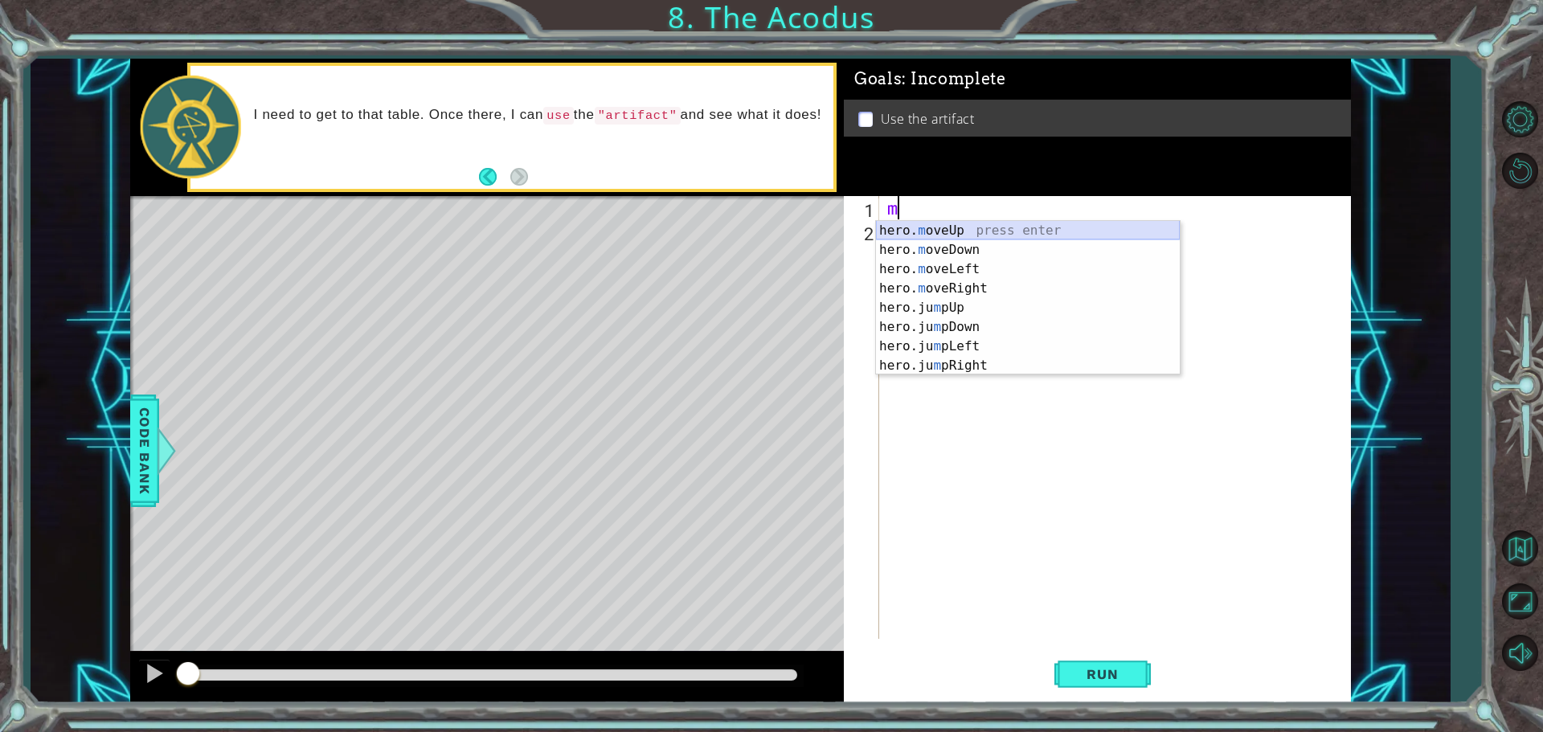
click at [972, 231] on div "hero. m oveUp press enter hero. m oveDown press enter hero. m oveLeft press ent…" at bounding box center [1028, 317] width 304 height 193
type textarea "hero.moveUp(1)"
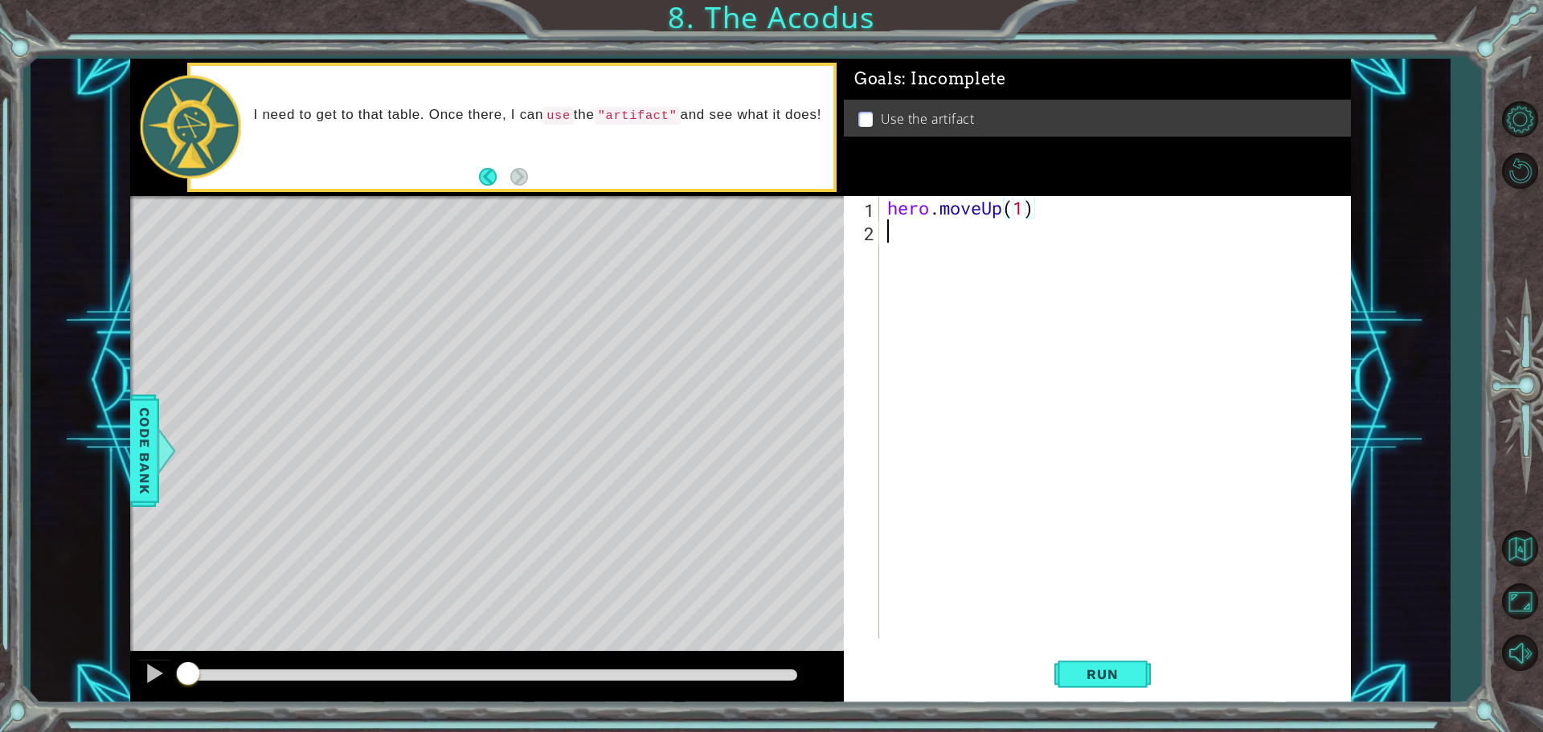
click at [931, 244] on div "hero . moveUp ( 1 )" at bounding box center [1119, 441] width 470 height 490
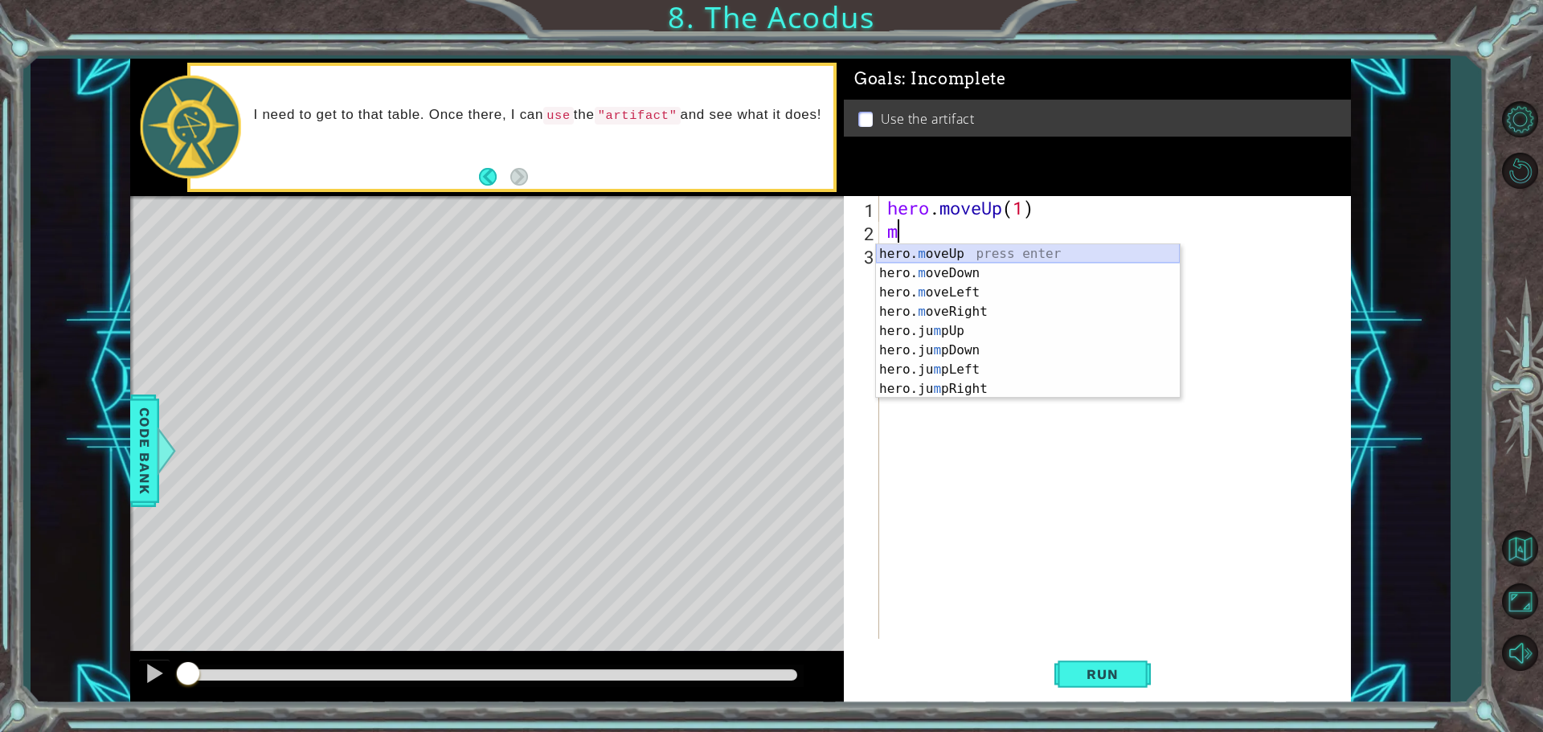
click at [965, 252] on div "hero. m oveUp press enter hero. m oveDown press enter hero. m oveLeft press ent…" at bounding box center [1028, 340] width 304 height 193
type textarea "hero.moveUp(1)"
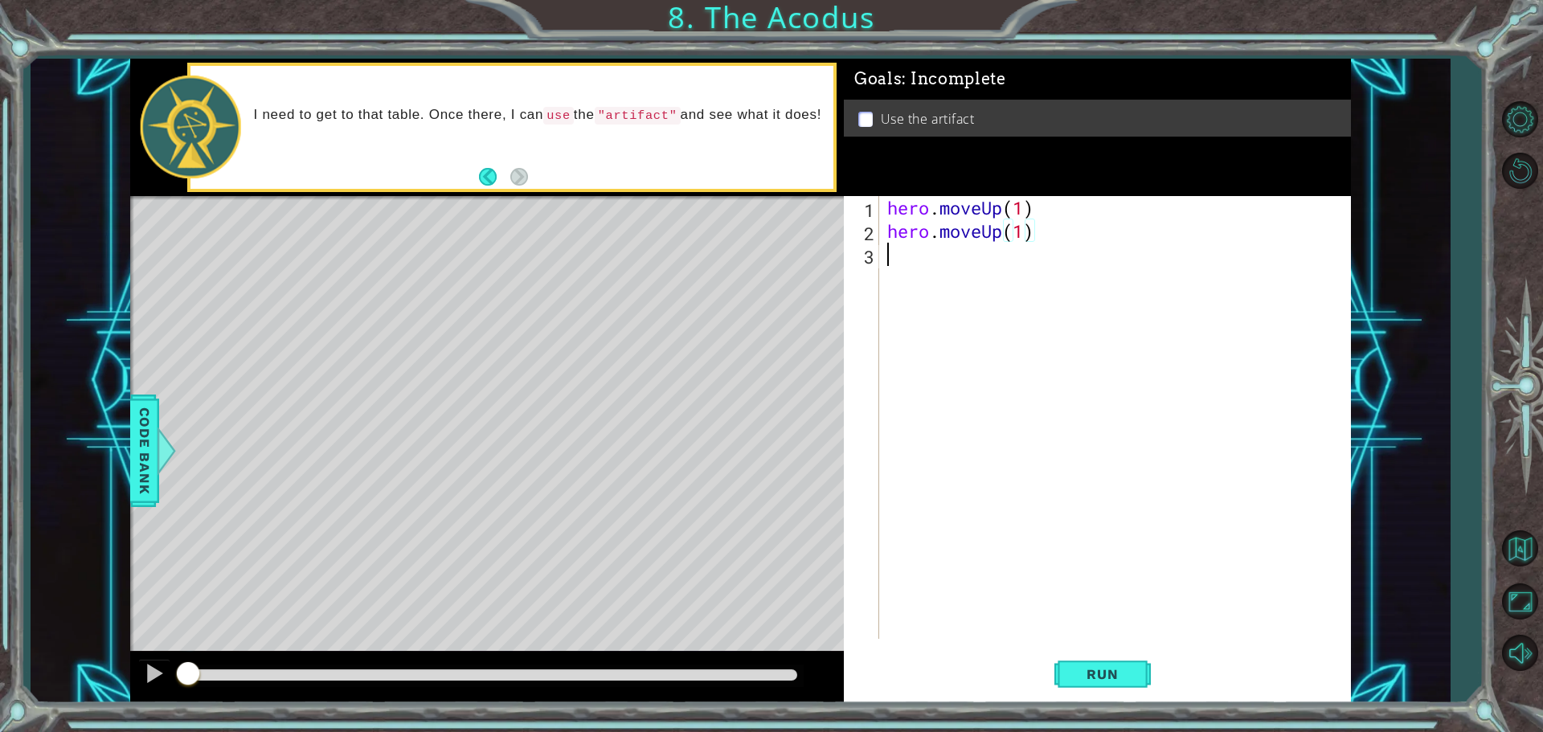
click at [906, 264] on div "hero . moveUp ( 1 ) hero . moveUp ( 1 )" at bounding box center [1119, 441] width 470 height 490
type textarea "h"
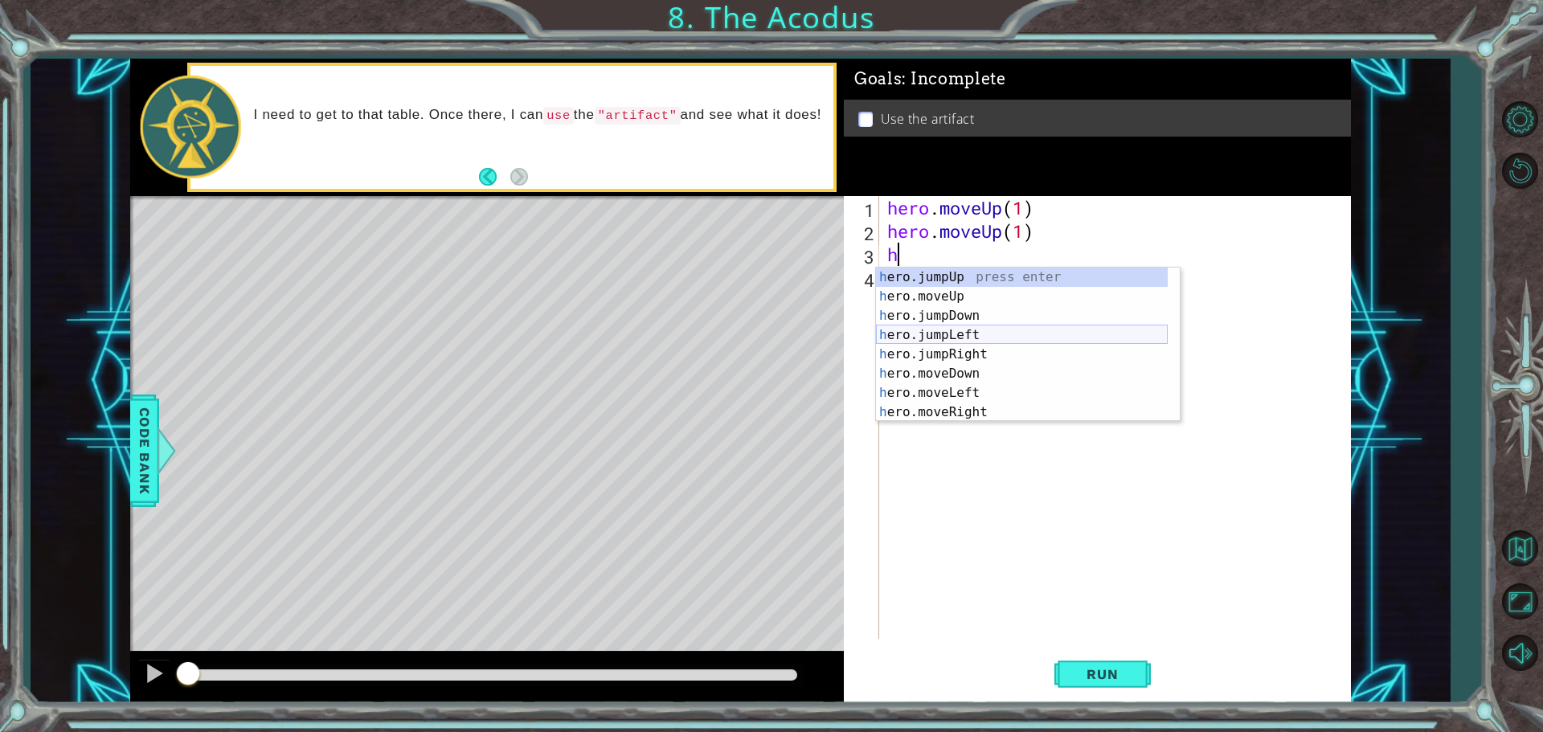
click at [969, 342] on div "h ero.jumpUp press enter h ero.moveUp press enter h ero.jumpDown press enter h …" at bounding box center [1022, 364] width 292 height 193
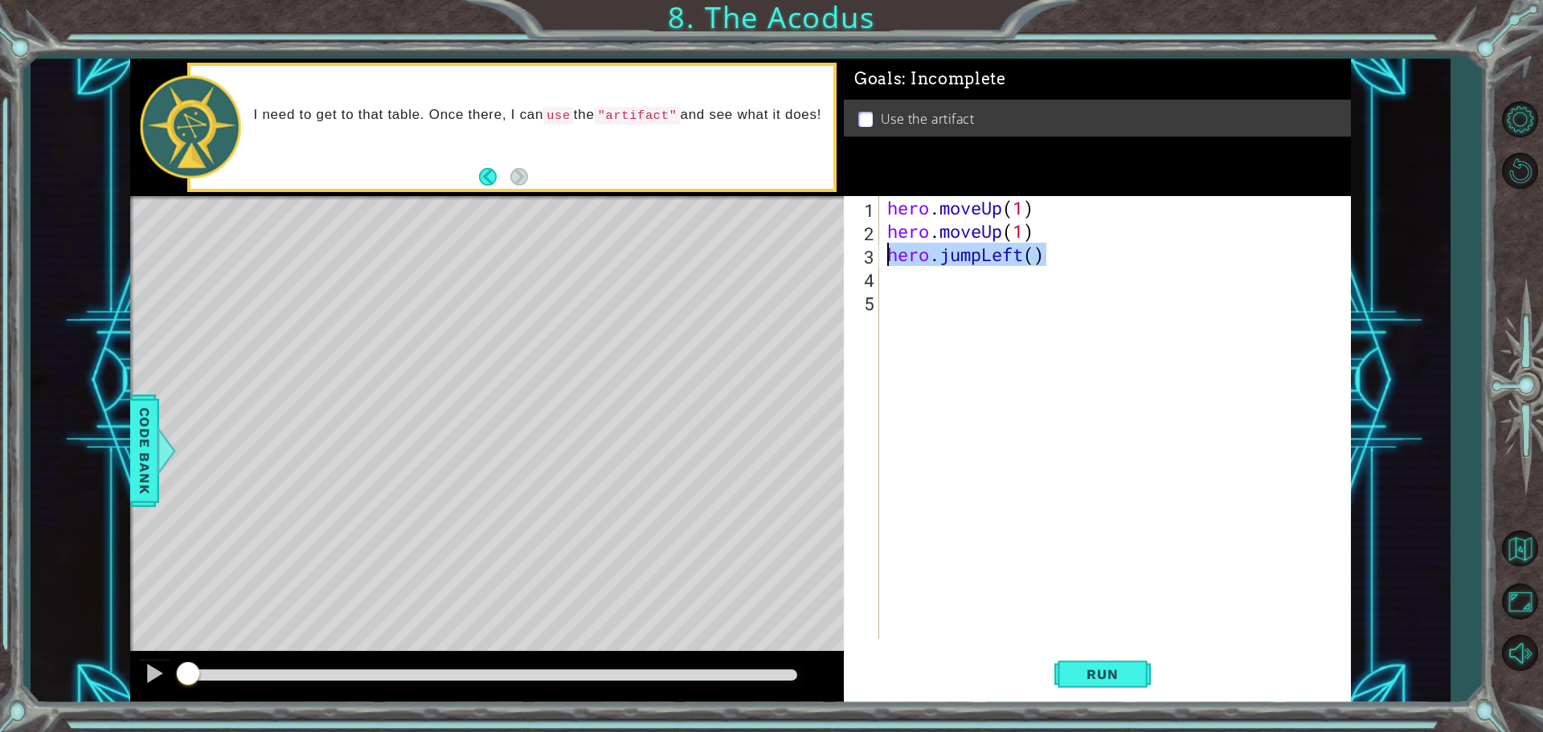
drag, startPoint x: 1047, startPoint y: 257, endPoint x: 887, endPoint y: 248, distance: 161.1
click at [887, 248] on div "hero . moveUp ( 1 ) hero . moveUp ( 1 ) hero . jumpLeft ( )" at bounding box center [1119, 441] width 470 height 490
type textarea "hero.jumpLeft()"
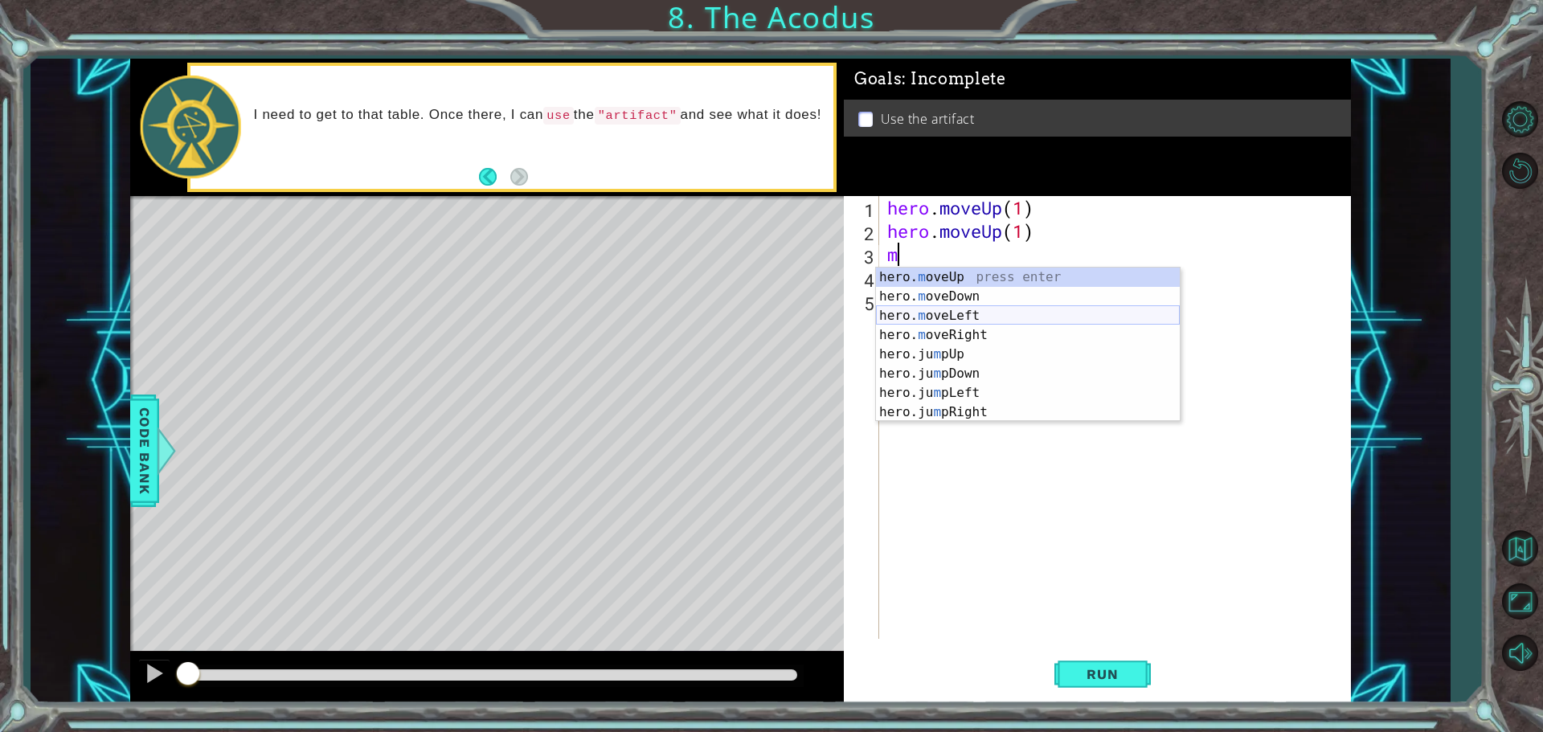
click at [972, 314] on div "hero. m oveUp press enter hero. m oveDown press enter hero. m oveLeft press ent…" at bounding box center [1028, 364] width 304 height 193
type textarea "hero.moveLeft(1)"
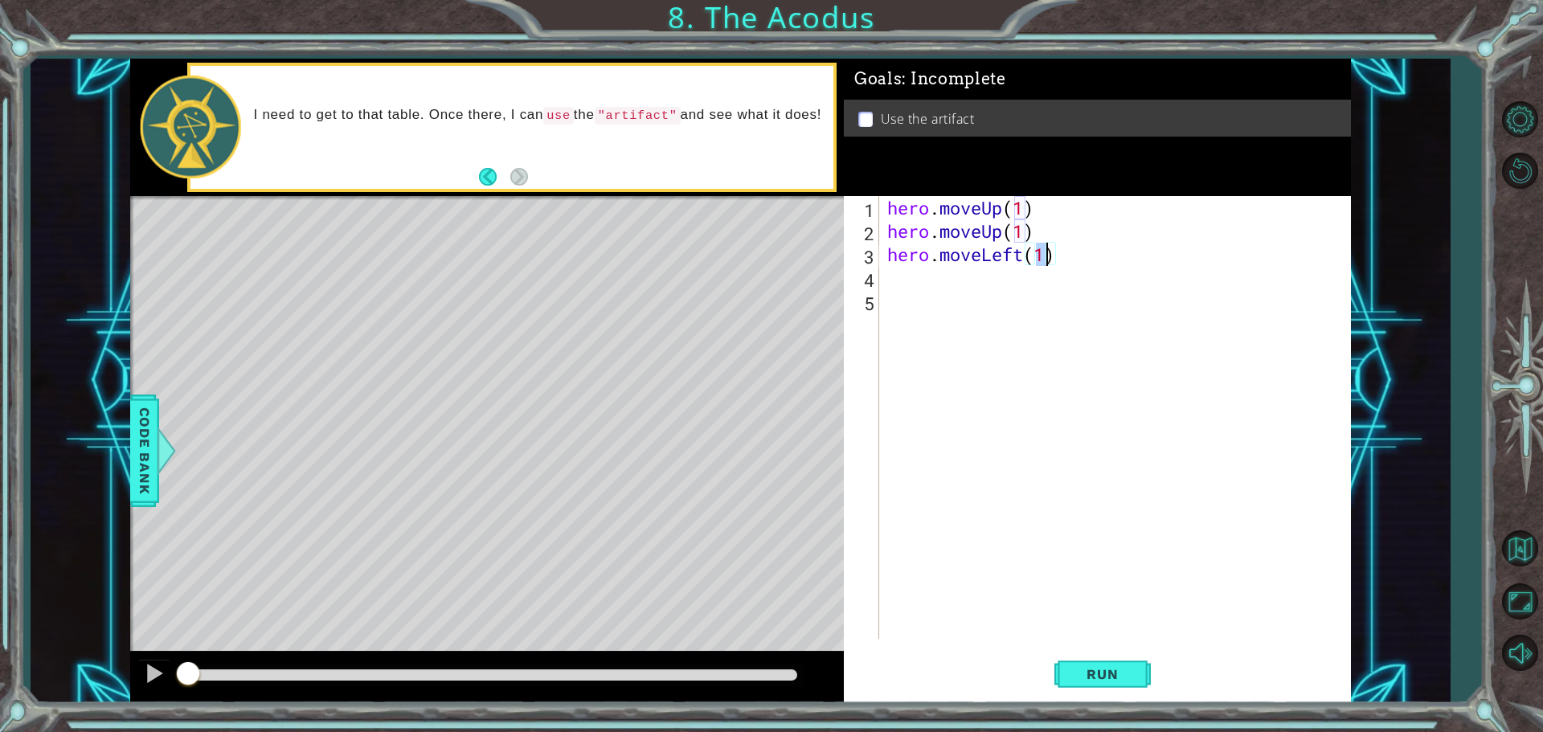
click at [895, 288] on div "hero . moveUp ( 1 ) hero . moveUp ( 1 ) hero . moveLeft ( 1 )" at bounding box center [1119, 441] width 470 height 490
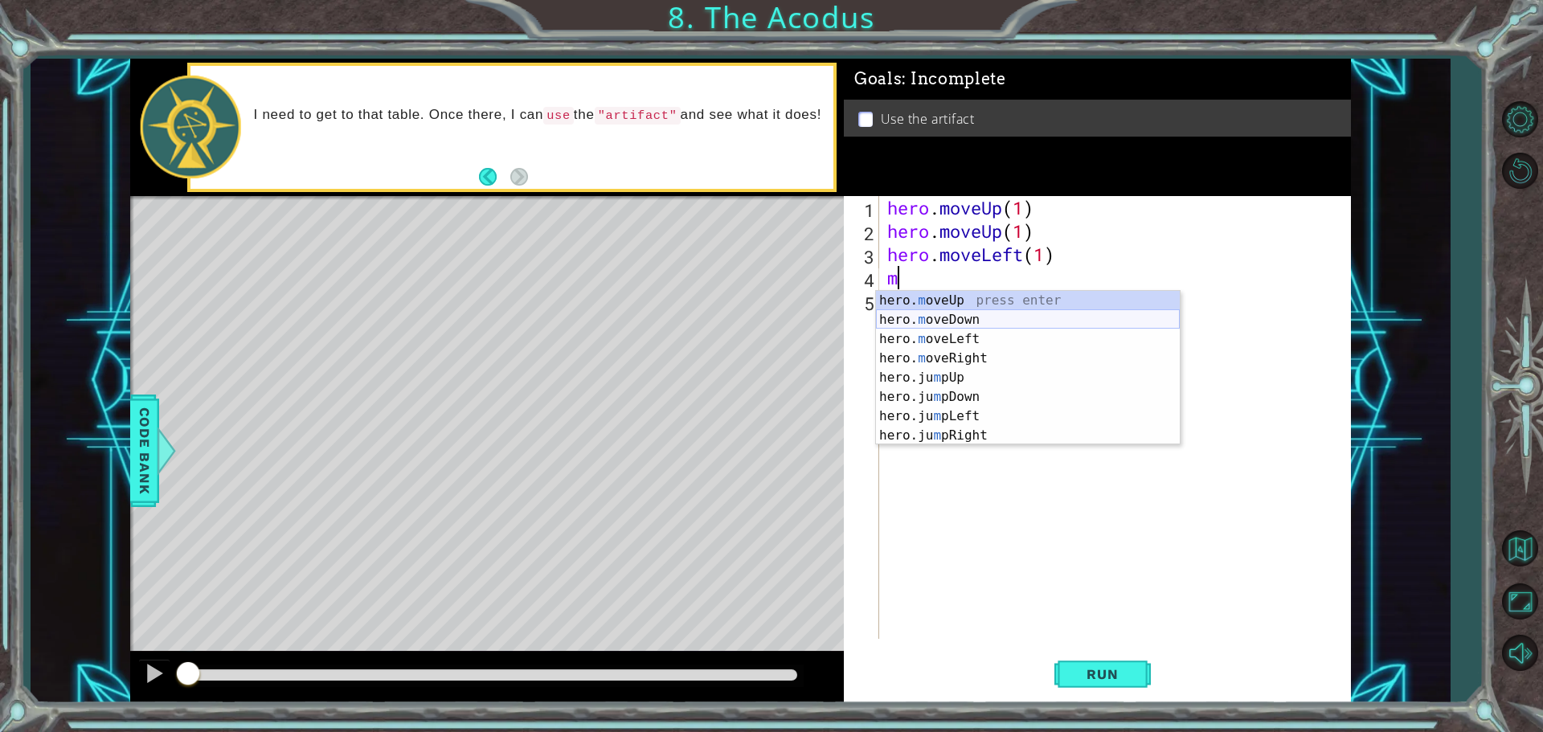
click at [964, 322] on div "hero. m oveUp press enter hero. m oveDown press enter hero. m oveLeft press ent…" at bounding box center [1028, 387] width 304 height 193
type textarea "hero.moveDown(1)"
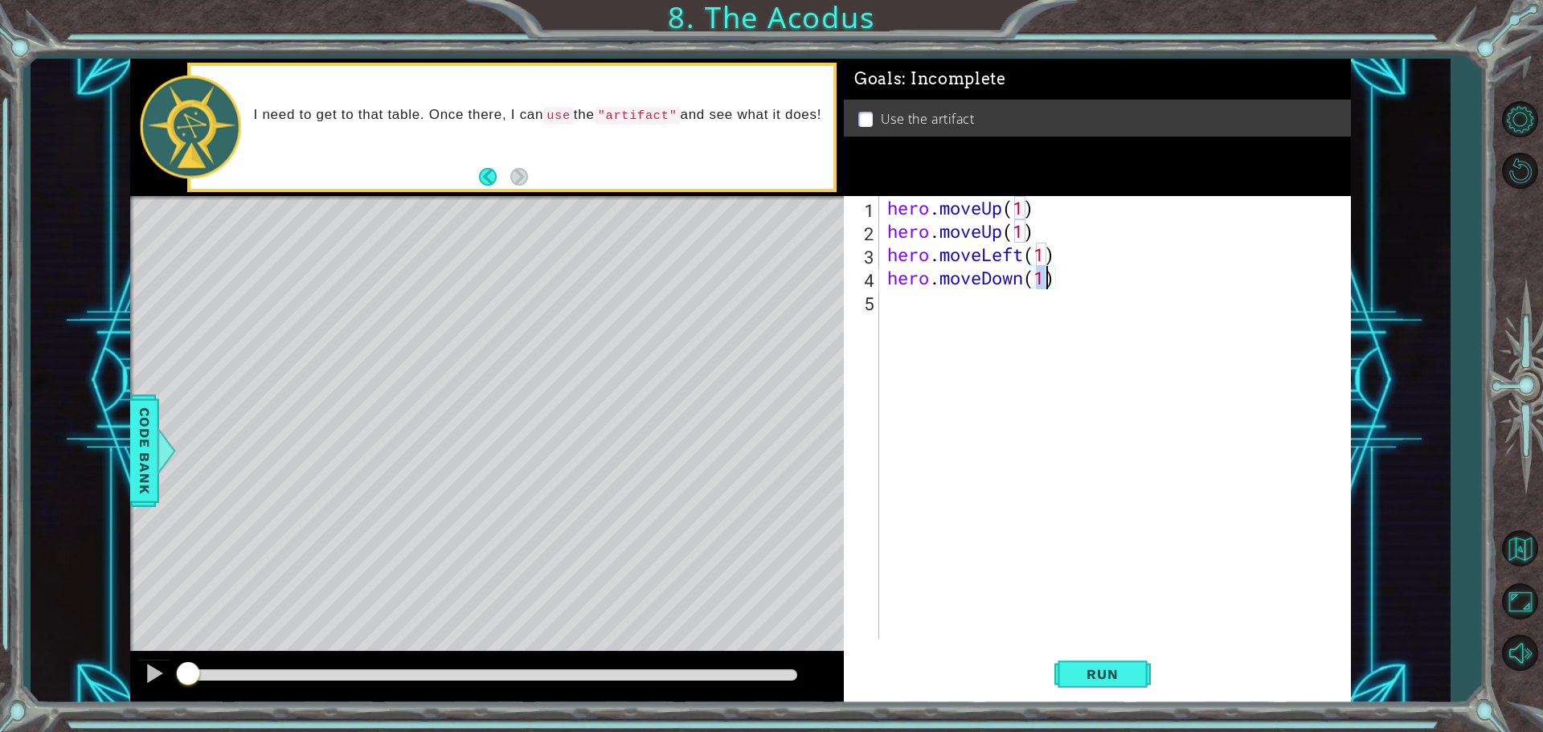
click at [935, 308] on div "hero . moveUp ( 1 ) hero . moveUp ( 1 ) hero . moveLeft ( 1 ) hero . moveDown (…" at bounding box center [1119, 441] width 470 height 490
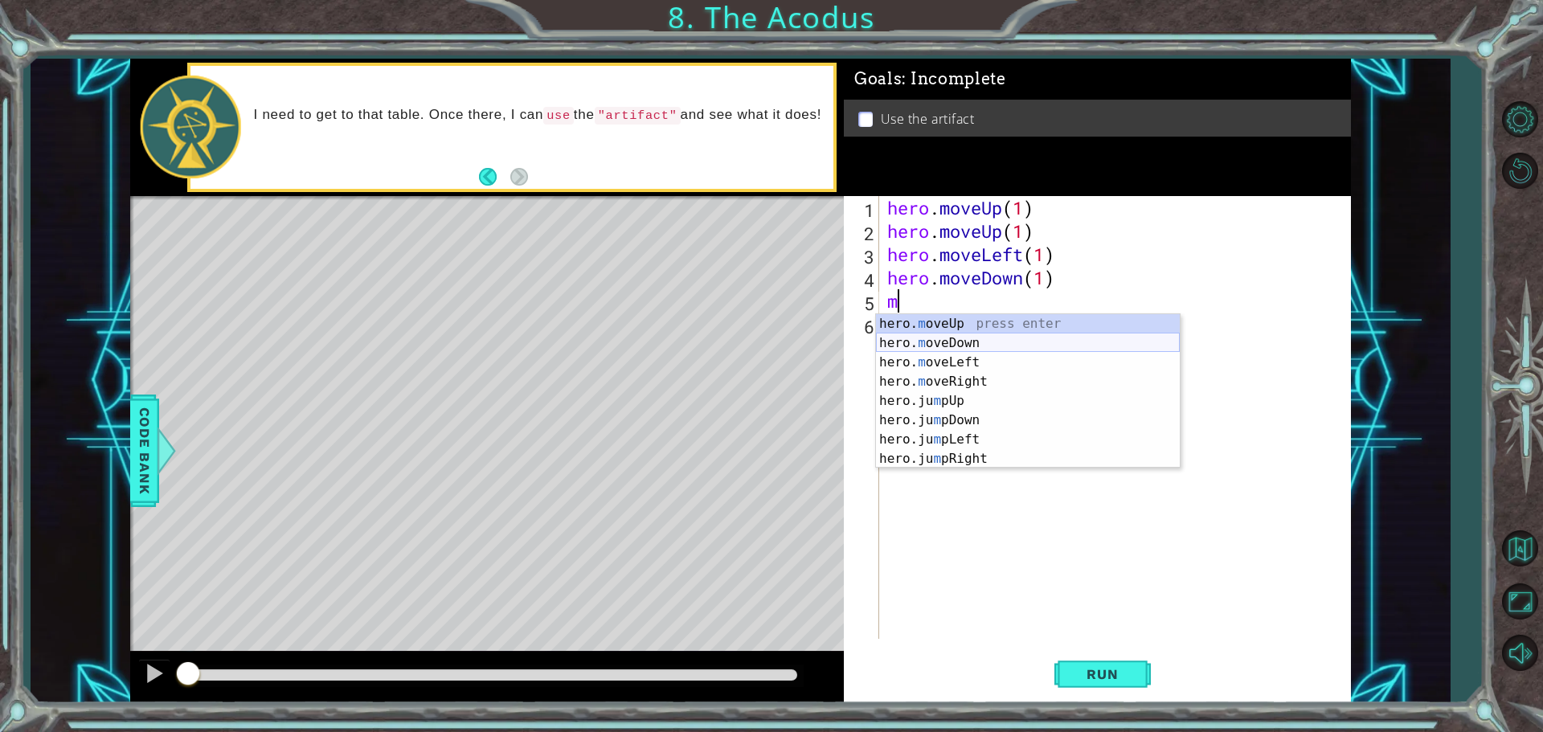
click at [953, 334] on div "hero. m oveUp press enter hero. m oveDown press enter hero. m oveLeft press ent…" at bounding box center [1028, 410] width 304 height 193
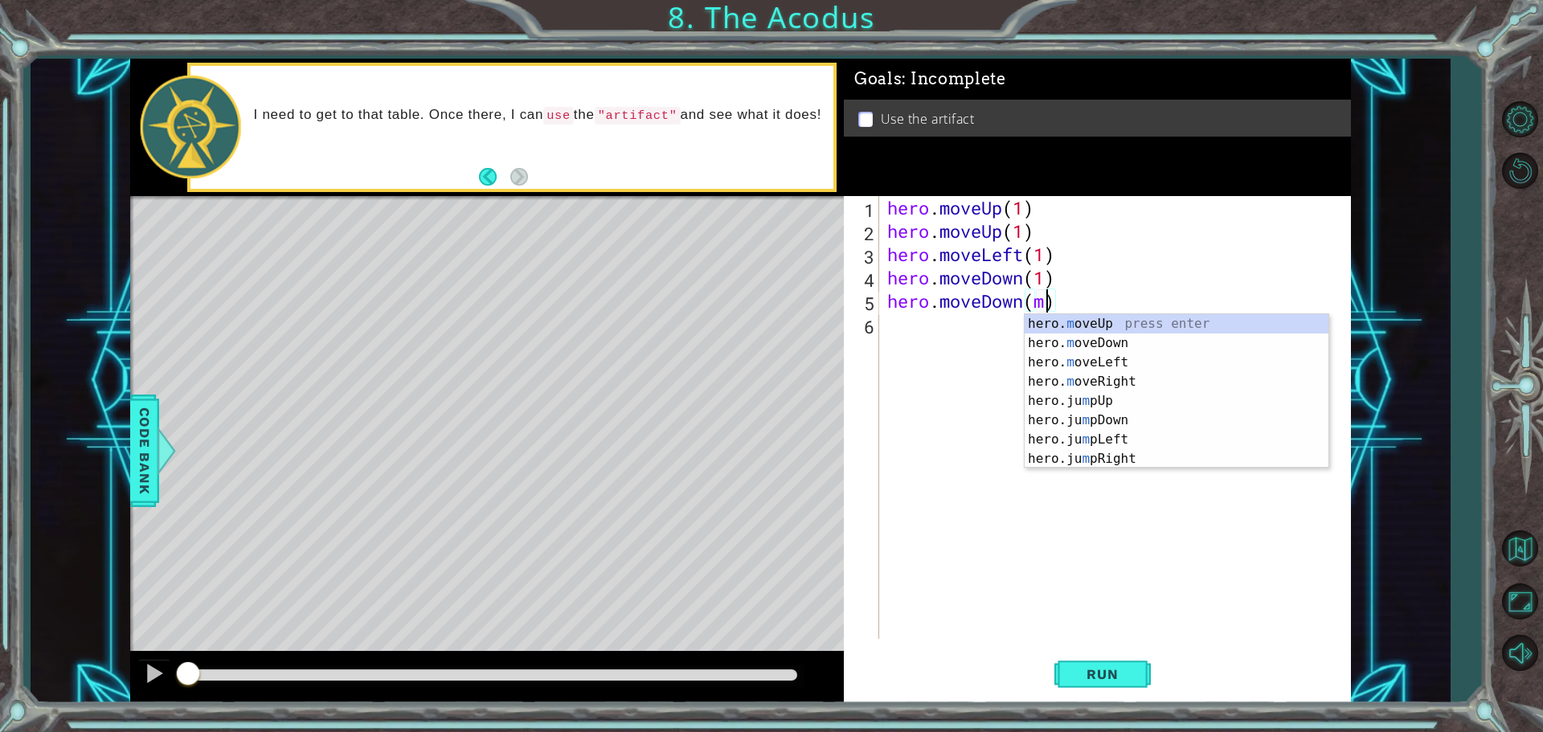
scroll to position [0, 6]
click at [1050, 343] on div "hero. m oveUp press enter hero. m oveDown press enter hero. m oveLeft press ent…" at bounding box center [1177, 410] width 304 height 193
type textarea "hero.moveDown(1)"
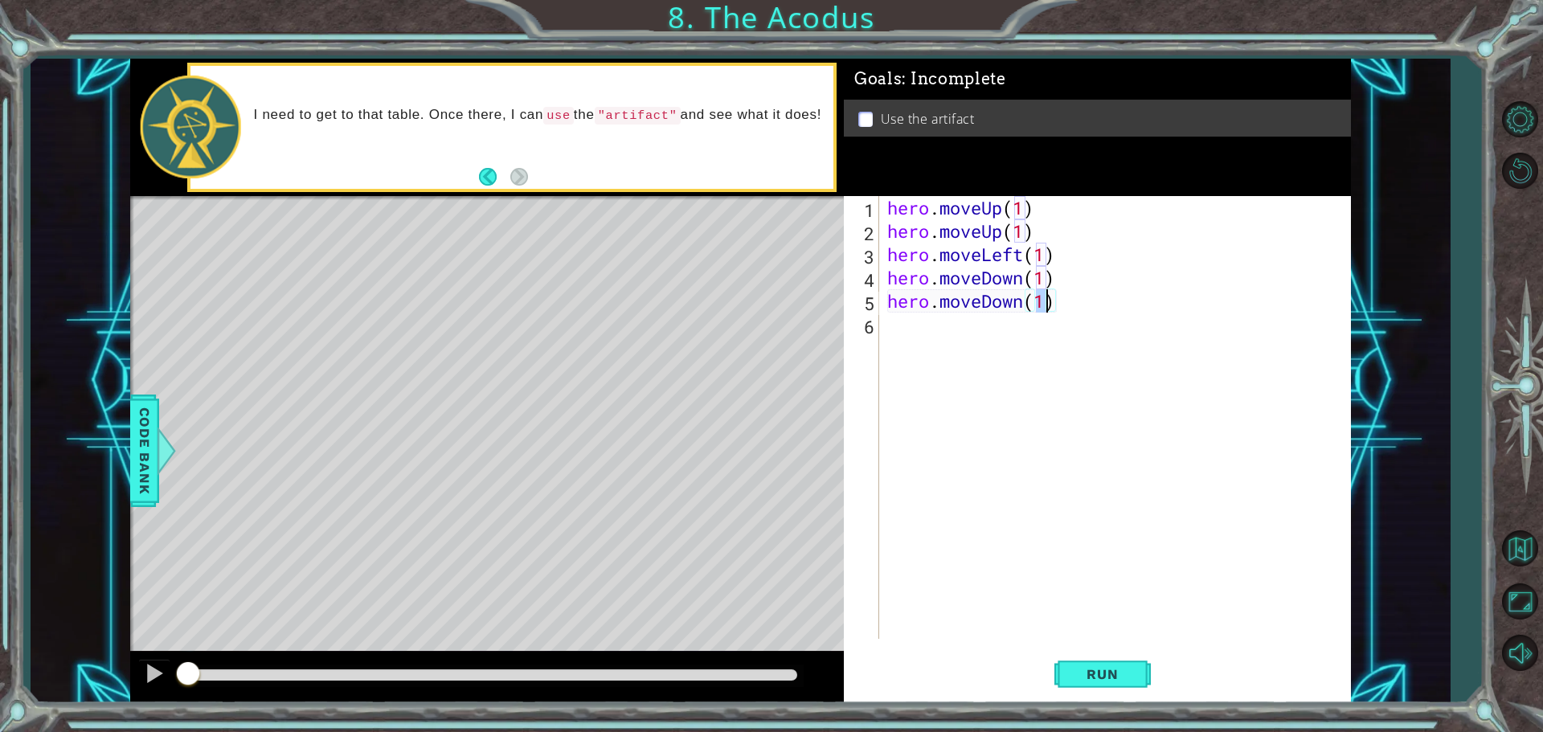
click at [912, 332] on div "hero . moveUp ( 1 ) hero . moveUp ( 1 ) hero . moveLeft ( 1 ) hero . moveDown (…" at bounding box center [1119, 441] width 470 height 490
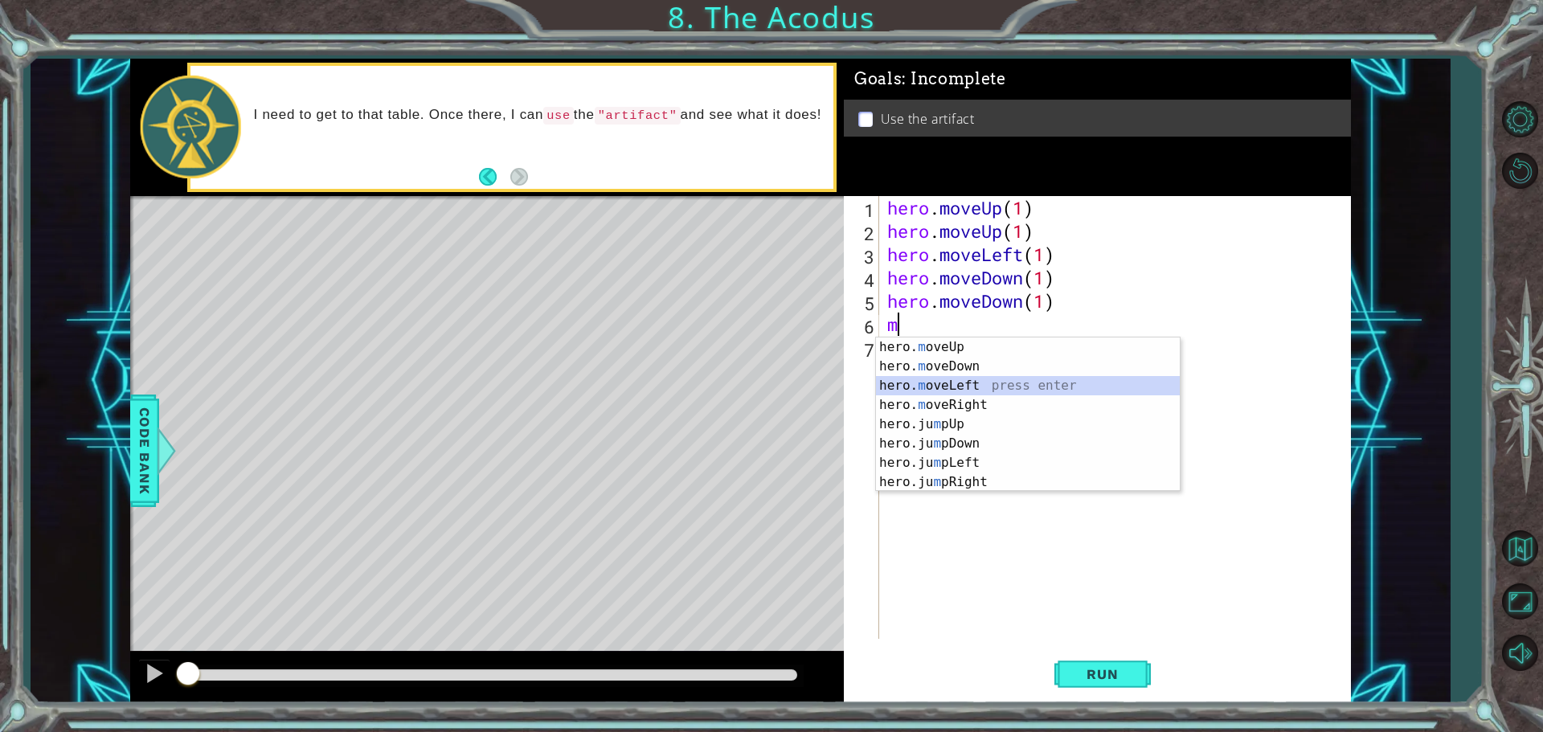
click at [959, 387] on div "hero. m oveUp press enter hero. m oveDown press enter hero. m oveLeft press ent…" at bounding box center [1028, 434] width 304 height 193
type textarea "hero.moveLeft(1)"
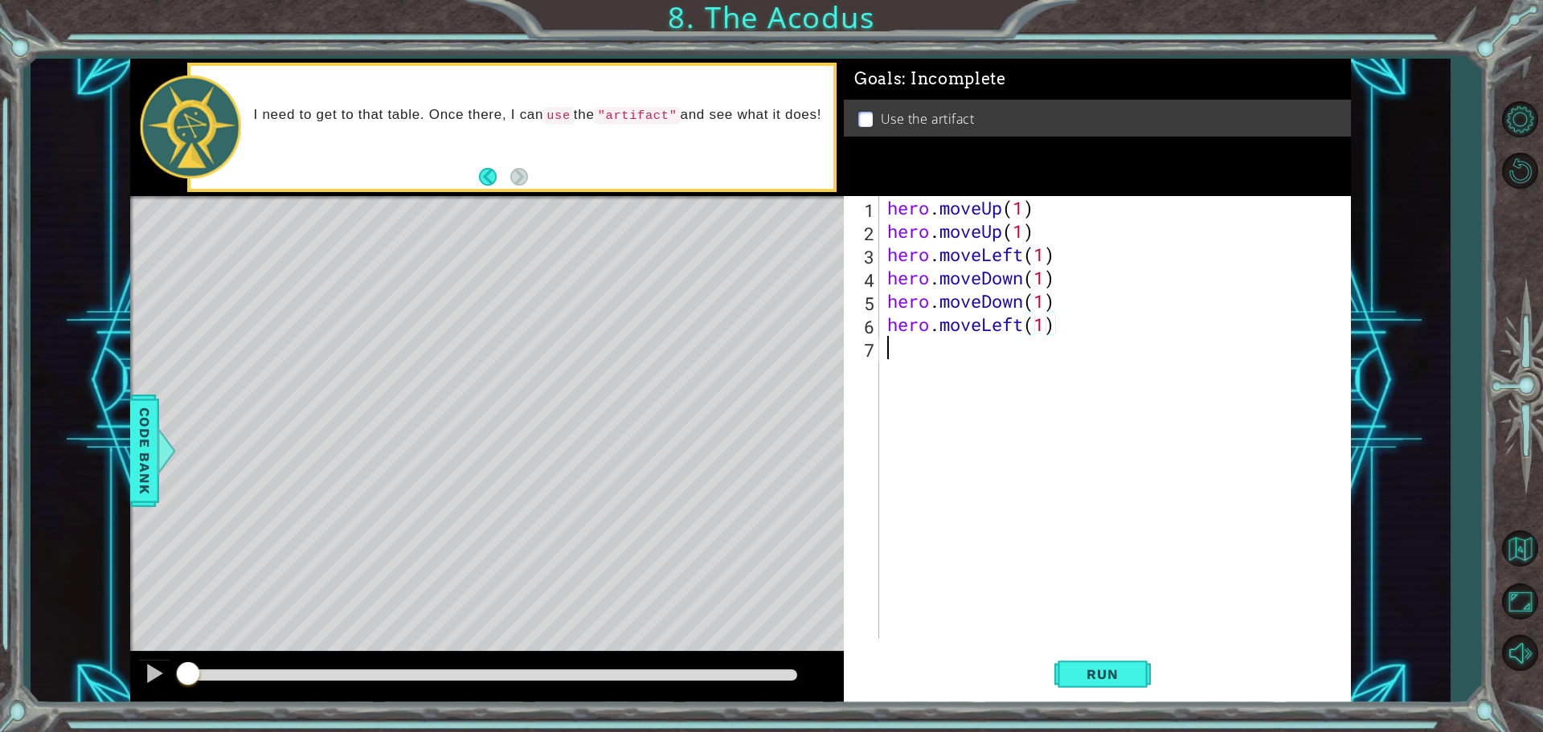
click at [944, 361] on div "hero . moveUp ( 1 ) hero . moveUp ( 1 ) hero . moveLeft ( 1 ) hero . moveDown (…" at bounding box center [1119, 441] width 470 height 490
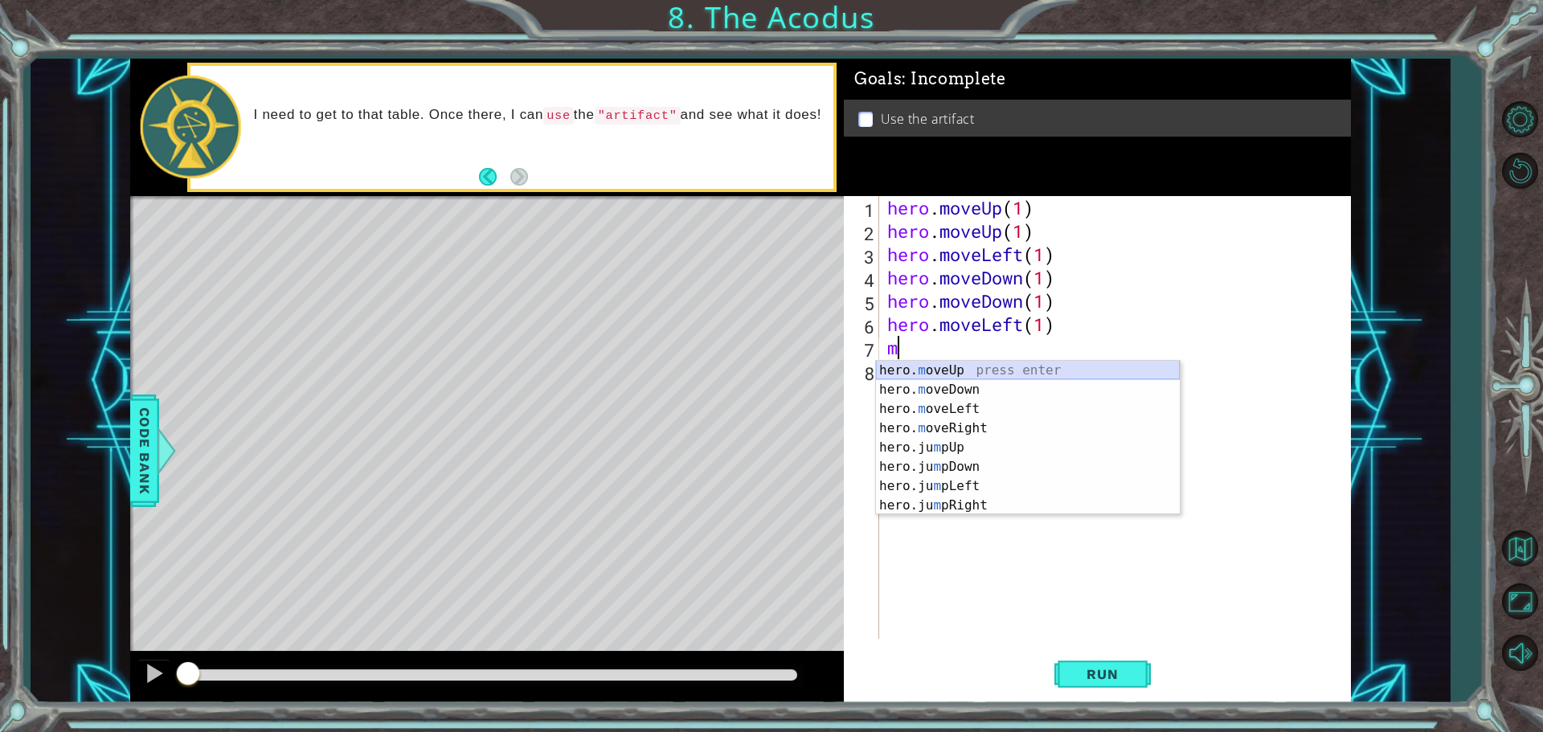
click at [965, 364] on div "hero. m oveUp press enter hero. m oveDown press enter hero. m oveLeft press ent…" at bounding box center [1028, 457] width 304 height 193
type textarea "hero.moveUp(1)"
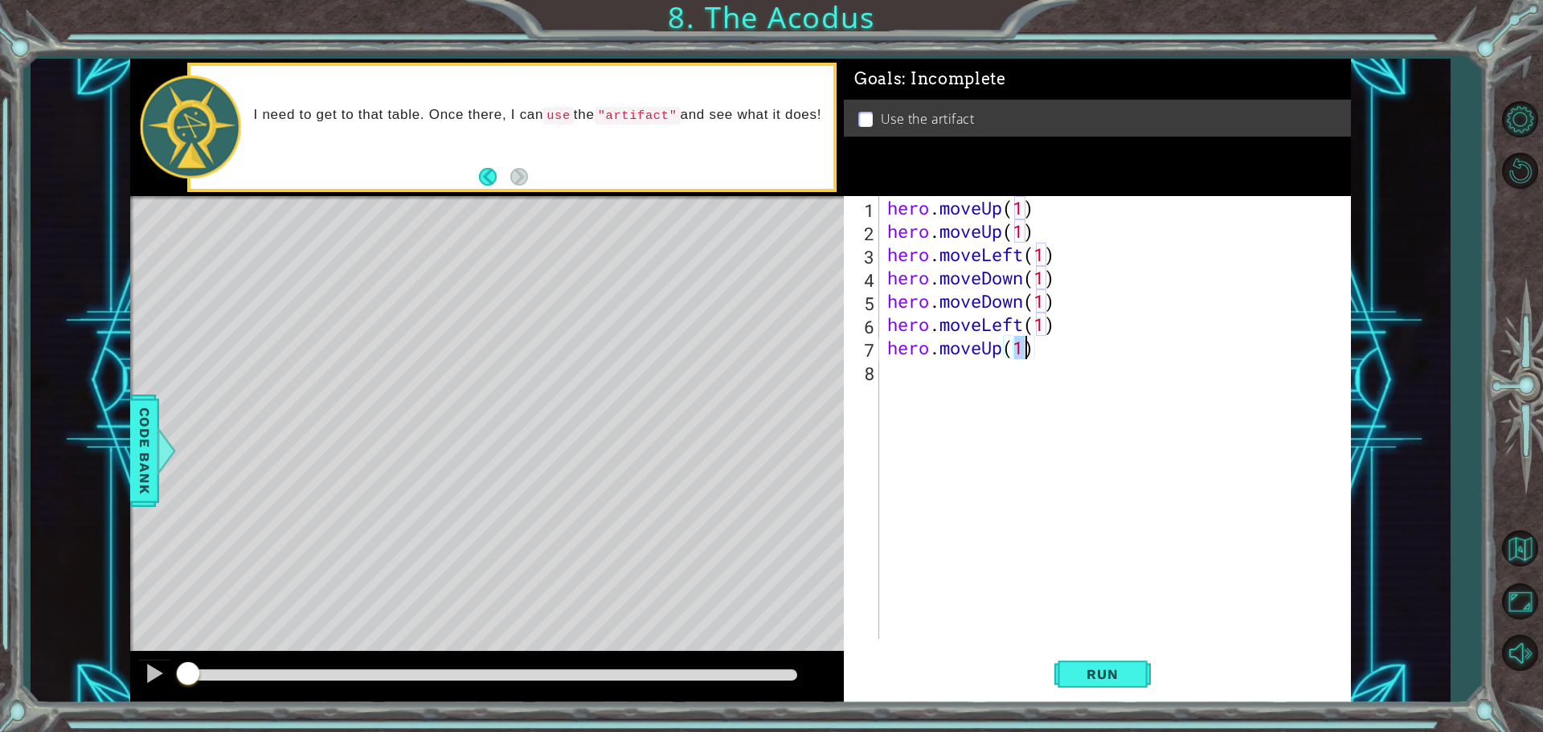
click at [954, 374] on div "hero . moveUp ( 1 ) hero . moveUp ( 1 ) hero . moveLeft ( 1 ) hero . moveDown (…" at bounding box center [1119, 441] width 470 height 490
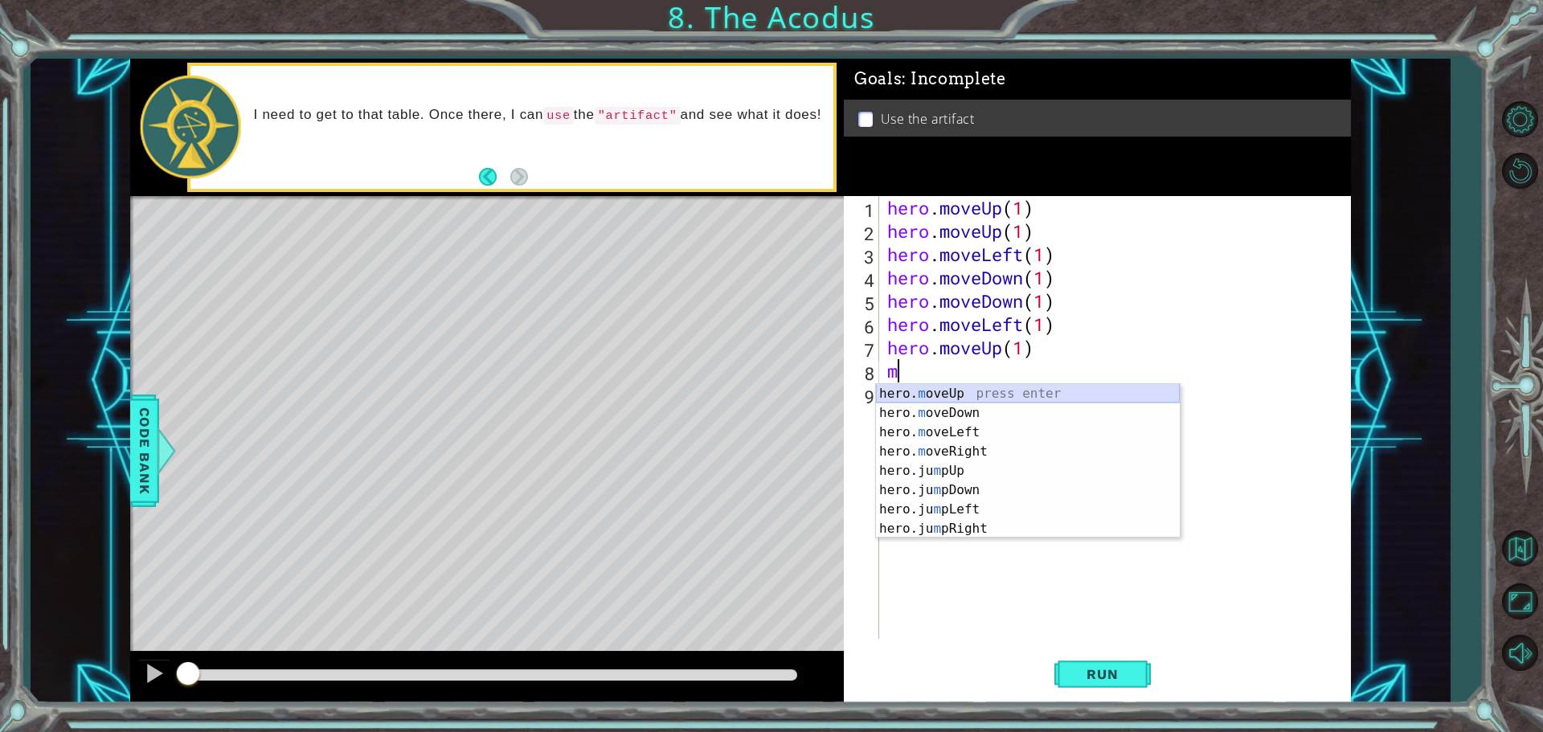
click at [928, 387] on div "hero. m oveUp press enter hero. m oveDown press enter hero. m oveLeft press ent…" at bounding box center [1028, 480] width 304 height 193
type textarea "hero.moveUp(1)"
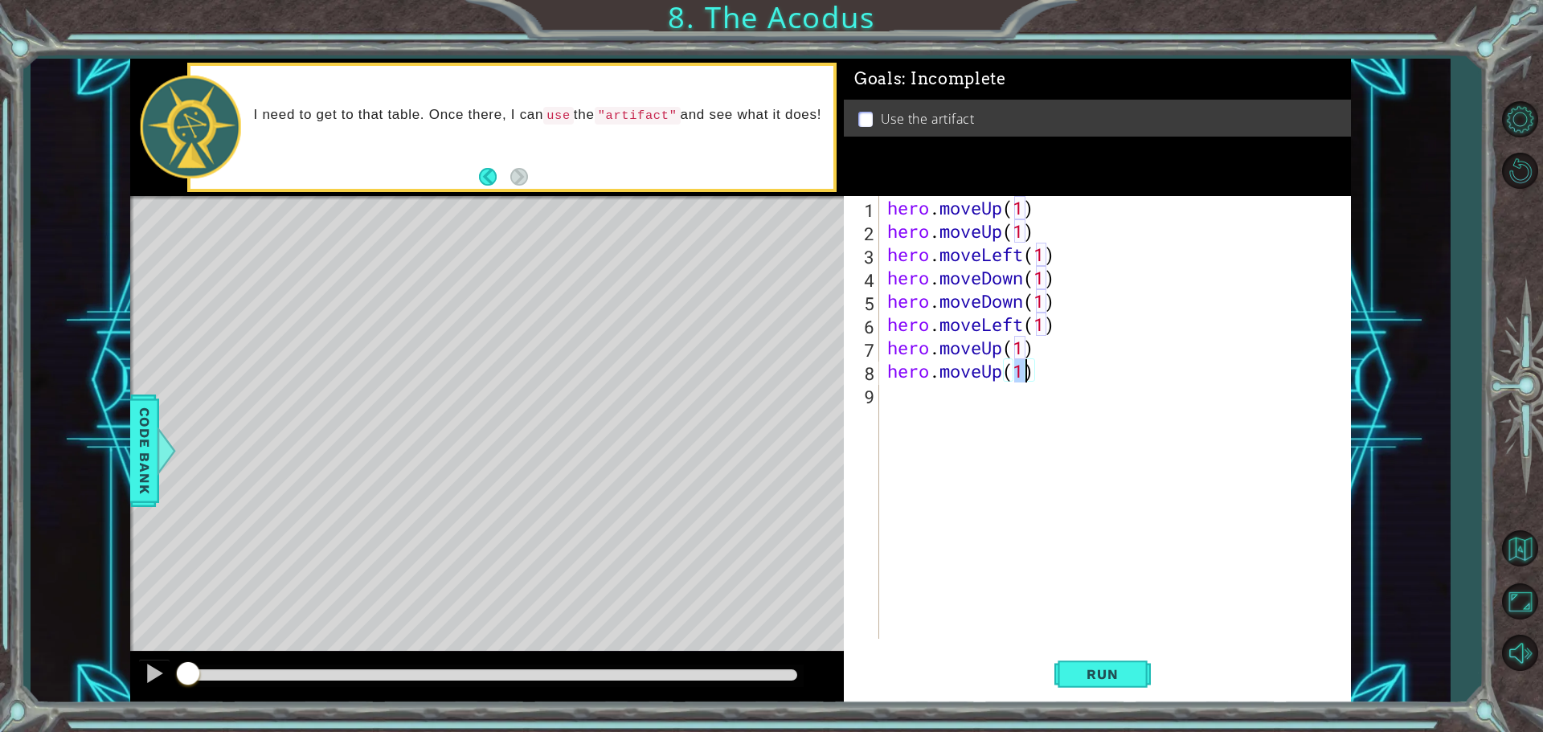
click at [932, 389] on div "hero . moveUp ( 1 ) hero . moveUp ( 1 ) hero . moveLeft ( 1 ) hero . moveDown (…" at bounding box center [1119, 441] width 470 height 490
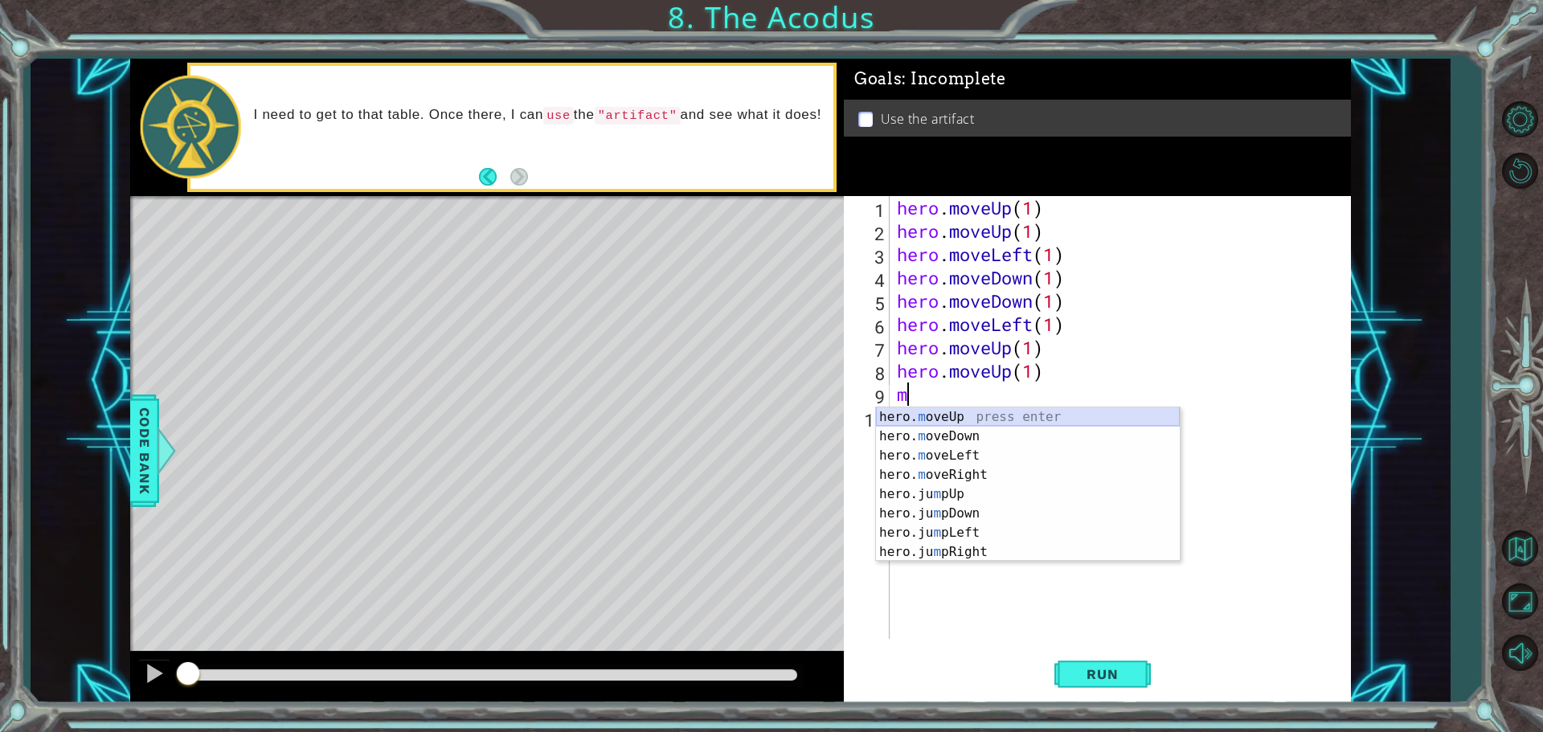
click at [935, 417] on div "hero. m oveUp press enter hero. m oveDown press enter hero. m oveLeft press ent…" at bounding box center [1028, 504] width 304 height 193
type textarea "hero.moveUp(1)"
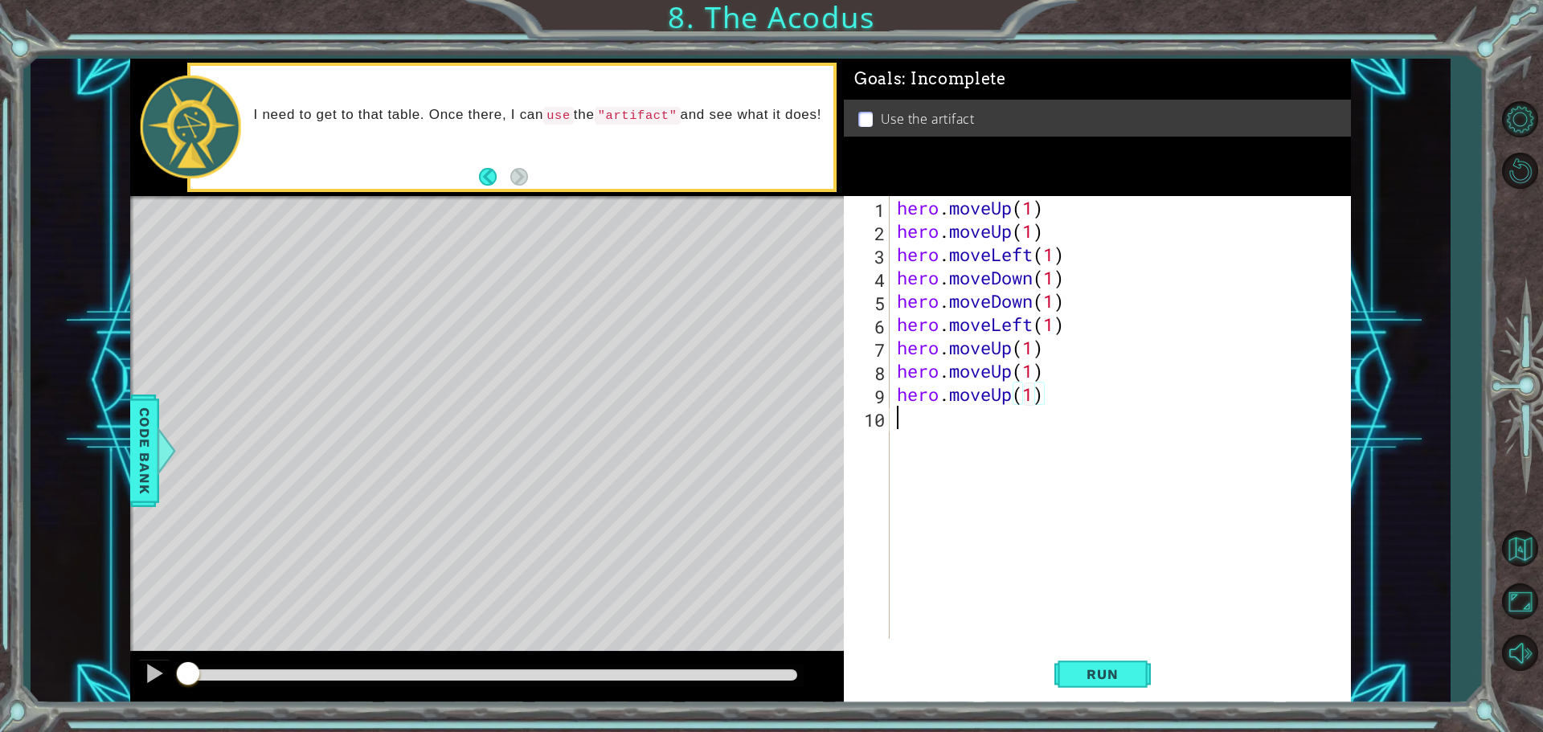
click at [969, 428] on div "hero . moveUp ( 1 ) hero . moveUp ( 1 ) hero . moveLeft ( 1 ) hero . moveDown (…" at bounding box center [1124, 441] width 461 height 490
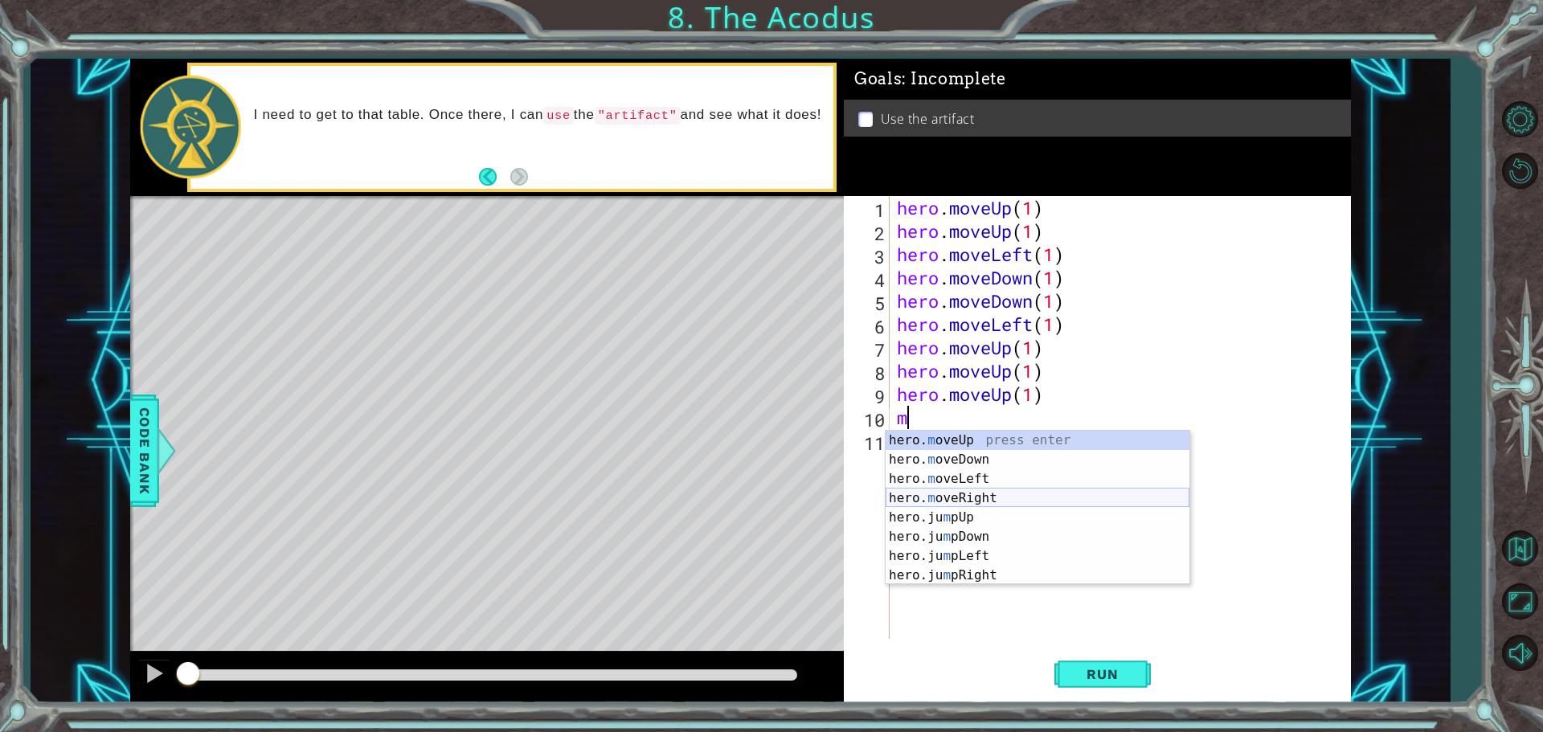
click at [950, 494] on div "hero. m oveUp press enter hero. m oveDown press enter hero. m oveLeft press ent…" at bounding box center [1038, 527] width 304 height 193
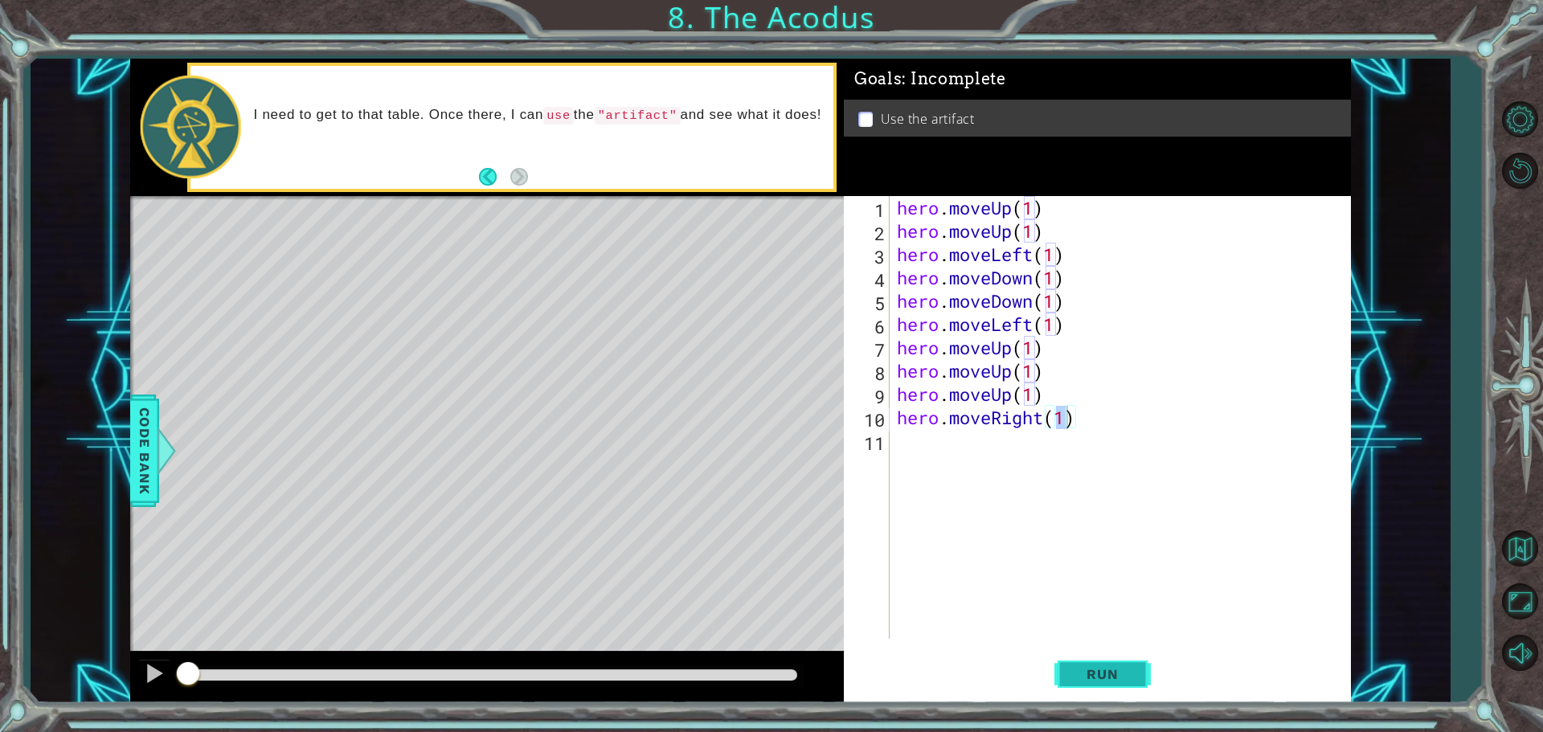
click at [1088, 687] on button "Run" at bounding box center [1103, 674] width 96 height 51
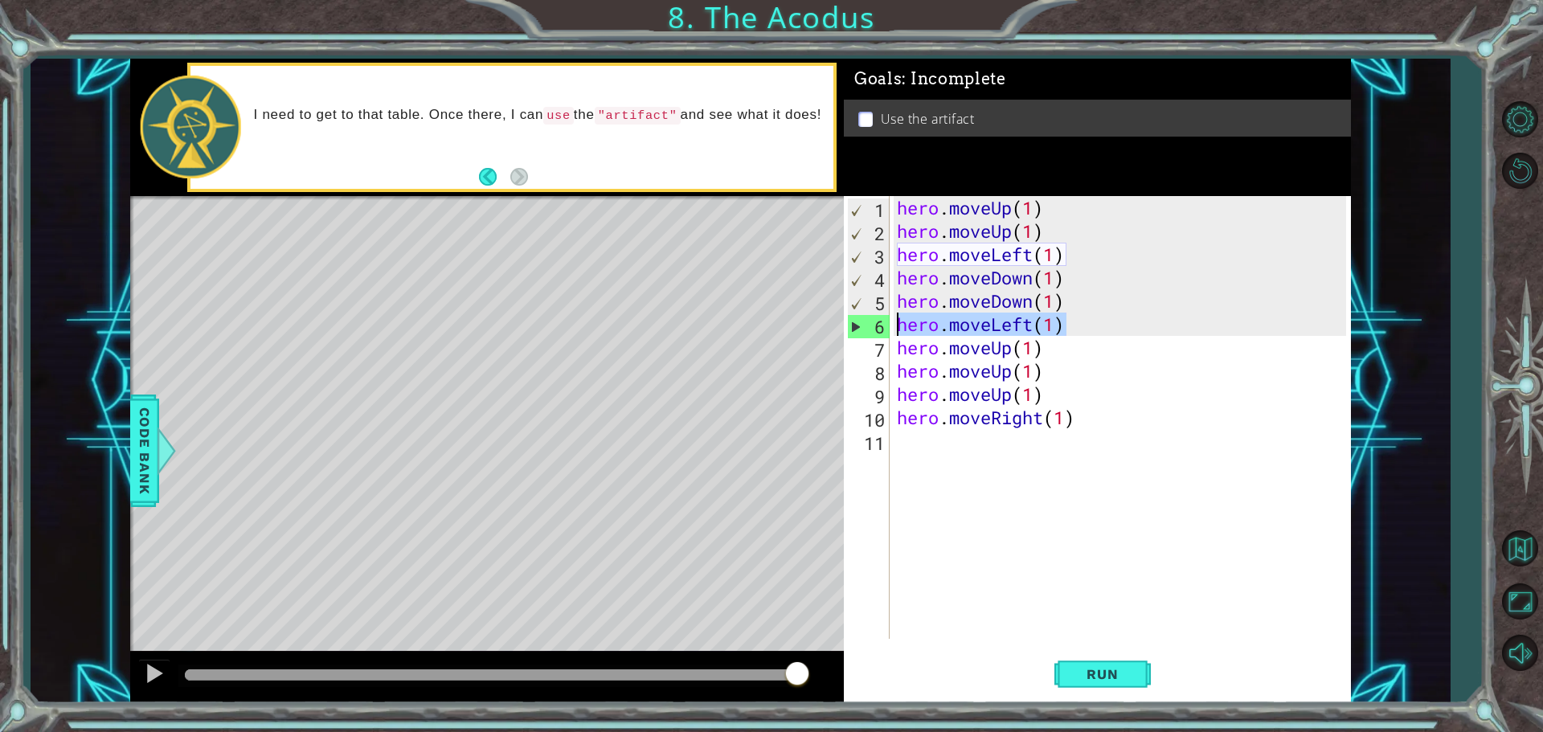
drag, startPoint x: 1068, startPoint y: 330, endPoint x: 897, endPoint y: 327, distance: 170.4
click at [897, 327] on div "hero . moveUp ( 1 ) hero . moveUp ( 1 ) hero . moveLeft ( 1 ) hero . moveDown (…" at bounding box center [1124, 441] width 461 height 490
type textarea "hero.moveLeft(1)"
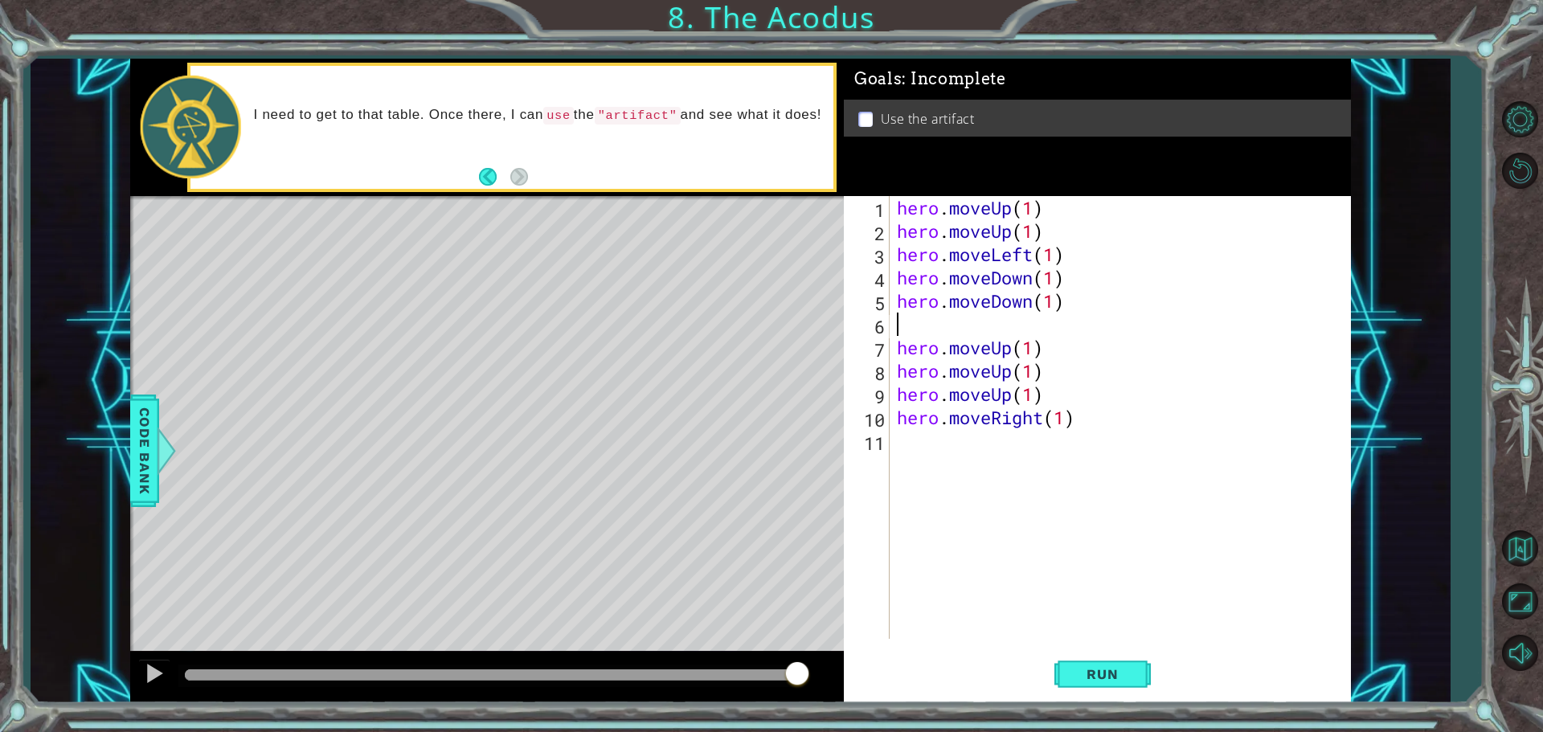
type textarea "m"
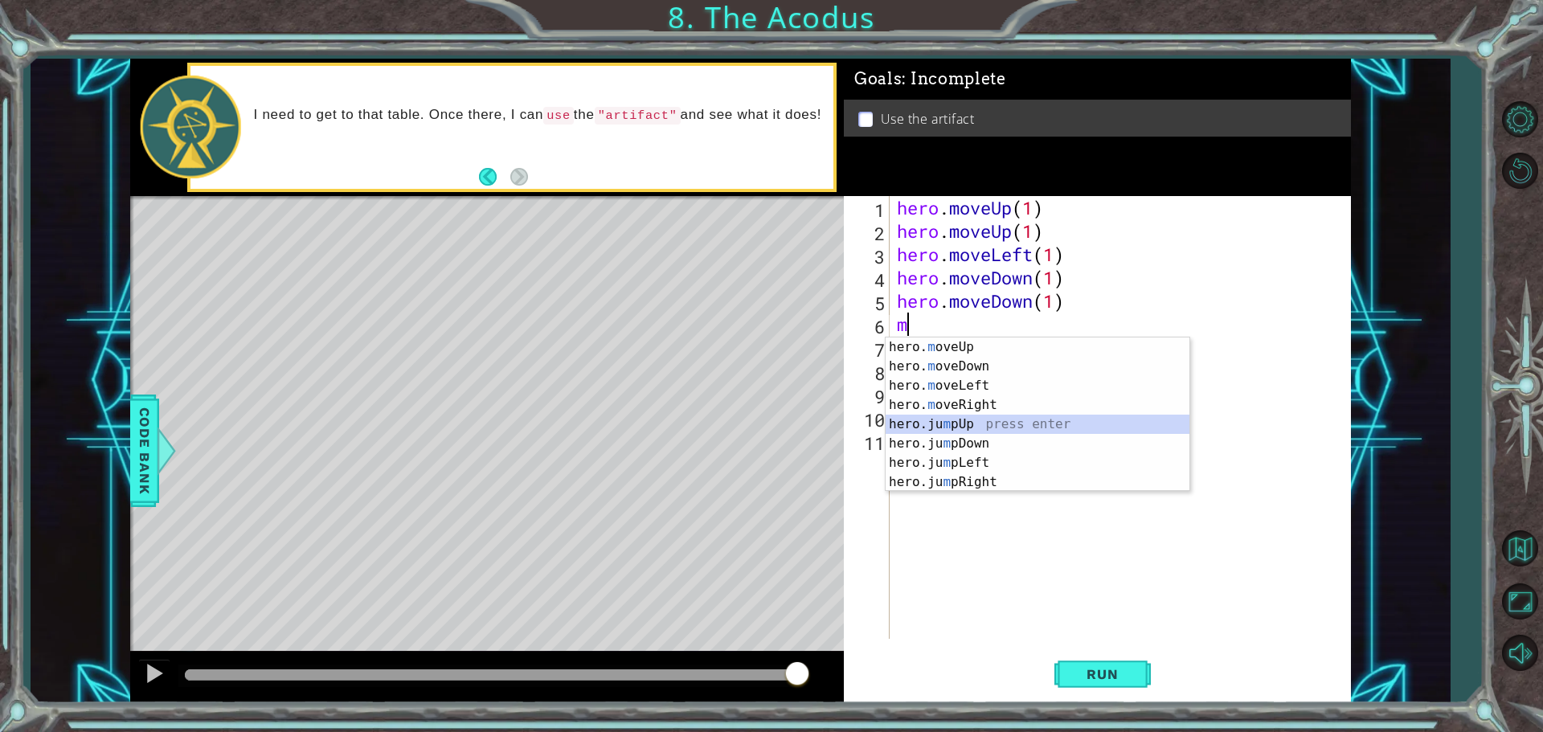
click at [946, 427] on div "hero. m oveUp press enter hero. m oveDown press enter hero. m oveLeft press ent…" at bounding box center [1038, 434] width 304 height 193
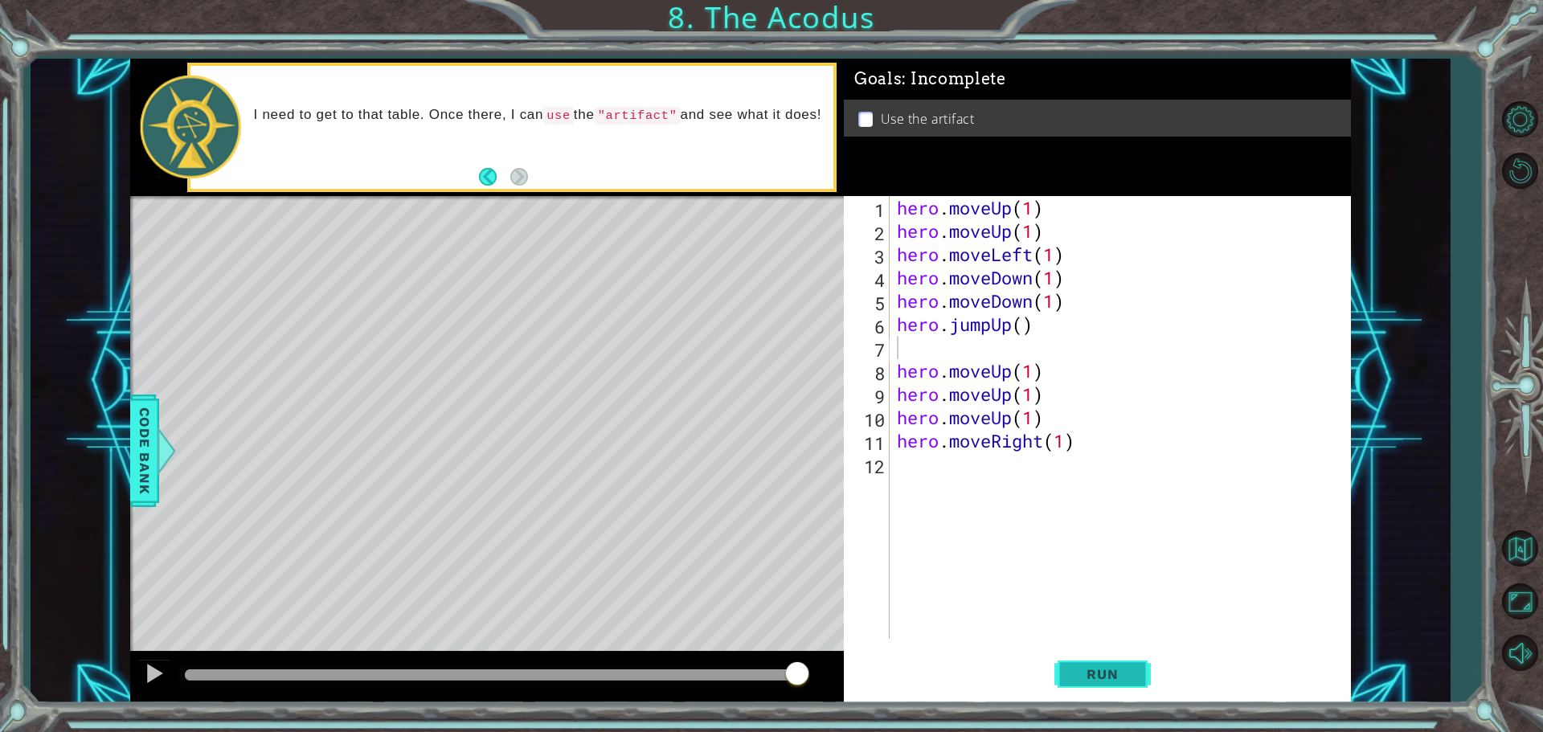
click at [1119, 654] on button "Run" at bounding box center [1103, 674] width 96 height 51
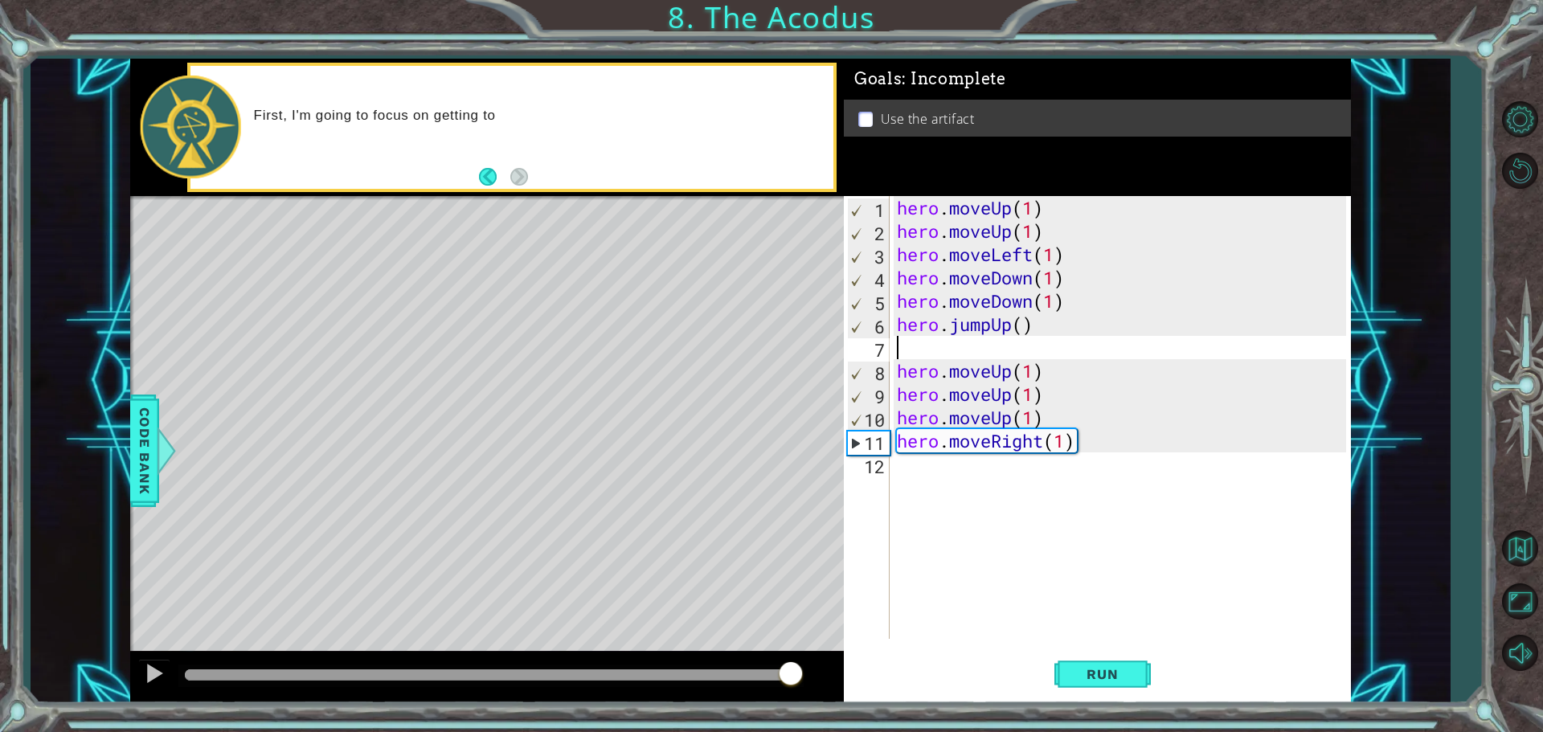
click at [790, 671] on div at bounding box center [491, 675] width 613 height 11
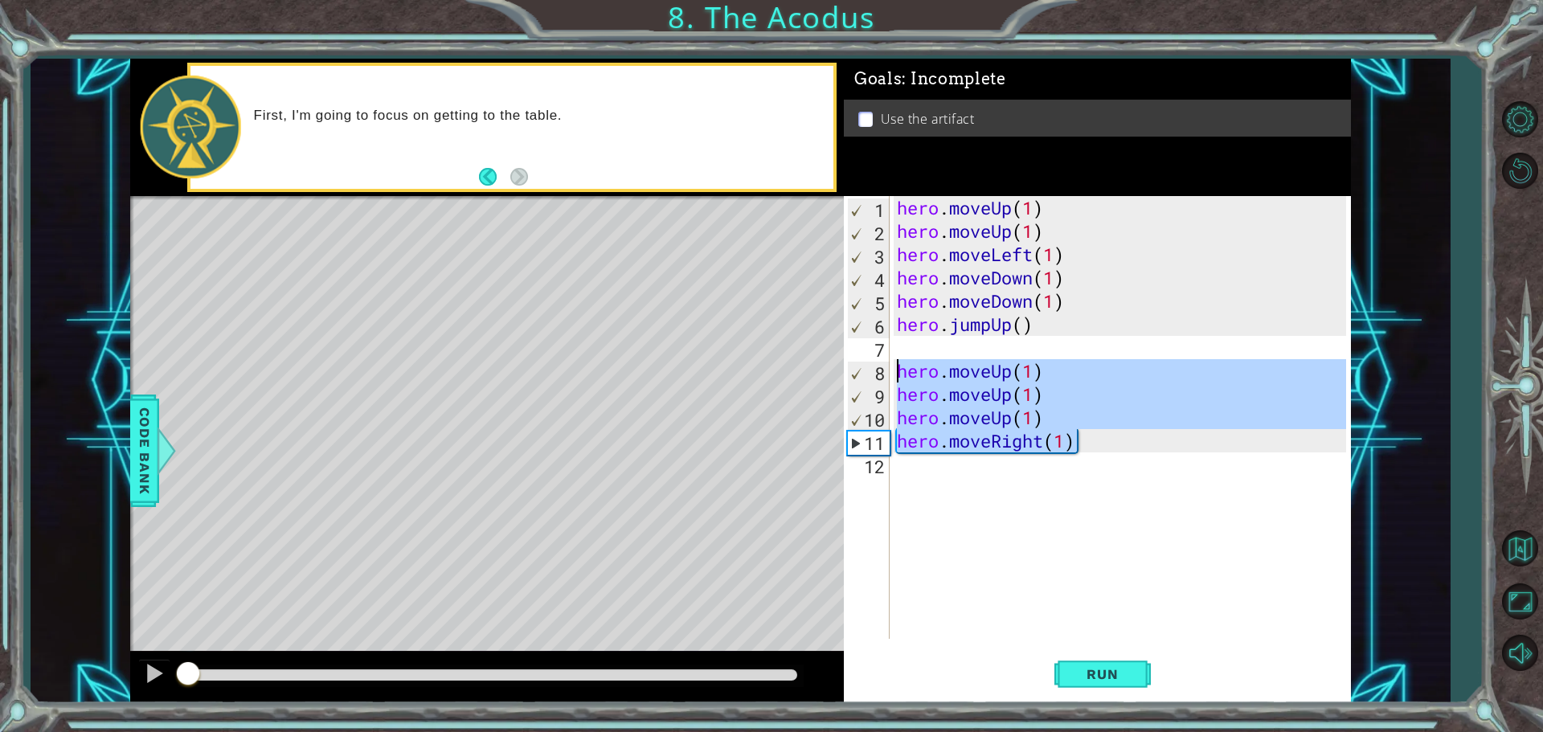
drag, startPoint x: 1092, startPoint y: 448, endPoint x: 863, endPoint y: 375, distance: 239.7
click at [863, 375] on div "1 2 3 4 5 6 7 8 9 10 11 12 hero . moveUp ( 1 ) hero . moveUp ( 1 ) hero . moveL…" at bounding box center [1095, 417] width 502 height 443
type textarea "hero.moveUp(1) hero.moveUp(1)"
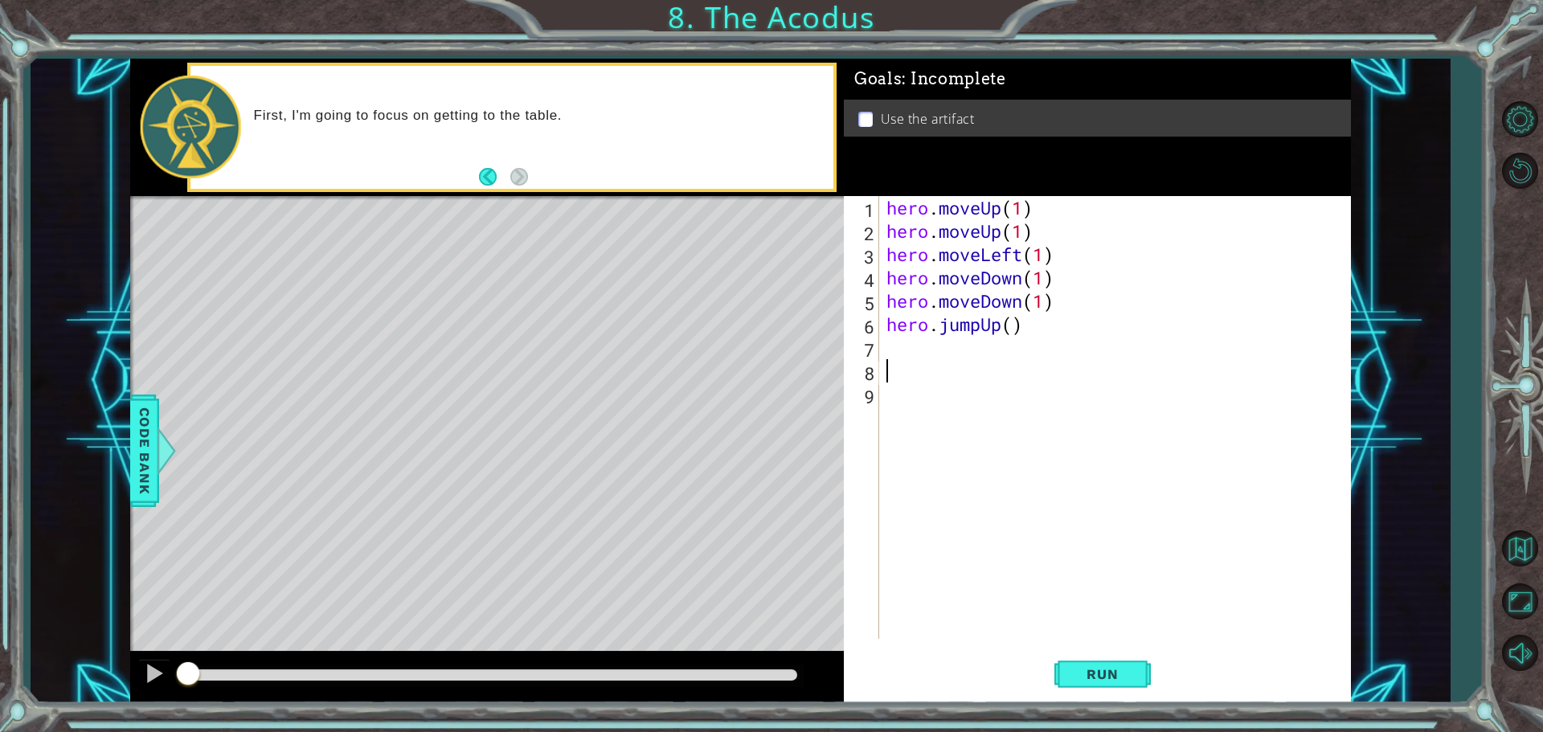
click at [917, 346] on div "hero . moveUp ( 1 ) hero . moveUp ( 1 ) hero . moveLeft ( 1 ) hero . moveDown (…" at bounding box center [1118, 441] width 471 height 490
click at [1121, 678] on span "Run" at bounding box center [1103, 674] width 64 height 16
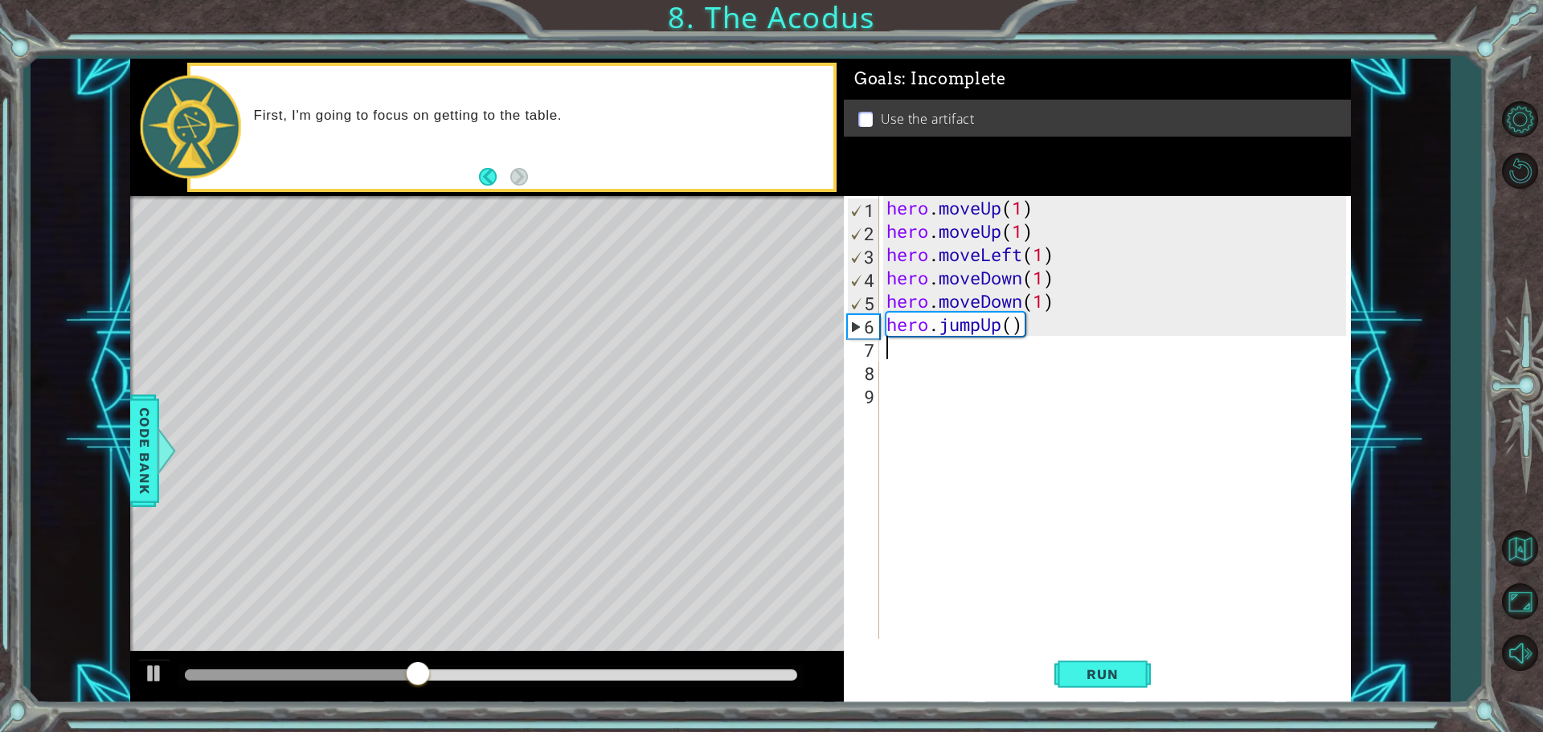
click at [1045, 327] on div "hero . moveUp ( 1 ) hero . moveUp ( 1 ) hero . moveLeft ( 1 ) hero . moveDown (…" at bounding box center [1118, 441] width 471 height 490
type textarea "hero.jumpUp()"
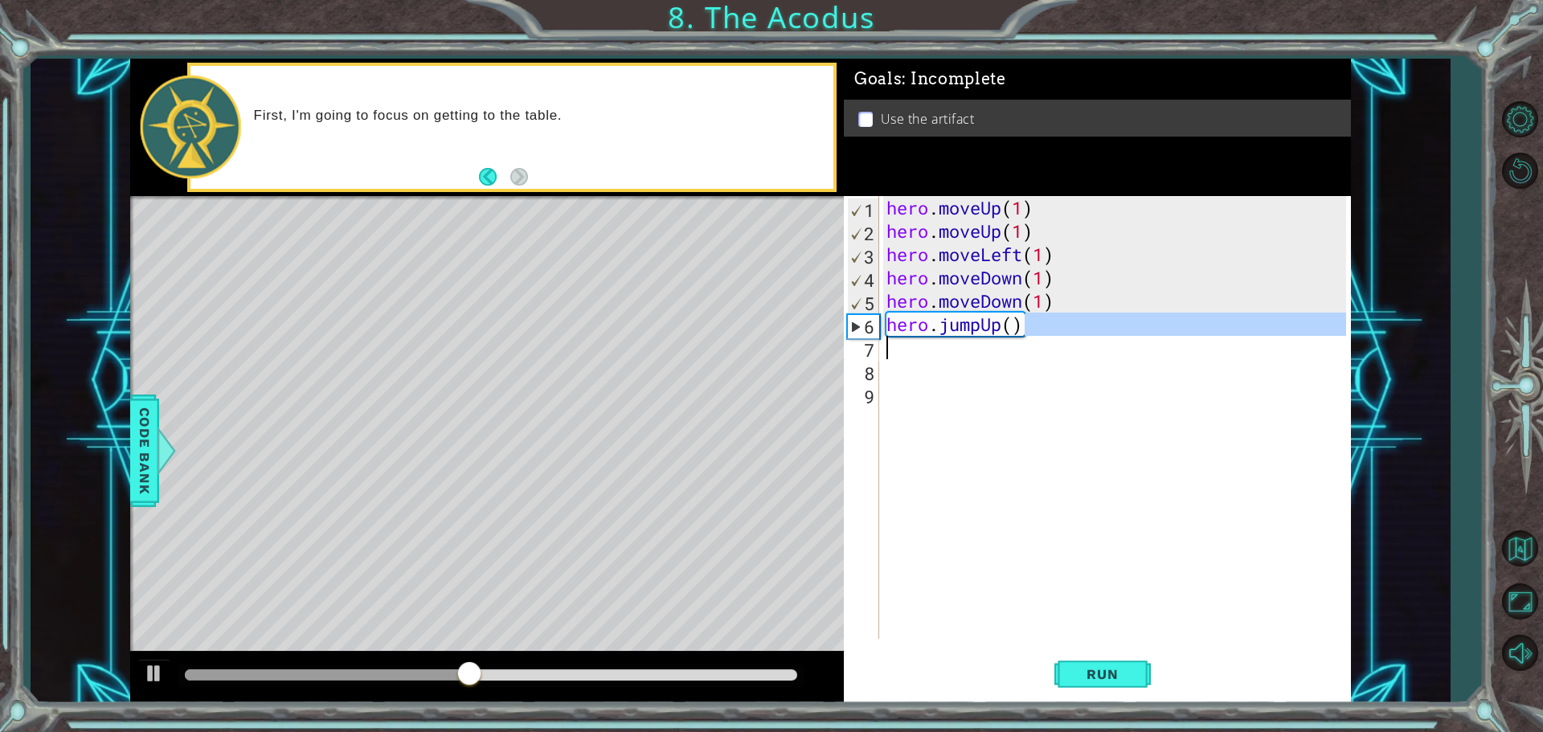
drag, startPoint x: 1034, startPoint y: 327, endPoint x: 871, endPoint y: 324, distance: 162.4
click at [865, 334] on div "hero.jumpUp() 1 2 3 4 5 6 7 8 9 hero . moveUp ( 1 ) hero . moveUp ( 1 ) hero . …" at bounding box center [1095, 417] width 502 height 443
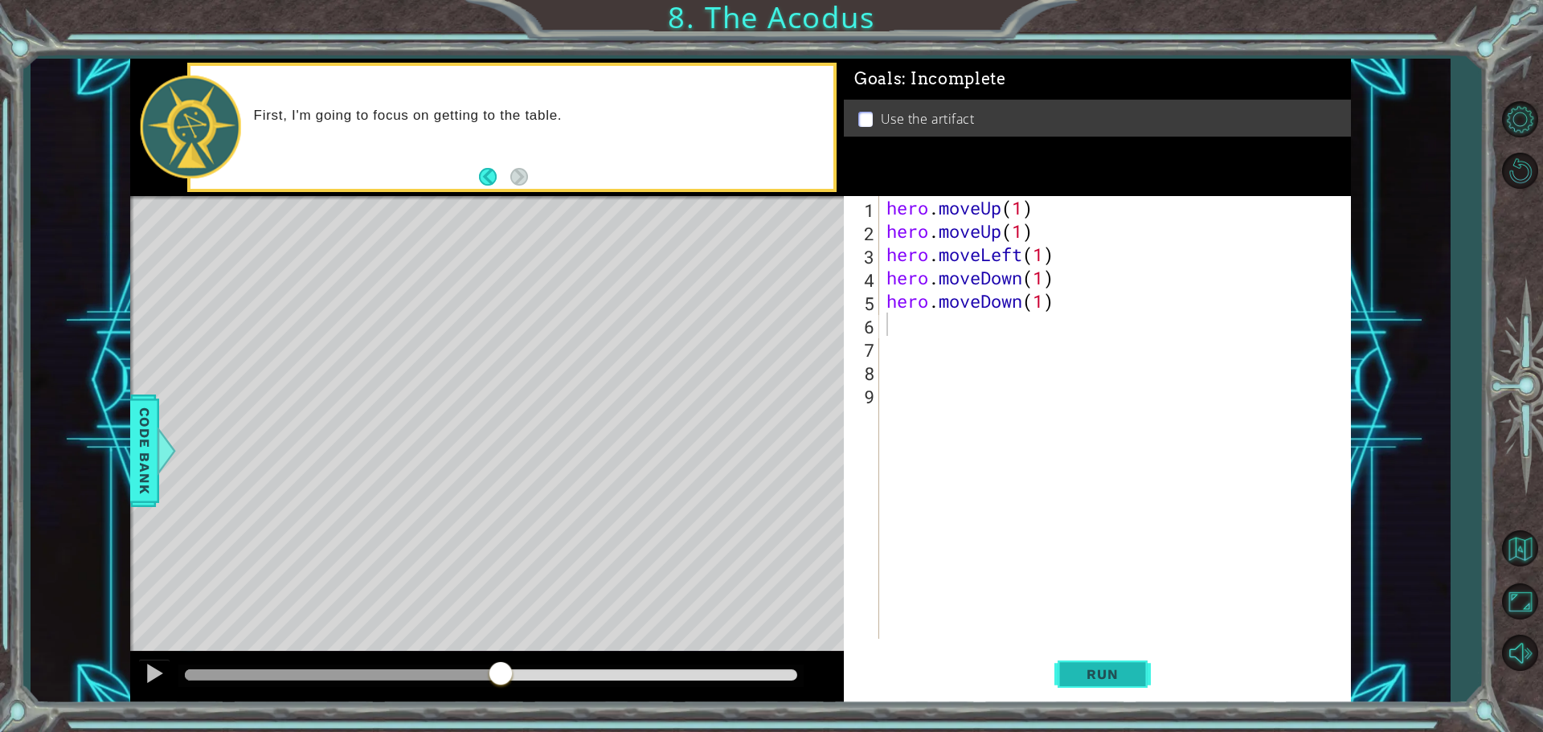
click at [1132, 660] on button "Run" at bounding box center [1103, 674] width 96 height 51
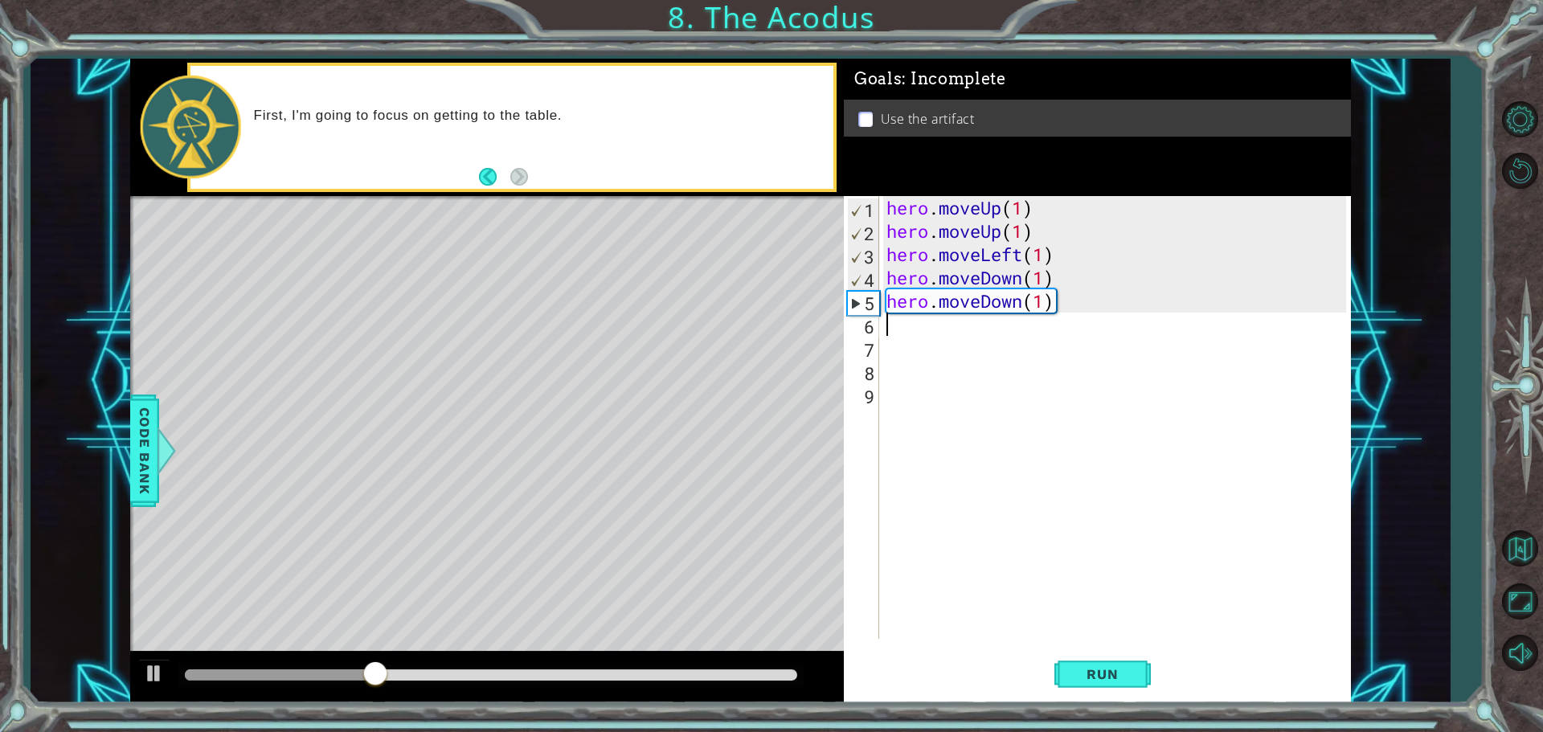
type textarea "m"
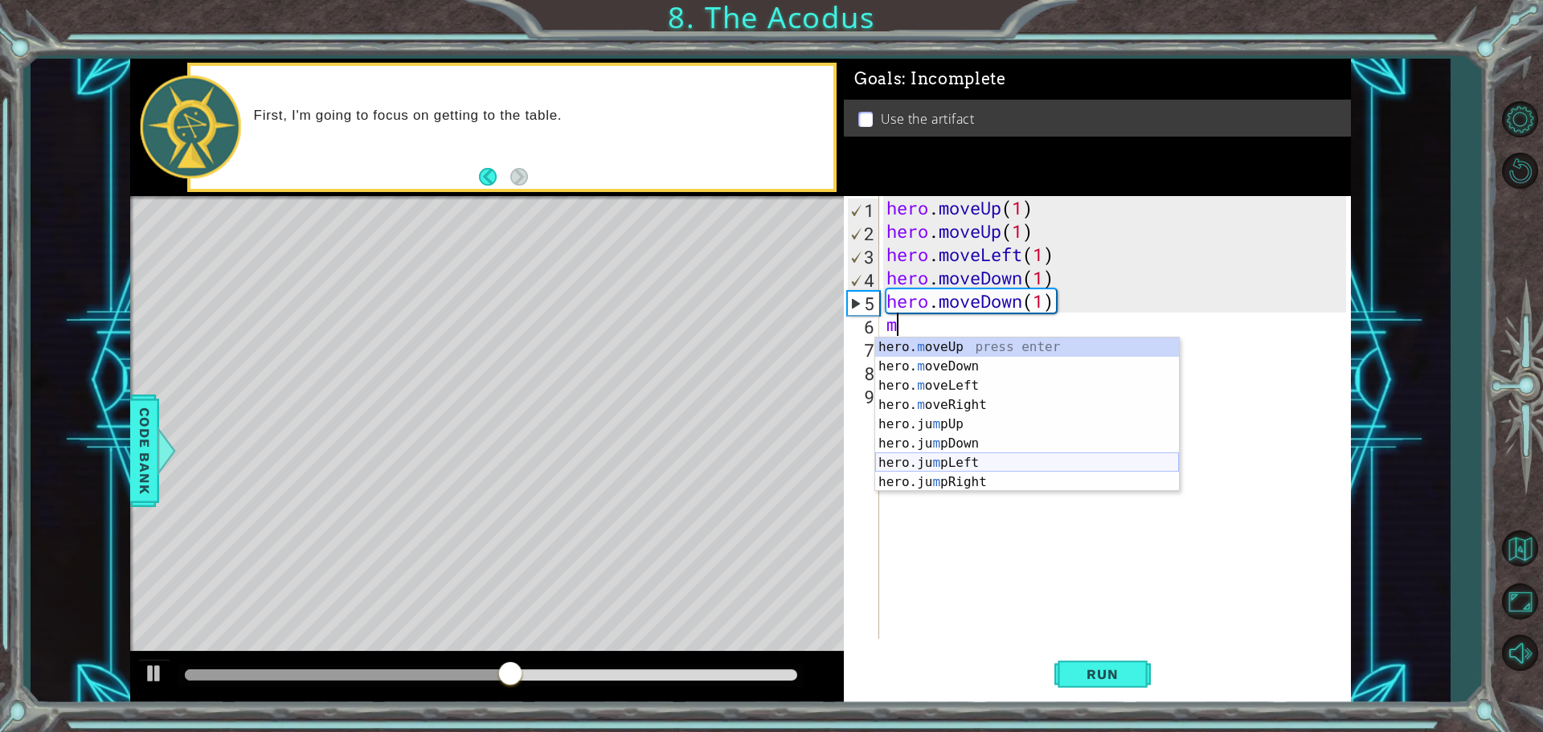
click at [948, 462] on div "hero. m oveUp press enter hero. m oveDown press enter hero. m oveLeft press ent…" at bounding box center [1027, 434] width 304 height 193
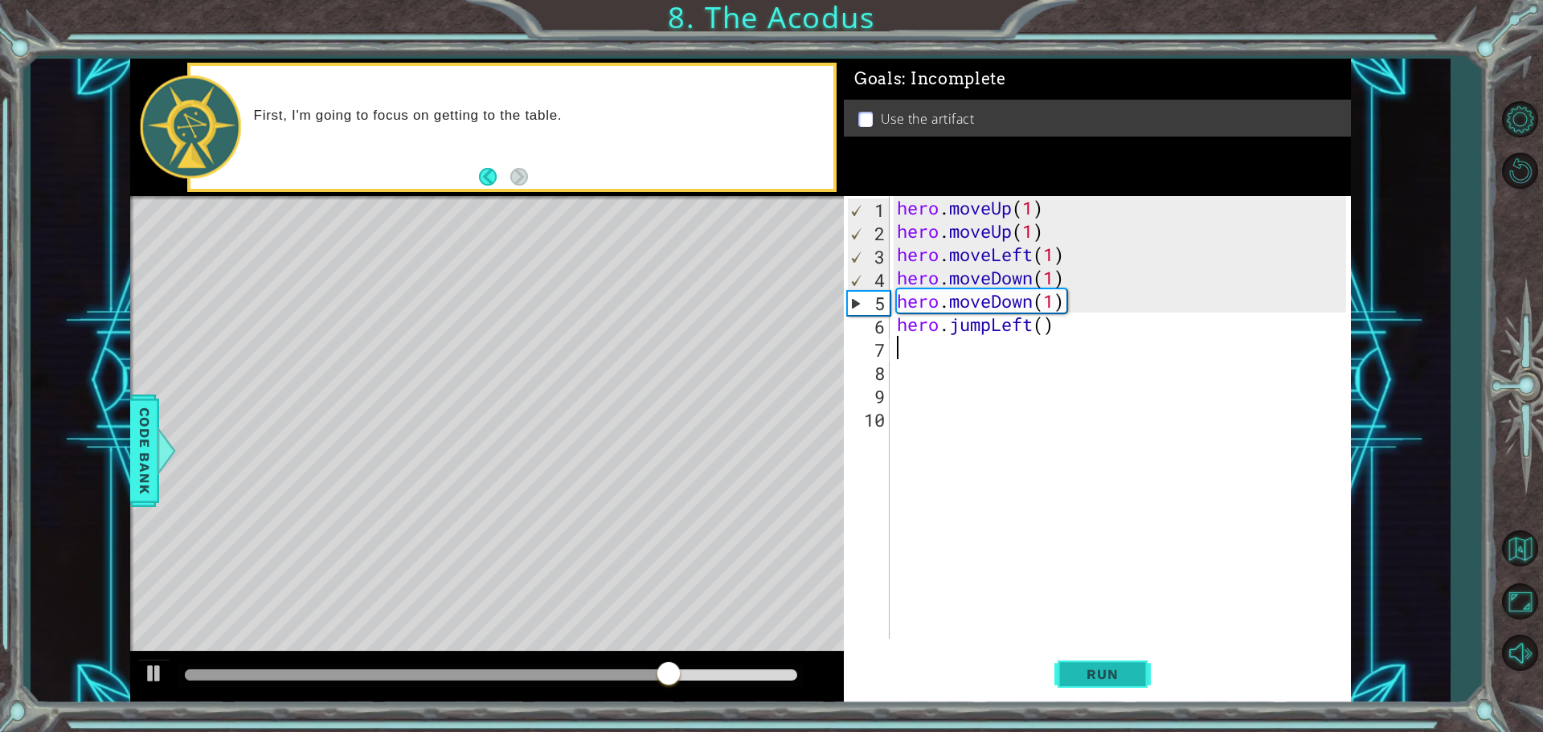
click at [1075, 674] on span "Run" at bounding box center [1103, 674] width 64 height 16
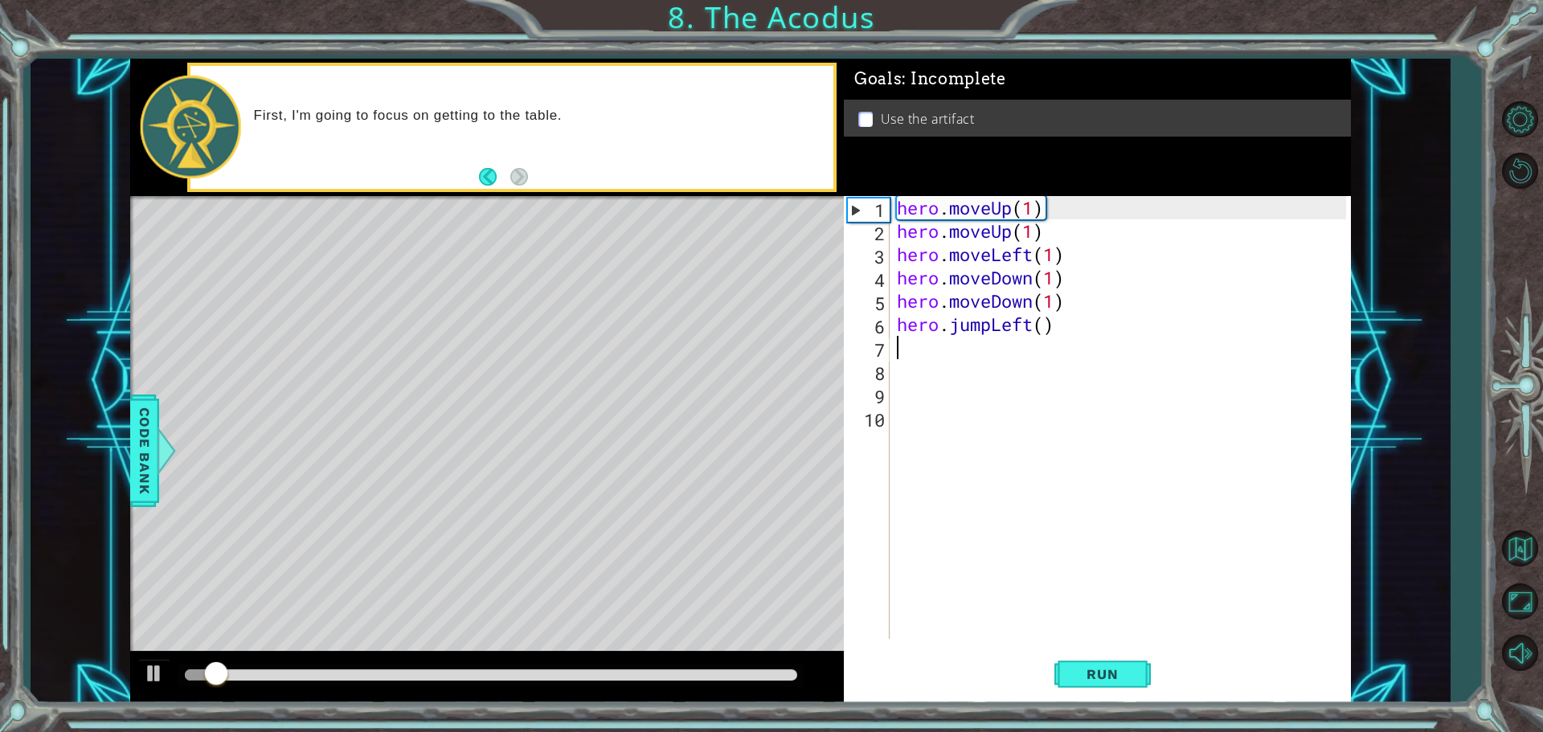
click at [951, 363] on div "hero . moveUp ( 1 ) hero . moveUp ( 1 ) hero . moveLeft ( 1 ) hero . moveDown (…" at bounding box center [1124, 441] width 461 height 490
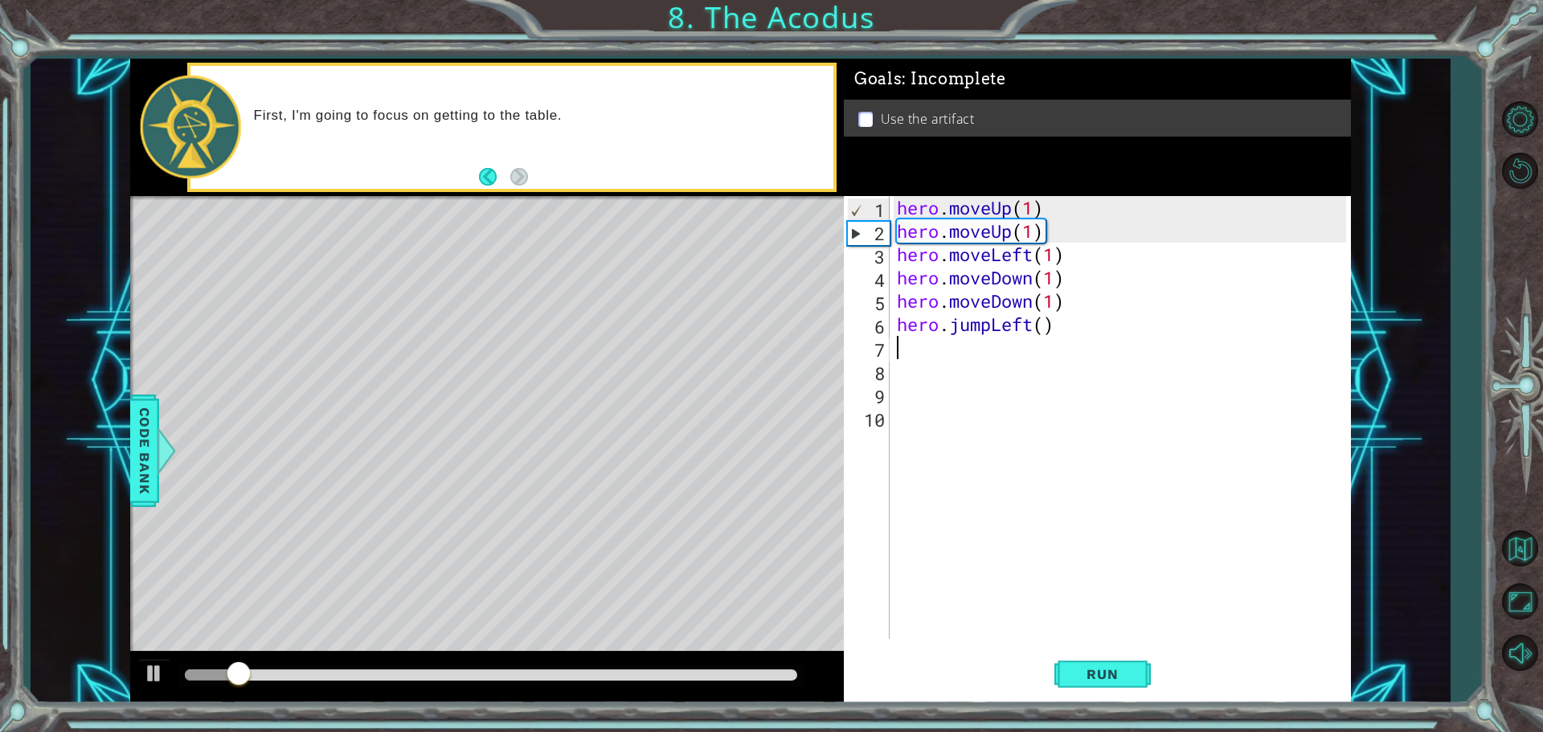
click at [937, 345] on div "hero . moveUp ( 1 ) hero . moveUp ( 1 ) hero . moveLeft ( 1 ) hero . moveDown (…" at bounding box center [1124, 441] width 461 height 490
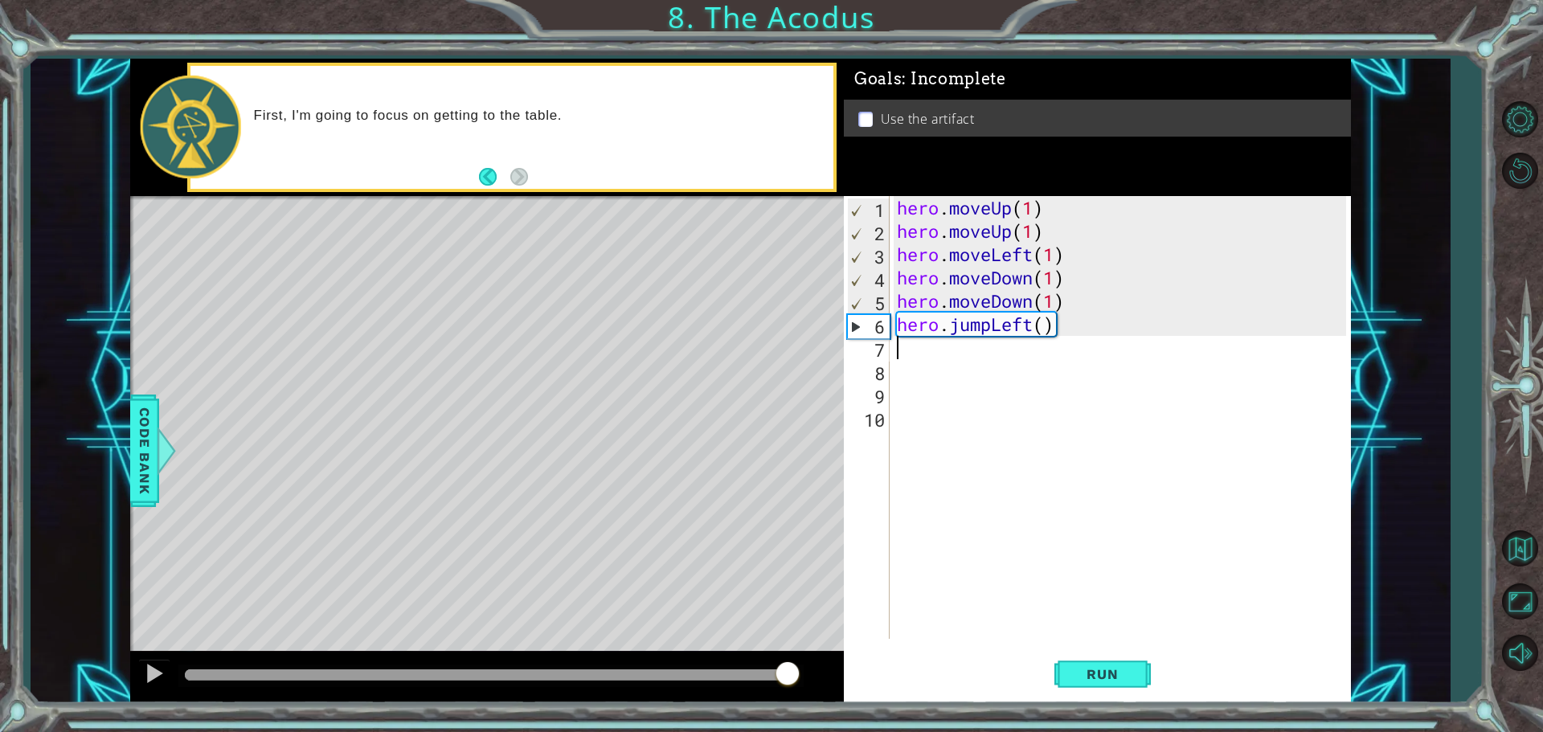
click at [789, 670] on div at bounding box center [491, 675] width 613 height 11
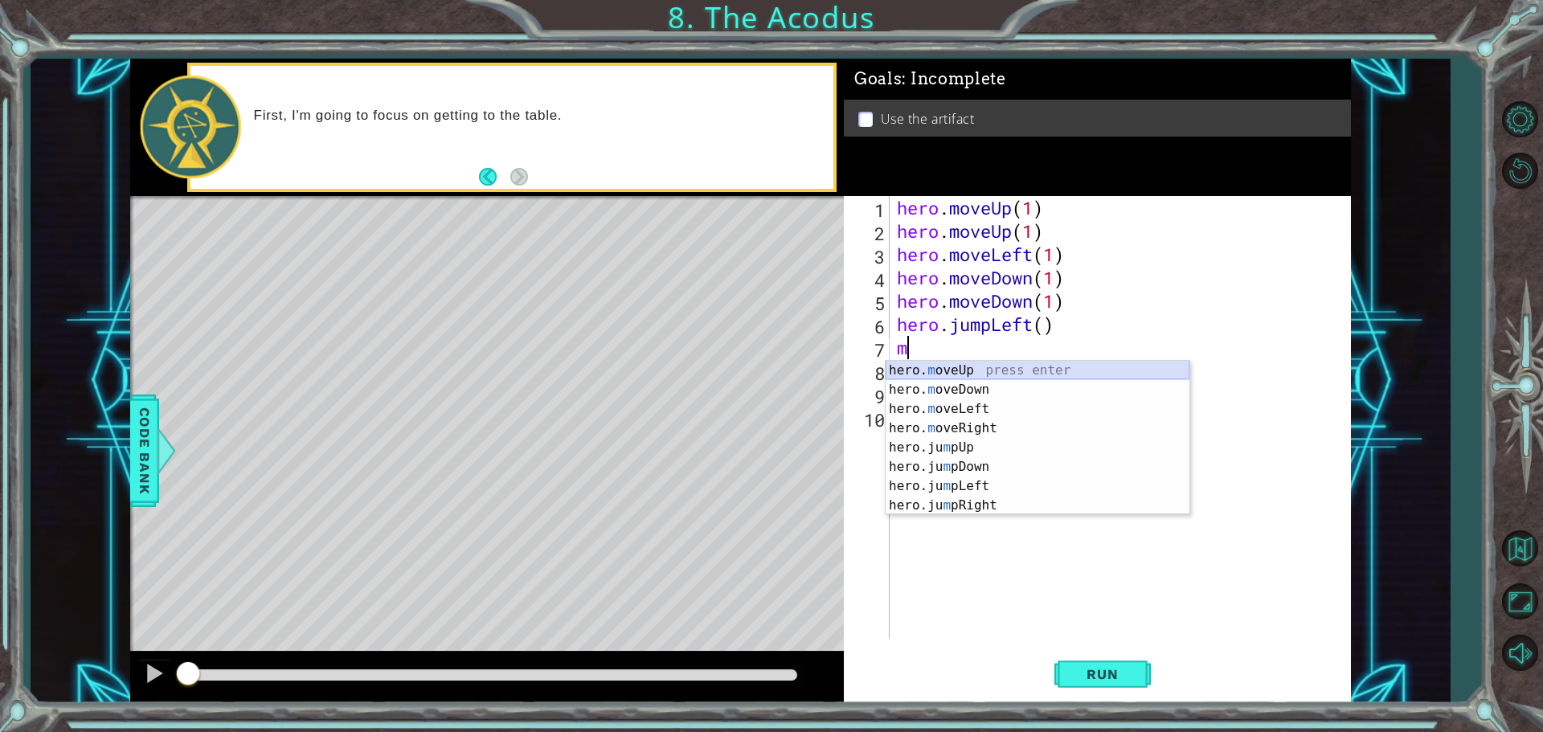
click at [958, 368] on div "hero. m oveUp press enter hero. m oveDown press enter hero. m oveLeft press ent…" at bounding box center [1038, 457] width 304 height 193
type textarea "hero.moveUp(1)"
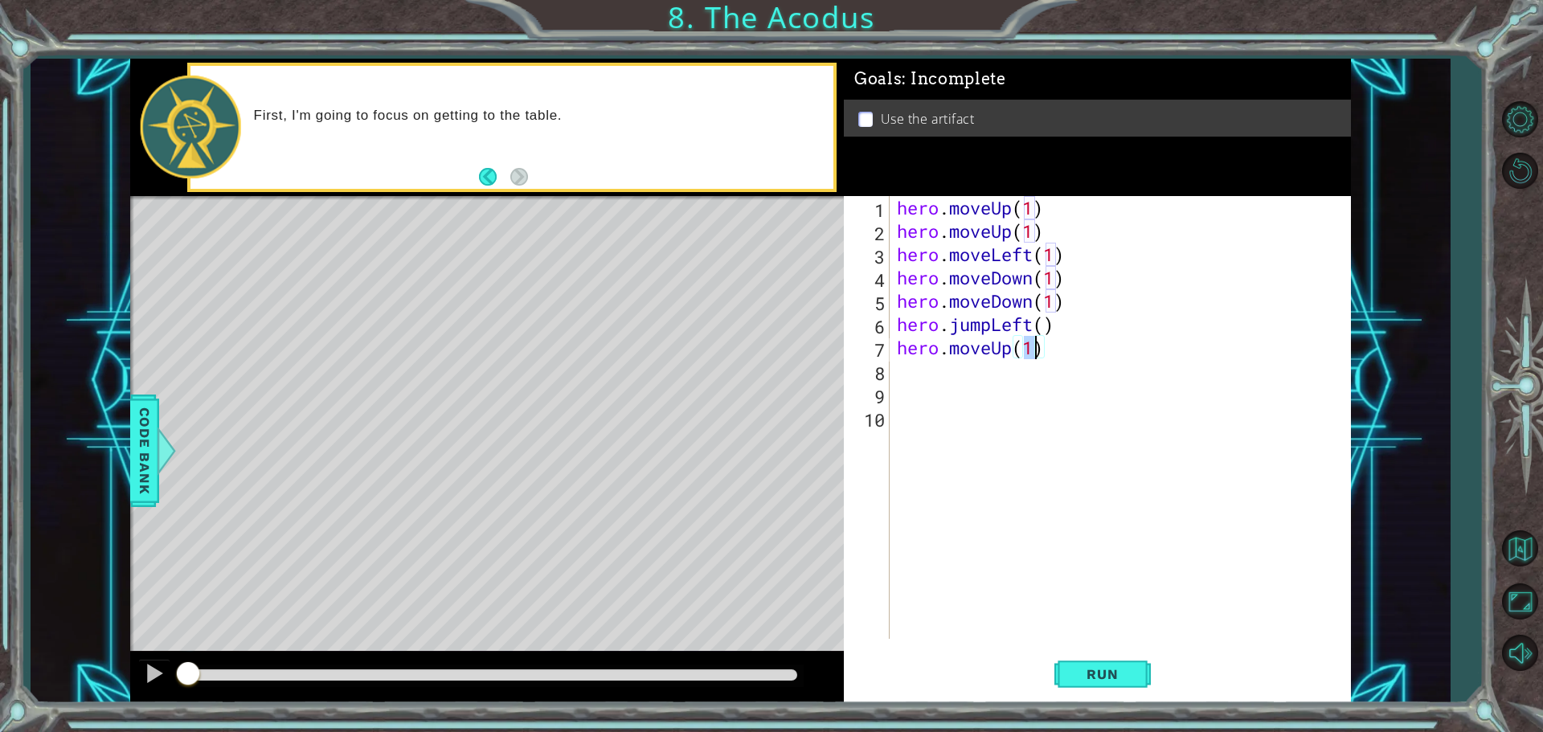
click at [942, 388] on div "hero . moveUp ( 1 ) hero . moveUp ( 1 ) hero . moveLeft ( 1 ) hero . moveDown (…" at bounding box center [1124, 441] width 461 height 490
click at [937, 363] on div "hero . moveUp ( 1 ) hero . moveUp ( 1 ) hero . moveLeft ( 1 ) hero . moveDown (…" at bounding box center [1124, 441] width 461 height 490
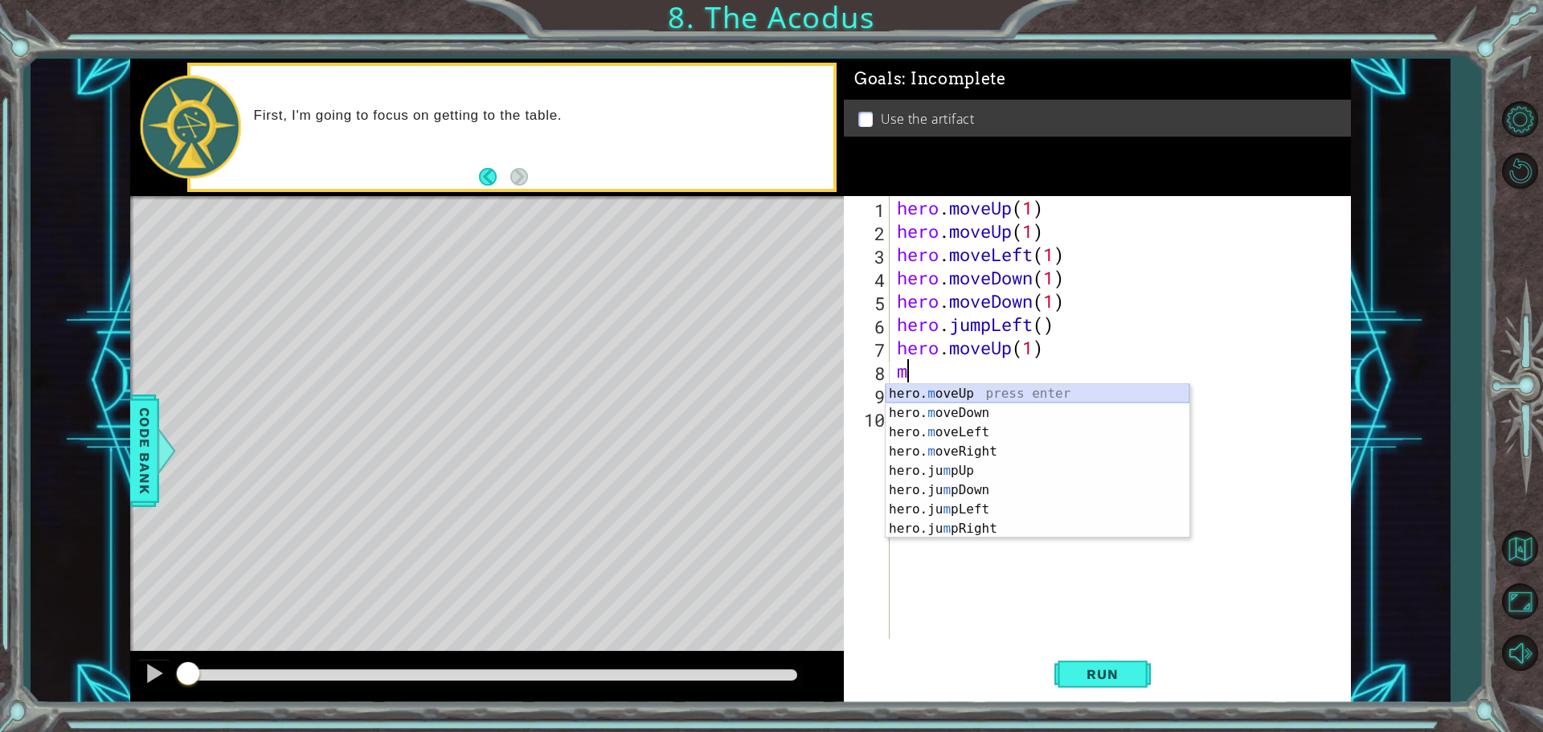
click at [948, 390] on div "hero. m oveUp press enter hero. m oveDown press enter hero. m oveLeft press ent…" at bounding box center [1038, 480] width 304 height 193
type textarea "hero.moveUp(1)"
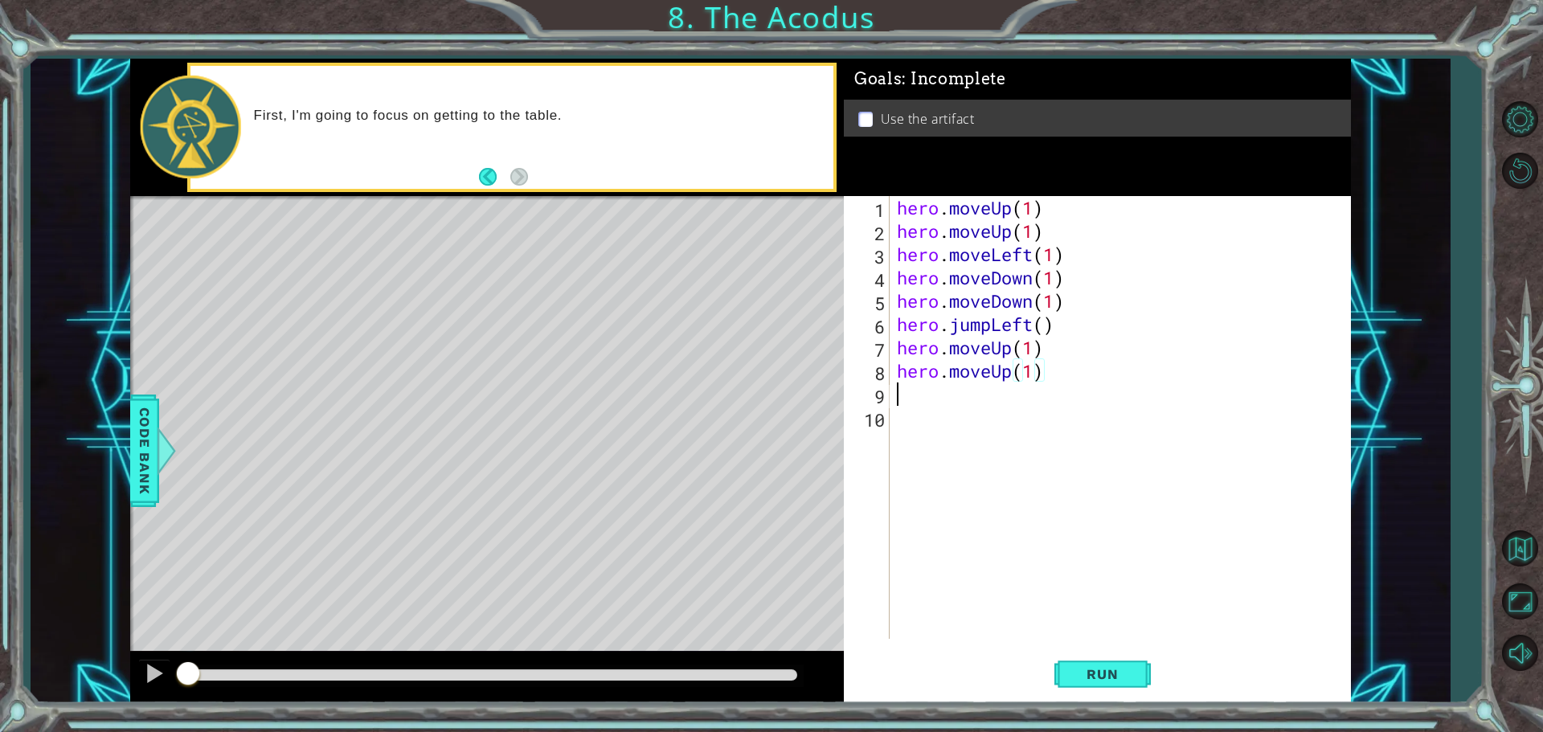
click at [950, 402] on div "hero . moveUp ( 1 ) hero . moveUp ( 1 ) hero . moveLeft ( 1 ) hero . moveDown (…" at bounding box center [1124, 441] width 461 height 490
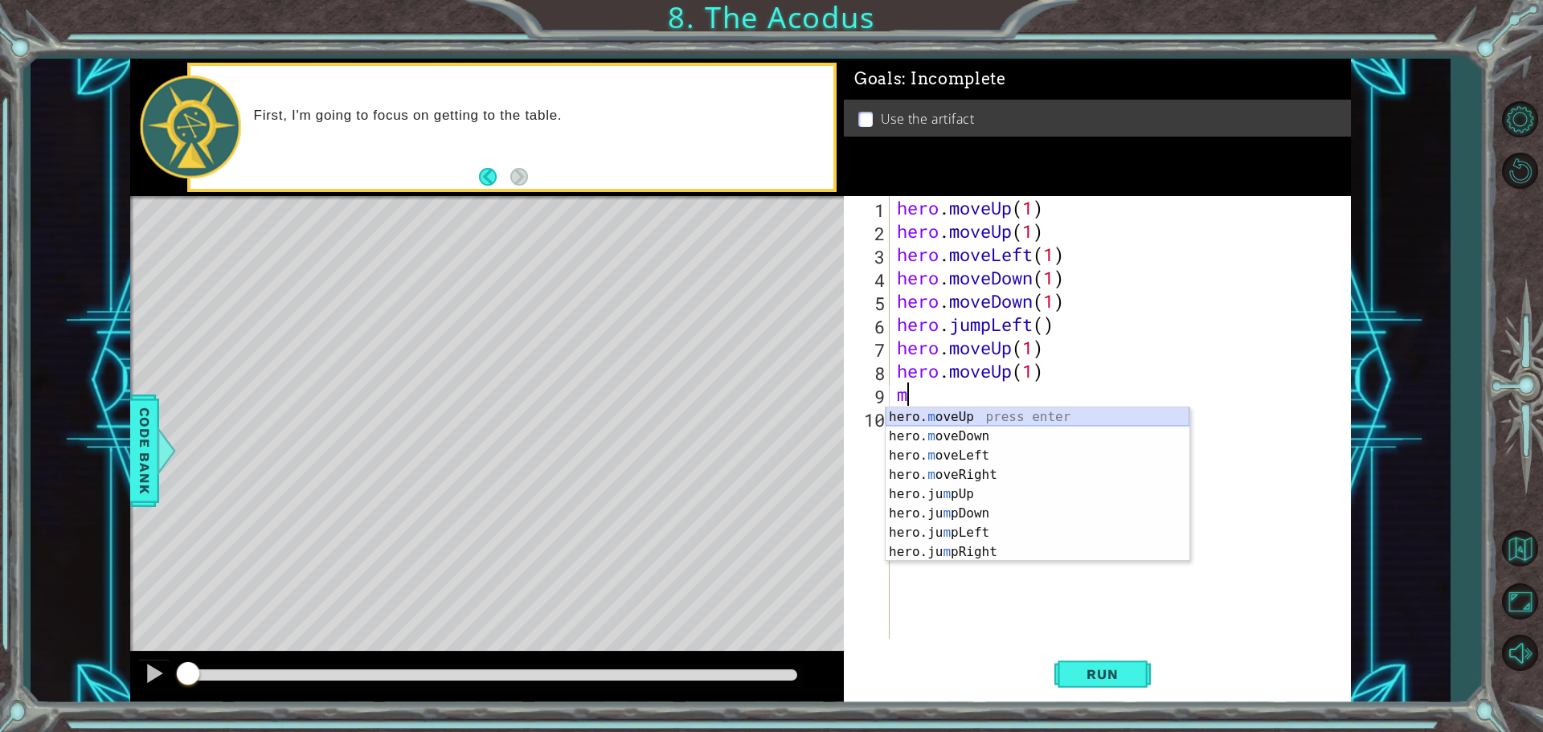
click at [958, 416] on div "hero. m oveUp press enter hero. m oveDown press enter hero. m oveLeft press ent…" at bounding box center [1038, 504] width 304 height 193
type textarea "hero.moveUp(1)"
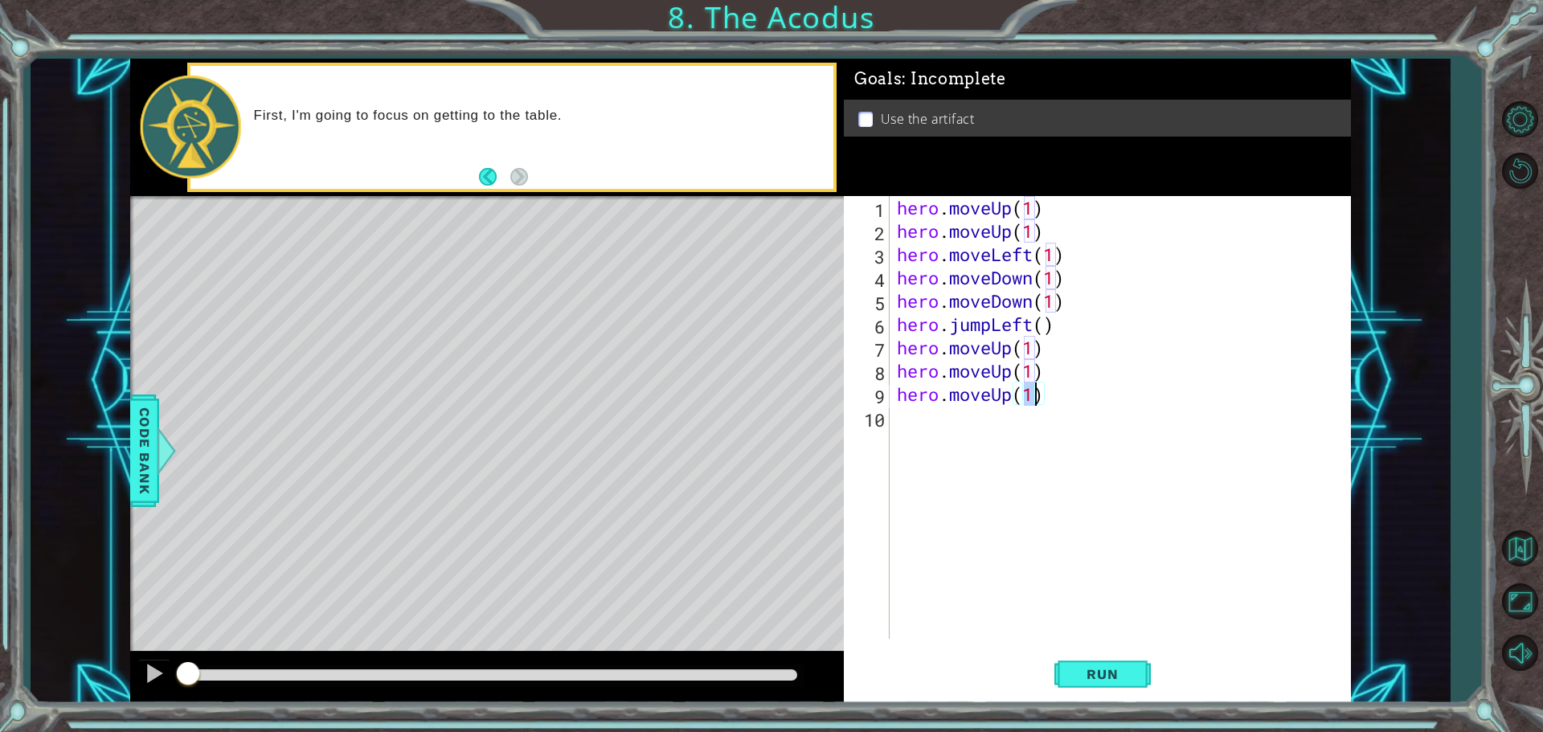
click at [953, 419] on div "hero . moveUp ( 1 ) hero . moveUp ( 1 ) hero . moveLeft ( 1 ) hero . moveDown (…" at bounding box center [1124, 441] width 461 height 490
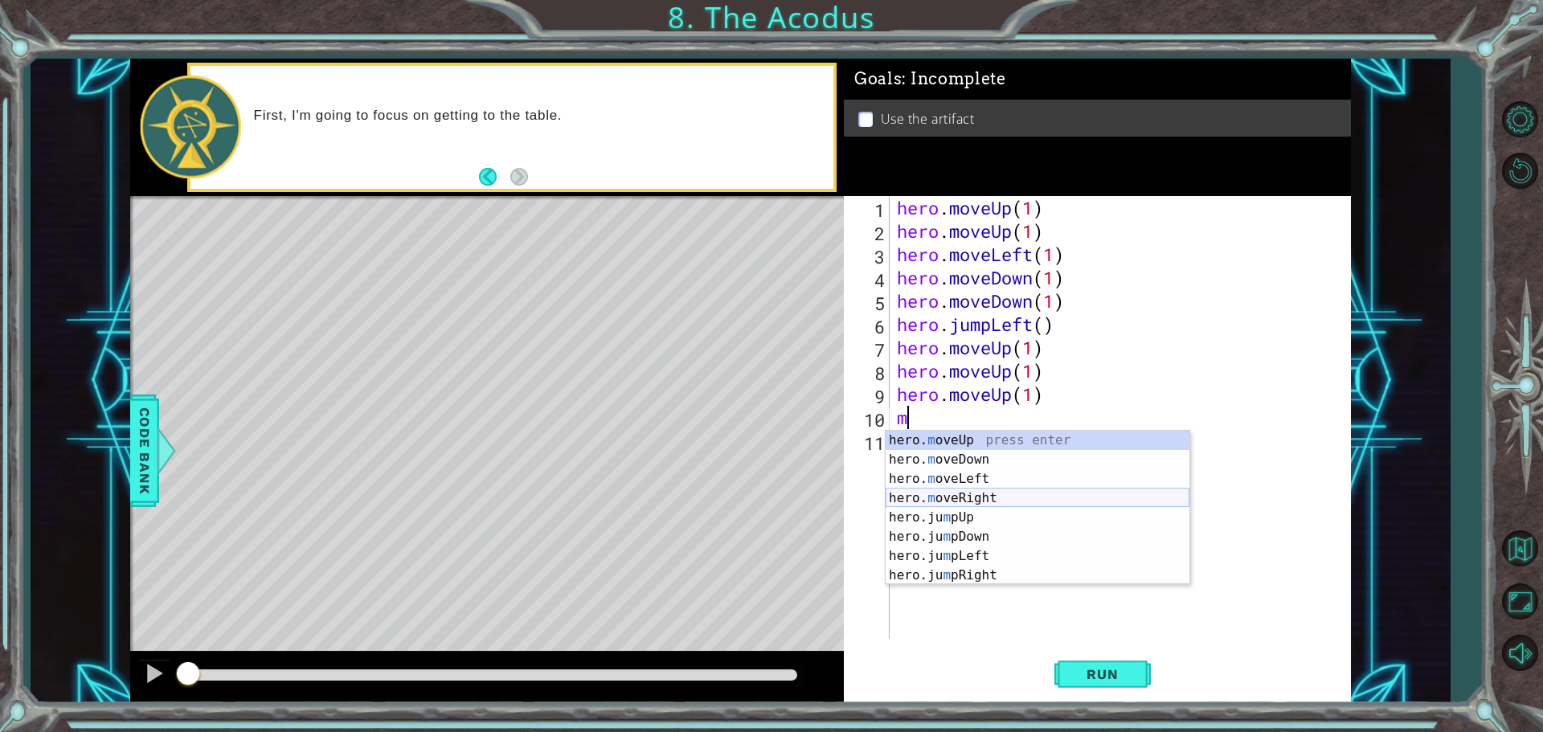
click at [953, 499] on div "hero. m oveUp press enter hero. m oveDown press enter hero. m oveLeft press ent…" at bounding box center [1038, 527] width 304 height 193
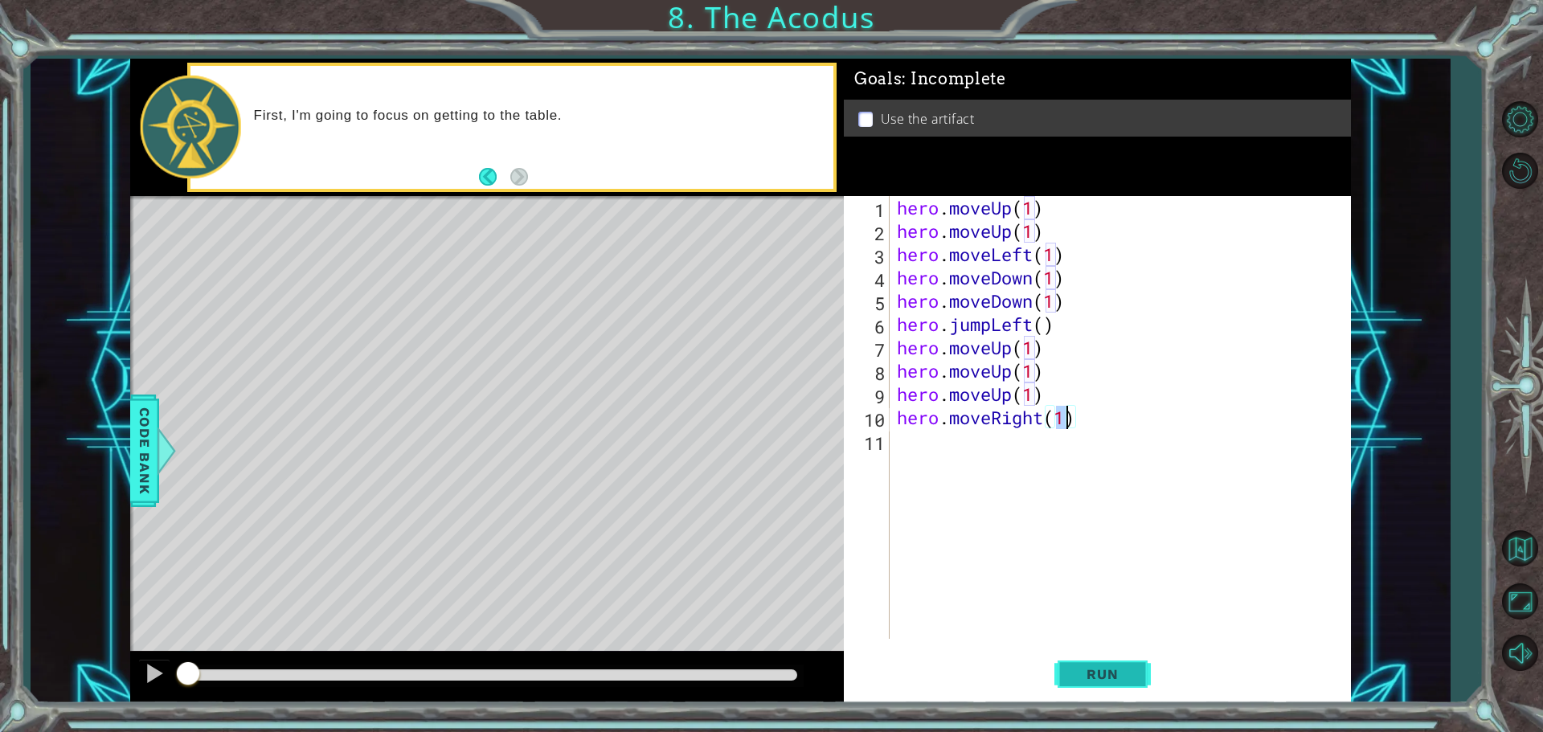
type textarea "hero.moveRight(1)"
click at [1098, 673] on span "Run" at bounding box center [1103, 674] width 64 height 16
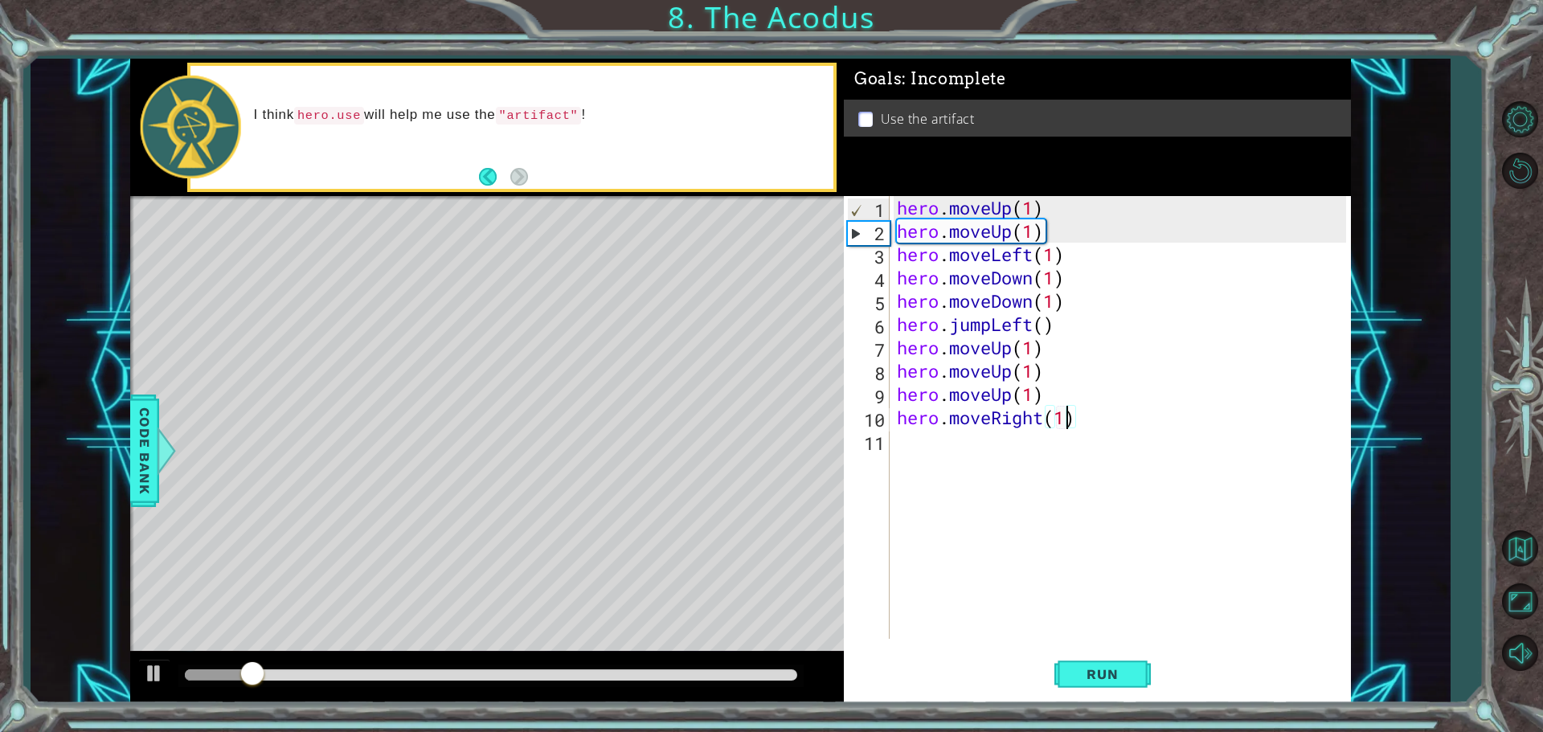
click at [790, 673] on div at bounding box center [491, 675] width 613 height 11
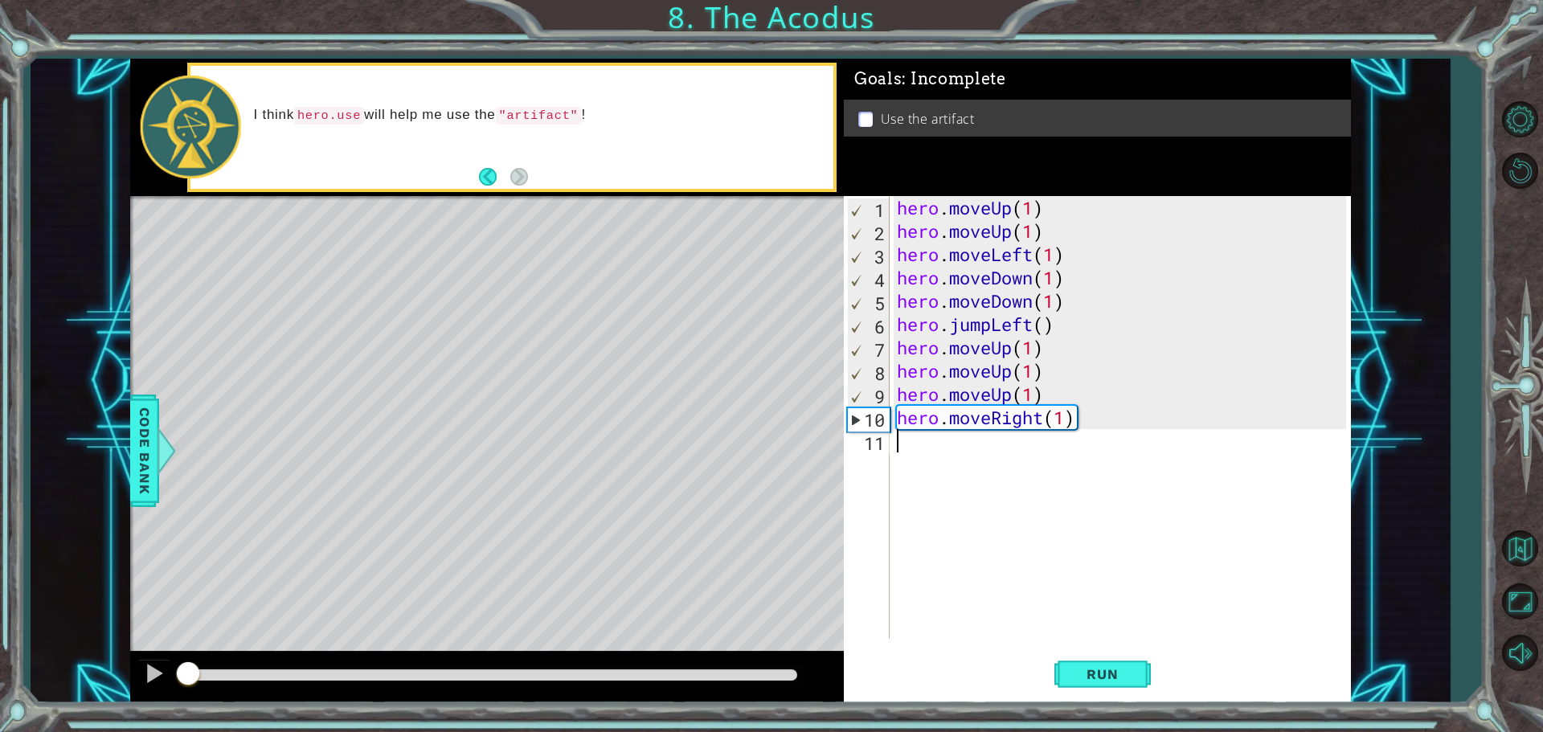
click at [906, 447] on div "hero . moveUp ( 1 ) hero . moveUp ( 1 ) hero . moveLeft ( 1 ) hero . moveDown (…" at bounding box center [1124, 441] width 461 height 490
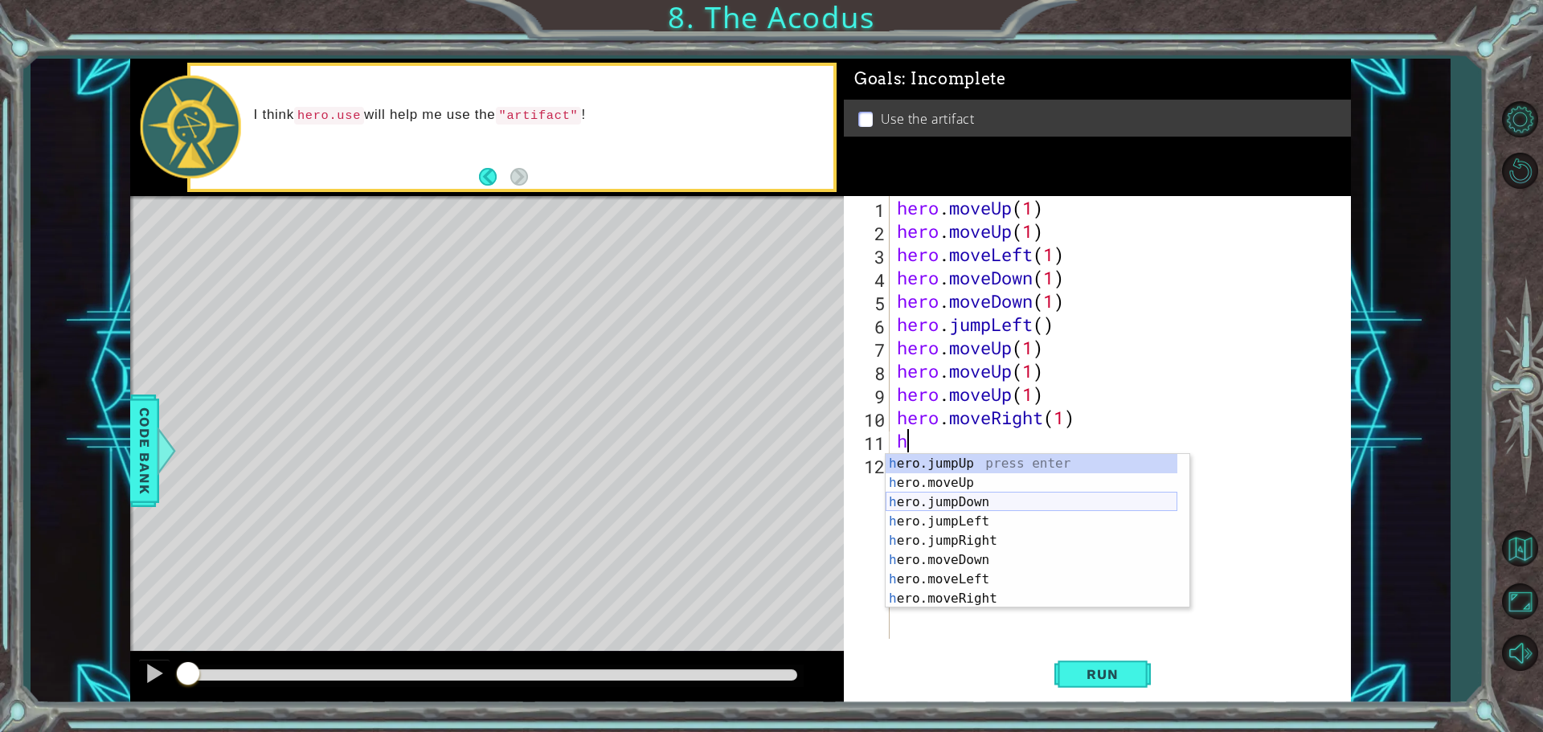
scroll to position [19, 0]
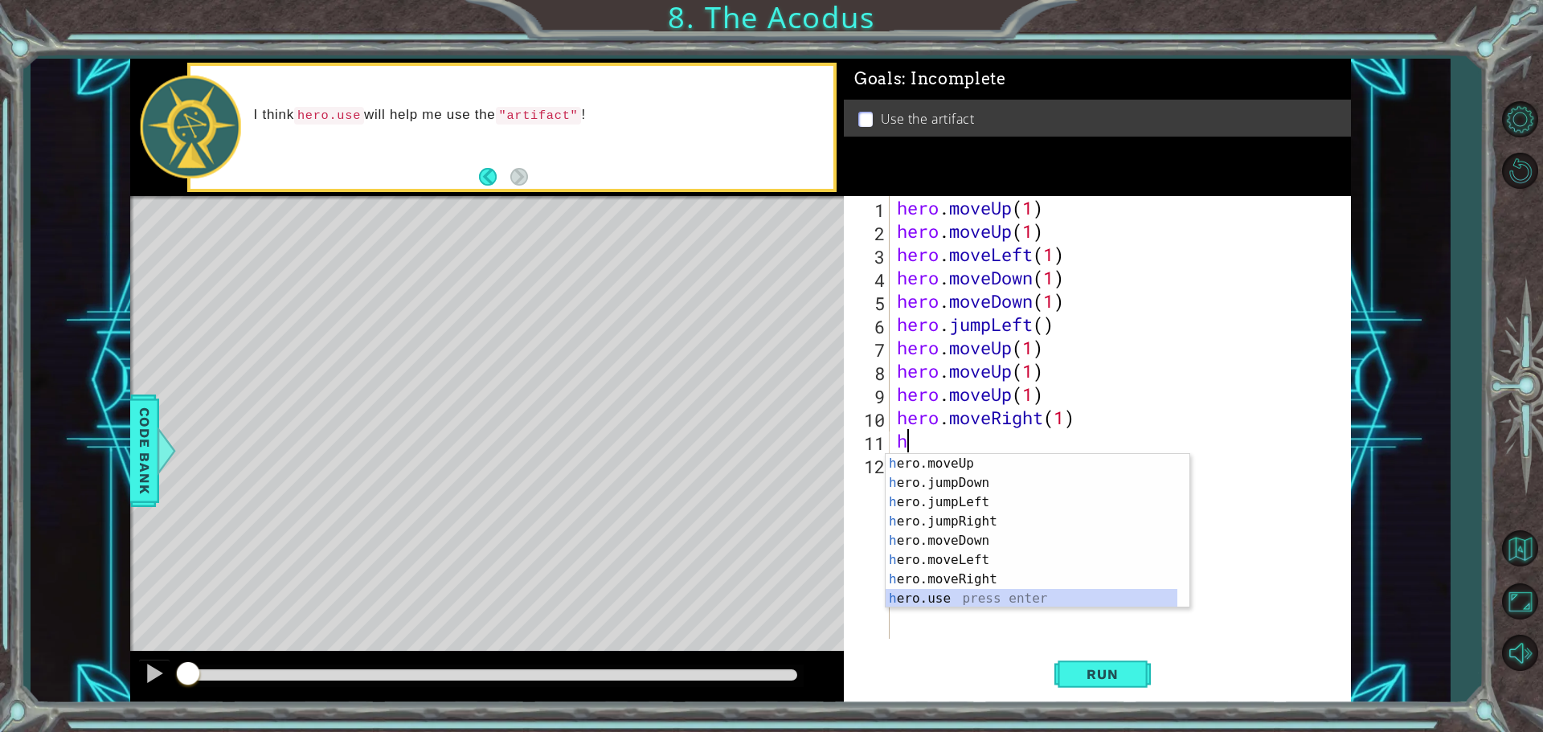
click at [950, 593] on div "h ero.moveUp press enter h ero.jumpDown press enter h ero.jumpLeft press enter …" at bounding box center [1032, 550] width 292 height 193
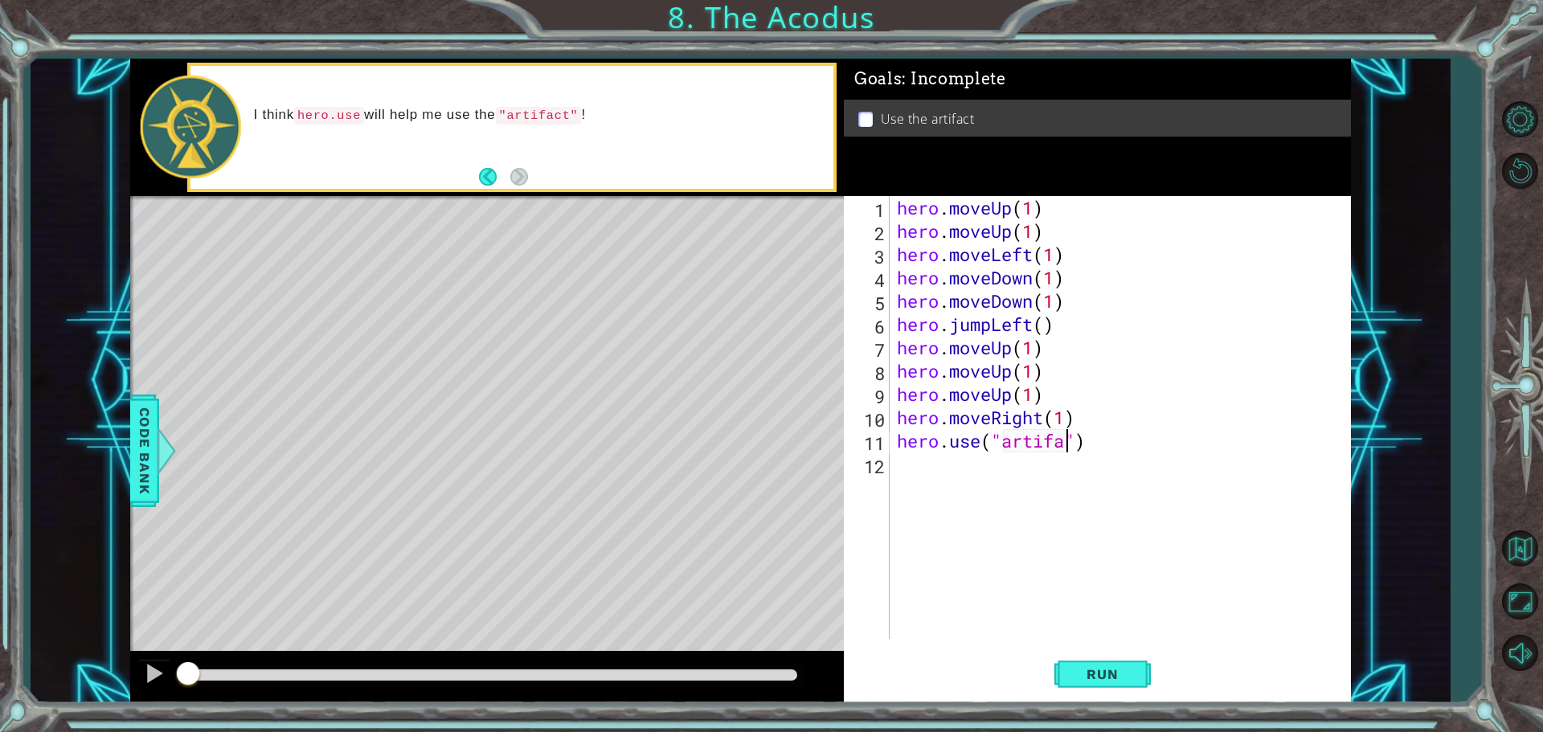
scroll to position [0, 8]
type textarea "hero.use("artifact")"
click at [1078, 677] on span "Run" at bounding box center [1103, 674] width 64 height 16
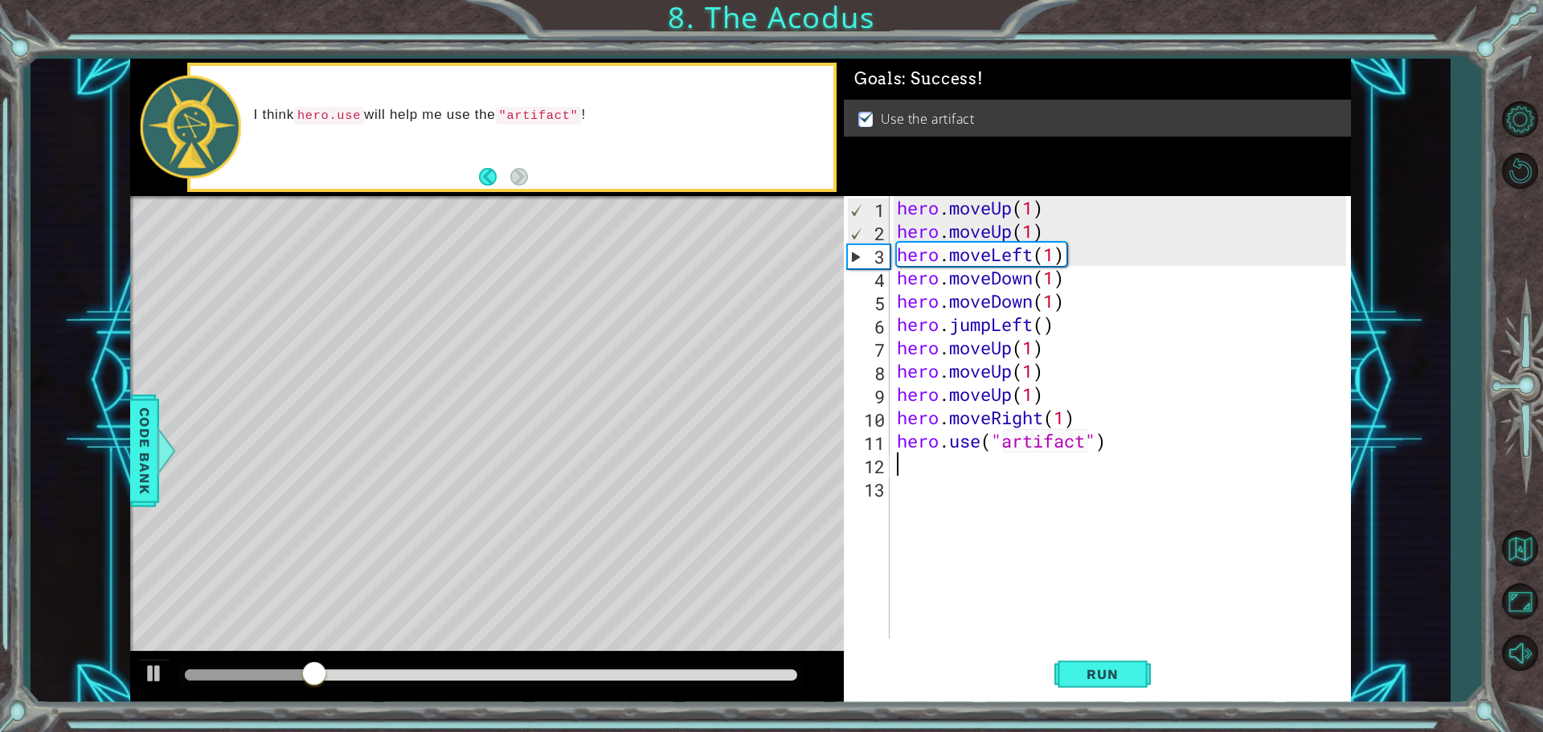
click at [777, 676] on div at bounding box center [491, 675] width 613 height 11
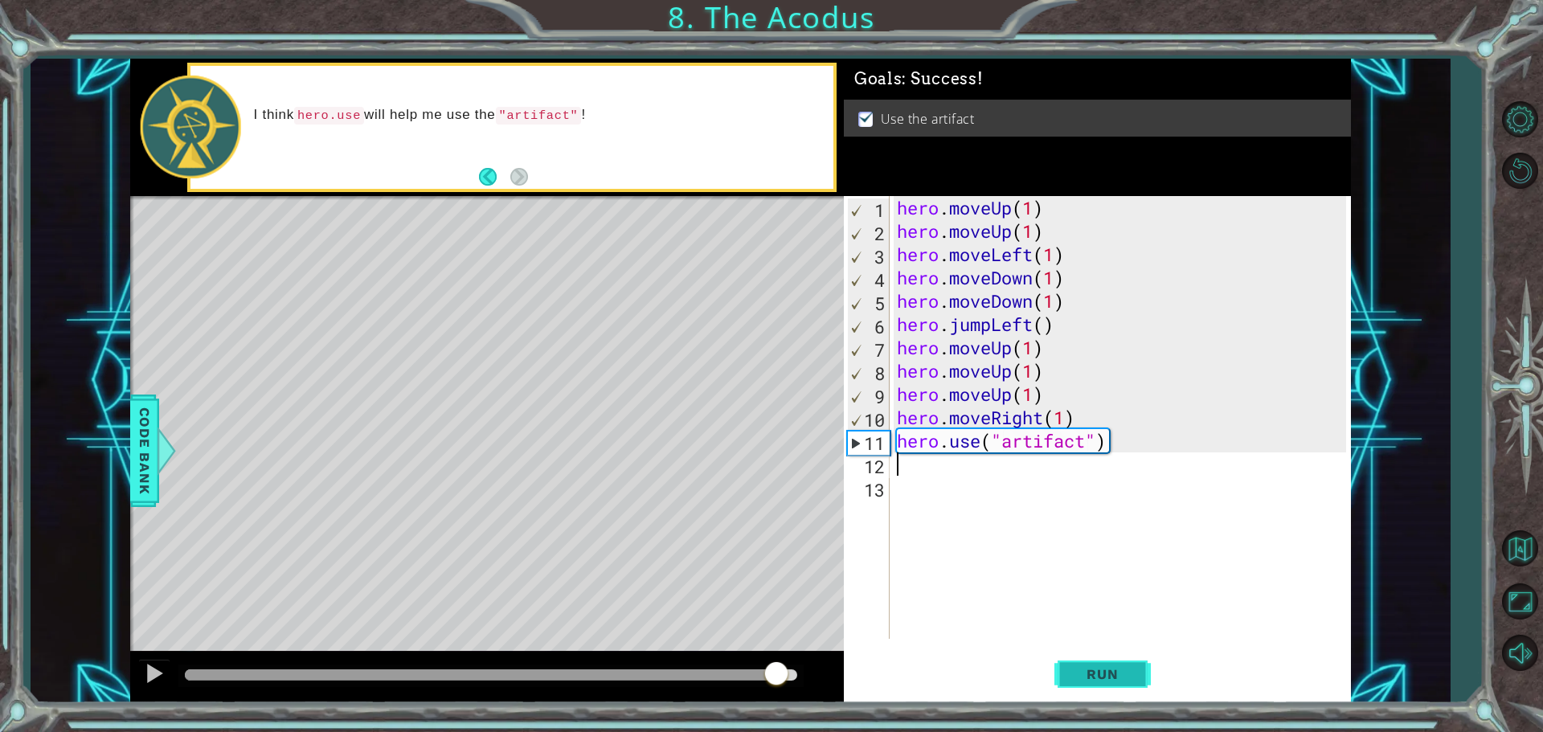
click at [1092, 678] on span "Run" at bounding box center [1103, 674] width 64 height 16
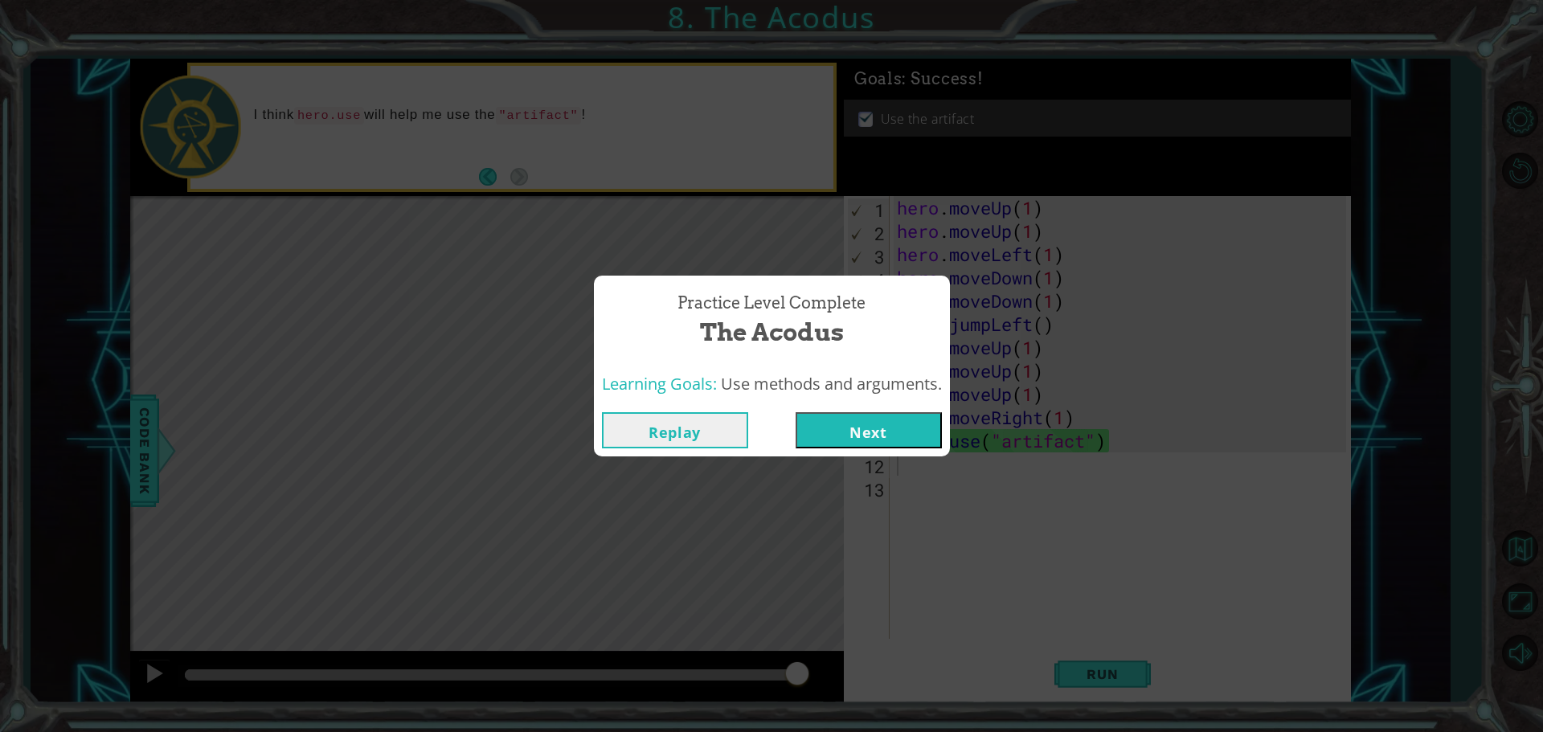
click at [855, 436] on button "Next" at bounding box center [869, 430] width 146 height 36
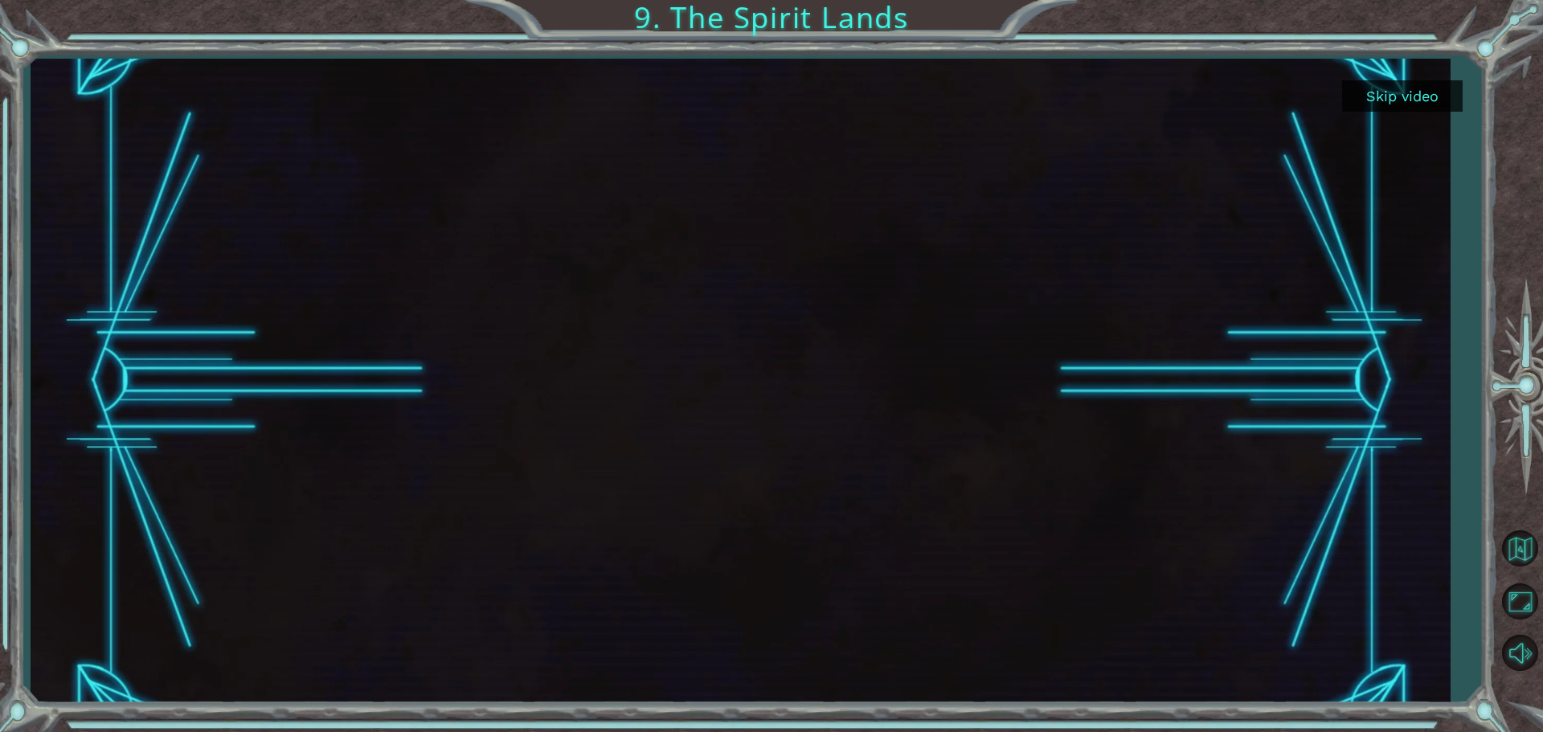
click at [1453, 96] on button "Skip video" at bounding box center [1402, 95] width 121 height 31
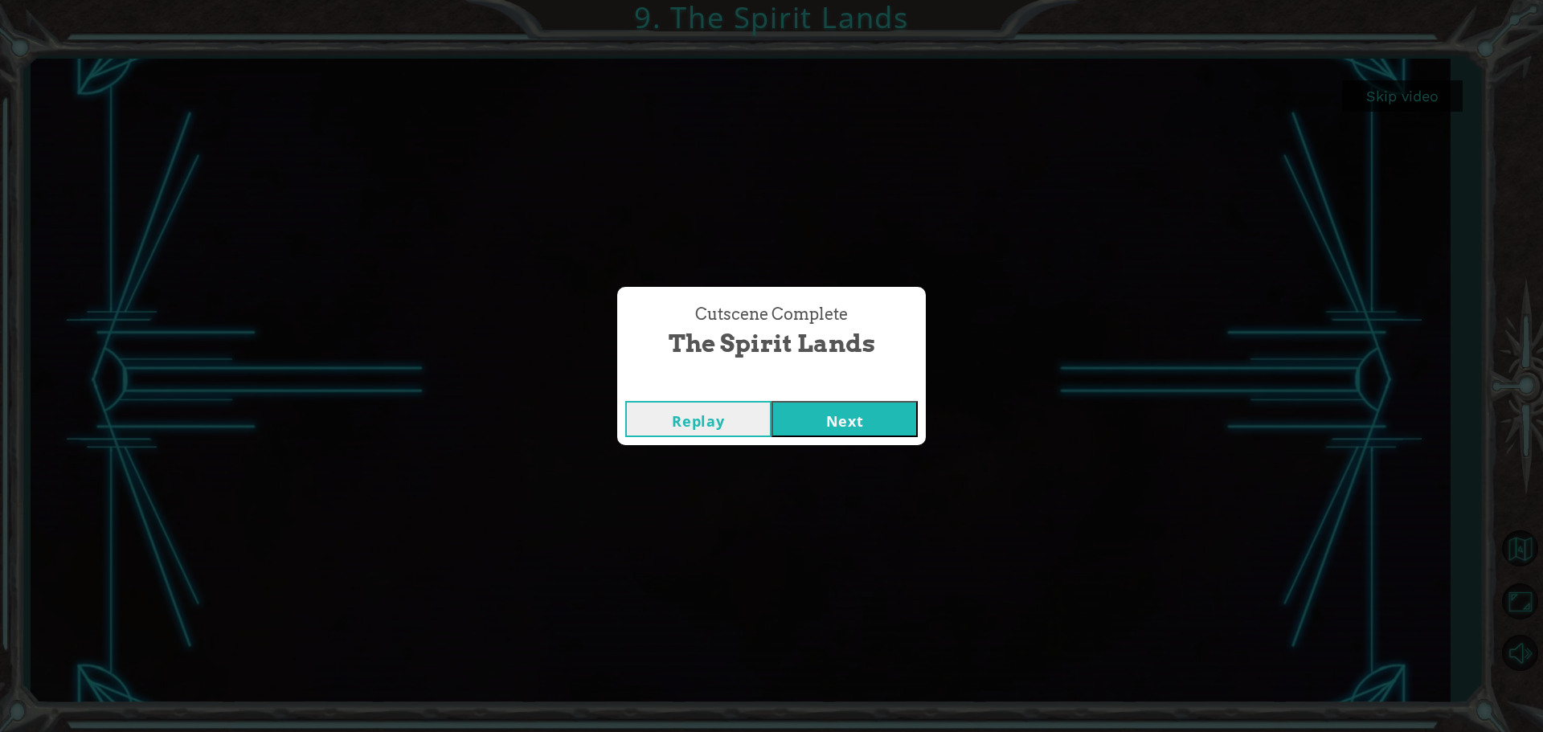
click at [885, 422] on button "Next" at bounding box center [845, 419] width 146 height 36
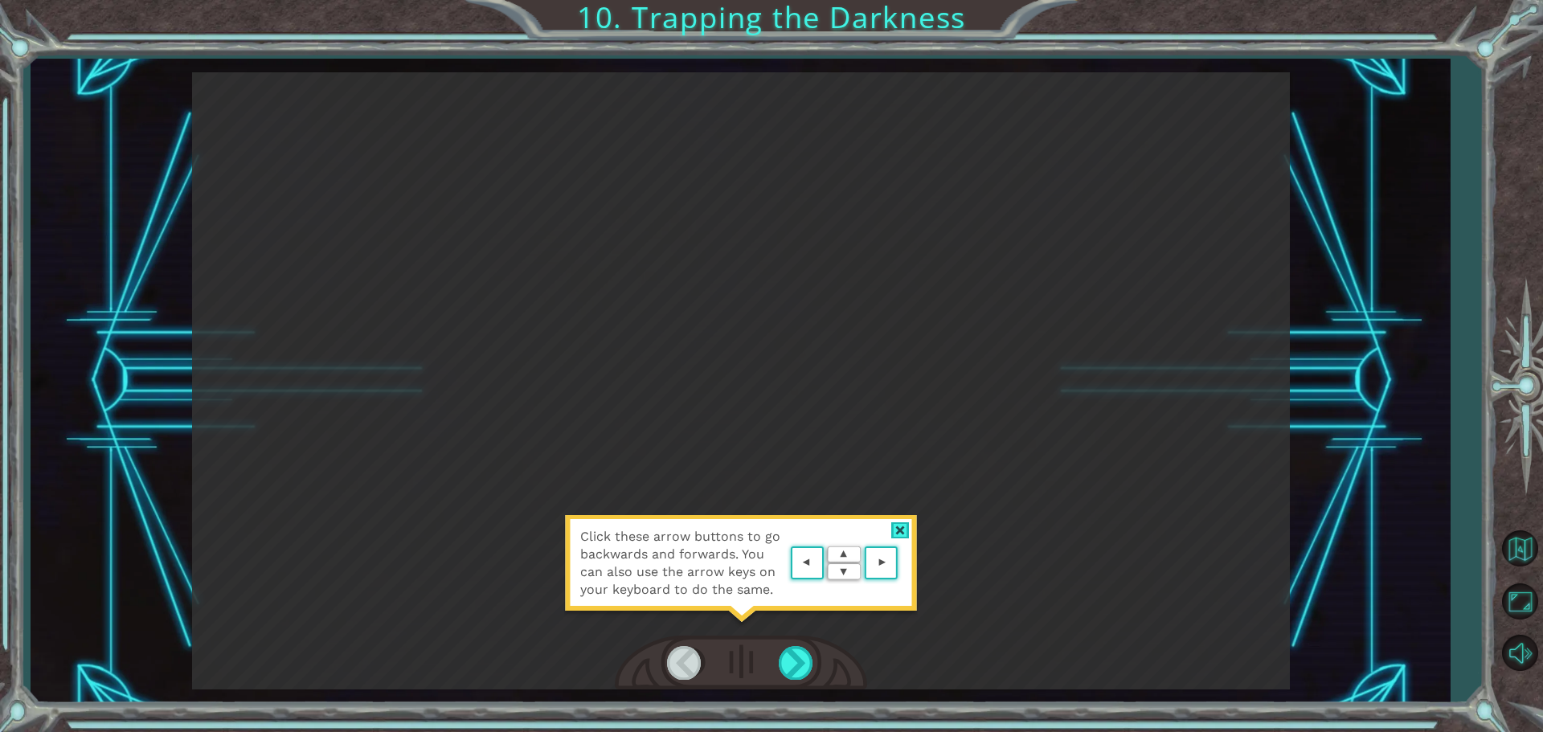
click at [902, 524] on div at bounding box center [900, 531] width 18 height 17
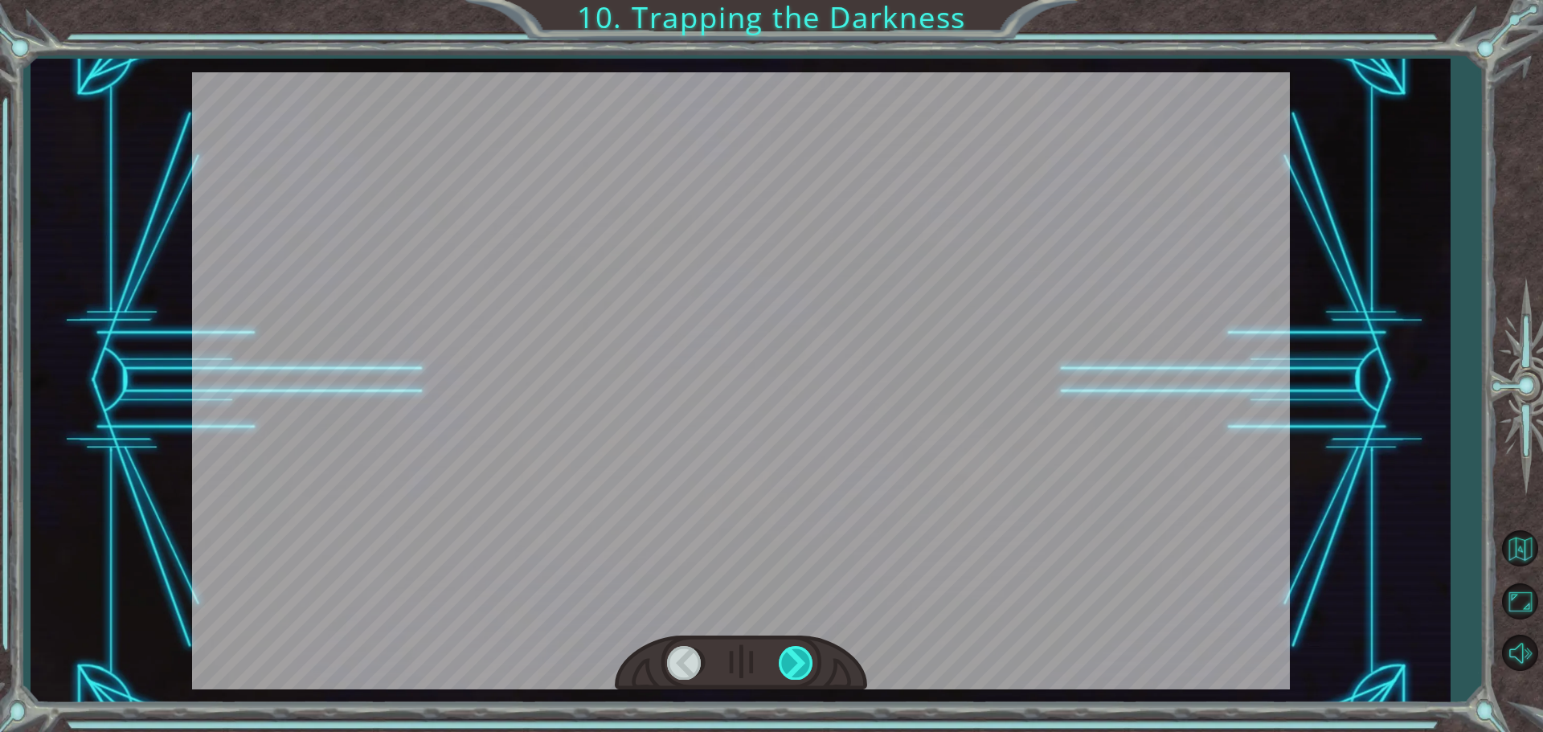
click at [801, 661] on div at bounding box center [797, 662] width 36 height 33
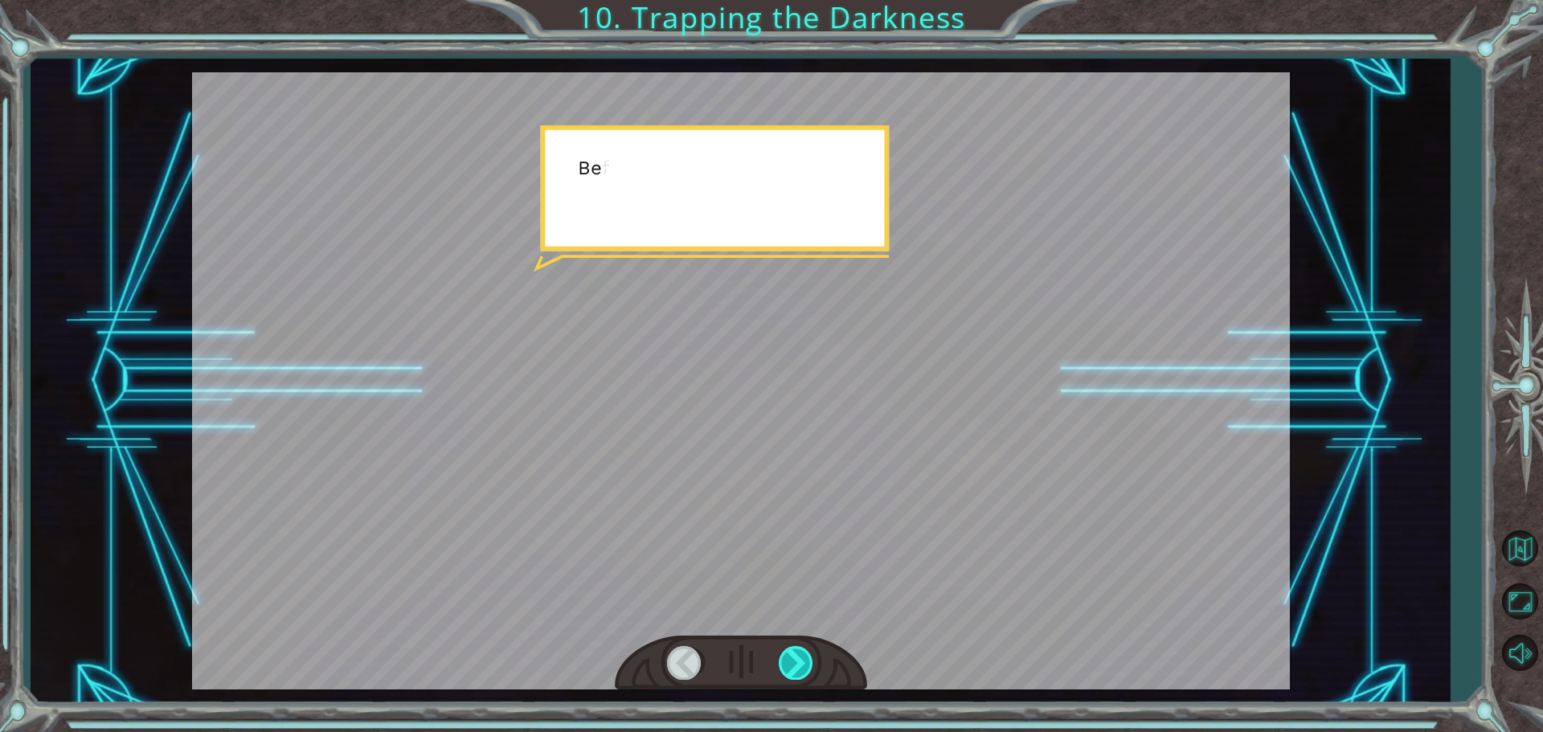
click at [801, 661] on div at bounding box center [797, 662] width 36 height 33
click at [799, 662] on div at bounding box center [797, 662] width 36 height 33
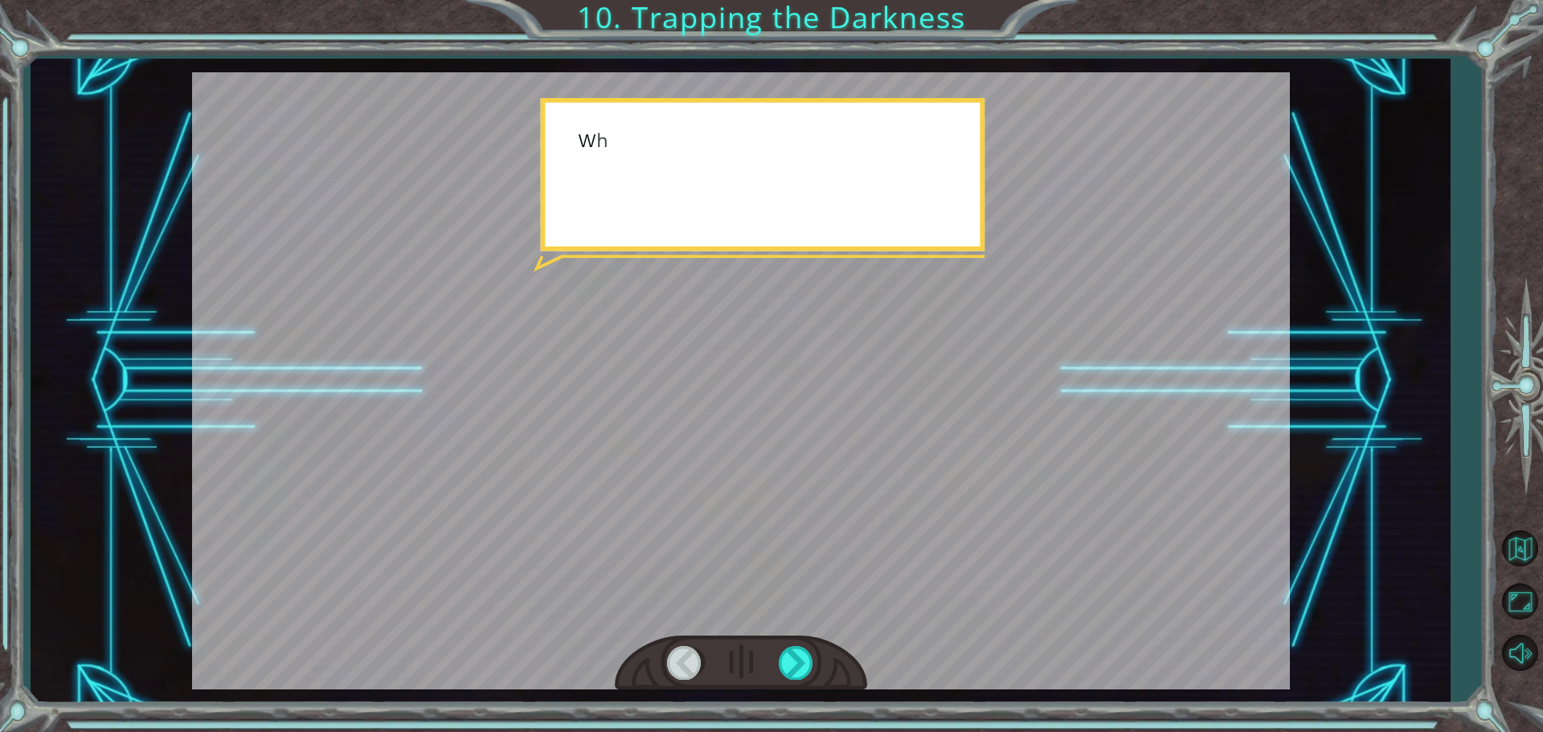
click at [779, 642] on div at bounding box center [741, 663] width 252 height 55
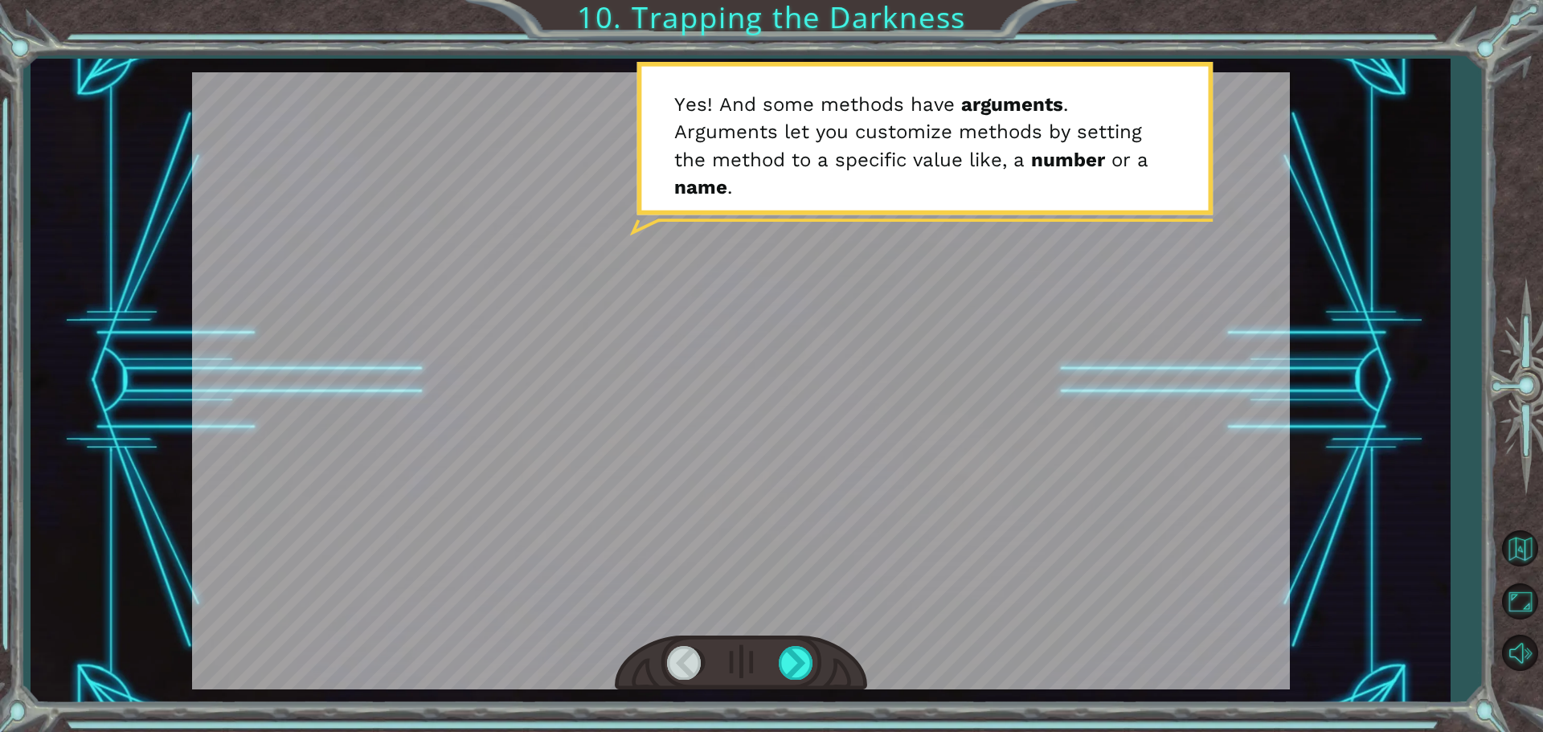
click at [667, 662] on div at bounding box center [685, 662] width 36 height 33
click at [768, 658] on div at bounding box center [741, 663] width 252 height 55
click at [839, 662] on div at bounding box center [741, 663] width 252 height 55
click at [805, 672] on div at bounding box center [797, 662] width 36 height 33
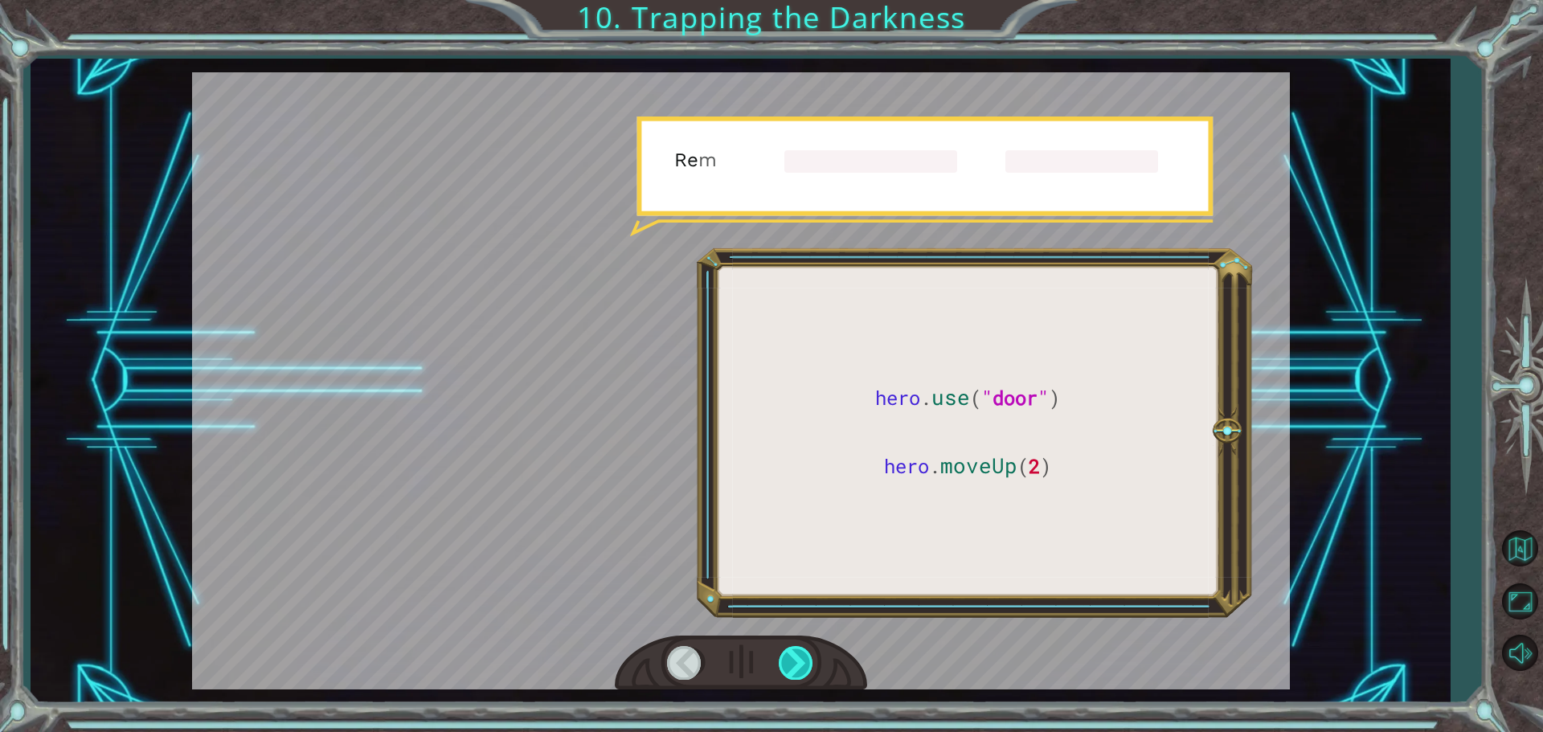
click at [805, 672] on div at bounding box center [797, 662] width 36 height 33
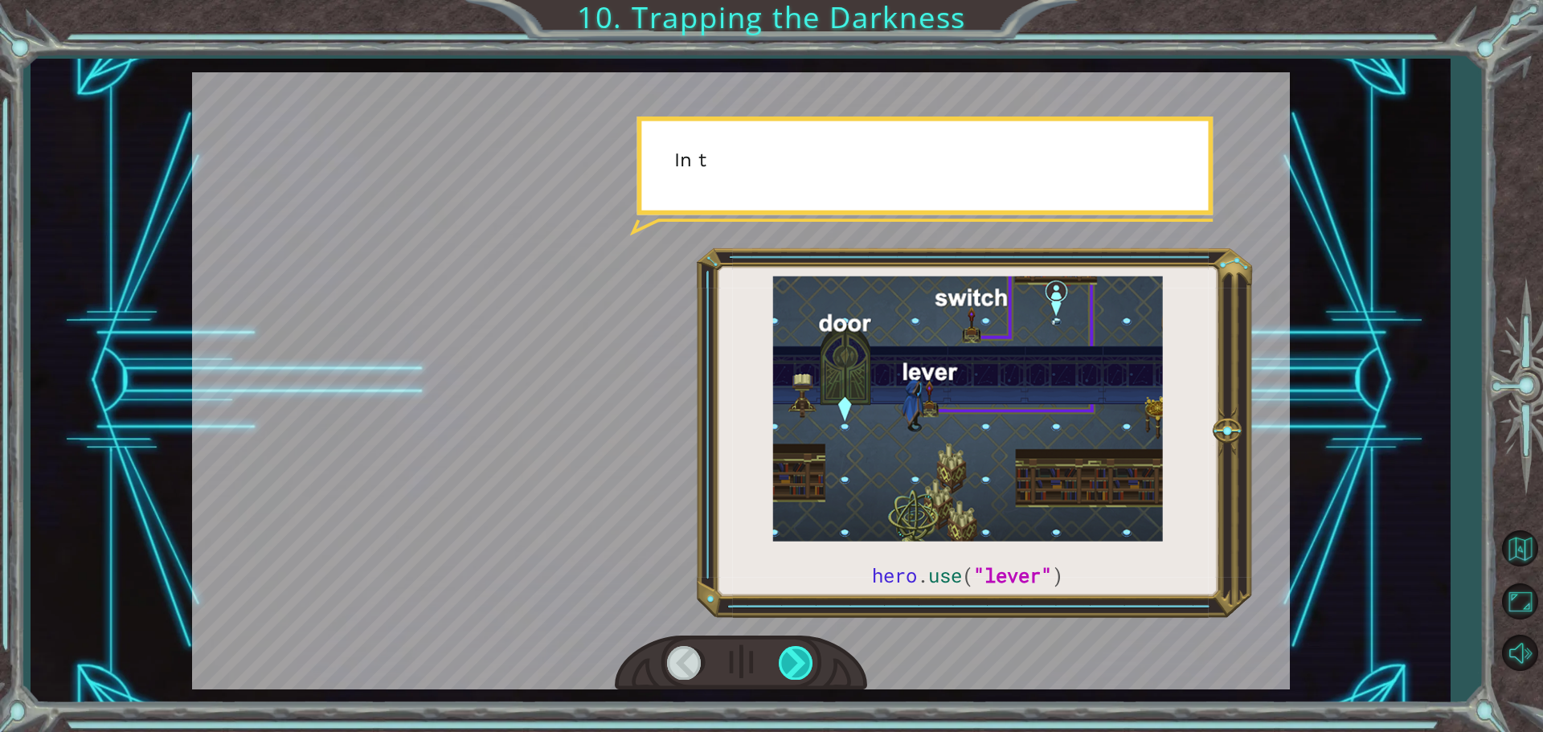
click at [805, 672] on div at bounding box center [797, 662] width 36 height 33
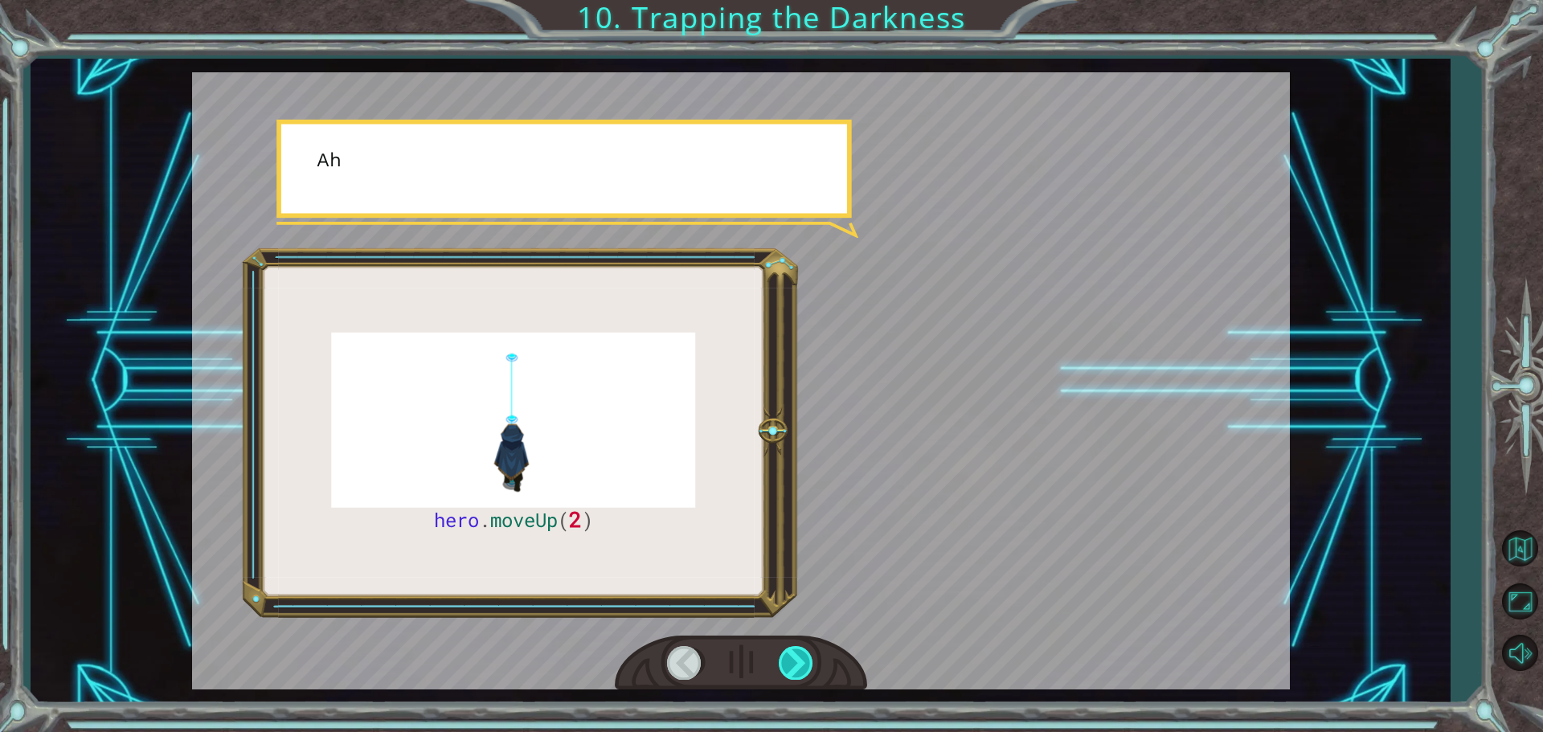
click at [805, 672] on div at bounding box center [797, 662] width 36 height 33
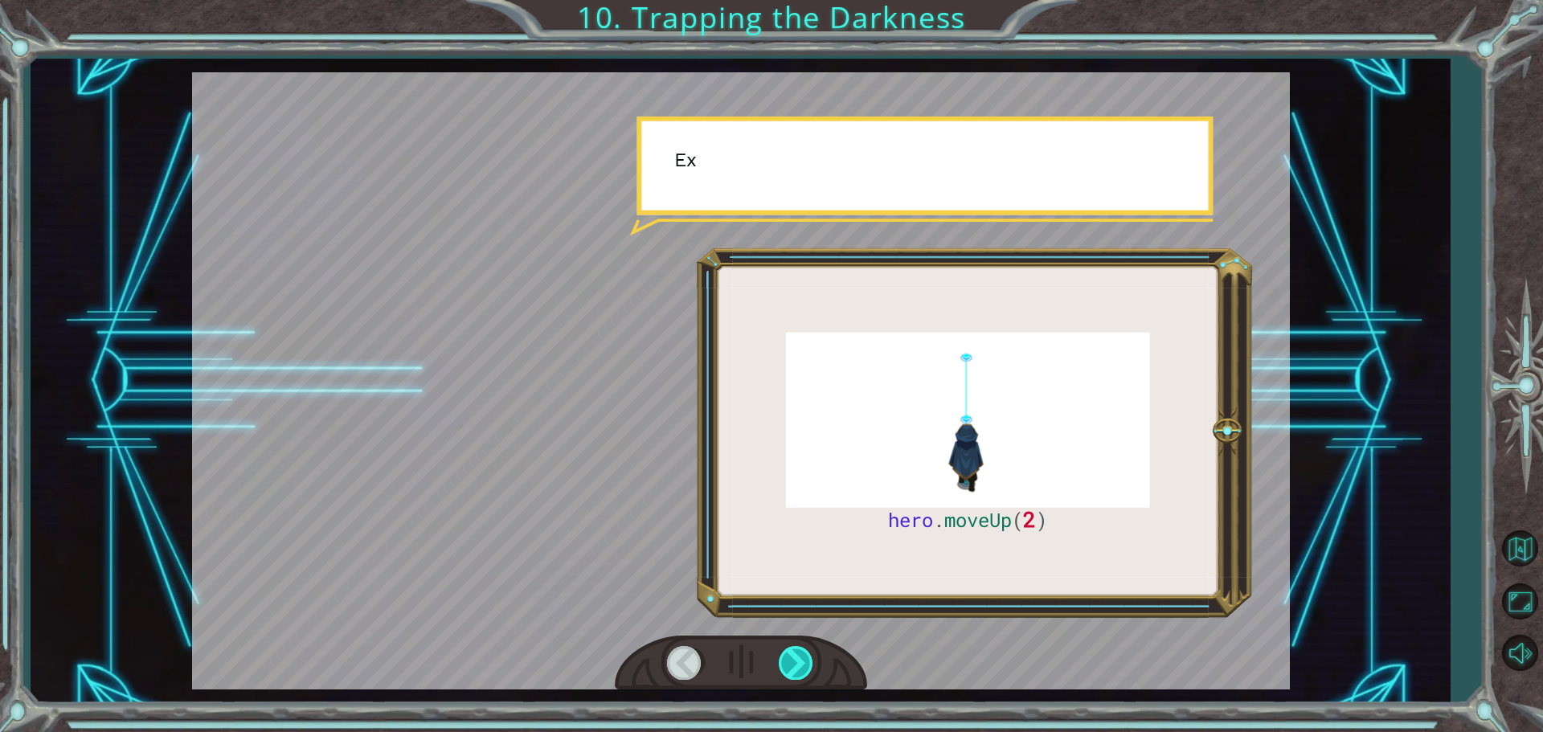
click at [805, 672] on div at bounding box center [797, 662] width 36 height 33
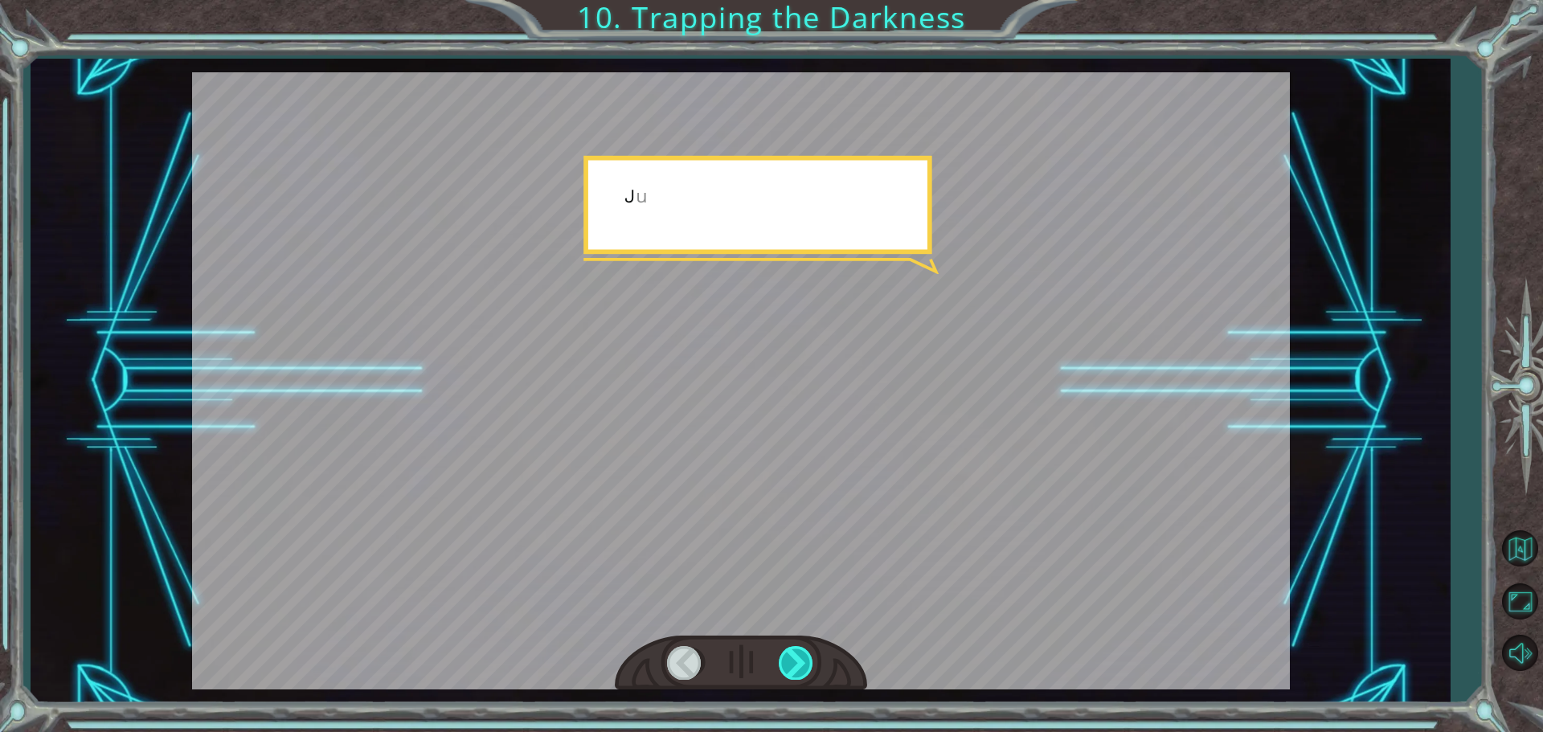
click at [805, 672] on div at bounding box center [797, 662] width 36 height 33
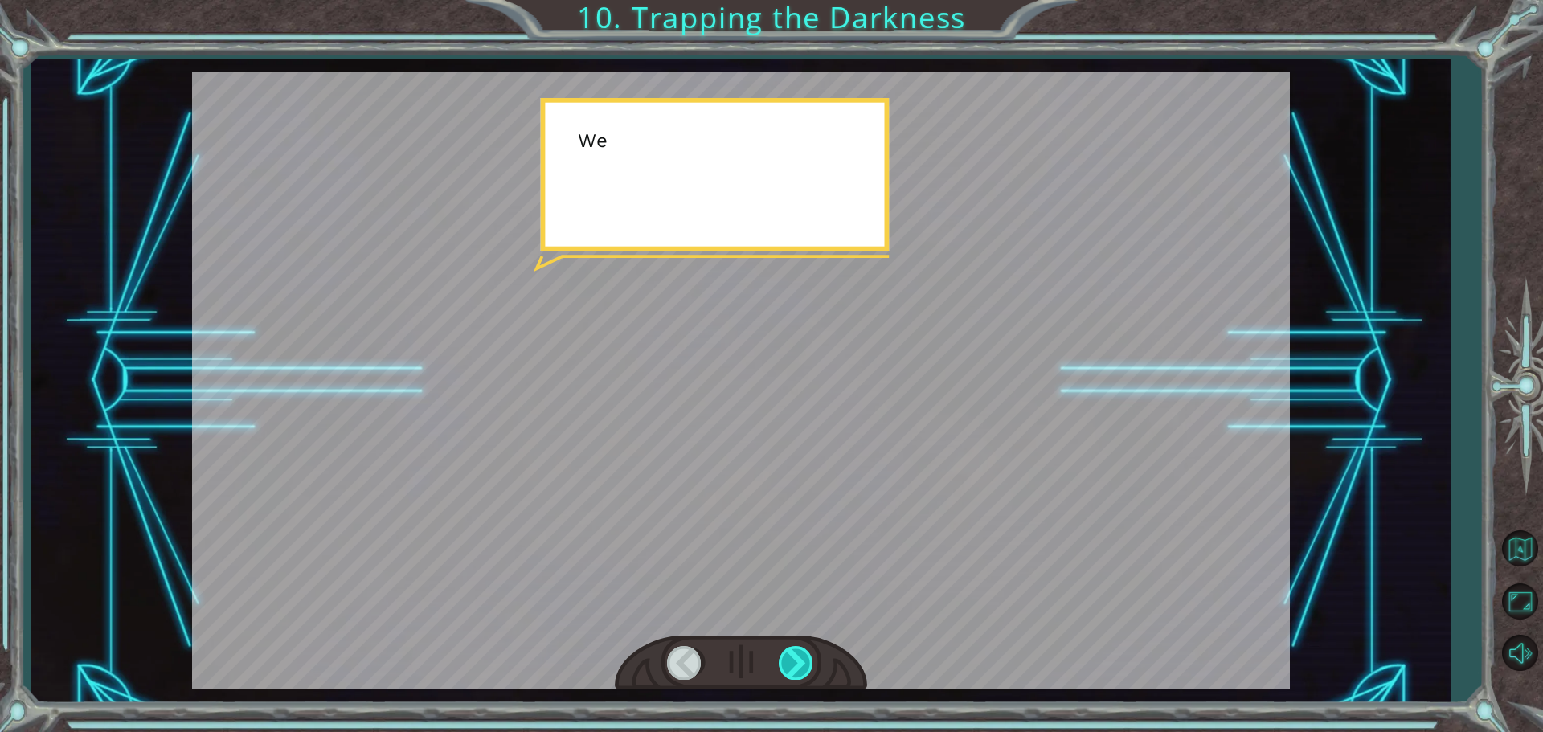
click at [805, 672] on div at bounding box center [797, 662] width 36 height 33
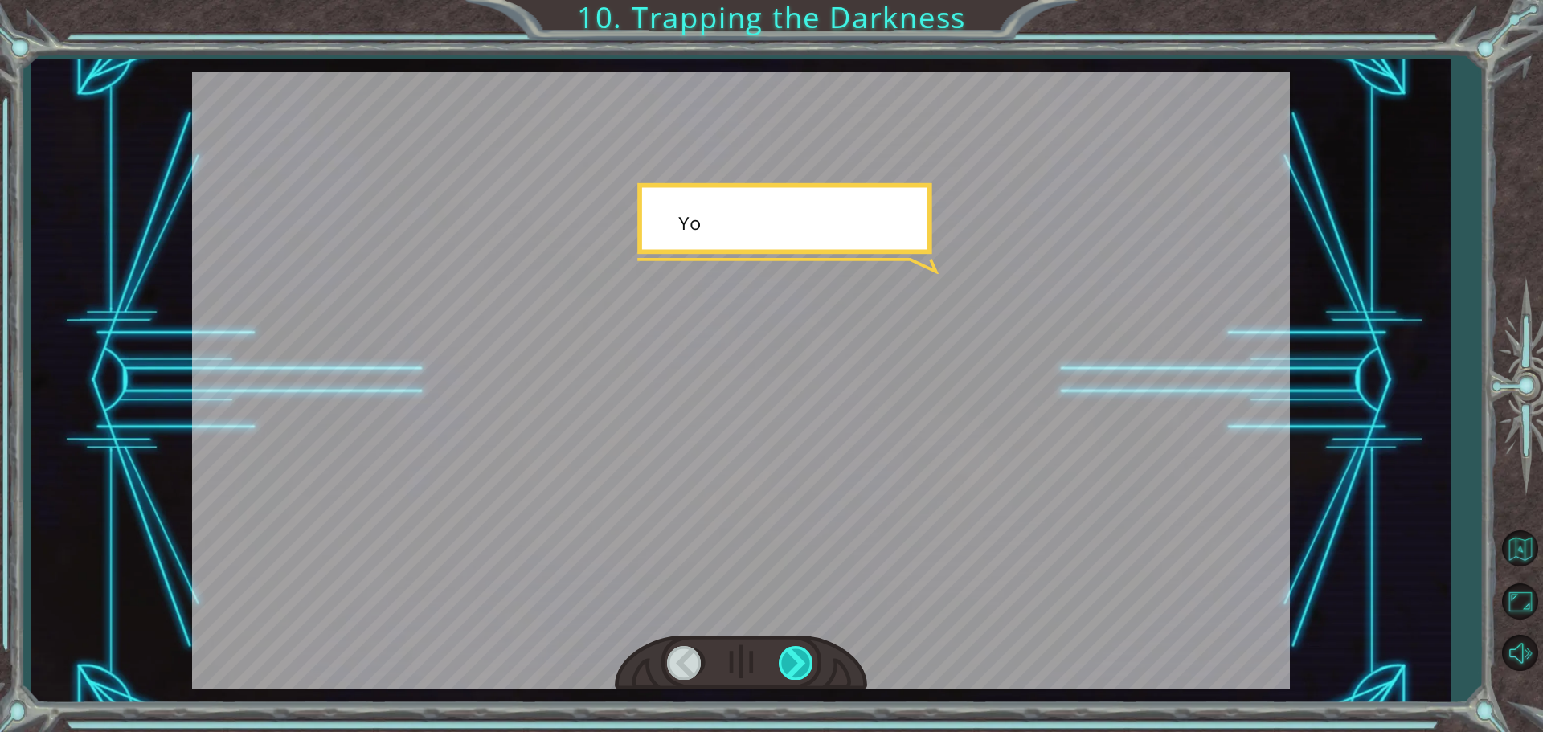
click at [805, 672] on div at bounding box center [797, 662] width 36 height 33
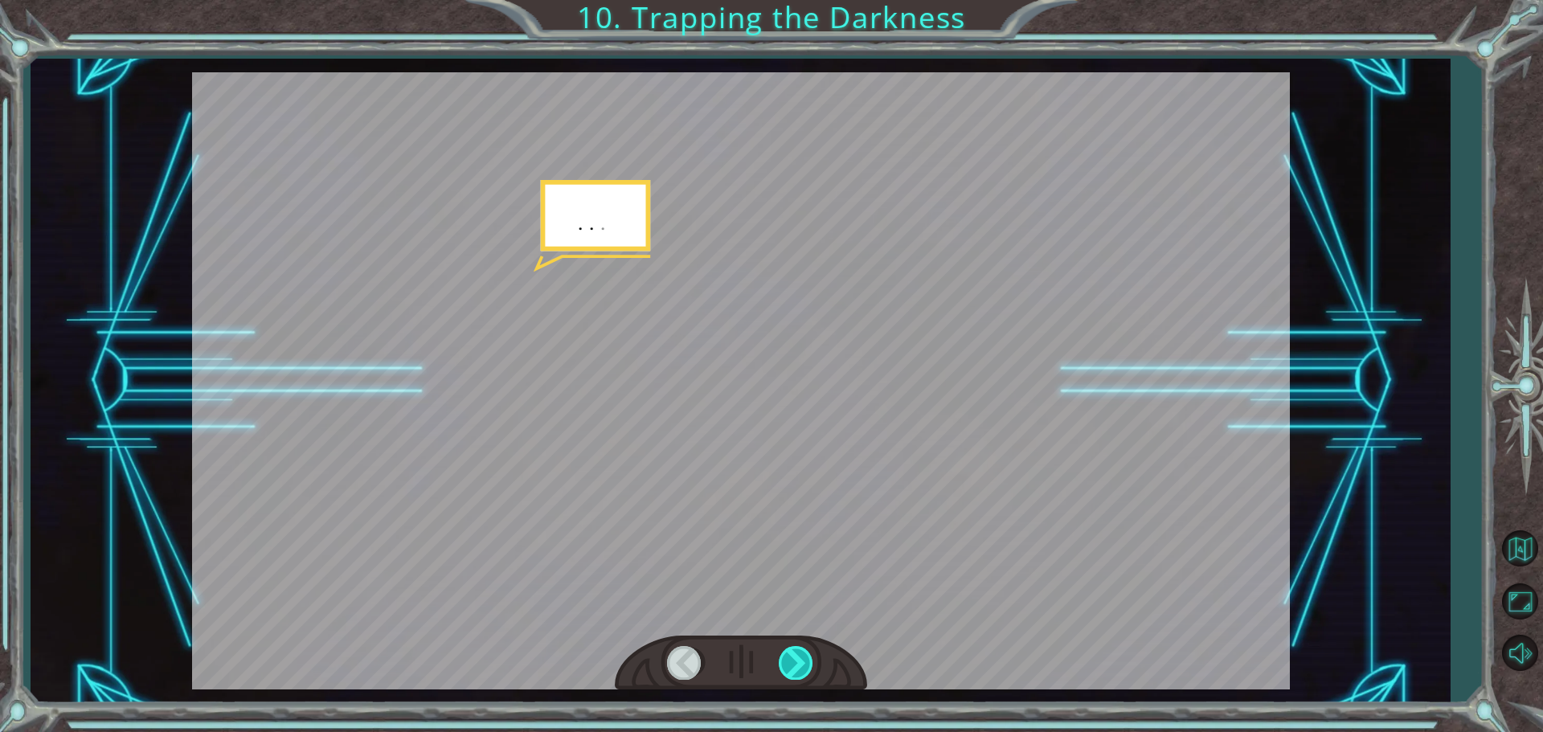
click at [805, 672] on div at bounding box center [797, 662] width 36 height 33
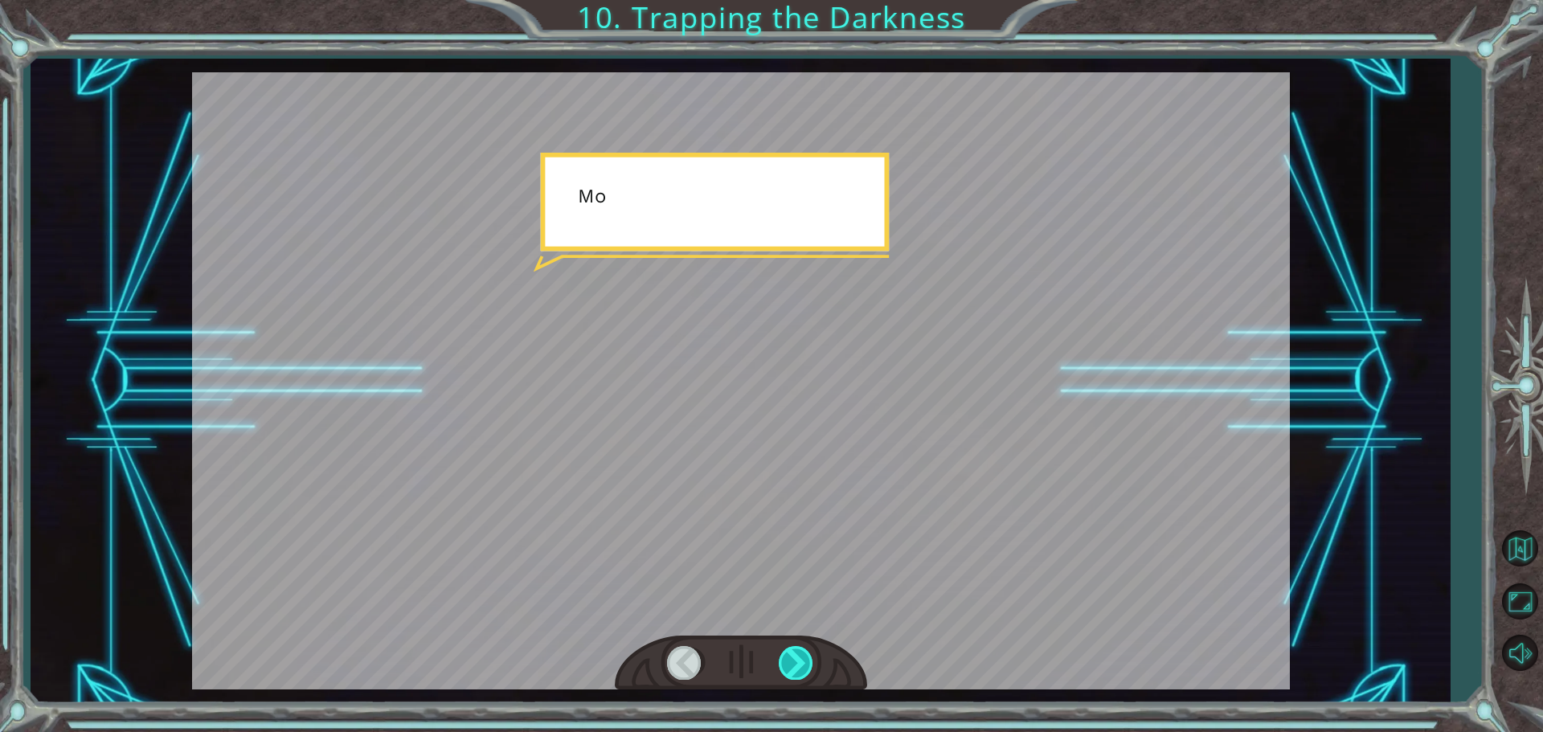
click at [805, 672] on div at bounding box center [797, 662] width 36 height 33
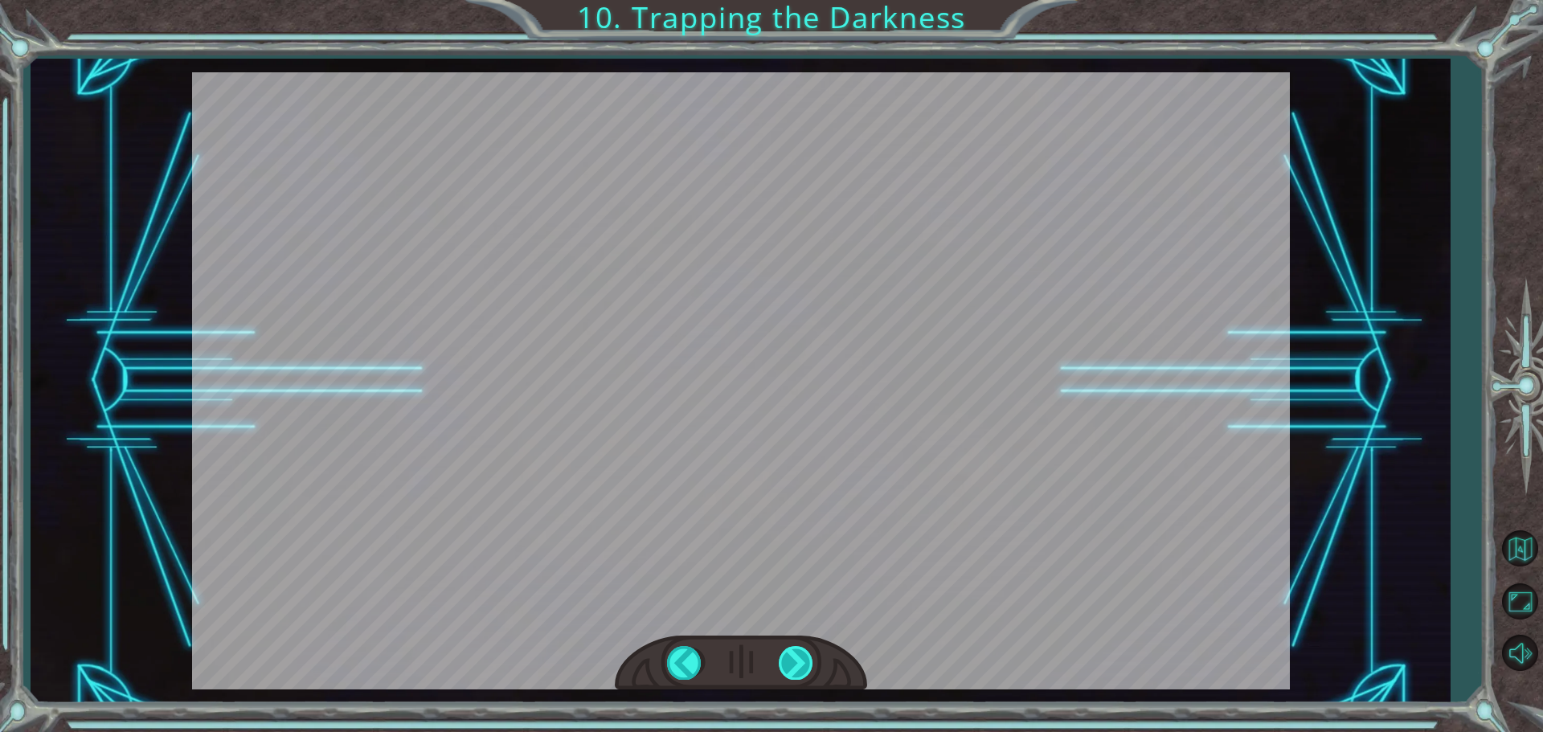
click at [805, 0] on div "hero . moveUp ( 2 ) B e f o r e w e c a n t r a p t h e D a r k n e s s w i t h…" at bounding box center [771, 0] width 1543 height 0
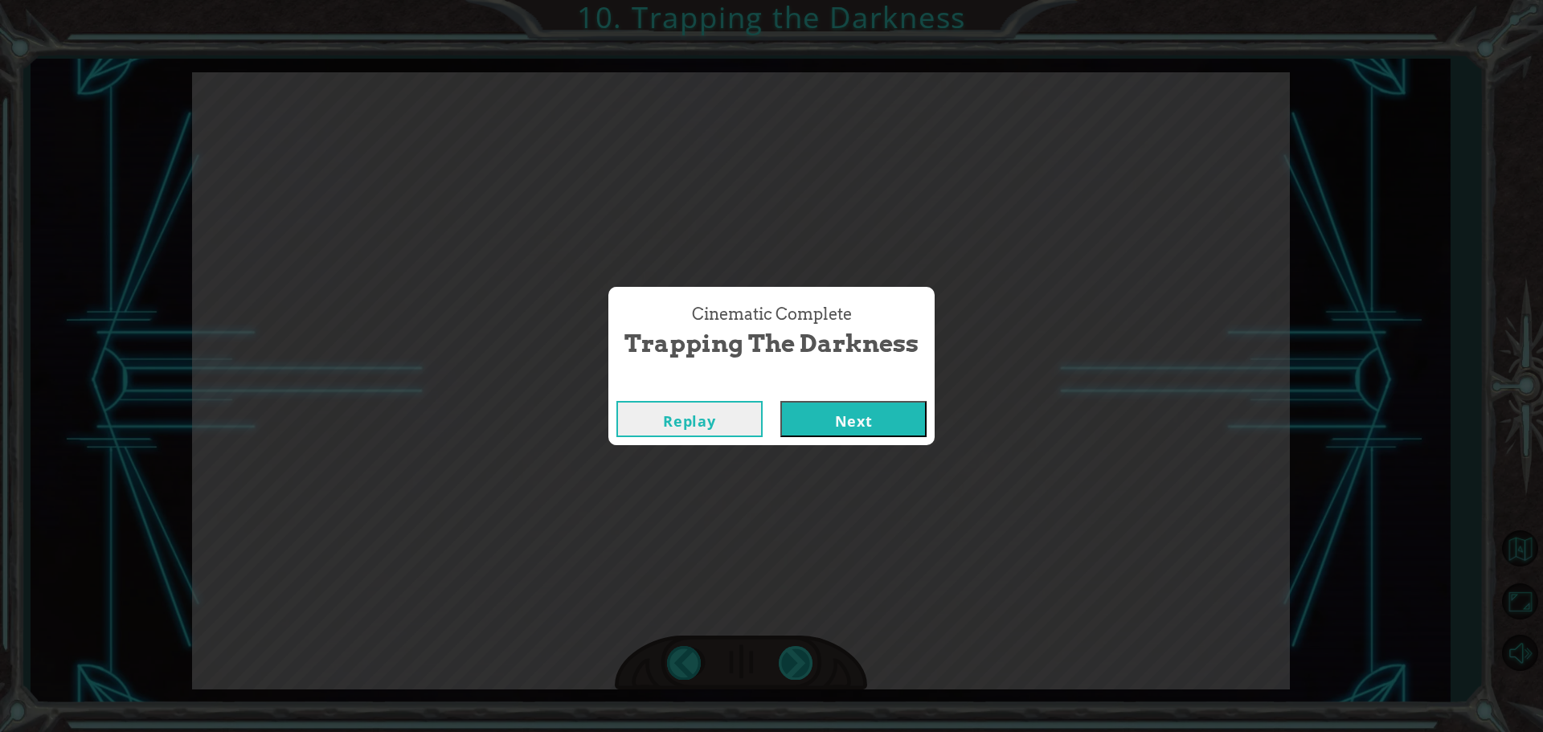
click at [805, 672] on div "Cinematic Complete Trapping the Darkness Replay Next" at bounding box center [771, 366] width 1543 height 732
click at [848, 424] on button "Next" at bounding box center [854, 419] width 146 height 36
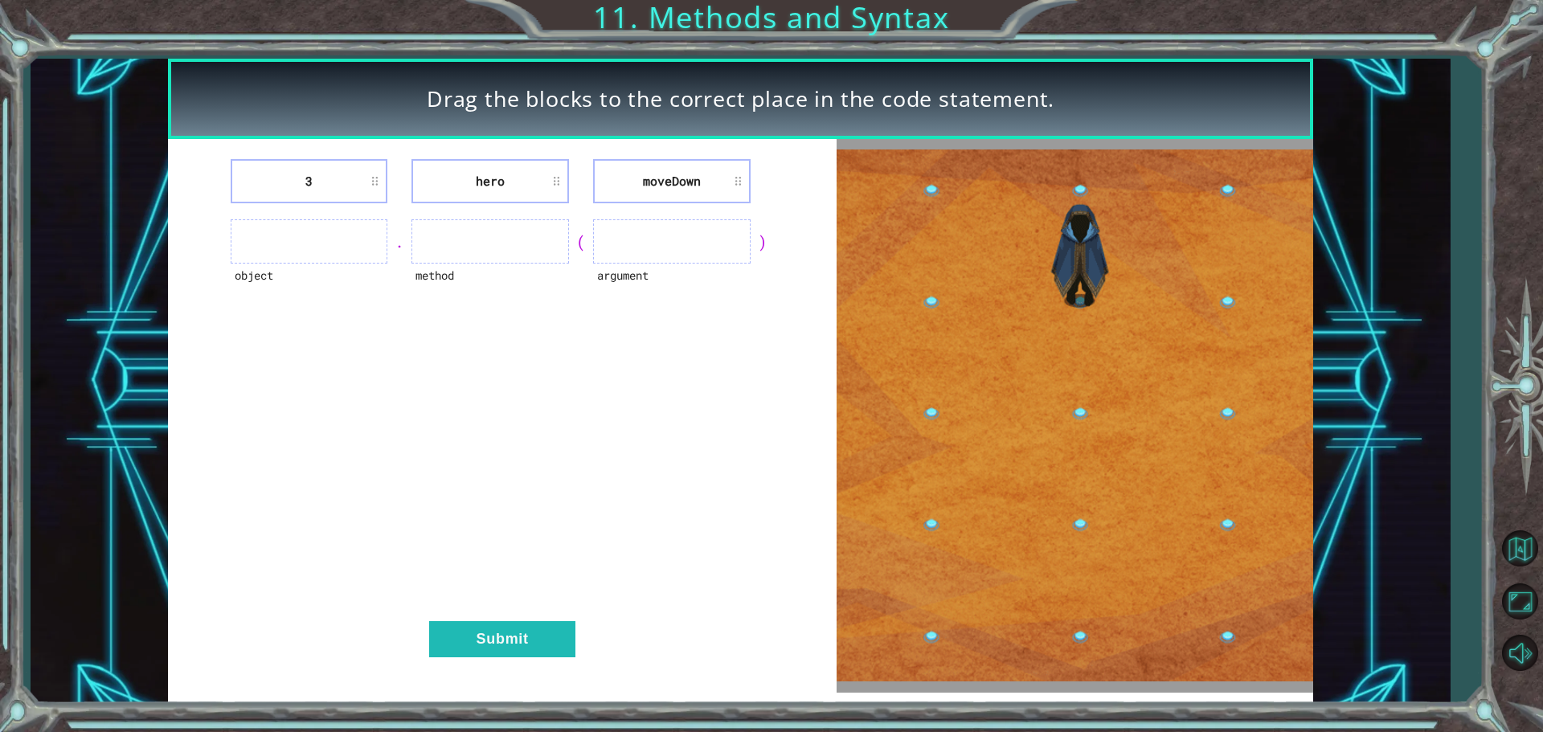
click at [1184, 240] on img at bounding box center [1075, 416] width 477 height 532
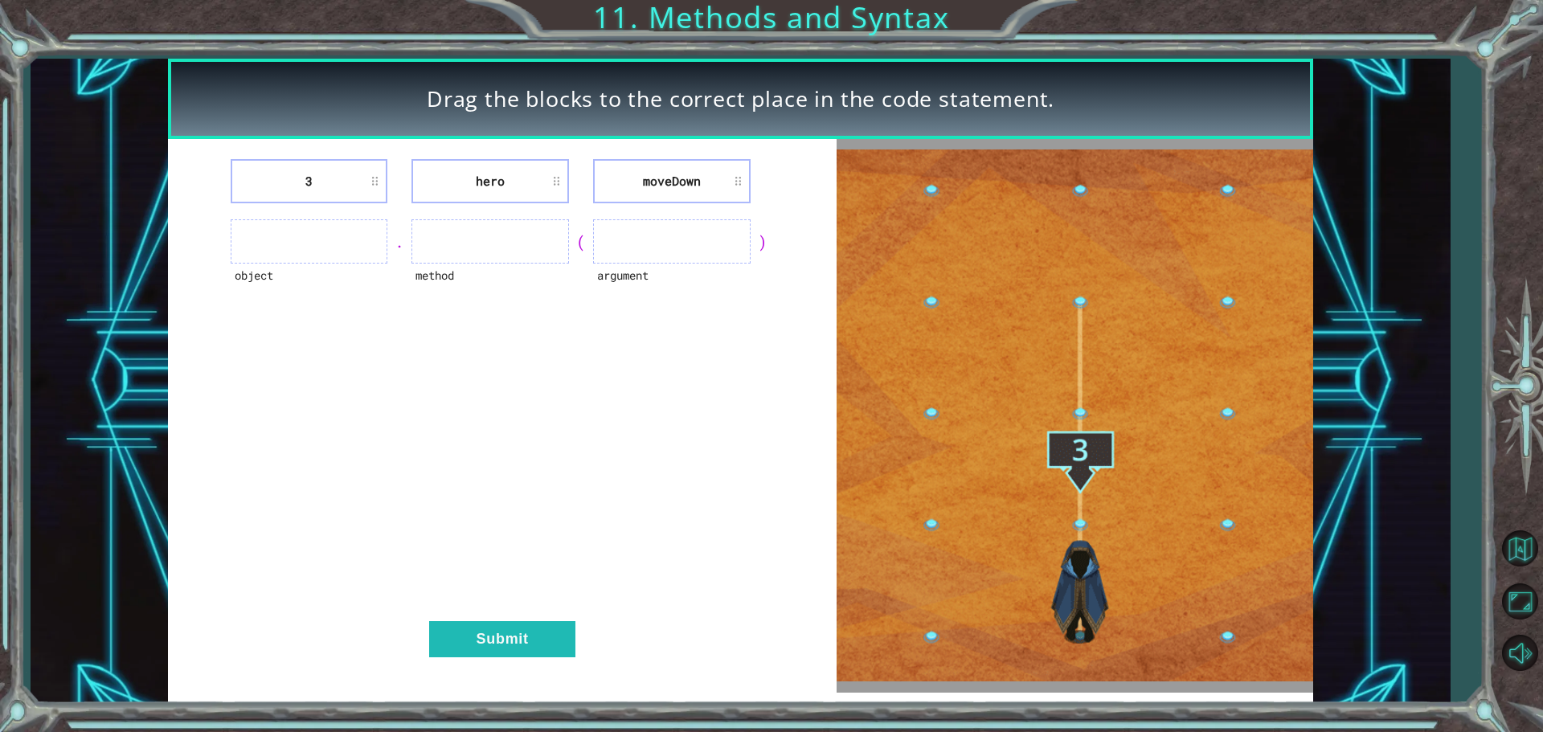
drag, startPoint x: 1222, startPoint y: 236, endPoint x: 1230, endPoint y: 236, distance: 8.1
click at [1224, 236] on img at bounding box center [1075, 416] width 477 height 532
click at [1221, 328] on img at bounding box center [1075, 416] width 477 height 532
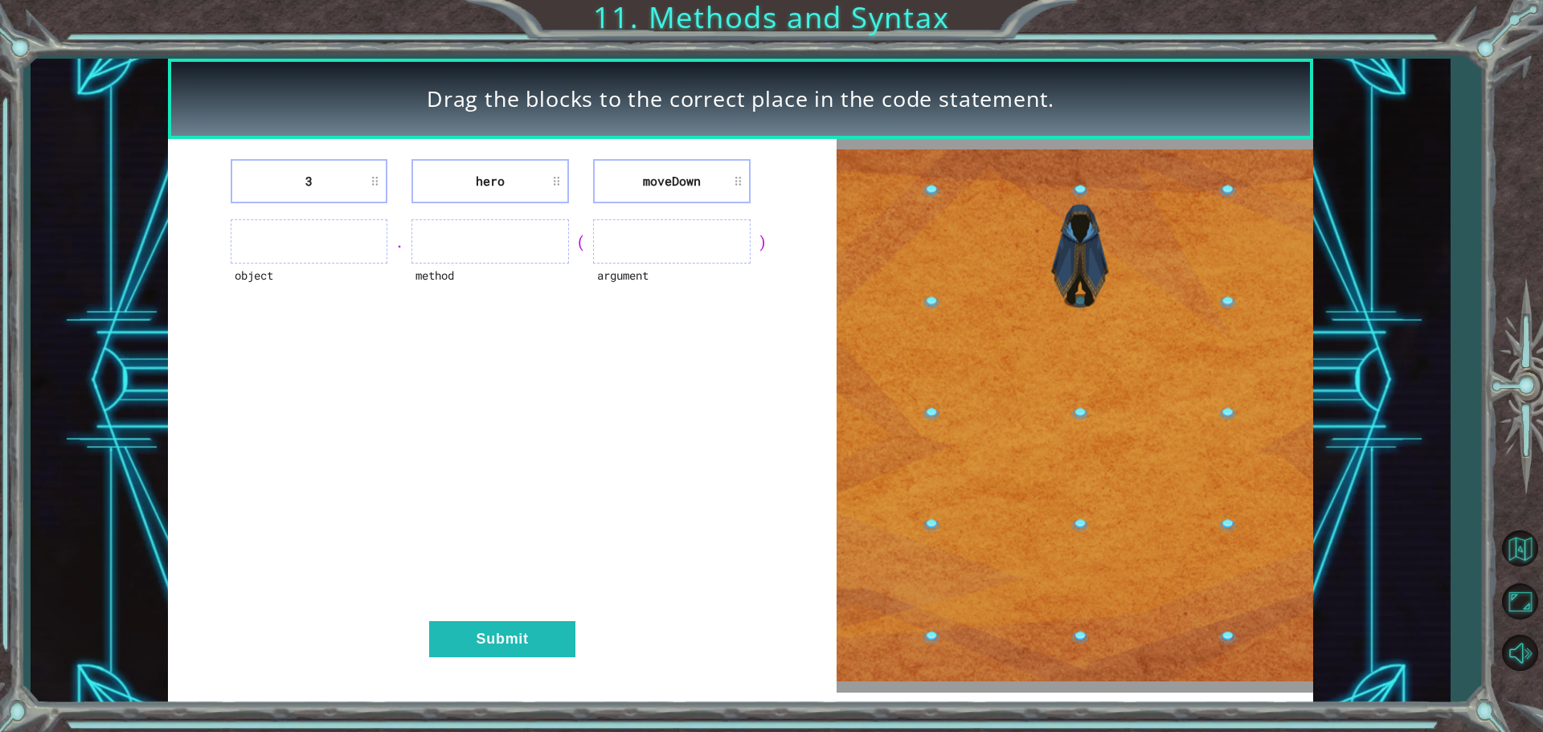
click at [1221, 328] on img at bounding box center [1075, 416] width 477 height 532
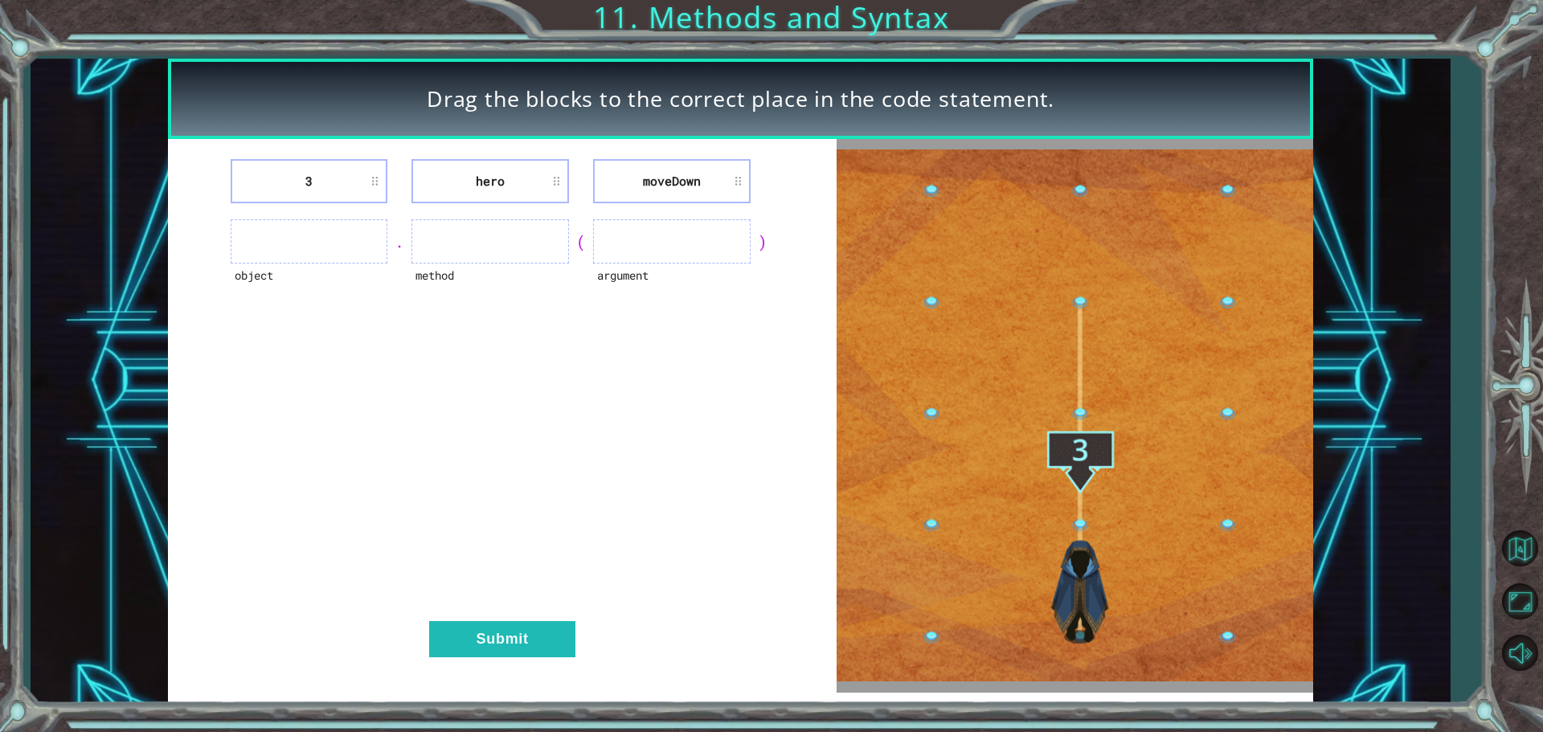
click at [1221, 328] on img at bounding box center [1075, 416] width 477 height 532
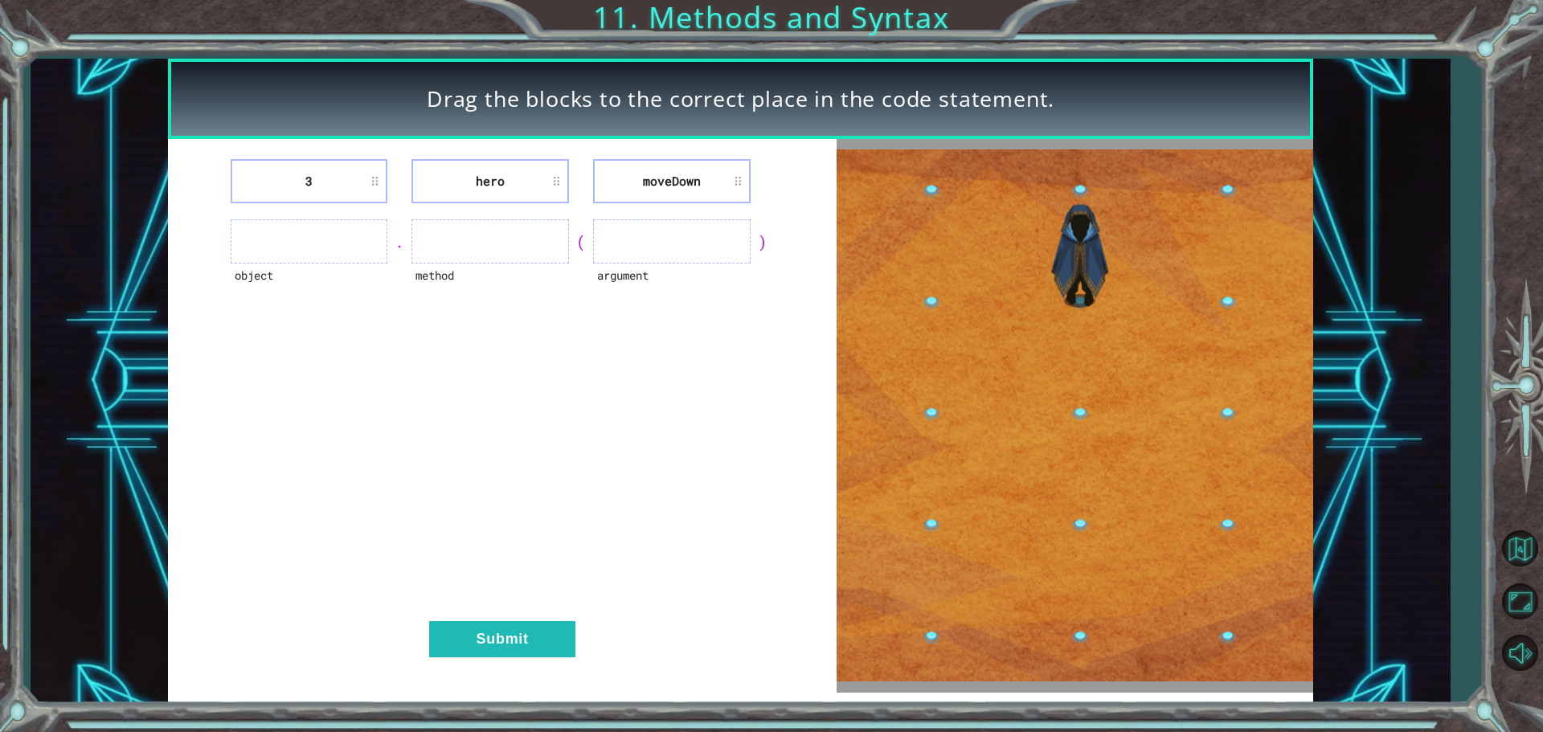
drag, startPoint x: 1221, startPoint y: 328, endPoint x: 1104, endPoint y: 338, distance: 117.8
click at [1183, 332] on img at bounding box center [1075, 416] width 477 height 532
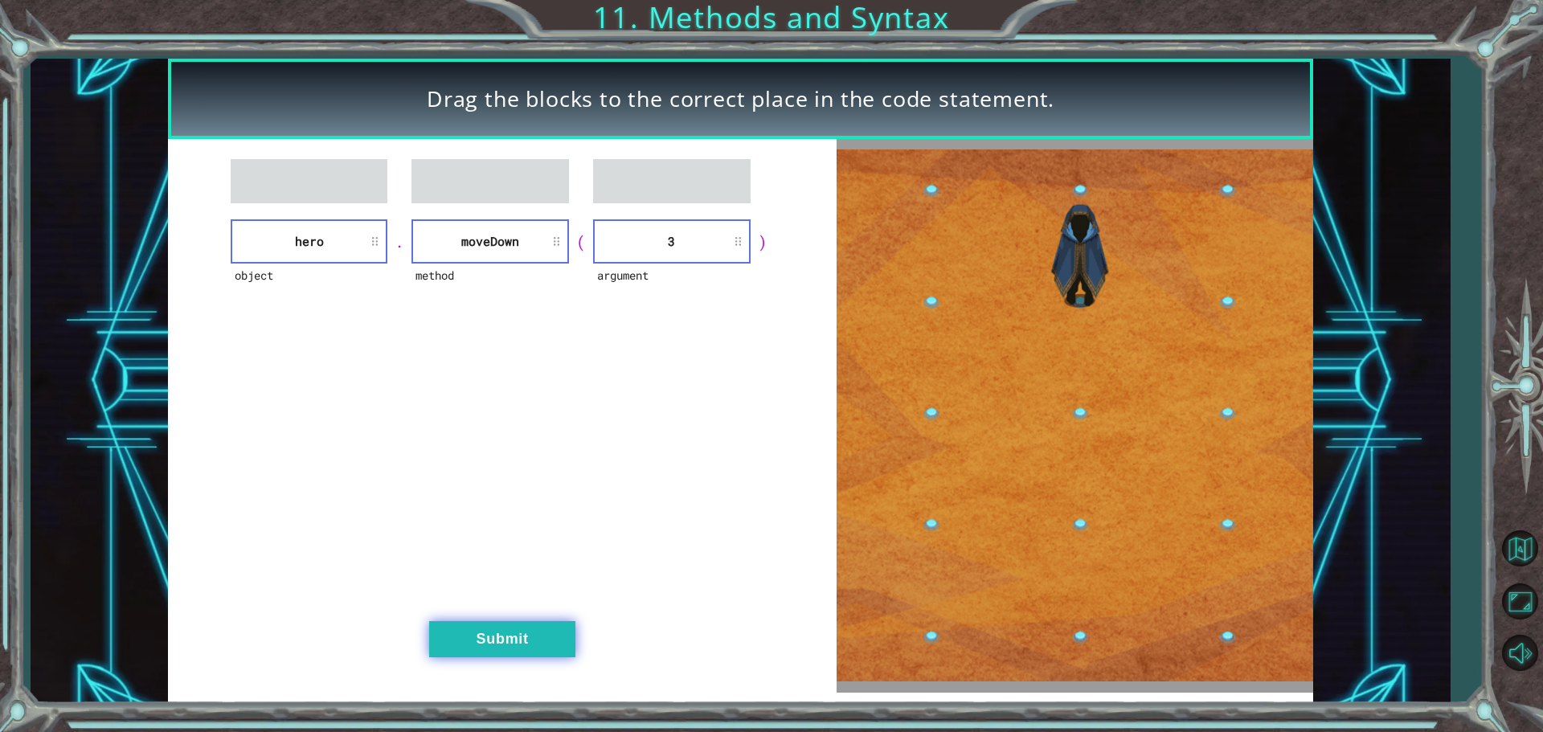
click at [566, 649] on button "Submit" at bounding box center [502, 639] width 146 height 36
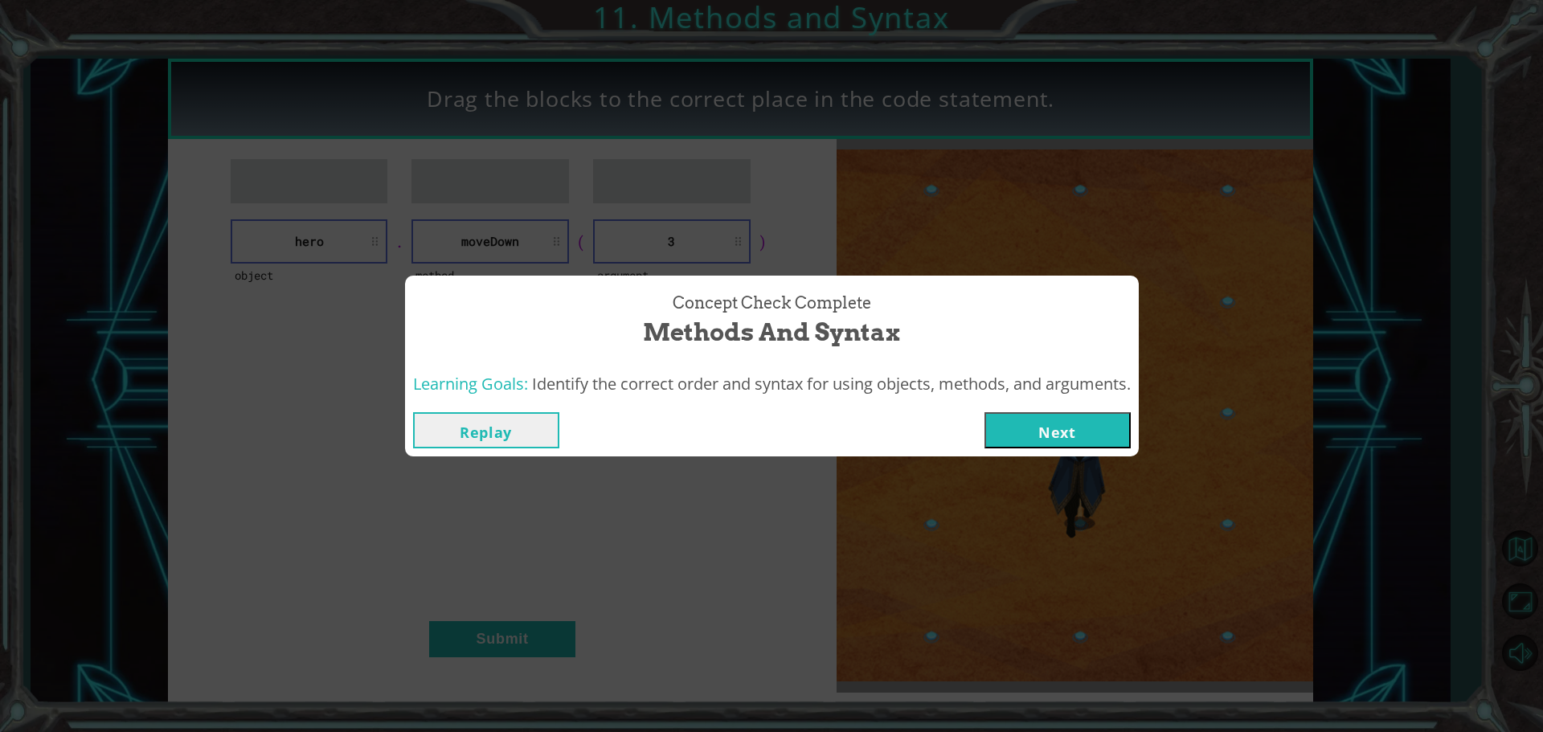
drag, startPoint x: 1045, startPoint y: 425, endPoint x: 1055, endPoint y: 425, distance: 9.6
click at [1055, 425] on button "Next" at bounding box center [1058, 430] width 146 height 36
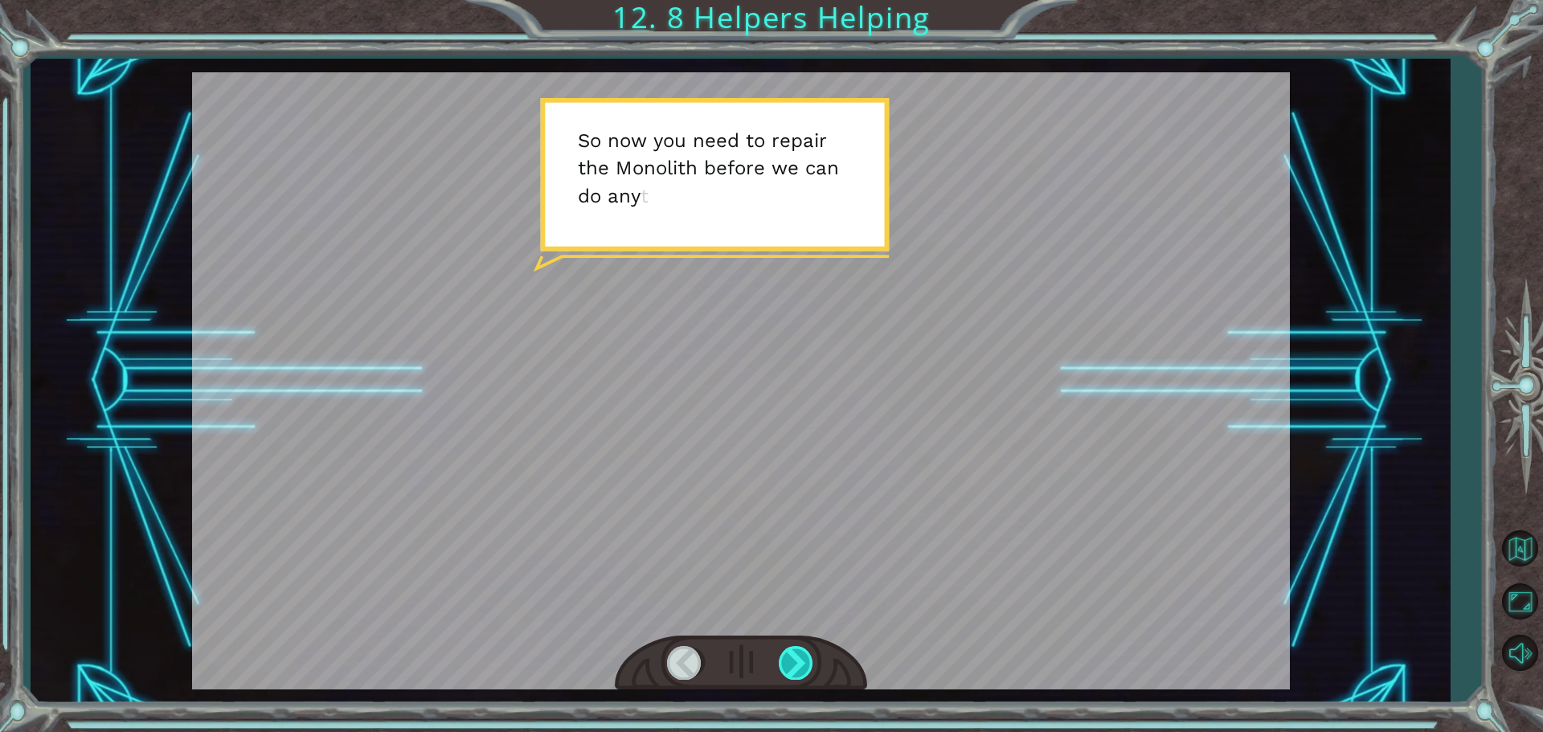
click at [804, 664] on div at bounding box center [797, 662] width 36 height 33
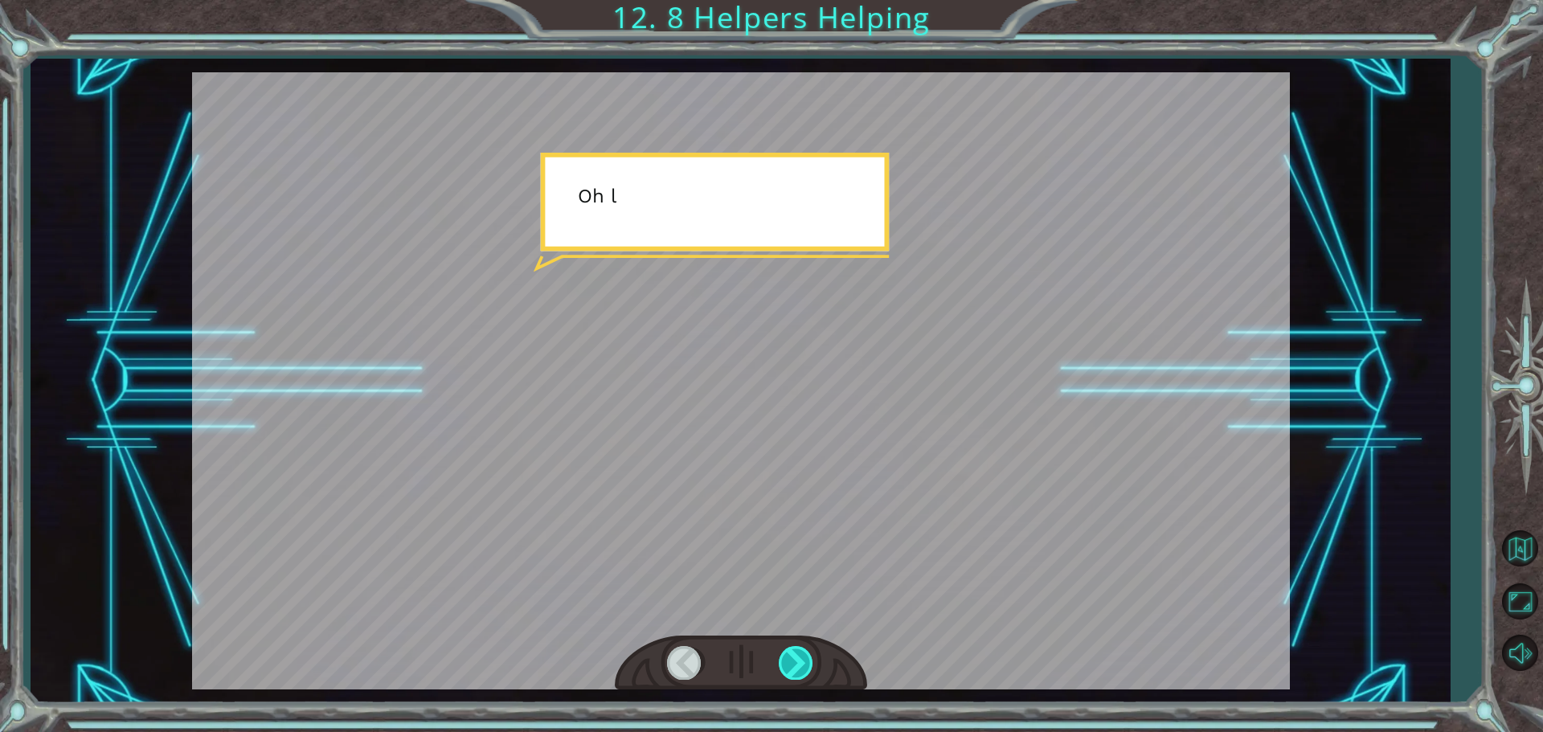
click at [804, 664] on div at bounding box center [797, 662] width 36 height 33
click at [798, 662] on div at bounding box center [797, 662] width 36 height 33
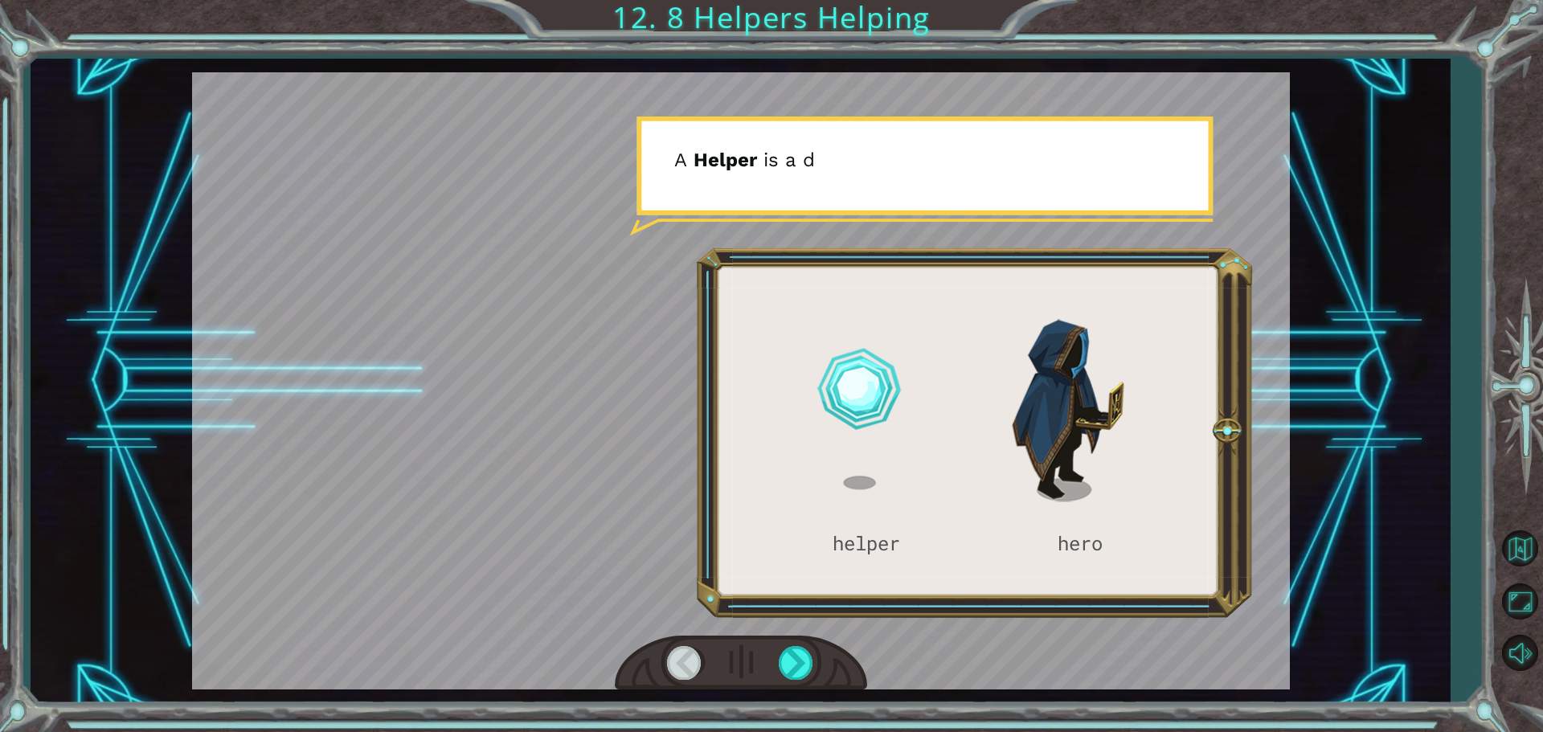
click at [829, 647] on div at bounding box center [741, 663] width 252 height 55
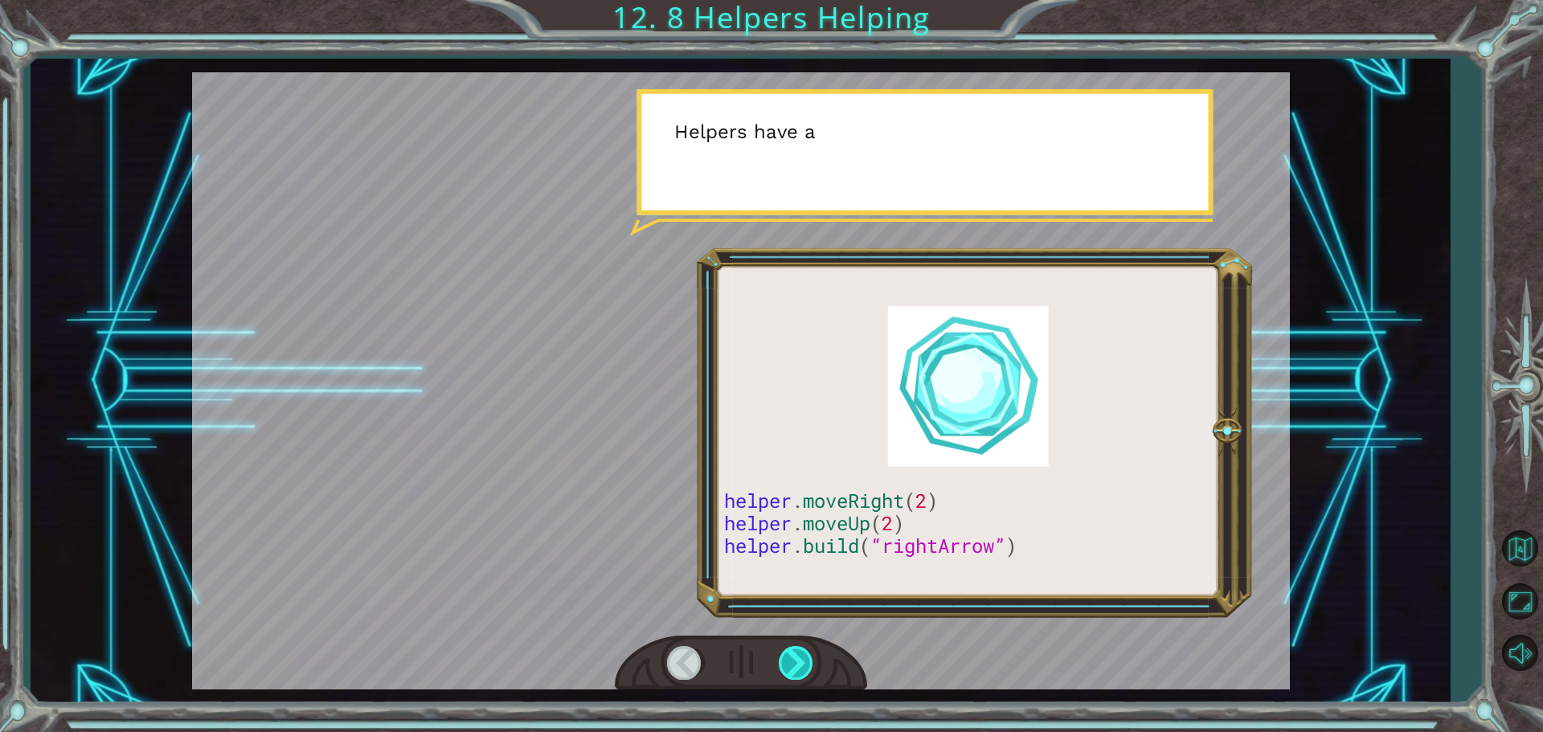
click at [810, 663] on div at bounding box center [797, 662] width 36 height 33
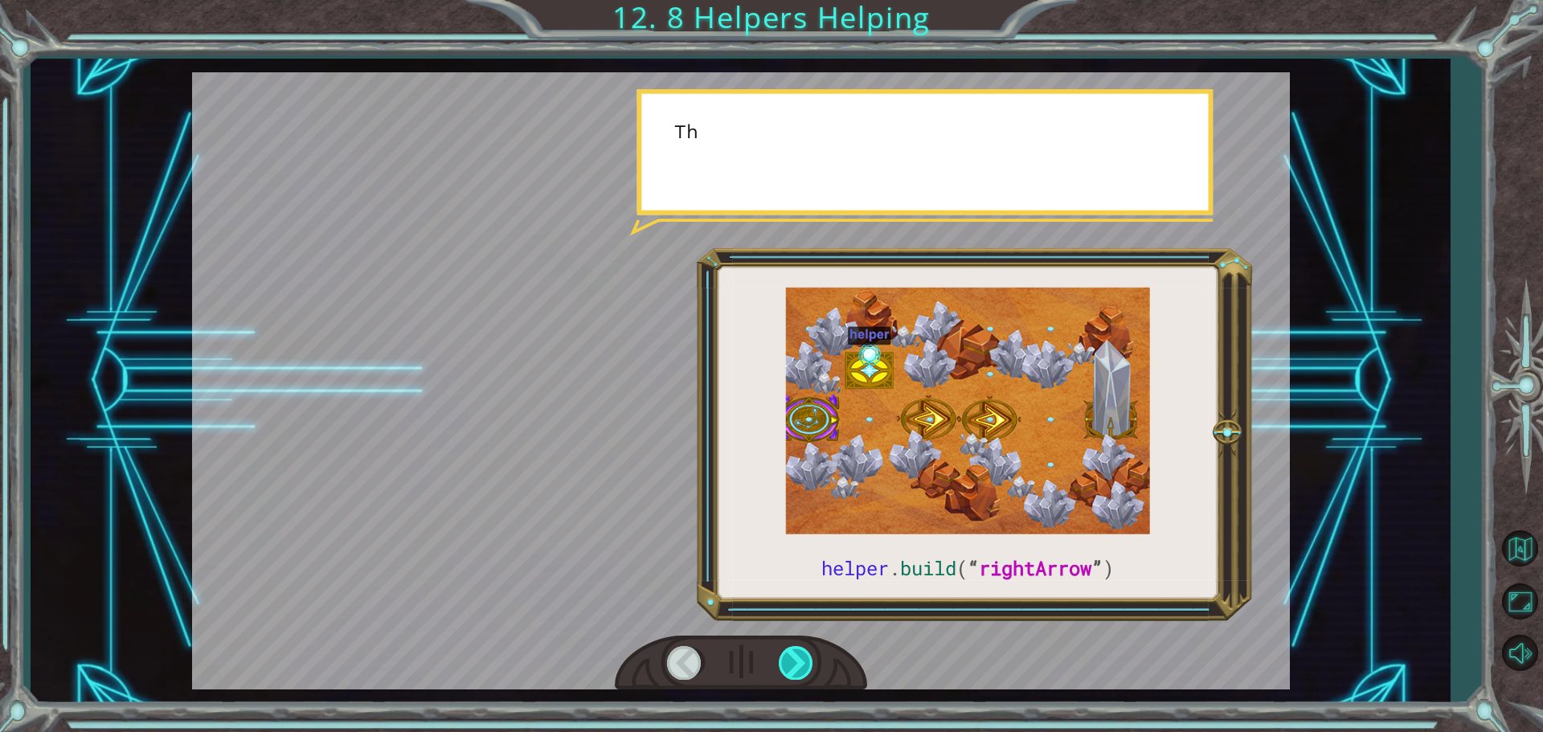
click at [810, 663] on div at bounding box center [797, 662] width 36 height 33
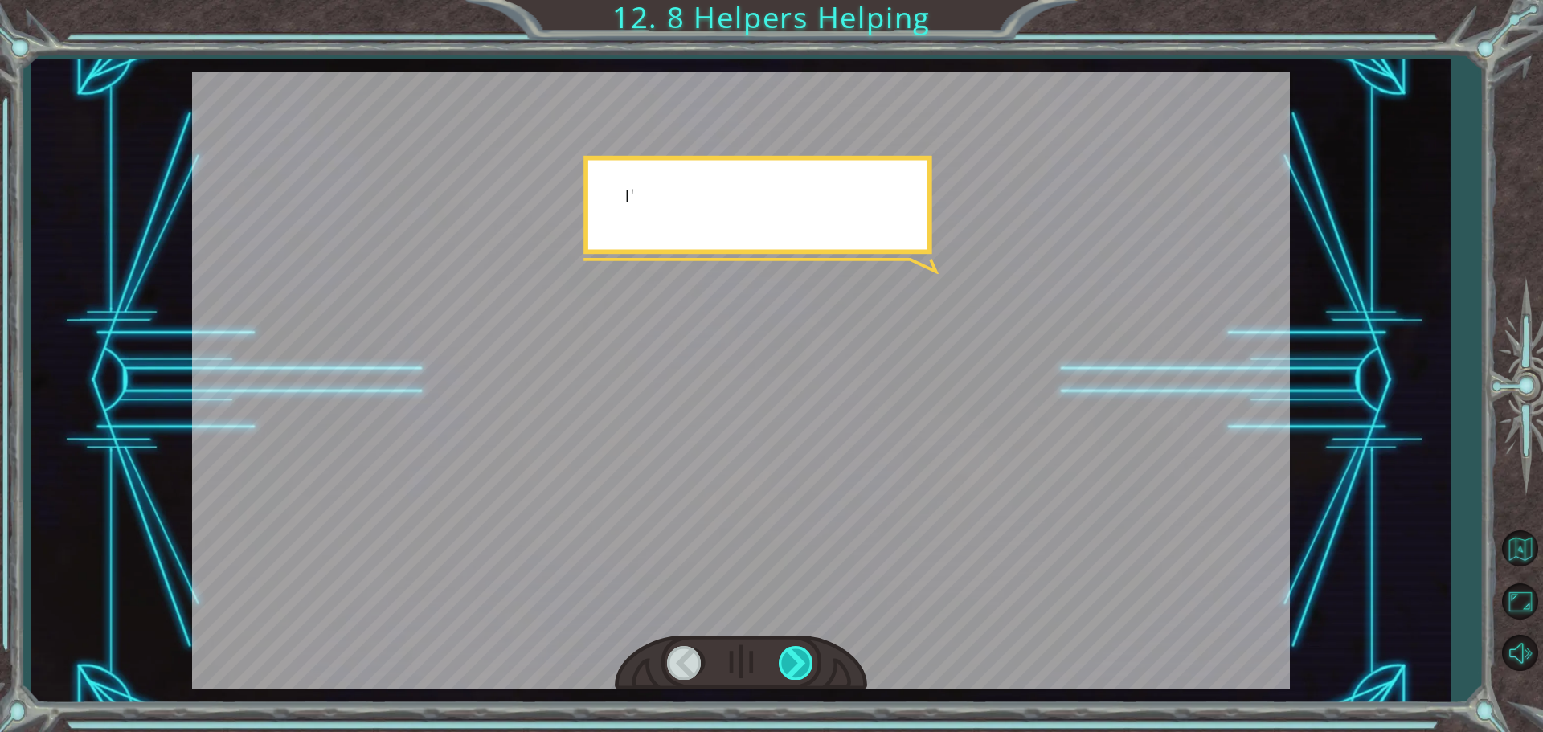
click at [810, 663] on div at bounding box center [797, 662] width 36 height 33
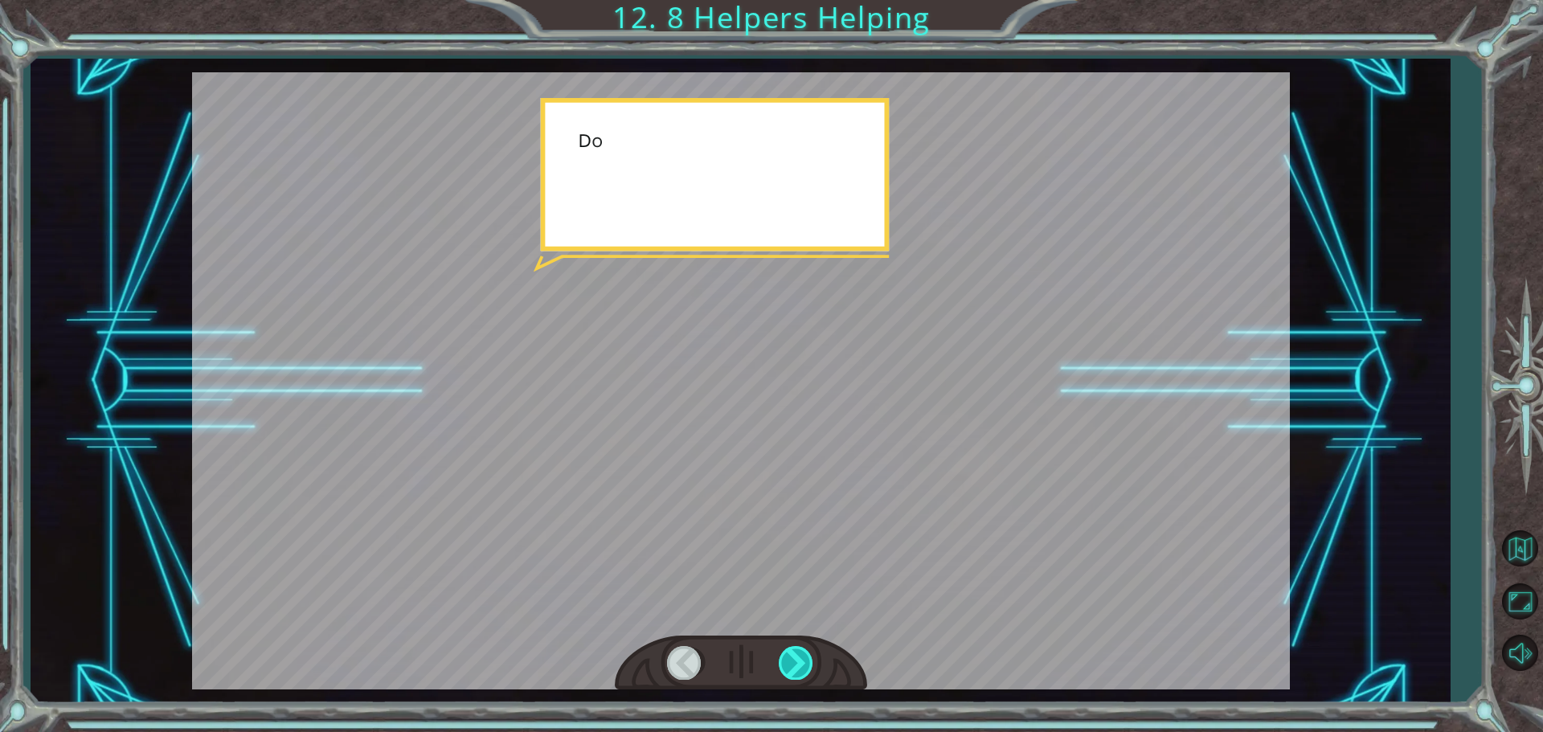
click at [810, 663] on div at bounding box center [797, 662] width 36 height 33
click at [805, 660] on div at bounding box center [797, 662] width 36 height 33
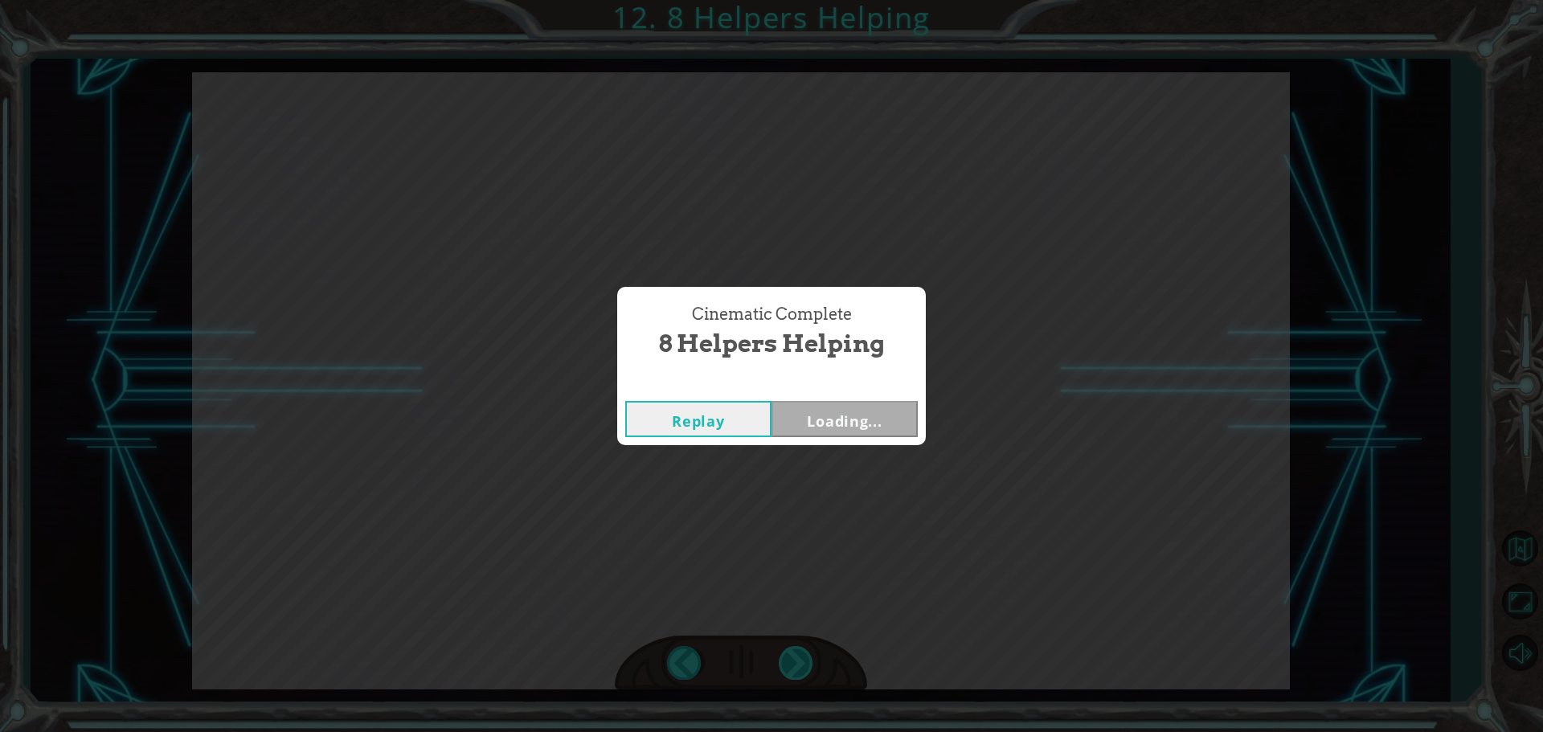
click at [805, 660] on div "Cinematic Complete 8 Helpers Helping Replay Loading..." at bounding box center [771, 366] width 1543 height 732
click at [805, 660] on div "Cinematic Complete 8 Helpers Helping Replay Next" at bounding box center [771, 366] width 1543 height 732
click at [891, 400] on div "Replay Next" at bounding box center [771, 419] width 309 height 52
click at [881, 425] on button "Next" at bounding box center [845, 419] width 146 height 36
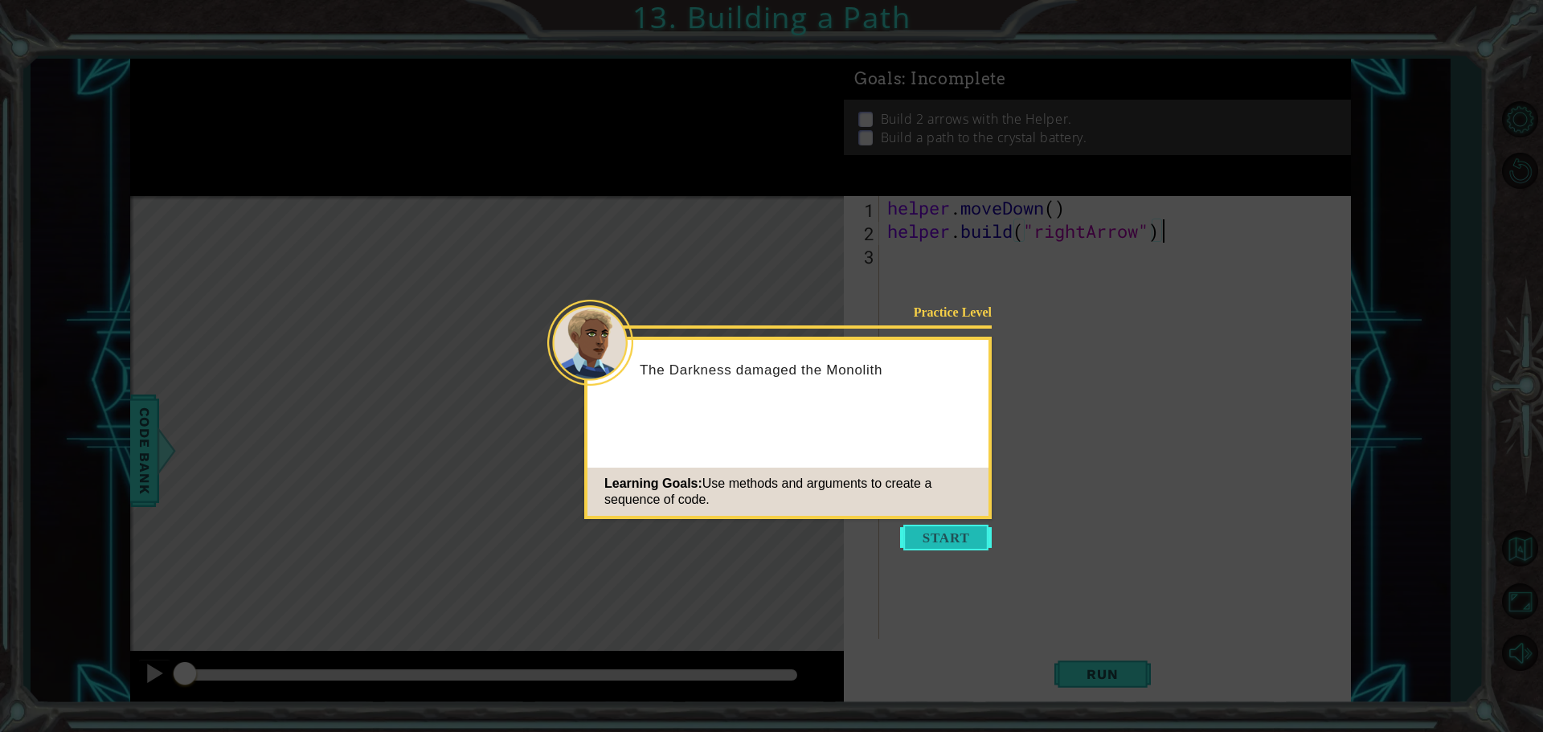
click at [943, 543] on button "Start" at bounding box center [946, 538] width 92 height 26
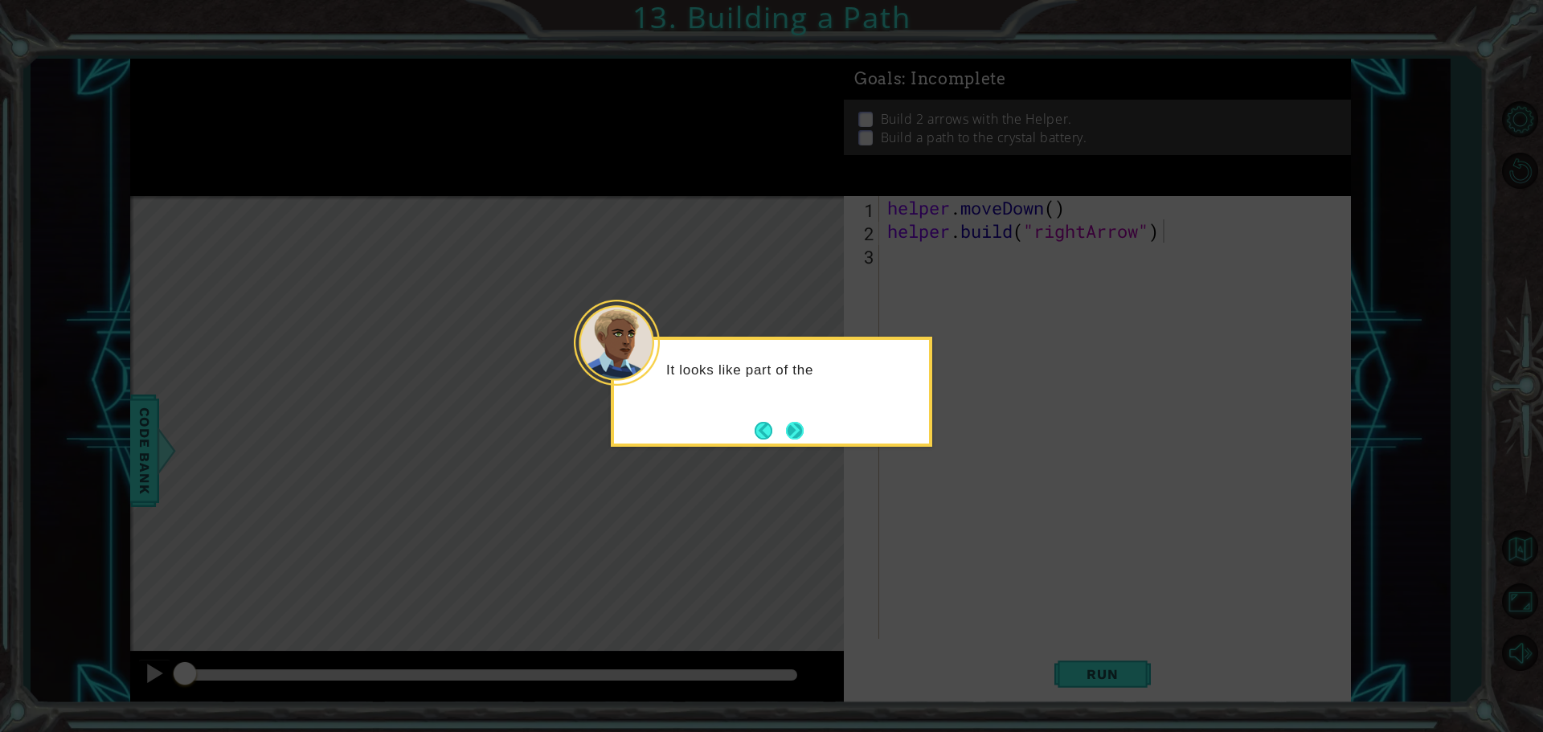
click at [787, 428] on button "Next" at bounding box center [795, 431] width 30 height 30
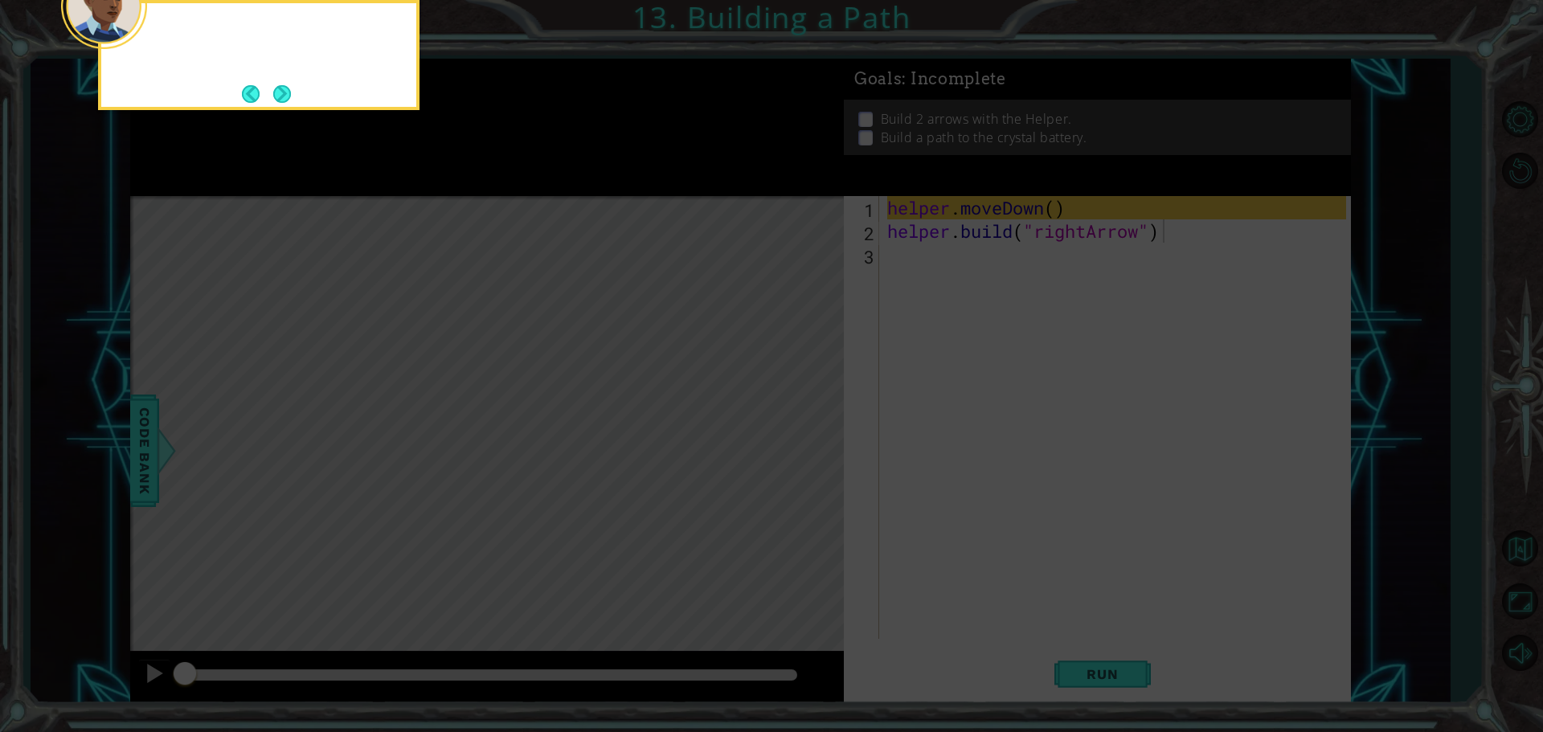
click at [788, 428] on icon at bounding box center [771, 109] width 1543 height 1245
click at [285, 80] on button "Next" at bounding box center [281, 93] width 27 height 27
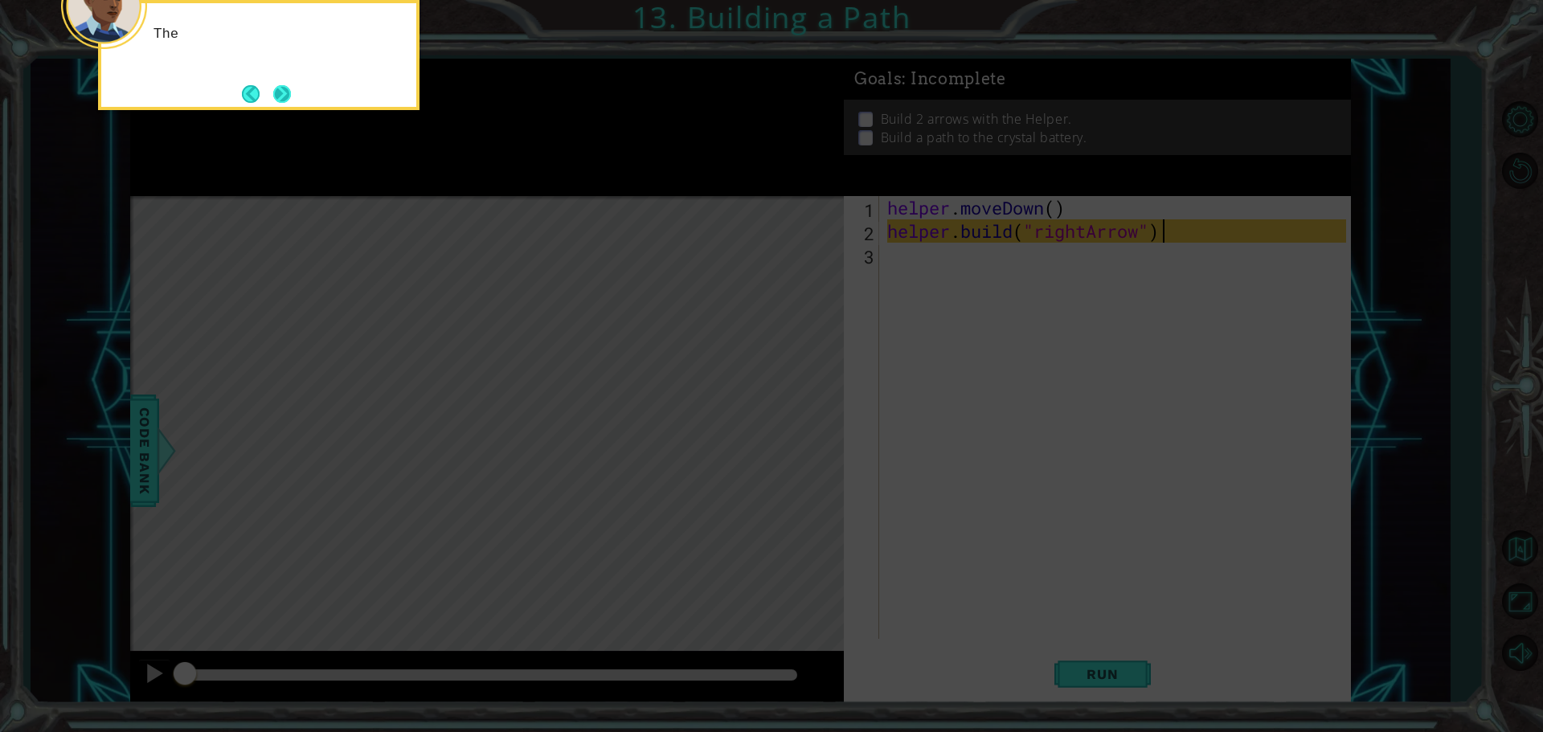
click at [285, 95] on button "Next" at bounding box center [282, 94] width 29 height 29
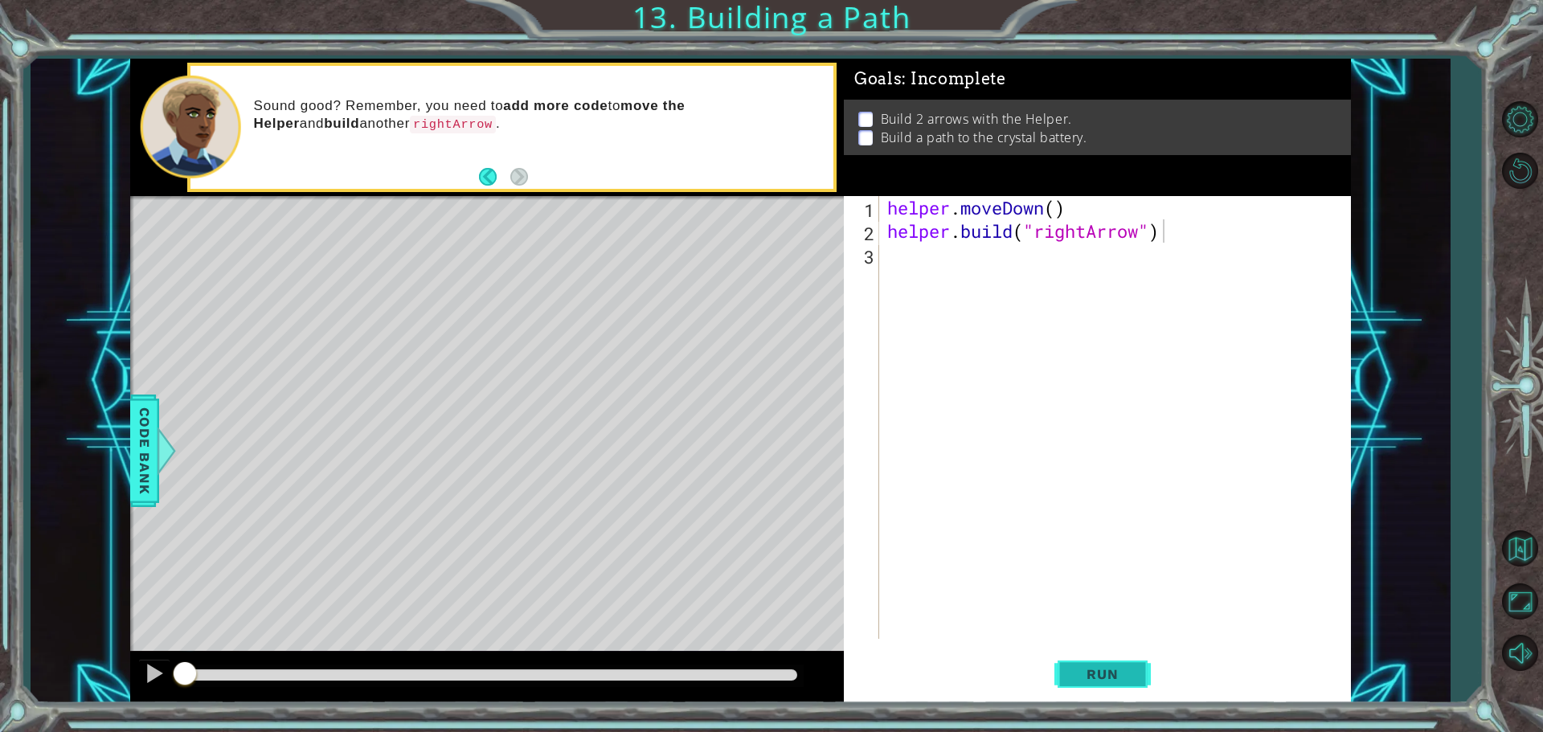
click at [1103, 695] on button "Run" at bounding box center [1103, 674] width 96 height 51
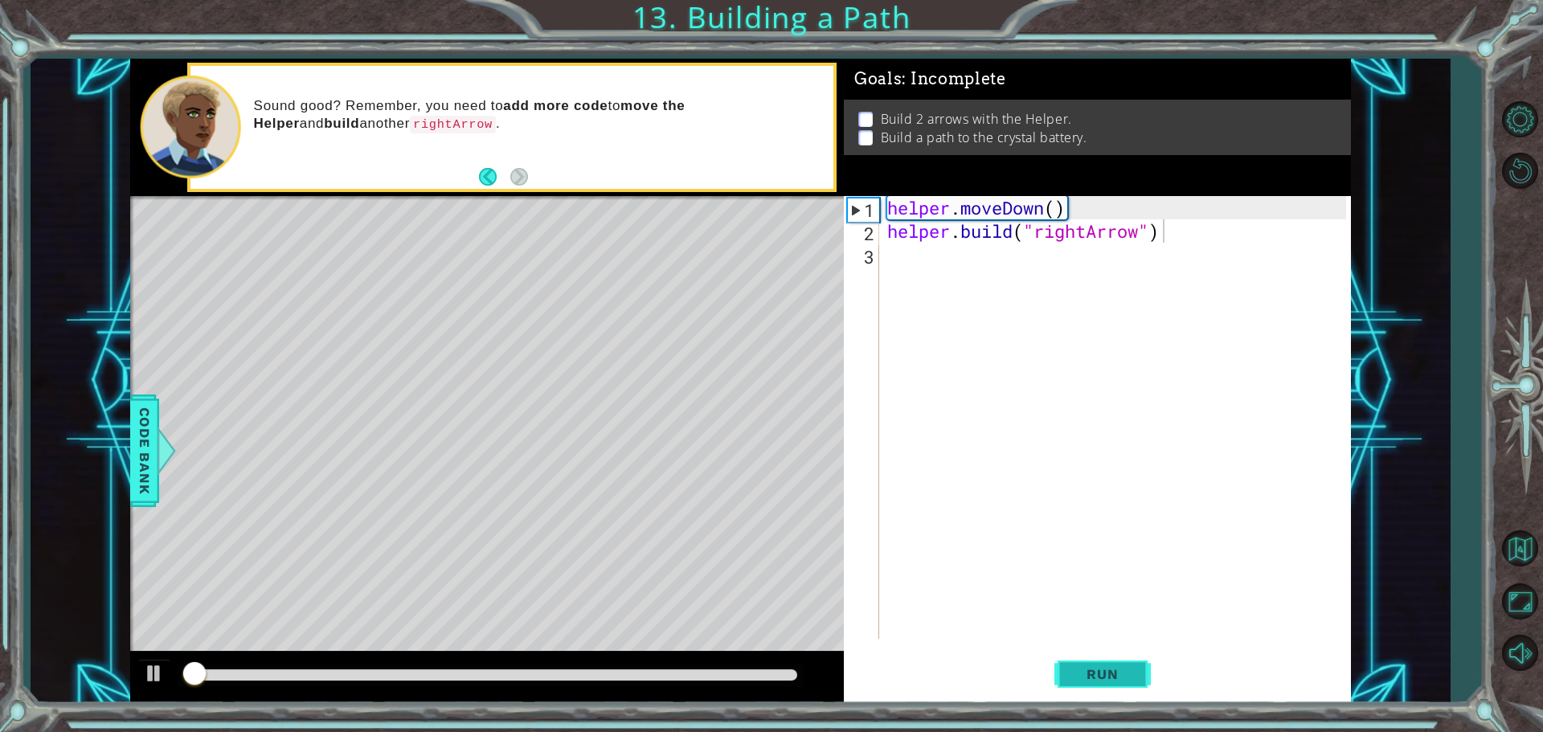
click at [1101, 679] on span "Run" at bounding box center [1103, 674] width 64 height 16
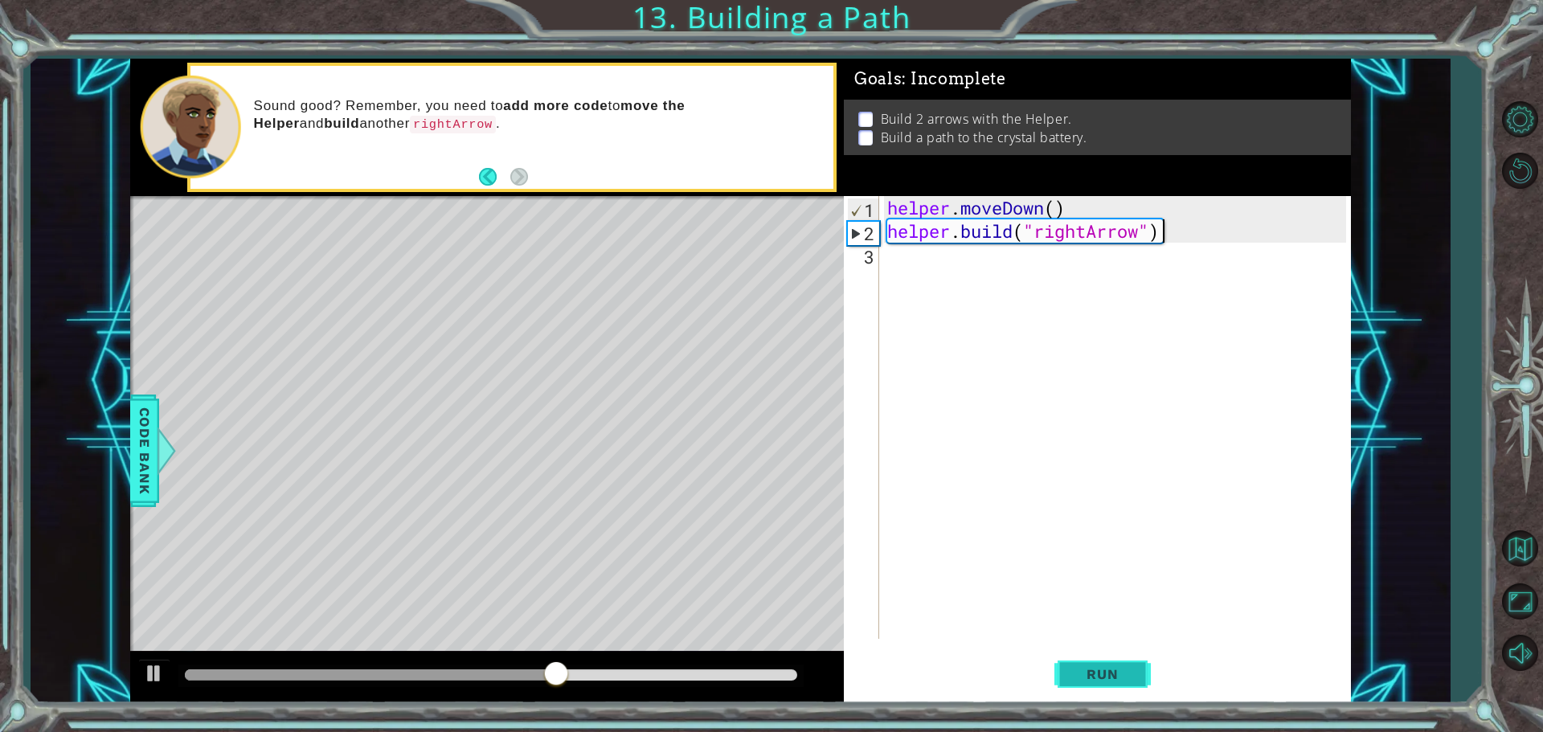
click at [1109, 674] on span "Run" at bounding box center [1103, 674] width 64 height 16
click at [154, 677] on div at bounding box center [154, 673] width 21 height 21
click at [141, 458] on span "Code Bank" at bounding box center [145, 451] width 26 height 98
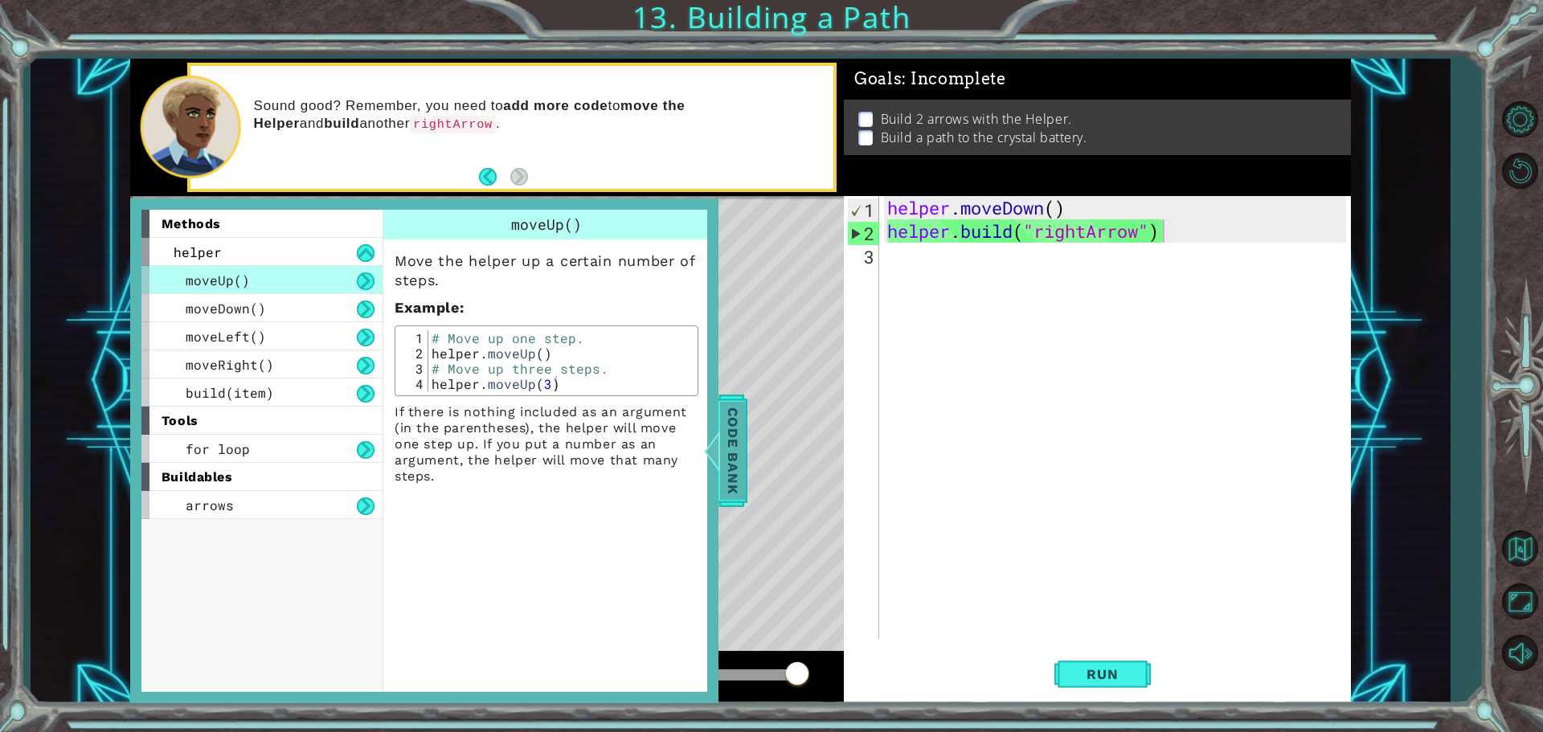
click at [744, 437] on span "Code Bank" at bounding box center [733, 451] width 26 height 98
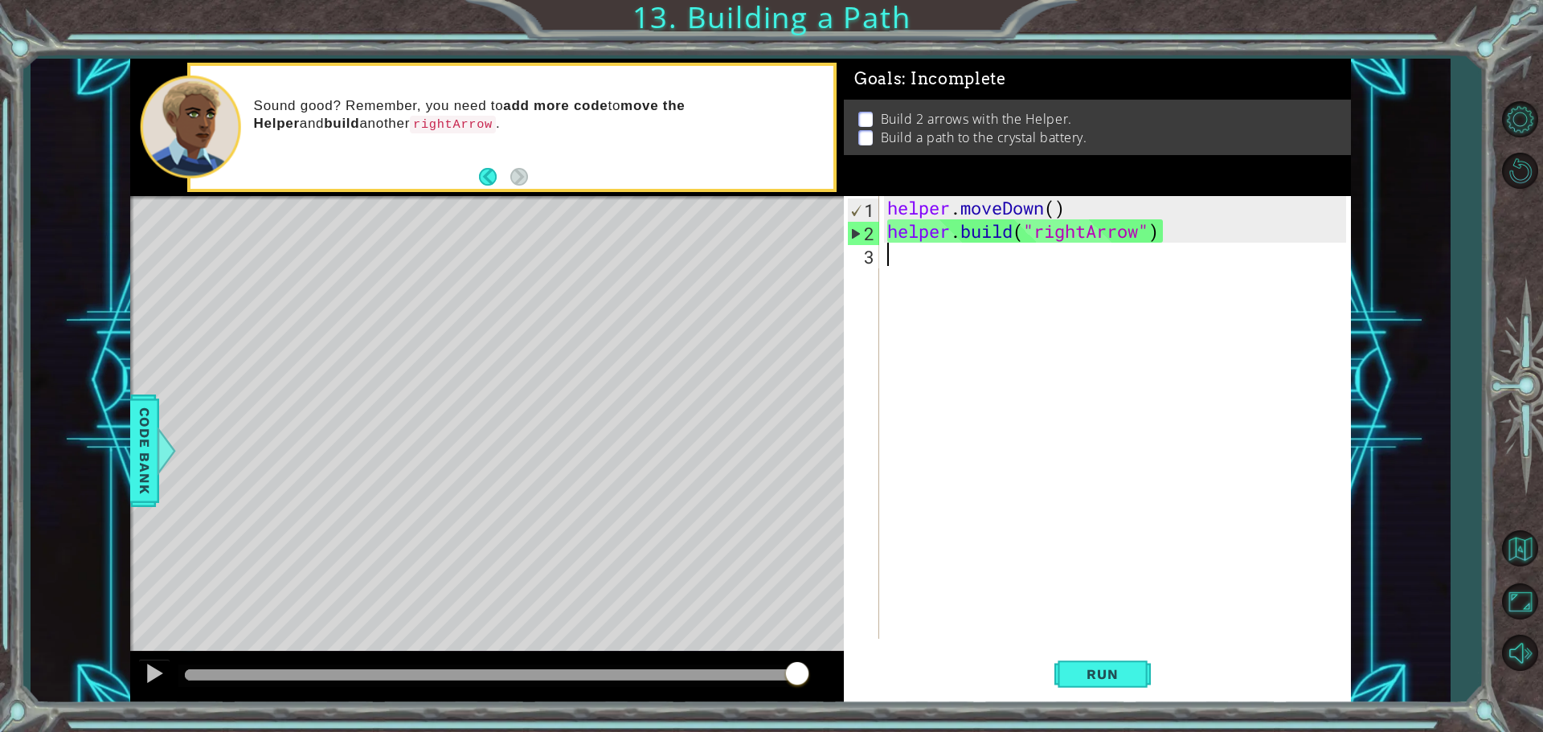
click at [926, 275] on div "helper . moveDown ( ) helper . build ( "rightArrow" )" at bounding box center [1119, 441] width 470 height 490
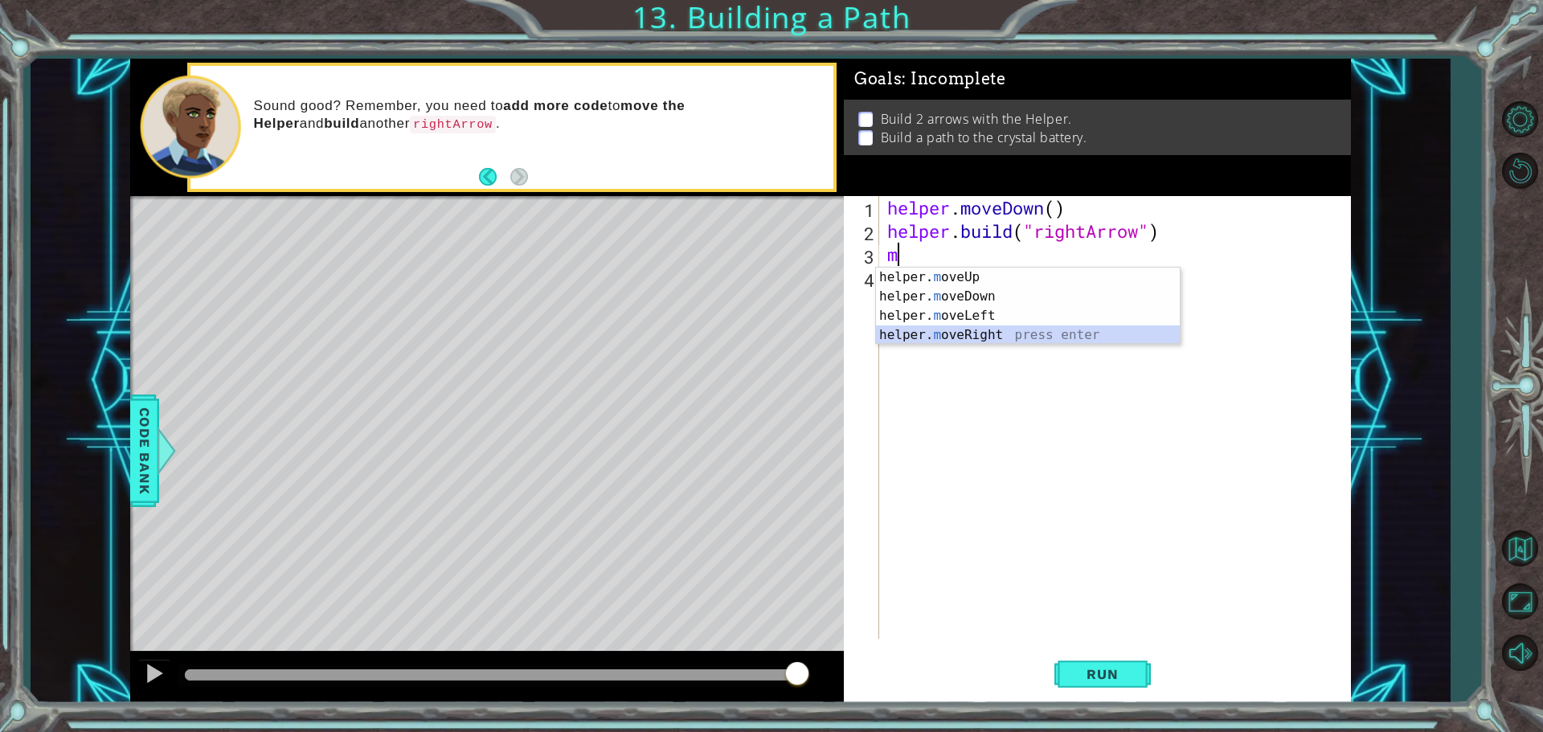
click at [920, 337] on div "helper. m oveUp press enter helper. m oveDown press enter helper. m oveLeft pre…" at bounding box center [1028, 326] width 304 height 116
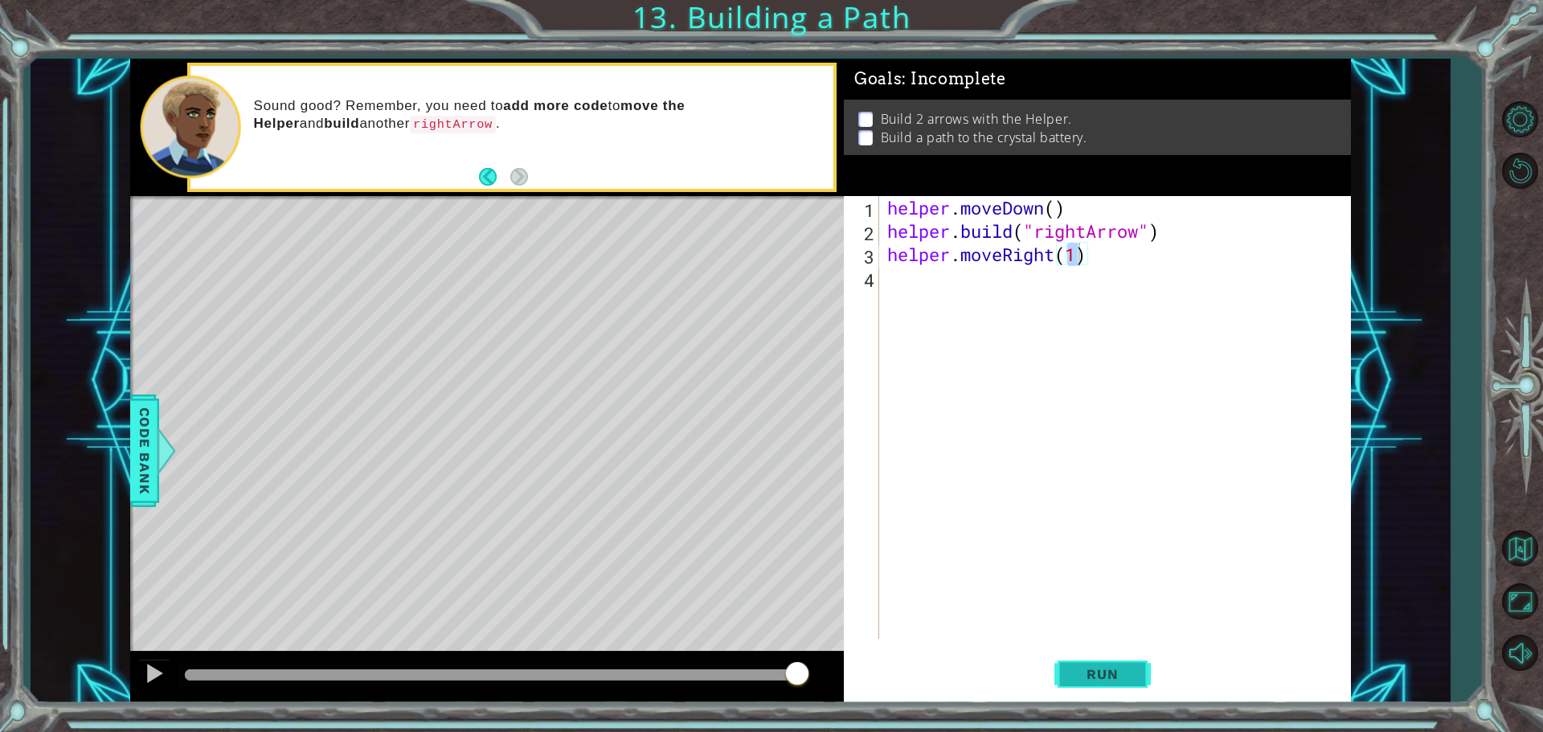
click at [1079, 682] on span "Run" at bounding box center [1103, 674] width 64 height 16
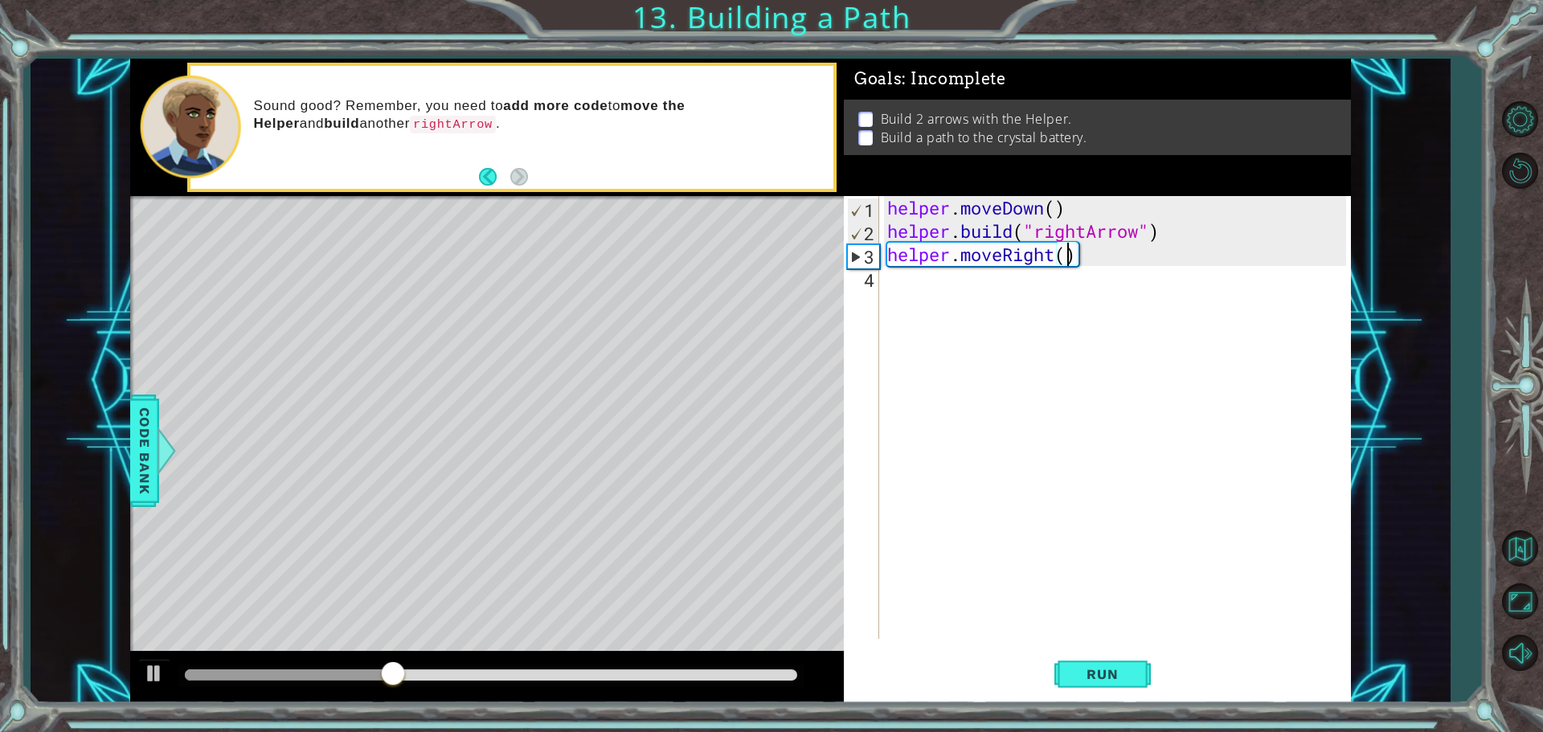
scroll to position [0, 8]
type textarea "helper.moveRight(3)"
click at [1095, 658] on button "Run" at bounding box center [1103, 674] width 96 height 51
click at [940, 293] on div "helper . moveDown ( ) helper . build ( "rightArrow" ) helper . moveRight ( 3 )" at bounding box center [1119, 441] width 470 height 490
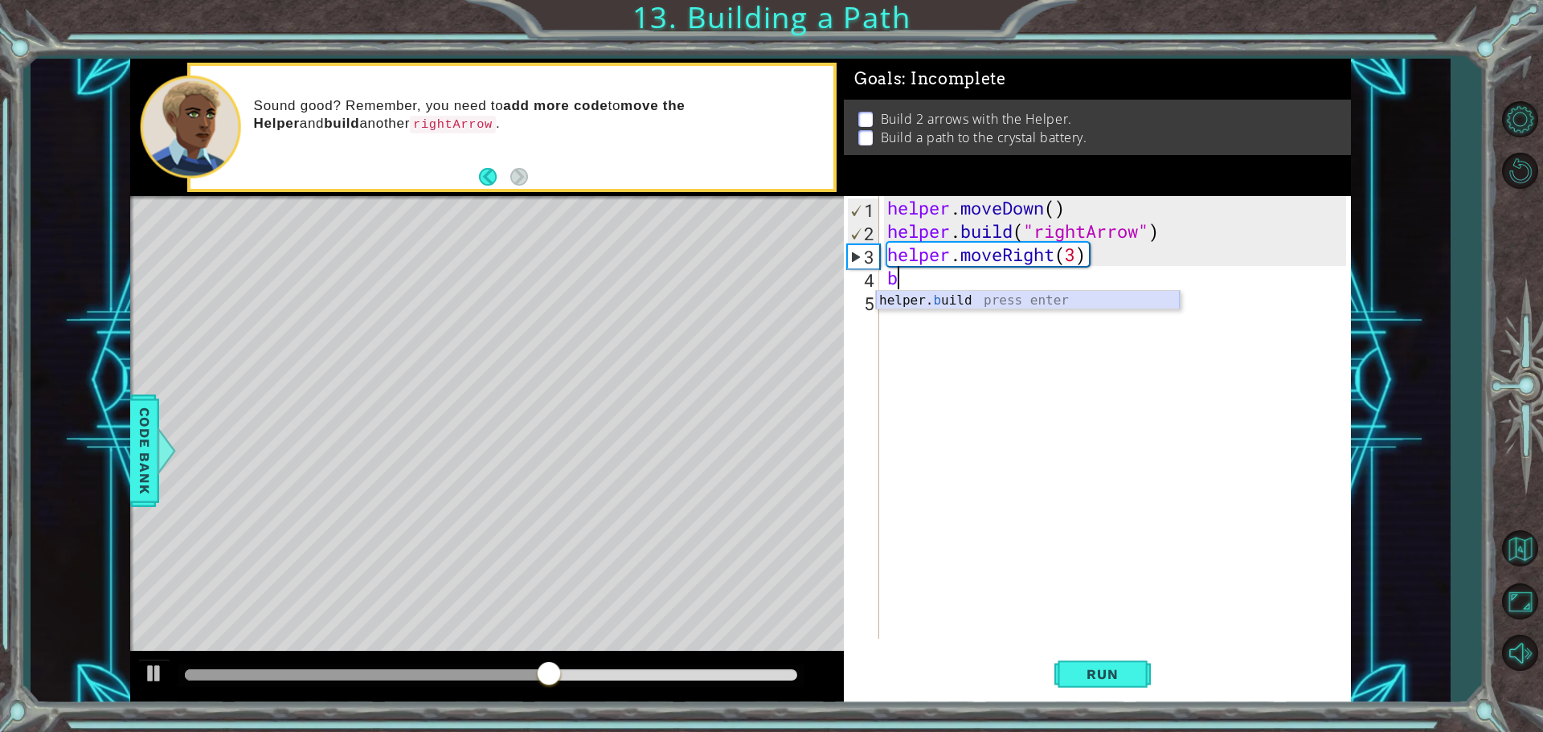
click at [1004, 300] on div "helper. b uild press enter" at bounding box center [1028, 320] width 304 height 58
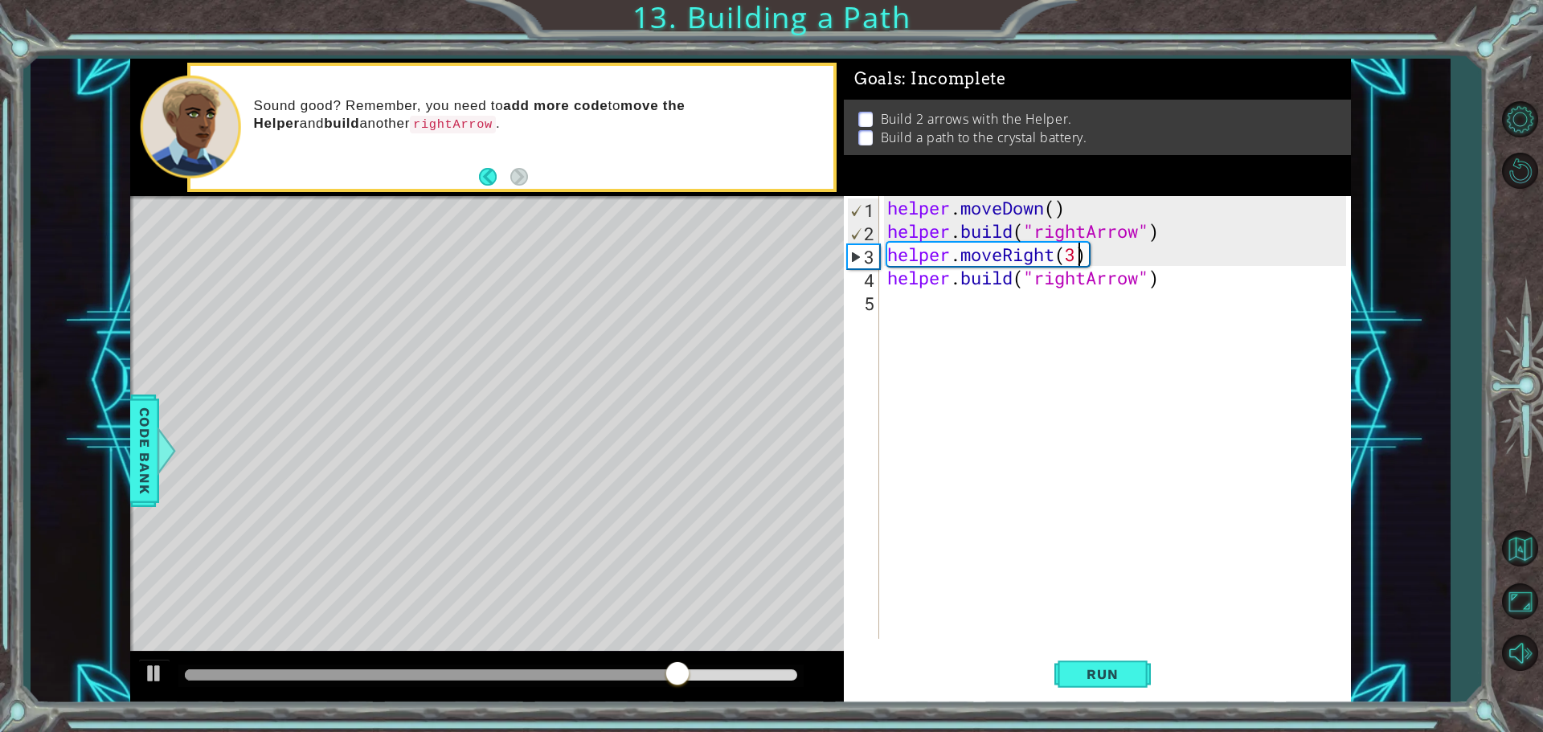
click at [1080, 262] on div "helper . moveDown ( ) helper . build ( "rightArrow" ) helper . moveRight ( 3 ) …" at bounding box center [1119, 441] width 470 height 490
click at [1096, 680] on span "Run" at bounding box center [1103, 674] width 64 height 16
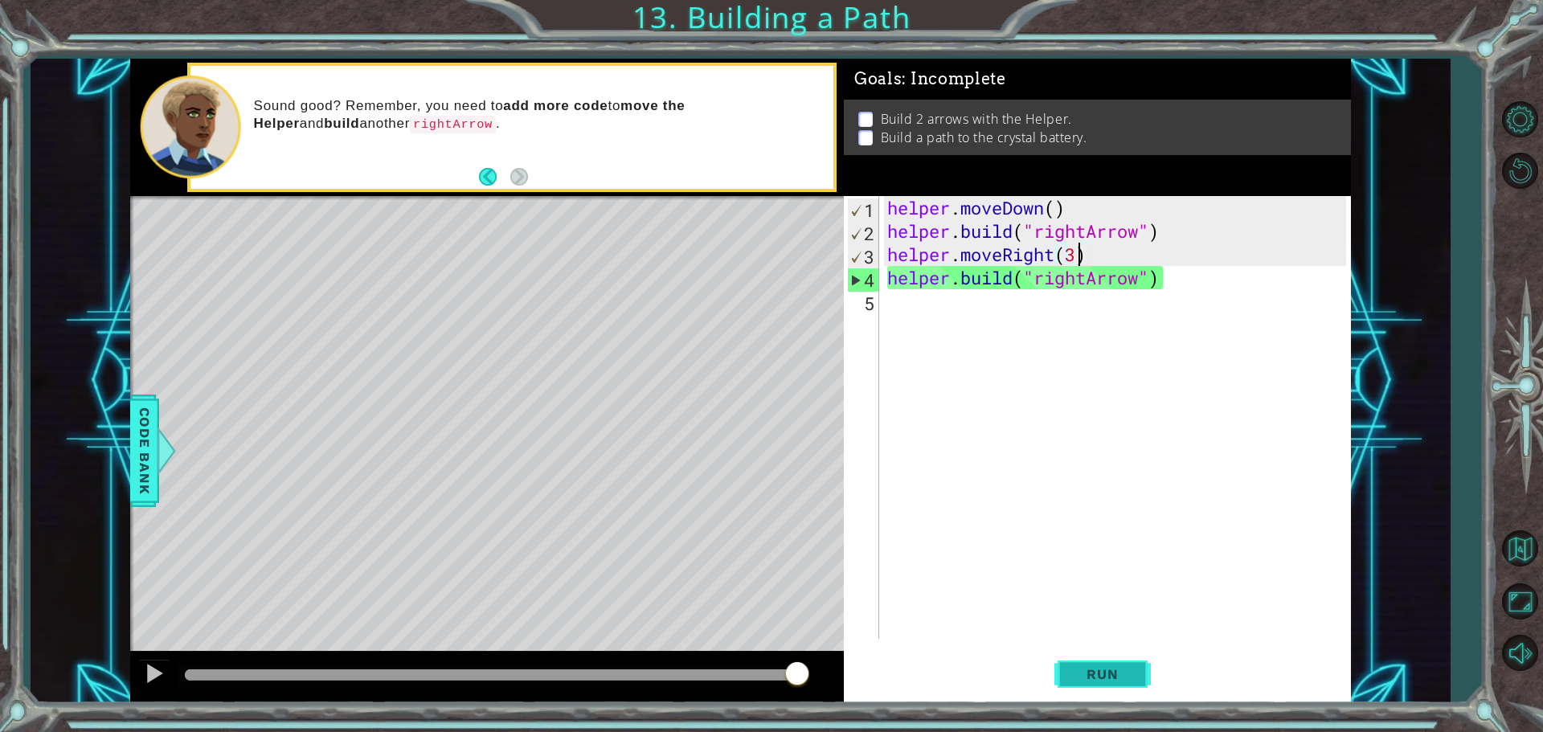
type textarea "helper.moveRight(3)"
click at [1103, 678] on span "Run" at bounding box center [1103, 674] width 64 height 16
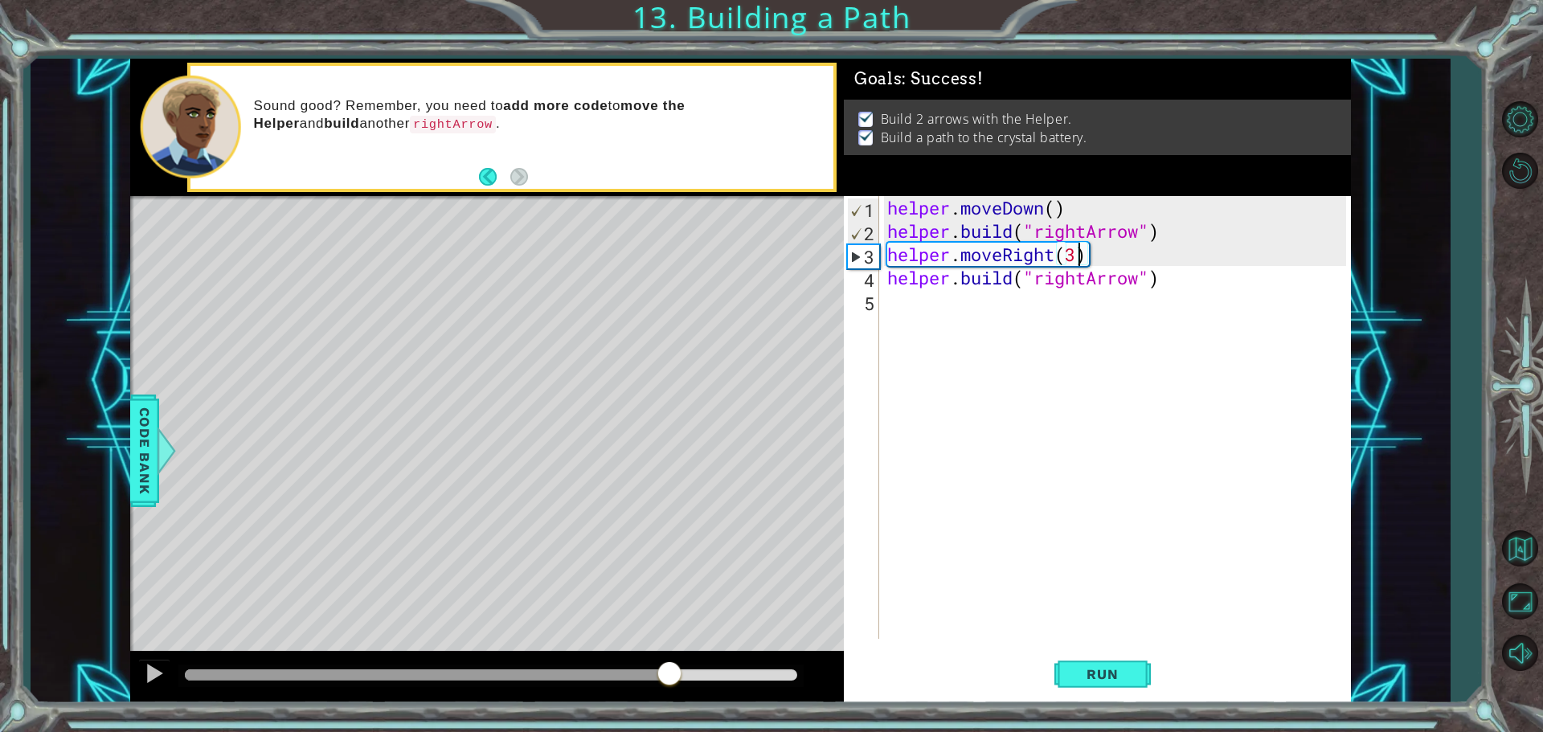
click at [669, 670] on div at bounding box center [491, 675] width 613 height 11
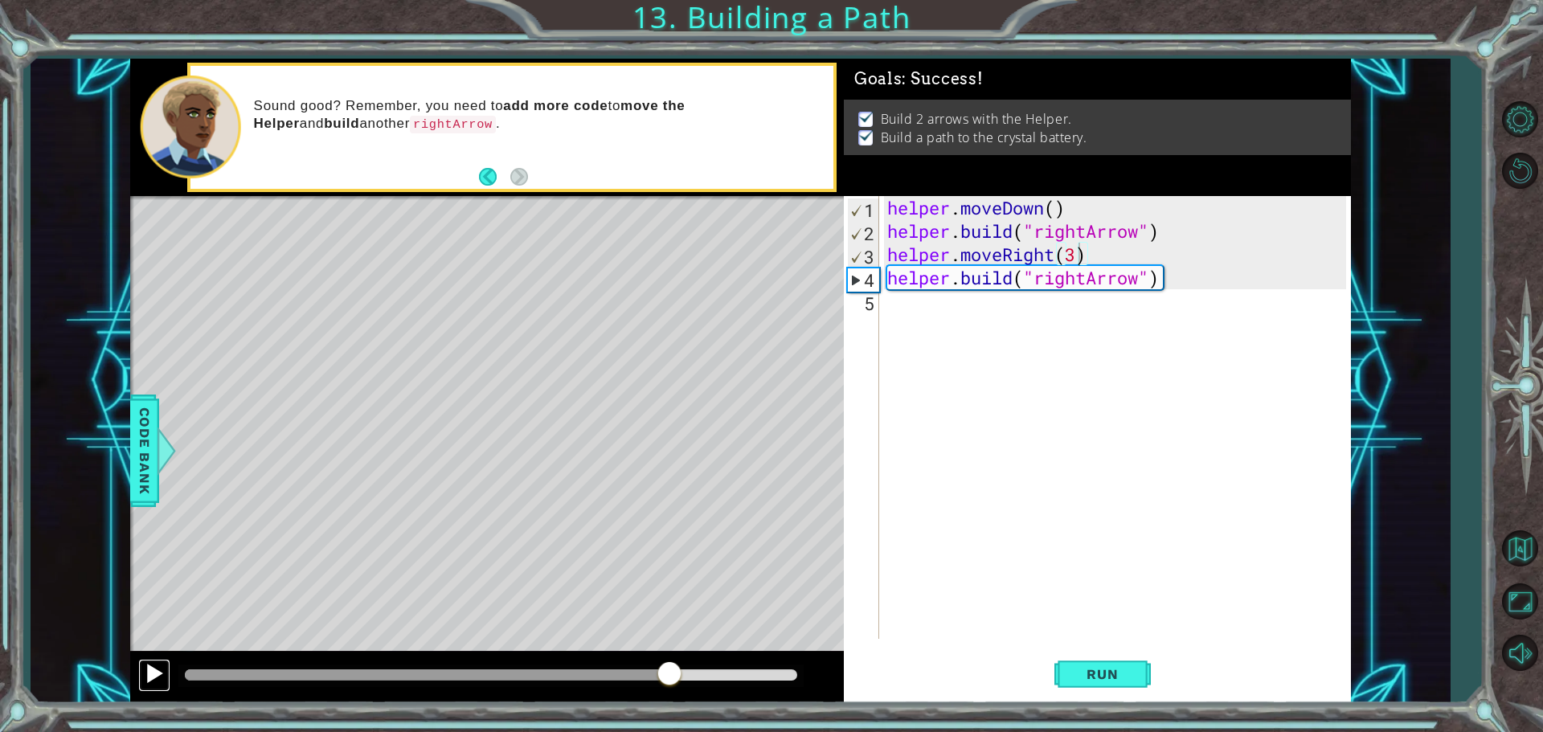
click at [149, 667] on div at bounding box center [154, 673] width 21 height 21
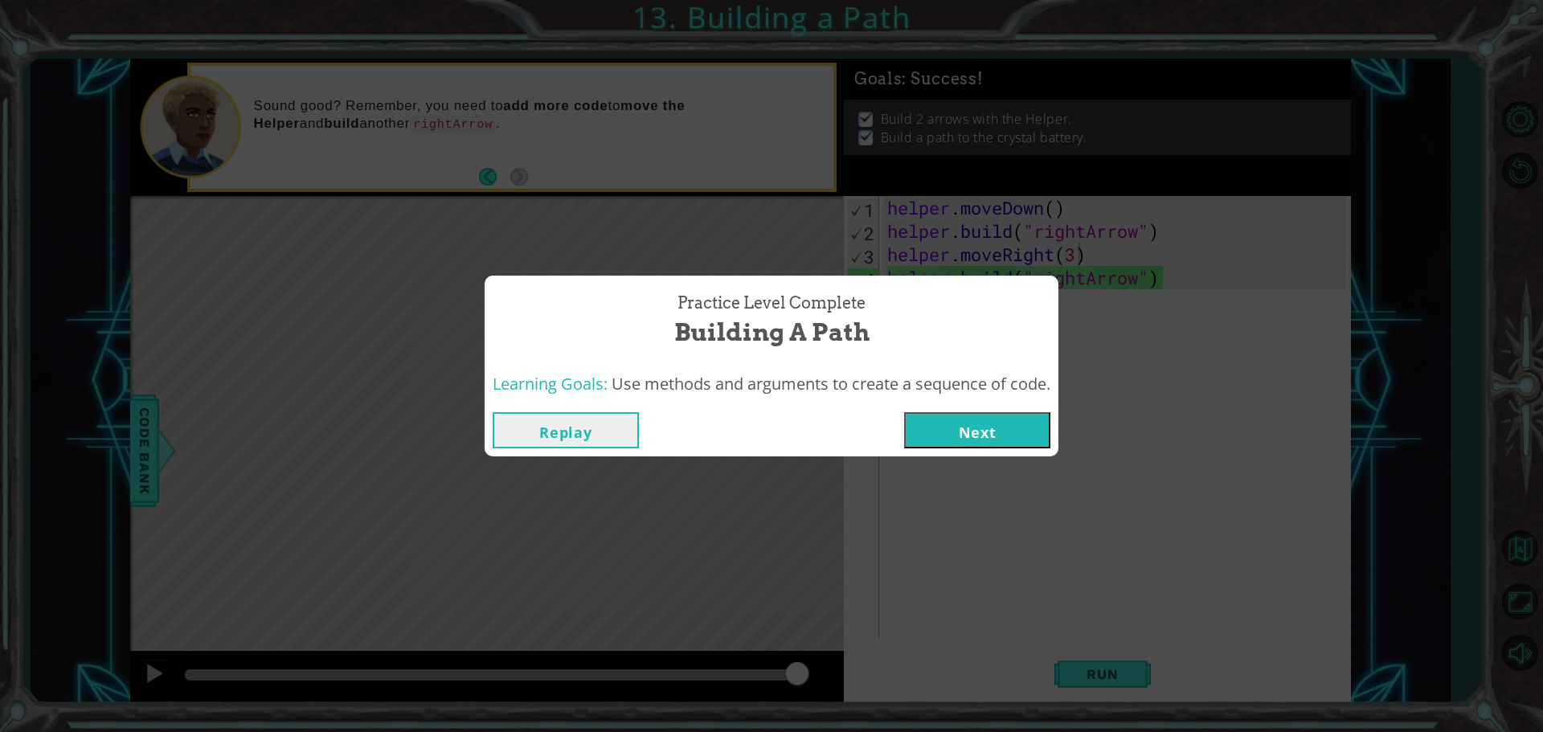
click at [1001, 422] on button "Next" at bounding box center [977, 430] width 146 height 36
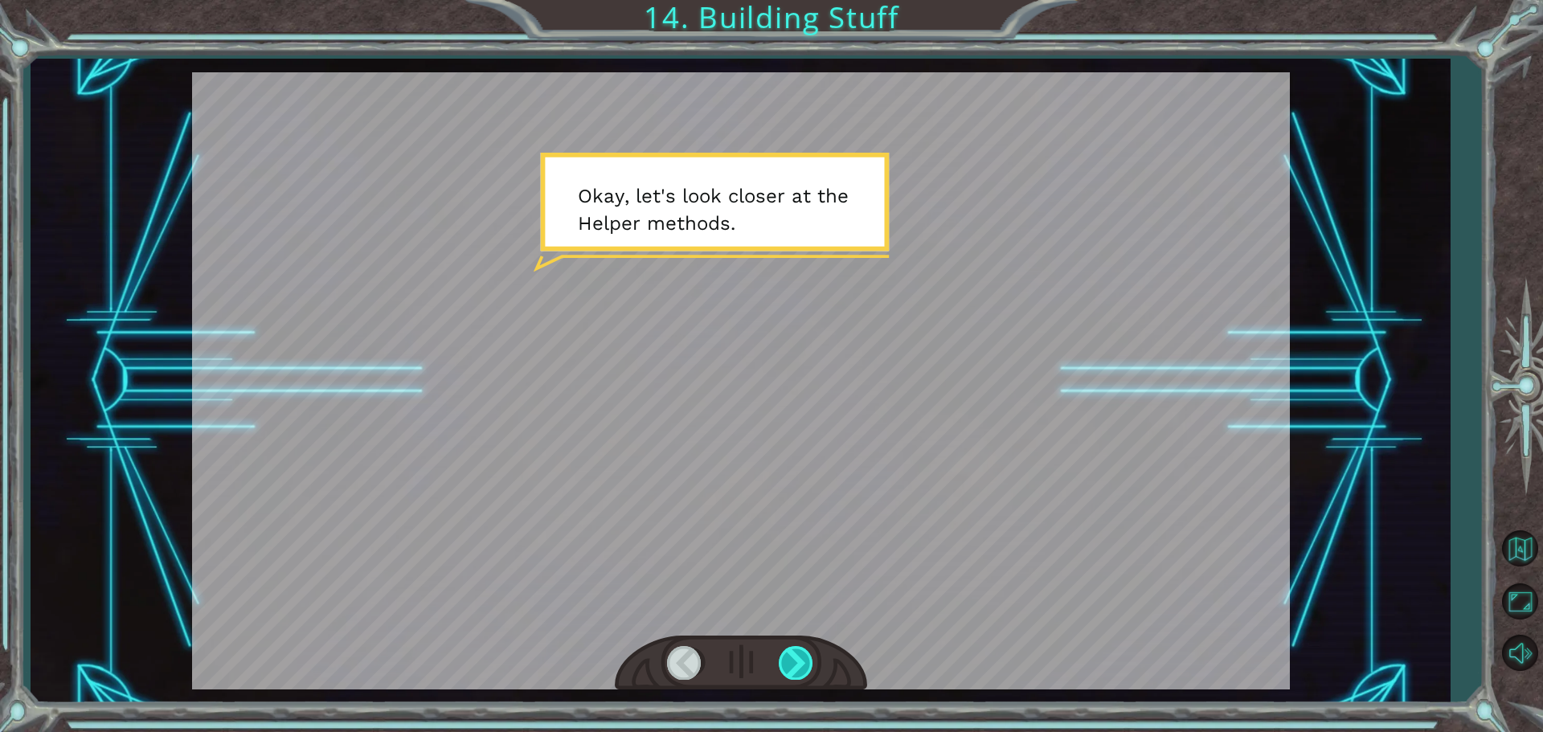
click at [810, 657] on div at bounding box center [797, 662] width 36 height 33
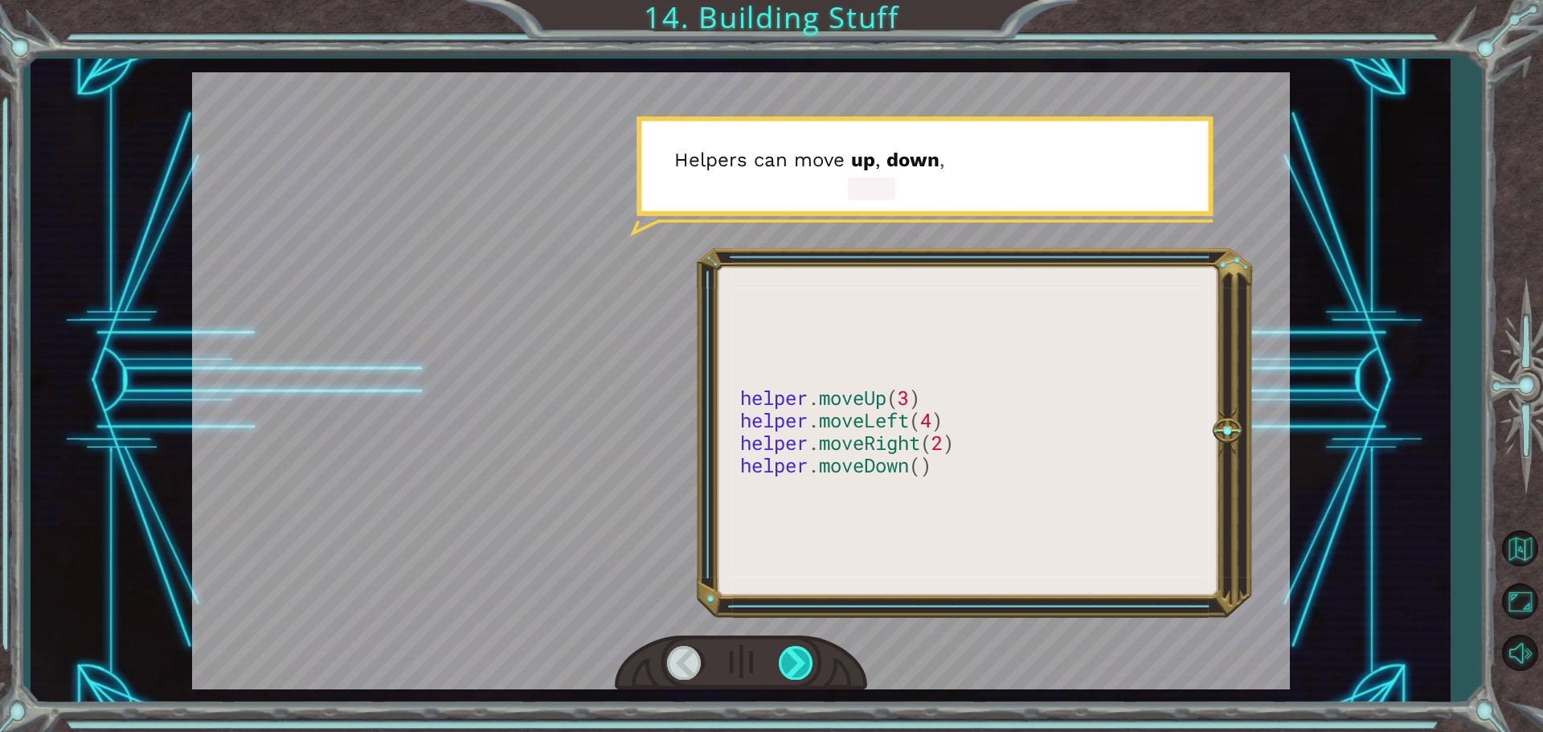
click at [805, 659] on div at bounding box center [797, 662] width 36 height 33
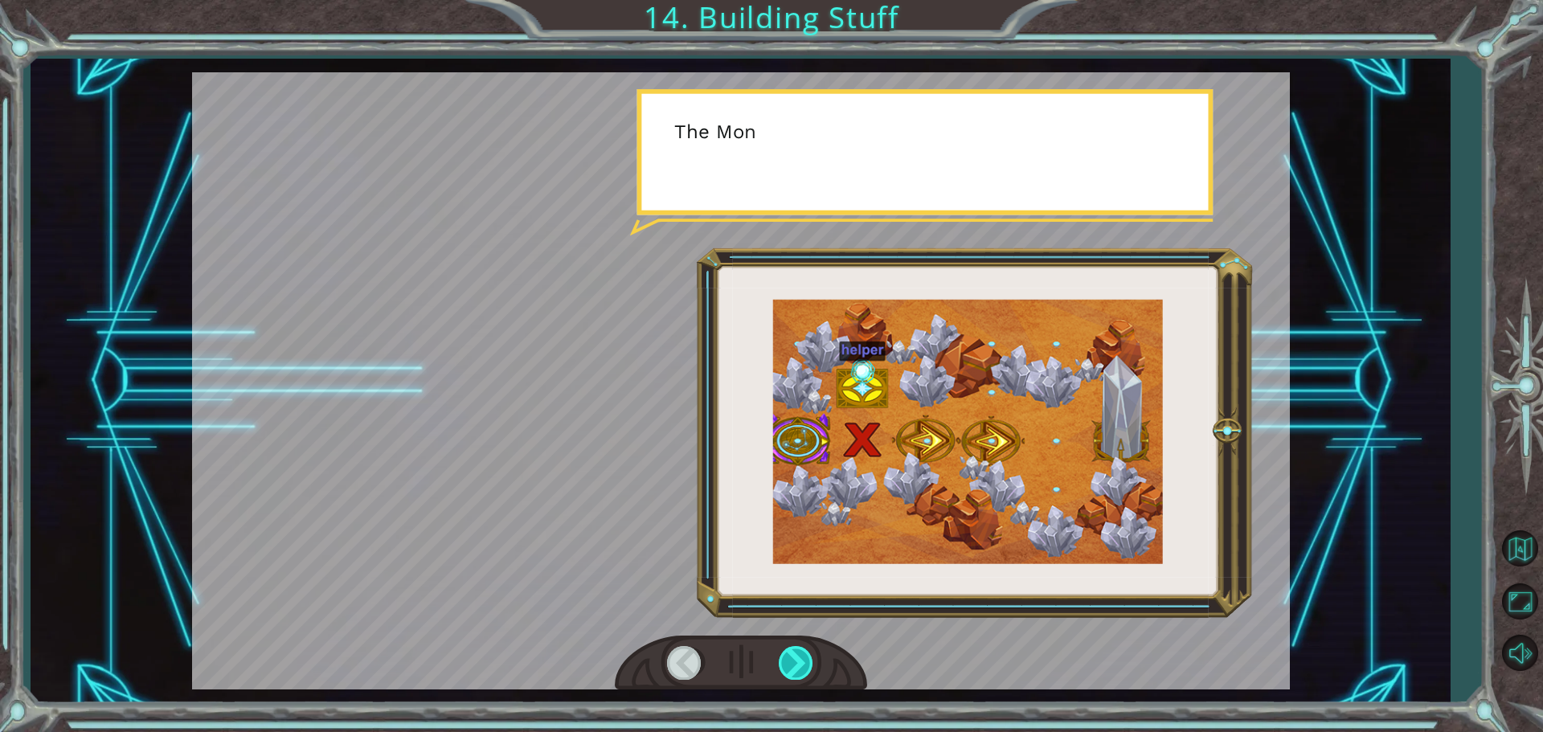
click at [805, 655] on div at bounding box center [797, 662] width 36 height 33
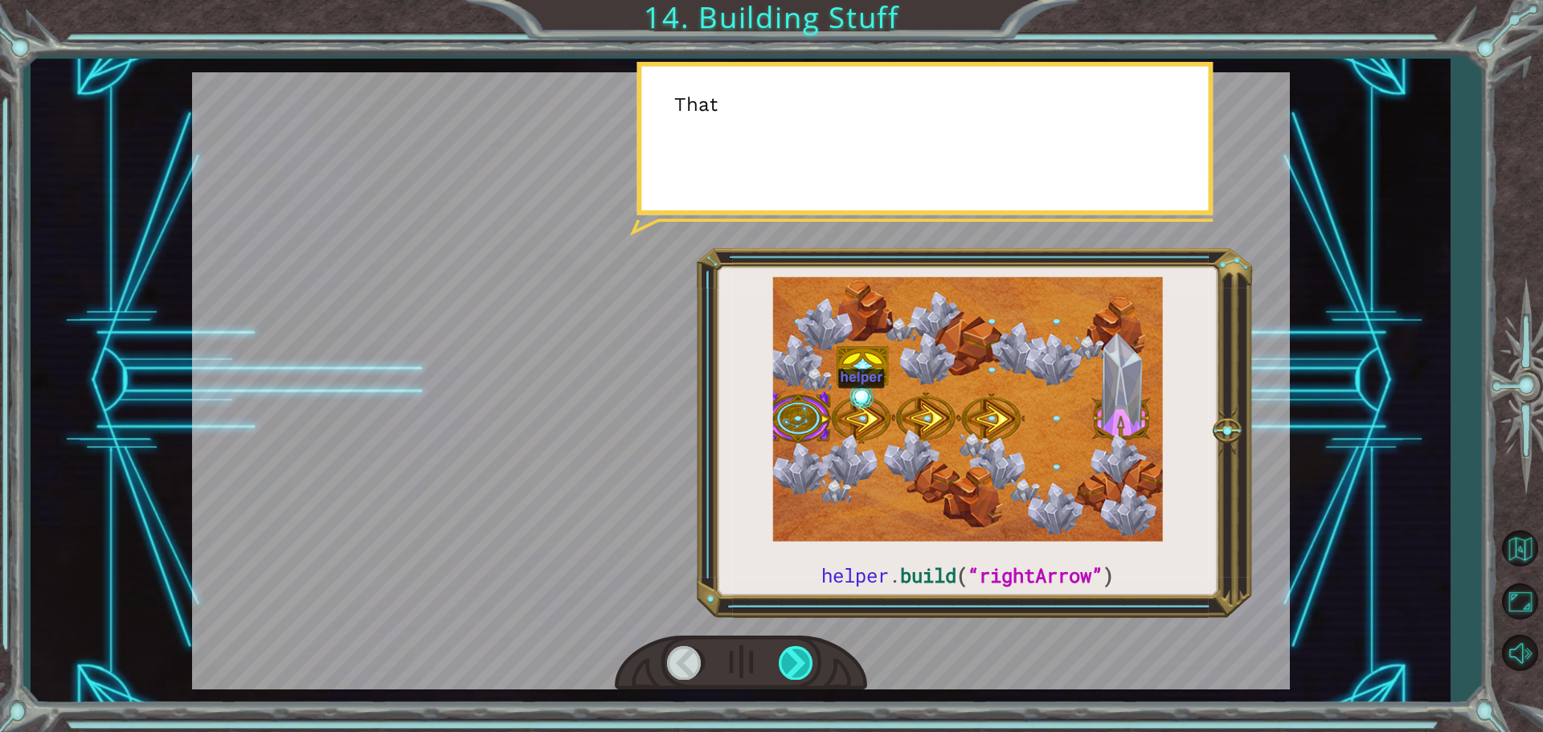
click at [805, 655] on div at bounding box center [797, 662] width 36 height 33
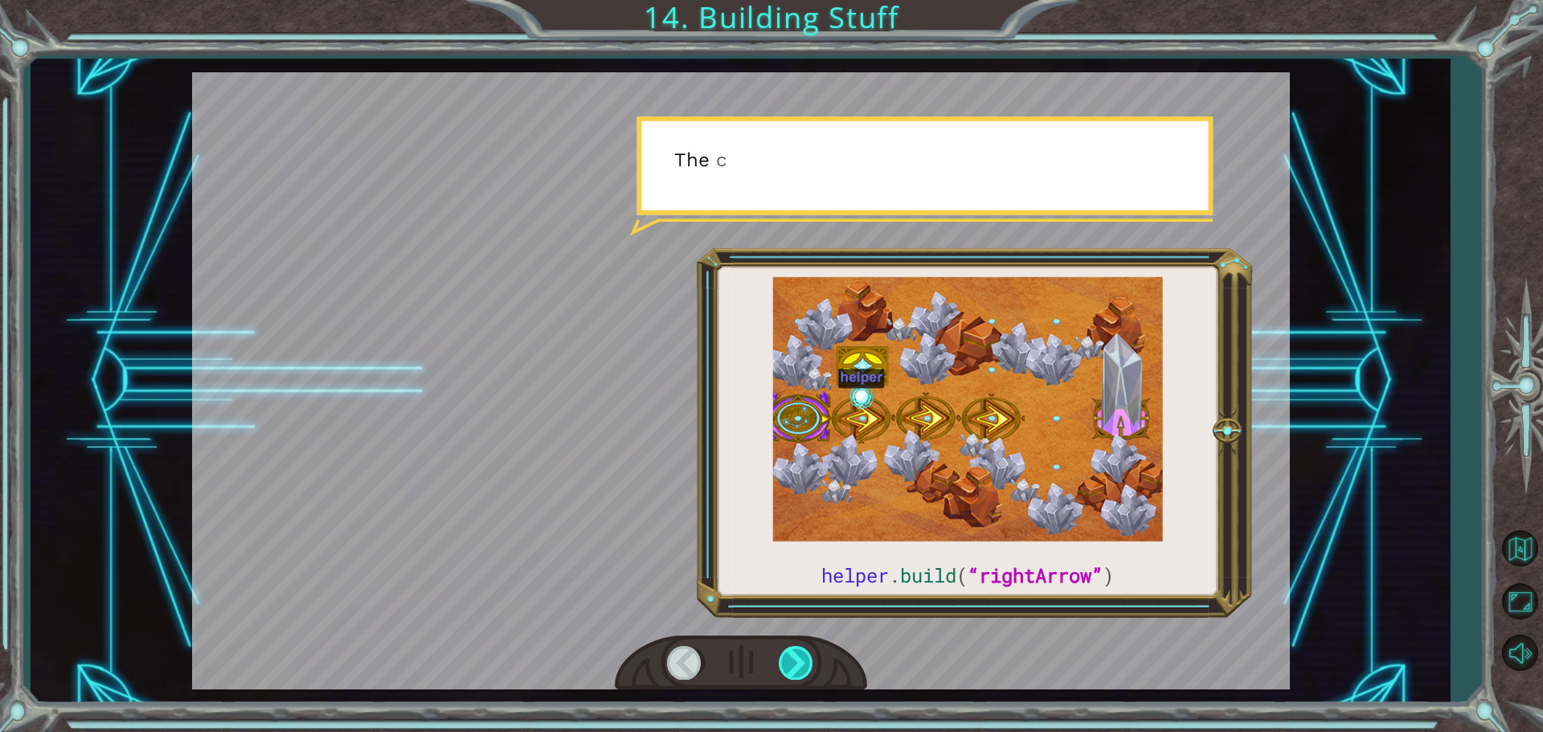
click at [805, 655] on div at bounding box center [797, 662] width 36 height 33
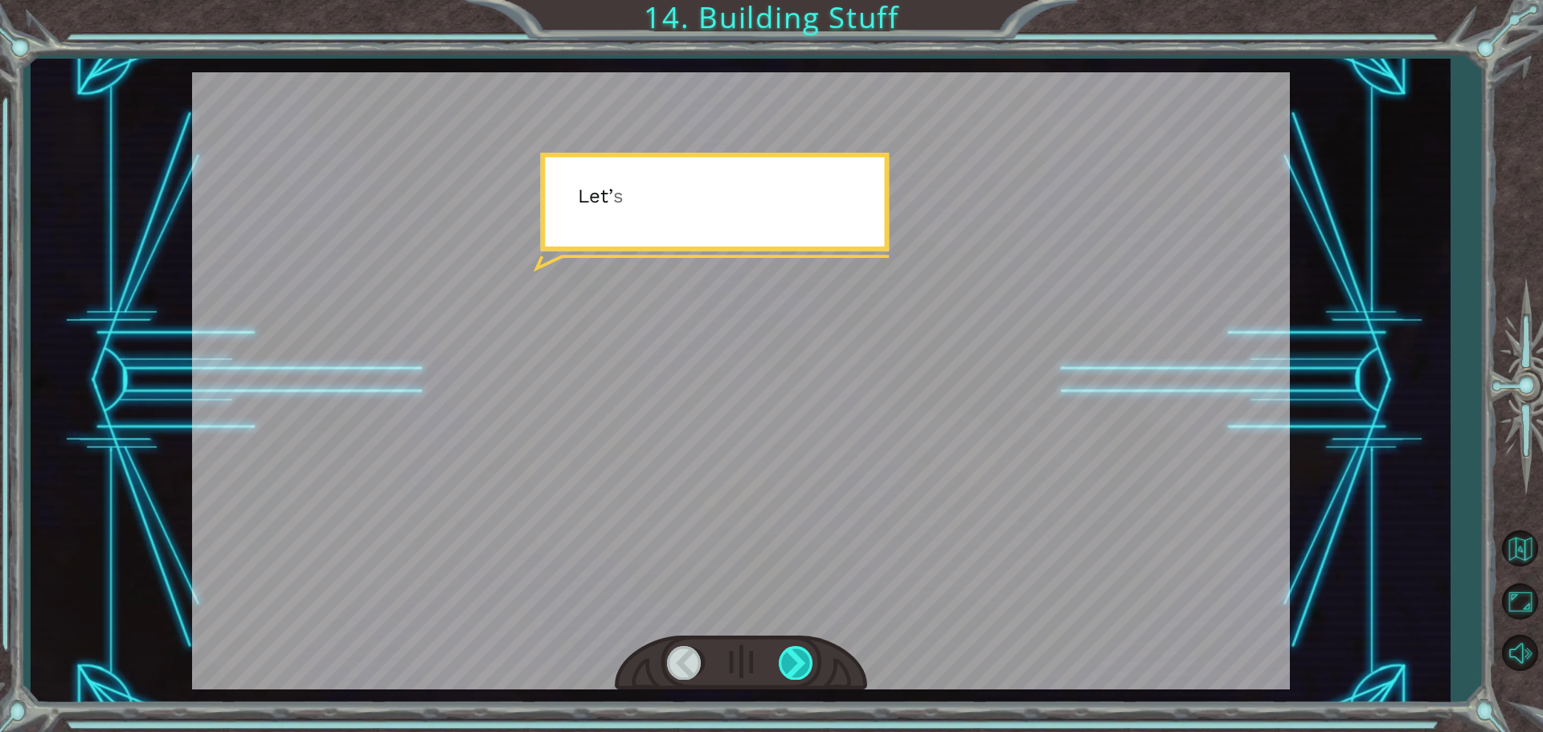
click at [805, 655] on div at bounding box center [797, 662] width 36 height 33
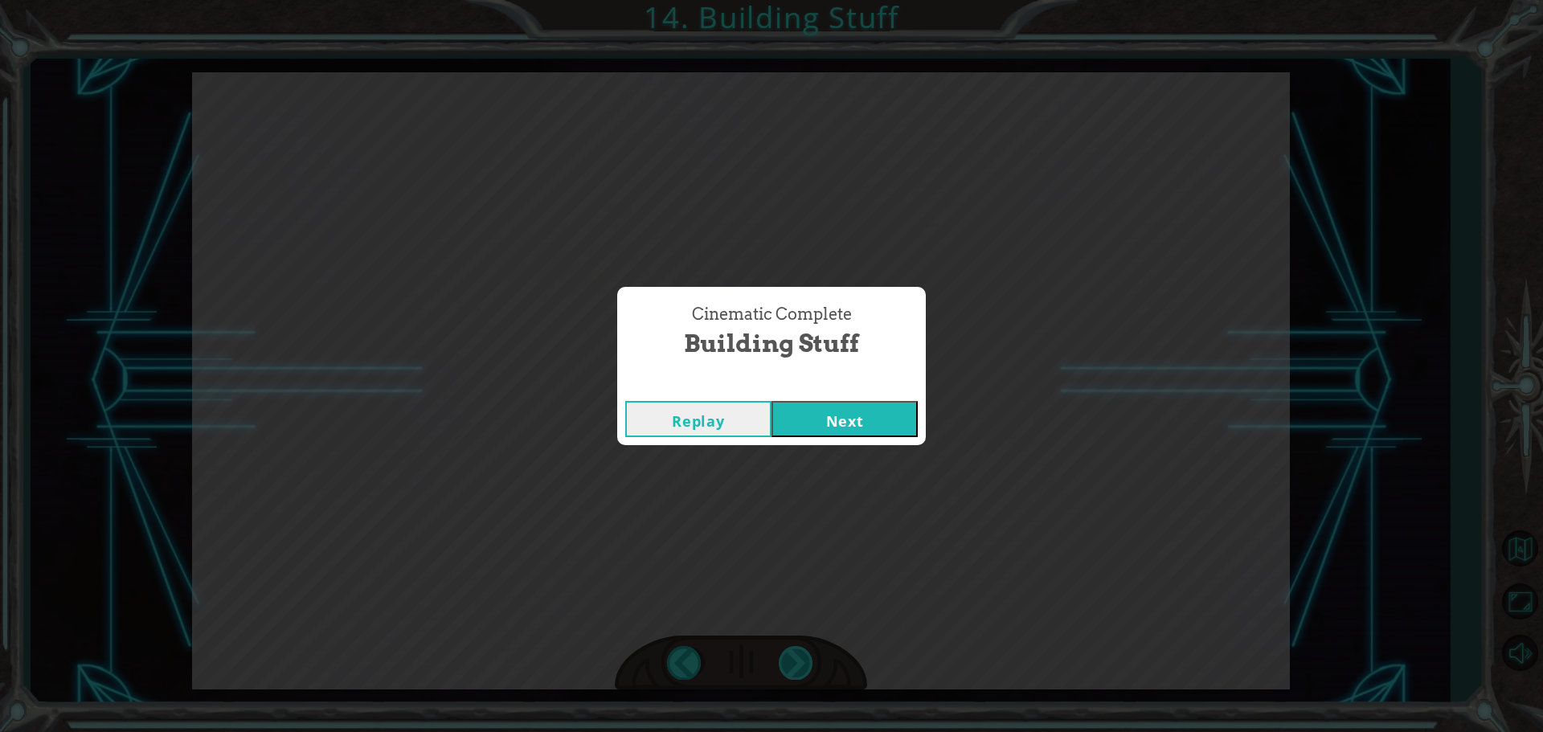
click at [805, 655] on div "Cinematic Complete Building Stuff Replay Next" at bounding box center [771, 366] width 1543 height 732
click at [865, 418] on button "Next" at bounding box center [845, 419] width 146 height 36
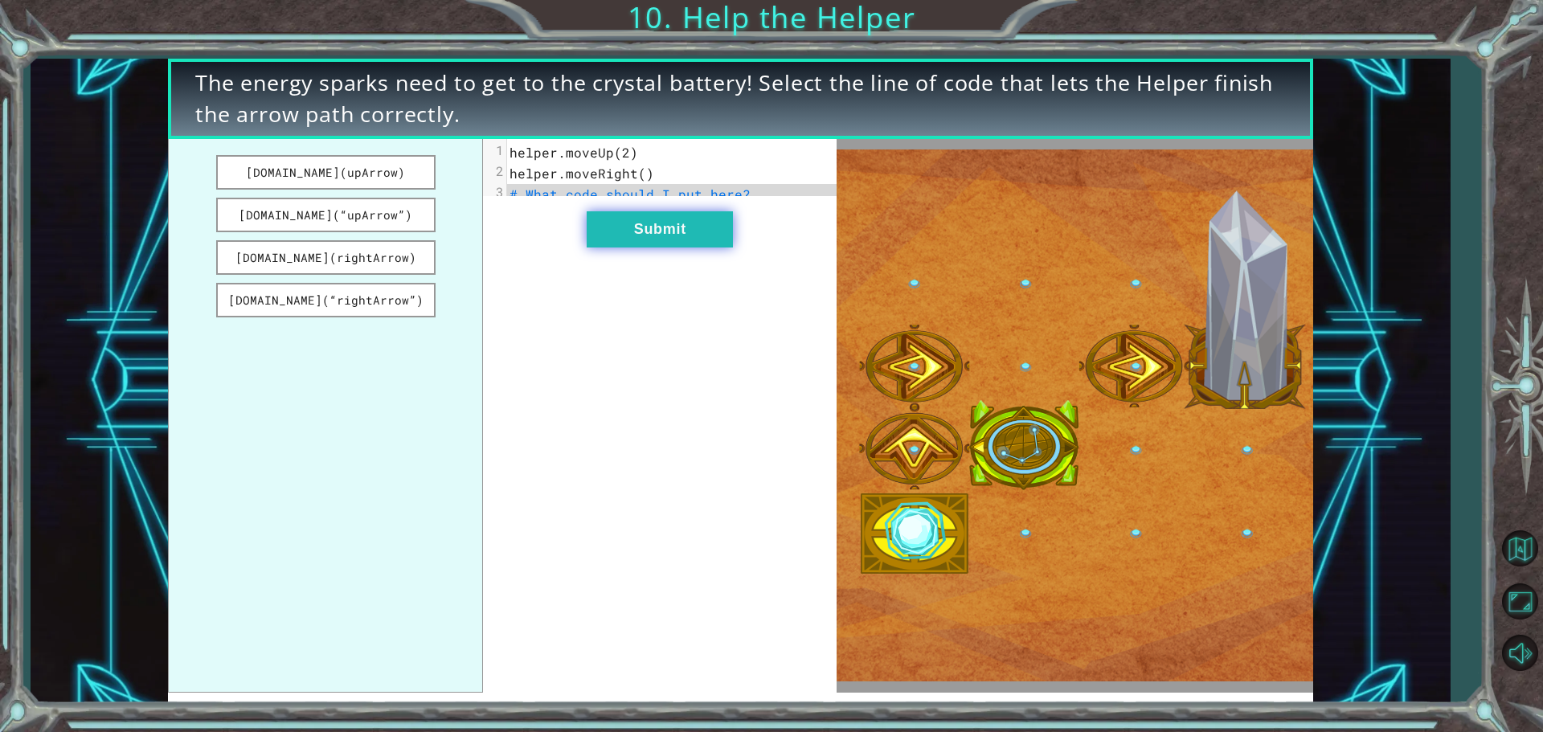
click at [642, 248] on button "Submit" at bounding box center [660, 229] width 146 height 36
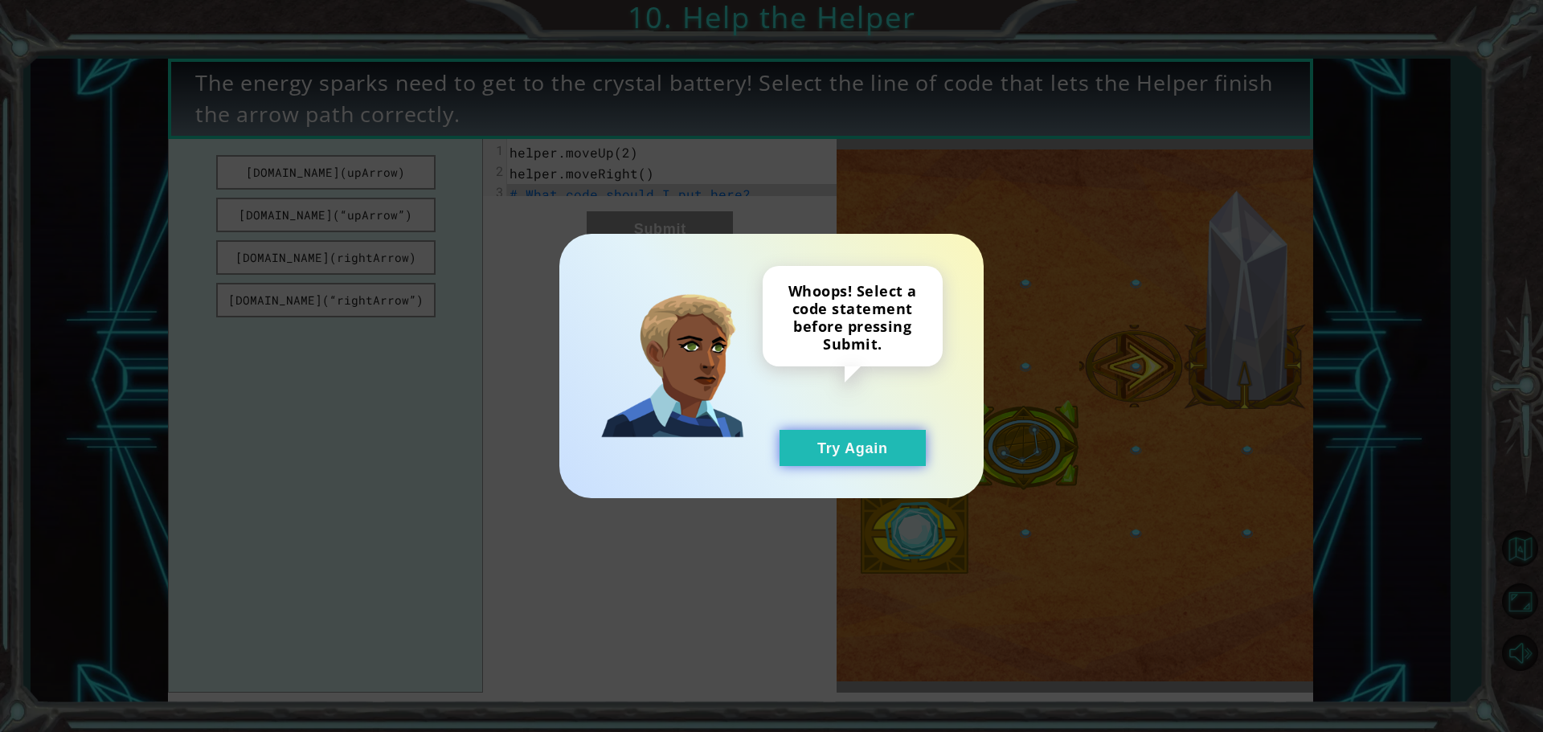
click at [892, 451] on button "Try Again" at bounding box center [853, 448] width 146 height 36
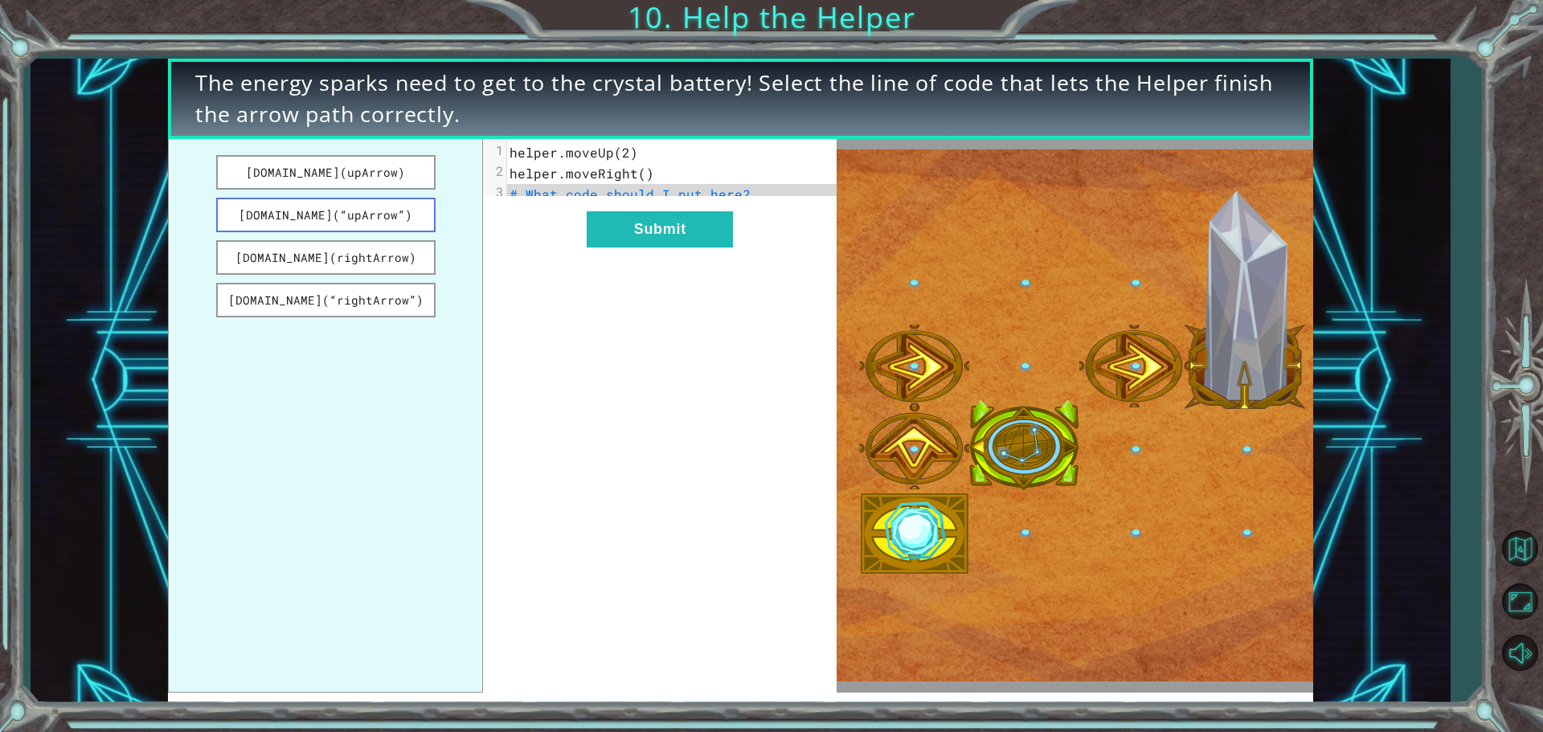
click at [383, 216] on button "[DOMAIN_NAME](“upArrow”)" at bounding box center [325, 215] width 219 height 35
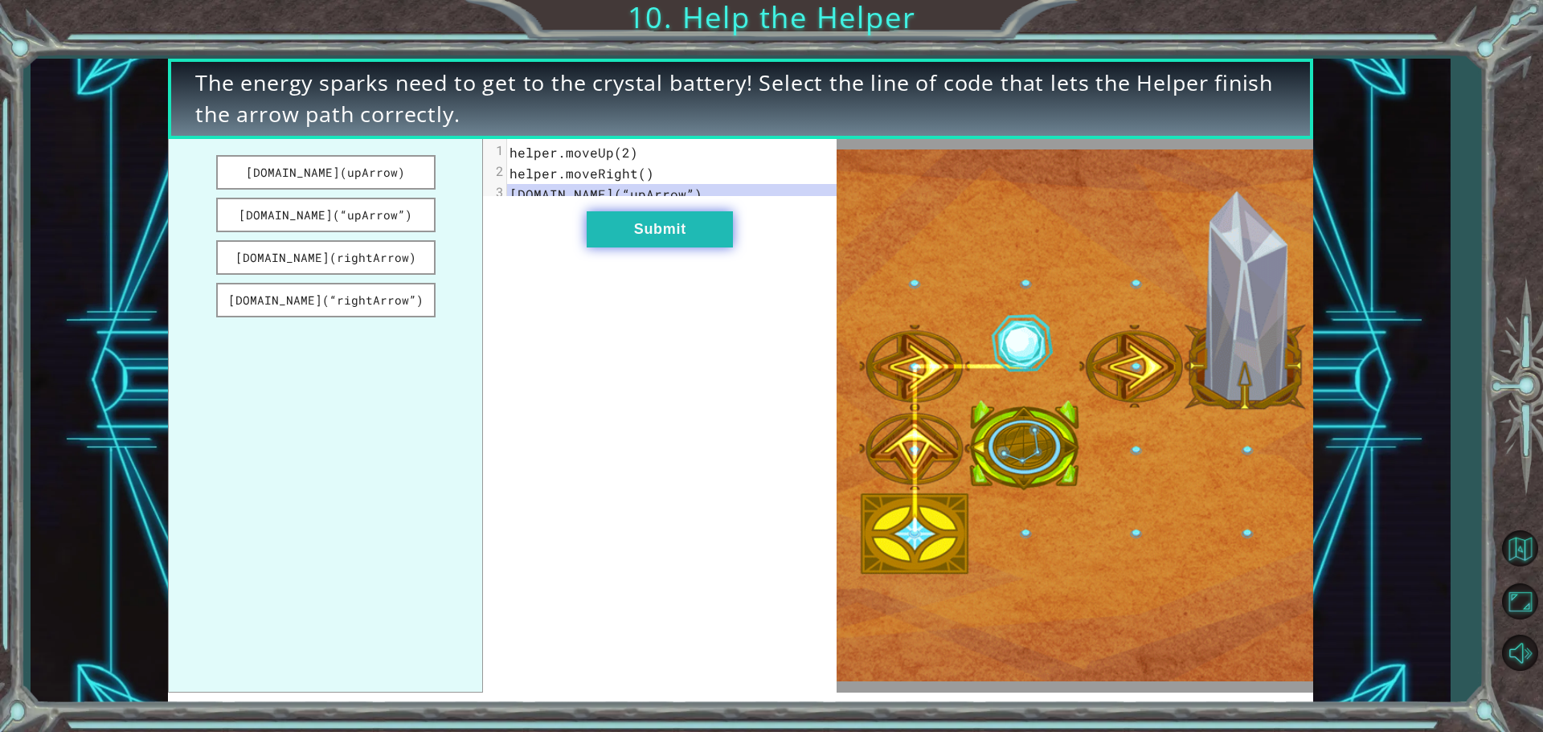
click at [610, 234] on button "Submit" at bounding box center [660, 229] width 146 height 36
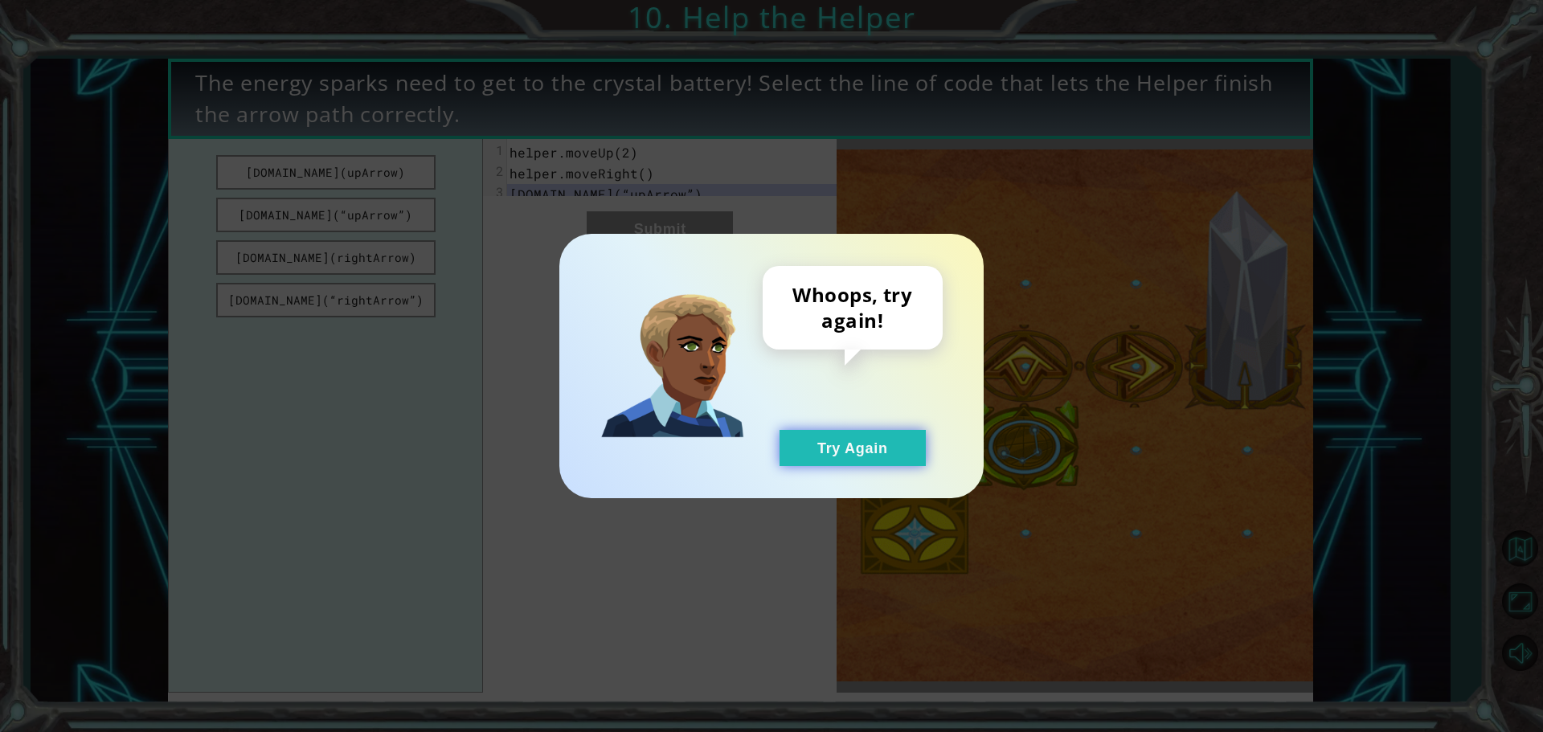
click at [822, 437] on button "Try Again" at bounding box center [853, 448] width 146 height 36
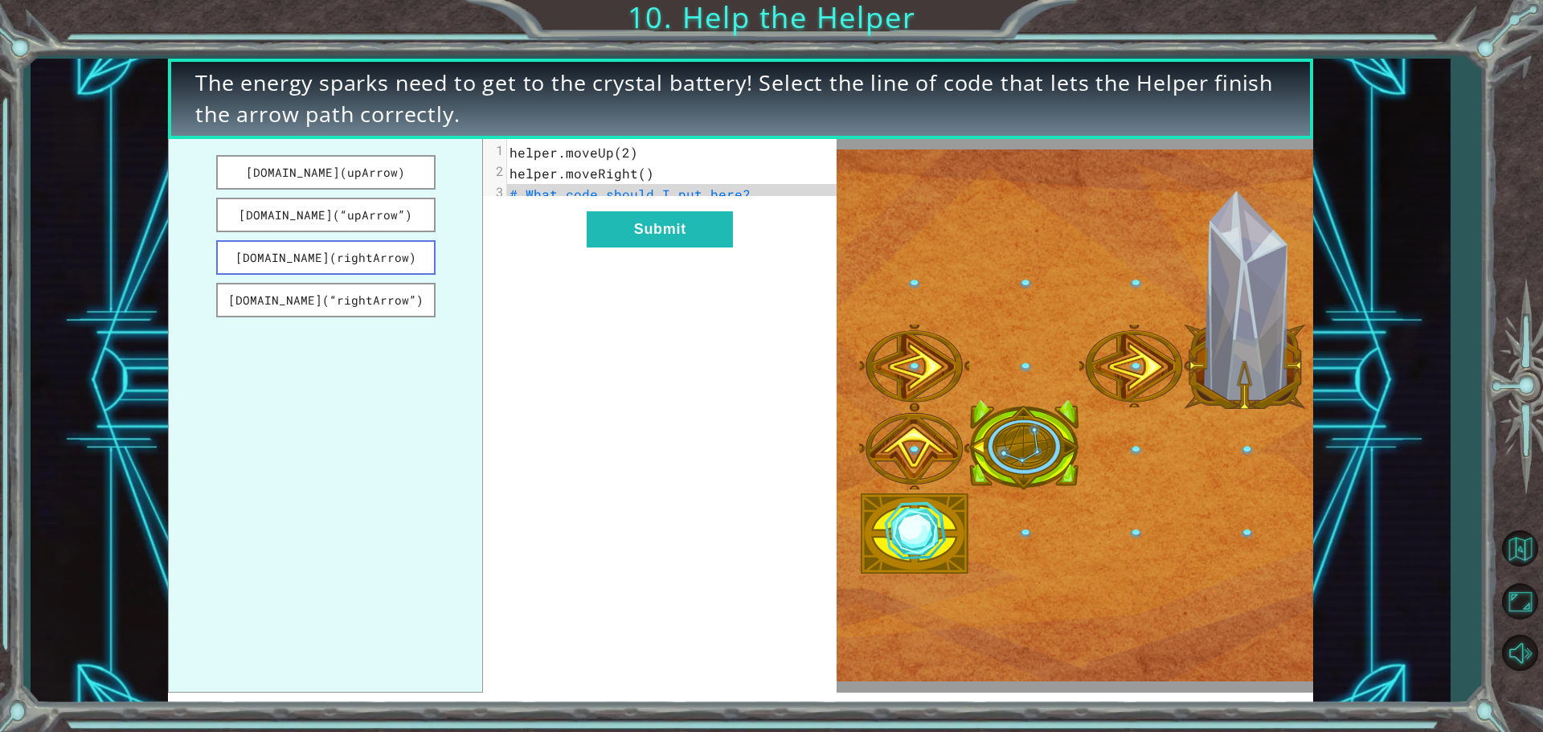
click at [371, 261] on button "[DOMAIN_NAME](rightArrow)" at bounding box center [325, 257] width 219 height 35
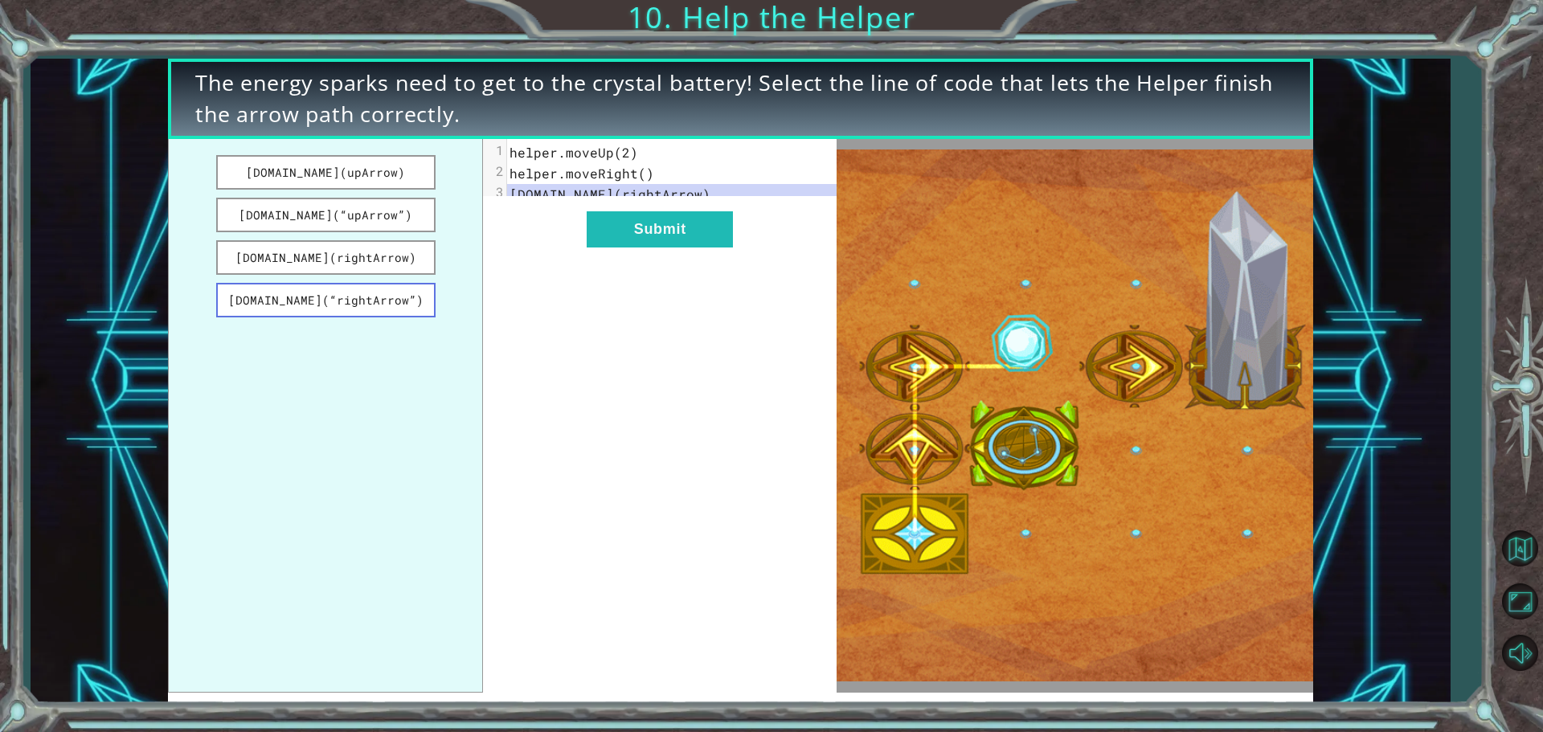
click at [371, 300] on button "[DOMAIN_NAME](“rightArrow”)" at bounding box center [325, 300] width 219 height 35
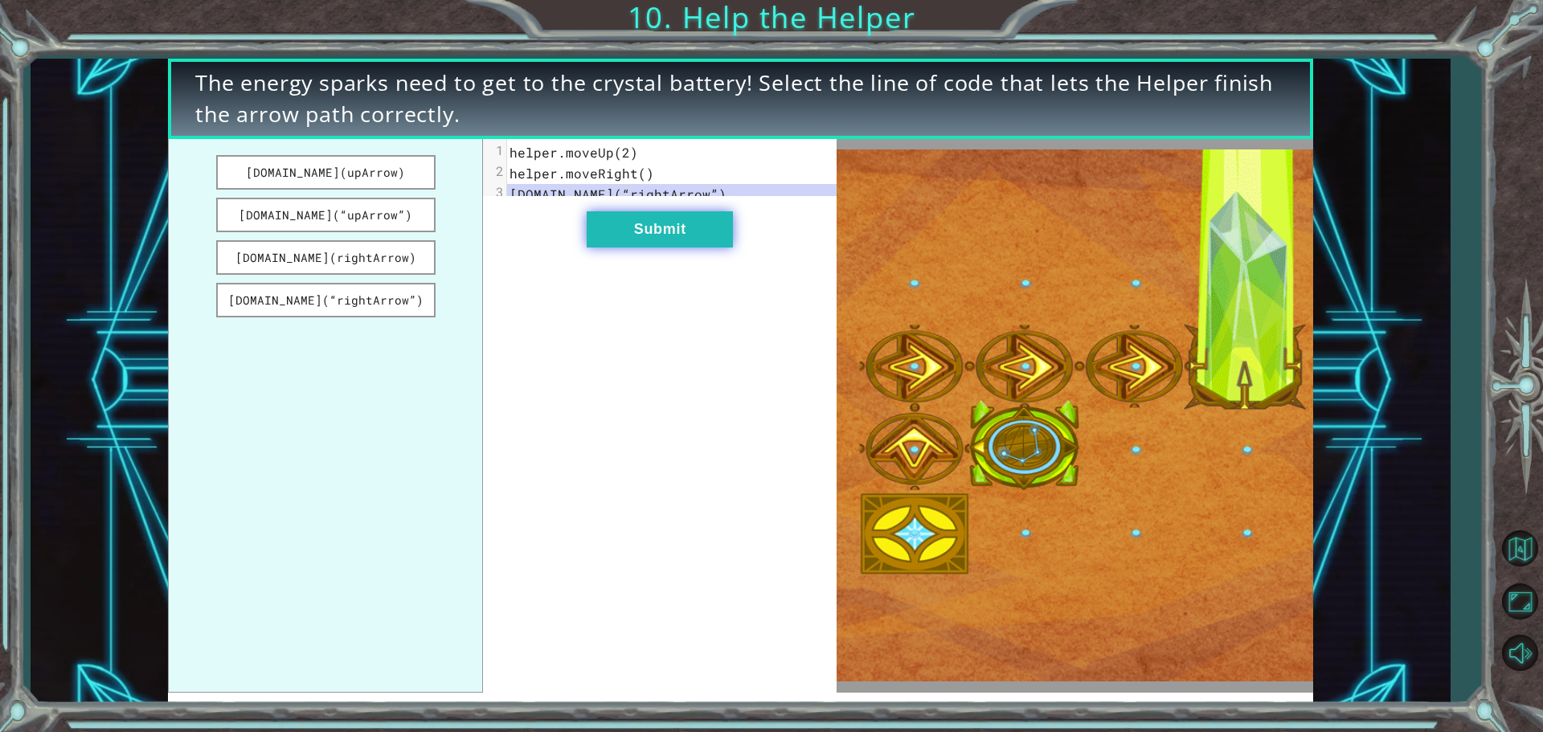
click at [662, 248] on button "Submit" at bounding box center [660, 229] width 146 height 36
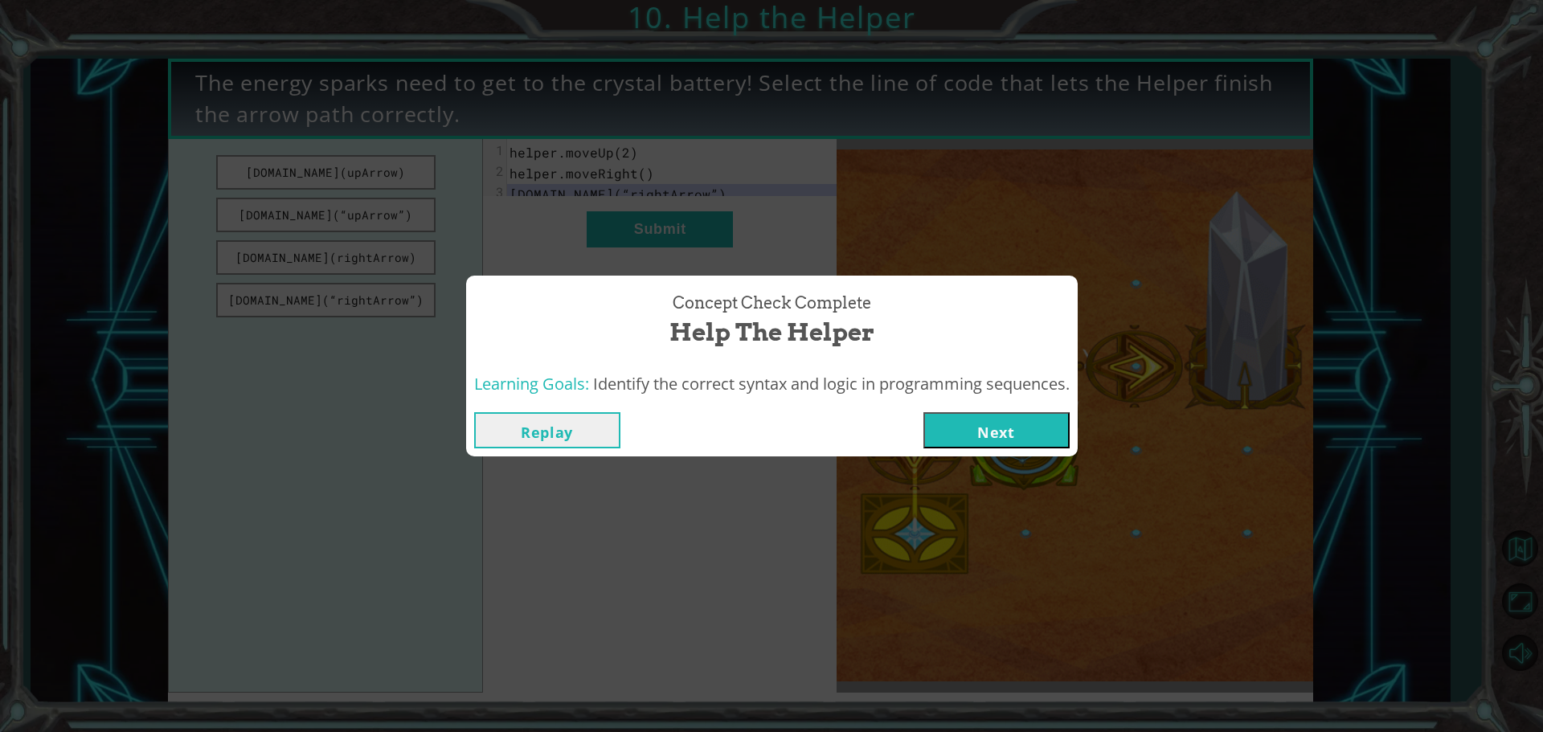
click at [987, 418] on button "Next" at bounding box center [997, 430] width 146 height 36
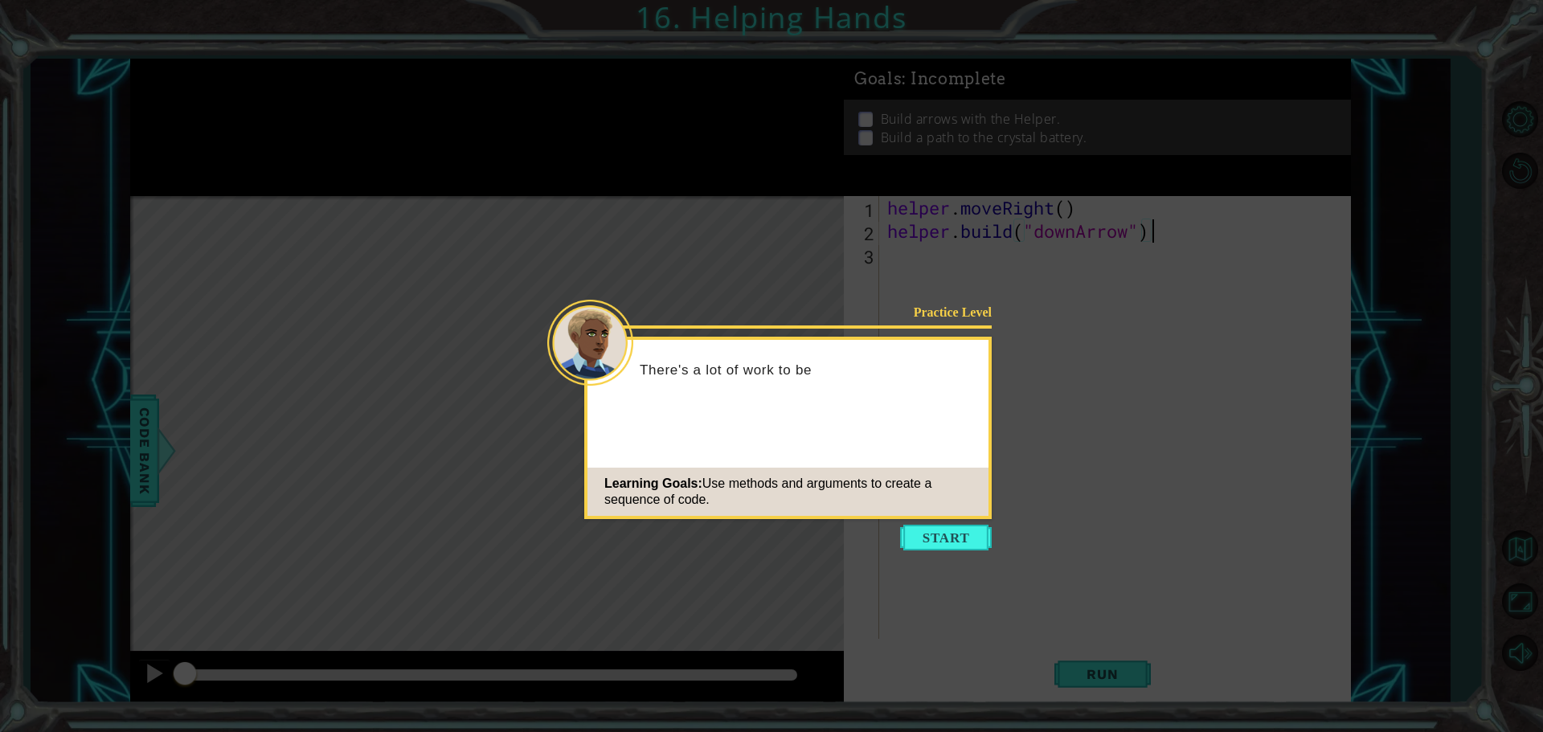
click at [938, 521] on icon at bounding box center [771, 366] width 1543 height 732
click at [932, 541] on button "Start" at bounding box center [946, 538] width 92 height 26
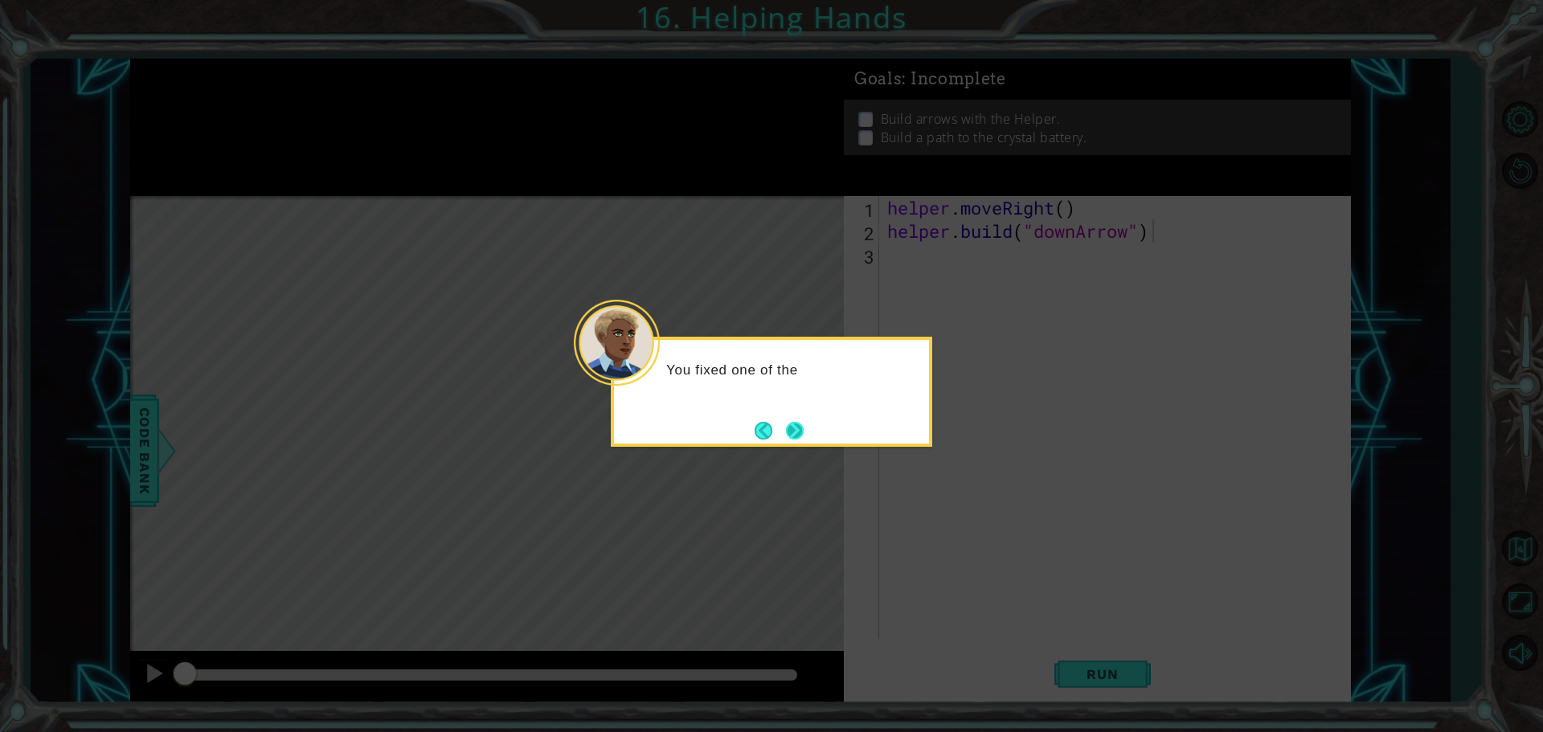
click at [792, 427] on button "Next" at bounding box center [795, 431] width 22 height 22
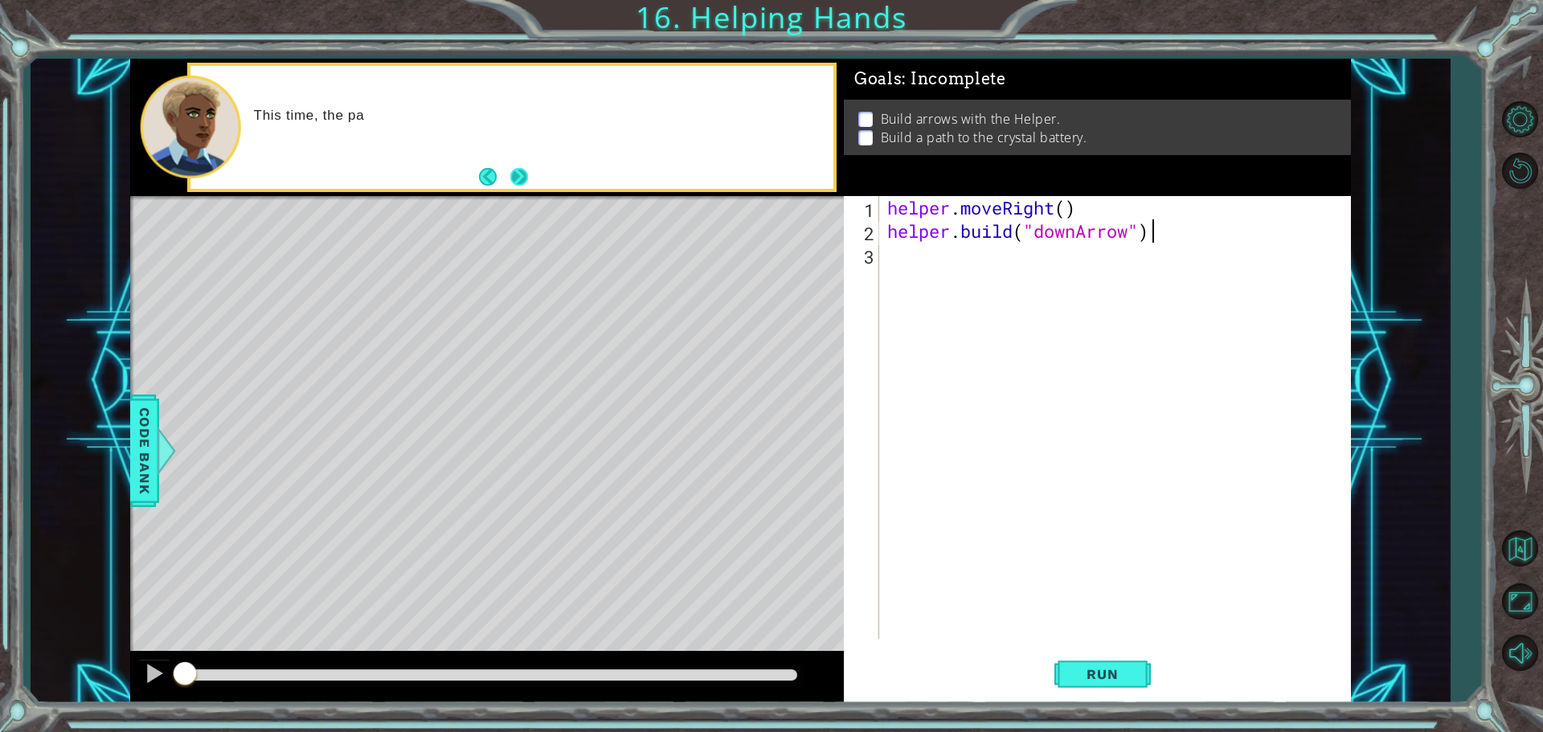
click at [515, 178] on button "Next" at bounding box center [518, 176] width 23 height 23
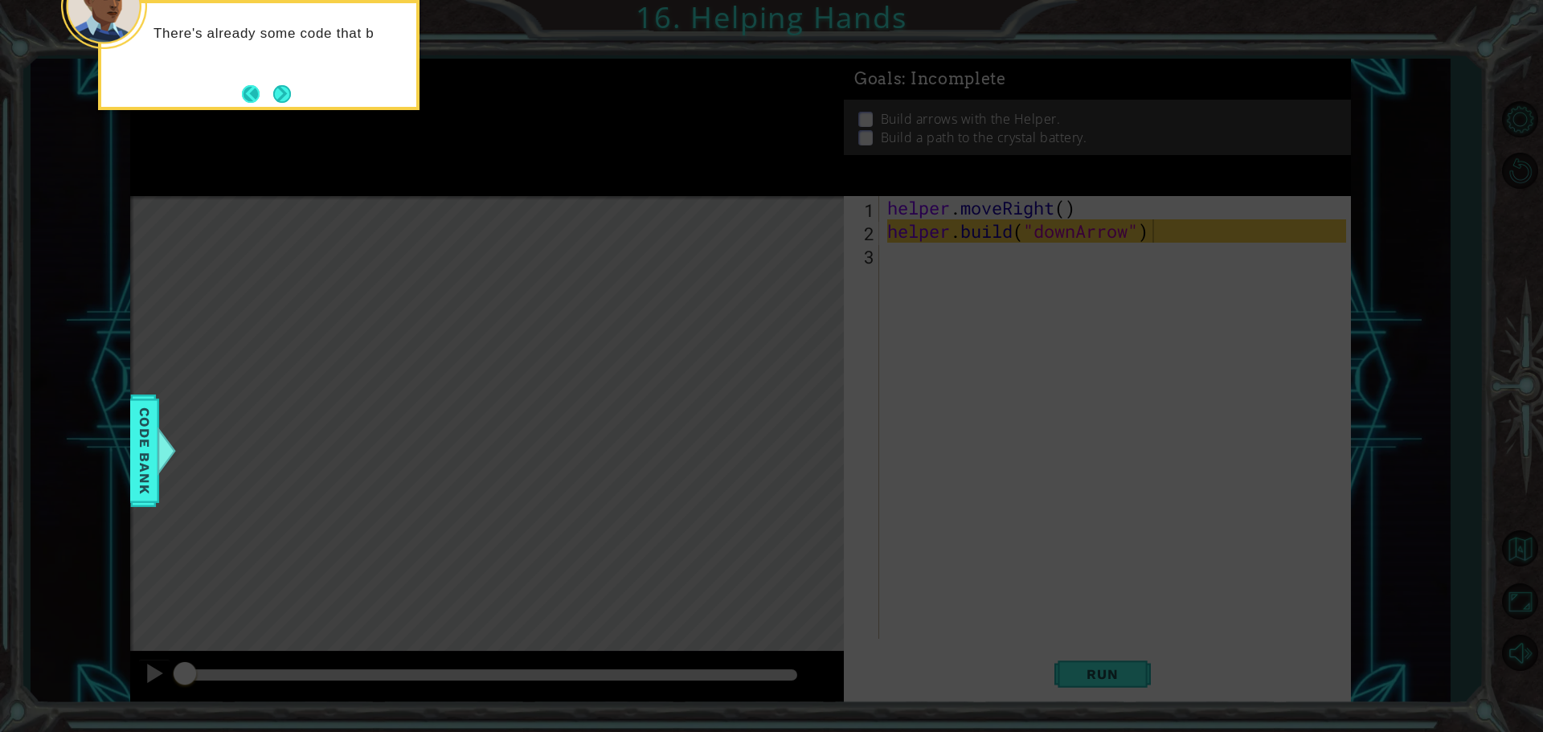
click at [266, 100] on button "Back" at bounding box center [257, 94] width 31 height 18
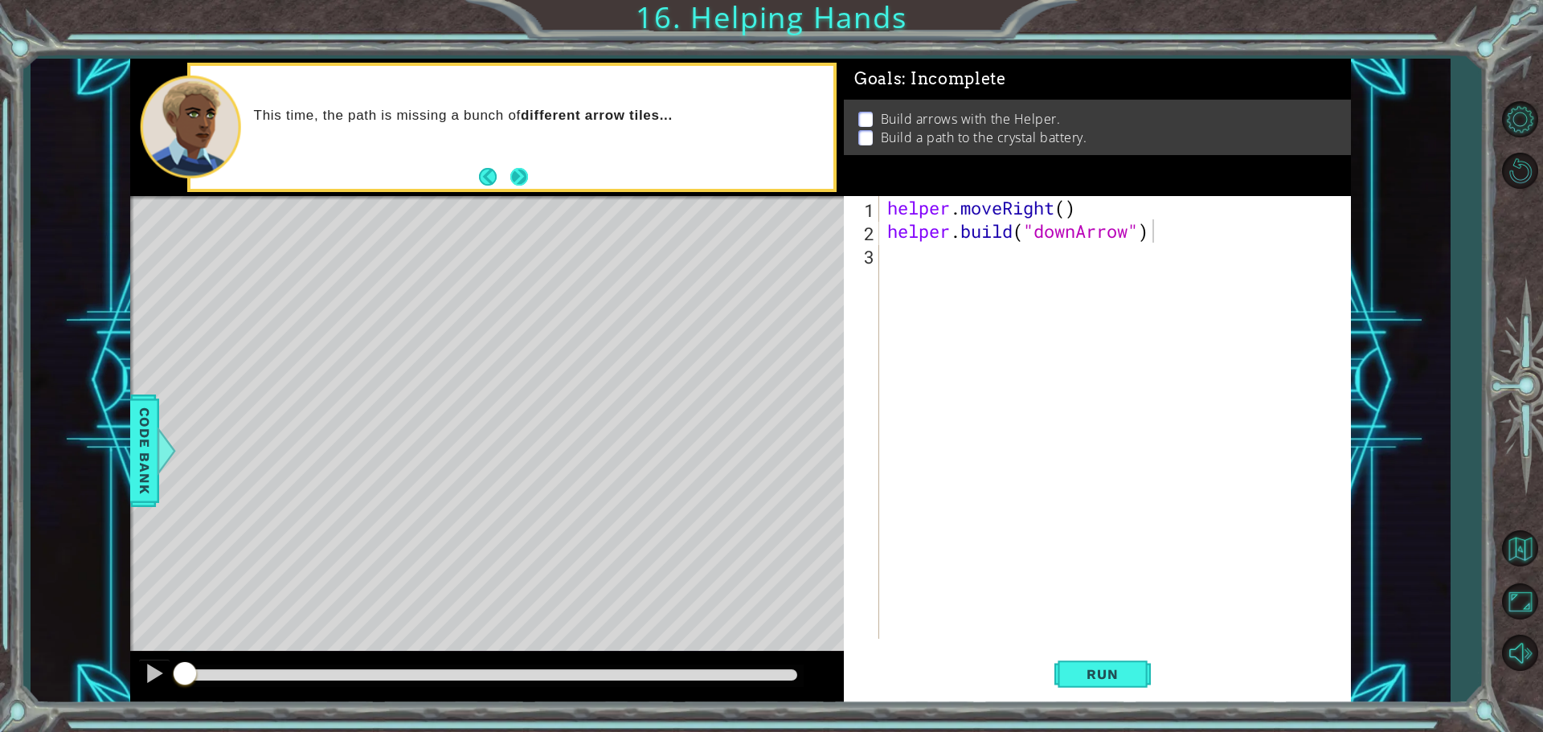
click at [522, 178] on footer at bounding box center [503, 177] width 49 height 24
click at [522, 178] on button "Next" at bounding box center [519, 177] width 26 height 26
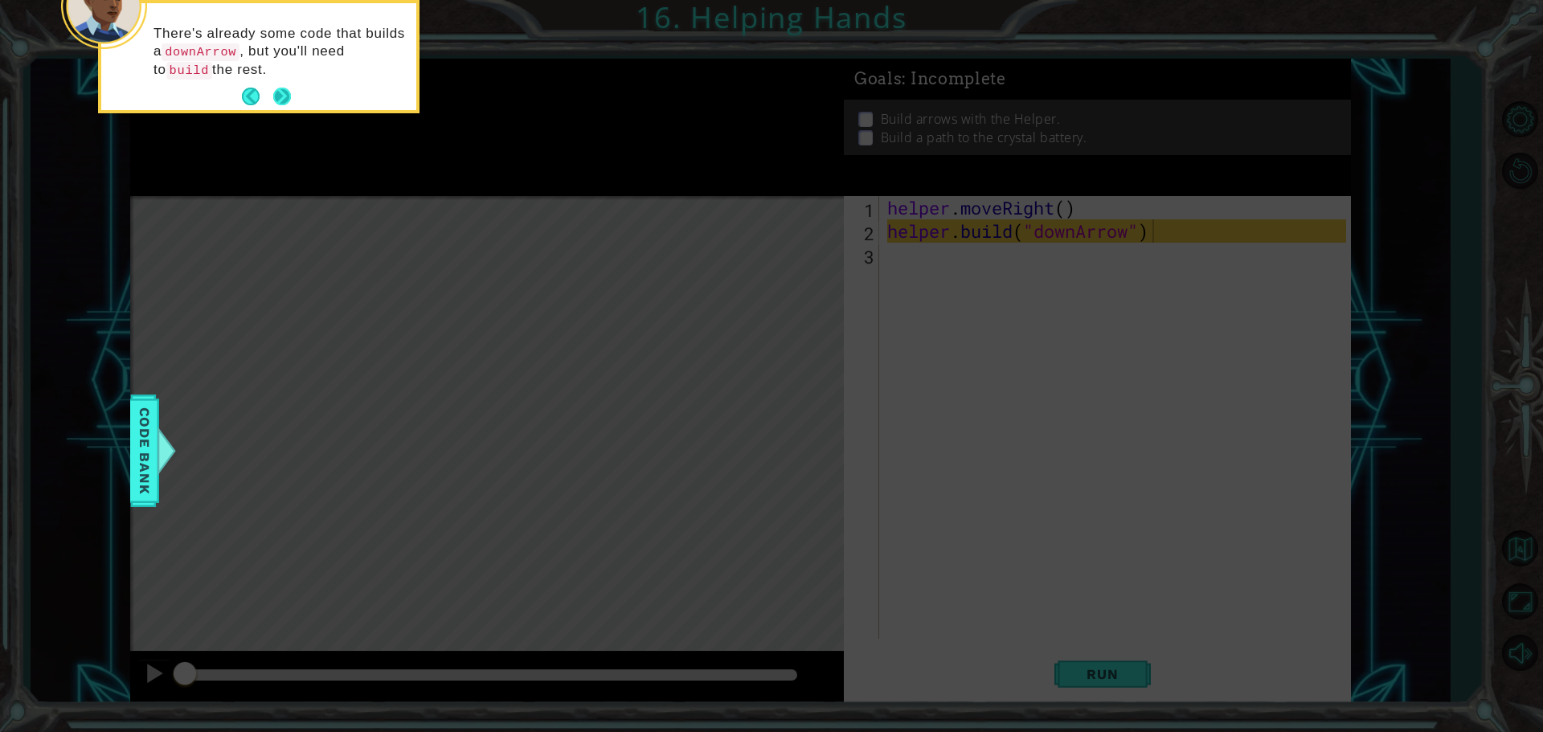
click at [289, 101] on button "Next" at bounding box center [282, 96] width 29 height 29
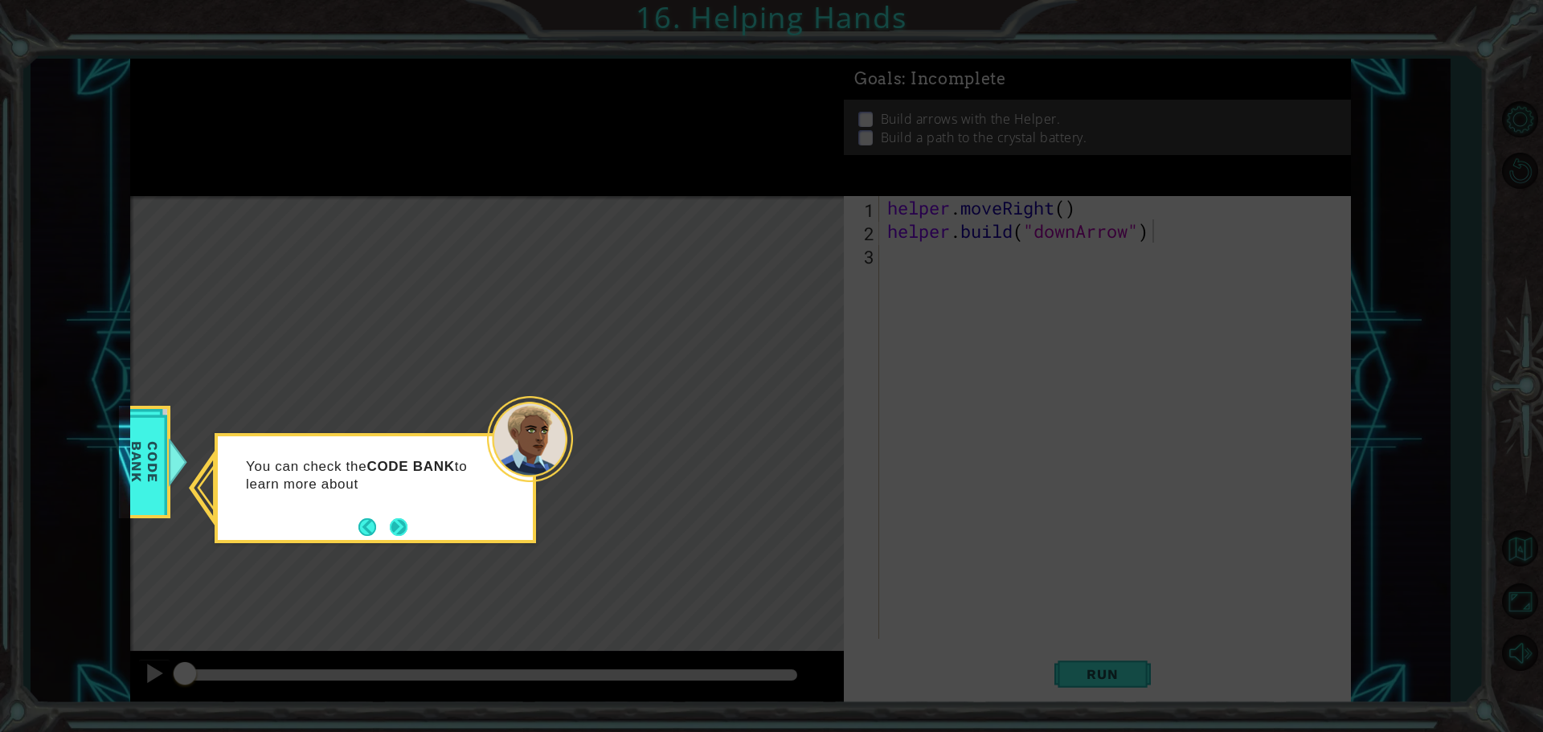
drag, startPoint x: 409, startPoint y: 531, endPoint x: 406, endPoint y: 517, distance: 14.0
click at [406, 518] on button "Next" at bounding box center [398, 527] width 18 height 18
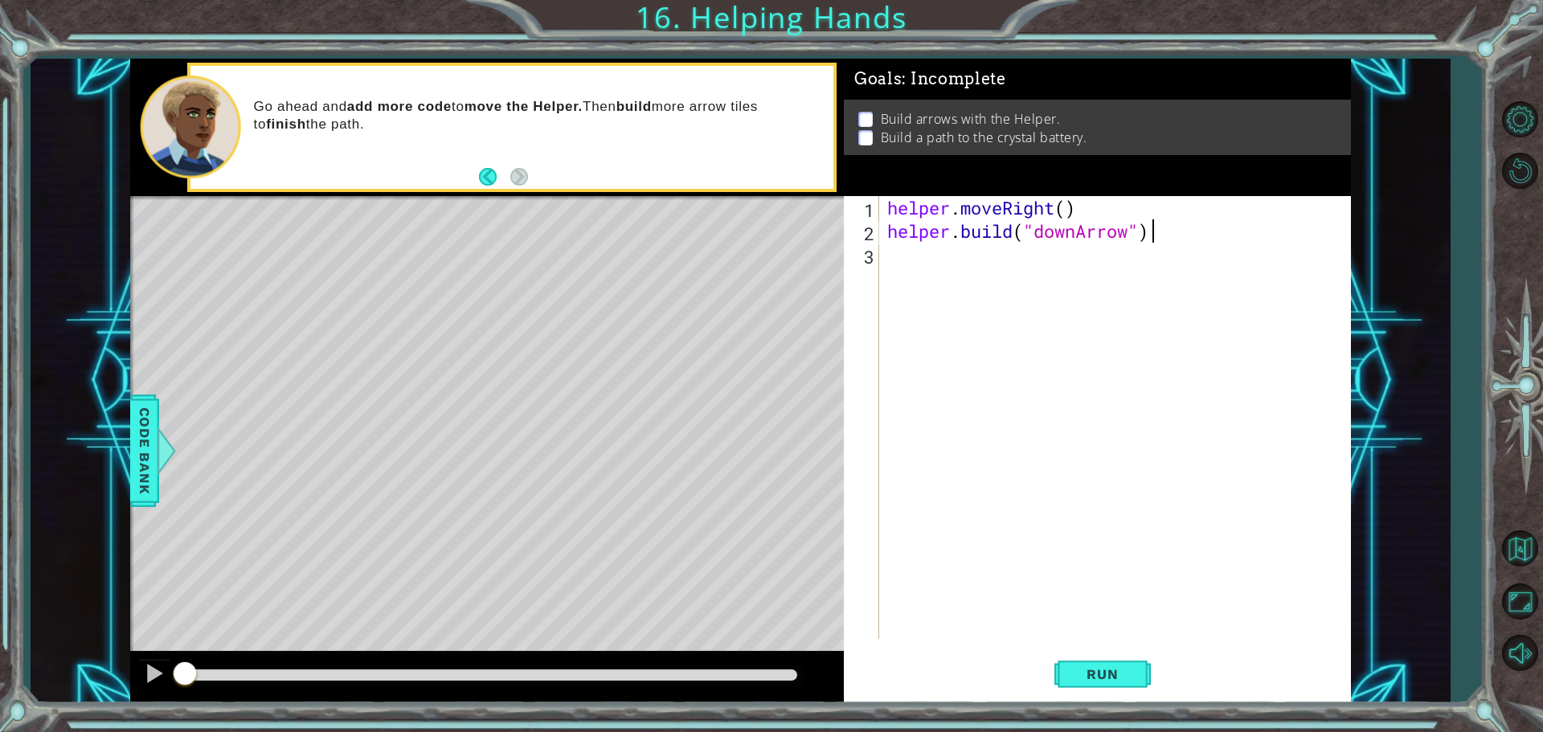
click at [904, 262] on div "helper . moveRight ( ) helper . build ( "downArrow" )" at bounding box center [1119, 441] width 470 height 490
click at [972, 279] on div "helper. b uild press enter" at bounding box center [1028, 297] width 304 height 58
click at [1085, 253] on div "helper . moveRight ( ) helper . build ( "downArrow" ) helper . build ( "rightAr…" at bounding box center [1115, 417] width 462 height 443
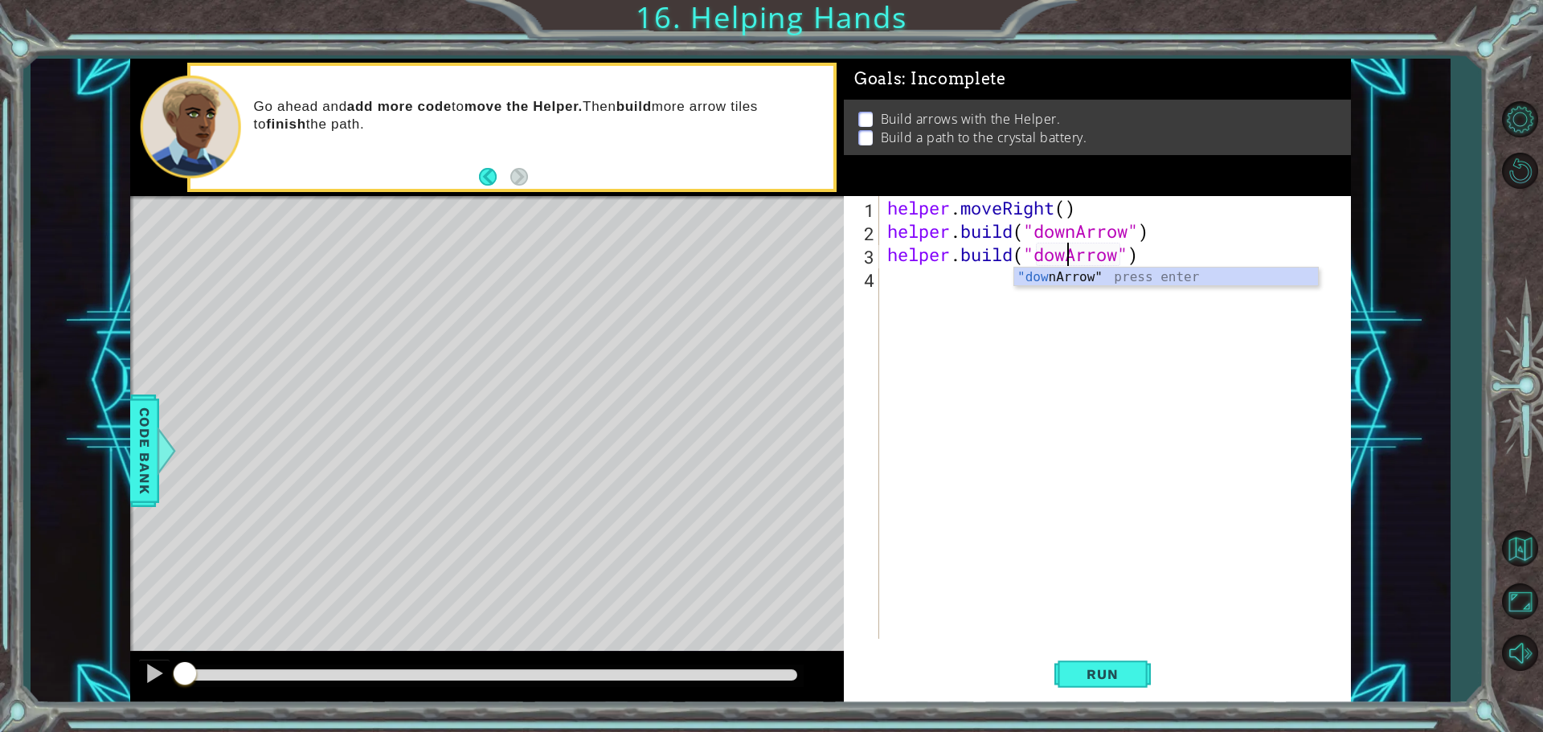
scroll to position [0, 8]
type textarea "[DOMAIN_NAME]("downArrow")"
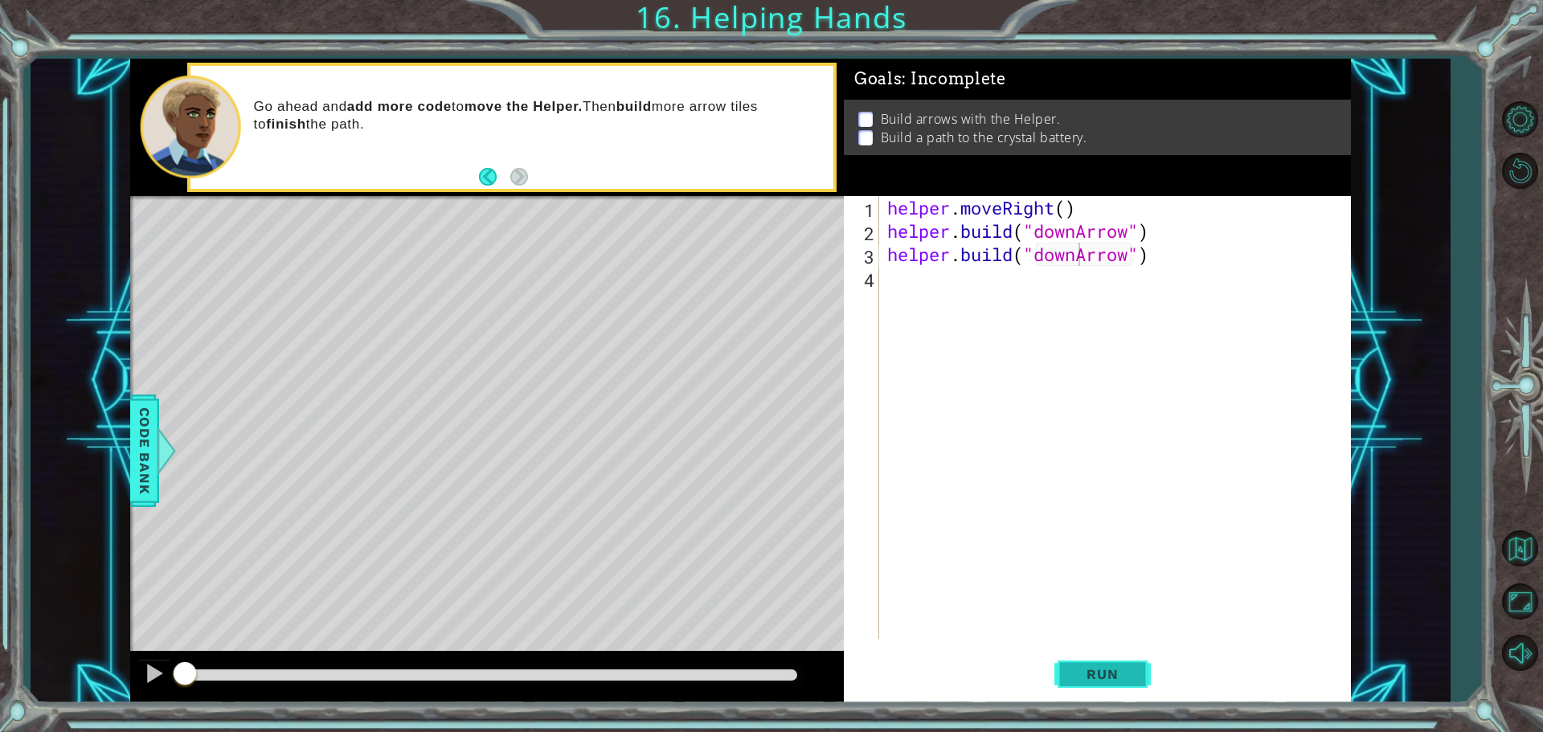
click at [1090, 680] on span "Run" at bounding box center [1103, 674] width 64 height 16
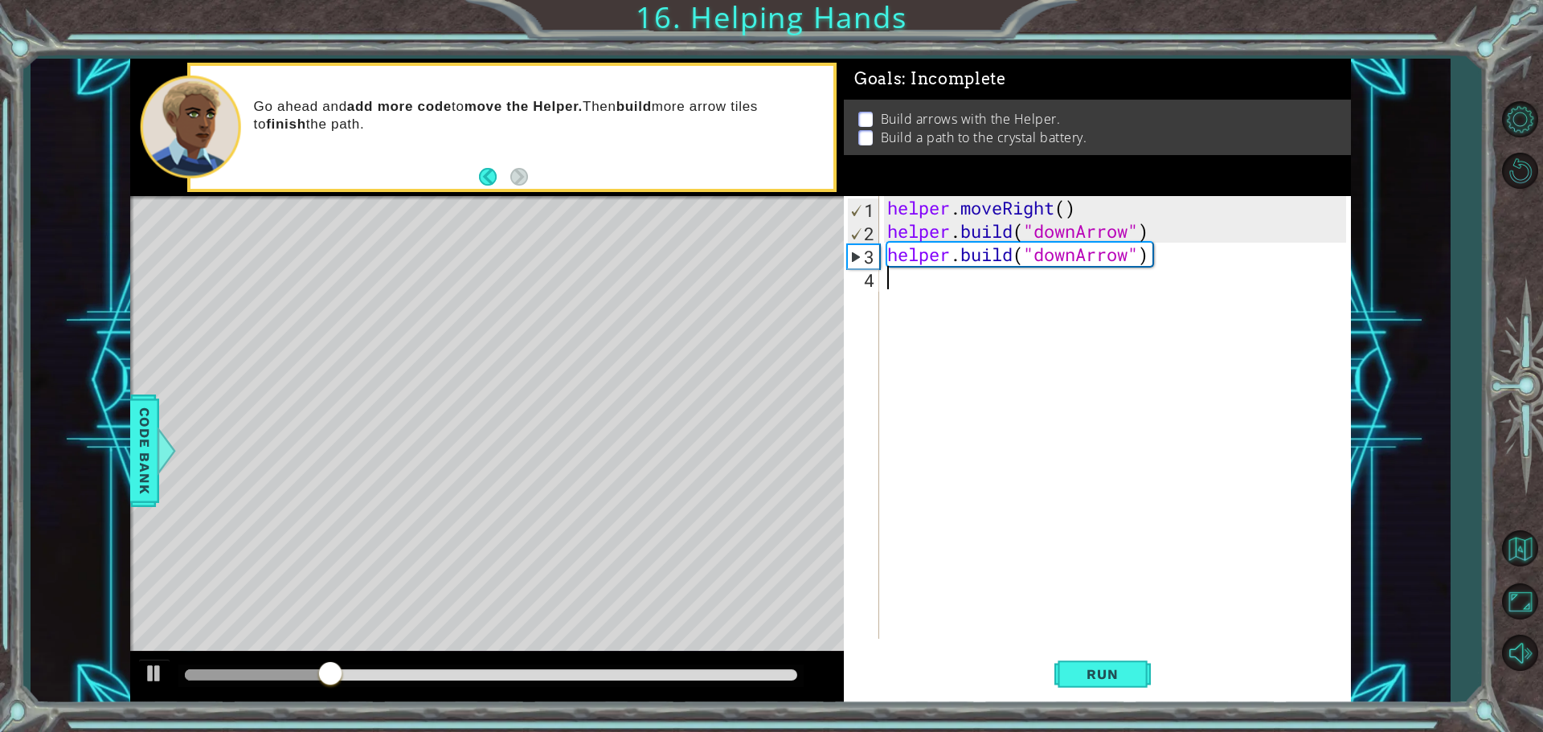
drag, startPoint x: 926, startPoint y: 290, endPoint x: 920, endPoint y: 284, distance: 8.5
click at [924, 290] on div "helper . moveRight ( ) helper . build ( "downArrow" ) helper . build ( "downArr…" at bounding box center [1119, 441] width 470 height 490
click at [967, 302] on div "helper. b uild press enter" at bounding box center [1028, 320] width 304 height 58
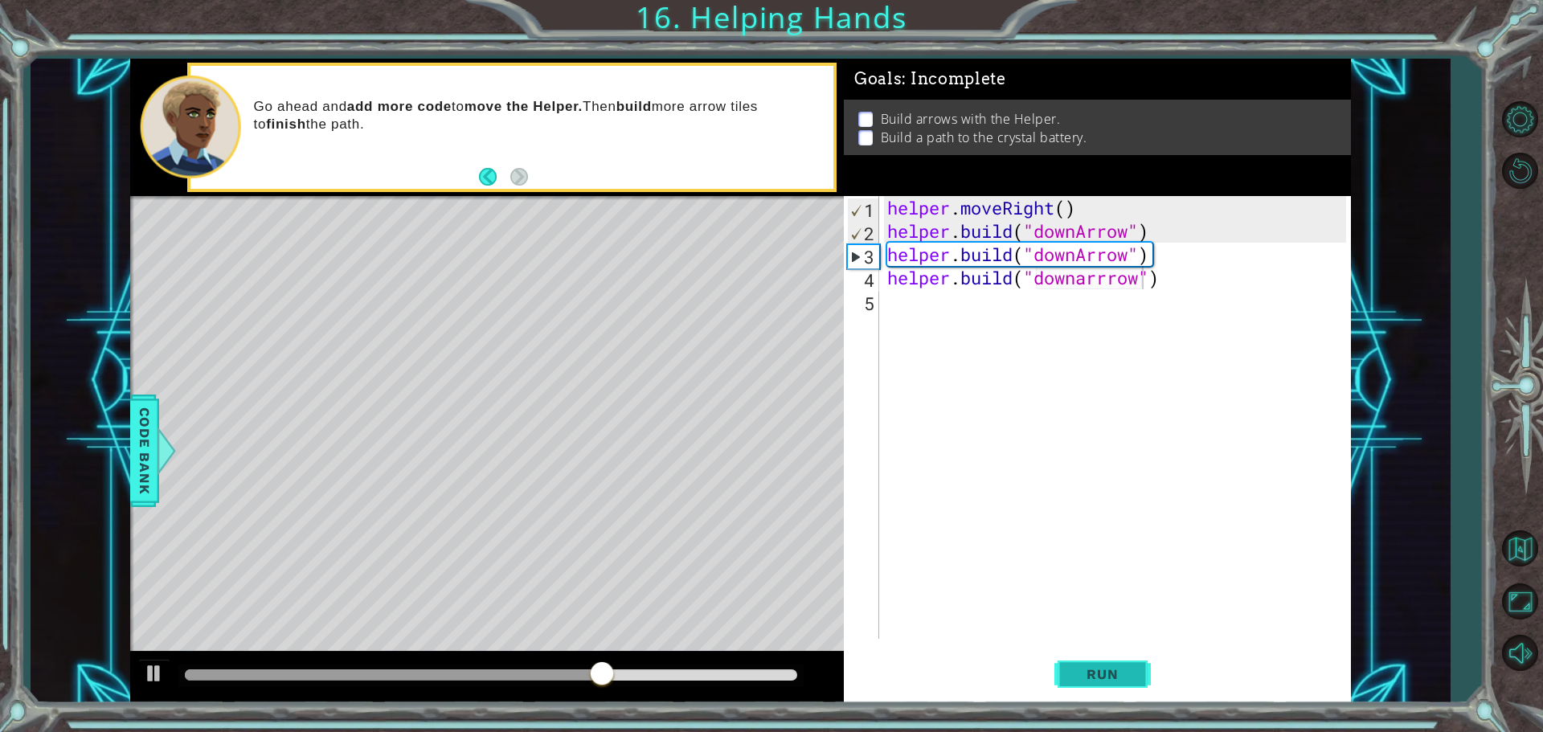
click at [1109, 658] on button "Run" at bounding box center [1103, 674] width 96 height 51
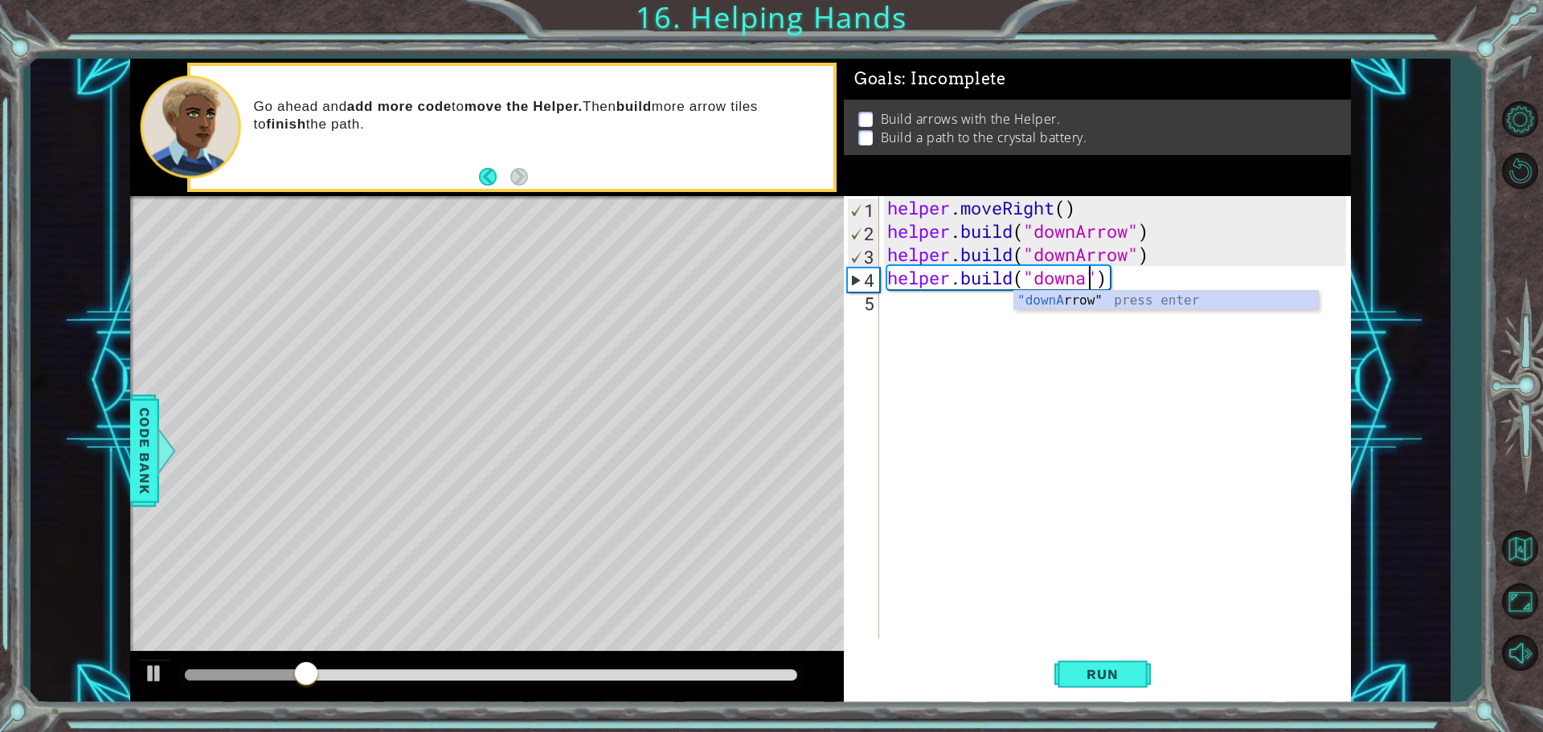
scroll to position [0, 9]
click at [1075, 307] on div ""down Arrow" press enter" at bounding box center [1166, 320] width 304 height 58
type textarea "[DOMAIN_NAME]("downArrow")"
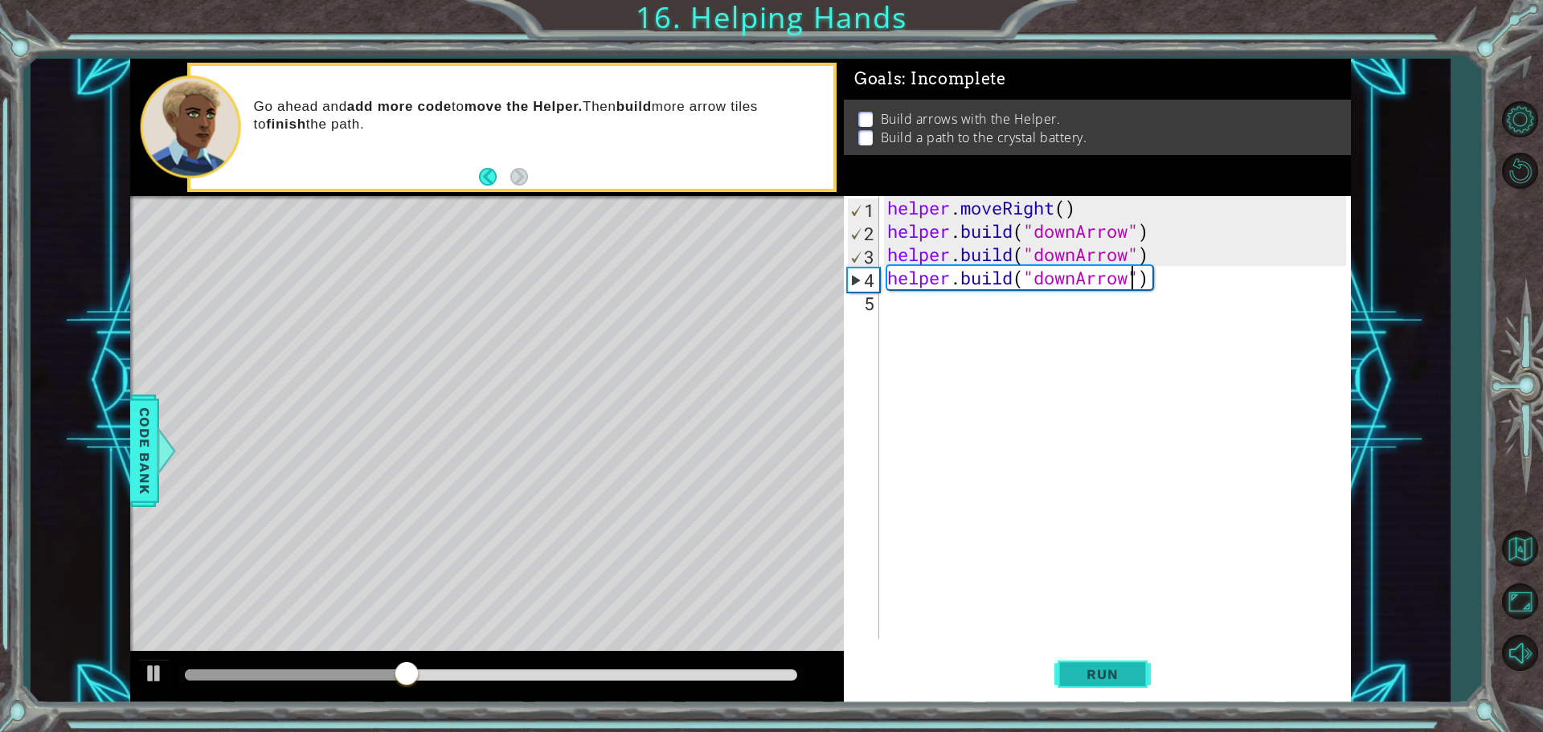
click at [1080, 662] on button "Run" at bounding box center [1103, 674] width 96 height 51
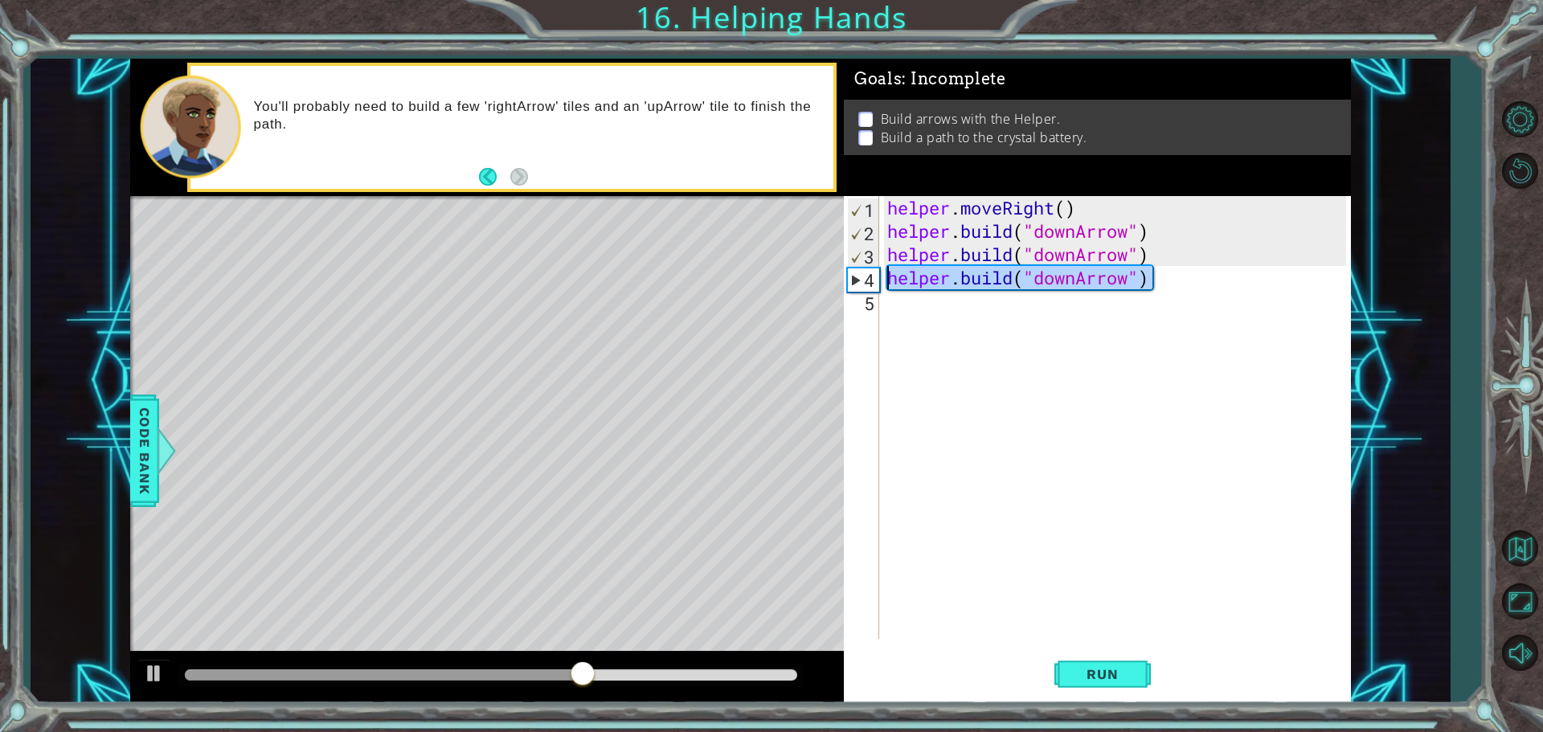
drag, startPoint x: 1173, startPoint y: 281, endPoint x: 887, endPoint y: 279, distance: 286.2
click at [887, 279] on div "helper . moveRight ( ) helper . build ( "downArrow" ) helper . build ( "downArr…" at bounding box center [1119, 441] width 470 height 490
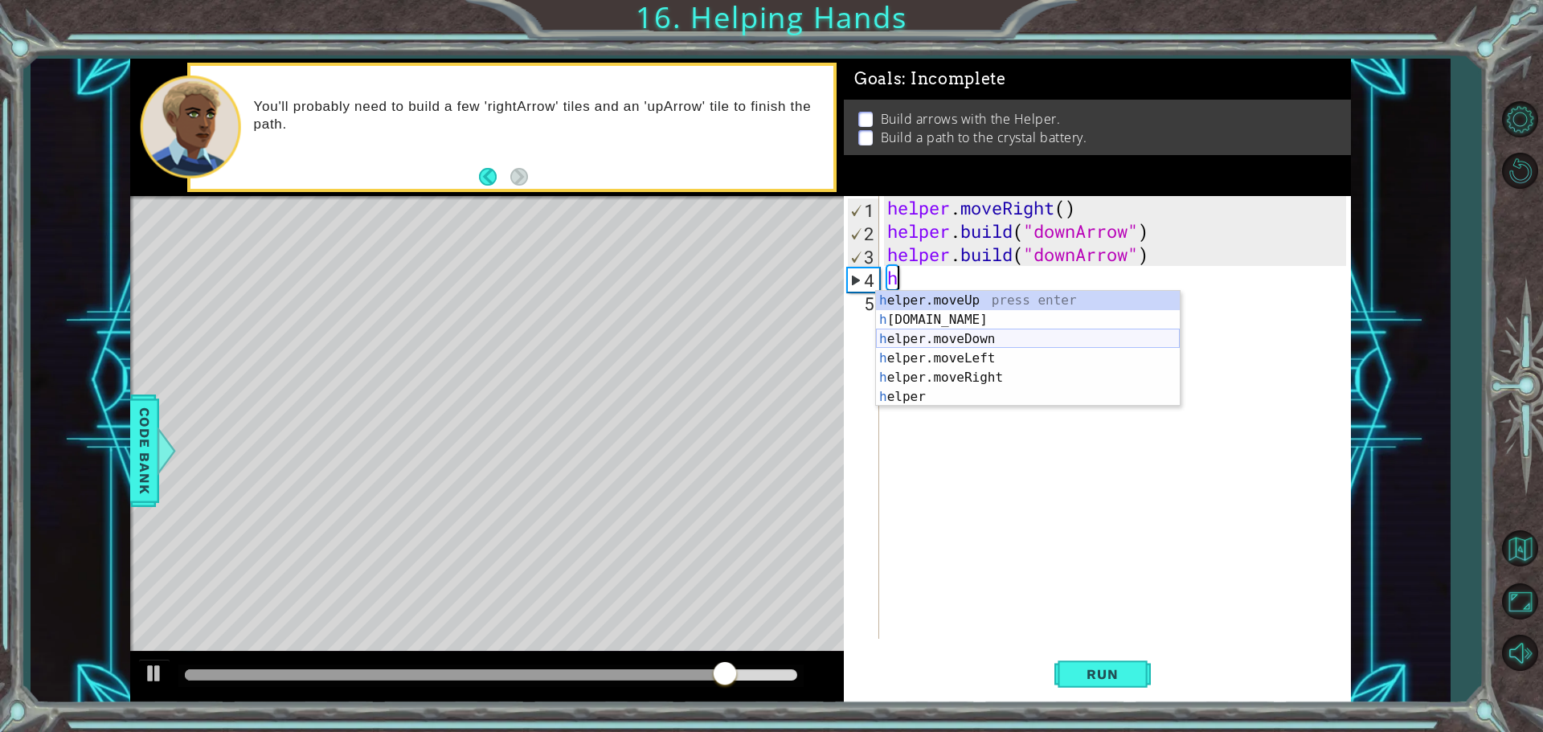
click at [947, 342] on div "h elper.moveUp press enter h [DOMAIN_NAME] press enter h elper.moveDown press e…" at bounding box center [1028, 368] width 304 height 154
type textarea "helper.moveDown(1)"
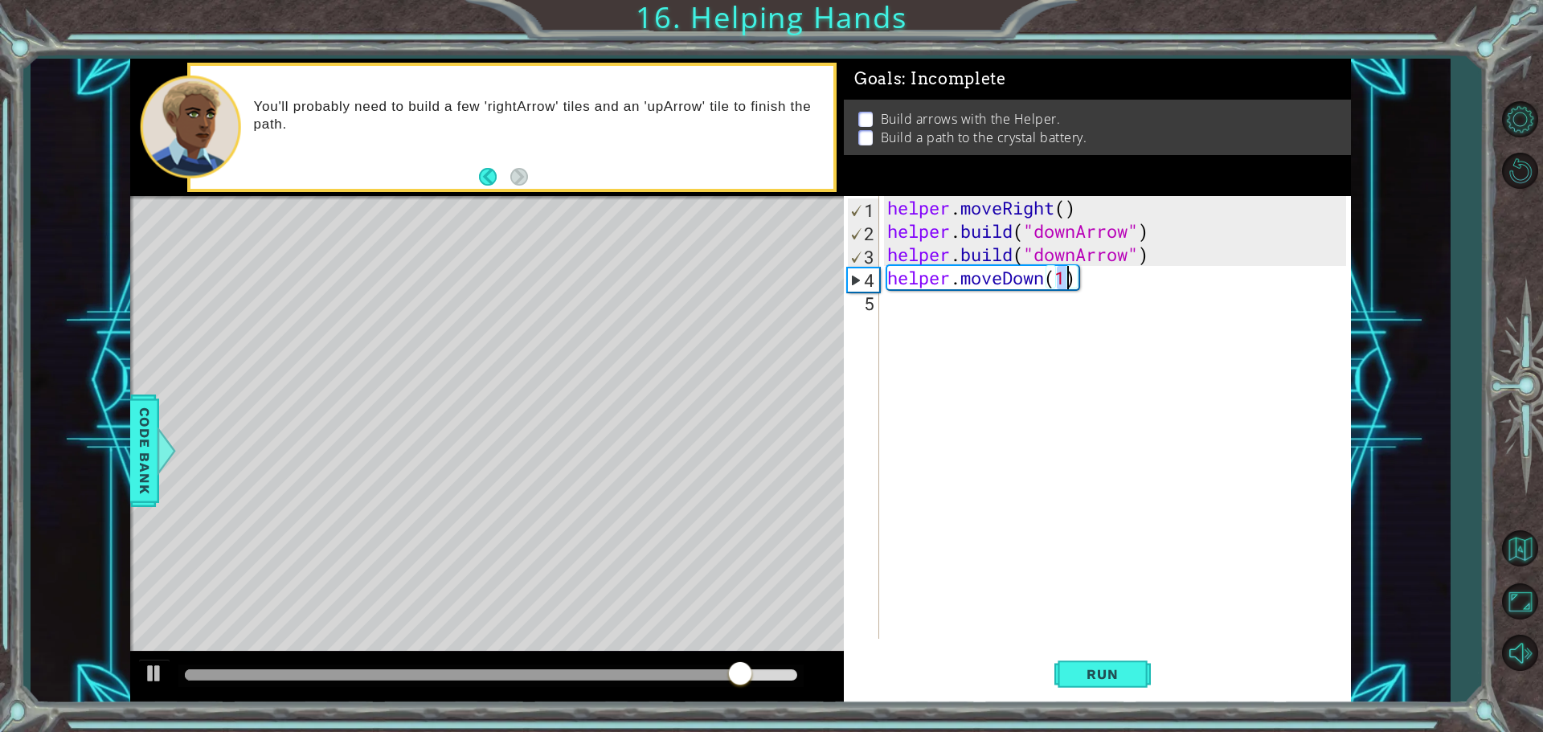
click at [947, 318] on div "helper . moveRight ( ) helper . build ( "downArrow" ) helper . build ( "downArr…" at bounding box center [1119, 441] width 470 height 490
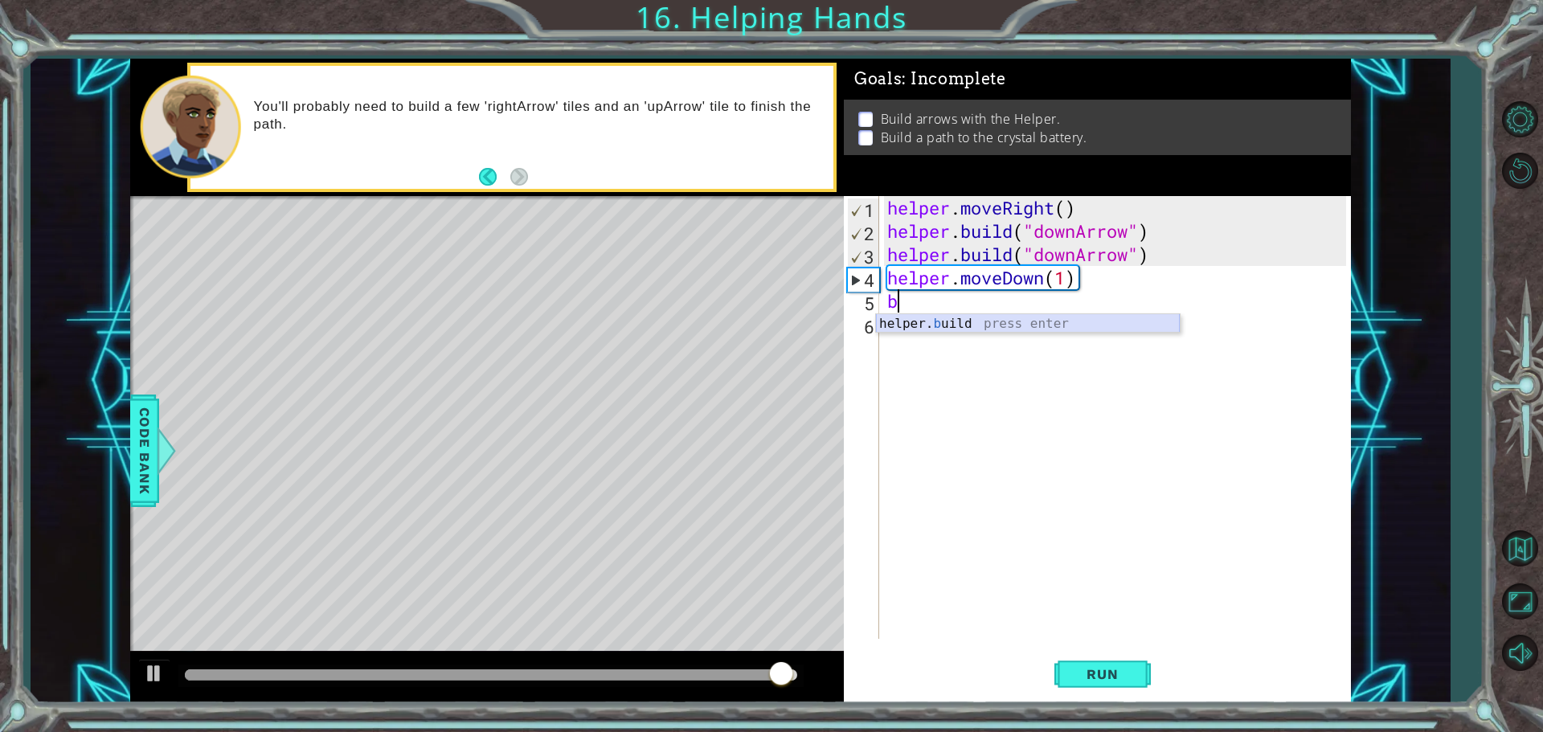
click at [990, 320] on div "helper. b uild press enter" at bounding box center [1028, 343] width 304 height 58
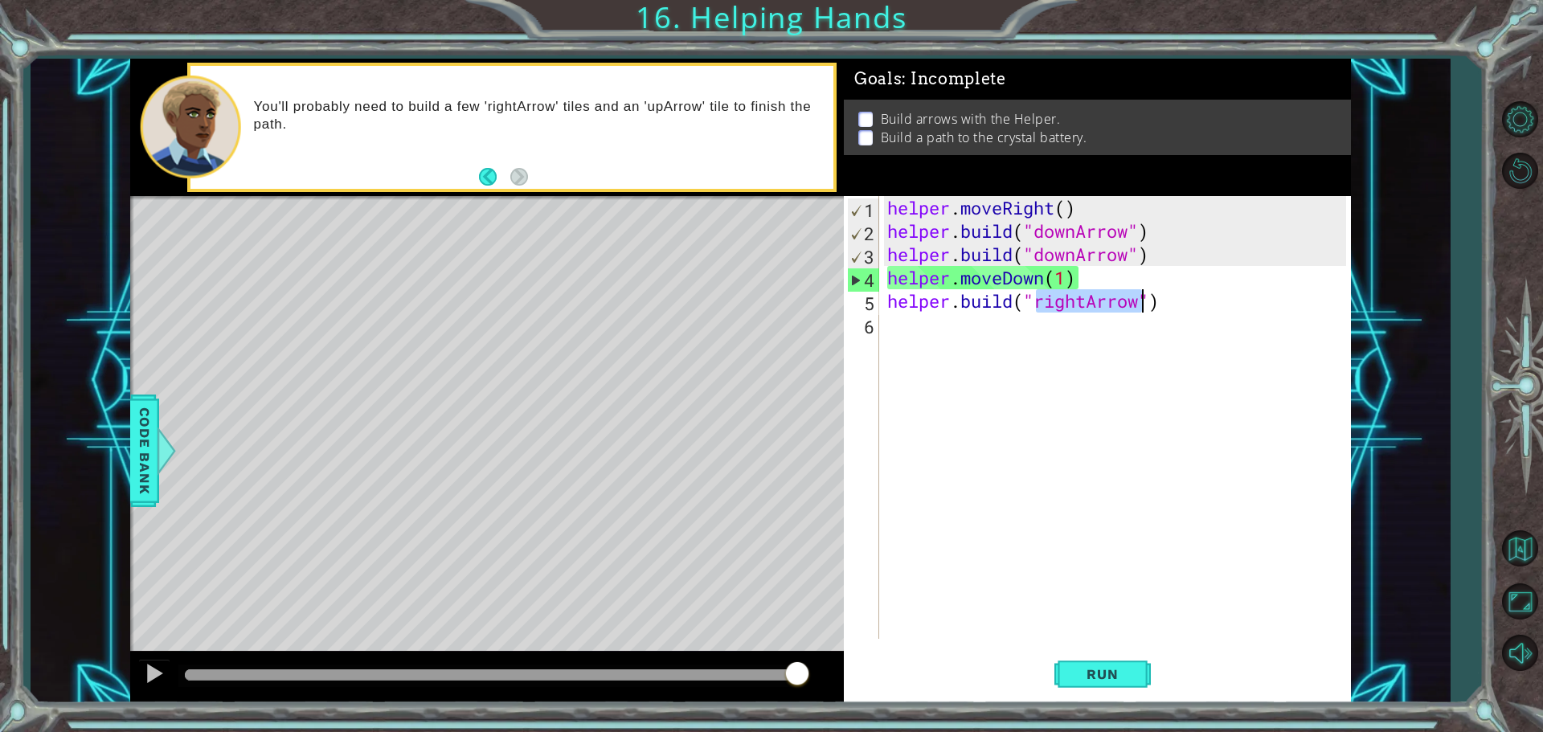
click at [1091, 301] on div "helper . moveRight ( ) helper . build ( "downArrow" ) helper . build ( "downArr…" at bounding box center [1115, 417] width 462 height 443
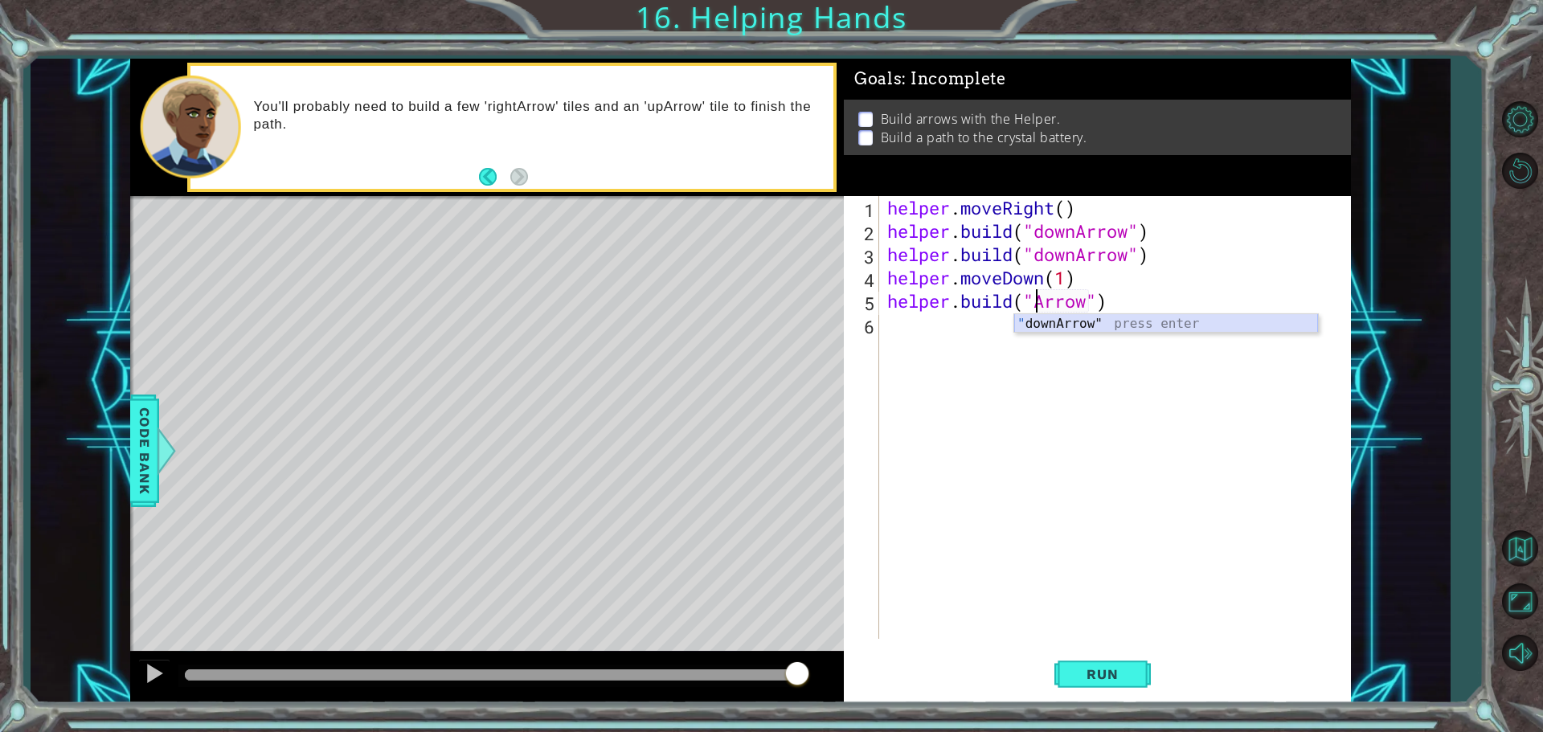
click at [1091, 321] on div "" downArrow" press enter" at bounding box center [1166, 343] width 304 height 58
click at [1104, 676] on span "Run" at bounding box center [1103, 674] width 64 height 16
click at [1098, 304] on div "helper . moveRight ( ) helper . build ( "downArrow" ) helper . build ( "downArr…" at bounding box center [1119, 441] width 470 height 490
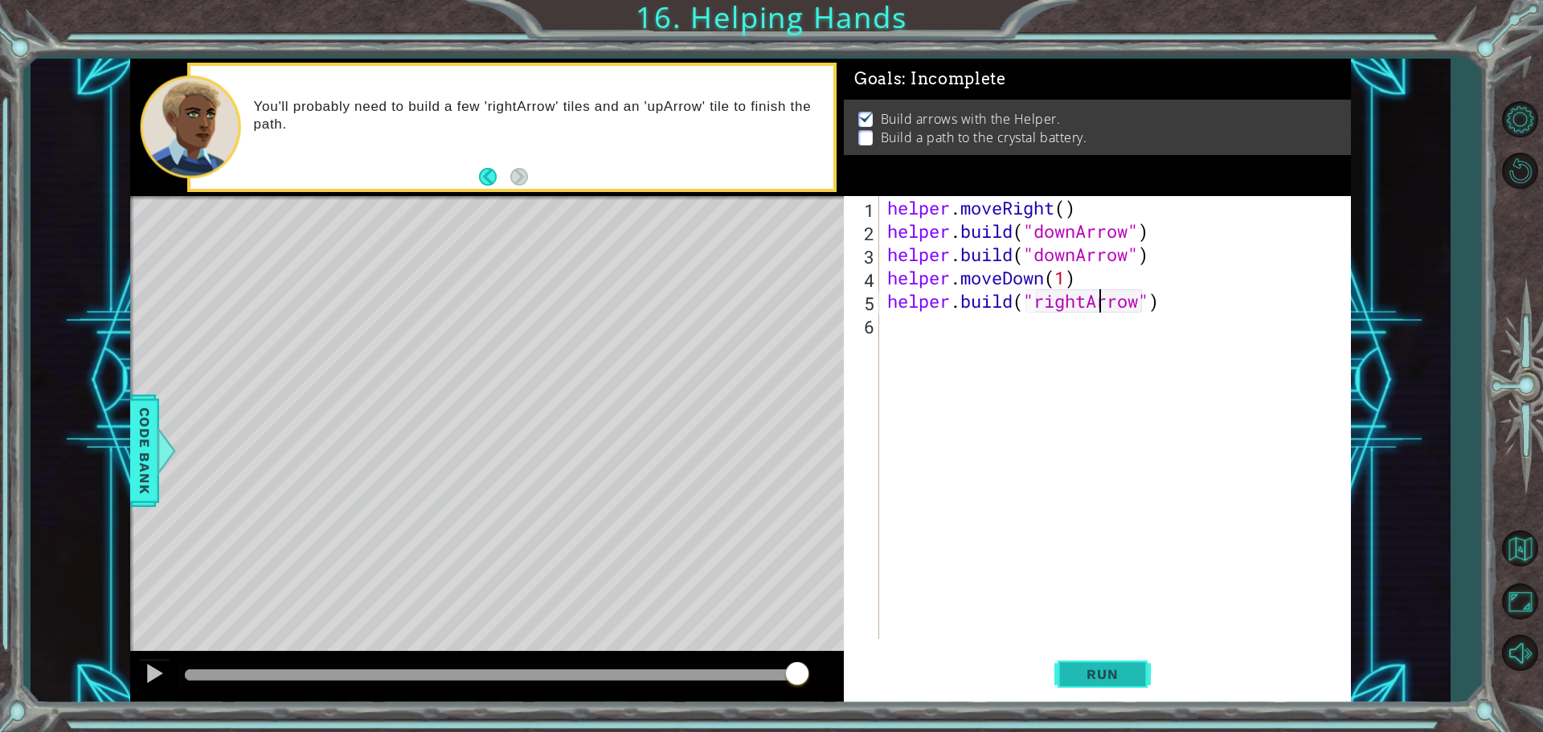
type textarea "[DOMAIN_NAME]("rightArrow")"
click at [1080, 671] on span "Run" at bounding box center [1103, 674] width 64 height 16
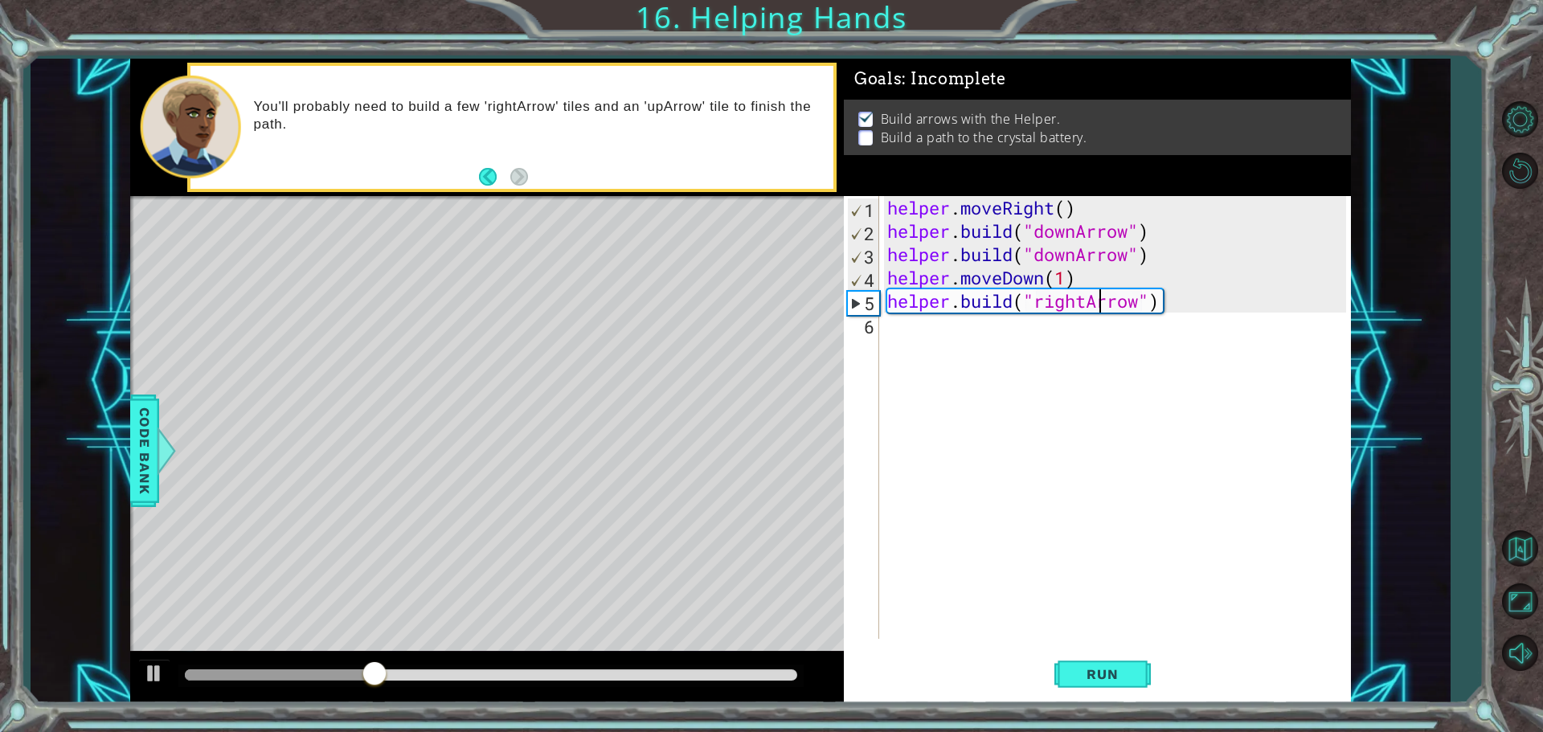
click at [941, 350] on div "helper . moveRight ( ) helper . build ( "downArrow" ) helper . build ( "downArr…" at bounding box center [1119, 441] width 470 height 490
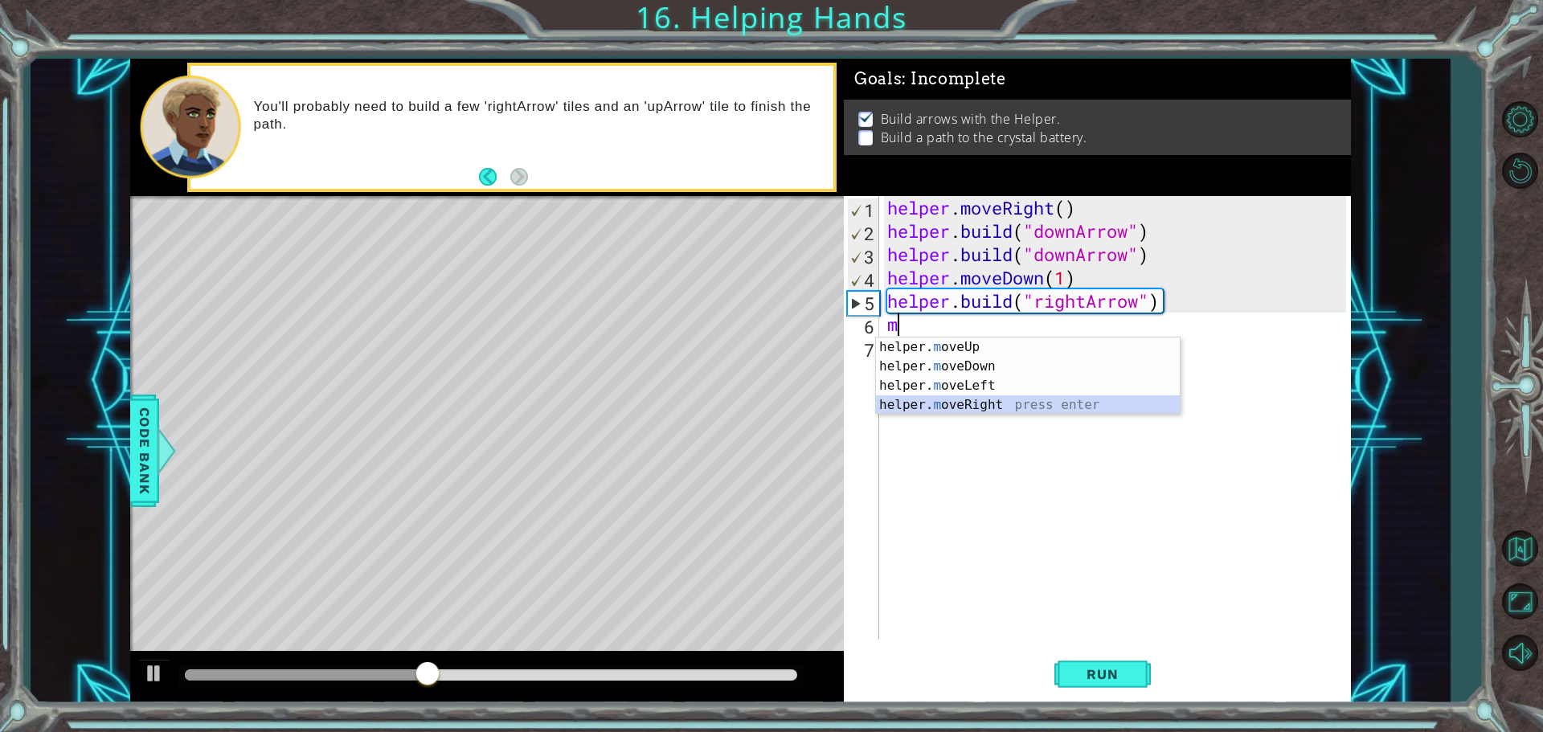
click at [972, 404] on div "helper. m oveUp press enter helper. m oveDown press enter helper. m oveLeft pre…" at bounding box center [1028, 396] width 304 height 116
type textarea "helper.moveRight(1)"
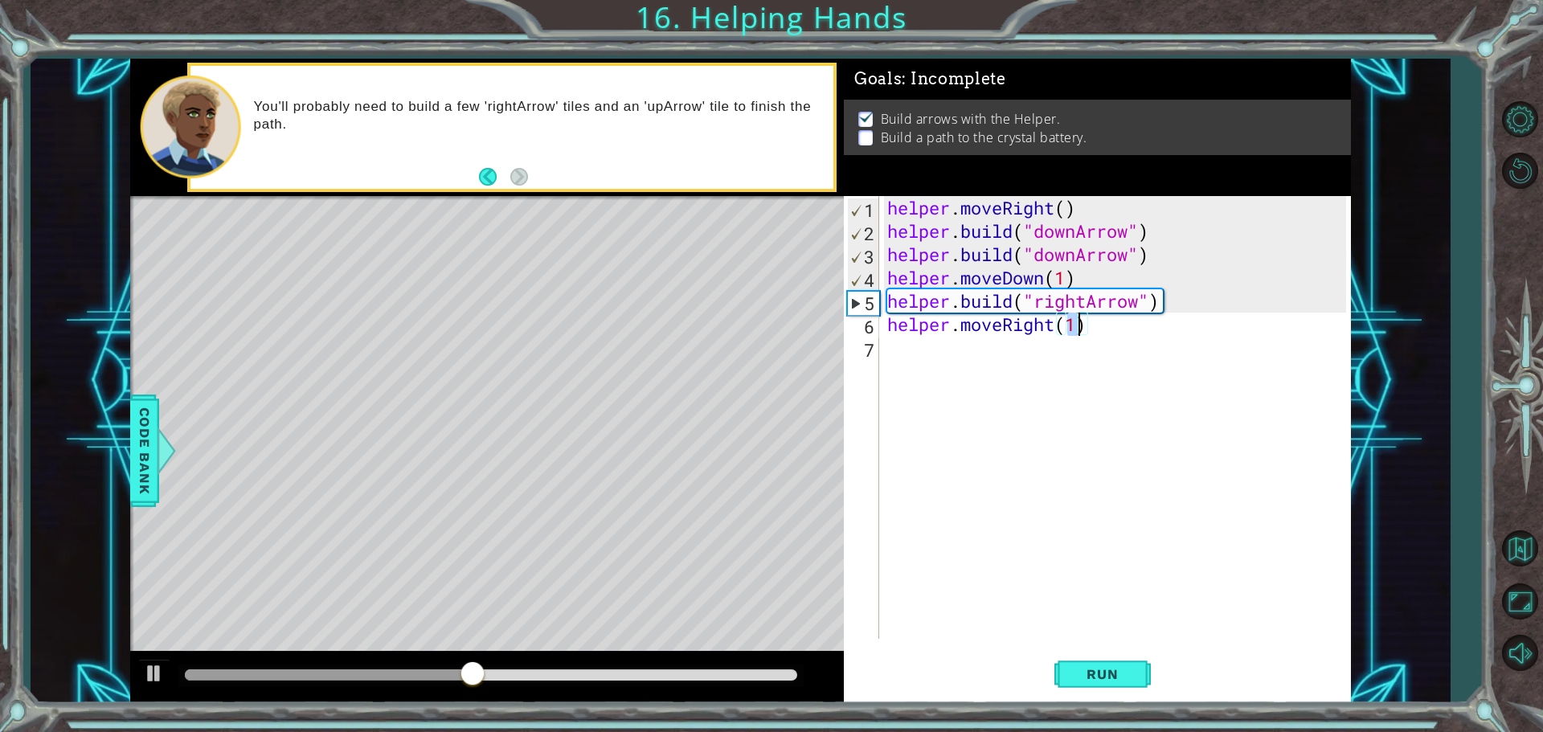
click at [961, 361] on div "helper . moveRight ( ) helper . build ( "downArrow" ) helper . build ( "downArr…" at bounding box center [1119, 441] width 470 height 490
click at [1045, 363] on div "helper. b uild press enter" at bounding box center [1028, 390] width 304 height 58
type textarea "[DOMAIN_NAME]("rightArrow")"
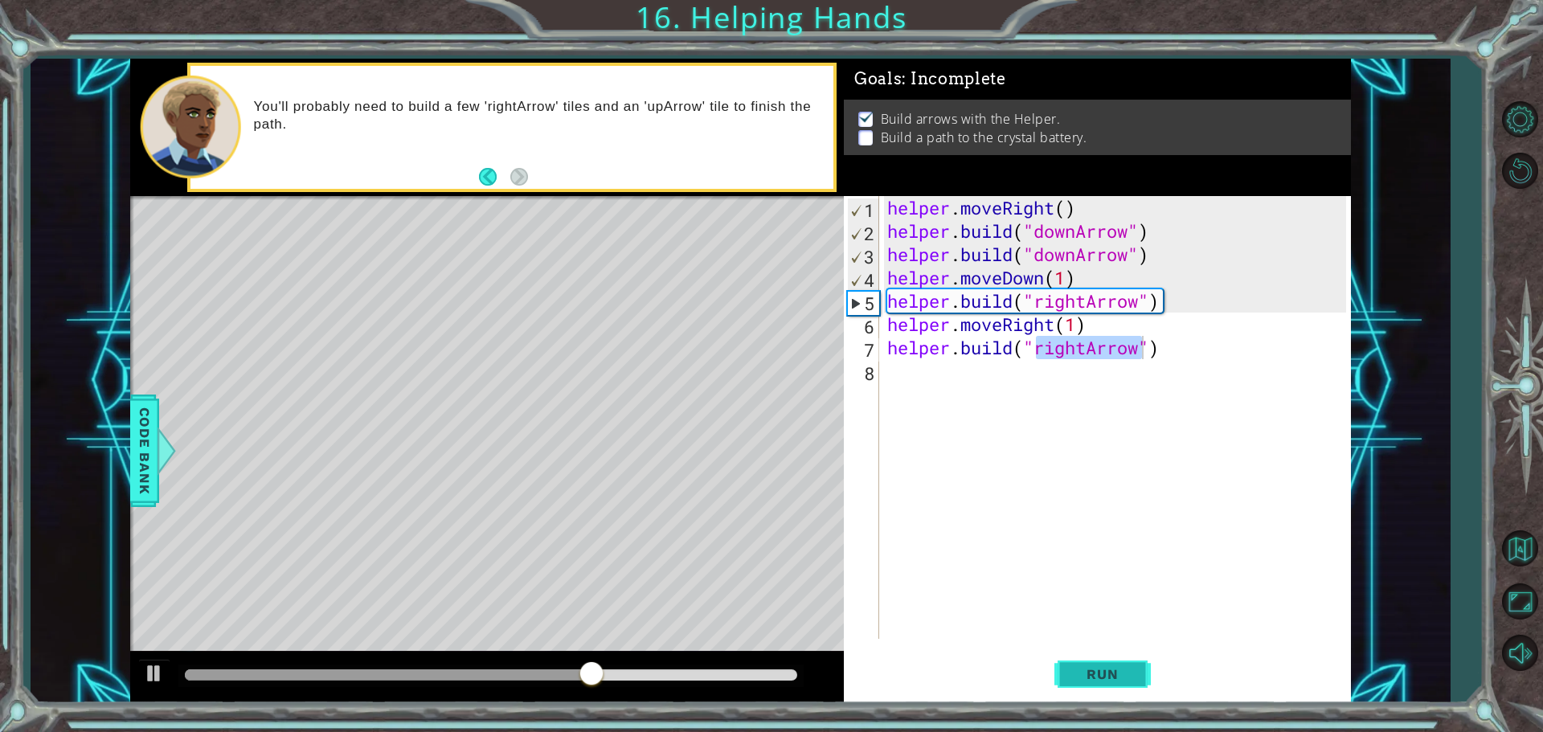
click at [1069, 669] on button "Run" at bounding box center [1103, 674] width 96 height 51
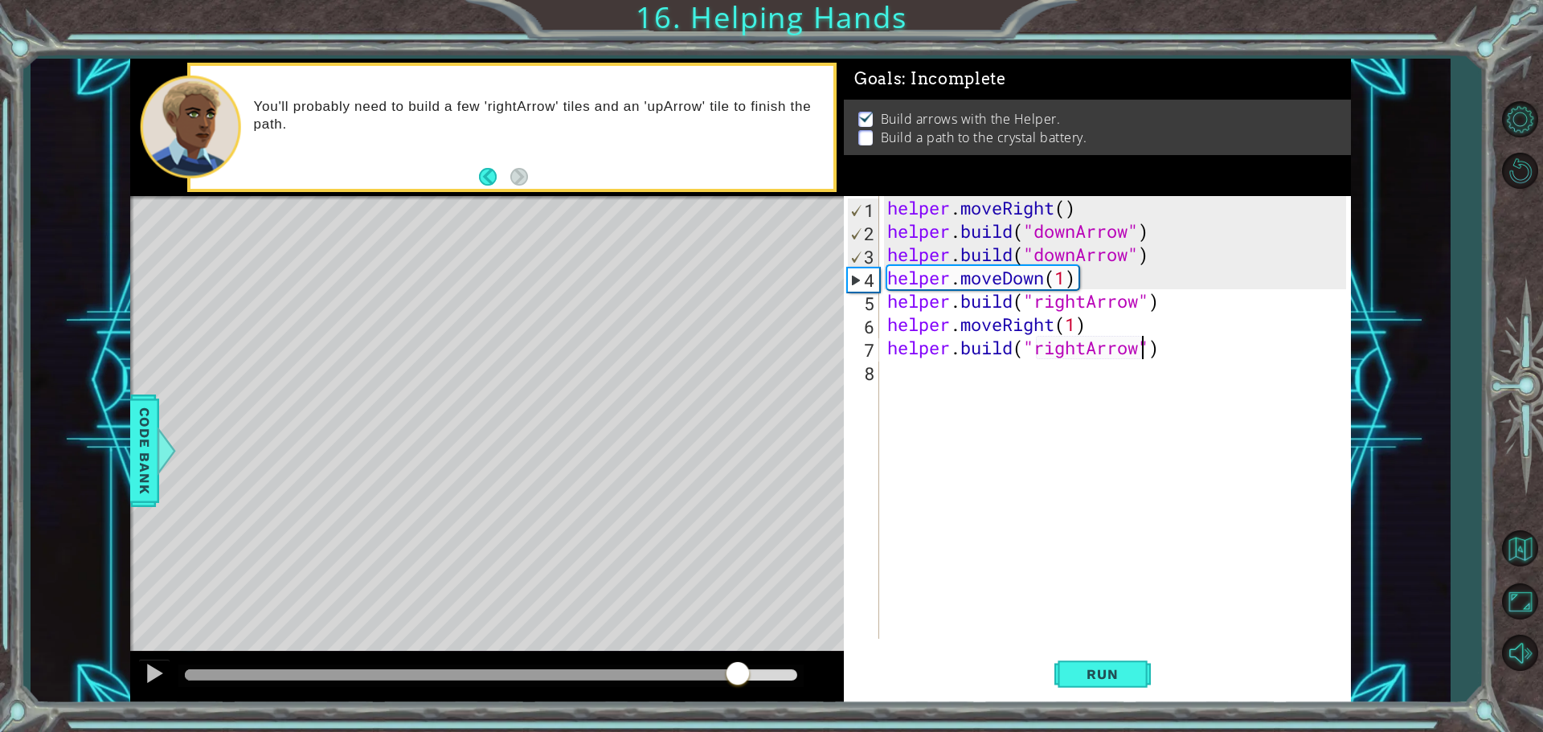
click at [738, 674] on div at bounding box center [491, 675] width 613 height 11
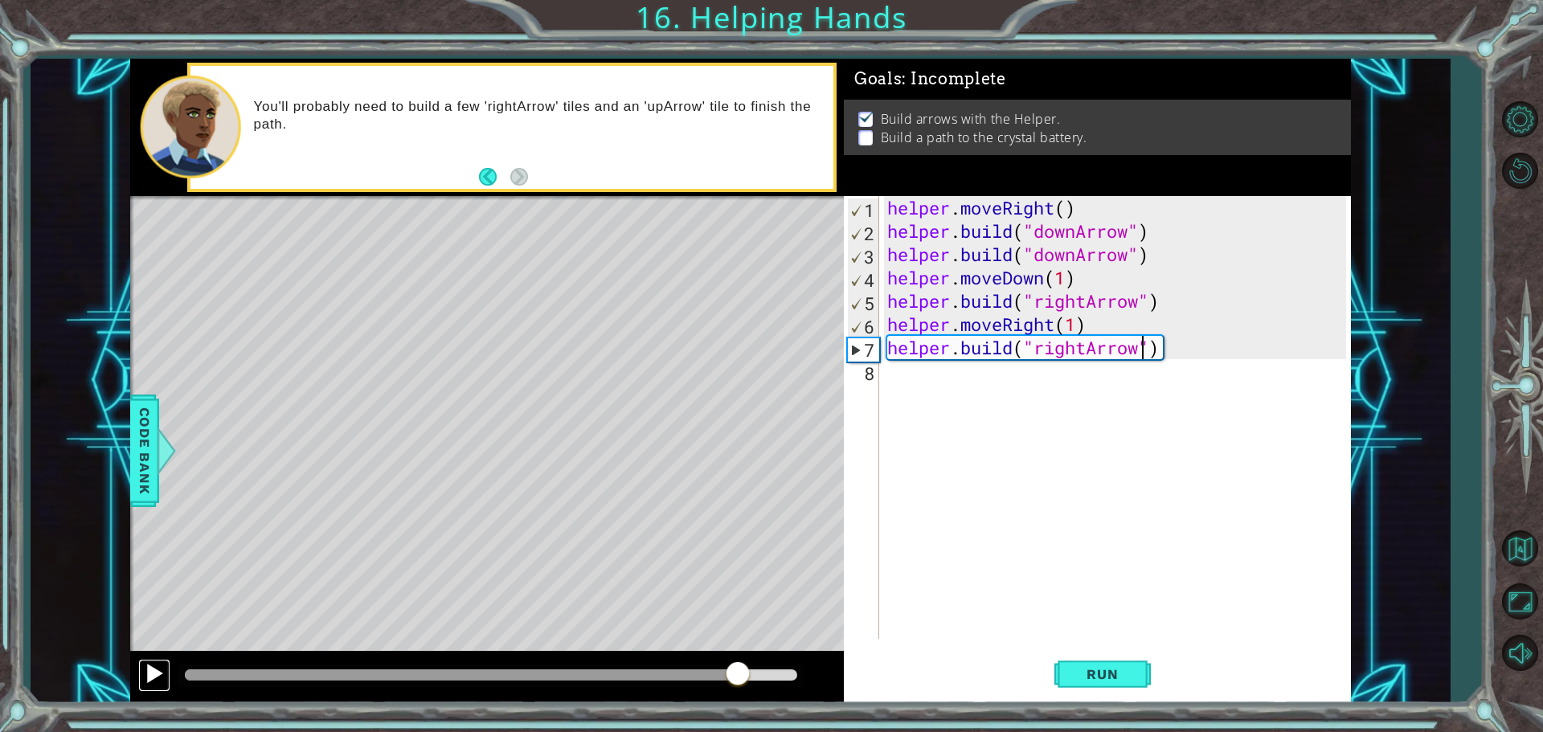
click at [150, 678] on div at bounding box center [154, 673] width 21 height 21
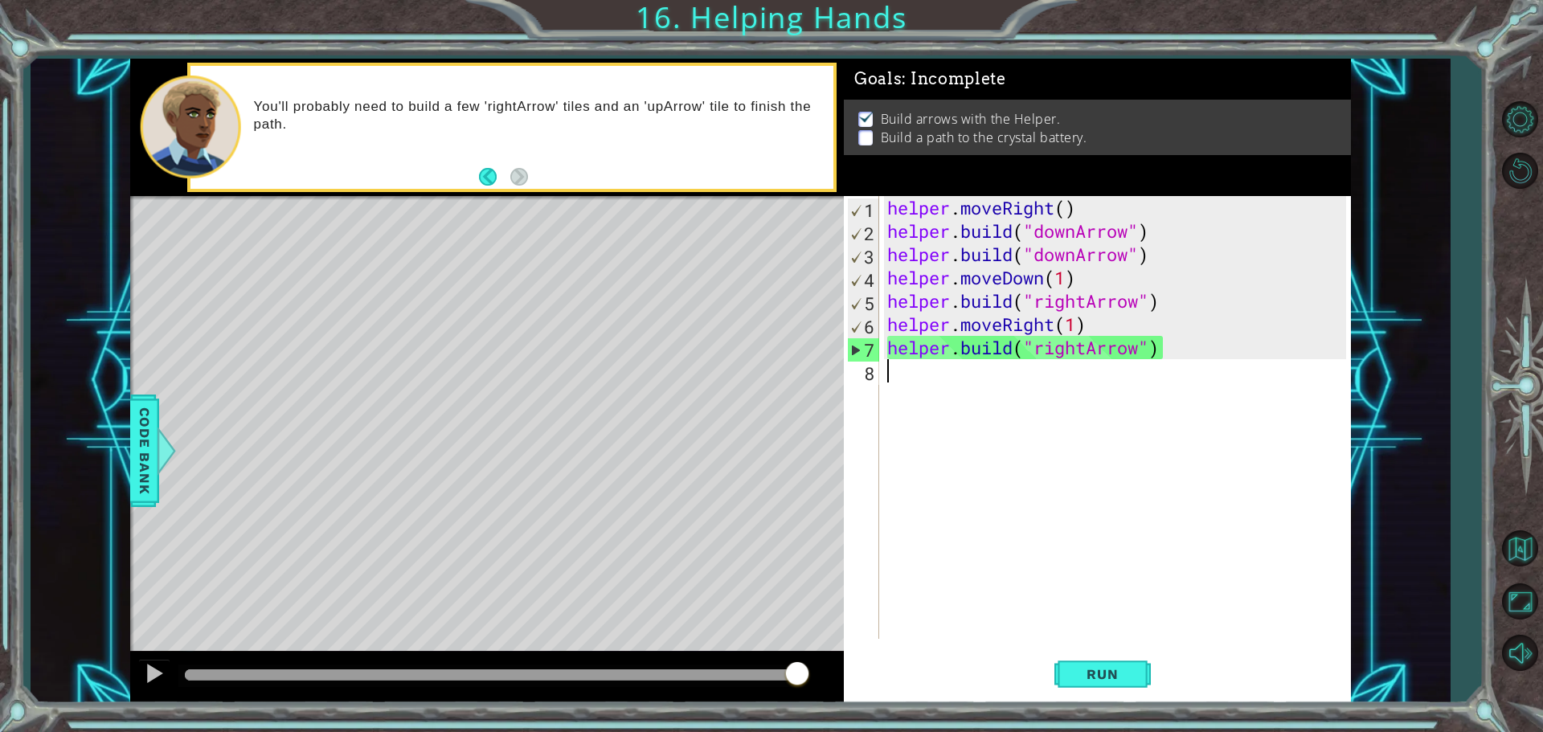
click at [916, 372] on div "helper . moveRight ( ) helper . build ( "downArrow" ) helper . build ( "downArr…" at bounding box center [1119, 441] width 470 height 490
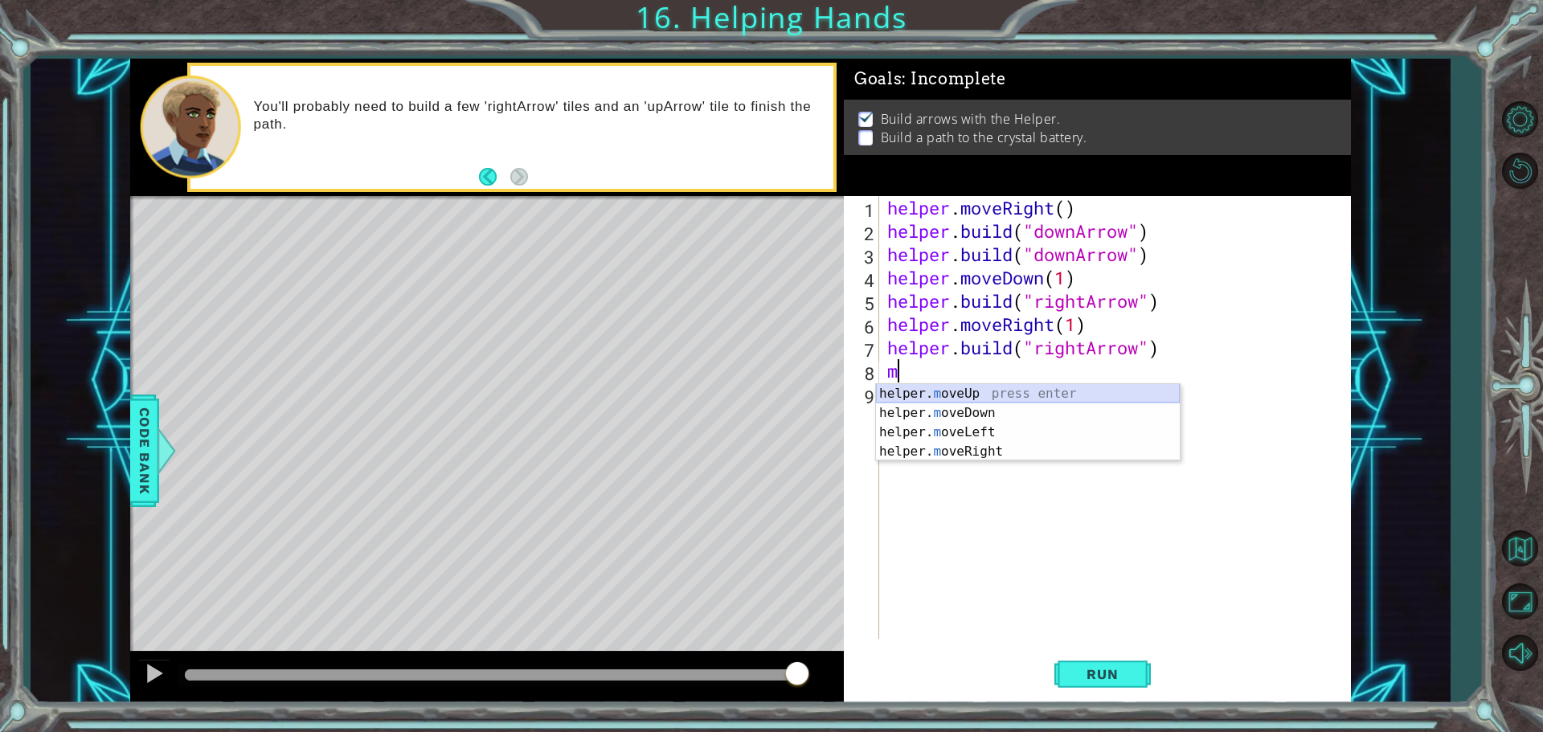
click at [957, 387] on div "helper. m oveUp press enter helper. m oveDown press enter helper. m oveLeft pre…" at bounding box center [1028, 442] width 304 height 116
type textarea "helper.moveUp(1)"
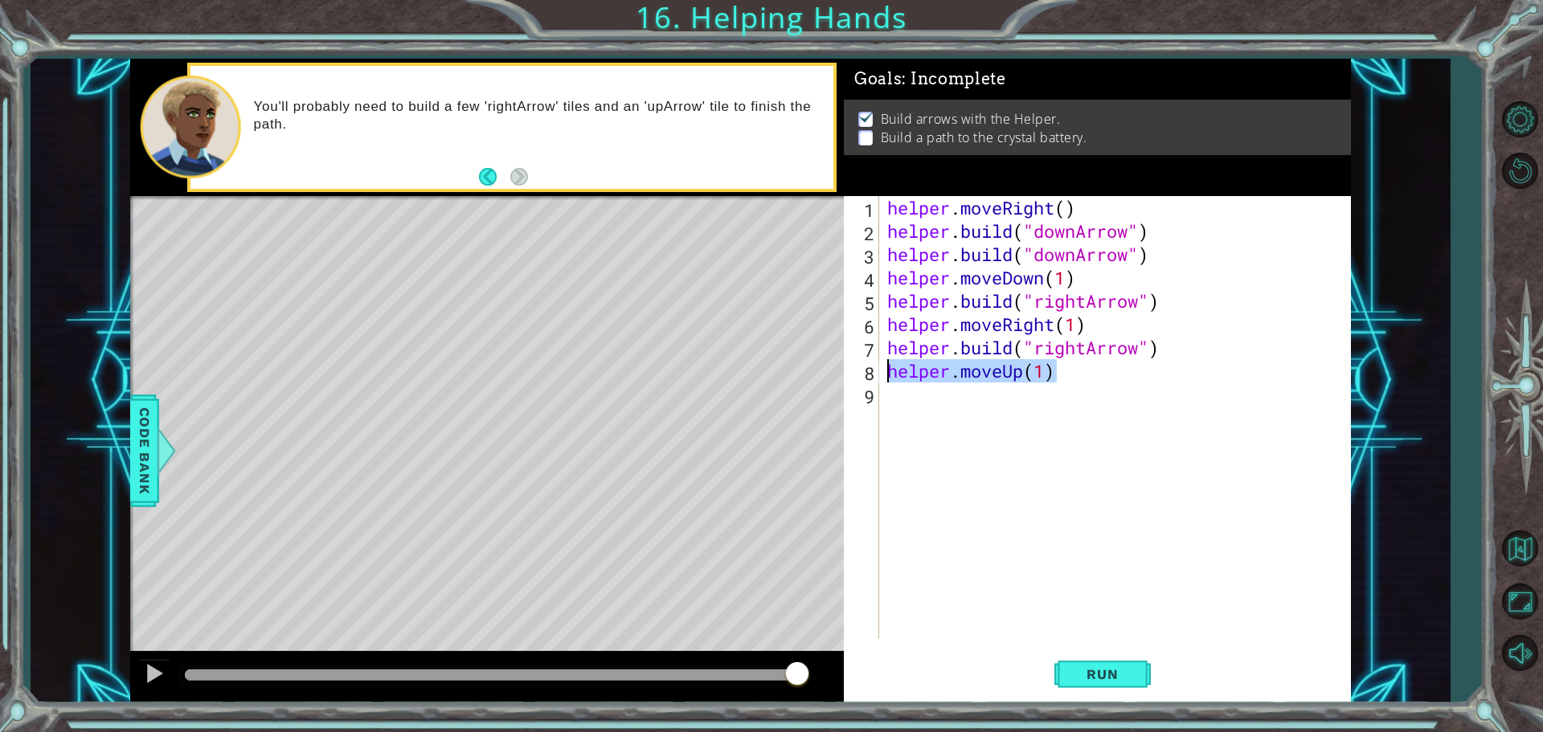
drag, startPoint x: 1064, startPoint y: 370, endPoint x: 889, endPoint y: 370, distance: 175.2
click at [889, 370] on div "helper . moveRight ( ) helper . build ( "downArrow" ) helper . build ( "downArr…" at bounding box center [1119, 441] width 470 height 490
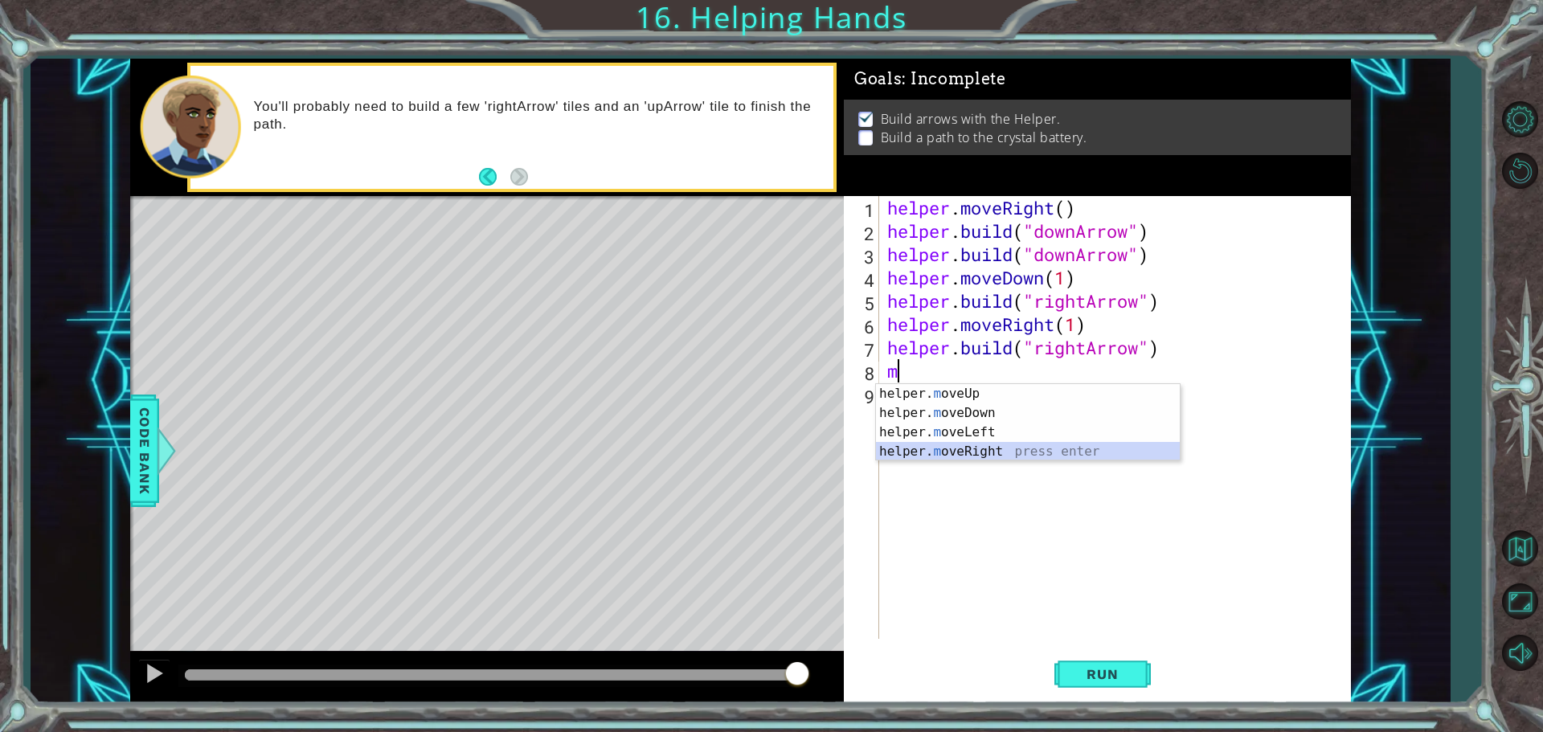
click at [949, 453] on div "helper. m oveUp press enter helper. m oveDown press enter helper. m oveLeft pre…" at bounding box center [1028, 442] width 304 height 116
type textarea "helper.moveRight(1)"
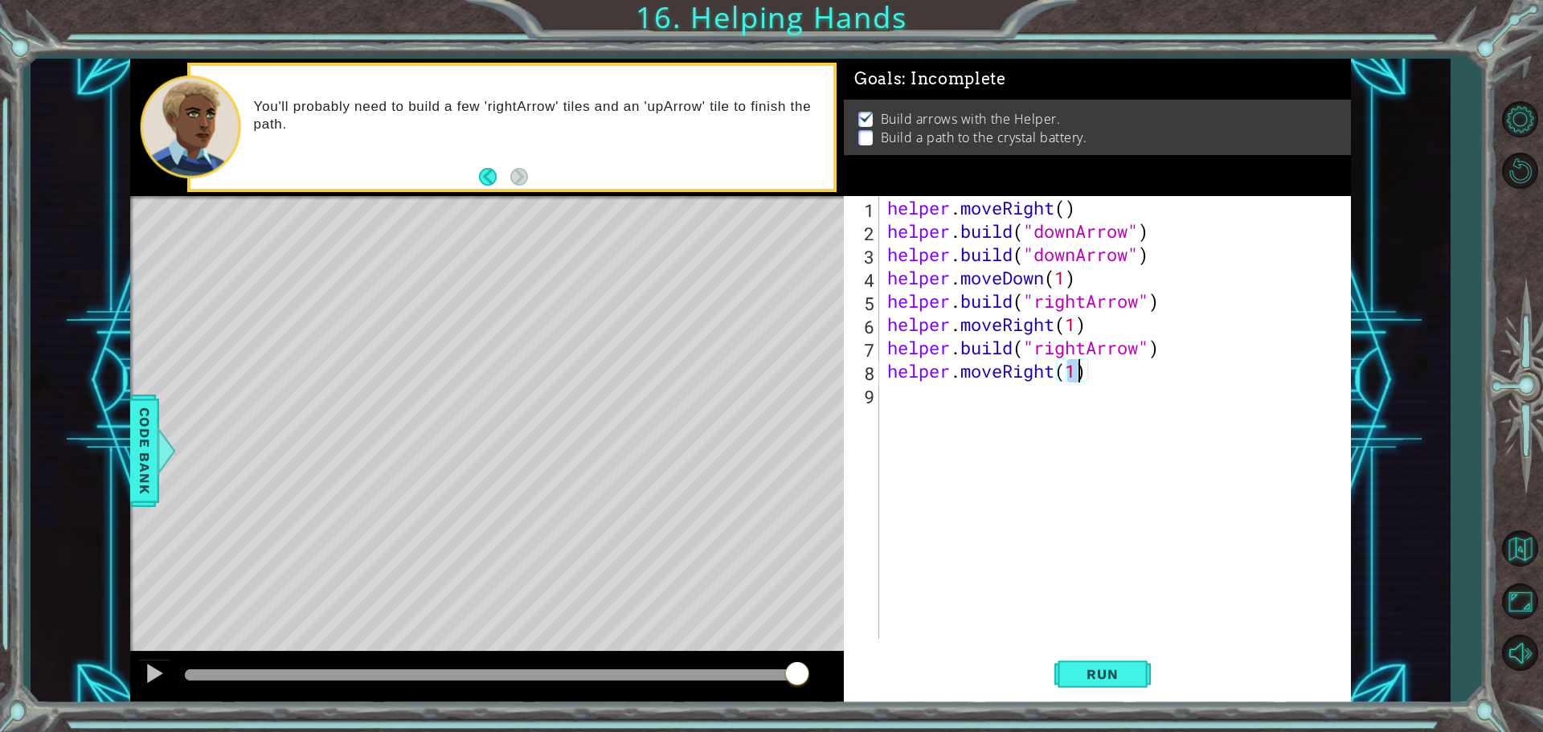
click at [937, 396] on div "helper . moveRight ( ) helper . build ( "downArrow" ) helper . build ( "downArr…" at bounding box center [1119, 441] width 470 height 490
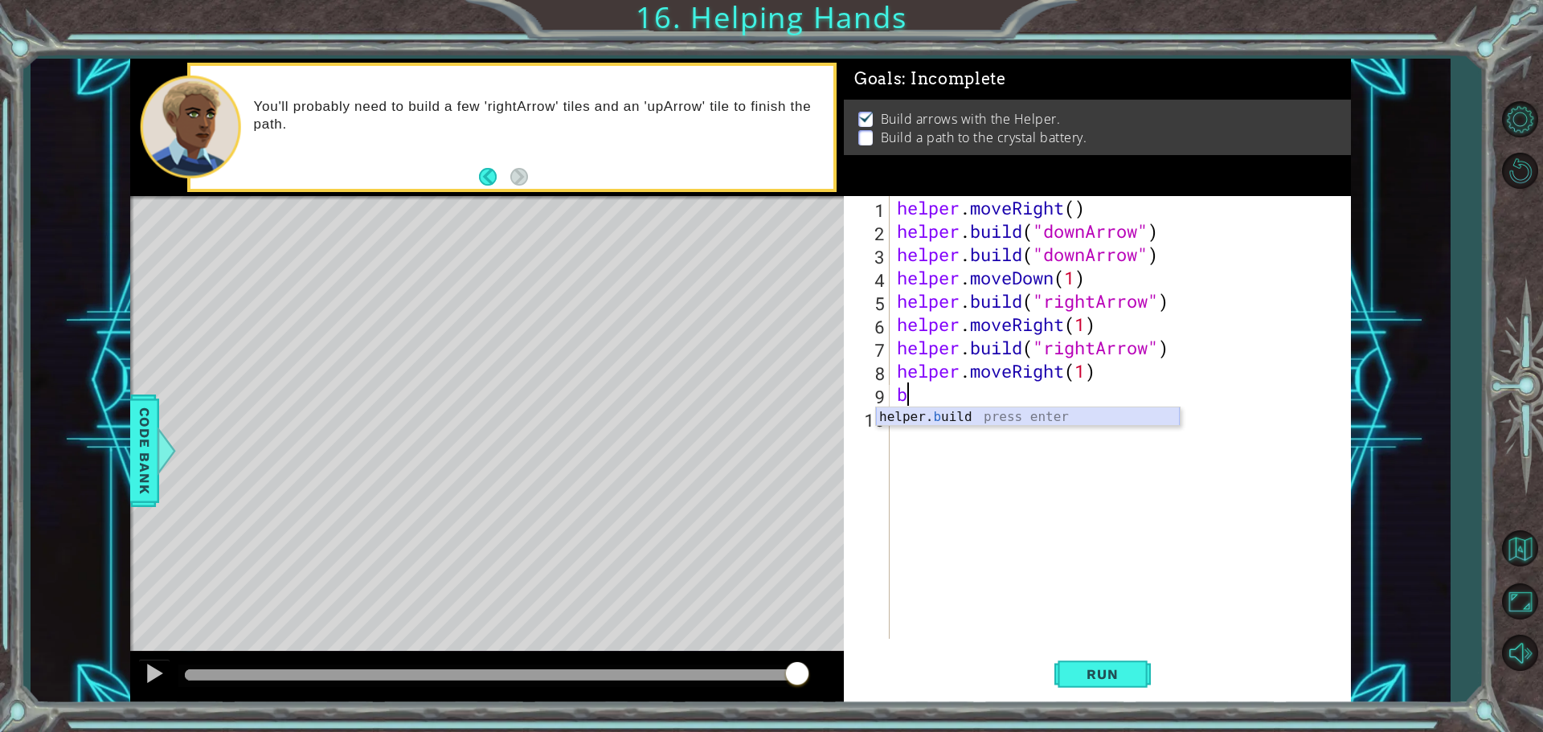
click at [938, 409] on div "helper. b uild press enter" at bounding box center [1028, 437] width 304 height 58
click at [1098, 395] on div "helper . moveRight ( ) helper . build ( "downArrow" ) helper . build ( "downArr…" at bounding box center [1120, 417] width 453 height 443
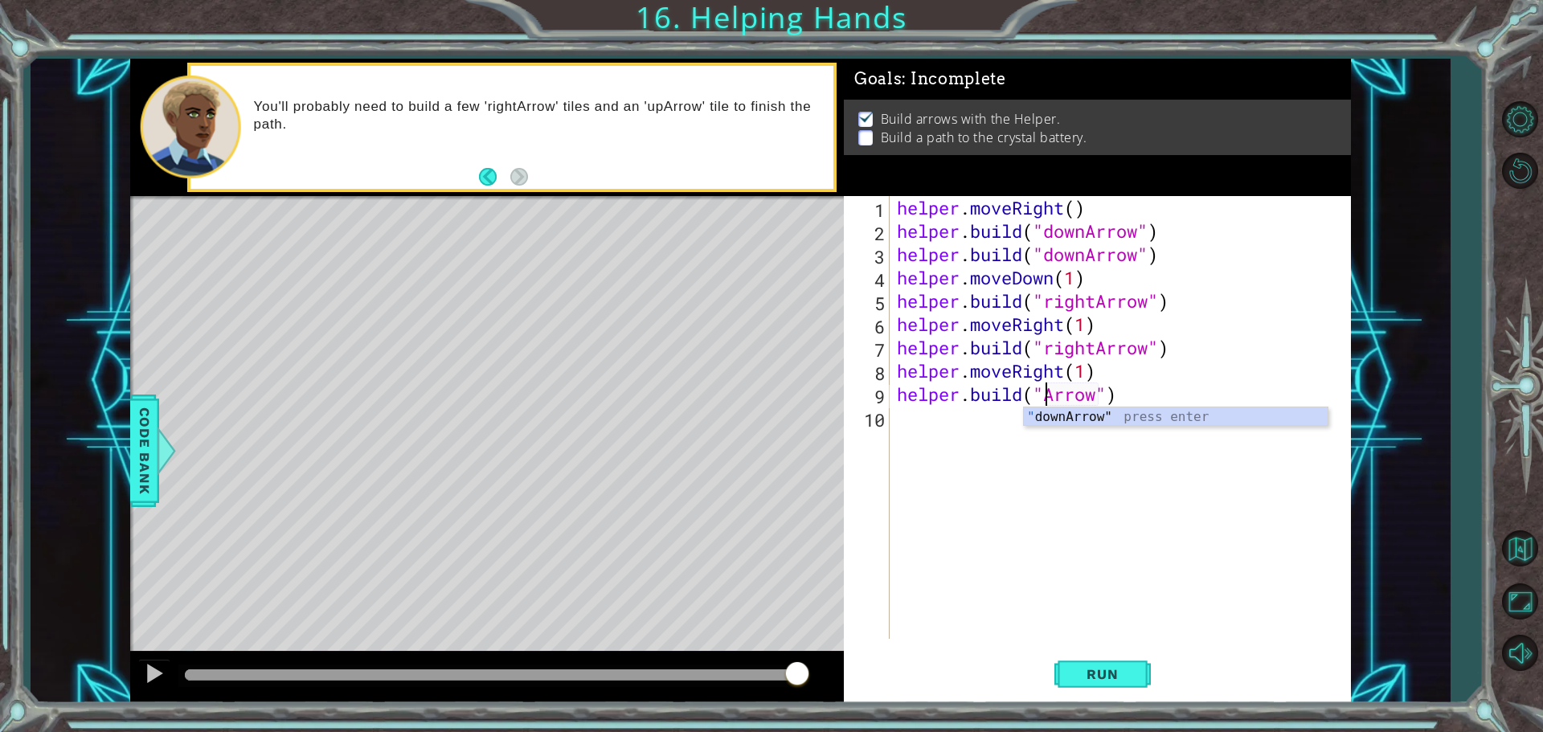
scroll to position [0, 7]
type textarea "[DOMAIN_NAME]("upArrow")"
click at [1077, 666] on button "Run" at bounding box center [1103, 674] width 96 height 51
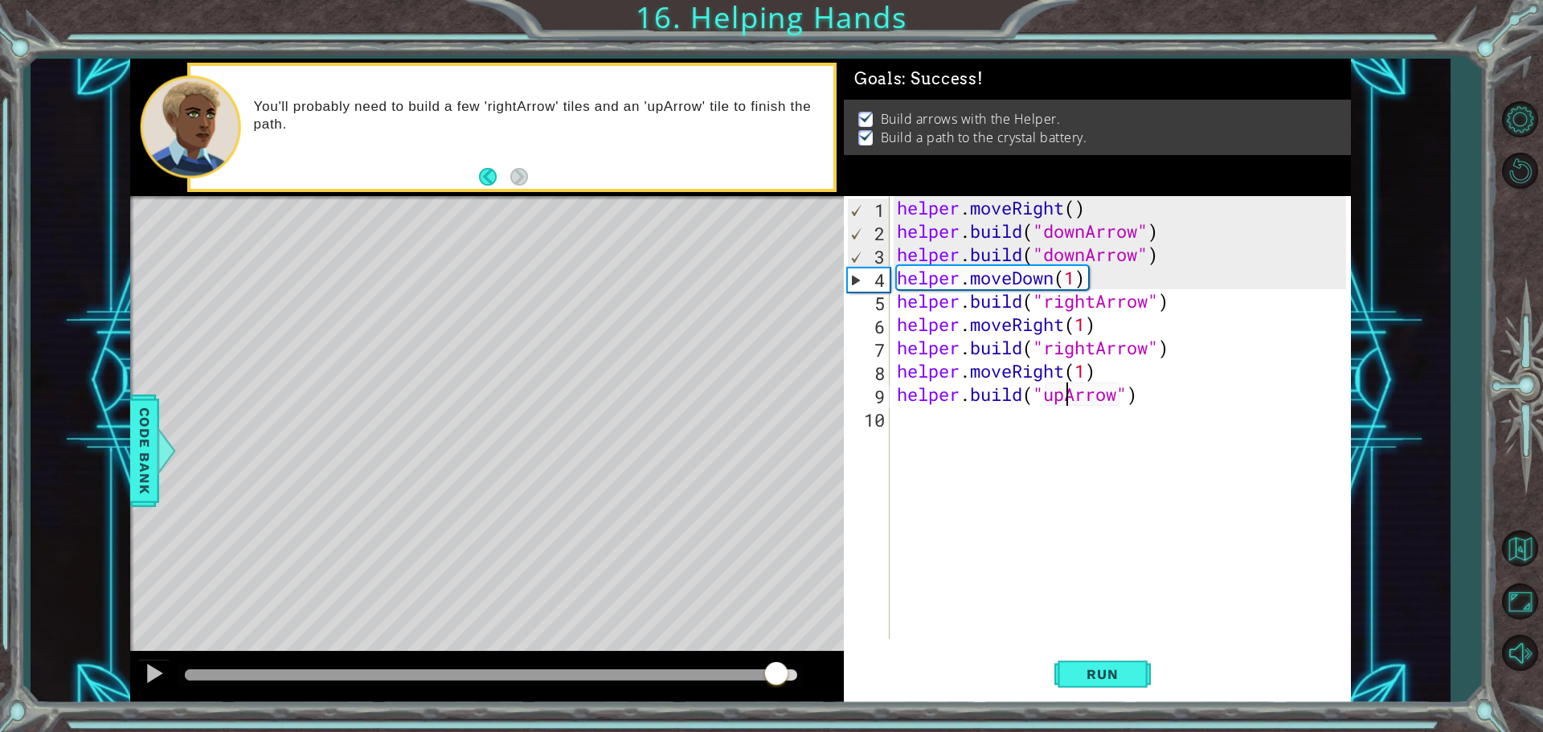
click at [776, 673] on div at bounding box center [491, 675] width 613 height 11
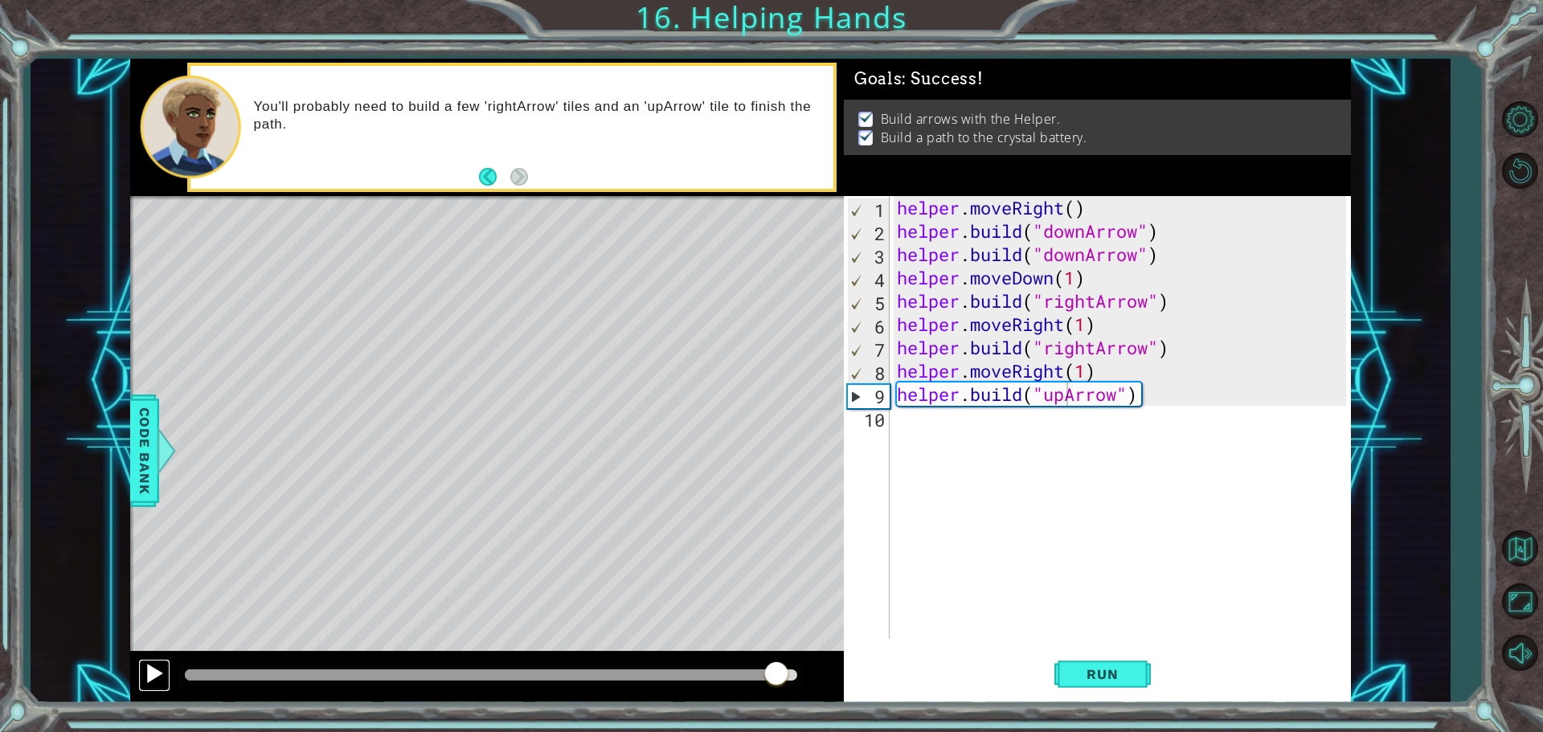
click at [147, 680] on div at bounding box center [154, 673] width 21 height 21
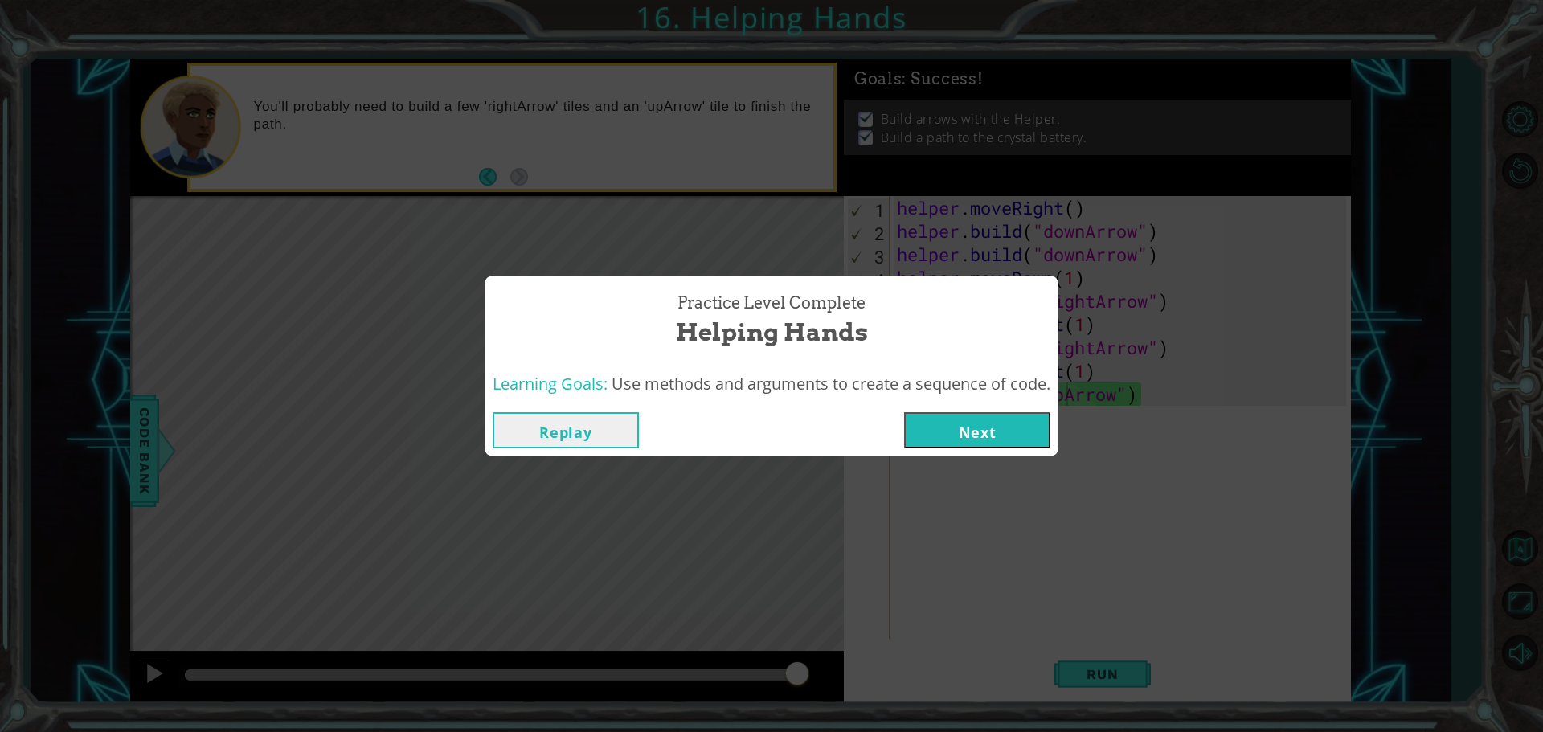
click at [1002, 427] on button "Next" at bounding box center [977, 430] width 146 height 36
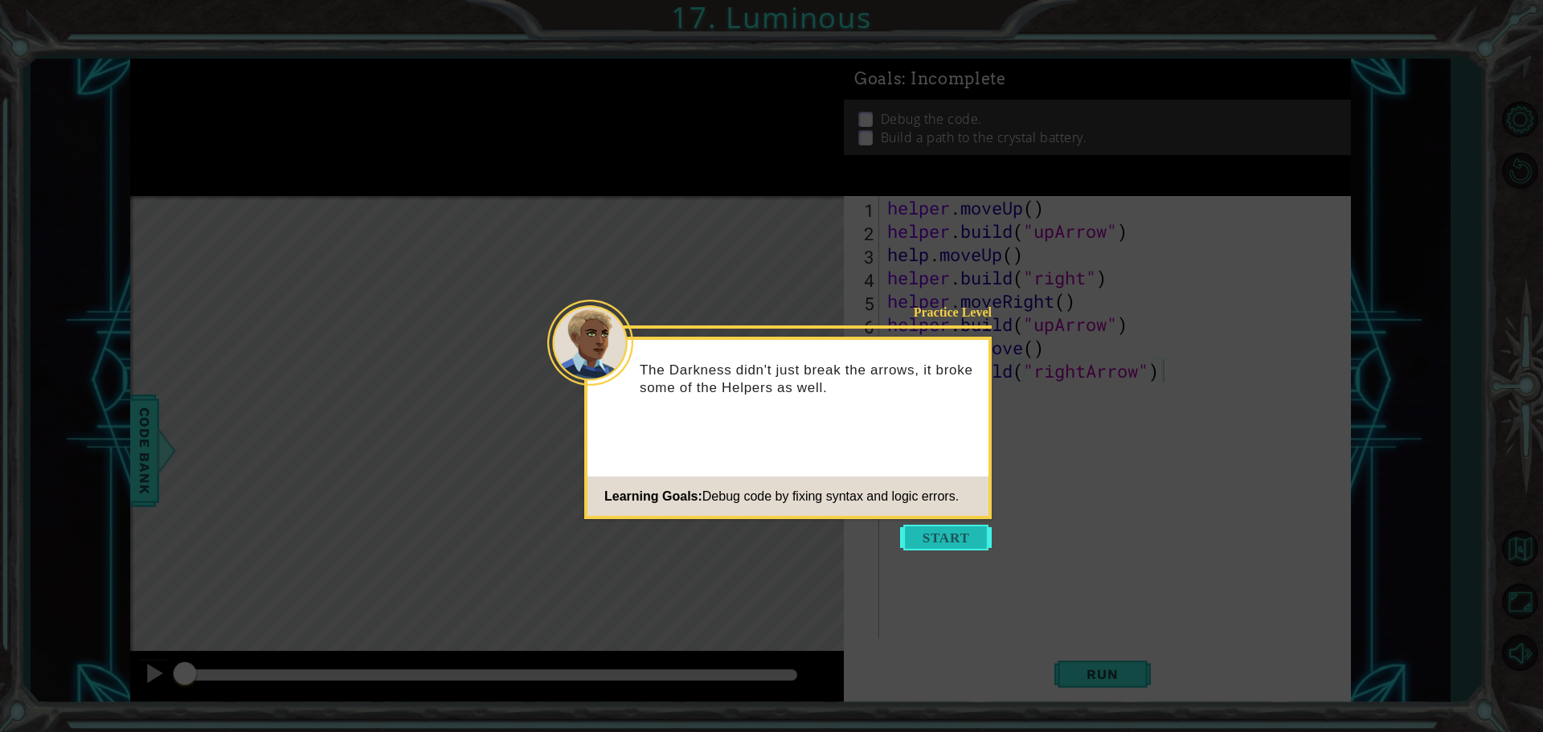
click at [967, 528] on button "Start" at bounding box center [946, 538] width 92 height 26
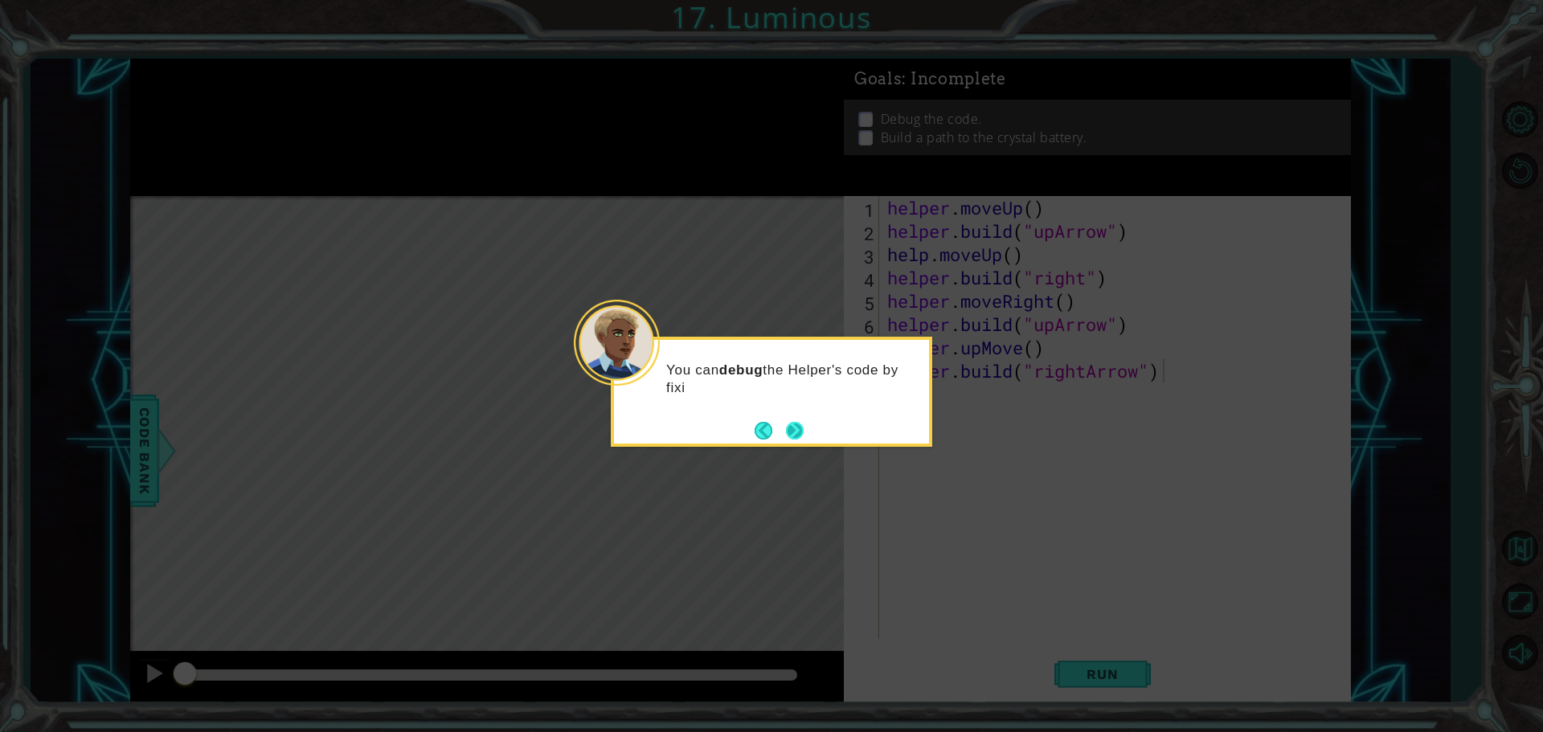
click at [789, 431] on button "Next" at bounding box center [794, 430] width 18 height 18
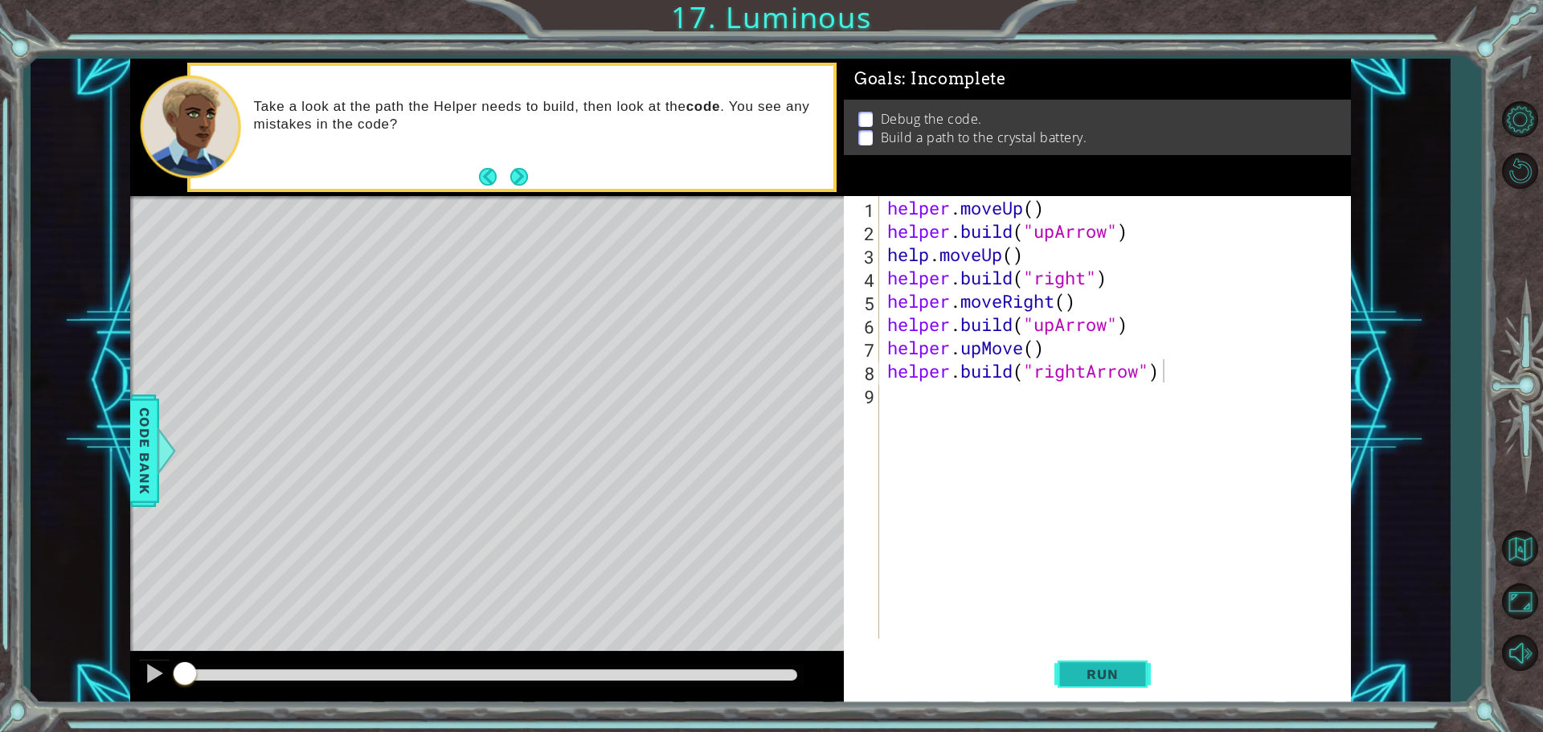
click at [1141, 673] on button "Run" at bounding box center [1103, 674] width 96 height 51
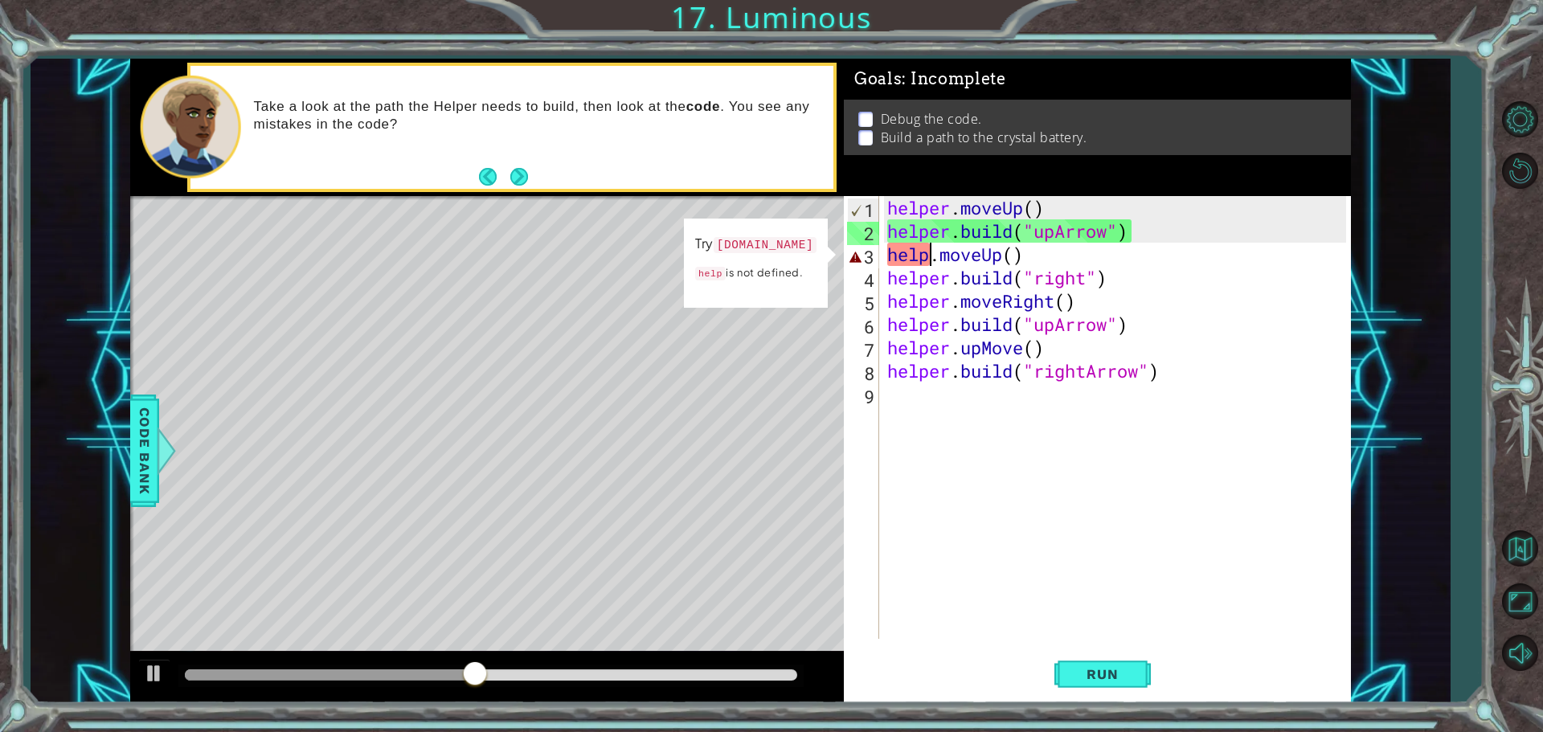
click at [928, 257] on div "helper . moveUp ( ) helper . build ( "upArrow" ) help . moveUp ( ) helper . bui…" at bounding box center [1119, 441] width 470 height 490
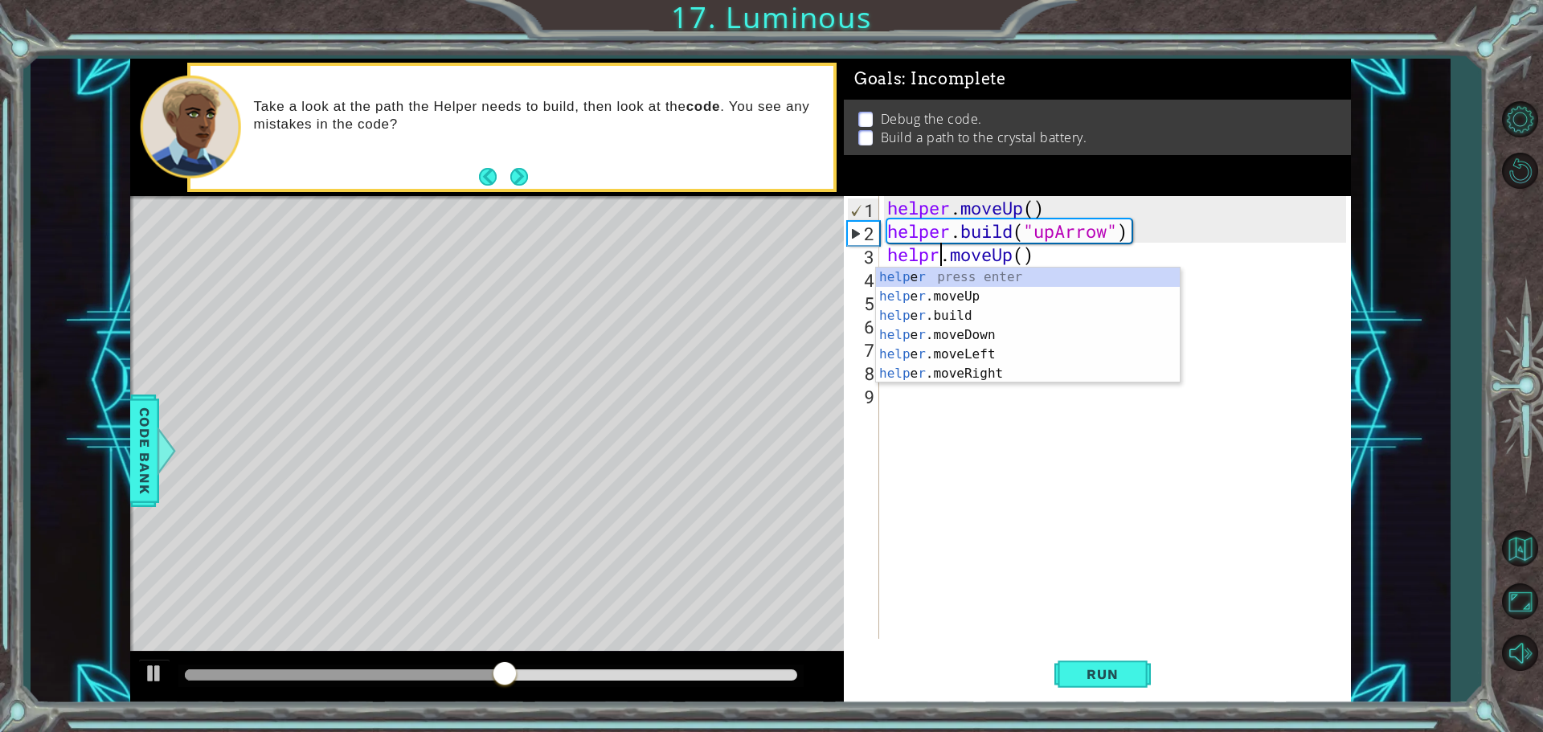
scroll to position [0, 2]
click at [522, 173] on button "Next" at bounding box center [520, 177] width 28 height 28
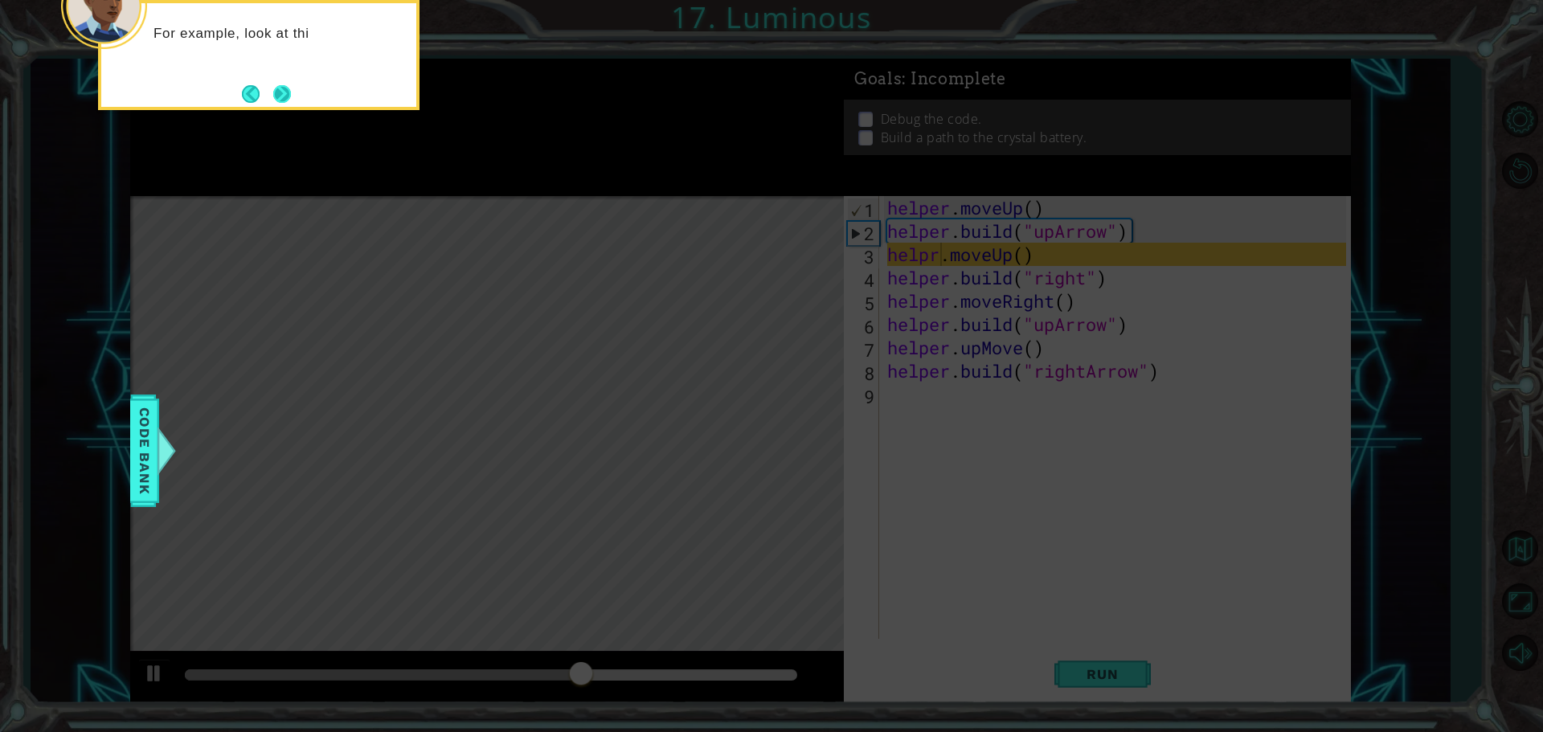
click at [273, 94] on button "Next" at bounding box center [281, 93] width 27 height 27
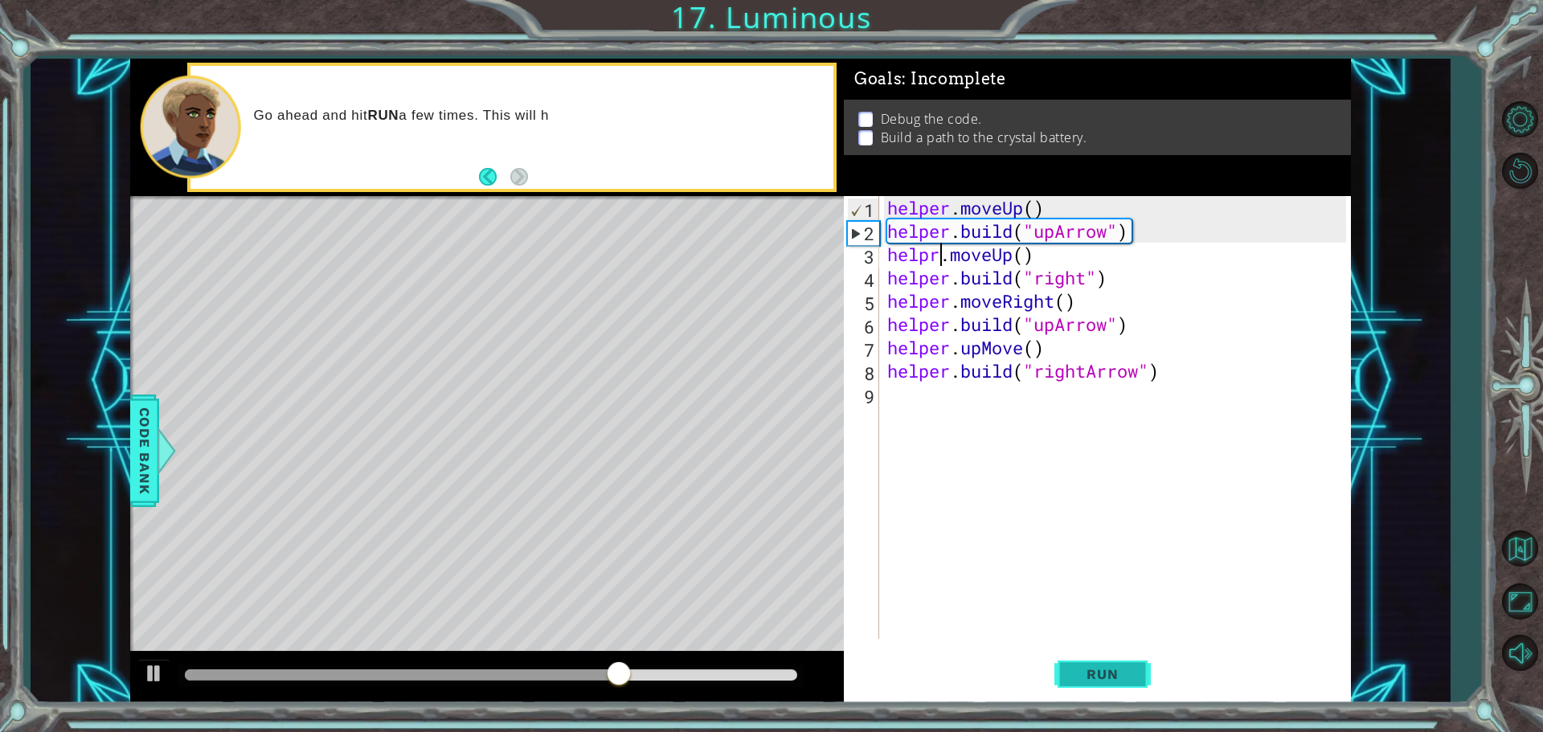
click at [1076, 661] on button "Run" at bounding box center [1103, 674] width 96 height 51
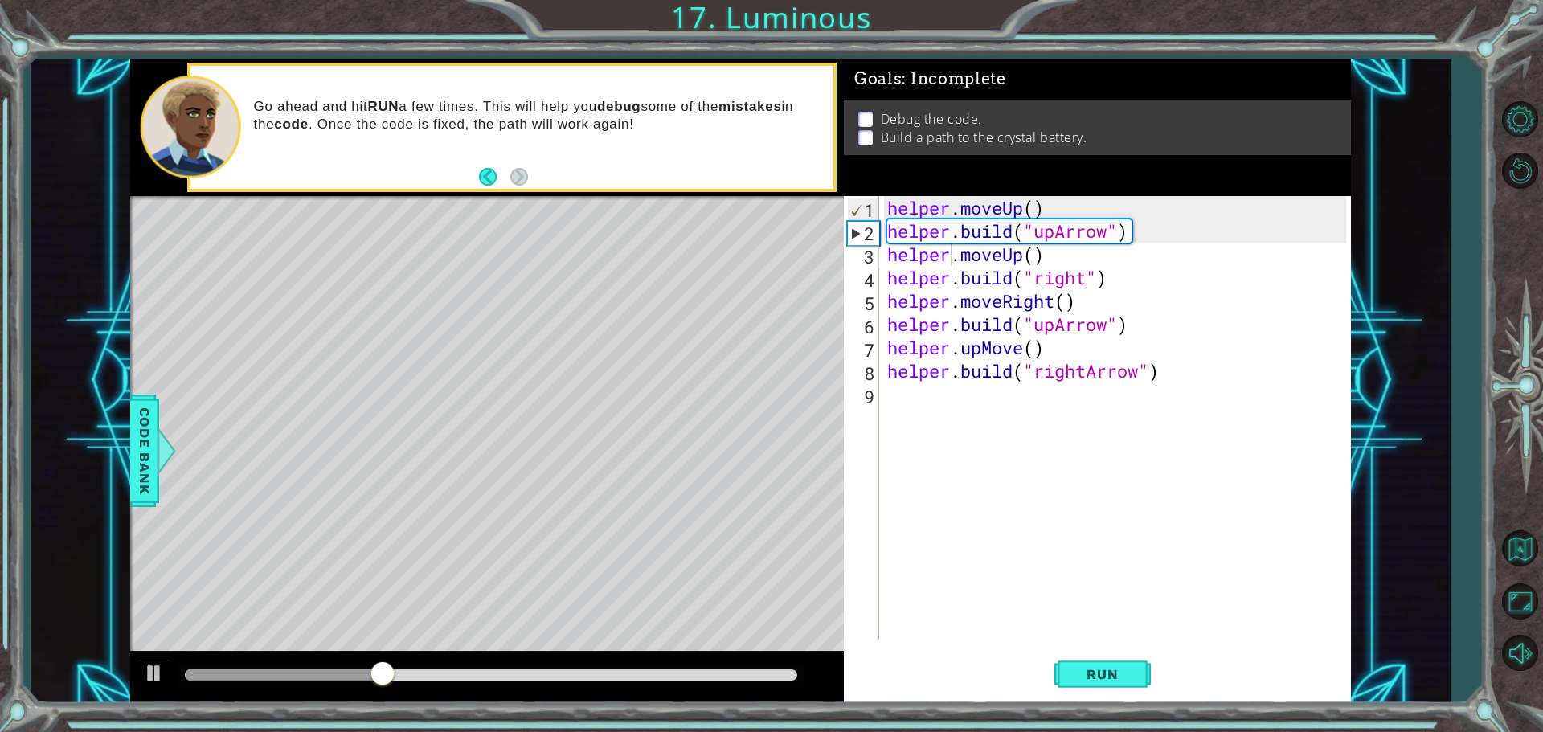
click at [1096, 703] on div "1 ההההההההההההההההההההההההההההההההההההההההההההההההההההההההההההההההההההההההההההה…" at bounding box center [771, 366] width 1543 height 732
click at [1102, 678] on span "Run" at bounding box center [1103, 674] width 64 height 16
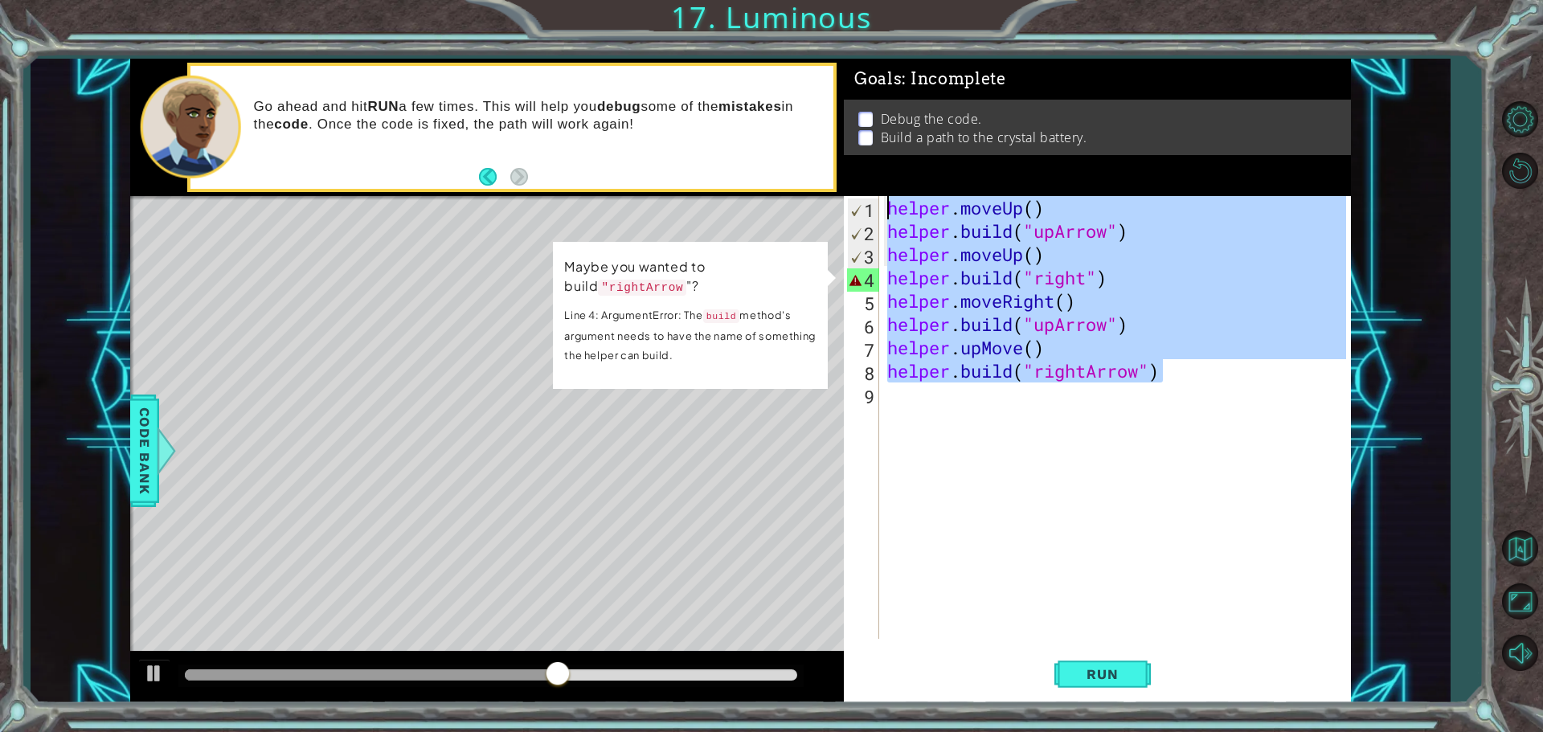
drag, startPoint x: 1166, startPoint y: 380, endPoint x: 885, endPoint y: 199, distance: 334.5
click at [885, 199] on div "helper . moveUp ( ) helper . build ( "upArrow" ) helper . moveUp ( ) helper . b…" at bounding box center [1119, 441] width 470 height 490
type textarea "helper.moveUp() [DOMAIN_NAME]("upArrow")"
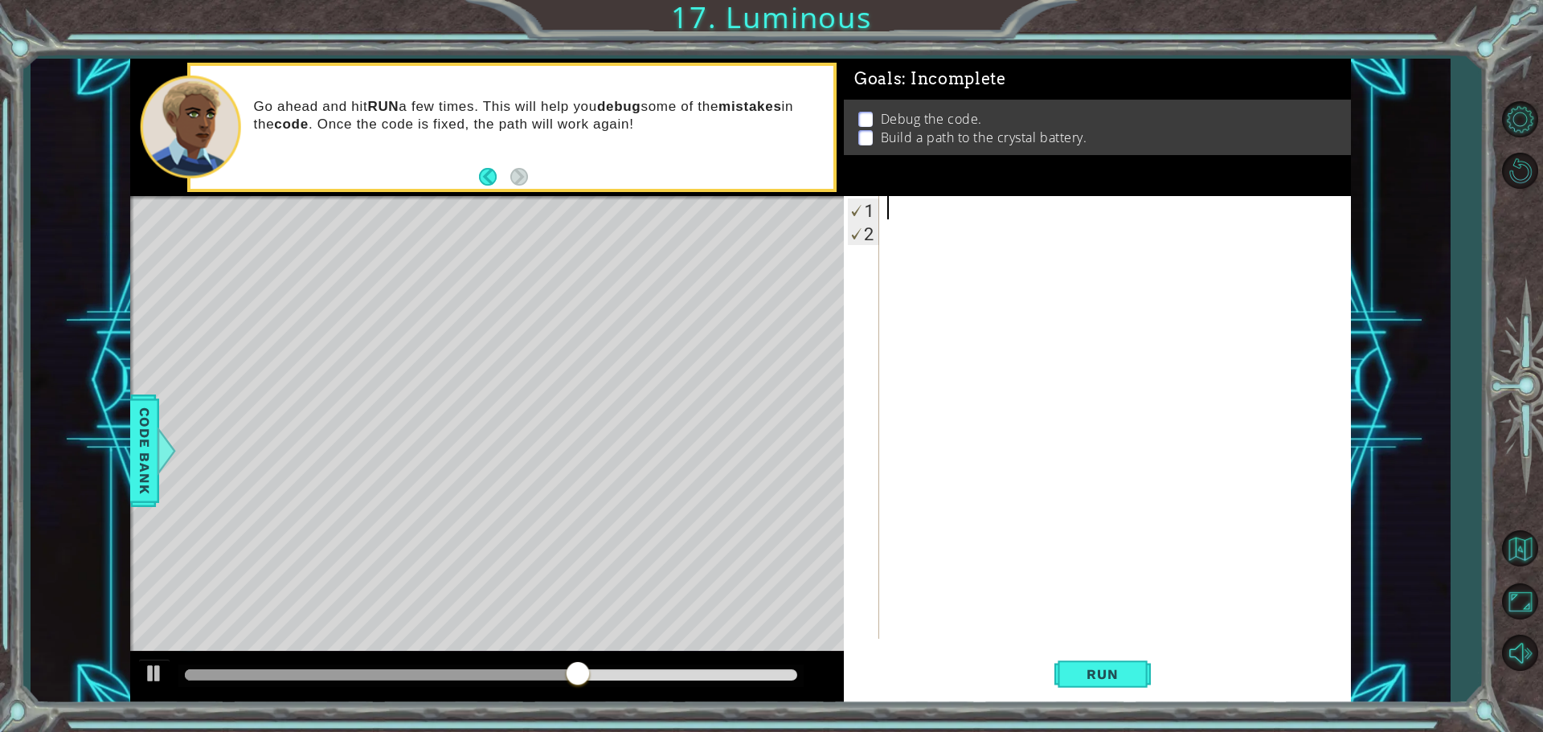
scroll to position [0, 0]
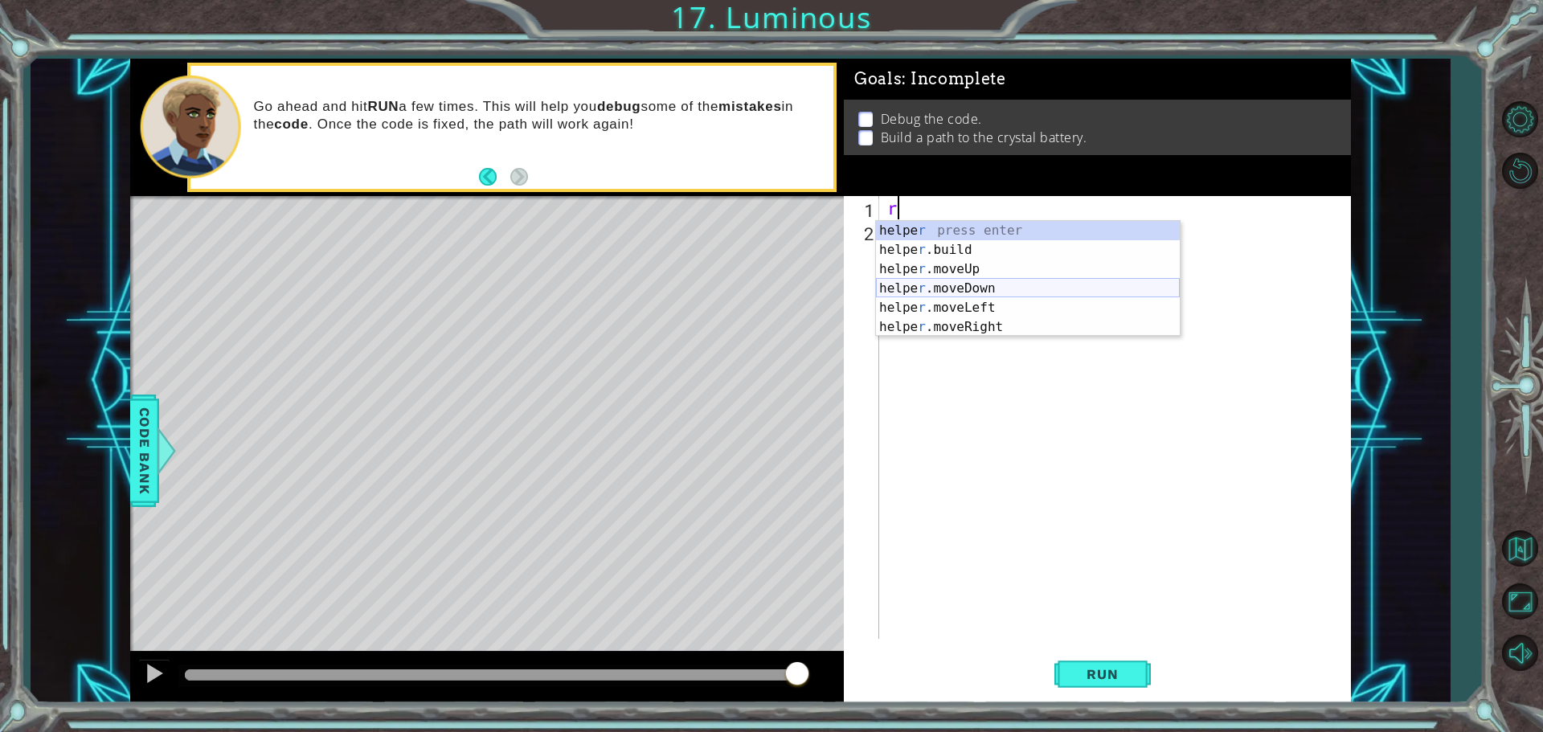
click at [1035, 283] on div "helpe r press enter helpe [PERSON_NAME]build press enter helpe r .moveUp press …" at bounding box center [1028, 298] width 304 height 154
type textarea "helper.moveDown(1)"
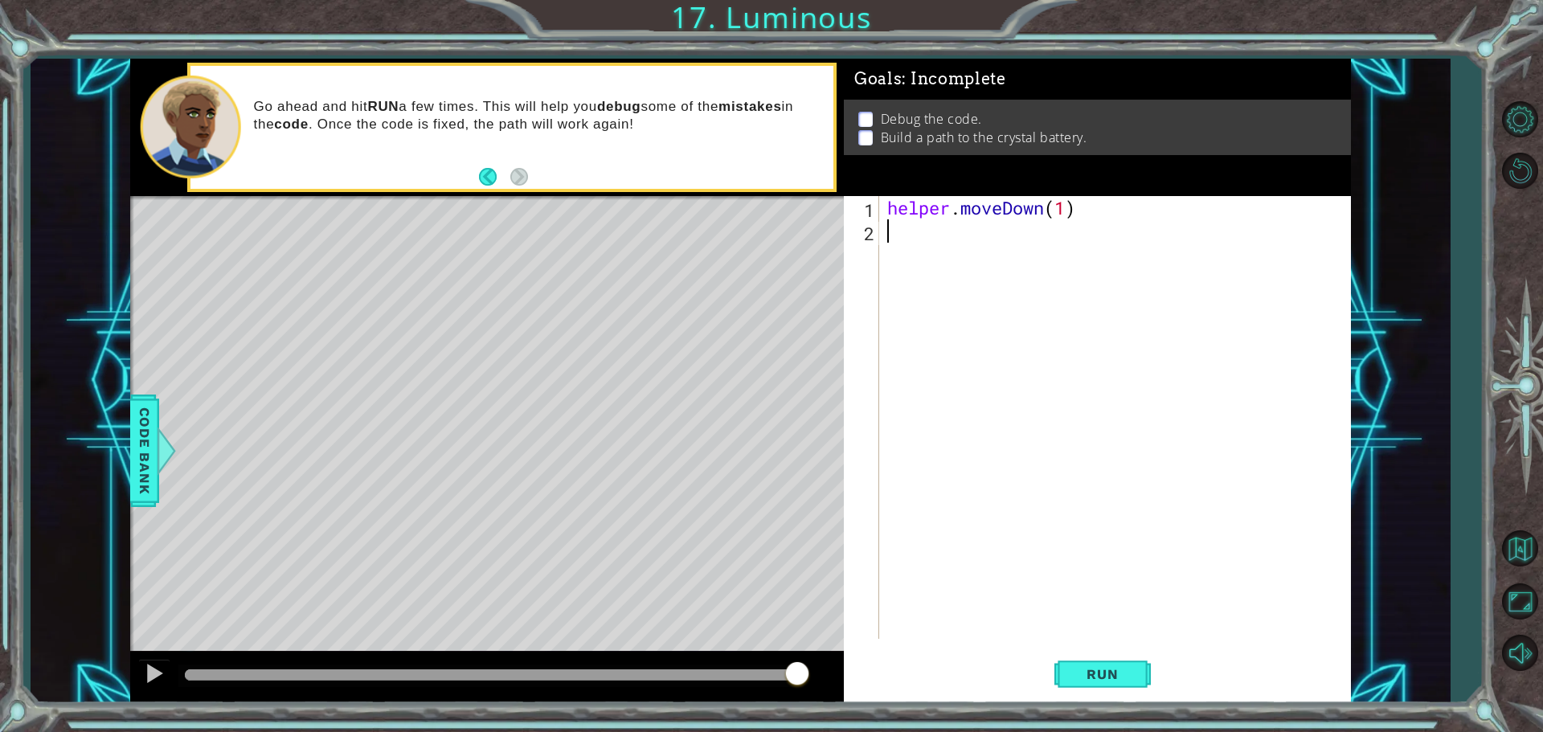
click at [910, 239] on div "helper . moveDown ( 1 )" at bounding box center [1119, 441] width 470 height 490
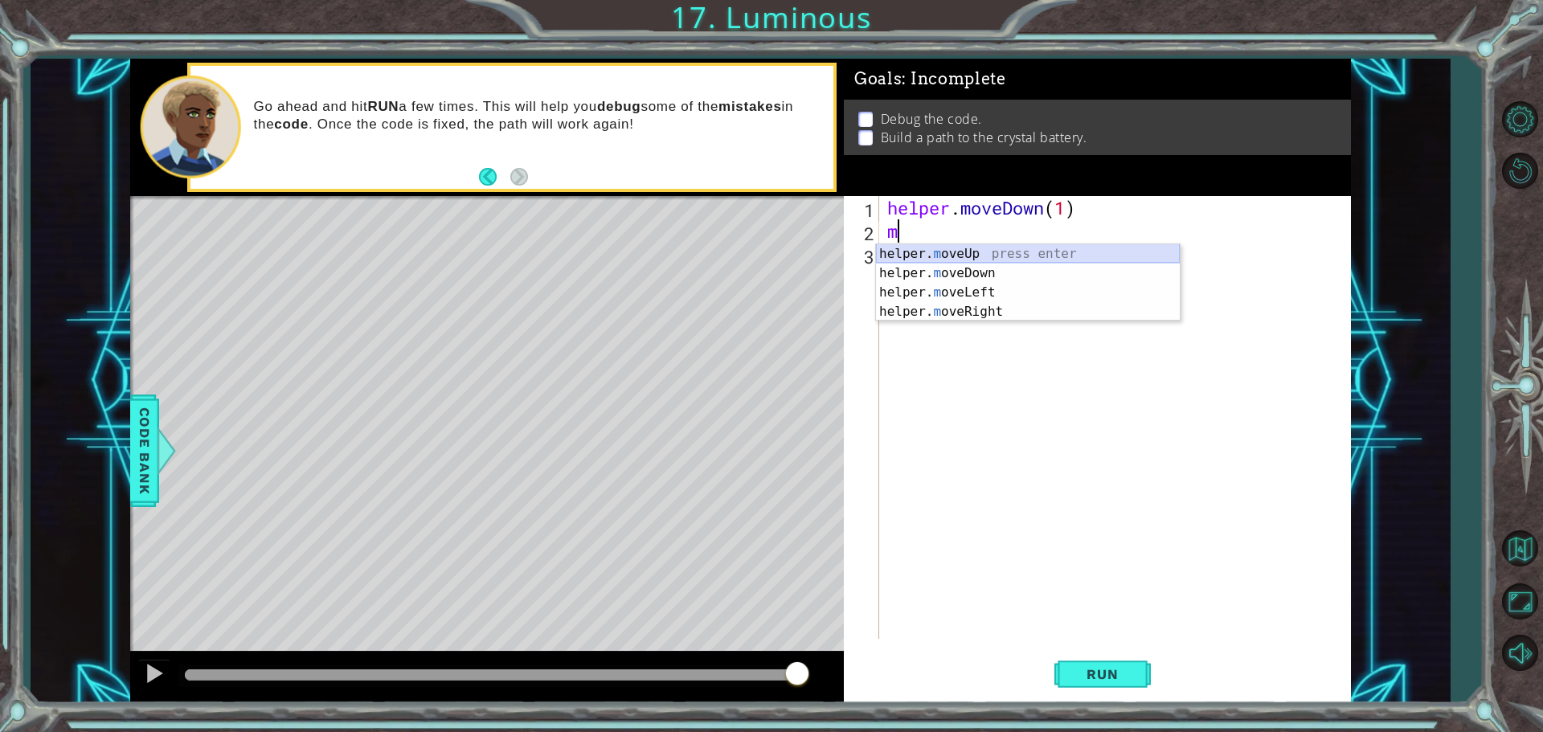
drag, startPoint x: 919, startPoint y: 251, endPoint x: 932, endPoint y: 274, distance: 26.6
click at [923, 260] on div "helper. m oveUp press enter helper. m oveDown press enter helper. m oveLeft pre…" at bounding box center [1028, 302] width 304 height 116
type textarea "helper.moveUp(1)"
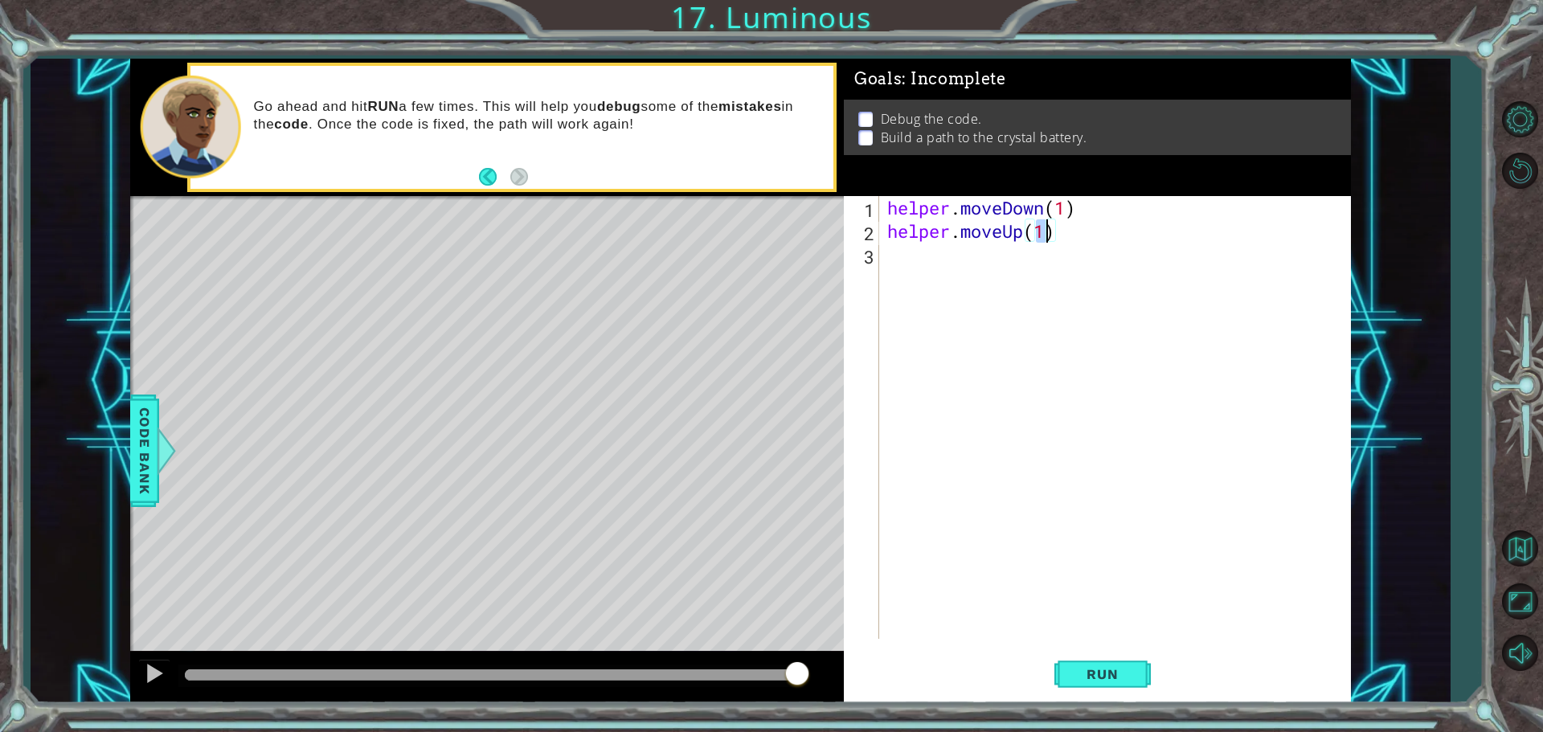
click at [932, 277] on div "helper . moveDown ( 1 ) helper . moveUp ( 1 )" at bounding box center [1119, 441] width 470 height 490
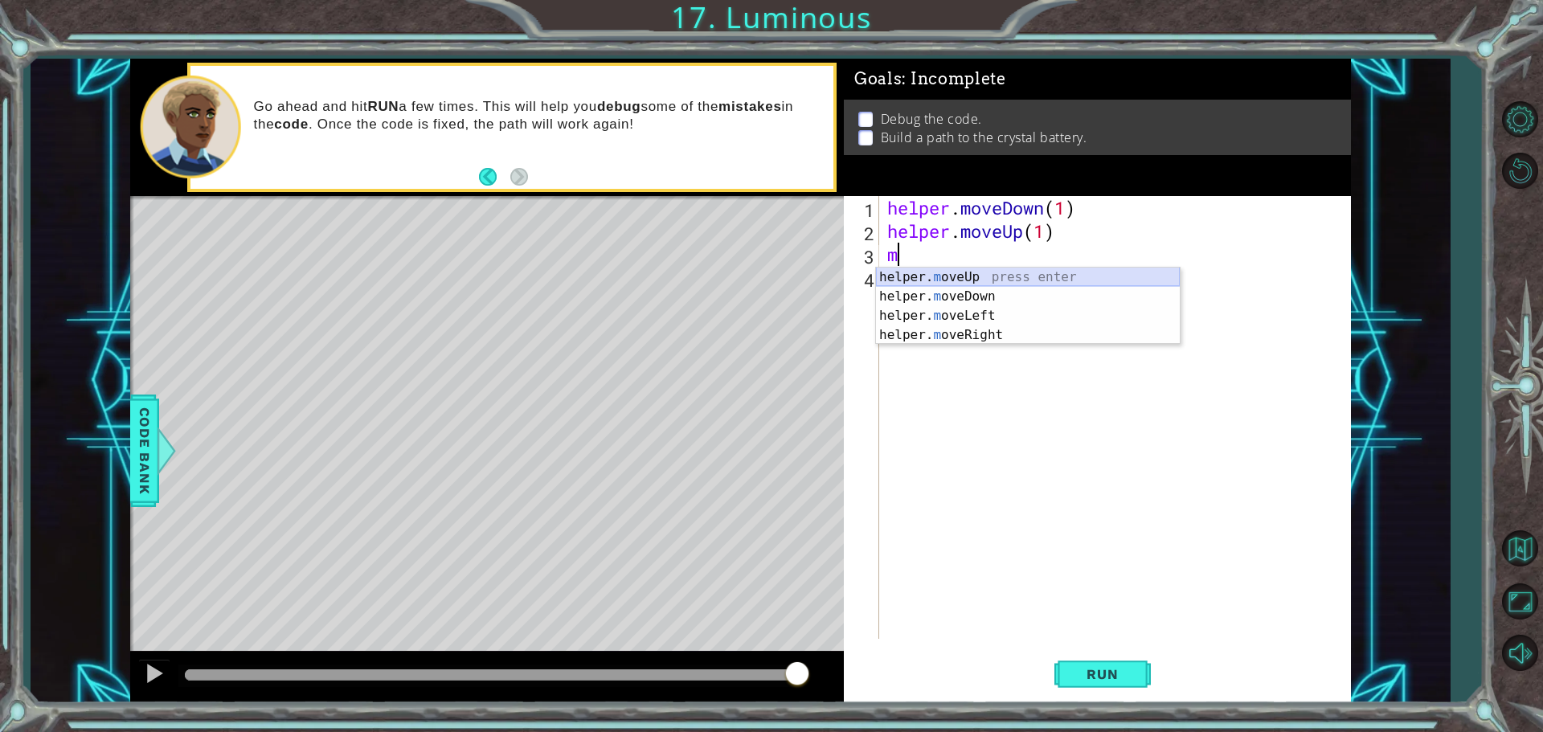
drag, startPoint x: 931, startPoint y: 282, endPoint x: 932, endPoint y: 296, distance: 13.7
click at [931, 285] on div "helper. m oveUp press enter helper. m oveDown press enter helper. m oveLeft pre…" at bounding box center [1028, 326] width 304 height 116
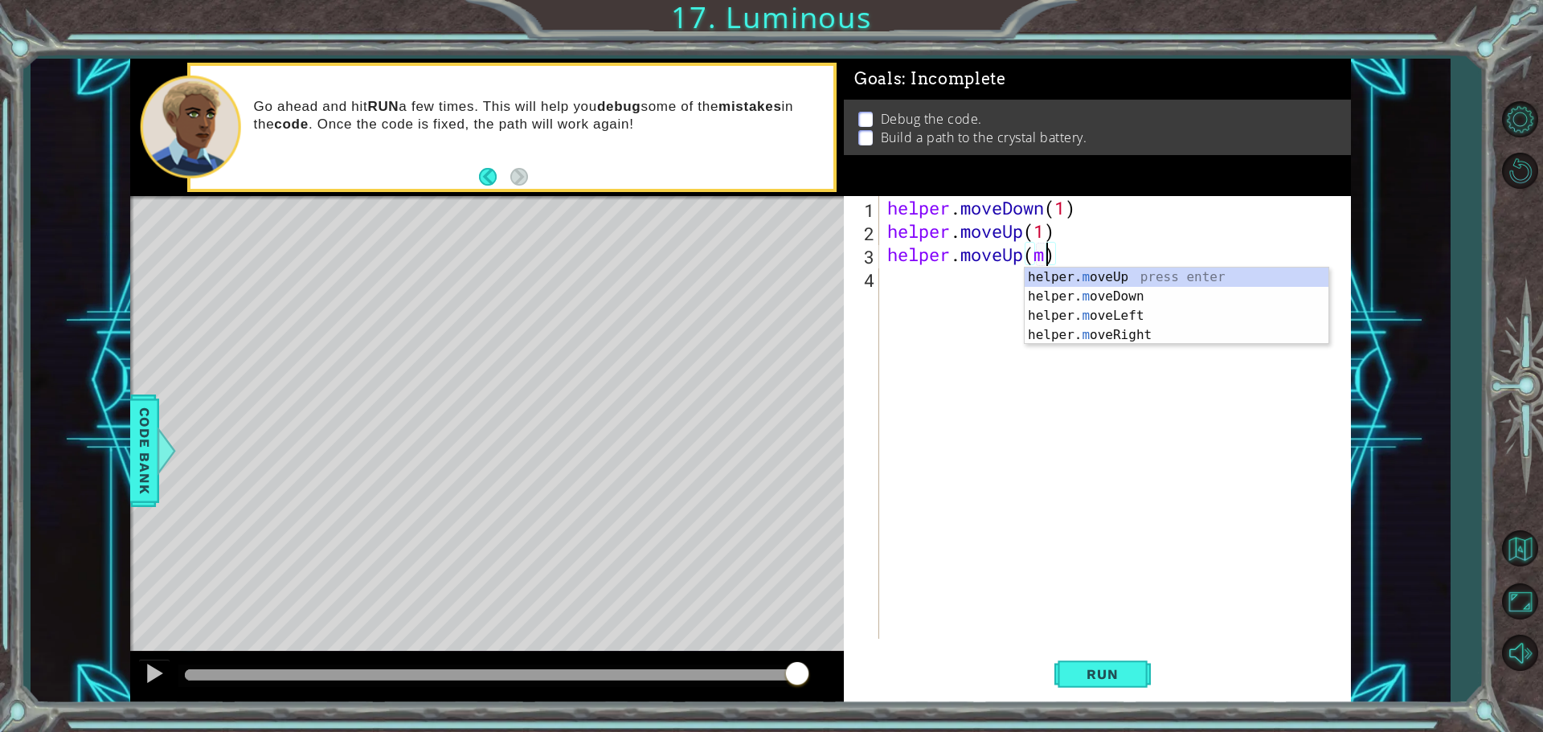
drag, startPoint x: 932, startPoint y: 300, endPoint x: 931, endPoint y: 309, distance: 8.9
click at [932, 301] on div "helper . moveDown ( 1 ) helper . moveUp ( 1 ) helper . moveUp ( m )" at bounding box center [1119, 441] width 470 height 490
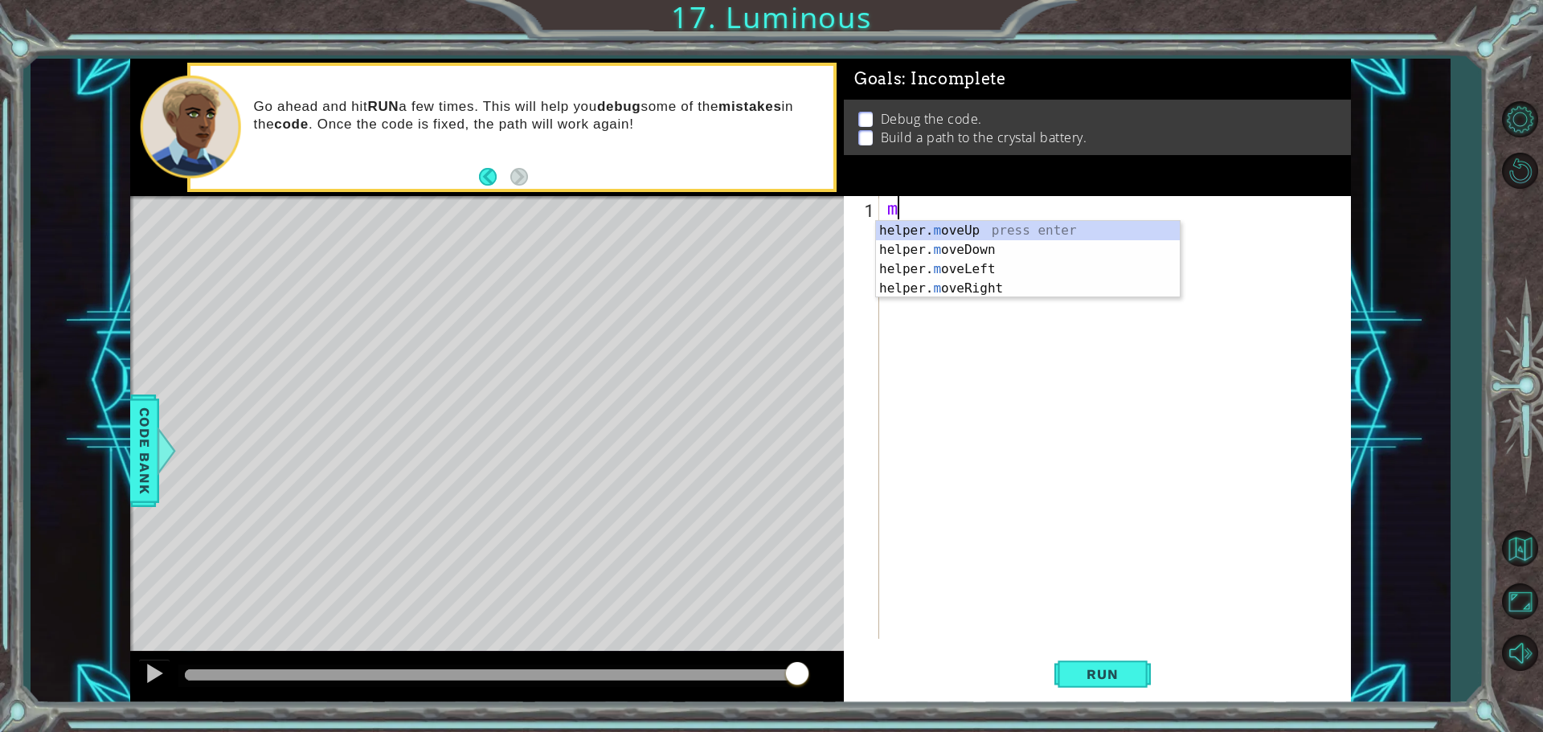
scroll to position [0, 7]
click at [931, 313] on div "m" at bounding box center [1119, 441] width 470 height 490
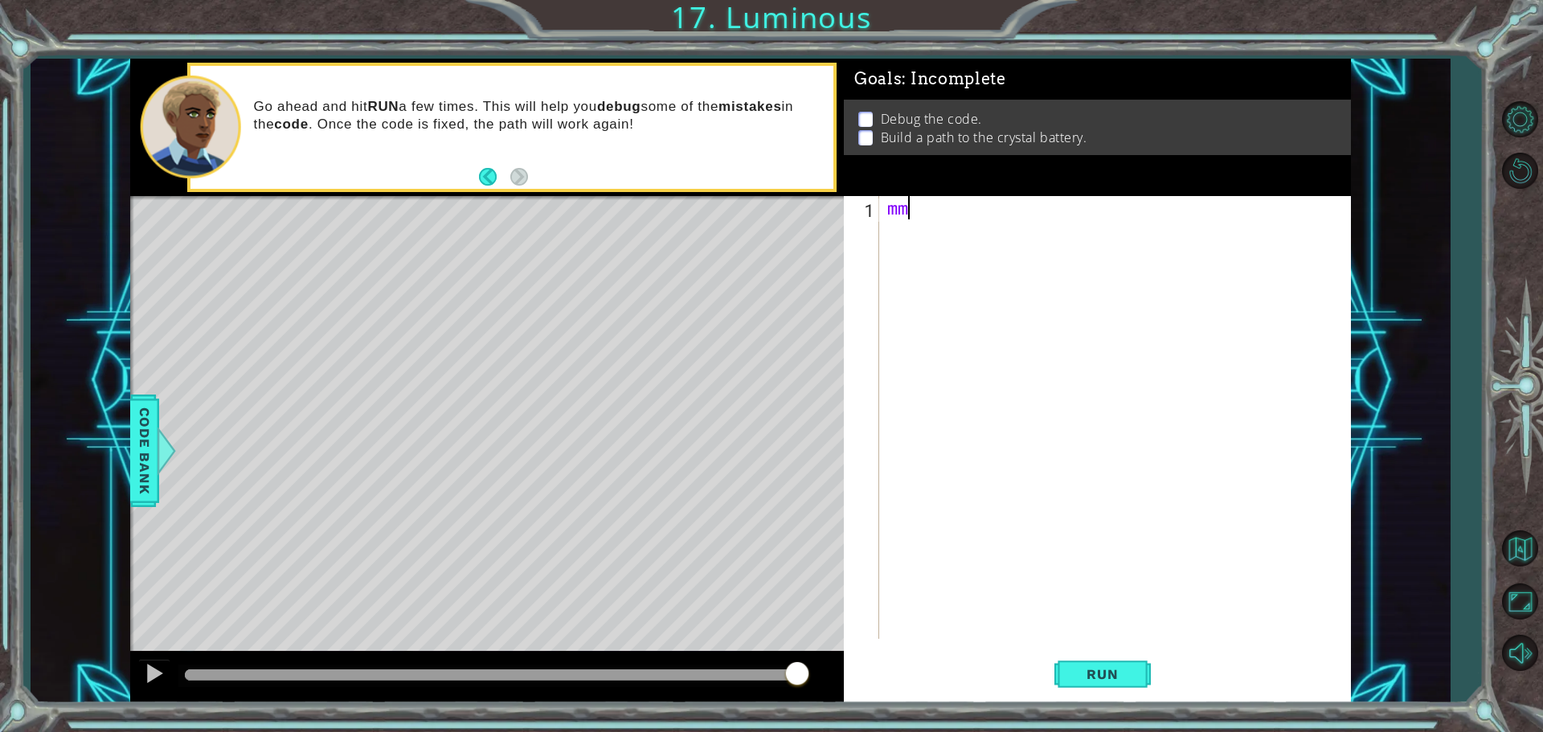
scroll to position [0, 0]
drag, startPoint x: 931, startPoint y: 313, endPoint x: 919, endPoint y: 285, distance: 29.9
click at [919, 288] on div "mm" at bounding box center [1119, 441] width 470 height 490
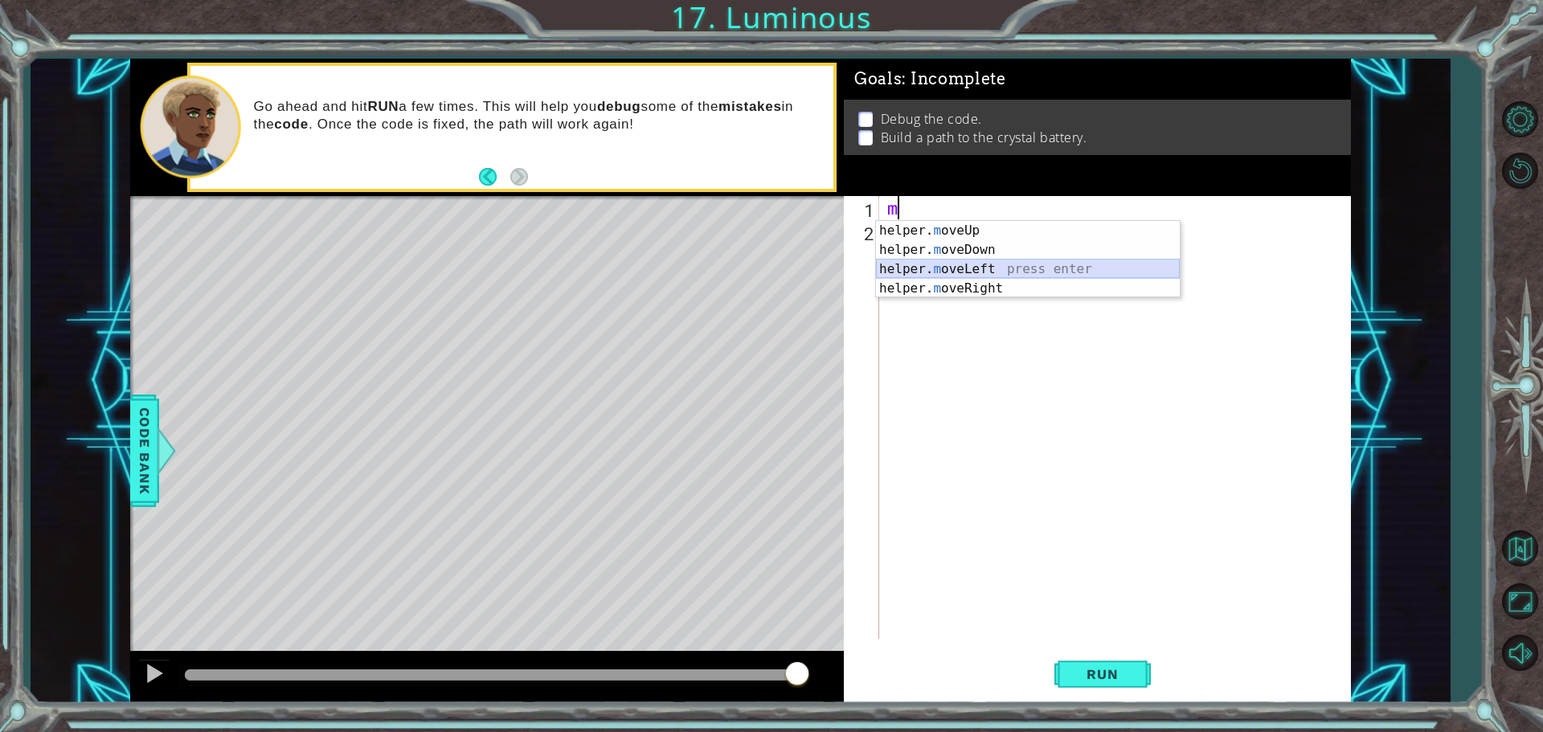
click at [919, 265] on div "helper. m oveUp press enter helper. m oveDown press enter helper. m oveLeft pre…" at bounding box center [1028, 279] width 304 height 116
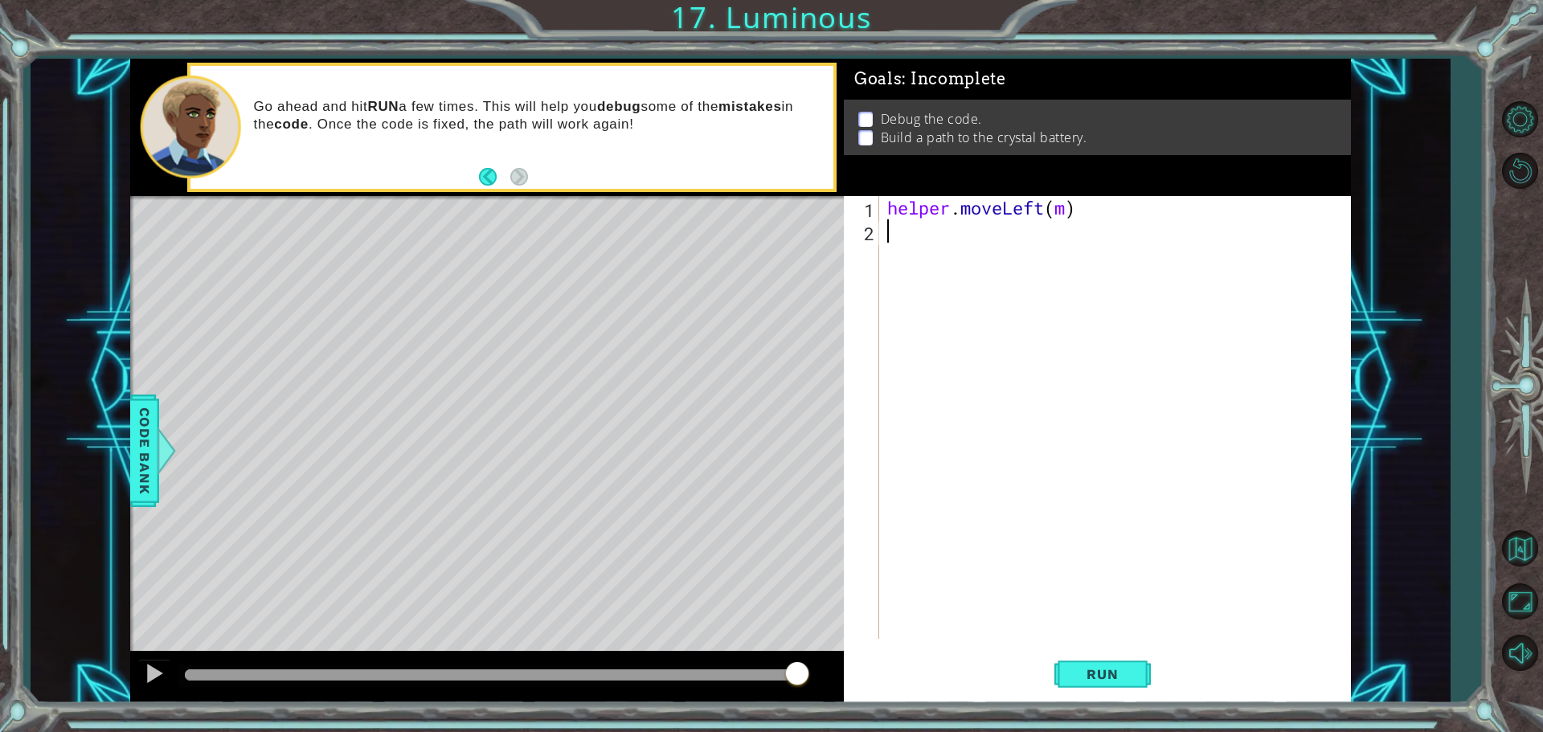
click at [922, 264] on body "1 ההההההההההההההההההההההההההההההההההההההההההההההההההההההההההההההההההההההההההההה…" at bounding box center [771, 366] width 1543 height 732
click at [937, 232] on div "helper . moveLeft ( m ) mm" at bounding box center [1119, 441] width 470 height 490
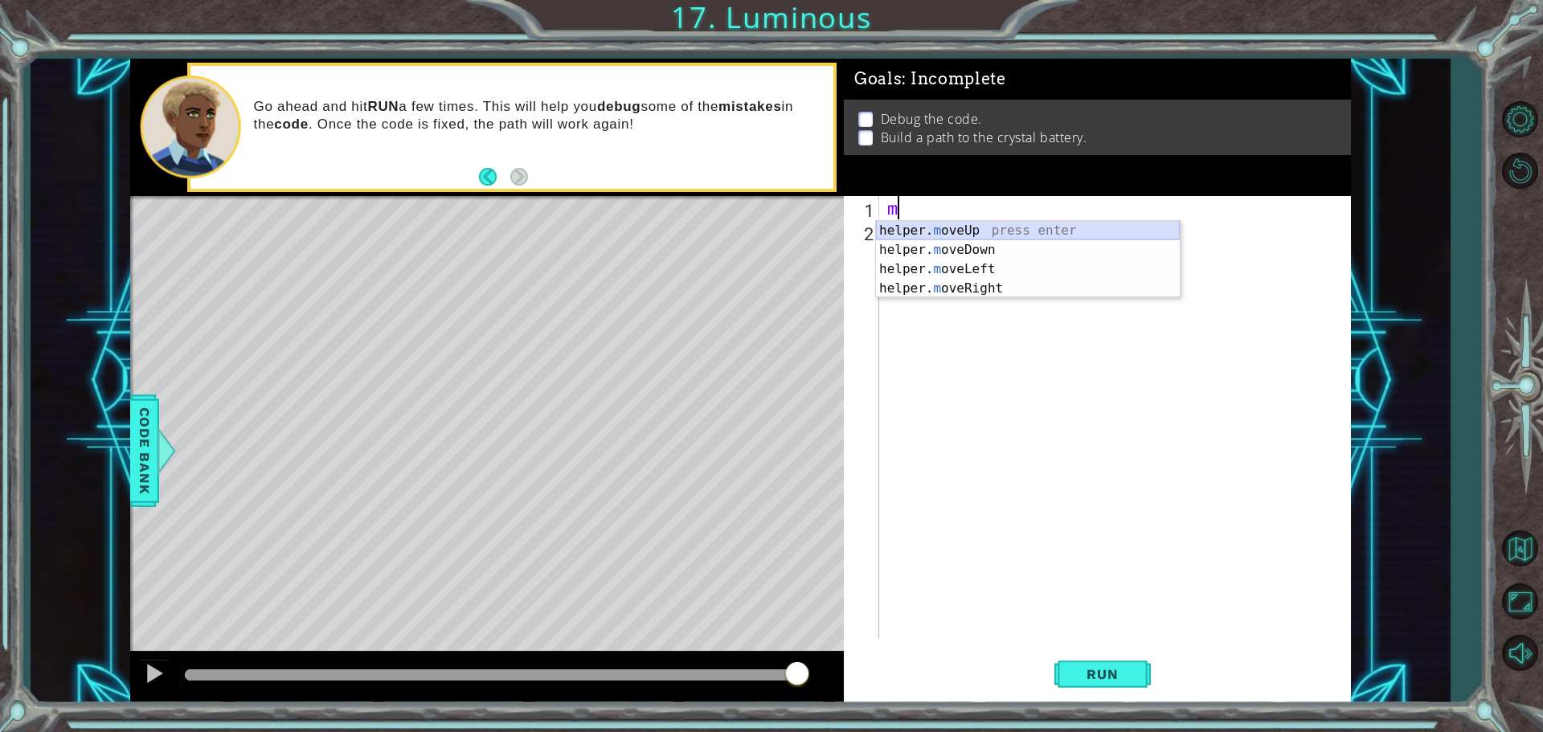
type textarea "mm"
click at [956, 251] on body "1 ההההההההההההההההההההההההההההההההההההההההההההההההההההההההההההההההההההההההההההה…" at bounding box center [771, 366] width 1543 height 732
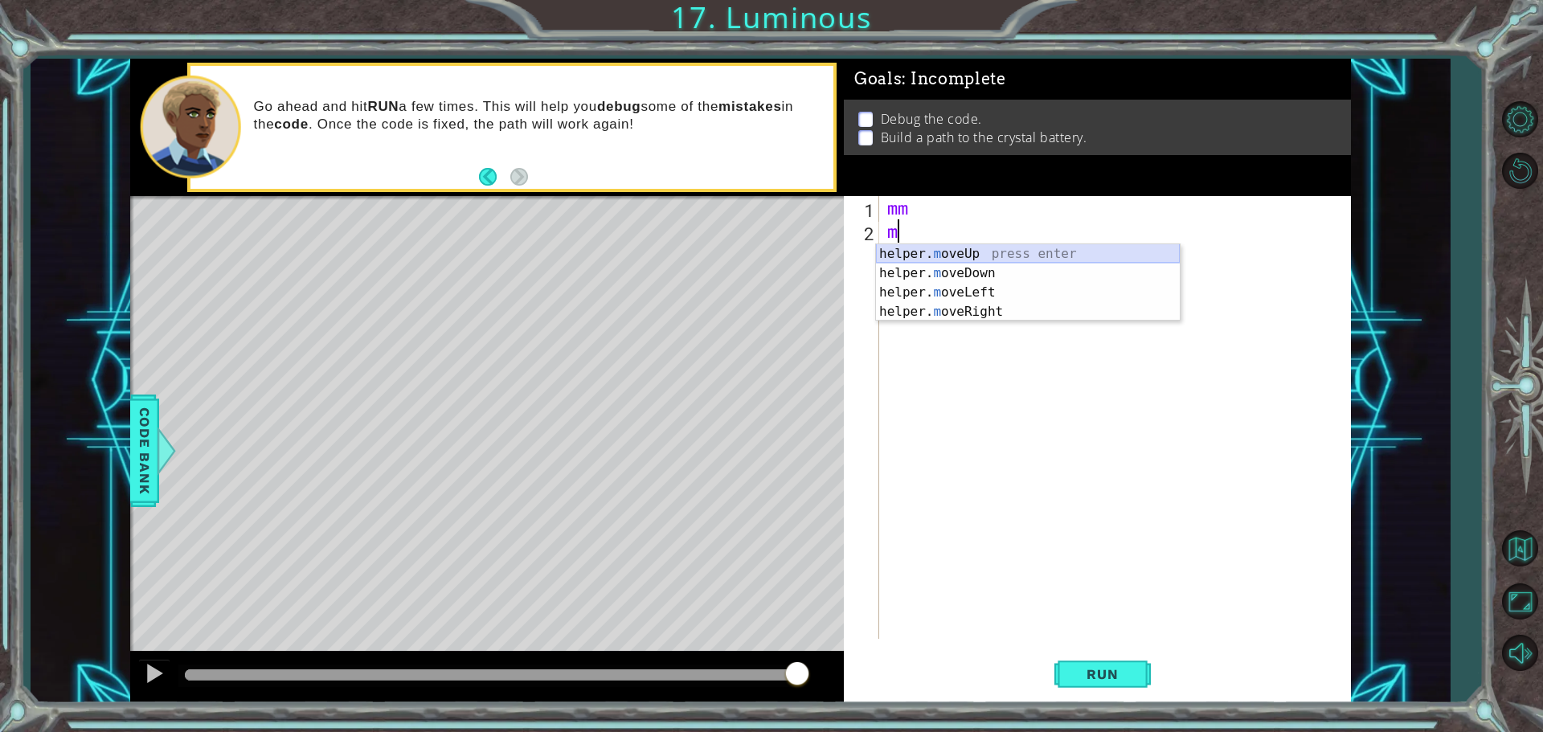
scroll to position [0, 0]
drag, startPoint x: 956, startPoint y: 253, endPoint x: 912, endPoint y: 264, distance: 45.4
click at [912, 257] on body "1 ההההההההההההההההההההההההההההההההההההההההההההההההההההההההההההההההההההההההההההה…" at bounding box center [771, 366] width 1543 height 732
type textarea "mmm"
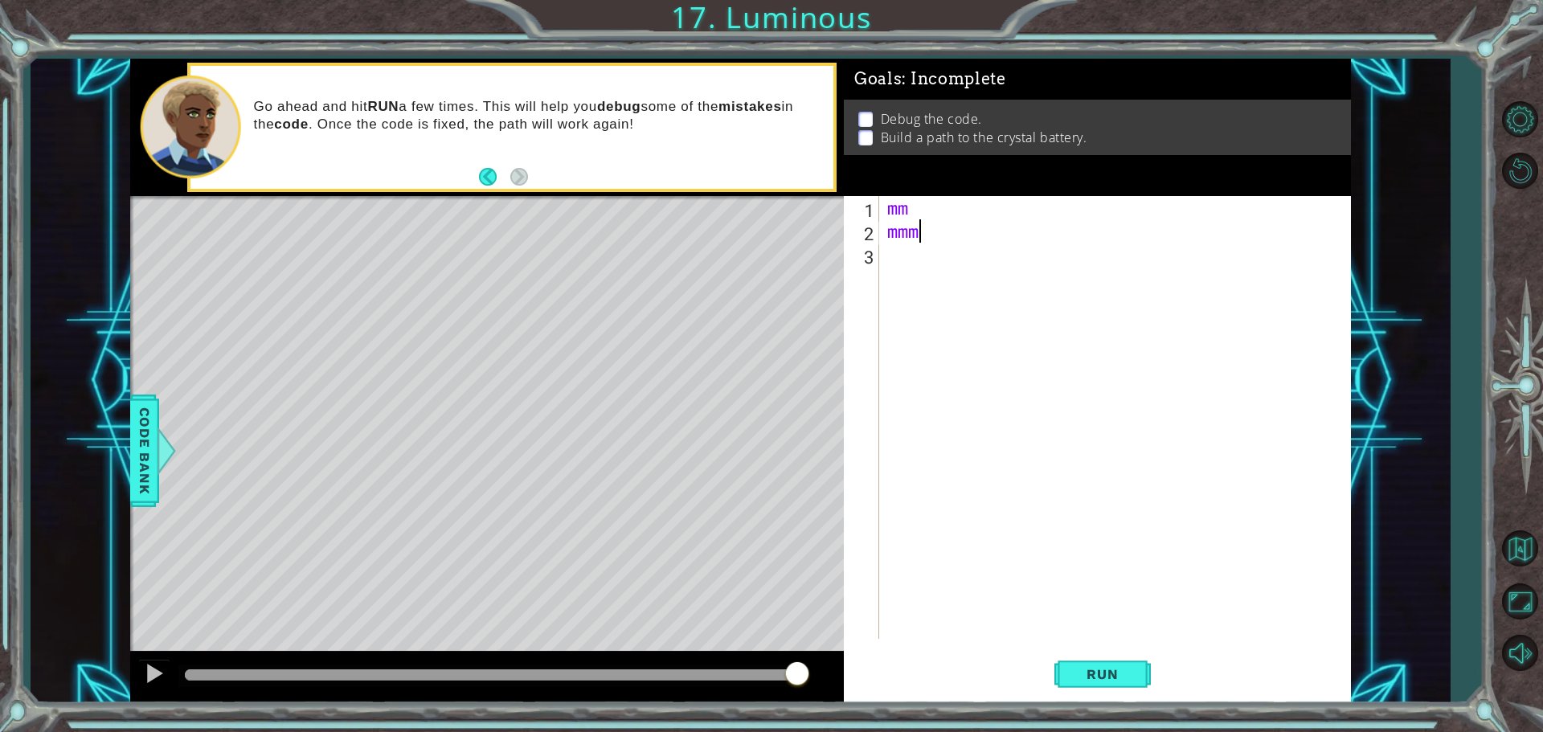
drag, startPoint x: 912, startPoint y: 264, endPoint x: 913, endPoint y: 299, distance: 34.6
click at [913, 299] on div "mm mmm" at bounding box center [1119, 441] width 470 height 490
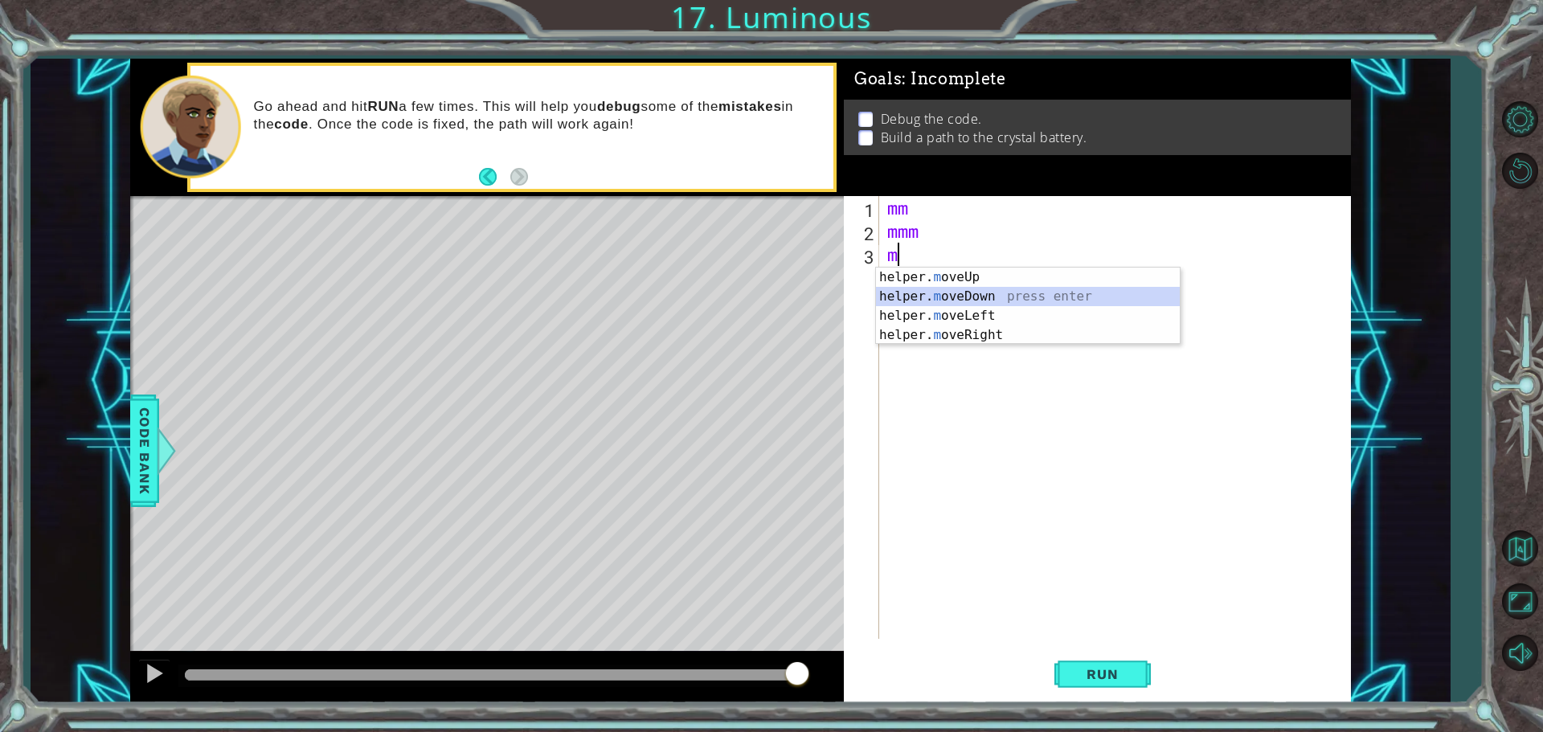
click at [913, 299] on div "helper. m oveUp press enter helper. m oveDown press enter helper. m oveLeft pre…" at bounding box center [1028, 326] width 304 height 116
type textarea "helper.moveDown(m)"
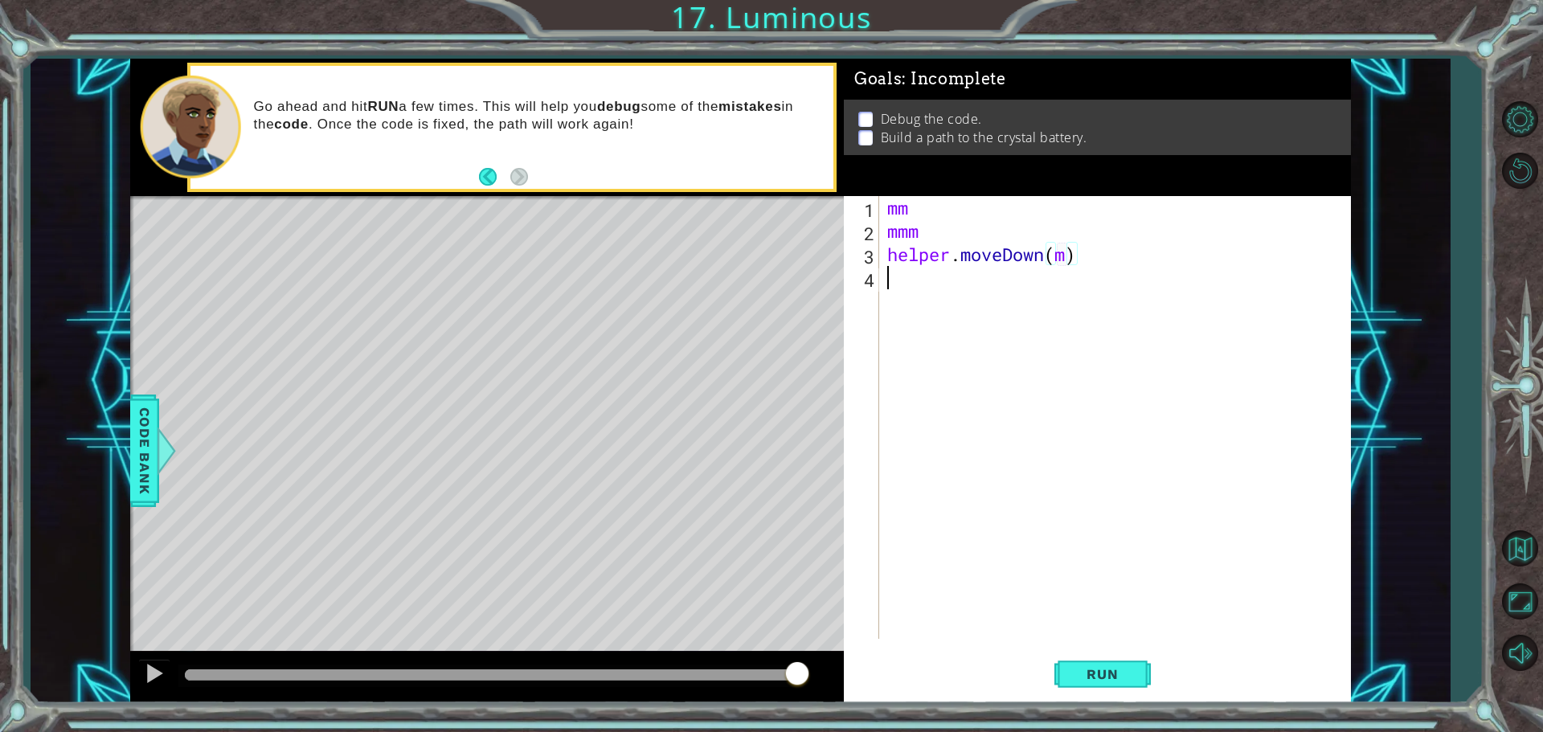
drag, startPoint x: 1037, startPoint y: 540, endPoint x: 1064, endPoint y: 613, distance: 77.1
drag, startPoint x: 1064, startPoint y: 613, endPoint x: 1072, endPoint y: 650, distance: 38.0
click at [1072, 650] on button "Run" at bounding box center [1103, 674] width 96 height 51
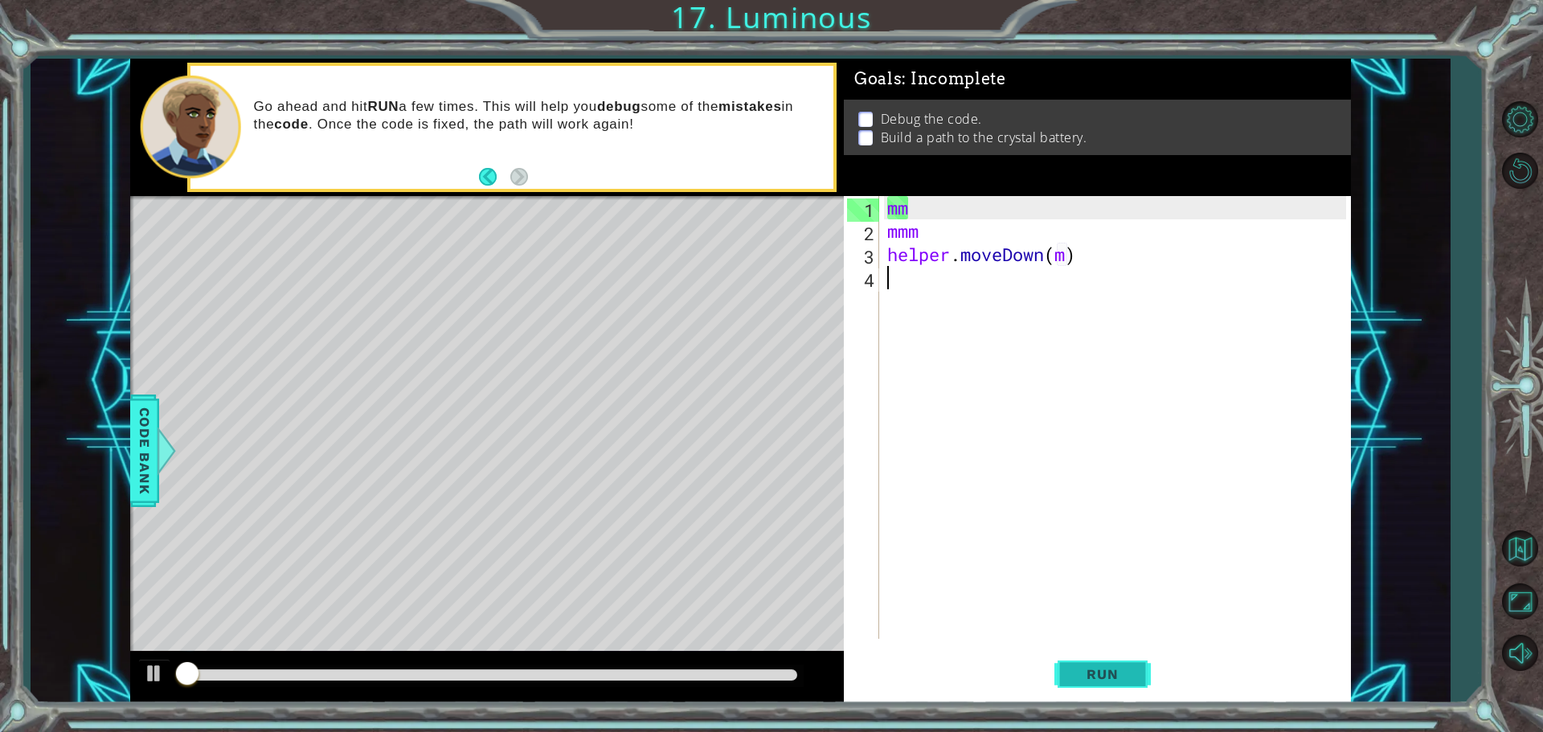
click at [1072, 650] on button "Run" at bounding box center [1103, 674] width 96 height 51
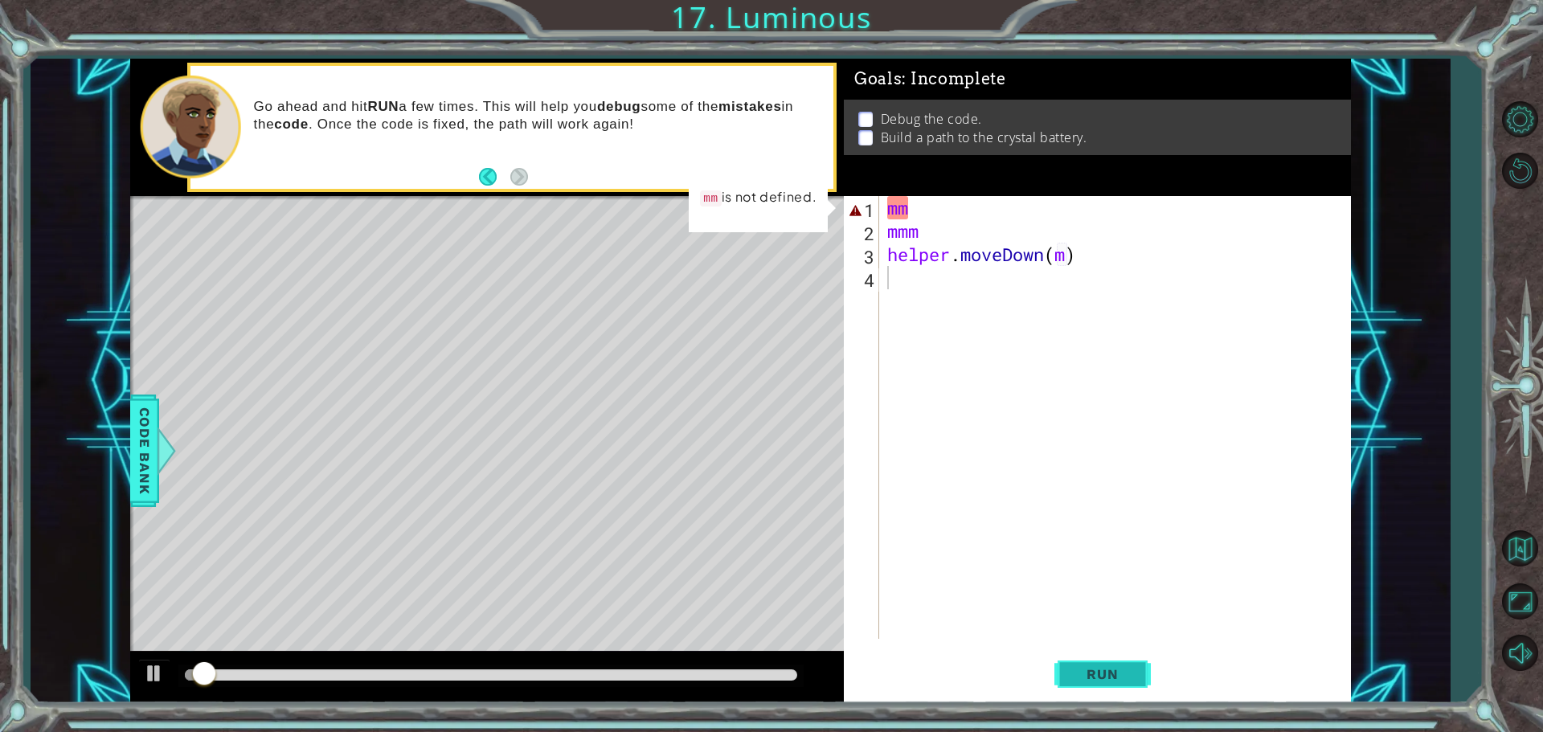
click at [1072, 650] on button "Run" at bounding box center [1103, 674] width 96 height 51
click at [1141, 678] on button "Run" at bounding box center [1103, 674] width 96 height 51
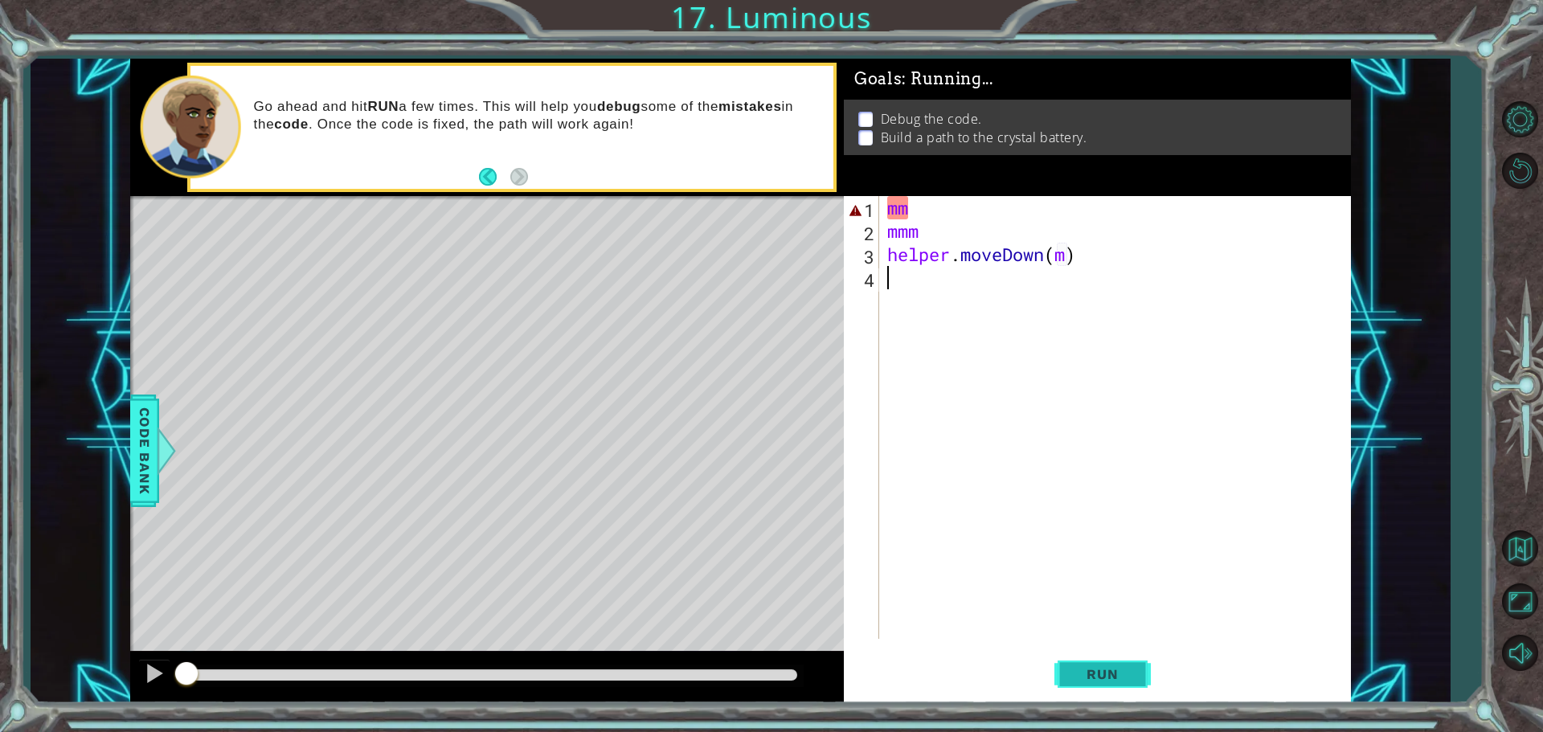
click at [1139, 682] on button "Run" at bounding box center [1103, 674] width 96 height 51
drag, startPoint x: 1139, startPoint y: 682, endPoint x: 1181, endPoint y: 670, distance: 43.7
click at [1136, 674] on button "Run" at bounding box center [1103, 674] width 96 height 51
click at [1137, 674] on button "Run" at bounding box center [1103, 674] width 96 height 51
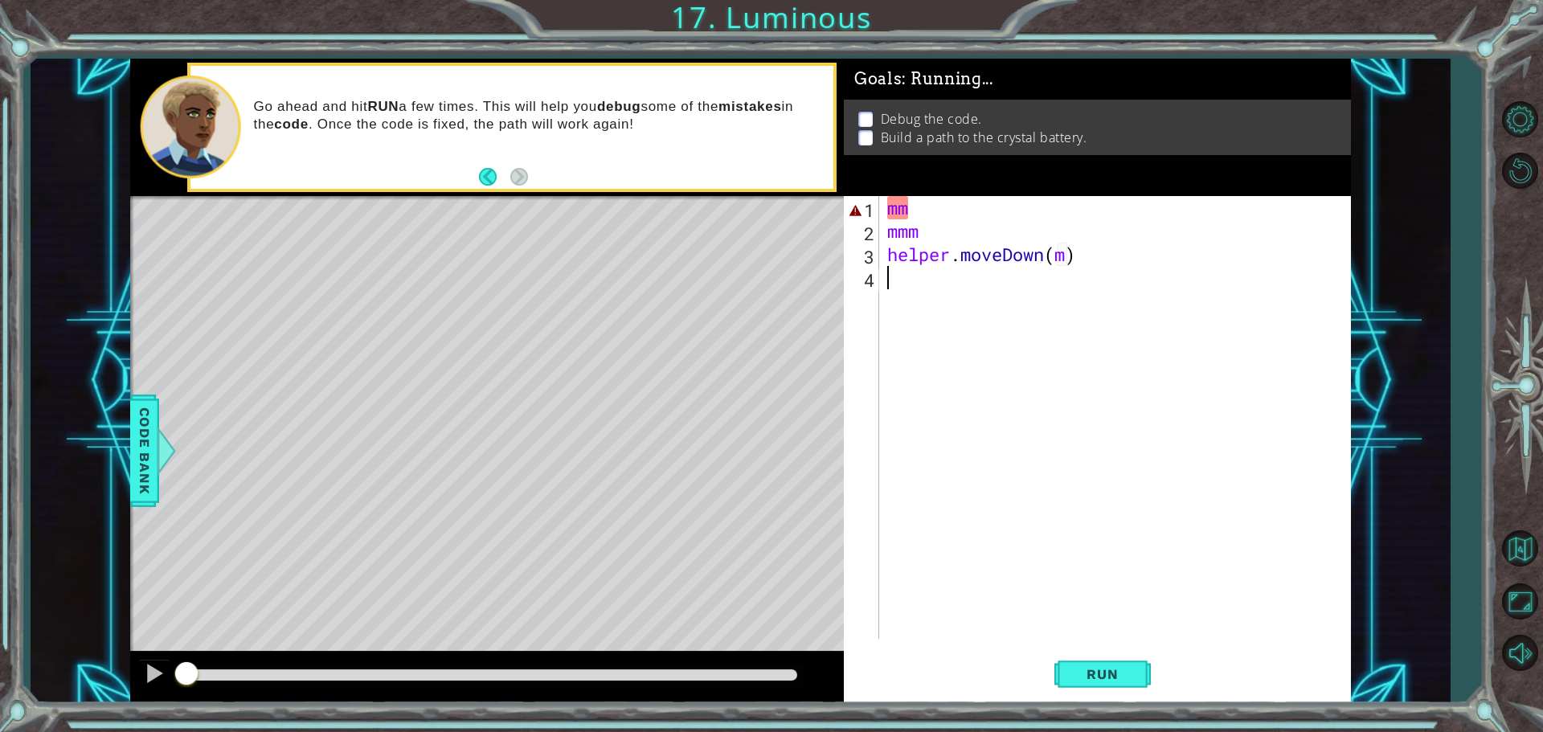
click at [1184, 670] on div "Run" at bounding box center [1102, 674] width 507 height 51
drag, startPoint x: 1184, startPoint y: 670, endPoint x: 1150, endPoint y: 691, distance: 40.4
click at [1151, 687] on div "Run" at bounding box center [1102, 674] width 507 height 51
click at [1135, 697] on div "1 2 3 4 mm mmm helper . moveDown ( m ) הההההההההההההההההההההההההההההההההההההההה…" at bounding box center [1097, 449] width 507 height 507
click at [1135, 694] on button "Run" at bounding box center [1103, 674] width 96 height 51
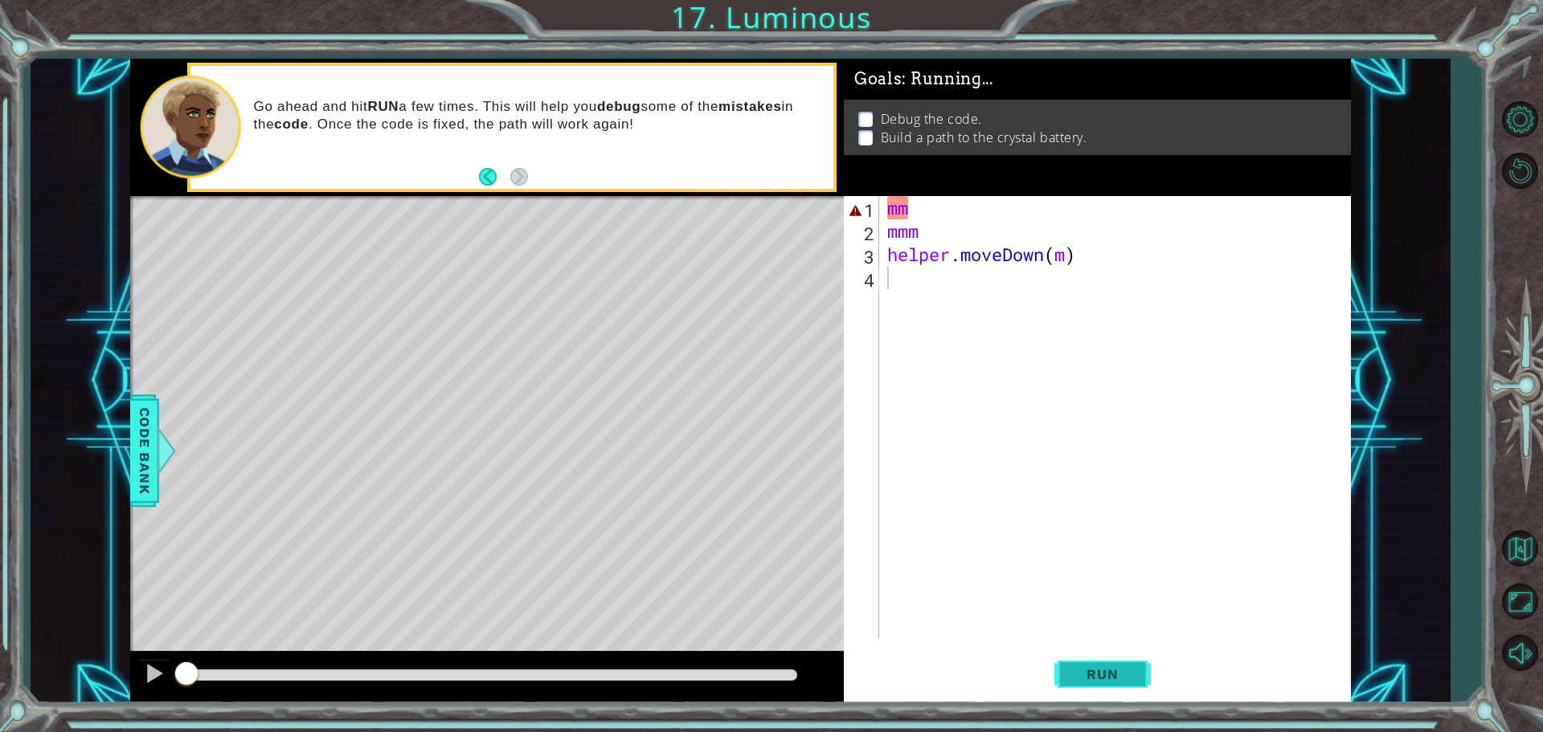
click at [1135, 694] on button "Run" at bounding box center [1103, 674] width 96 height 51
click at [1135, 693] on button "Run" at bounding box center [1103, 674] width 96 height 51
drag, startPoint x: 1137, startPoint y: 693, endPoint x: 1143, endPoint y: 704, distance: 12.6
click at [1142, 696] on button "Run" at bounding box center [1103, 674] width 96 height 51
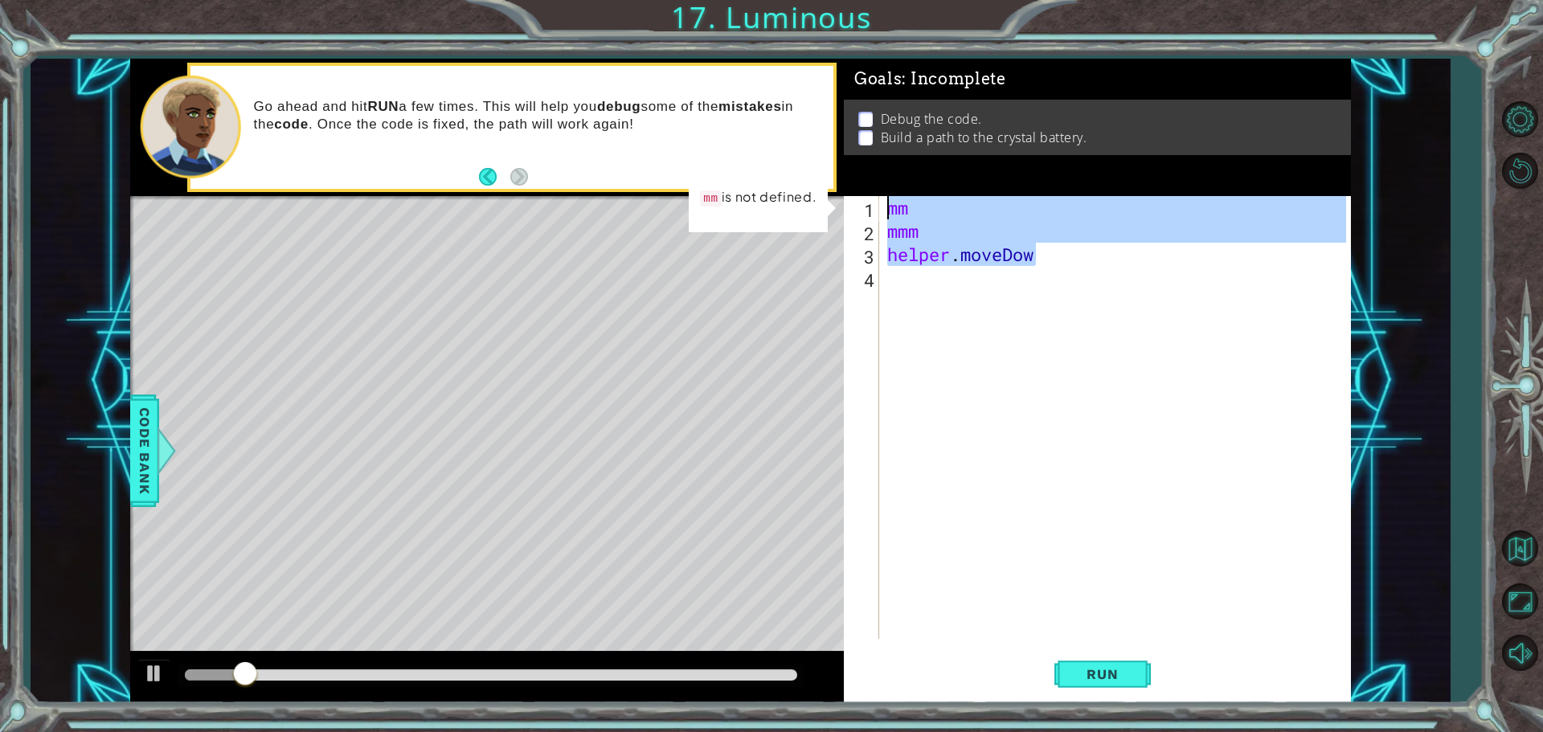
drag, startPoint x: 1055, startPoint y: 251, endPoint x: 880, endPoint y: 207, distance: 180.7
click at [880, 207] on div "helper.moveDow 1 2 3 4 mm mmm helper . moveDow הההההההההההההההההההההההההההההההה…" at bounding box center [1095, 417] width 502 height 443
type textarea "mm mmm"
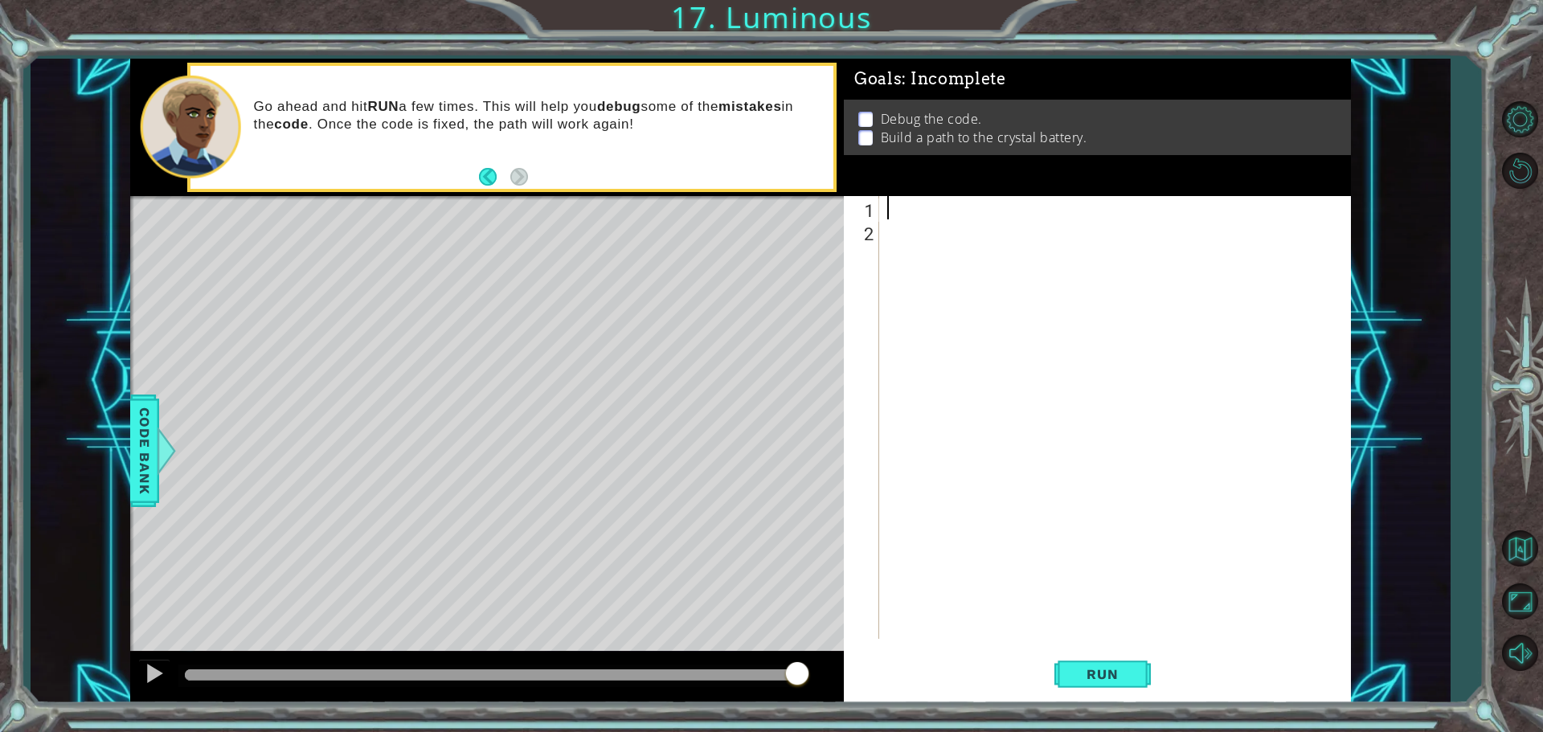
type textarea "m"
